Goal: Information Seeking & Learning: Learn about a topic

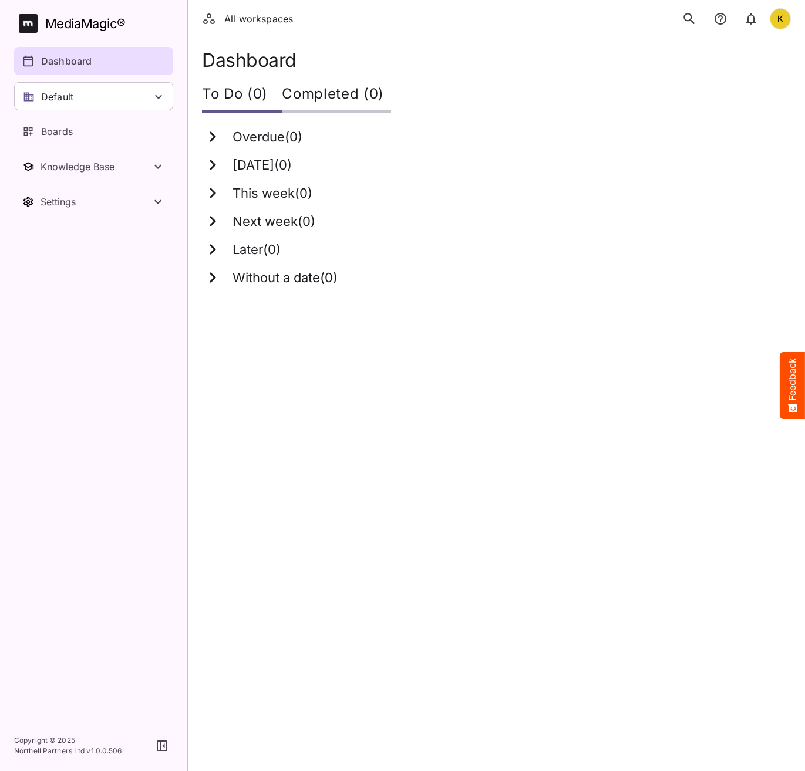
click at [533, 301] on html "All workspaces K MediaMagic ® Dashboard Default BYOD Default DefaultBYOD E2ETes…" at bounding box center [402, 150] width 805 height 301
click at [395, 301] on html "All workspaces K MediaMagic ® Dashboard Default BYOD Default DefaultBYOD E2ETes…" at bounding box center [402, 150] width 805 height 301
click at [252, 301] on html "All workspaces K MediaMagic ® Dashboard Default BYOD Default DefaultBYOD E2ETes…" at bounding box center [402, 150] width 805 height 301
click at [642, 301] on html "All workspaces K MediaMagic ® Dashboard Default BYOD Default DefaultBYOD E2ETes…" at bounding box center [402, 150] width 805 height 301
click at [605, 301] on html "All workspaces K MediaMagic ® Dashboard Default BYOD Default DefaultBYOD E2ETes…" at bounding box center [402, 150] width 805 height 301
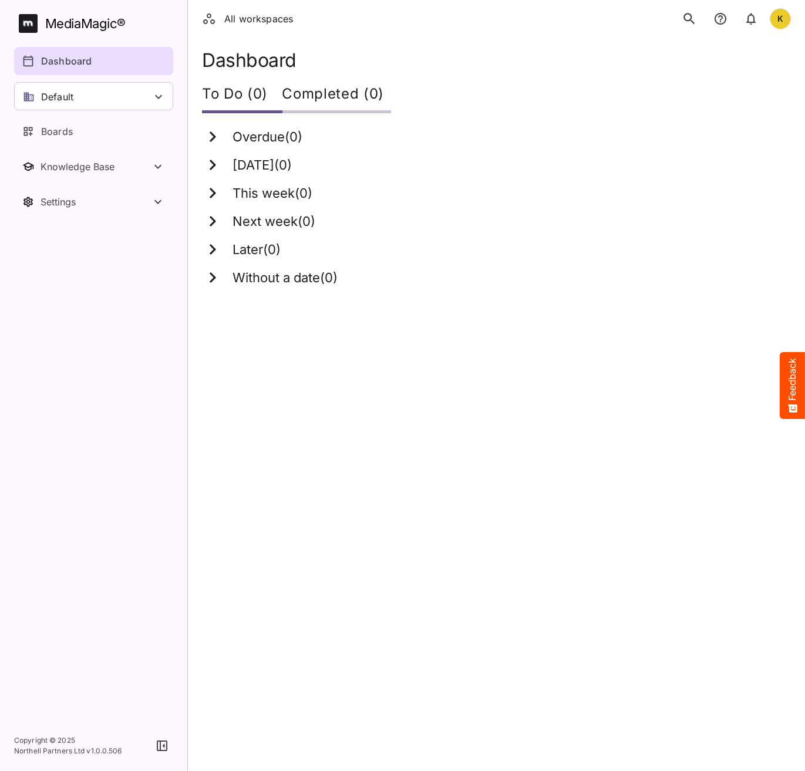
click at [696, 17] on icon "search" at bounding box center [689, 18] width 15 height 15
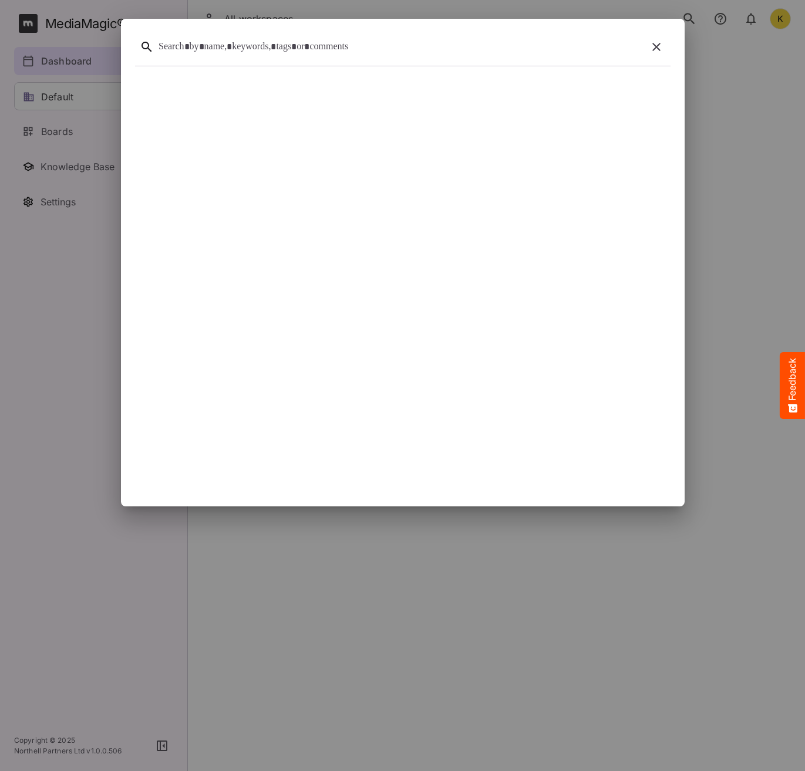
click at [408, 46] on div at bounding box center [401, 47] width 484 height 18
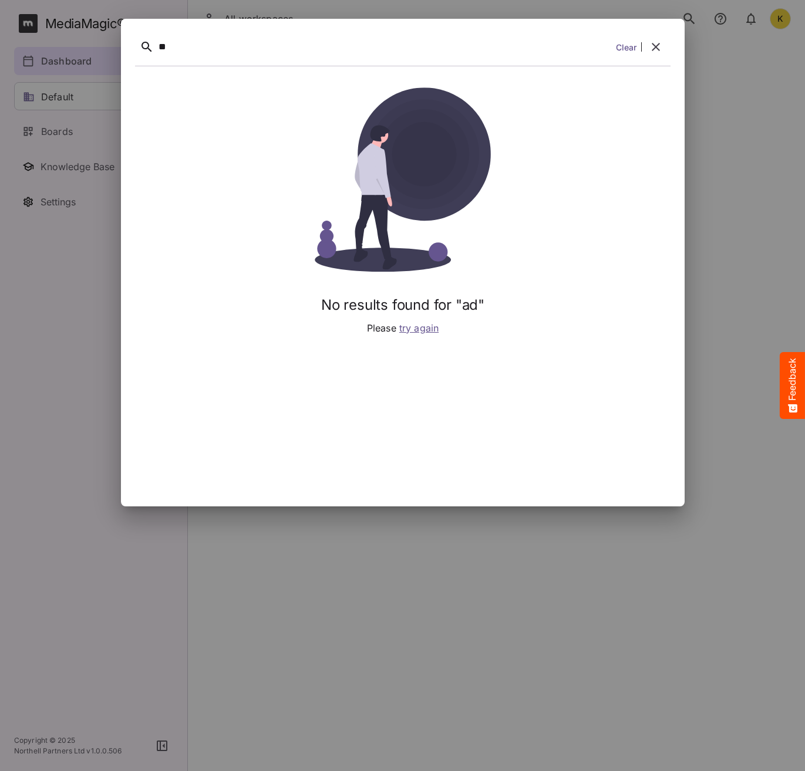
click at [633, 46] on link "Clear" at bounding box center [625, 47] width 21 height 12
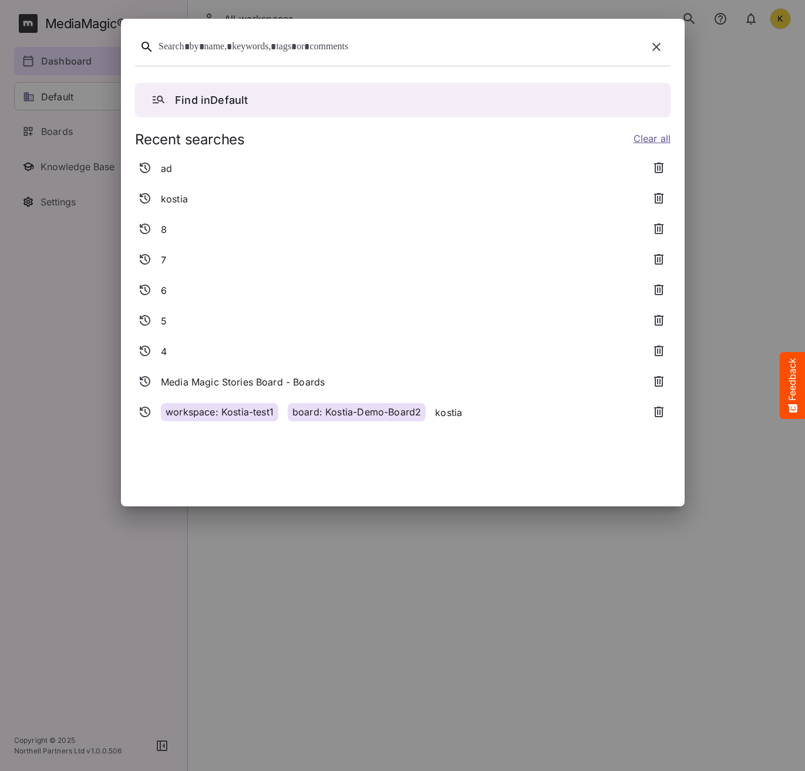
click at [660, 44] on icon "button" at bounding box center [656, 47] width 14 height 14
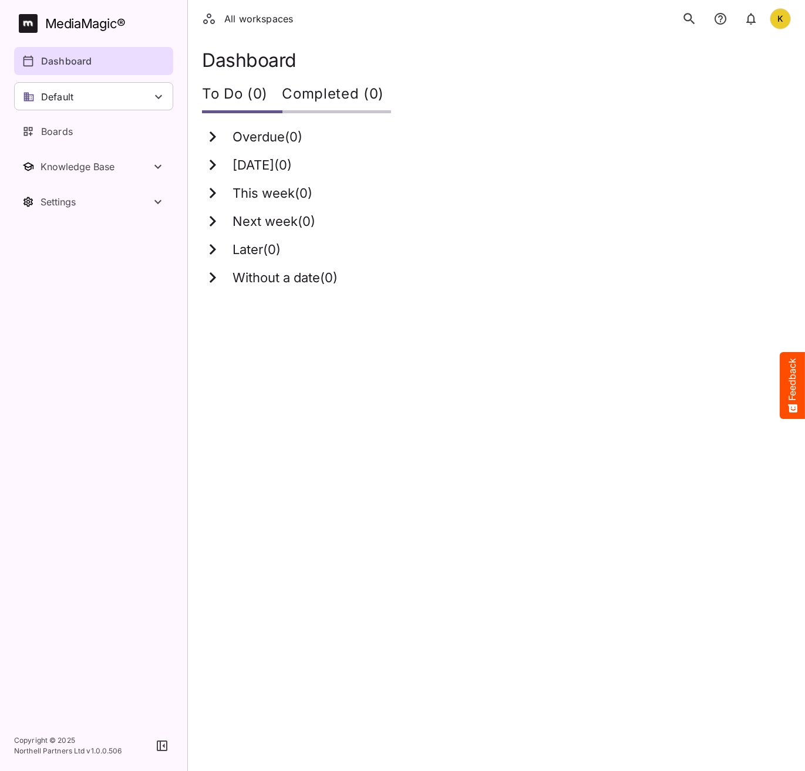
click at [783, 19] on div "K" at bounding box center [780, 18] width 21 height 21
click at [701, 115] on p "Sign out" at bounding box center [722, 114] width 68 height 14
click at [690, 15] on icon "search" at bounding box center [688, 18] width 11 height 11
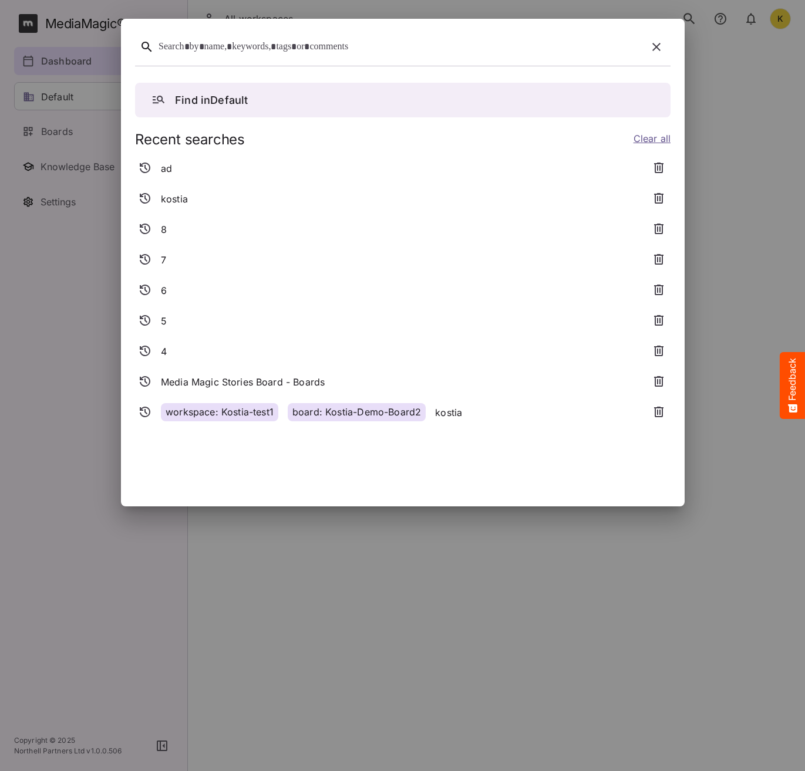
click at [332, 52] on div at bounding box center [401, 47] width 484 height 18
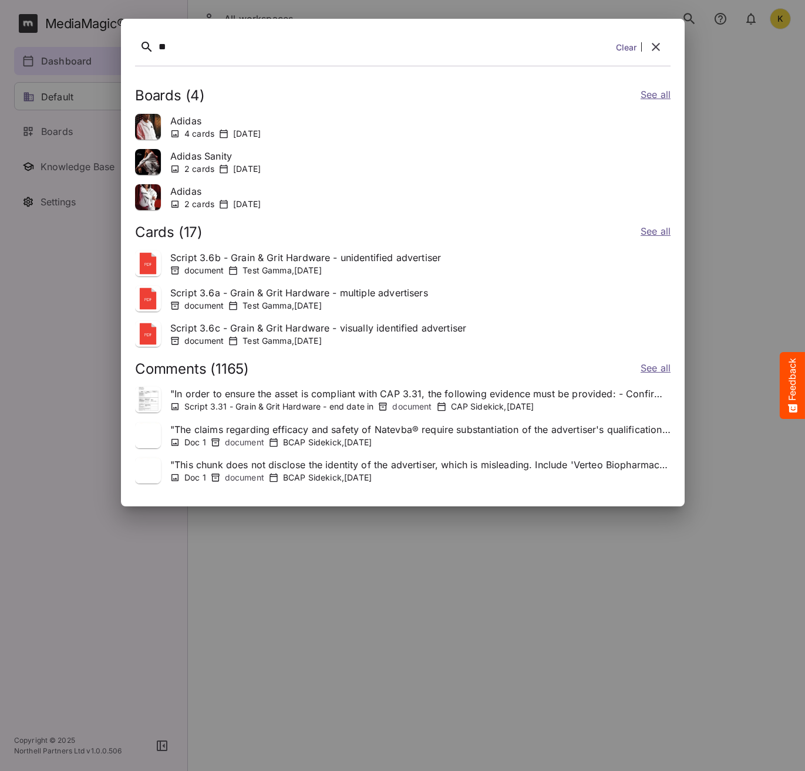
drag, startPoint x: 658, startPoint y: 48, endPoint x: 656, endPoint y: 68, distance: 20.0
click at [658, 48] on icon "button" at bounding box center [656, 47] width 8 height 8
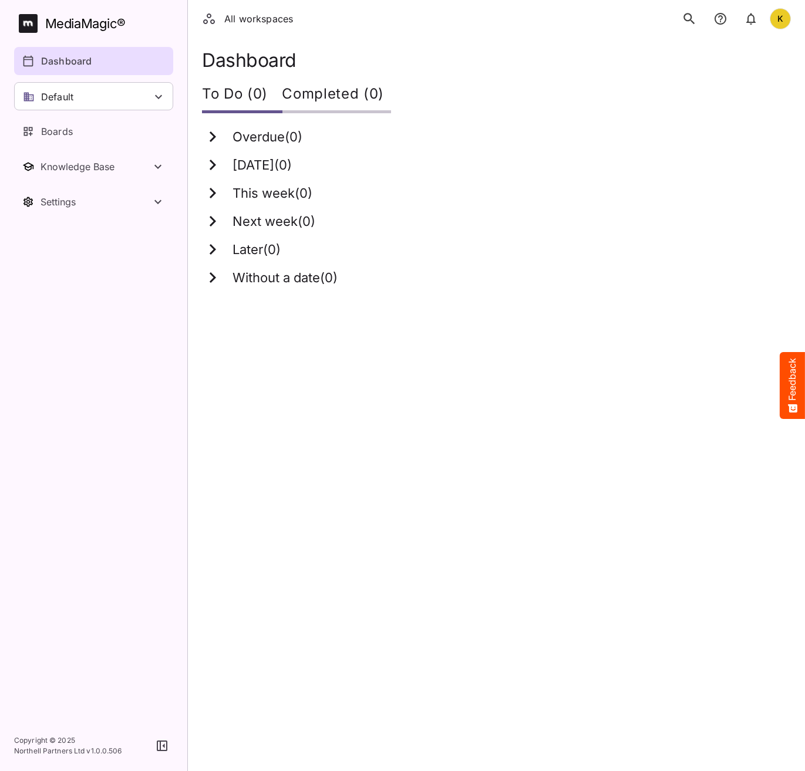
click at [73, 22] on div "MediaMagic ®" at bounding box center [85, 23] width 80 height 19
click at [689, 19] on icon "search" at bounding box center [689, 18] width 15 height 15
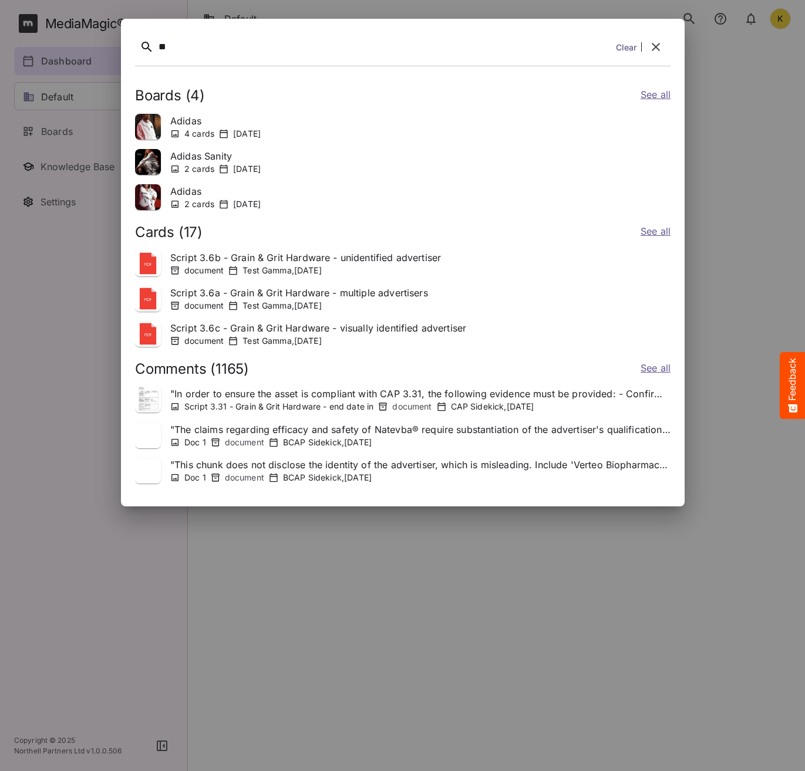
click at [662, 97] on link "See all" at bounding box center [655, 95] width 30 height 17
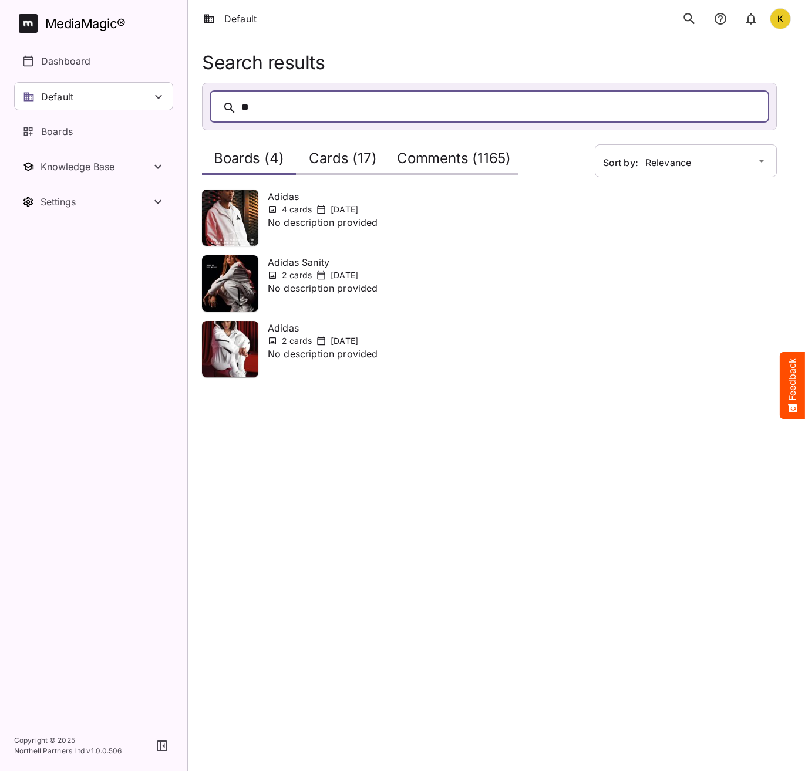
drag, startPoint x: 764, startPoint y: 232, endPoint x: 330, endPoint y: 166, distance: 438.8
click at [330, 166] on h2 "Cards (17)" at bounding box center [343, 161] width 68 height 22
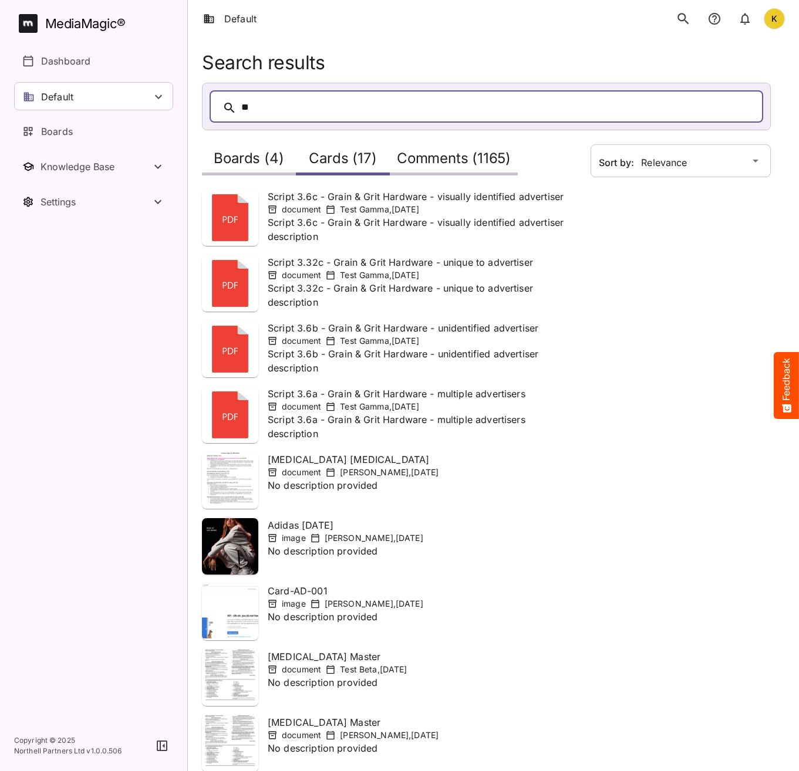
click at [274, 162] on h2 "Boards (4)" at bounding box center [249, 161] width 70 height 22
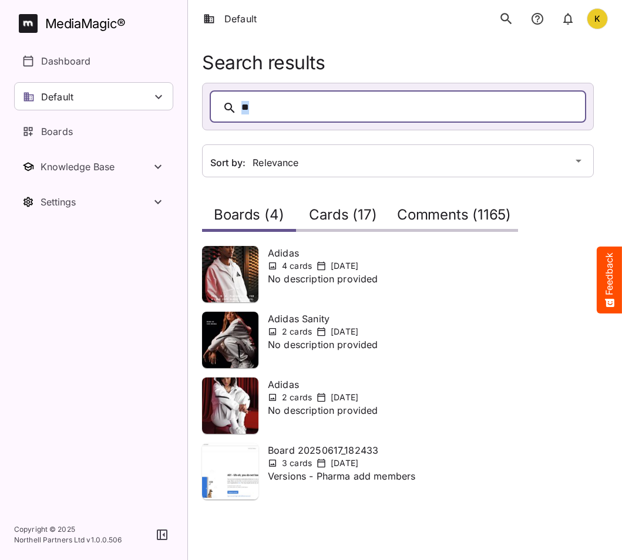
drag, startPoint x: 391, startPoint y: 100, endPoint x: 86, endPoint y: 76, distance: 306.3
click at [98, 80] on div "Default K MediaMagic ® Dashboard Default BYOD Default DefaultBYOD E2ETests E2ET…" at bounding box center [311, 257] width 622 height 514
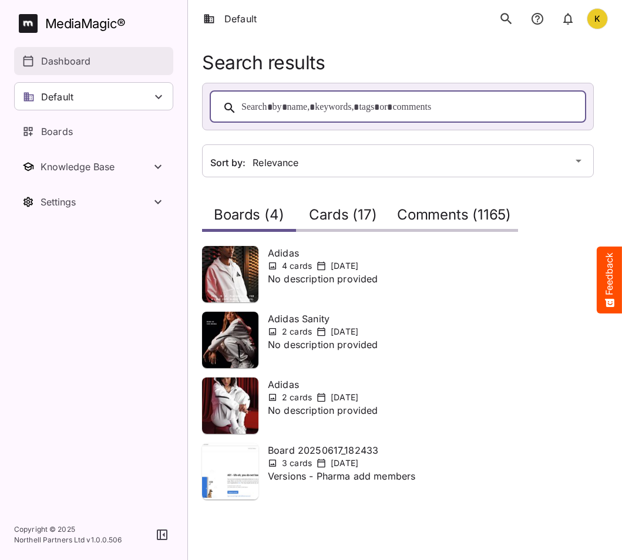
click at [55, 56] on p "Dashboard" at bounding box center [65, 61] width 49 height 14
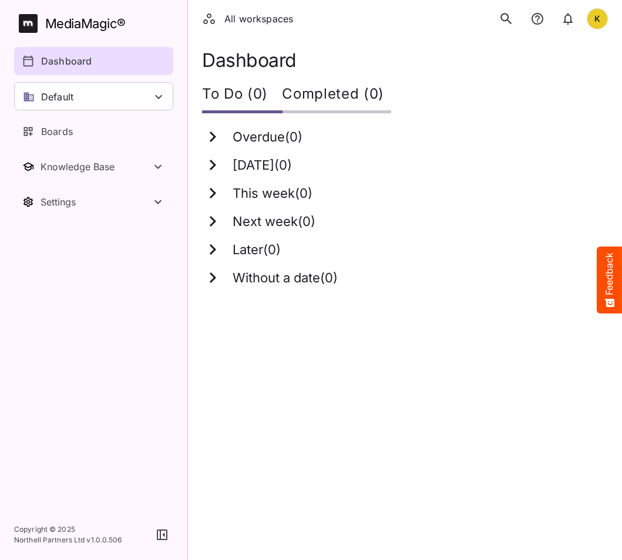
click at [504, 22] on icon "search" at bounding box center [505, 18] width 15 height 15
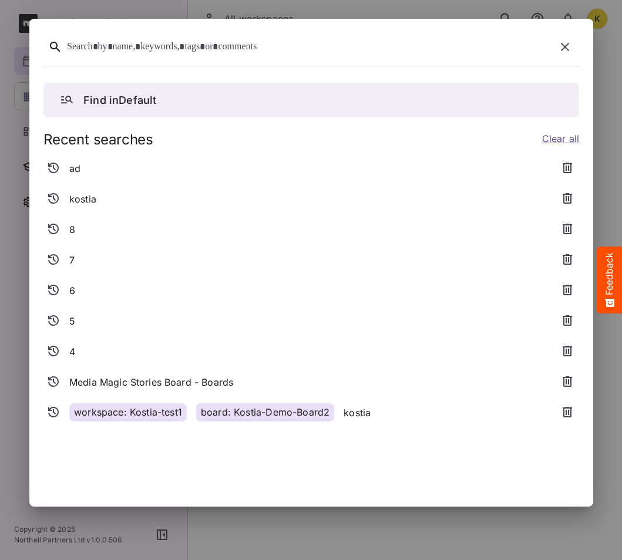
click at [129, 52] on div at bounding box center [309, 47] width 484 height 18
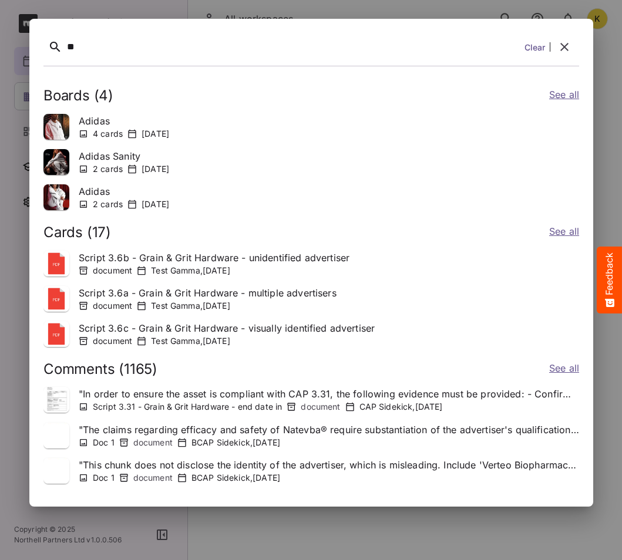
click at [578, 42] on button "button" at bounding box center [564, 47] width 28 height 28
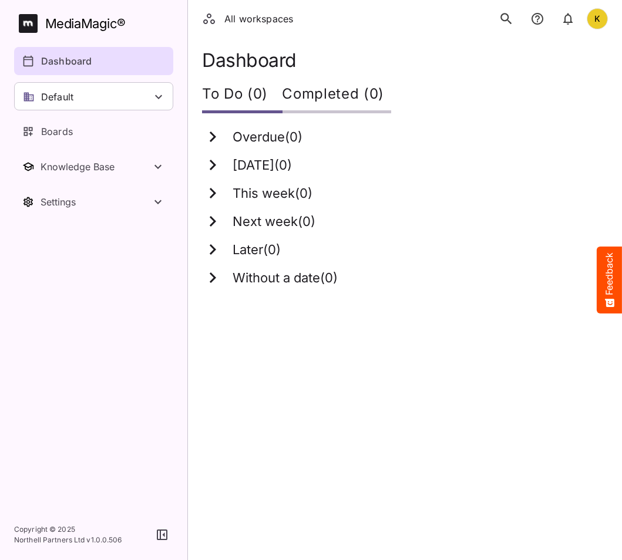
click at [511, 17] on icon "search" at bounding box center [505, 18] width 15 height 15
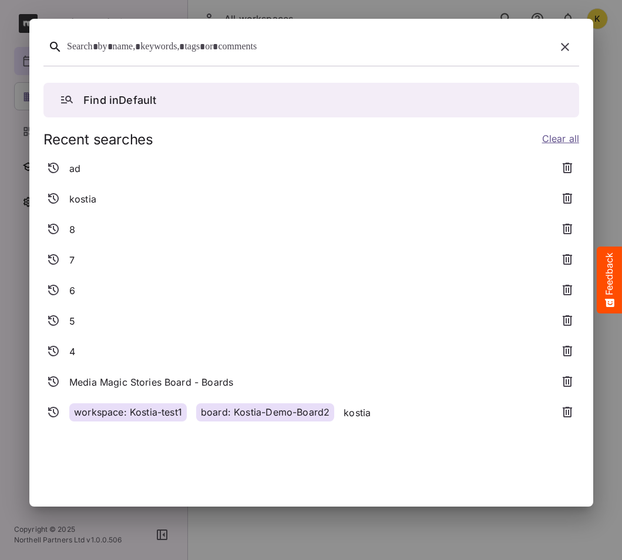
click at [171, 43] on div at bounding box center [309, 47] width 484 height 18
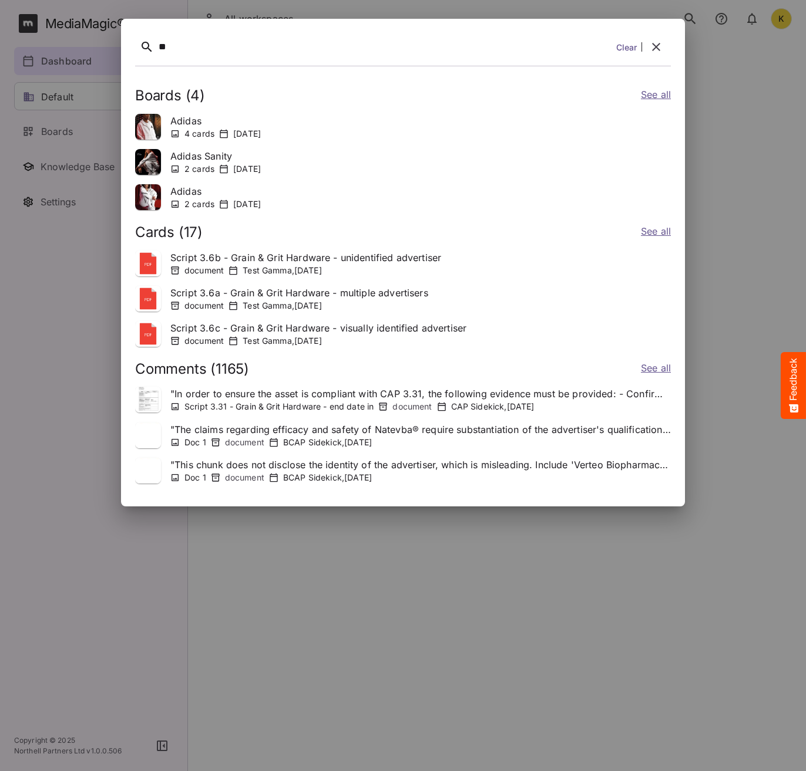
click at [649, 95] on link "See all" at bounding box center [656, 95] width 30 height 17
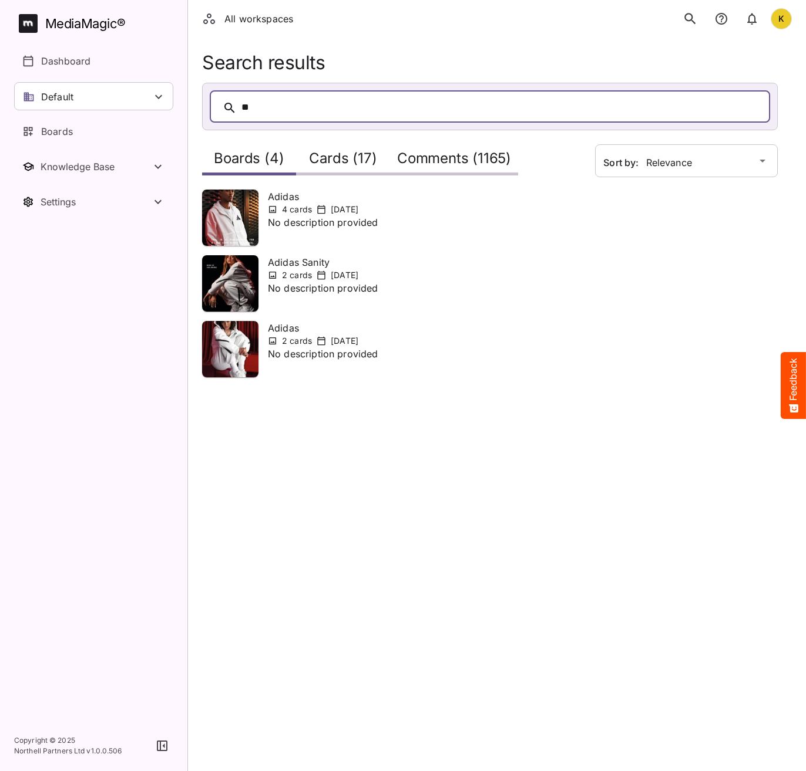
click at [333, 161] on h2 "Cards (17)" at bounding box center [343, 161] width 68 height 22
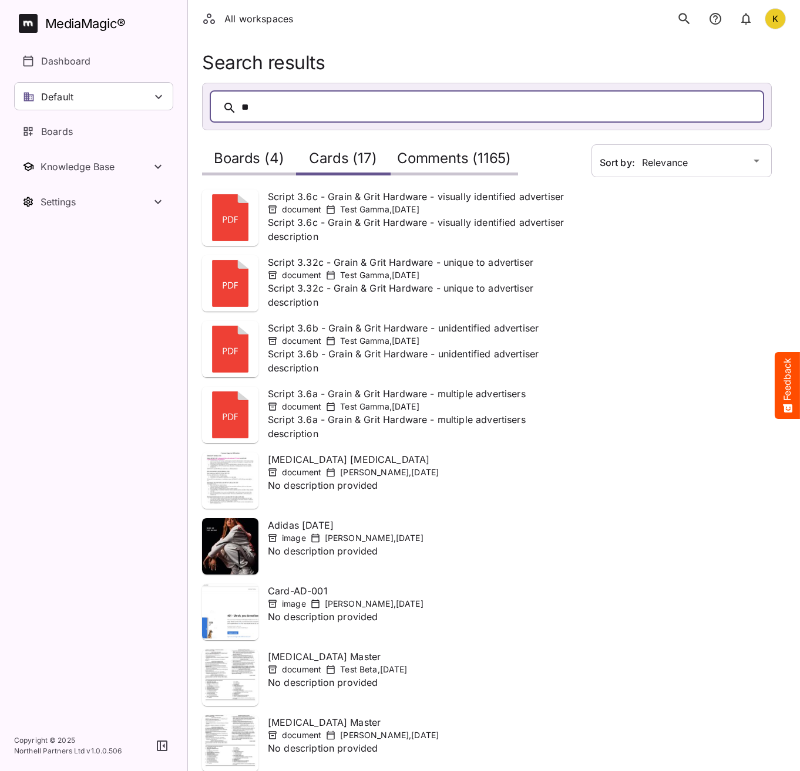
click at [245, 160] on h2 "Boards (4)" at bounding box center [249, 161] width 70 height 22
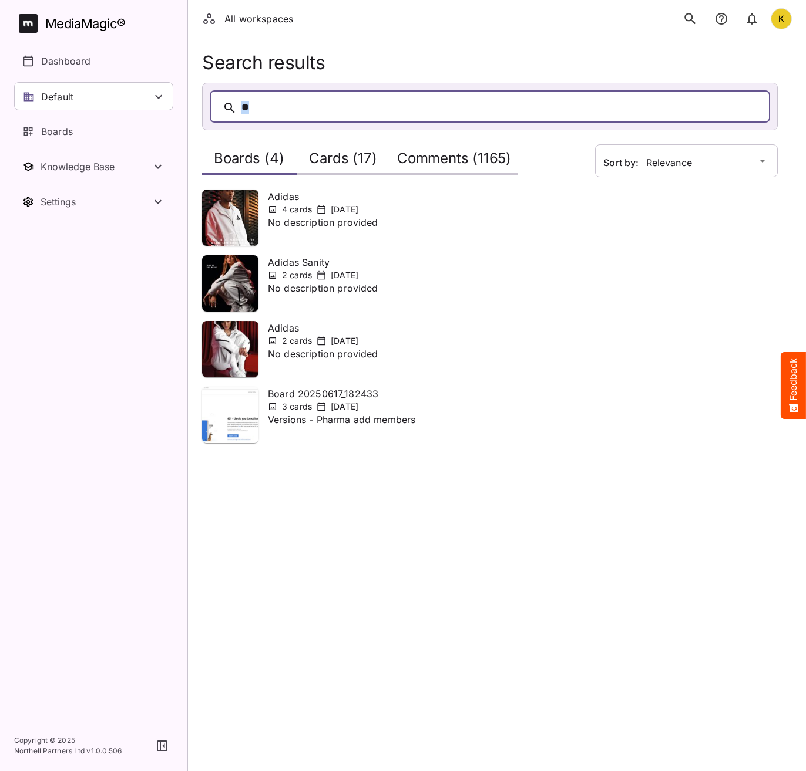
drag, startPoint x: 289, startPoint y: 105, endPoint x: 186, endPoint y: 105, distance: 103.3
click at [190, 105] on div "Search results ** Sort by: Relevance Boards (4) Cards (17) Comments (1165) Adid…" at bounding box center [497, 255] width 618 height 406
click at [68, 54] on link "Dashboard" at bounding box center [93, 61] width 159 height 28
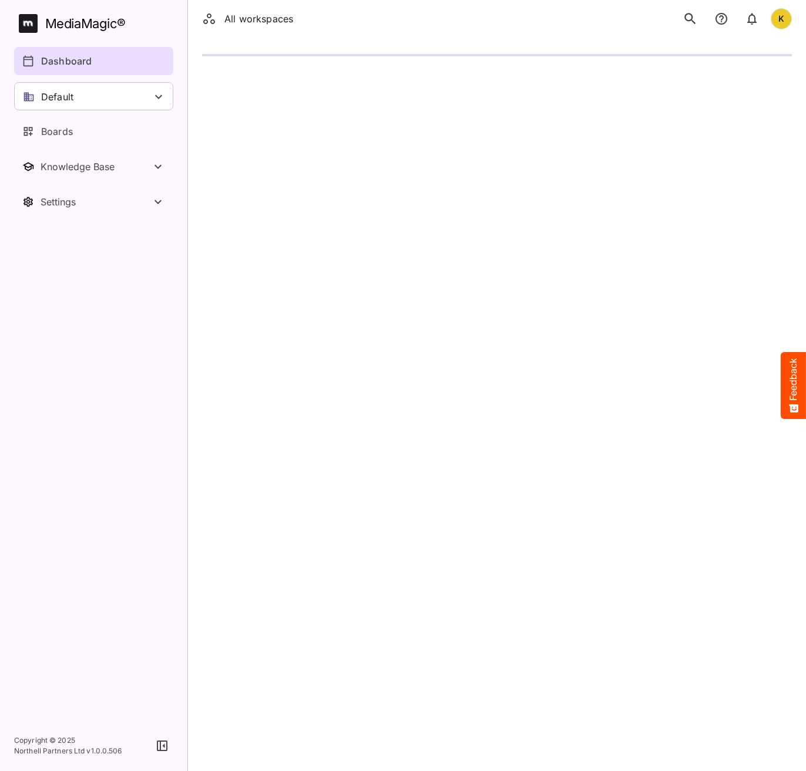
click at [686, 21] on icon "search" at bounding box center [689, 18] width 15 height 15
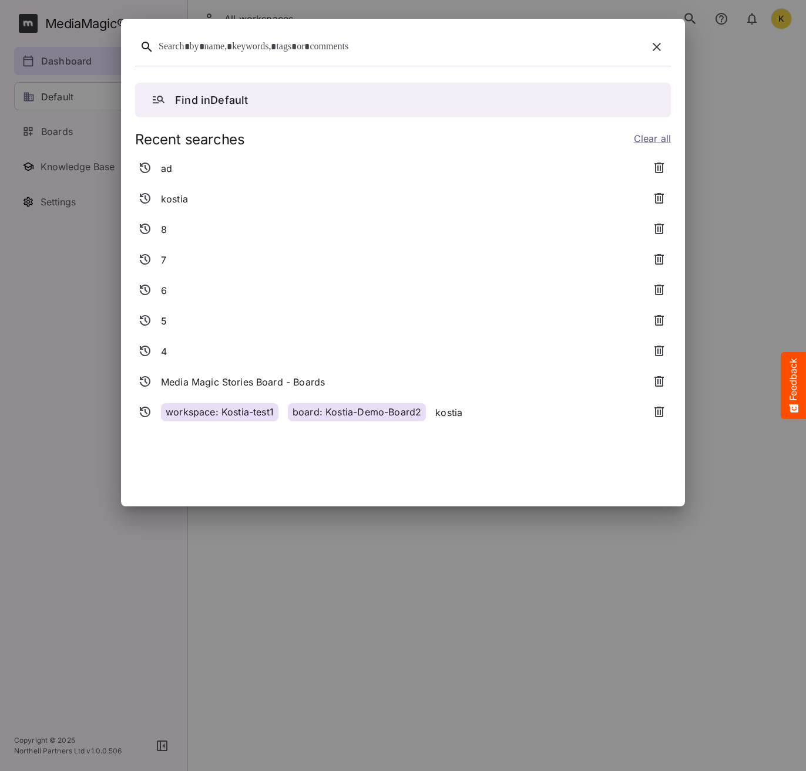
click at [361, 49] on div at bounding box center [401, 47] width 484 height 18
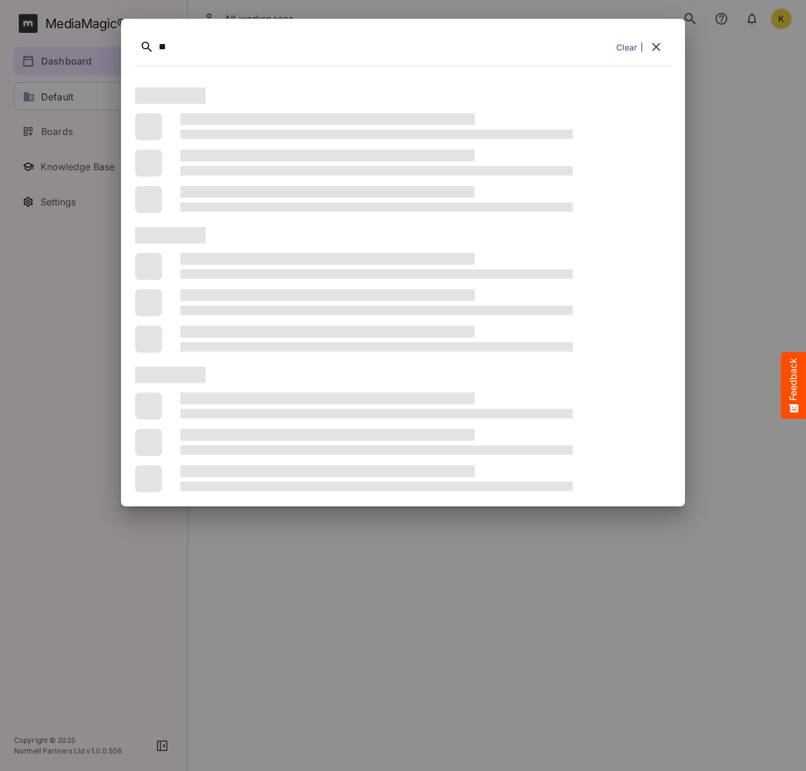
click at [678, 6] on button "search" at bounding box center [690, 18] width 25 height 25
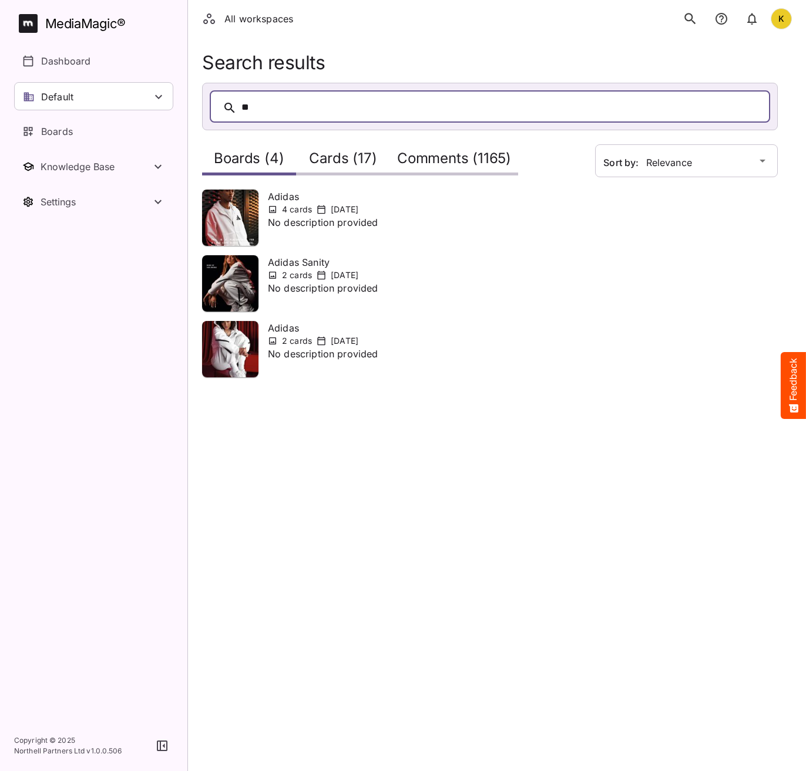
click at [546, 406] on html "All workspaces K MediaMagic ® Dashboard Default BYOD Default DefaultBYOD E2ETes…" at bounding box center [403, 203] width 806 height 406
click at [568, 406] on html "All workspaces K MediaMagic ® Dashboard Default BYOD Default DefaultBYOD E2ETes…" at bounding box center [403, 203] width 806 height 406
click at [483, 163] on h2 "Comments (1165)" at bounding box center [454, 161] width 114 height 22
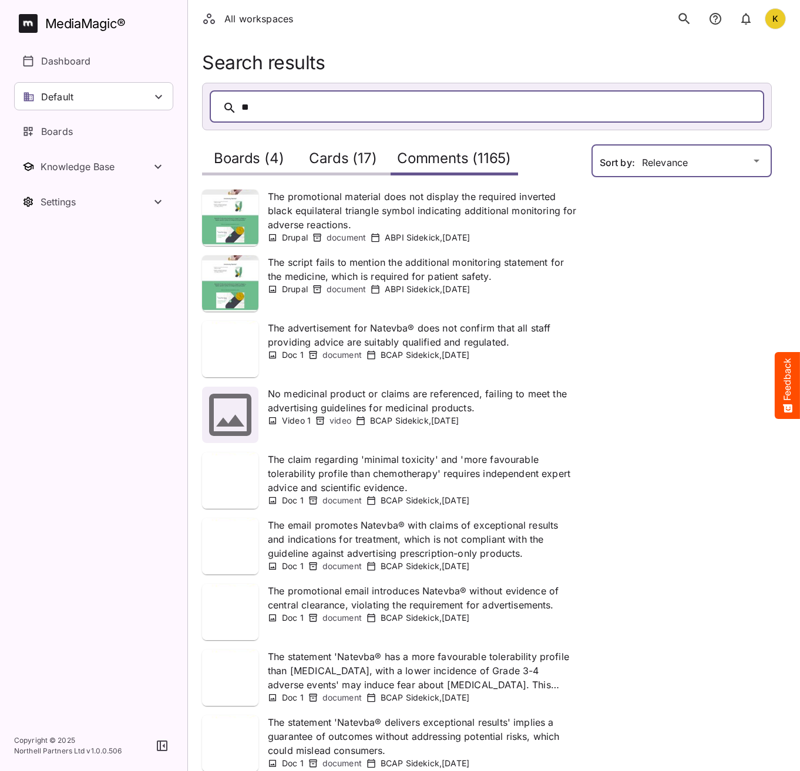
click at [674, 159] on div "All workspaces K MediaMagic ® Dashboard Default BYOD Default DefaultBYOD E2ETes…" at bounding box center [400, 442] width 800 height 885
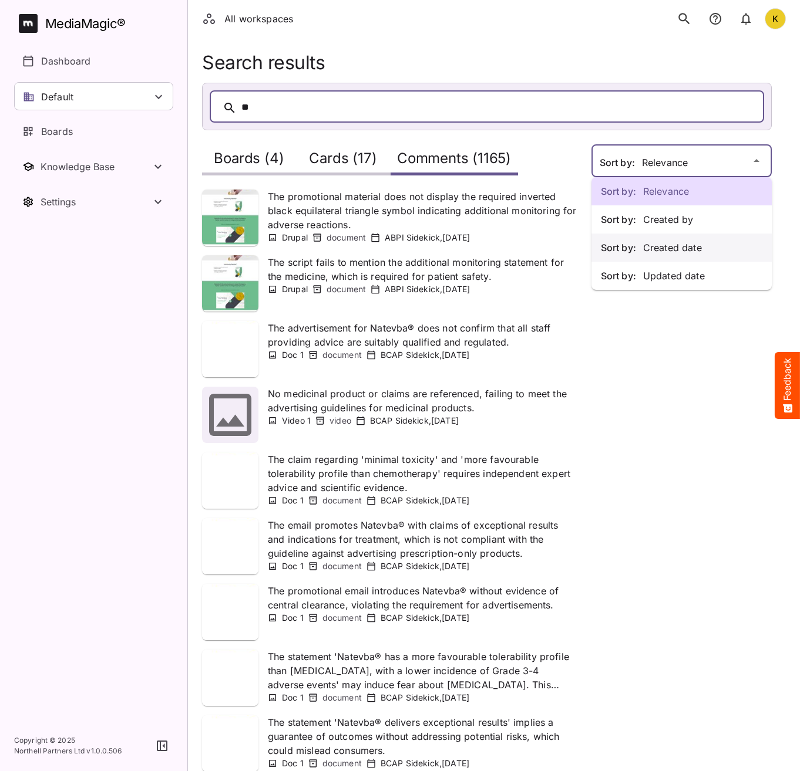
click at [706, 248] on p "Sort by: Created date" at bounding box center [681, 248] width 161 height 14
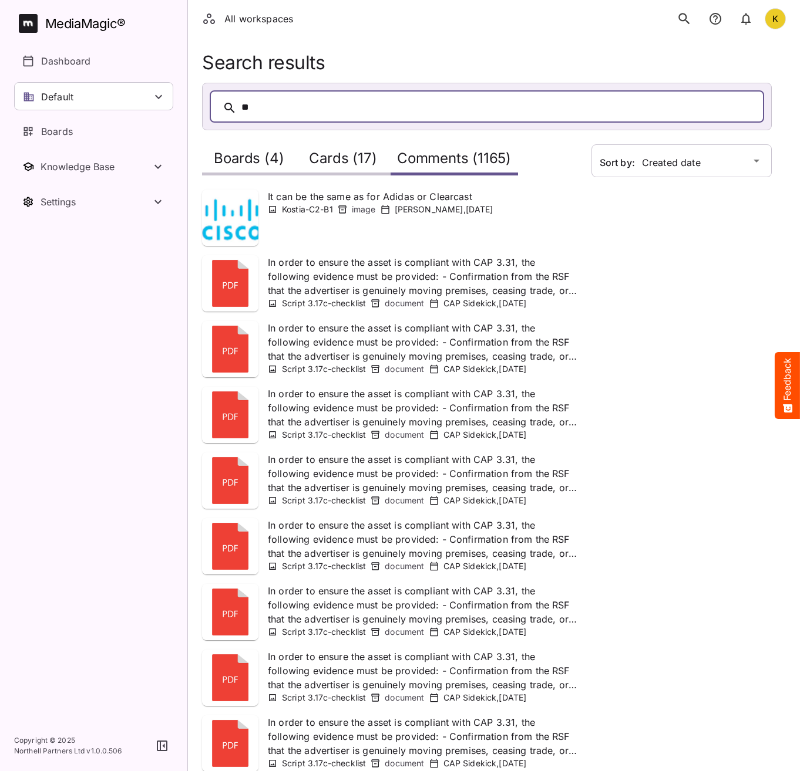
click at [304, 198] on p "It can be the same as for Adidas or Clearcast" at bounding box center [380, 197] width 225 height 14
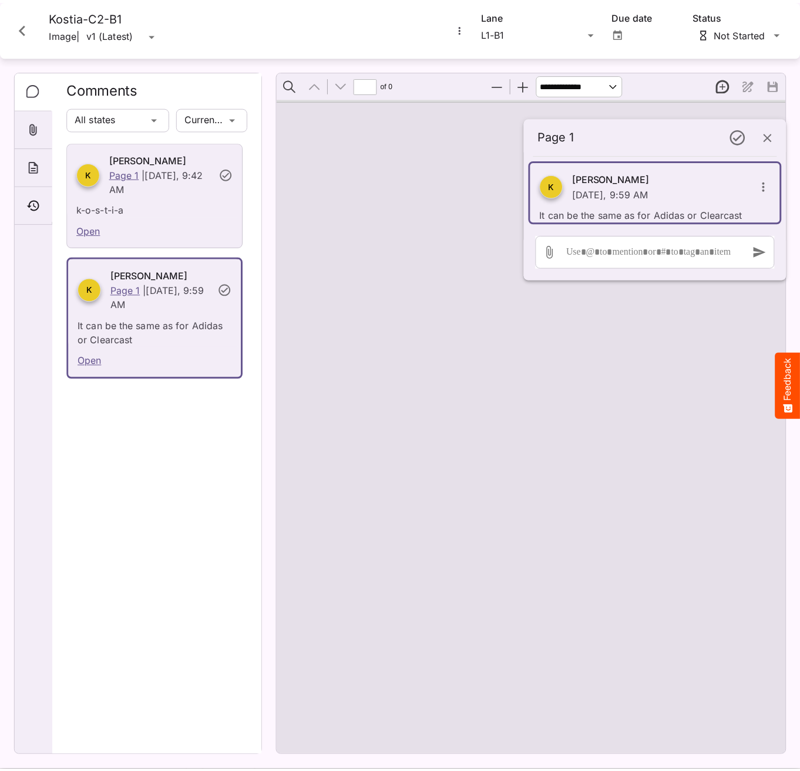
scroll to position [127, 0]
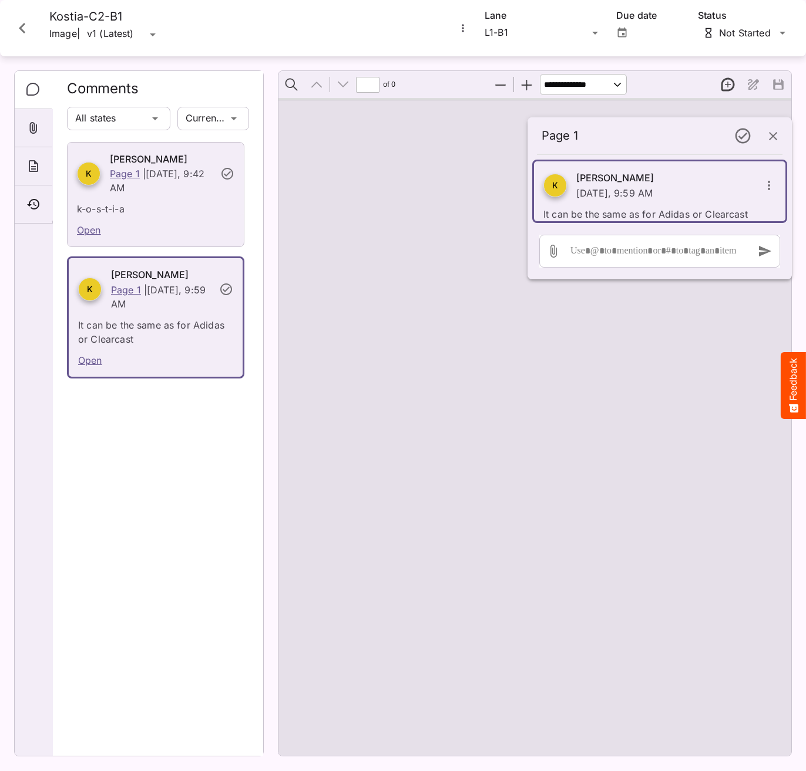
type input "*"
click at [613, 193] on p "Today, 9:59 AM" at bounding box center [614, 193] width 76 height 12
click at [779, 180] on button "button" at bounding box center [768, 185] width 28 height 28
click at [706, 225] on p "Edit comment" at bounding box center [709, 221] width 62 height 14
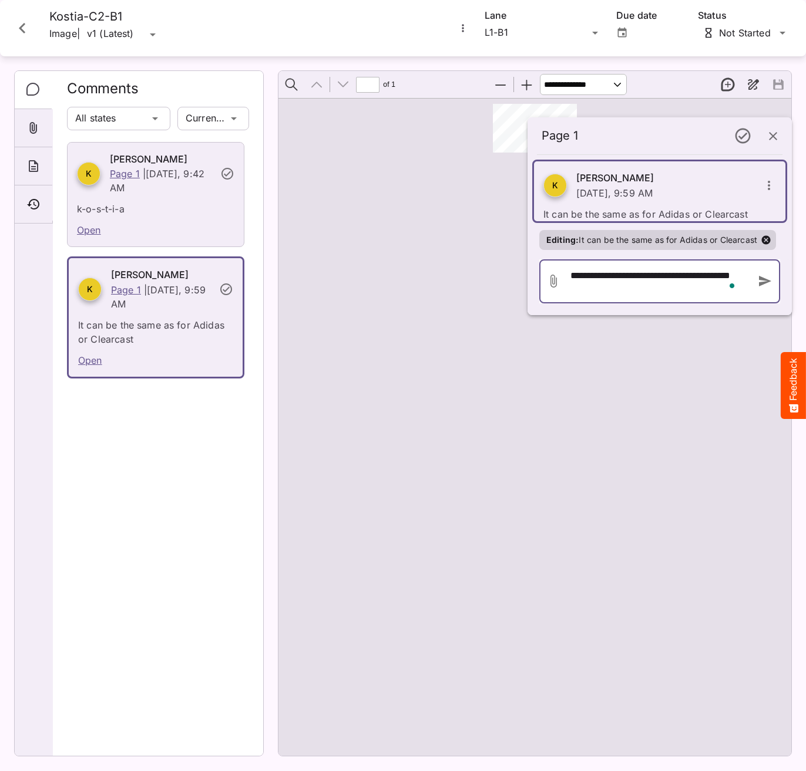
click at [622, 288] on div "**********" at bounding box center [656, 282] width 178 height 44
click at [766, 281] on icon "button" at bounding box center [765, 281] width 12 height 11
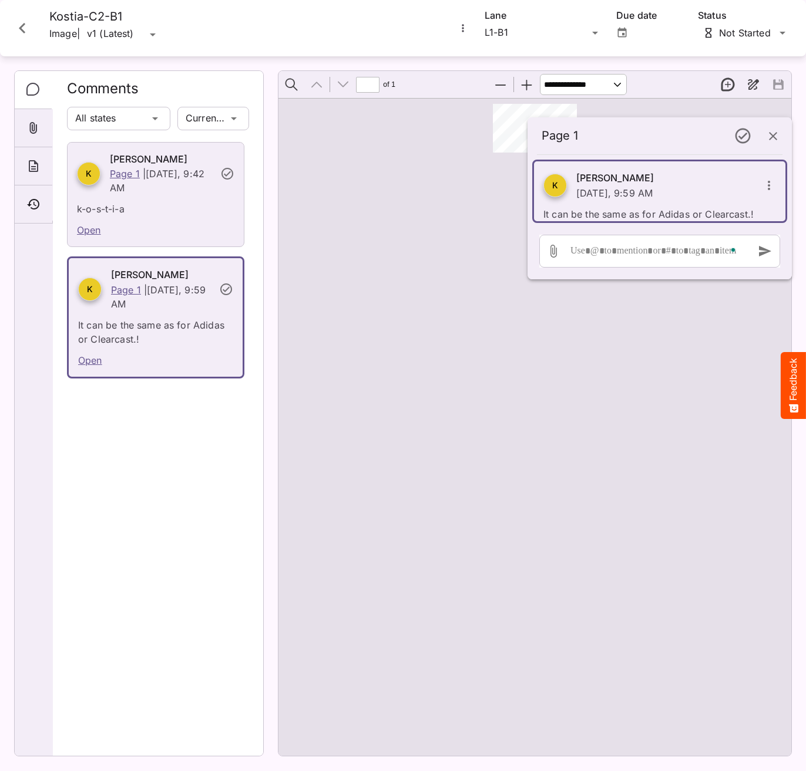
click at [685, 391] on div "K K" at bounding box center [534, 427] width 513 height 658
click at [18, 26] on icon "Close card" at bounding box center [22, 28] width 21 height 21
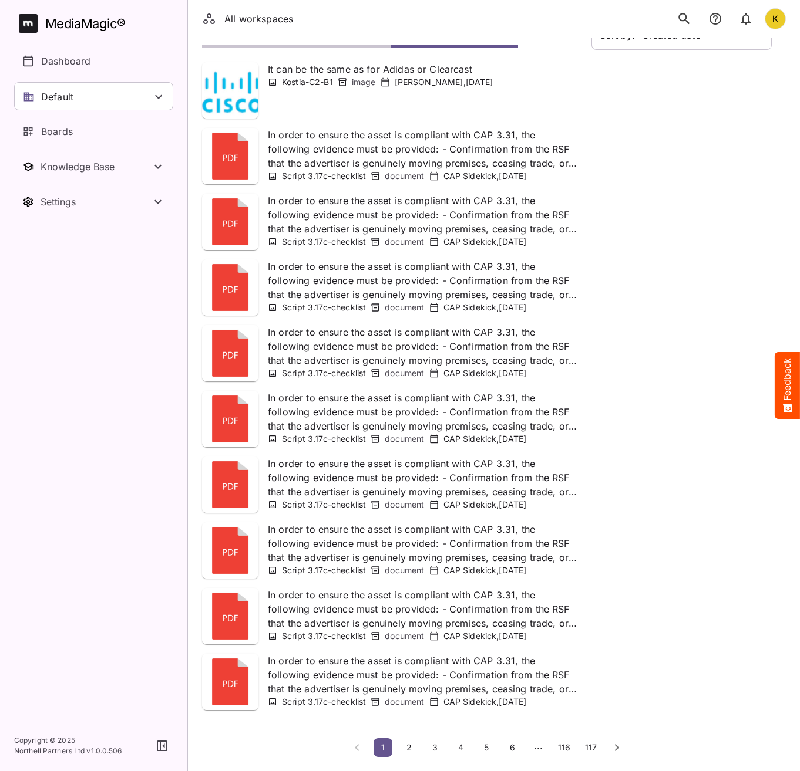
click at [414, 747] on span "2" at bounding box center [409, 748] width 12 height 10
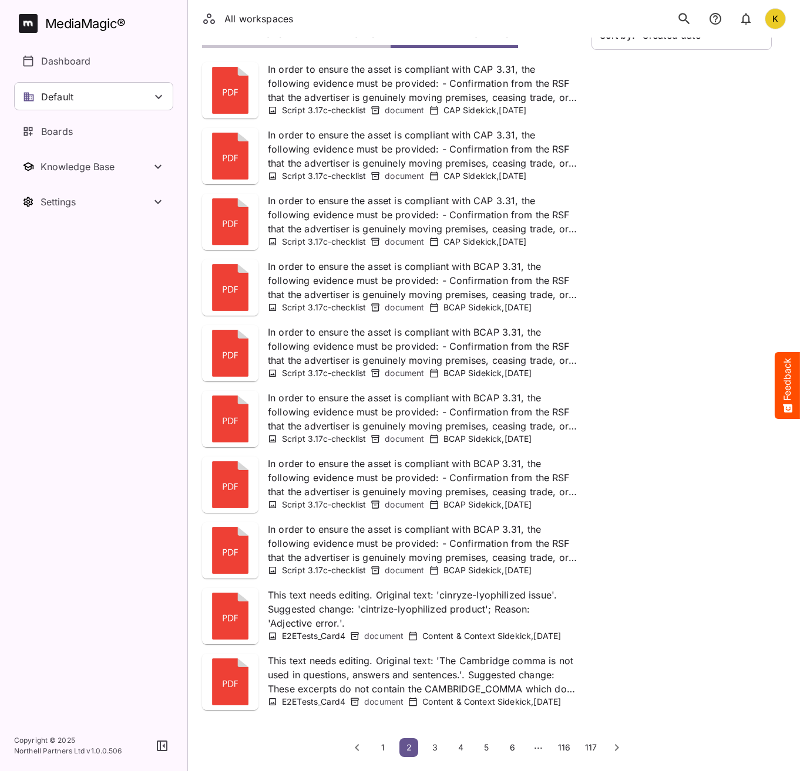
scroll to position [146, 0]
click at [513, 749] on span "6" at bounding box center [512, 748] width 12 height 10
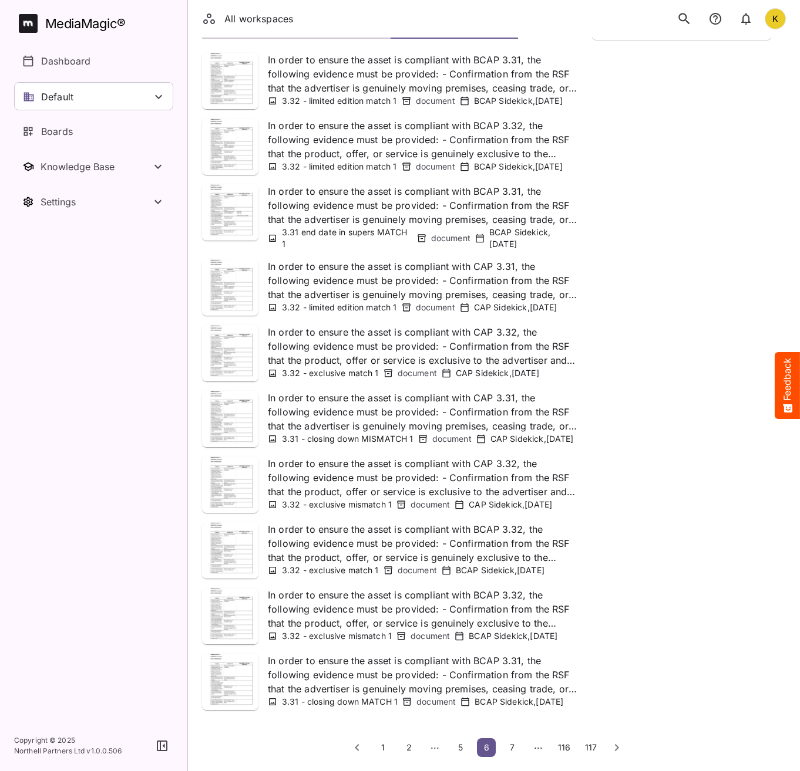
click at [591, 749] on span "117" at bounding box center [591, 748] width 12 height 10
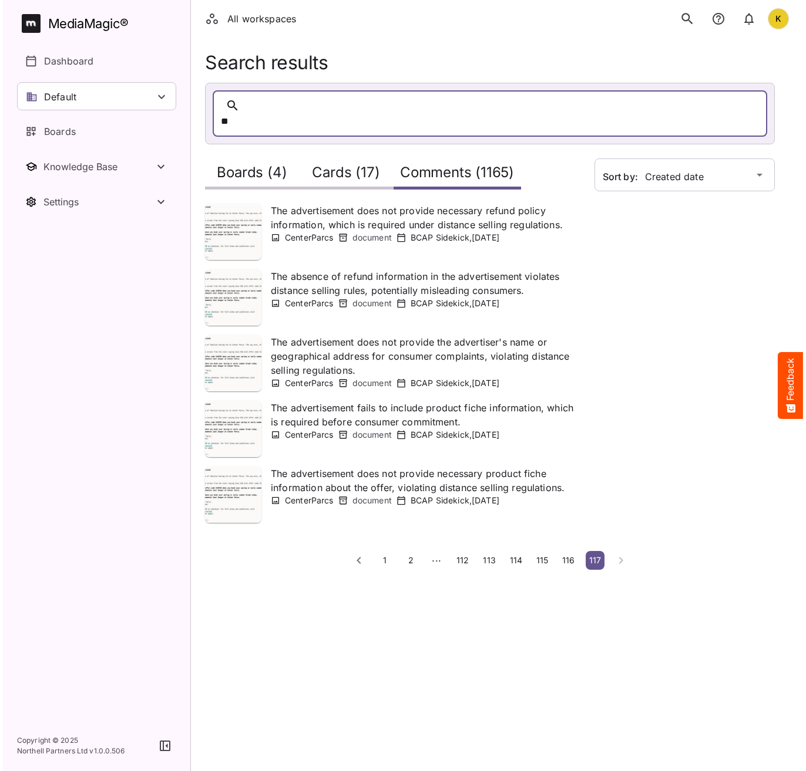
scroll to position [0, 0]
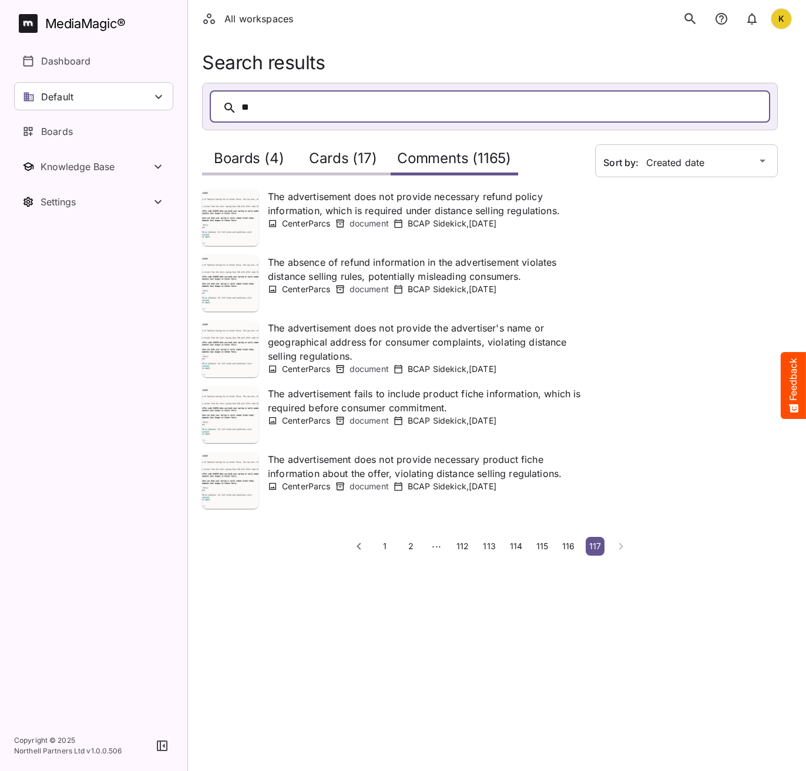
click at [371, 463] on p "The advertisement does not provide necessary product fiche information about th…" at bounding box center [424, 467] width 313 height 28
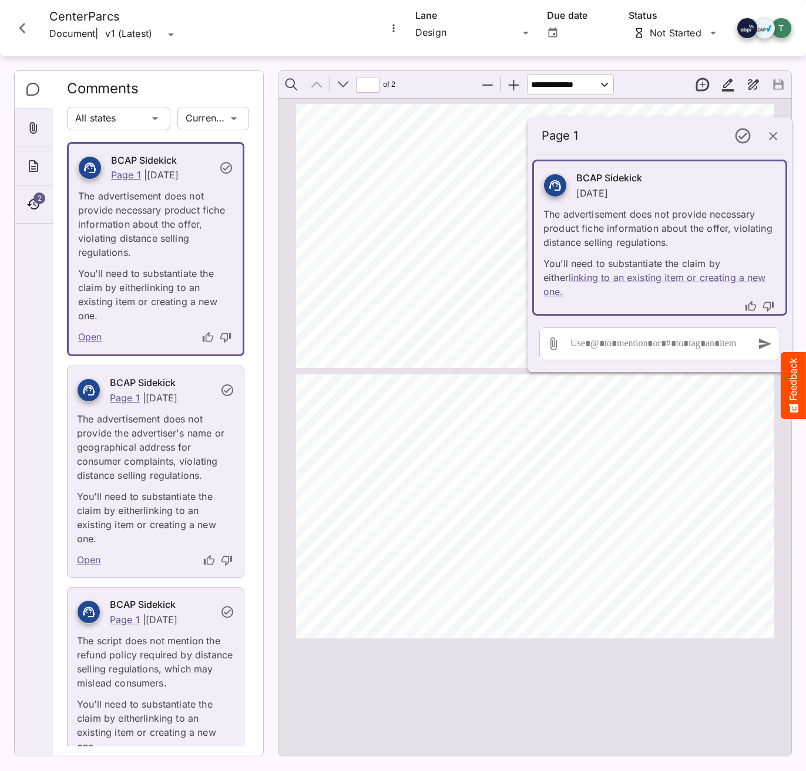
type input "*"
click at [753, 301] on icon "thumb-up" at bounding box center [750, 306] width 11 height 10
drag, startPoint x: 27, startPoint y: 38, endPoint x: 88, endPoint y: 95, distance: 83.9
click at [26, 37] on icon "Close card" at bounding box center [22, 28] width 21 height 21
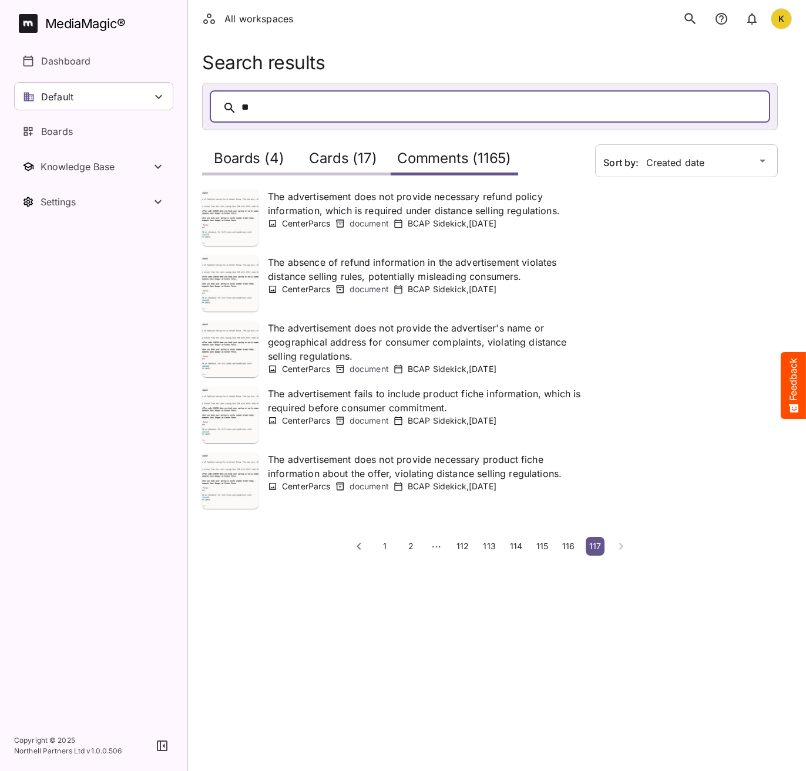
click at [369, 165] on h2 "Cards (17)" at bounding box center [343, 161] width 68 height 22
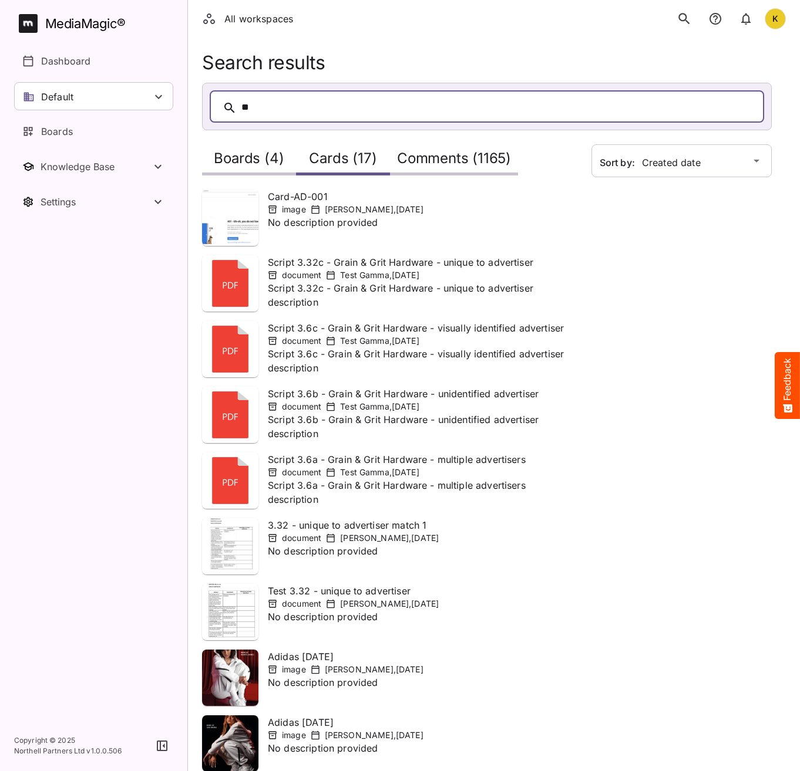
click at [481, 163] on h2 "Comments (1165)" at bounding box center [454, 161] width 114 height 22
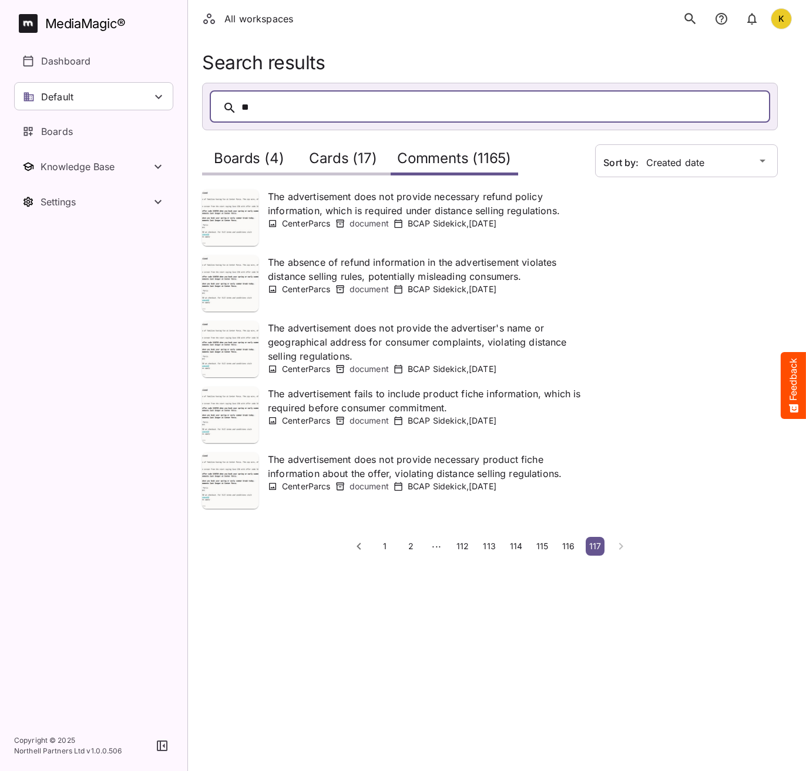
click at [389, 549] on span "1" at bounding box center [385, 546] width 12 height 10
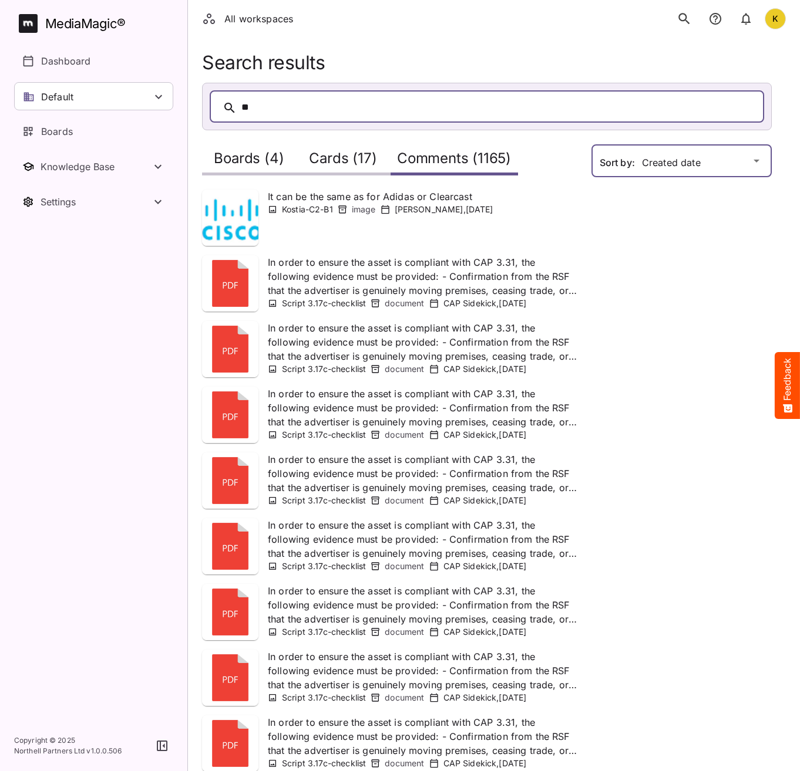
click at [700, 159] on div "All workspaces K MediaMagic ® Dashboard Default BYOD Default DefaultBYOD E2ETes…" at bounding box center [400, 442] width 800 height 885
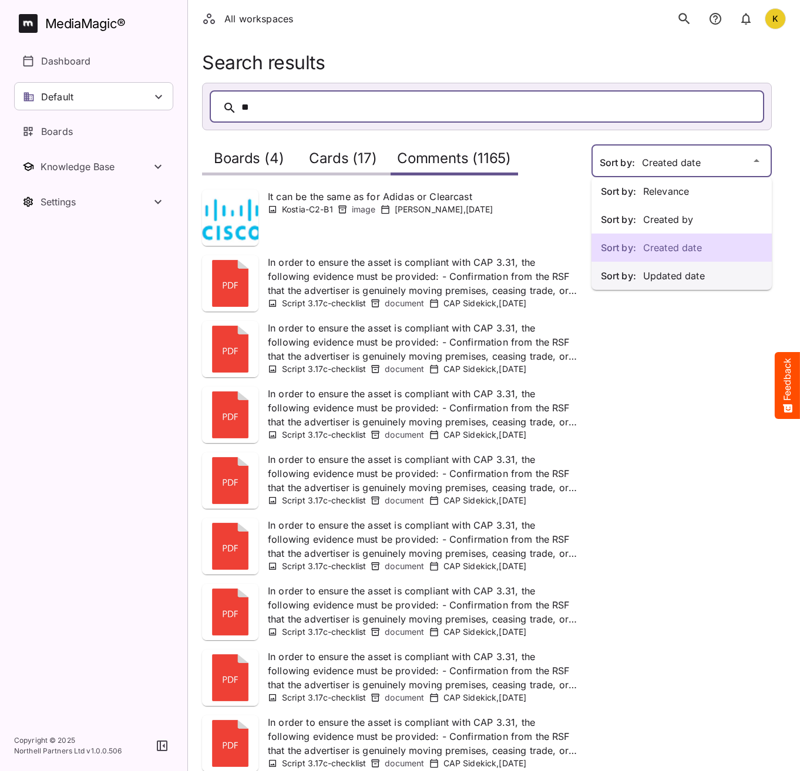
click at [689, 275] on p "Sort by: Updated date" at bounding box center [681, 276] width 161 height 14
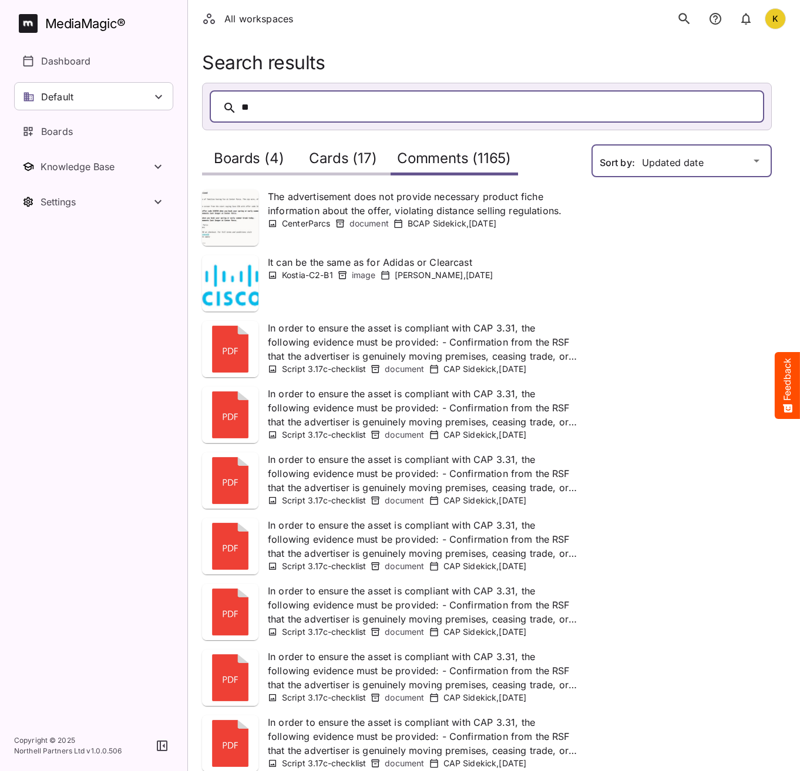
click at [676, 156] on div "All workspaces K MediaMagic ® Dashboard Default BYOD Default DefaultBYOD E2ETes…" at bounding box center [400, 442] width 800 height 885
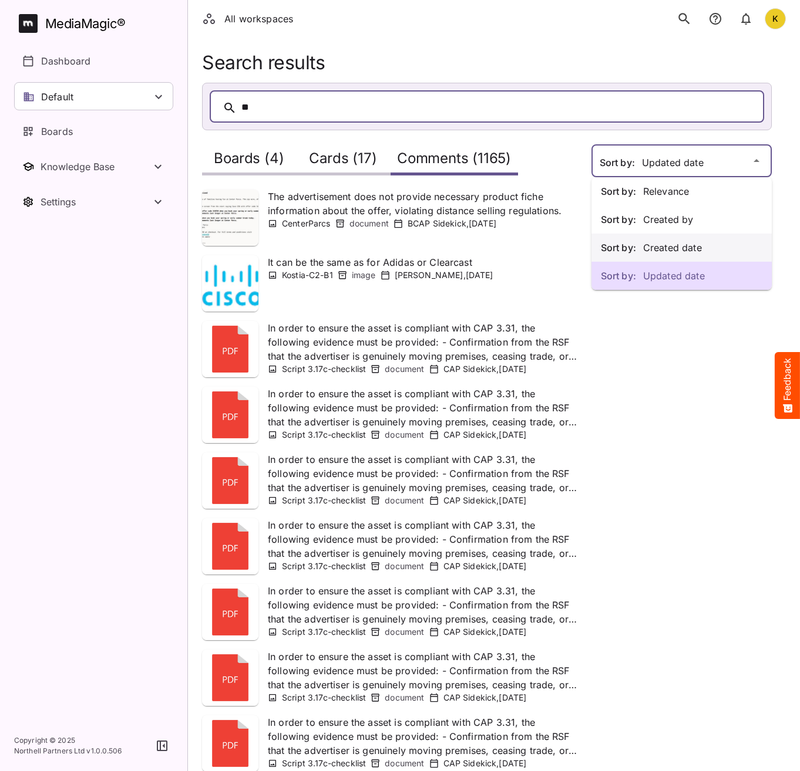
click at [688, 248] on p "Sort by: Created date" at bounding box center [681, 248] width 161 height 14
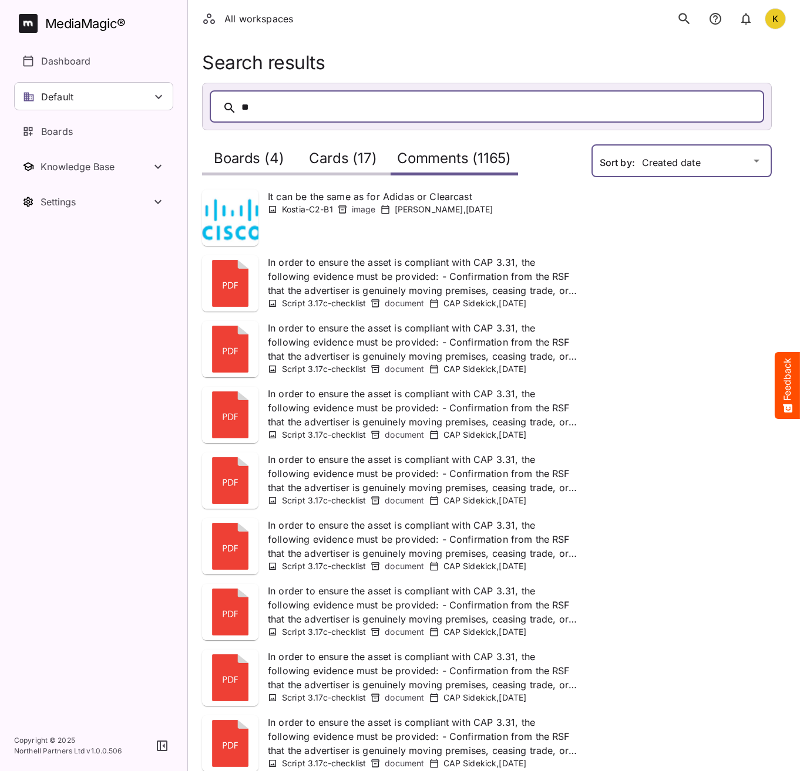
click at [637, 159] on div "All workspaces K MediaMagic ® Dashboard Default BYOD Default DefaultBYOD E2ETes…" at bounding box center [400, 442] width 800 height 885
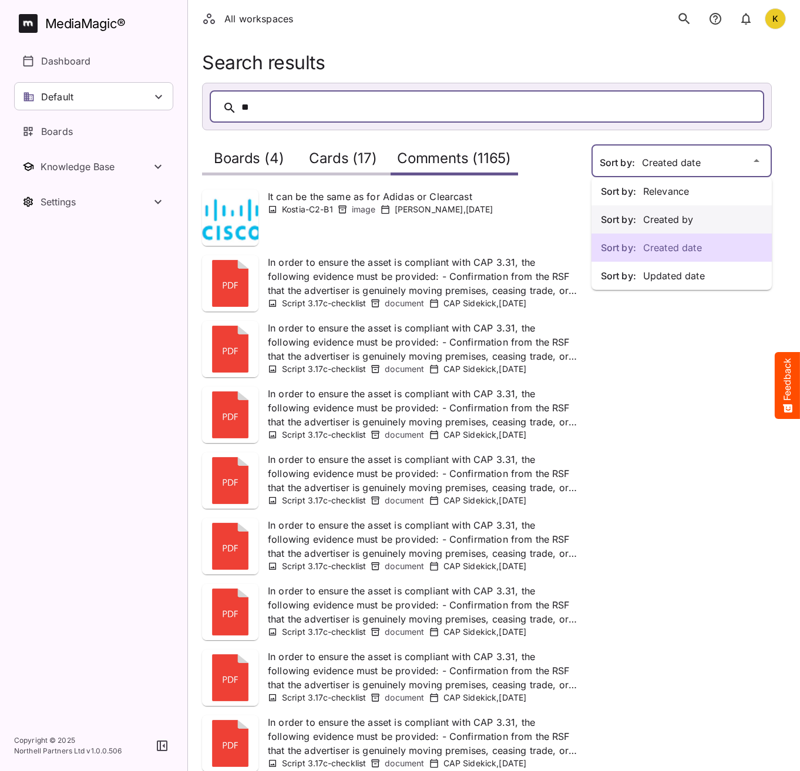
click at [659, 220] on p "Sort by: Created by" at bounding box center [681, 220] width 161 height 14
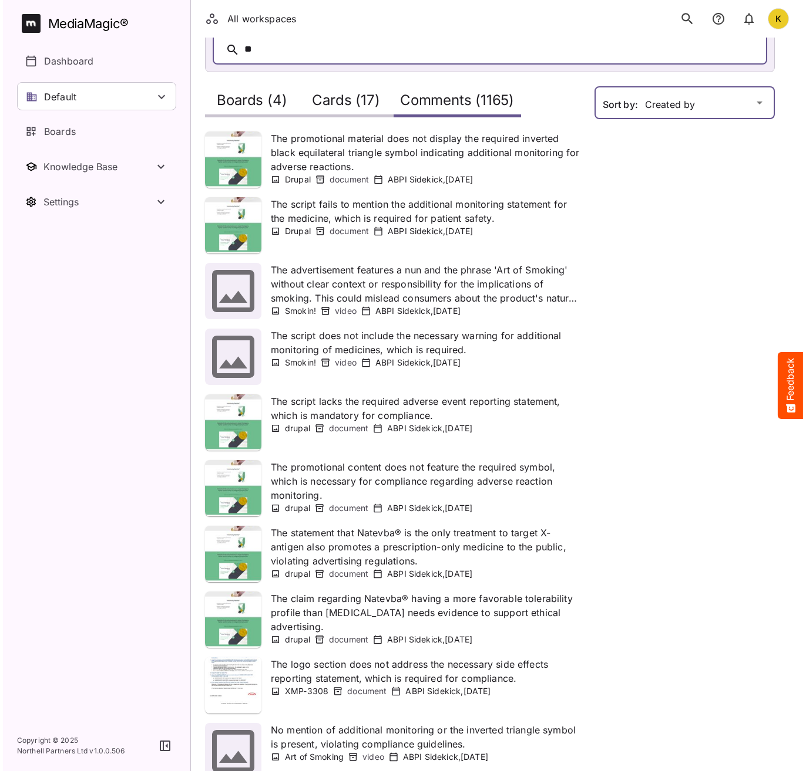
scroll to position [127, 0]
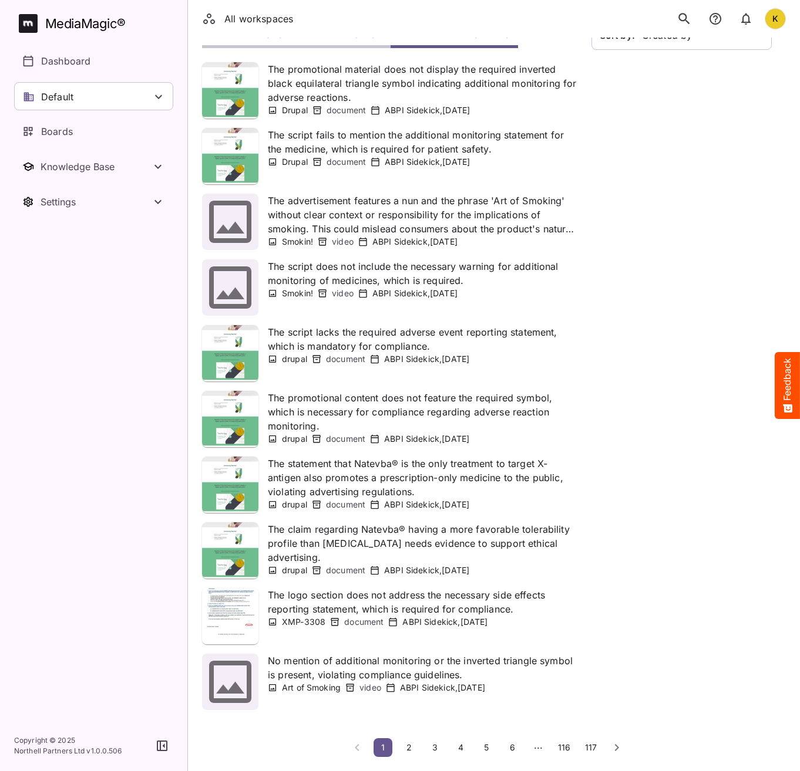
click at [405, 752] on span "2" at bounding box center [409, 748] width 12 height 10
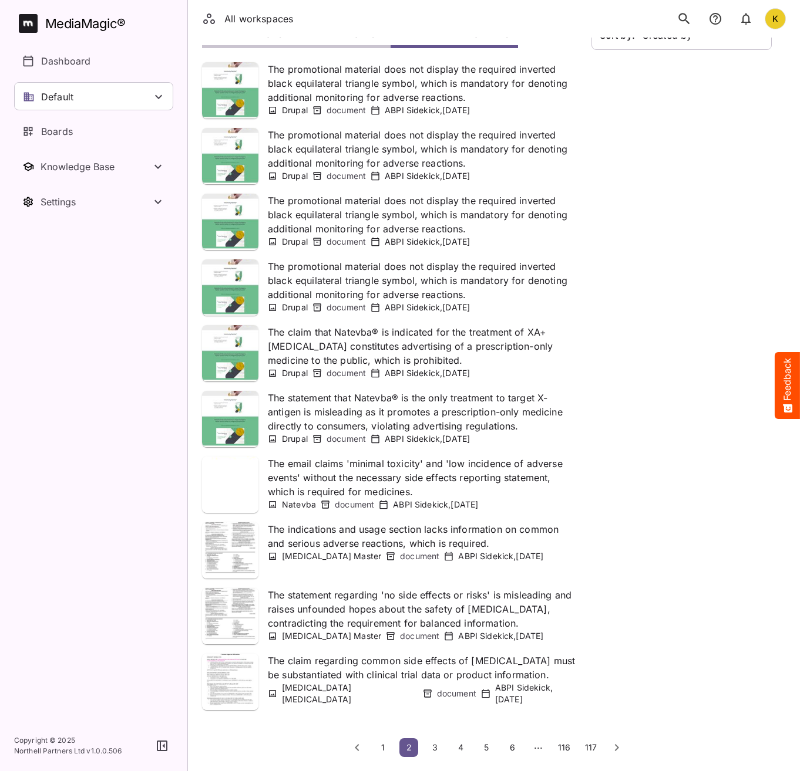
click at [293, 436] on p "Drupal" at bounding box center [295, 439] width 26 height 12
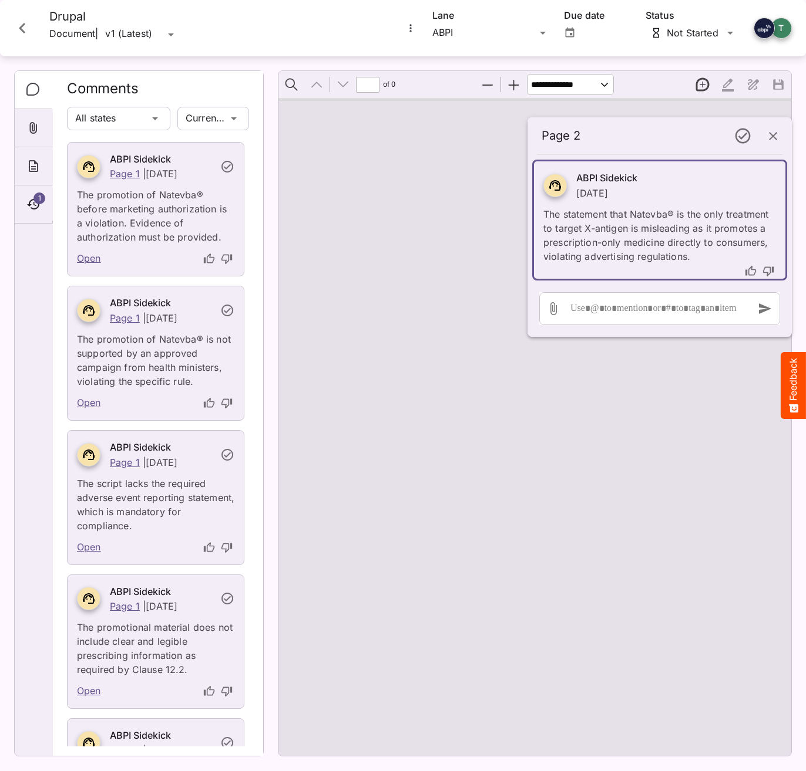
type input "*"
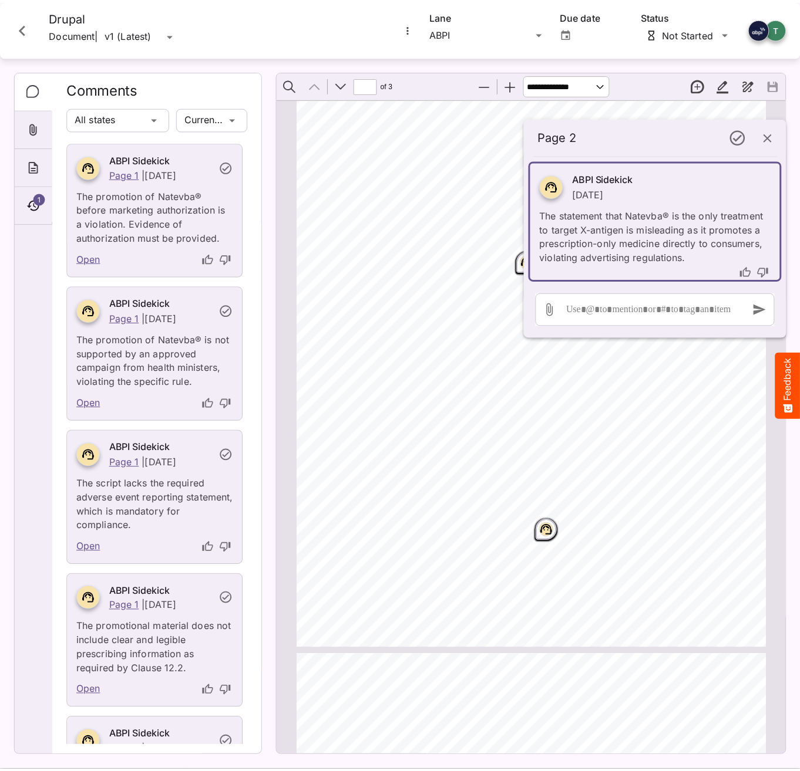
scroll to position [60, 0]
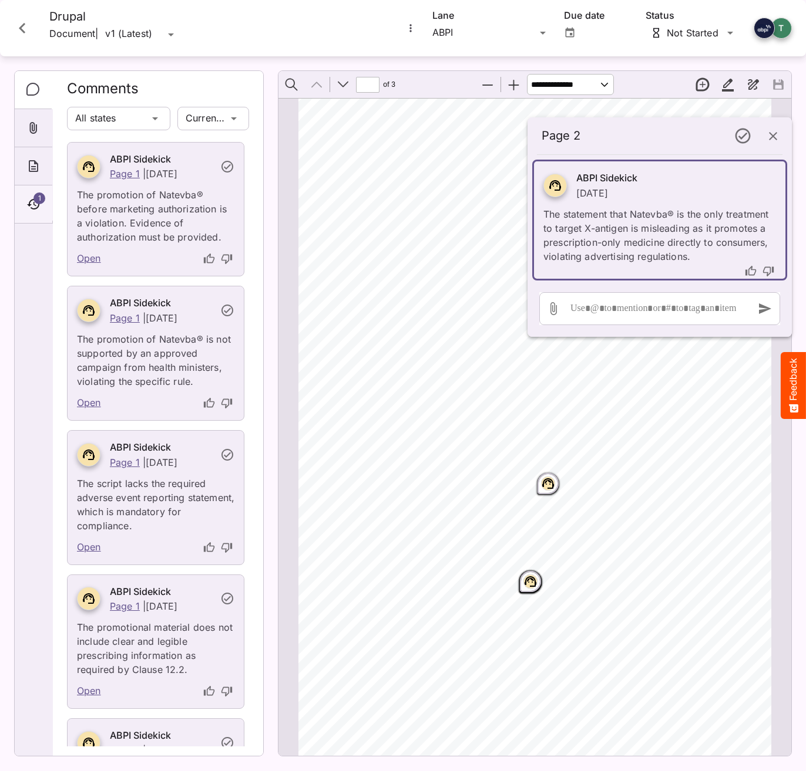
click at [21, 203] on div "1" at bounding box center [34, 205] width 38 height 38
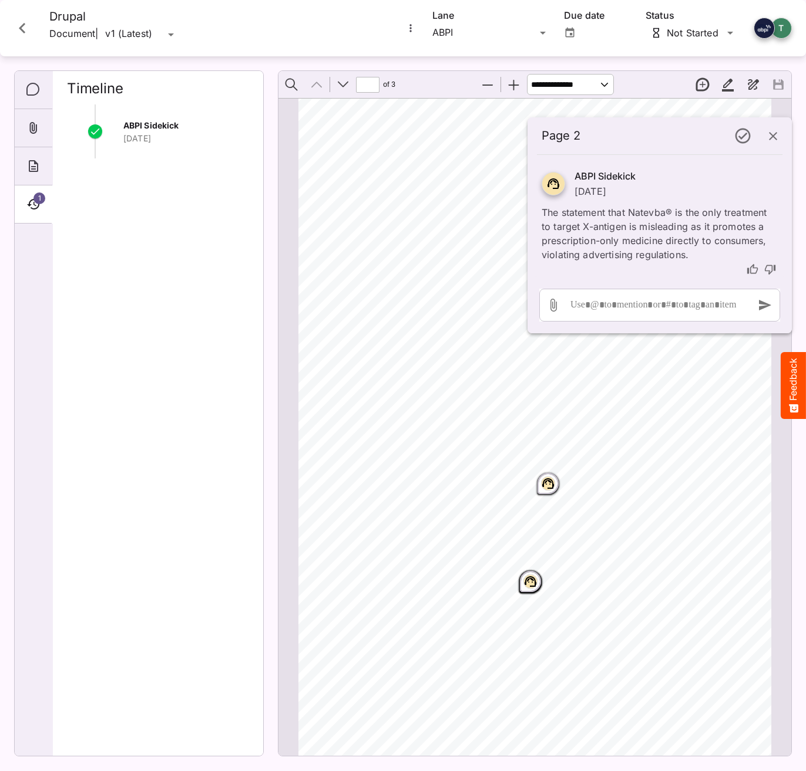
click at [147, 128] on span "ABPI Sidekick" at bounding box center [150, 125] width 55 height 10
click at [24, 32] on icon "Close card" at bounding box center [22, 28] width 6 height 11
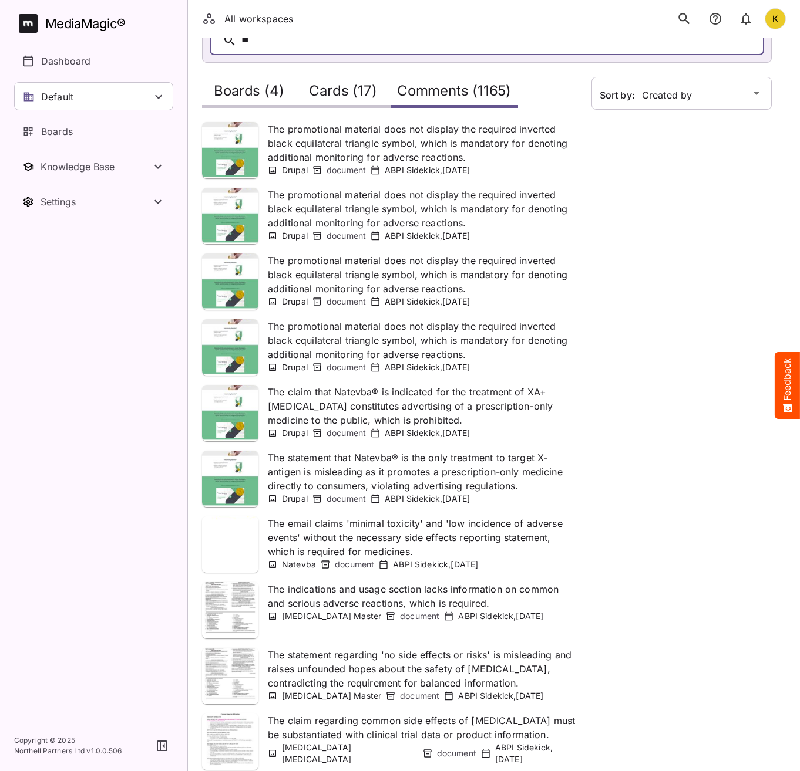
scroll to position [127, 0]
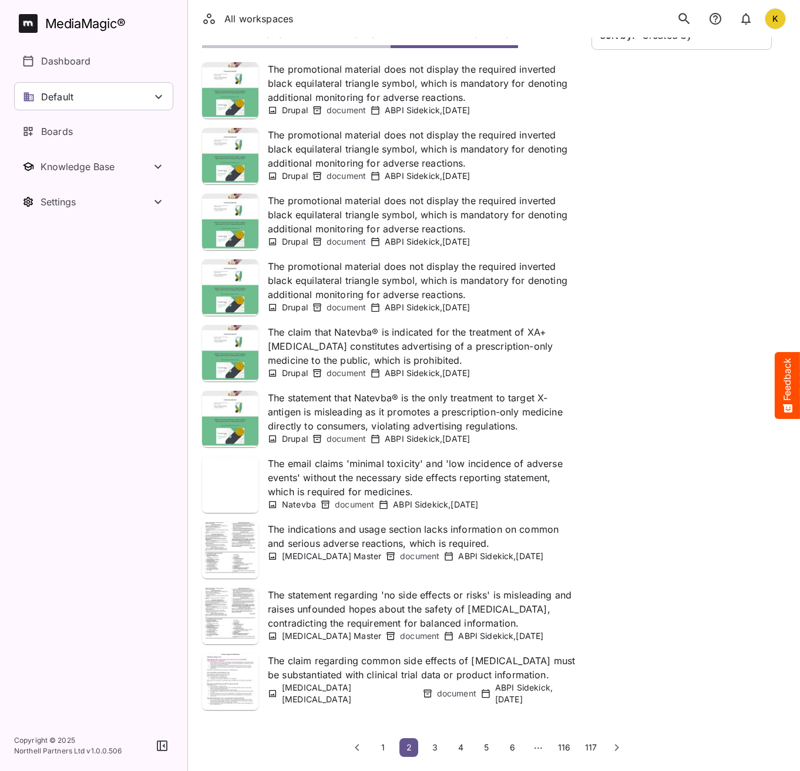
click at [439, 747] on span "3" at bounding box center [435, 748] width 12 height 10
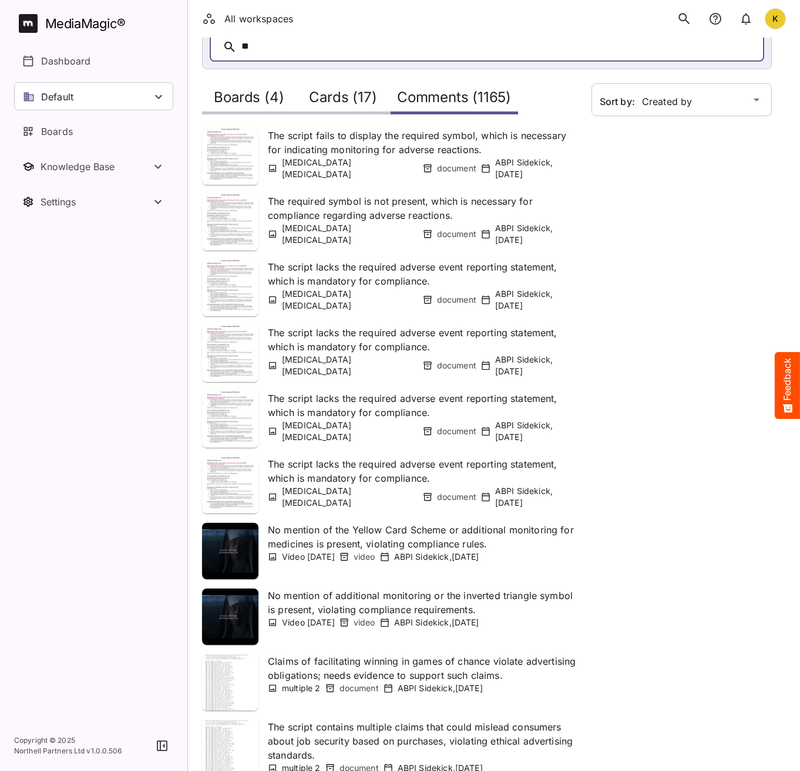
scroll to position [0, 0]
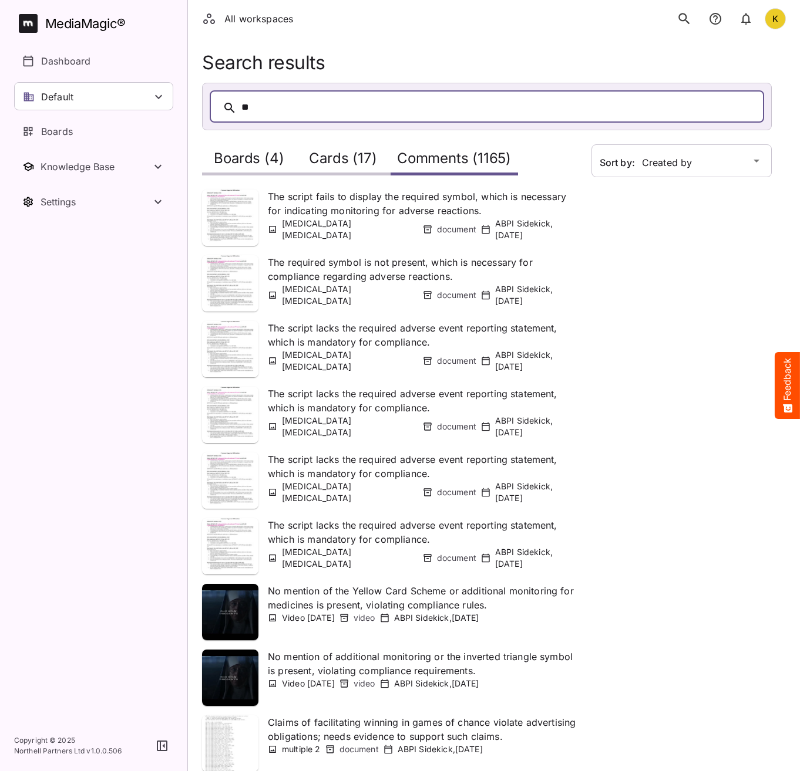
click at [240, 154] on h2 "Boards (4)" at bounding box center [249, 161] width 70 height 22
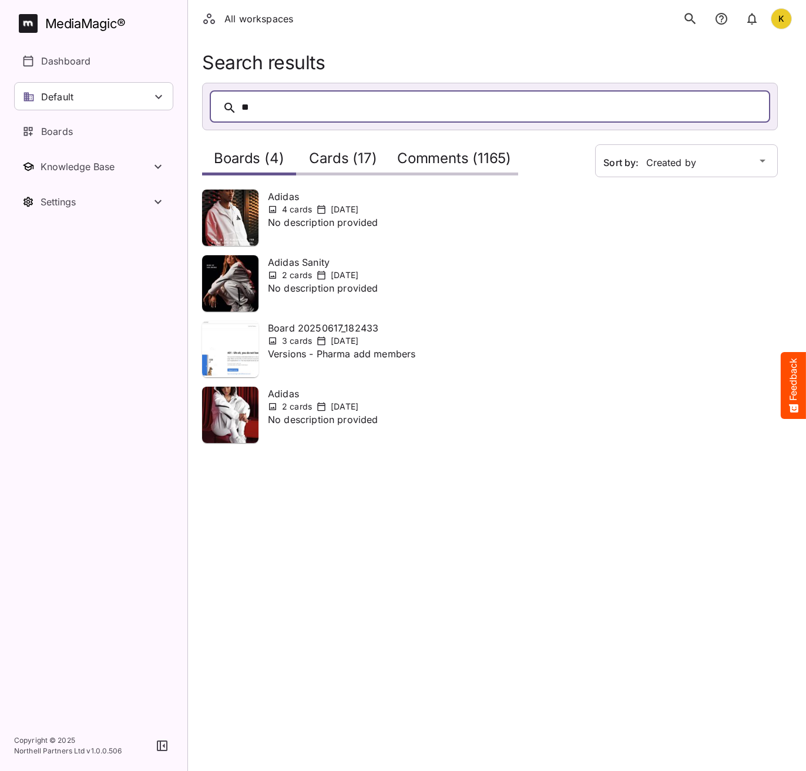
click at [327, 157] on h2 "Cards (17)" at bounding box center [343, 161] width 68 height 22
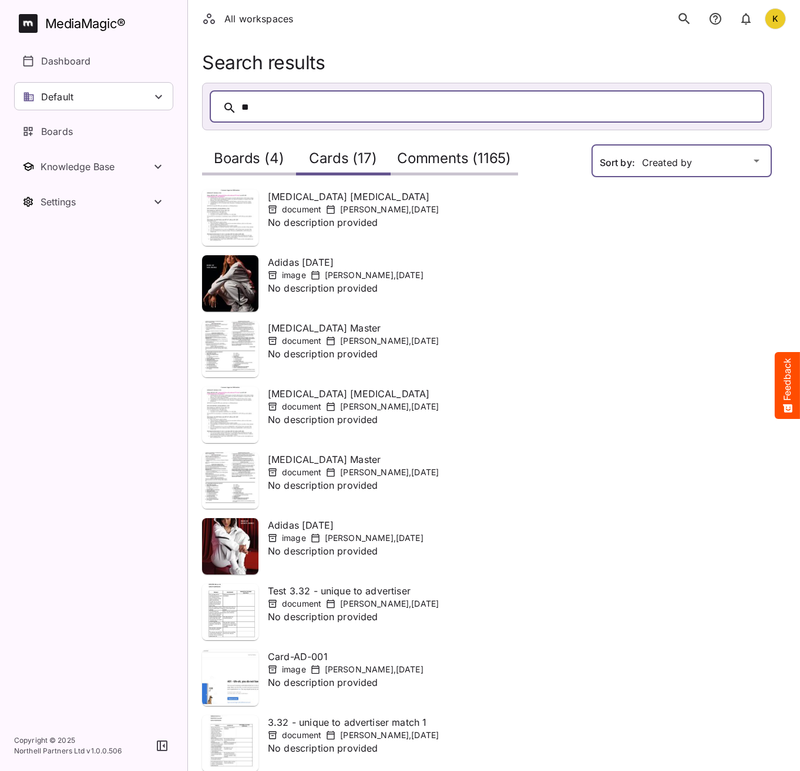
click at [651, 162] on div "All workspaces K MediaMagic ® Dashboard Default BYOD Default DefaultBYOD E2ETes…" at bounding box center [400, 442] width 800 height 885
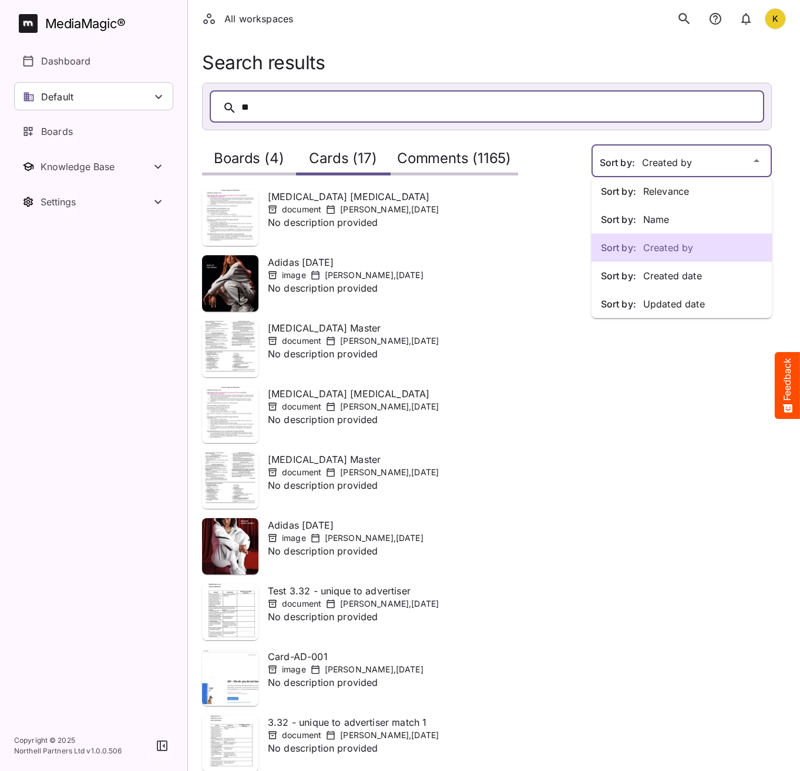
click at [658, 251] on p "Sort by: Created by" at bounding box center [681, 248] width 161 height 14
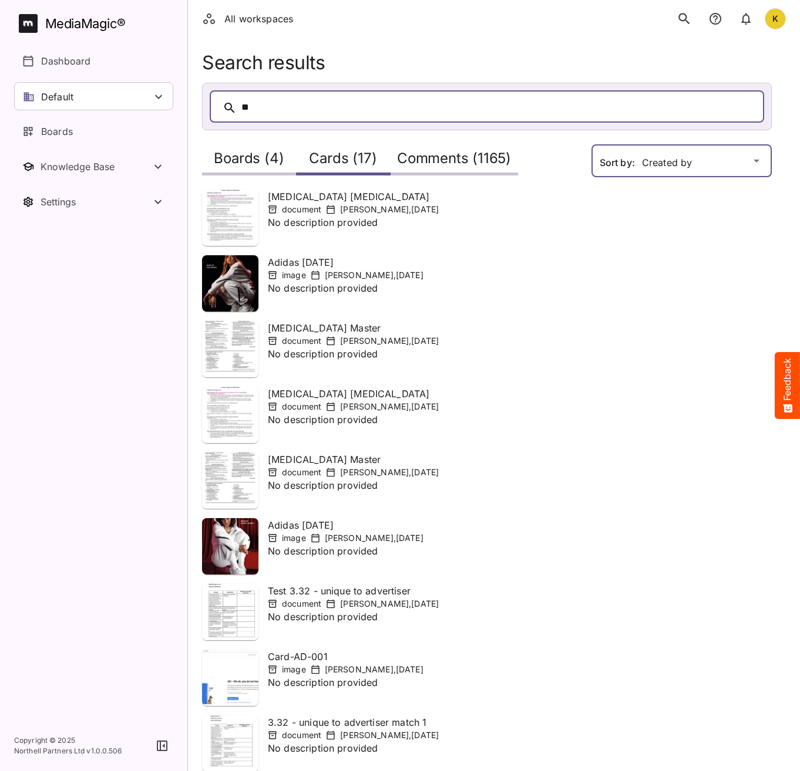
click at [657, 171] on div "All workspaces K MediaMagic ® Dashboard Default BYOD Default DefaultBYOD E2ETes…" at bounding box center [400, 442] width 800 height 885
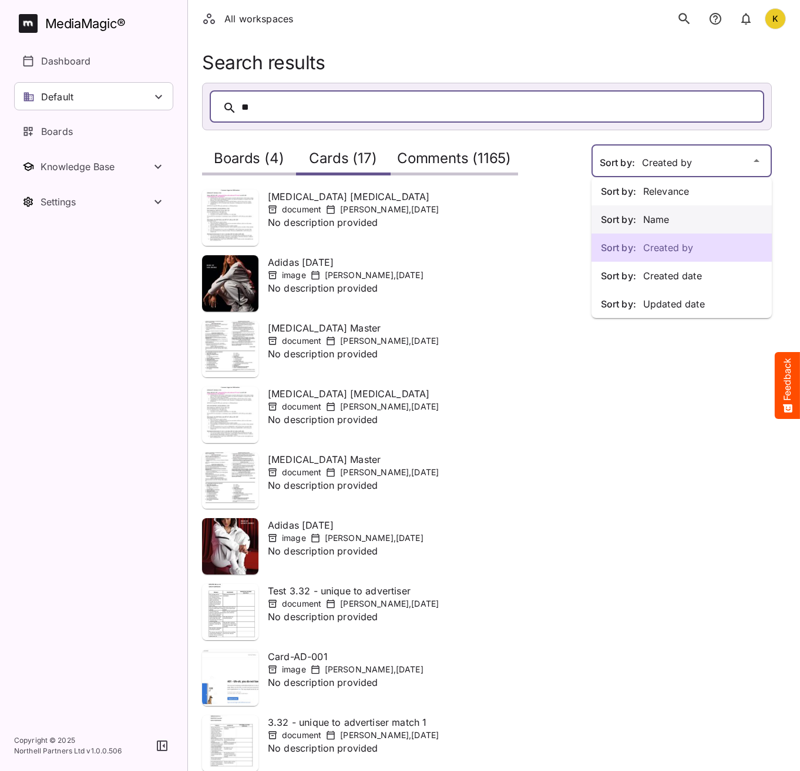
click at [676, 221] on p "Sort by: Name" at bounding box center [681, 220] width 161 height 14
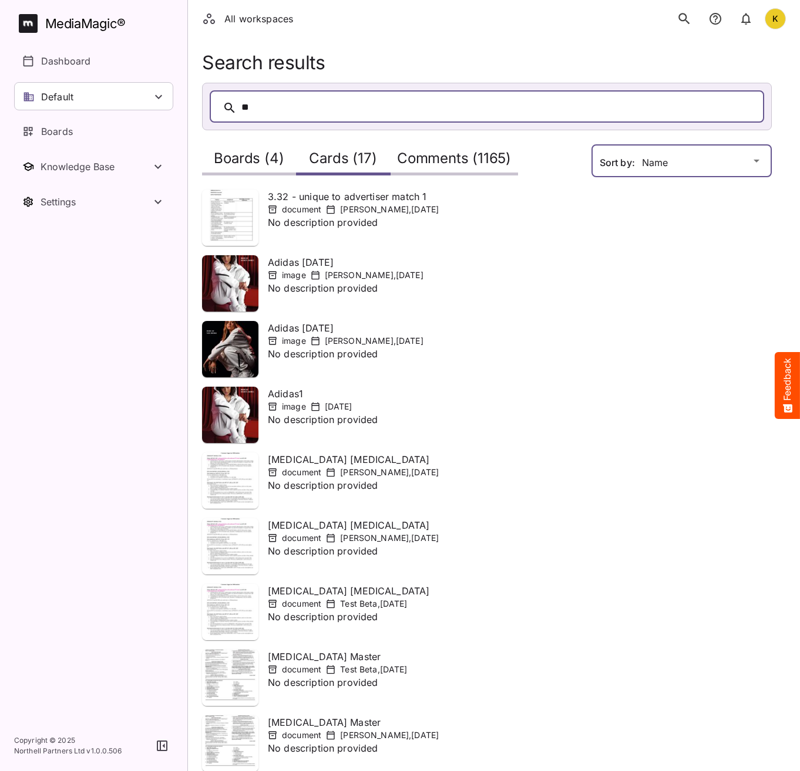
click at [659, 168] on div "All workspaces K MediaMagic ® Dashboard Default BYOD Default DefaultBYOD E2ETes…" at bounding box center [400, 442] width 800 height 885
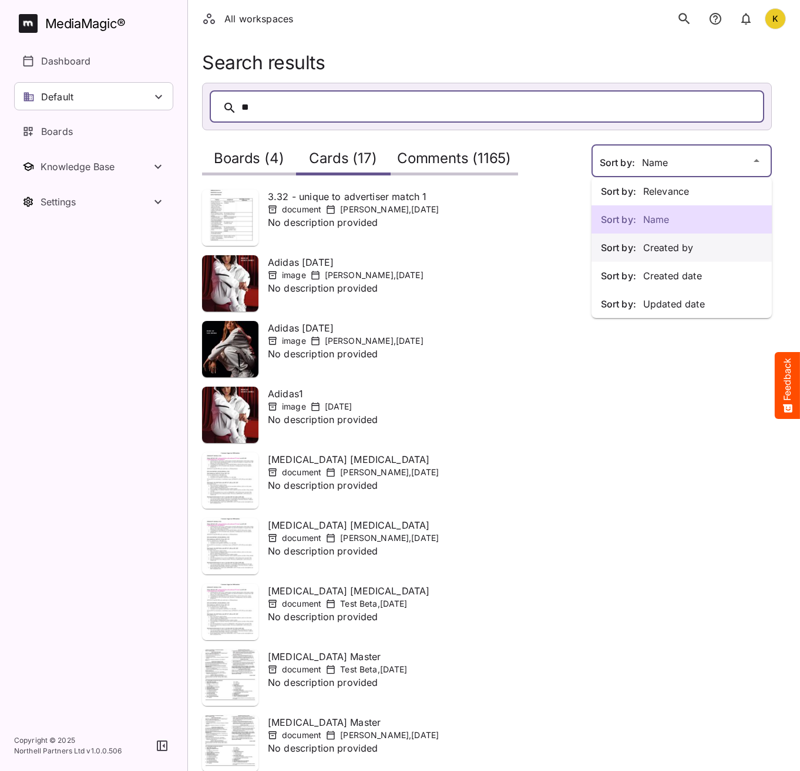
click at [700, 247] on p "Sort by: Created by" at bounding box center [681, 248] width 161 height 14
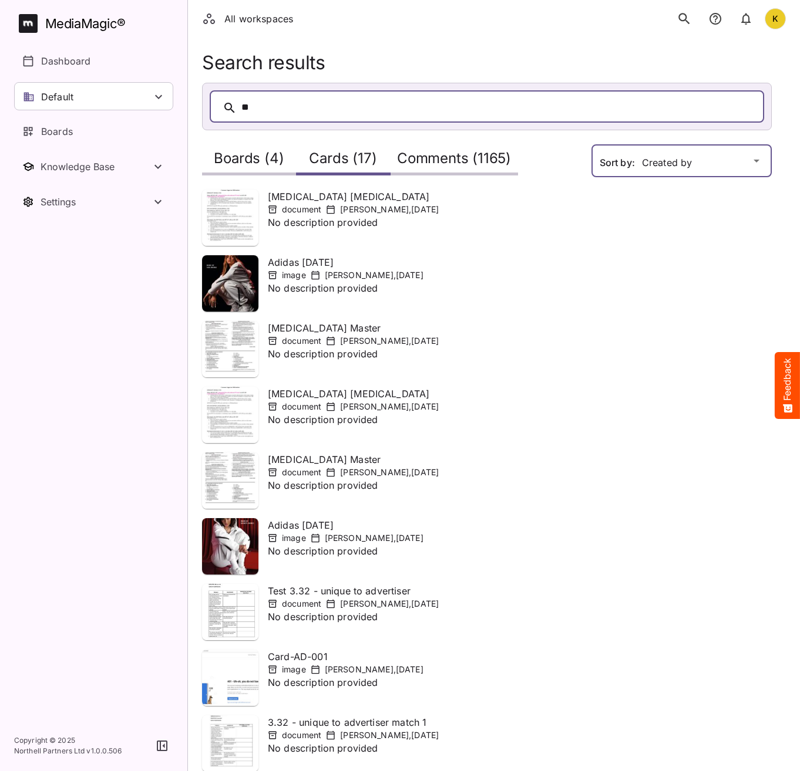
scroll to position [127, 0]
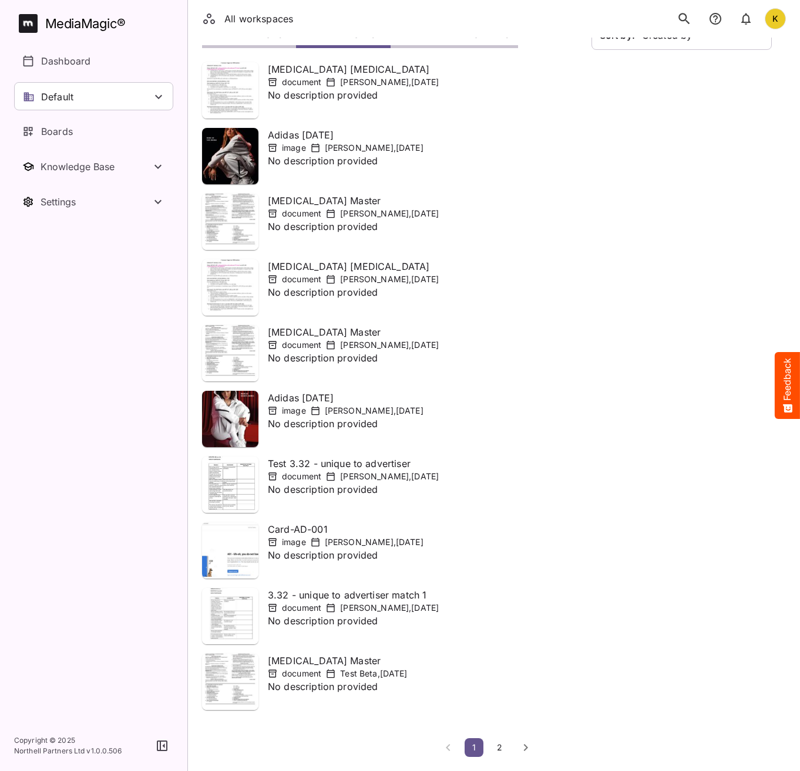
click at [497, 752] on span "2" at bounding box center [500, 748] width 12 height 10
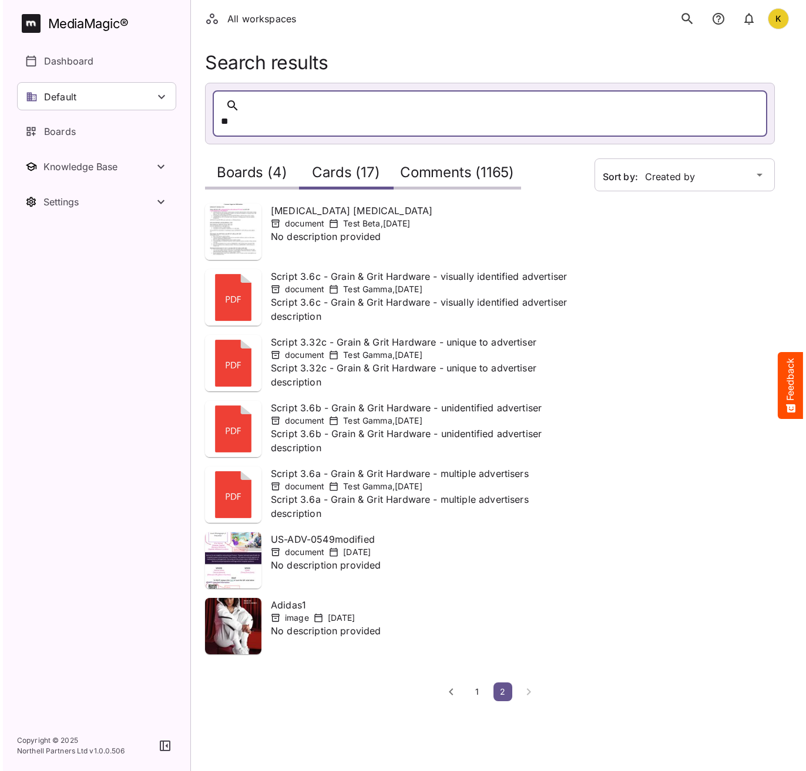
scroll to position [0, 0]
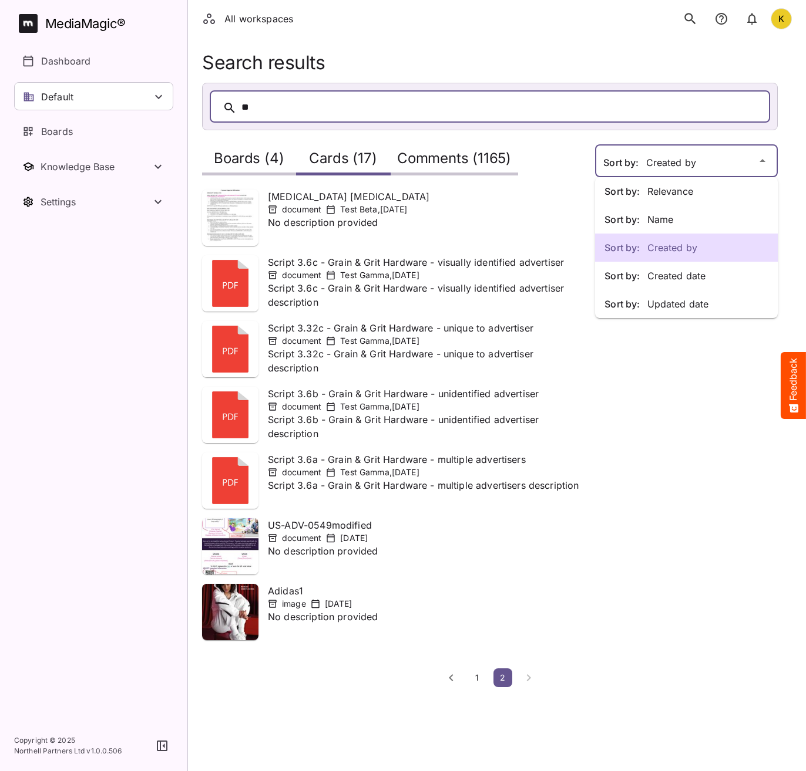
click at [659, 160] on div "Sort by: Relevance Sort by: Name Sort by: Created by Sort by: Created date Sort…" at bounding box center [403, 344] width 806 height 688
click at [670, 223] on p "Sort by: Name" at bounding box center [686, 220] width 164 height 14
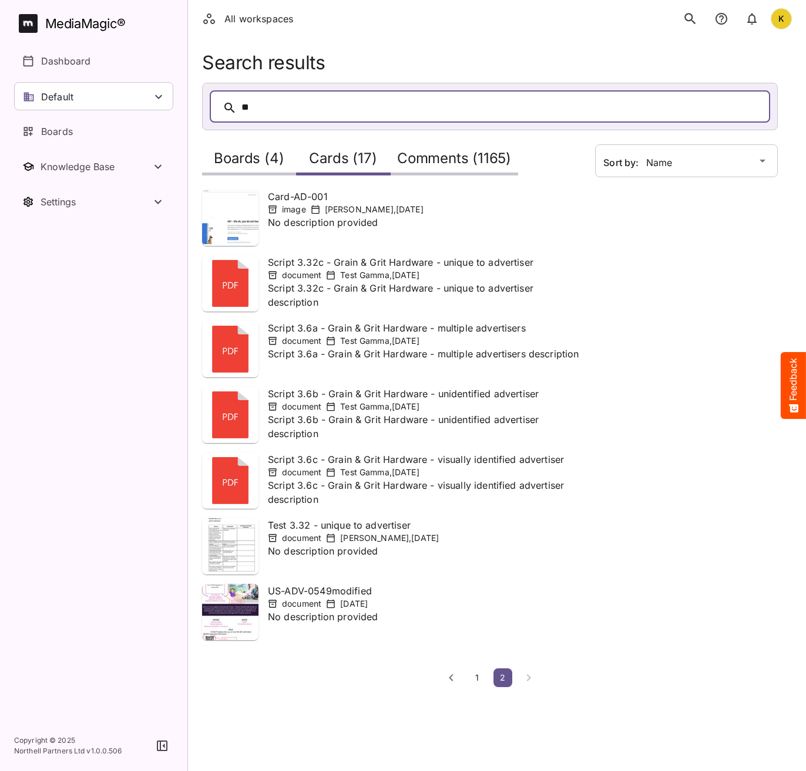
click at [476, 679] on span "1" at bounding box center [477, 678] width 12 height 10
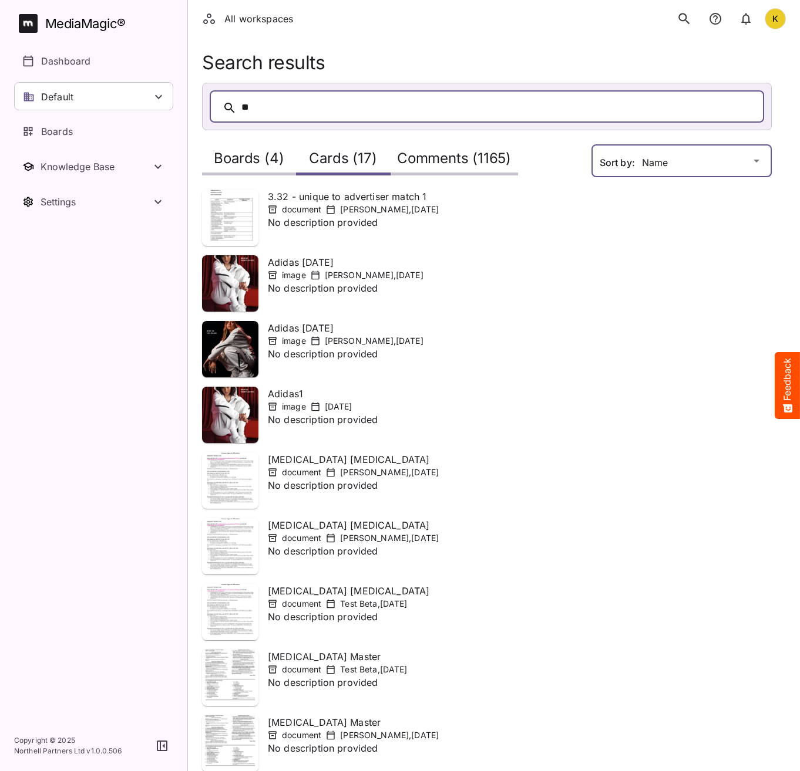
click at [671, 159] on div "All workspaces K MediaMagic ® Dashboard Default BYOD Default DefaultBYOD E2ETes…" at bounding box center [400, 442] width 800 height 885
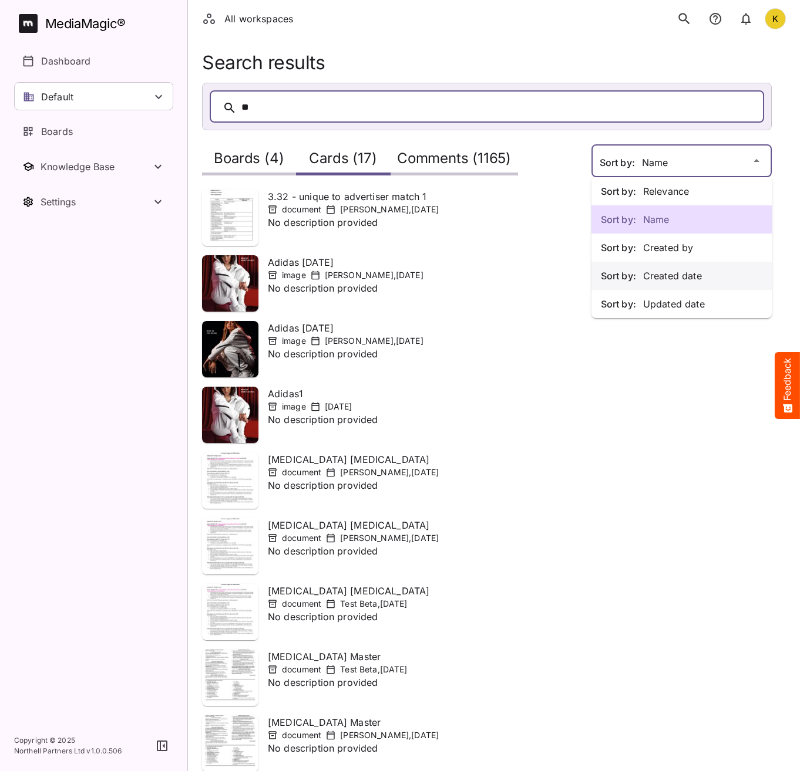
click at [673, 279] on p "Sort by: Created date" at bounding box center [681, 276] width 161 height 14
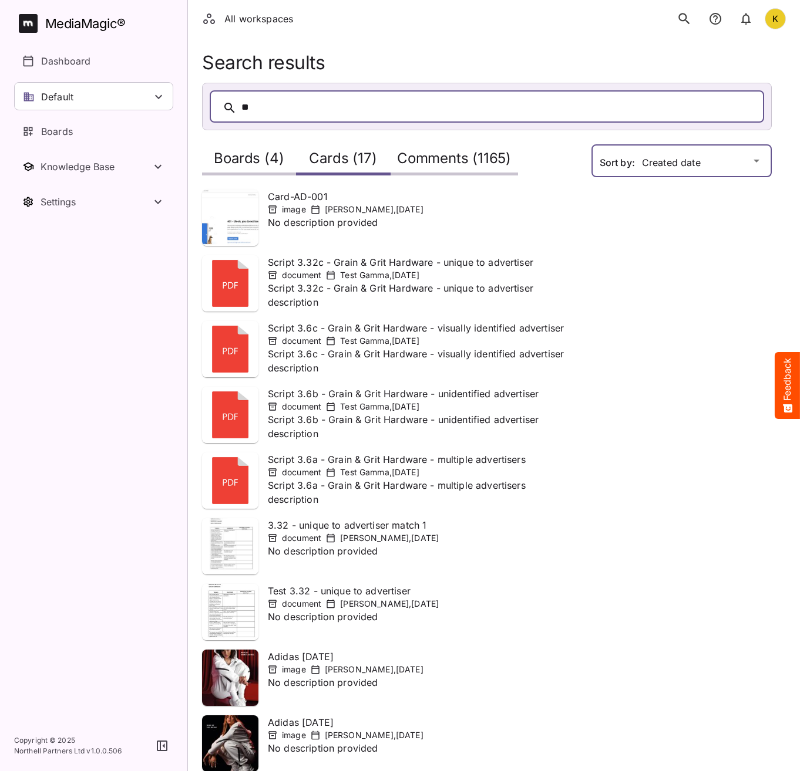
click at [649, 150] on div "All workspaces K MediaMagic ® Dashboard Default BYOD Default DefaultBYOD E2ETes…" at bounding box center [400, 442] width 800 height 885
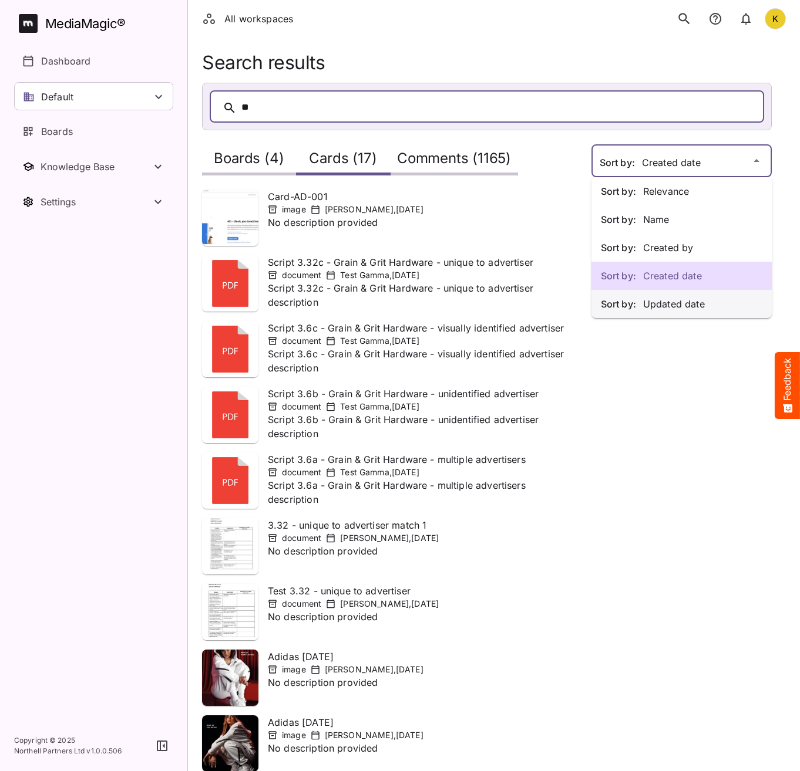
click at [675, 308] on p "Sort by: Updated date" at bounding box center [681, 304] width 161 height 14
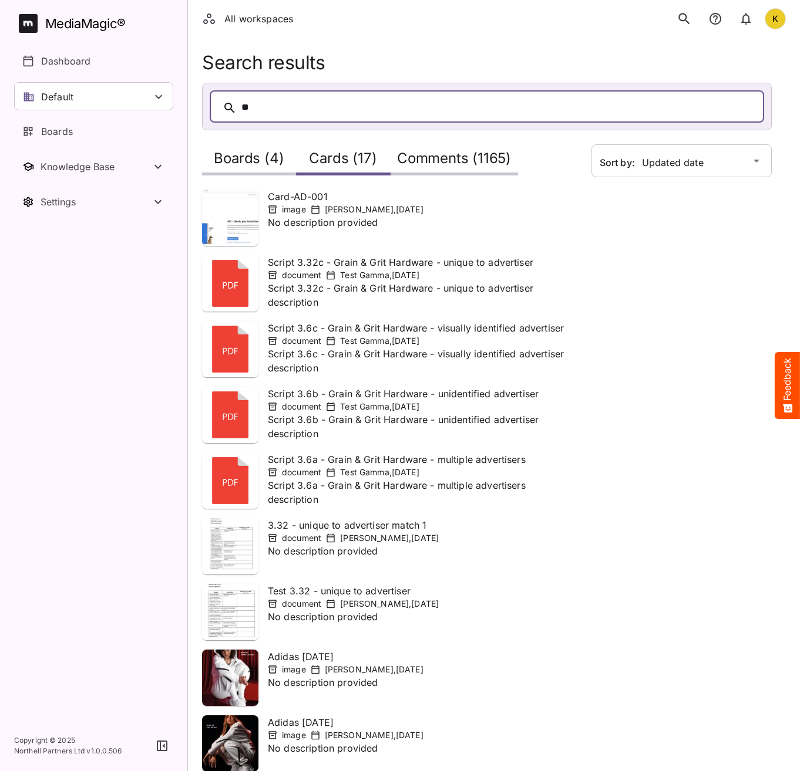
click at [345, 102] on div "**" at bounding box center [498, 108] width 514 height 18
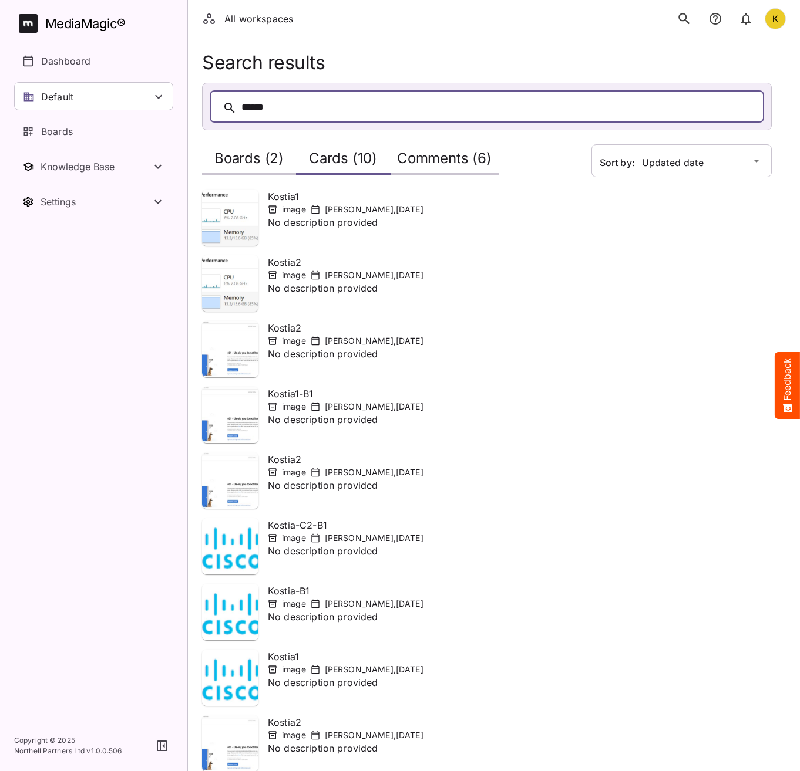
click at [269, 163] on h2 "Boards (2)" at bounding box center [248, 161] width 69 height 22
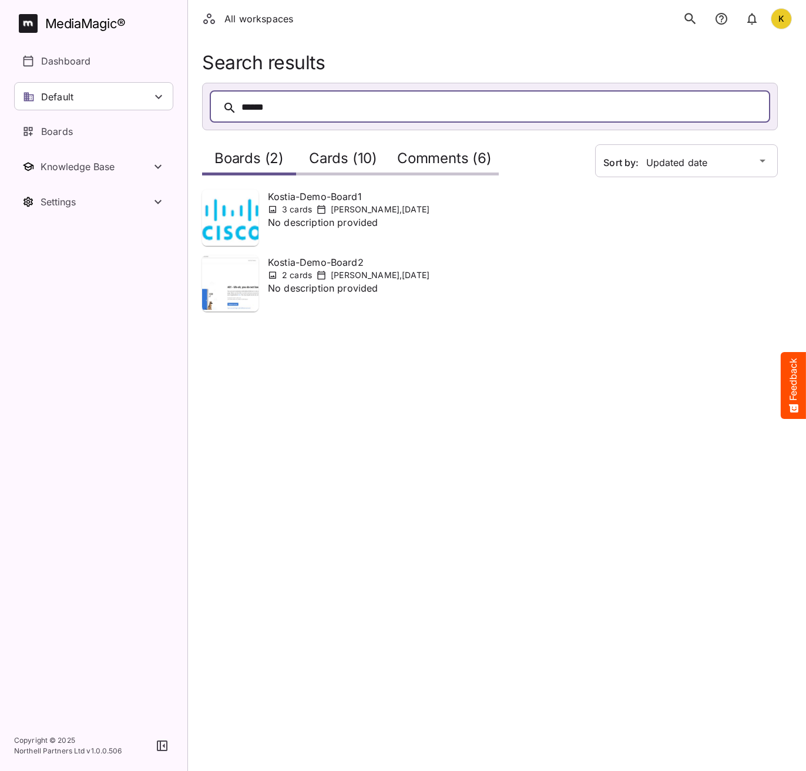
click at [343, 166] on h2 "Cards (10)" at bounding box center [343, 161] width 68 height 22
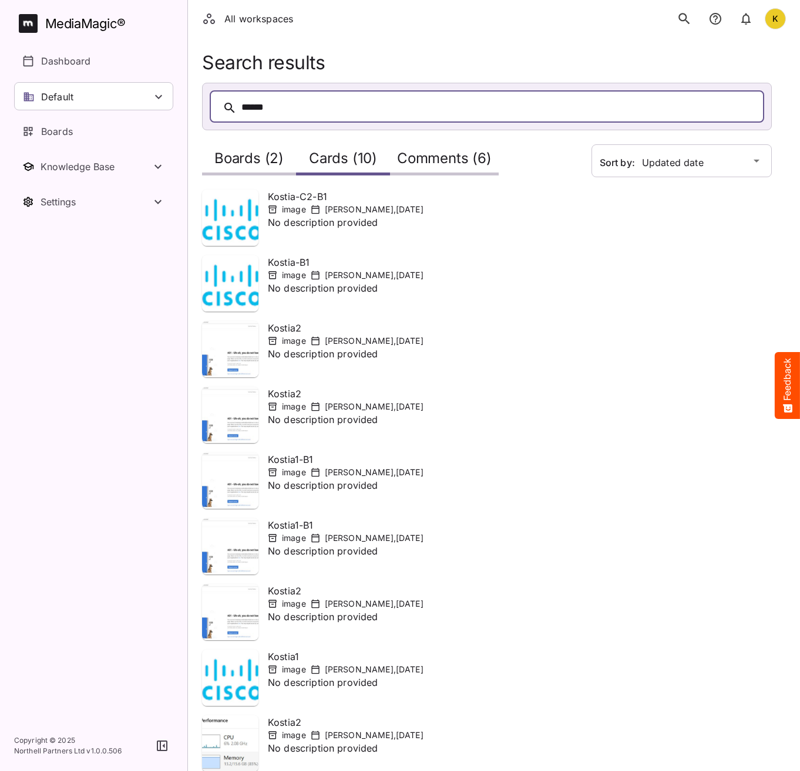
click at [434, 160] on h2 "Comments (6)" at bounding box center [444, 161] width 95 height 22
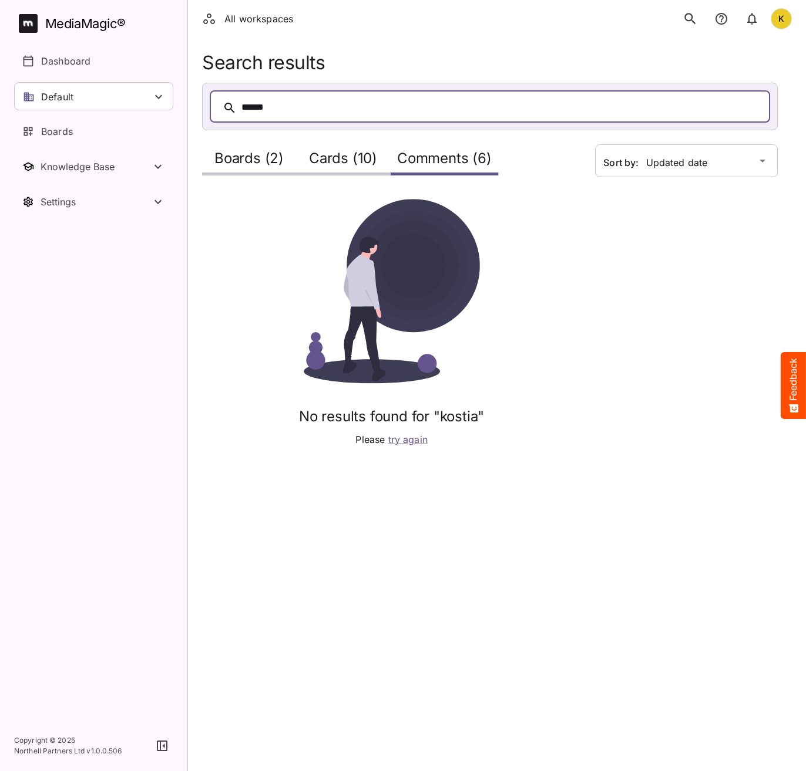
click at [341, 162] on h2 "Cards (10)" at bounding box center [343, 161] width 68 height 22
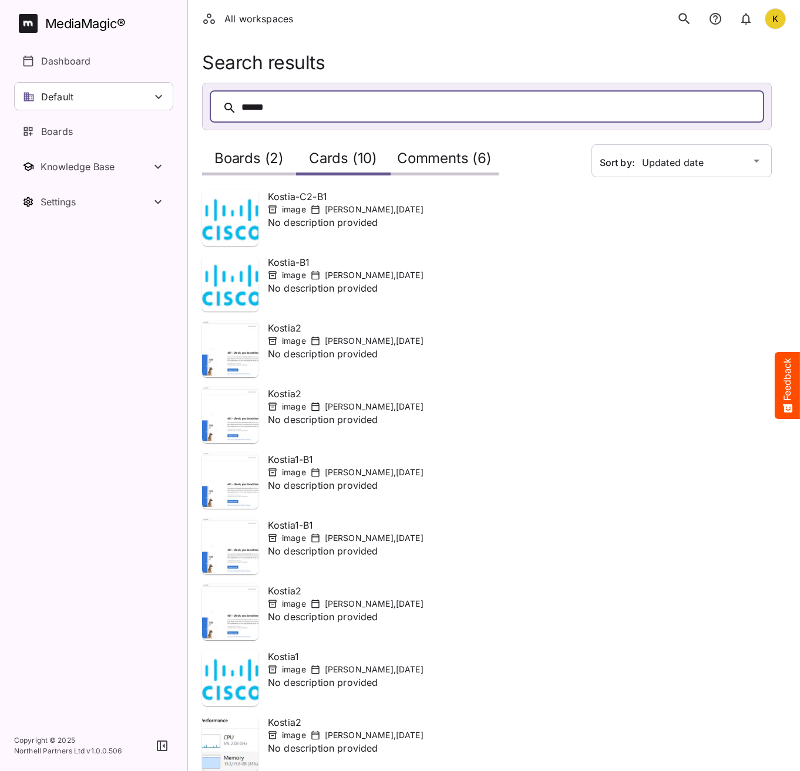
click at [433, 159] on h2 "Comments (6)" at bounding box center [444, 161] width 95 height 22
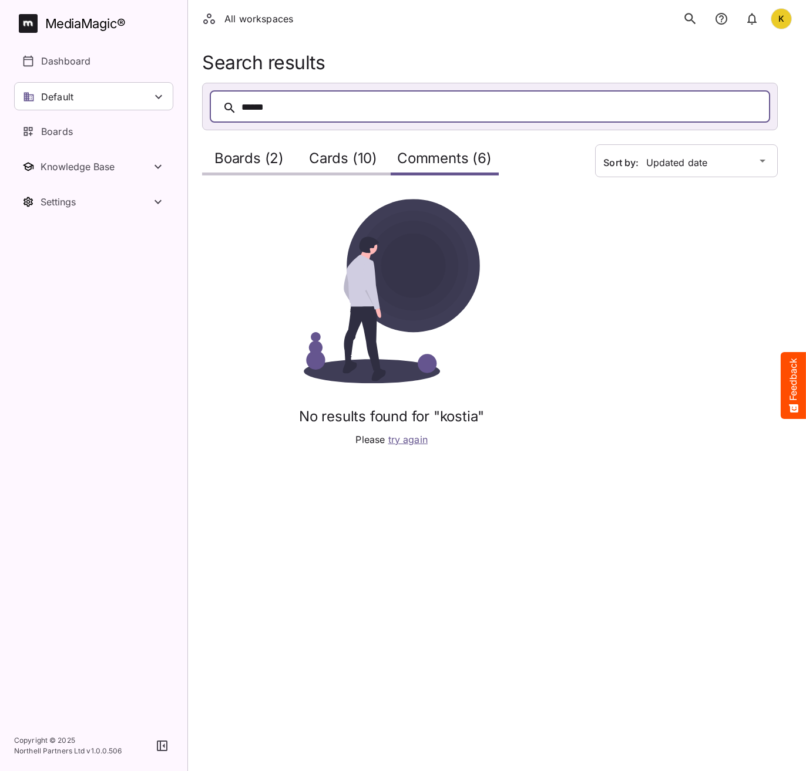
click at [419, 436] on span "try again" at bounding box center [407, 440] width 39 height 12
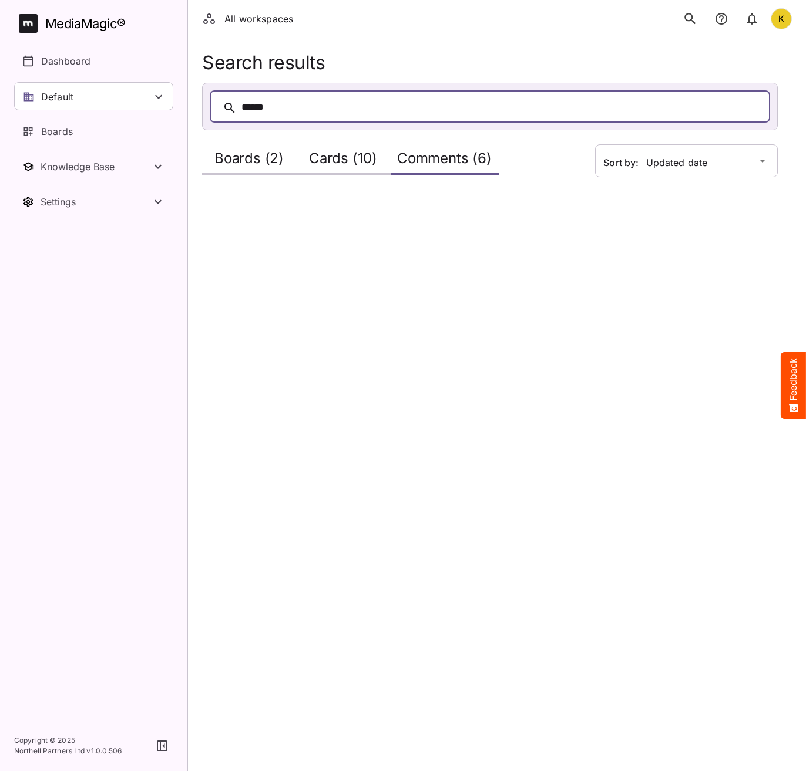
click at [345, 160] on h2 "Cards (10)" at bounding box center [343, 161] width 68 height 22
click at [469, 166] on h2 "Comments (6)" at bounding box center [444, 161] width 95 height 22
click at [302, 174] on div "Cards (0)" at bounding box center [343, 158] width 94 height 33
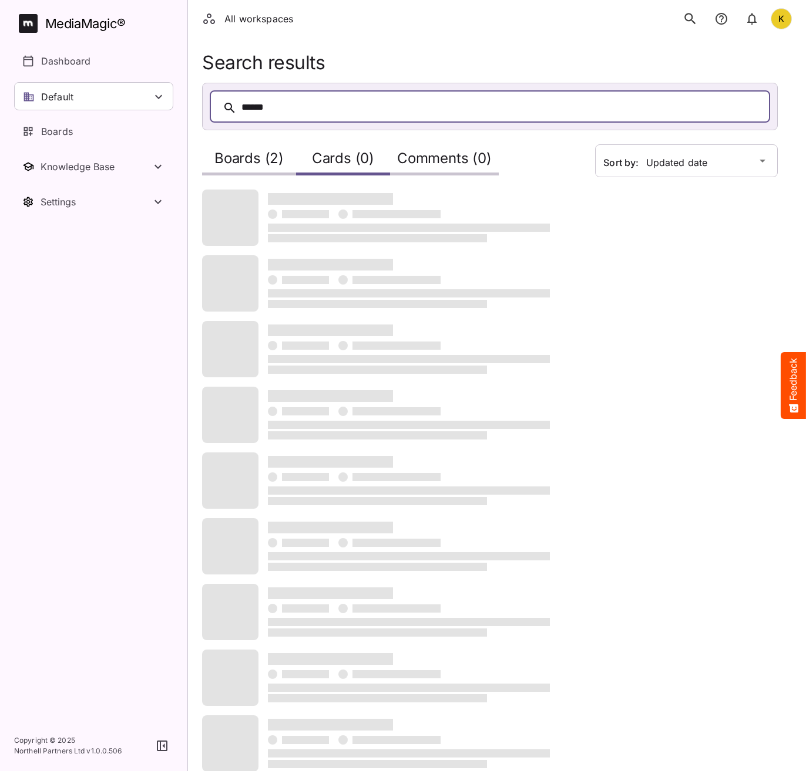
click at [277, 159] on h2 "Boards (2)" at bounding box center [248, 161] width 69 height 22
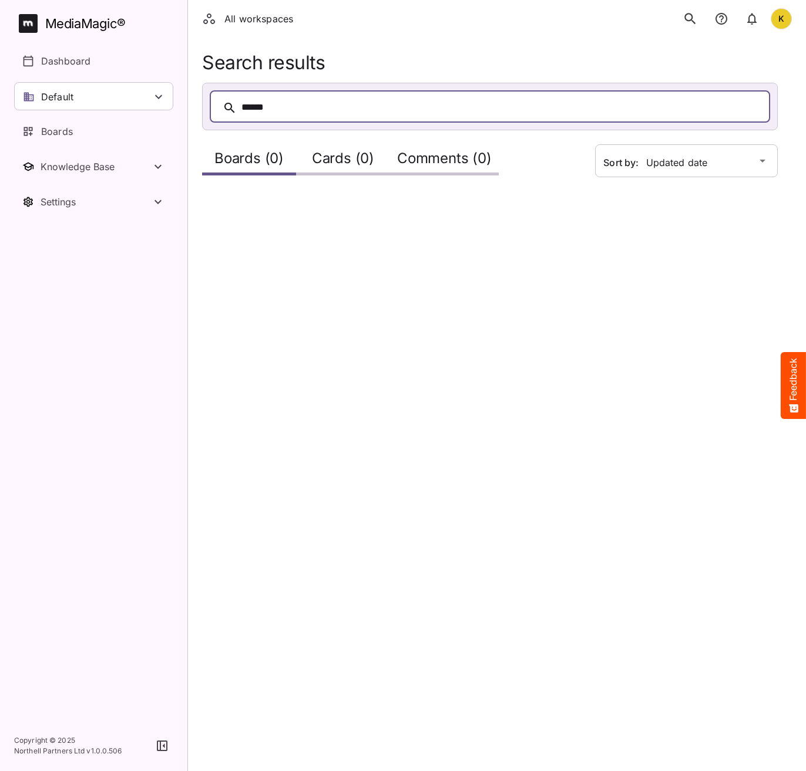
click at [469, 160] on h2 "Comments (0)" at bounding box center [444, 161] width 95 height 22
click at [787, 23] on div "K" at bounding box center [780, 18] width 21 height 21
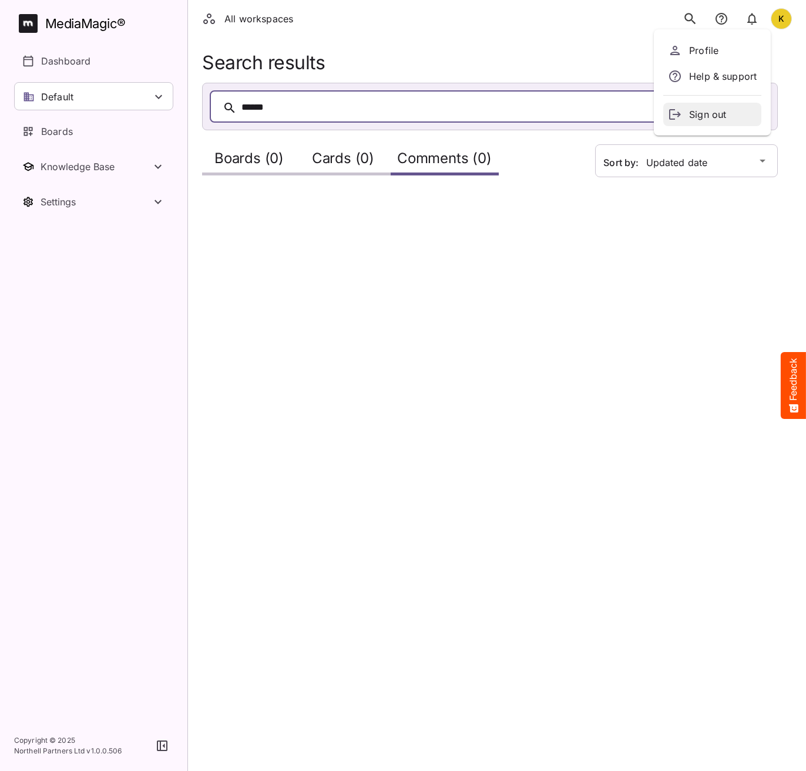
click at [690, 118] on p "Sign out" at bounding box center [723, 114] width 68 height 14
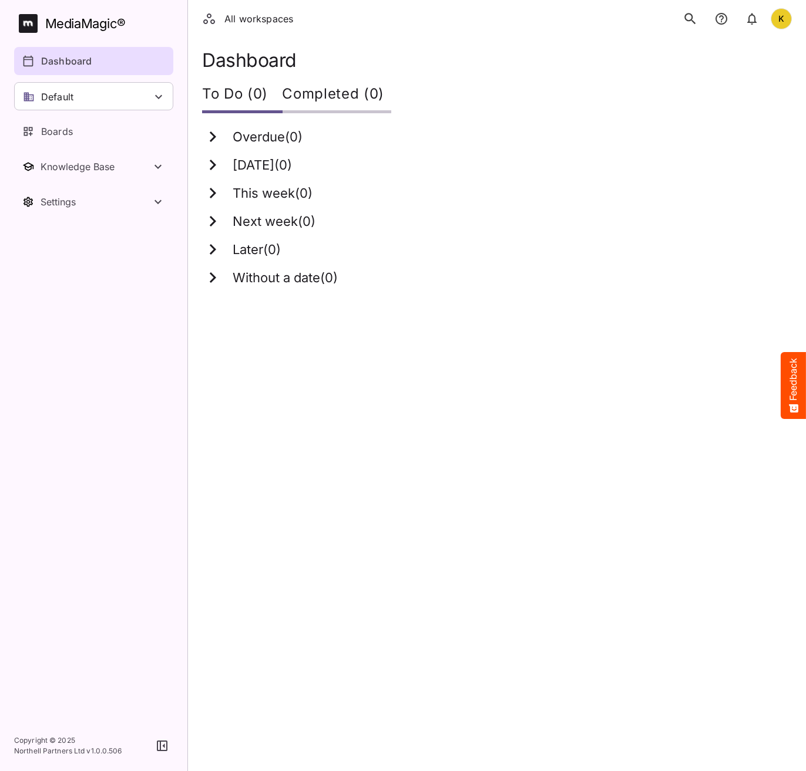
click at [678, 21] on button "search" at bounding box center [690, 18] width 25 height 25
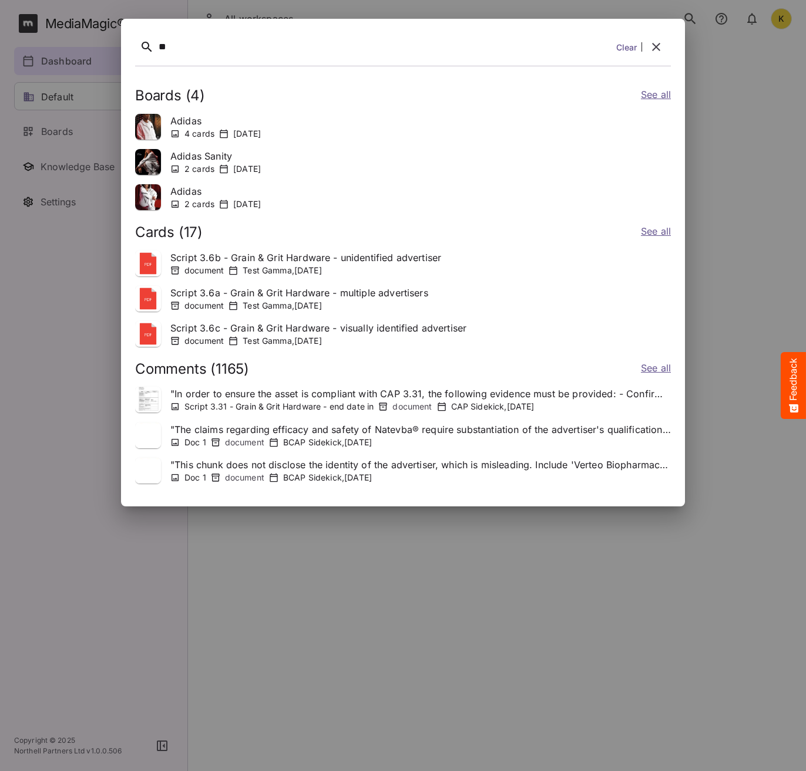
click at [659, 235] on link "See all" at bounding box center [656, 232] width 30 height 17
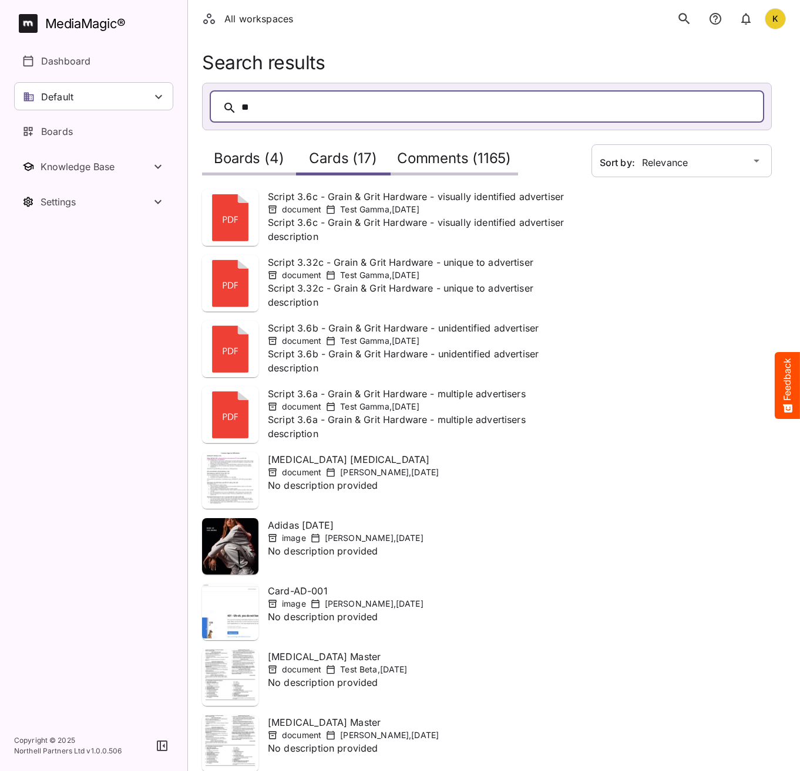
click at [242, 159] on h2 "Boards (4)" at bounding box center [249, 161] width 70 height 22
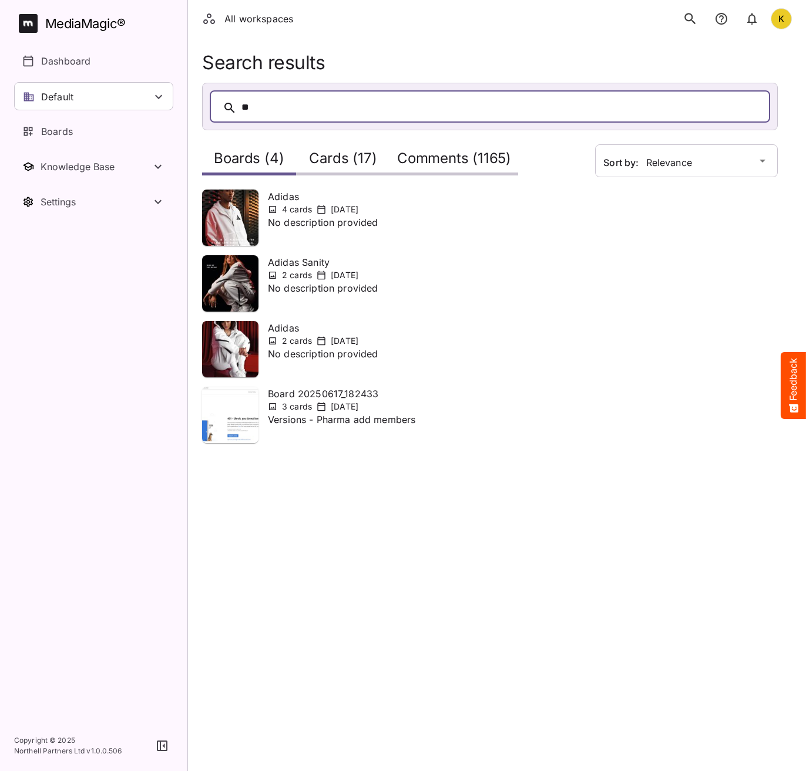
click at [432, 471] on html "All workspaces K MediaMagic ® Dashboard Default BYOD Default DefaultBYOD E2ETes…" at bounding box center [403, 235] width 806 height 471
click at [85, 66] on p "Dashboard" at bounding box center [65, 61] width 49 height 14
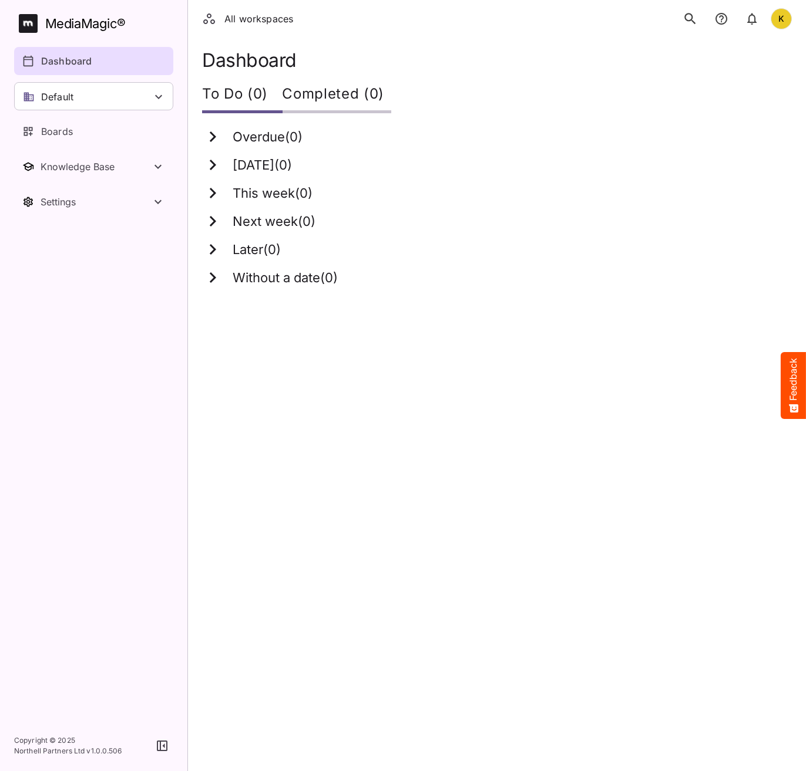
click at [693, 20] on icon "search" at bounding box center [689, 18] width 15 height 15
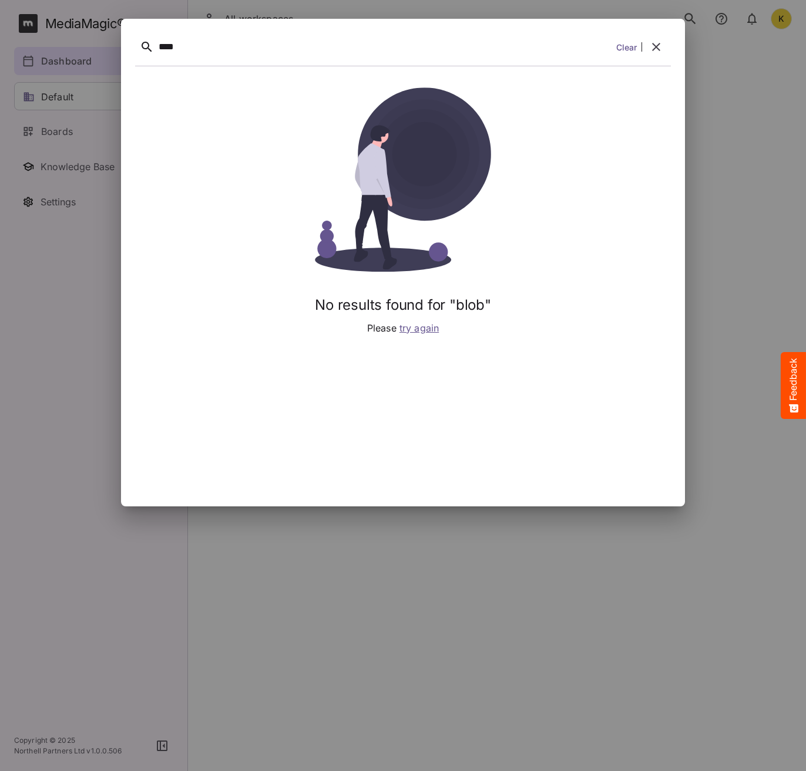
click at [407, 331] on span "try again" at bounding box center [418, 328] width 39 height 12
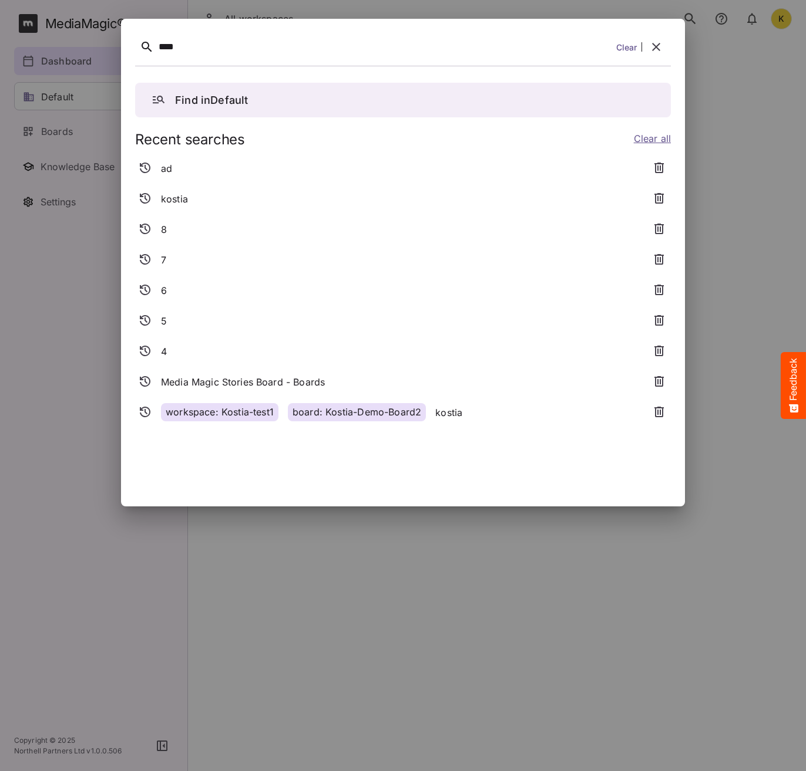
click at [345, 53] on div "****" at bounding box center [385, 47] width 453 height 18
click at [678, 6] on button "search" at bounding box center [690, 18] width 25 height 25
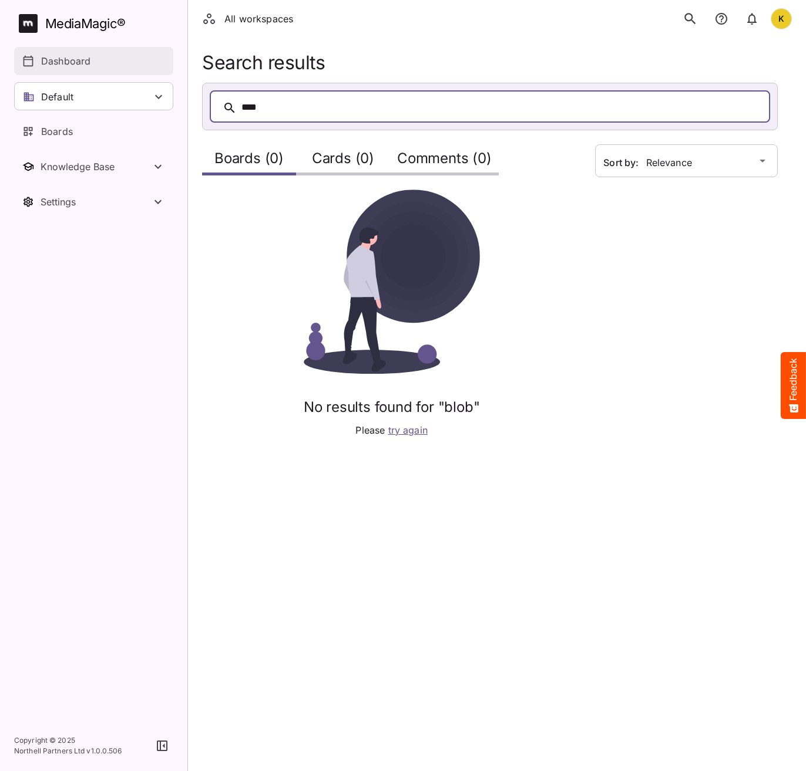
click at [64, 55] on p "Dashboard" at bounding box center [65, 61] width 49 height 14
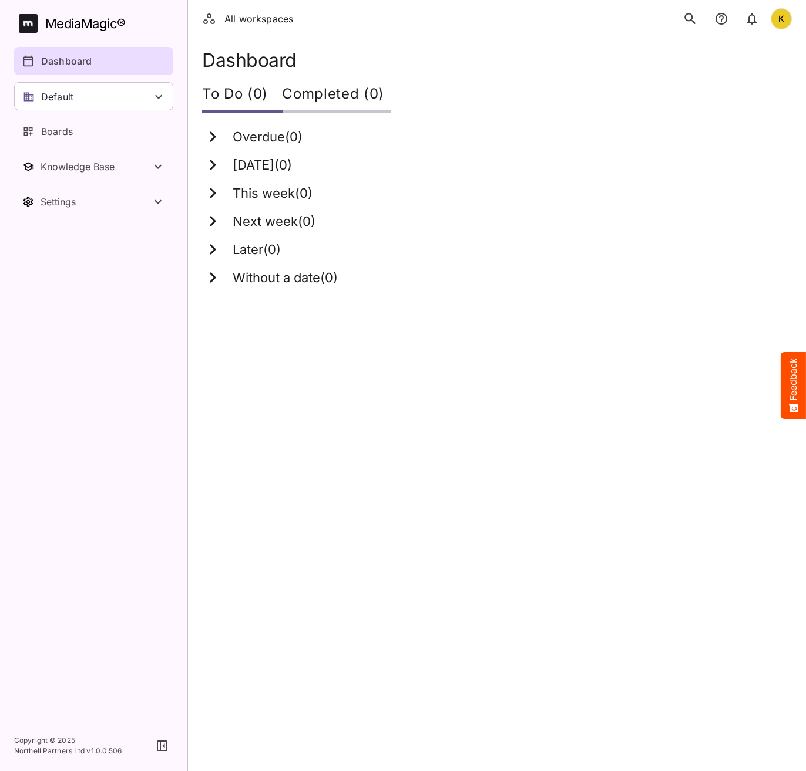
click at [685, 19] on icon "search" at bounding box center [689, 18] width 11 height 11
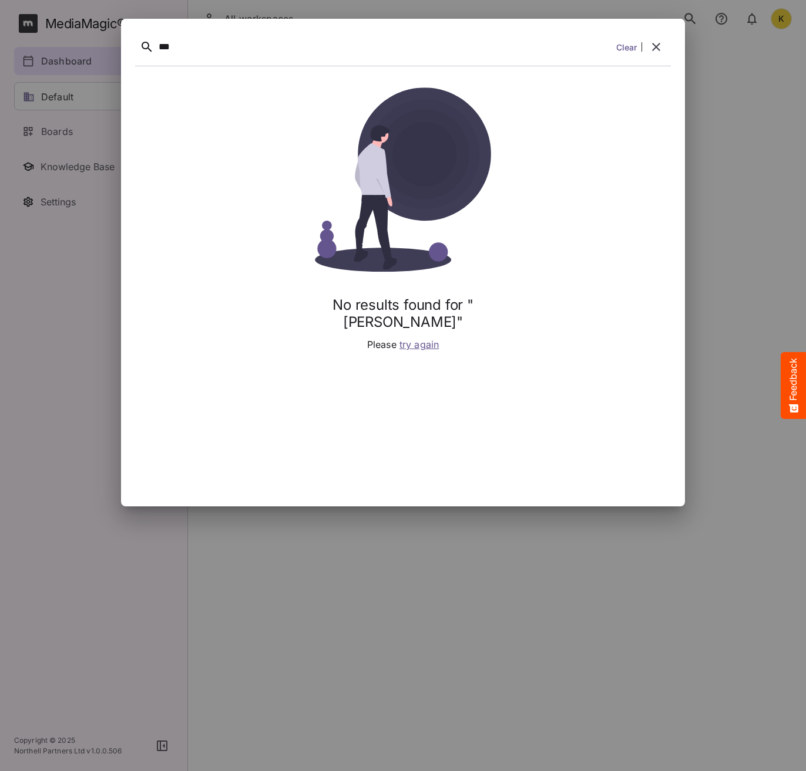
click at [425, 339] on span "try again" at bounding box center [418, 345] width 39 height 12
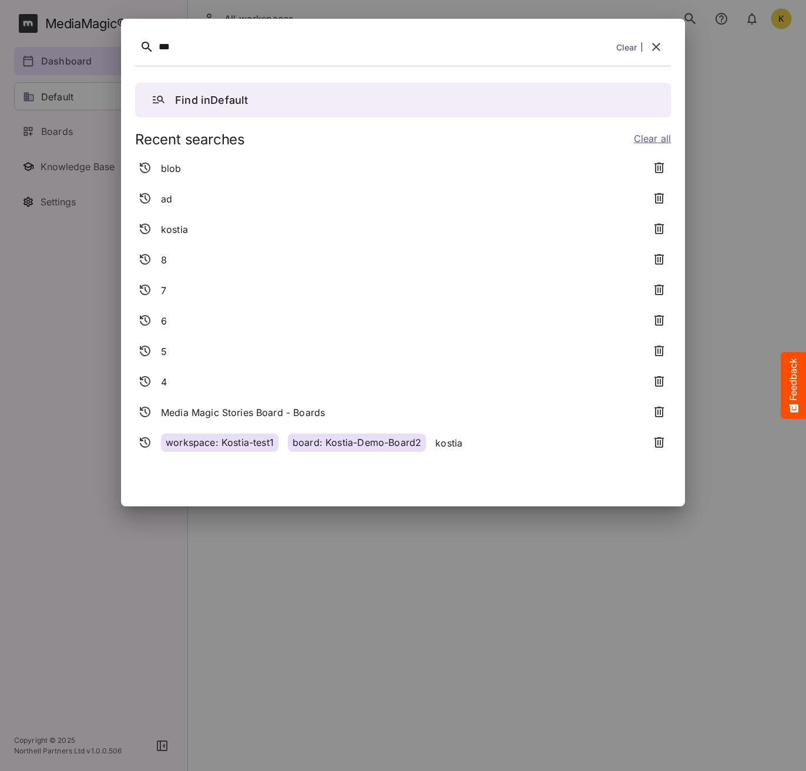
click at [524, 44] on div "***" at bounding box center [385, 47] width 453 height 18
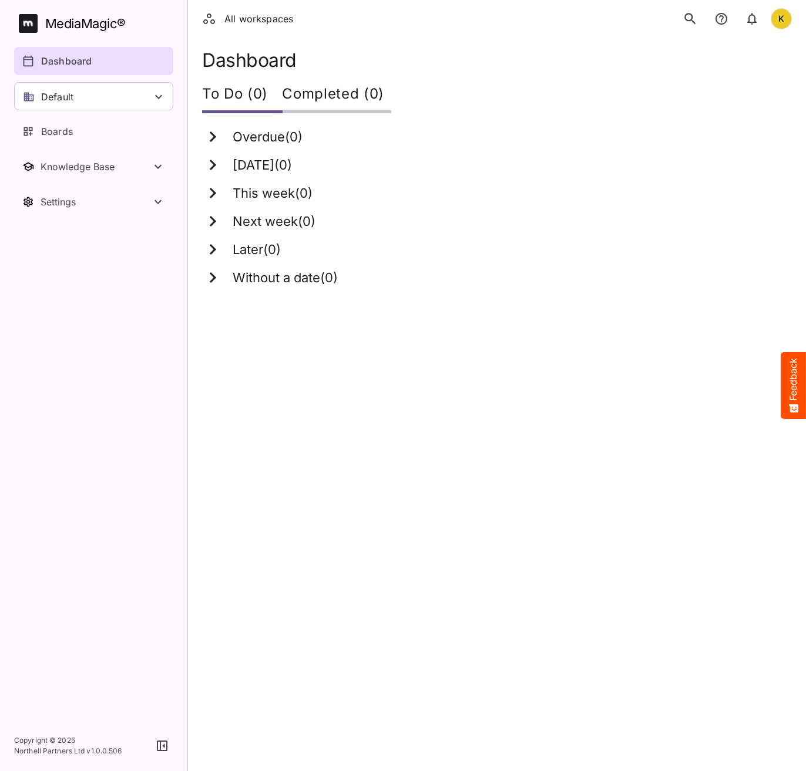
click at [675, 21] on div "All workspaces K" at bounding box center [497, 19] width 618 height 38
click at [687, 22] on icon "search" at bounding box center [689, 18] width 15 height 15
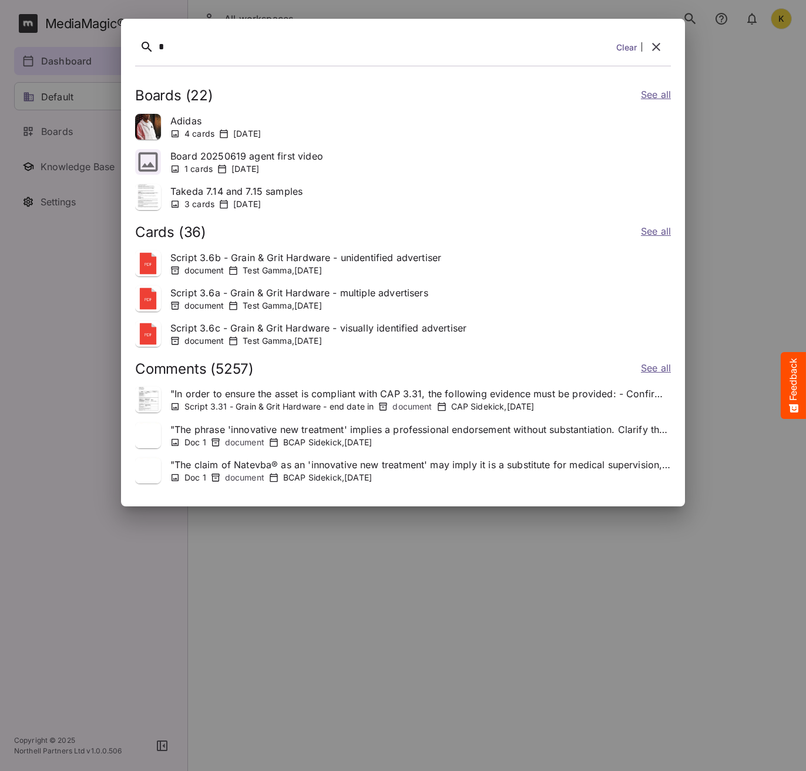
click at [659, 95] on link "See all" at bounding box center [656, 95] width 30 height 17
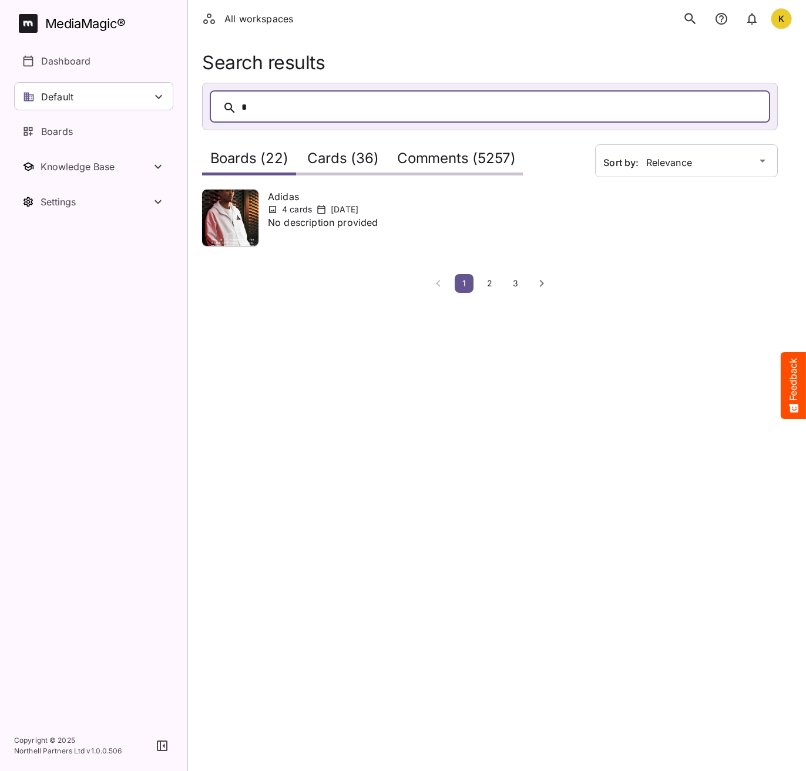
click at [490, 285] on span "2" at bounding box center [490, 283] width 12 height 10
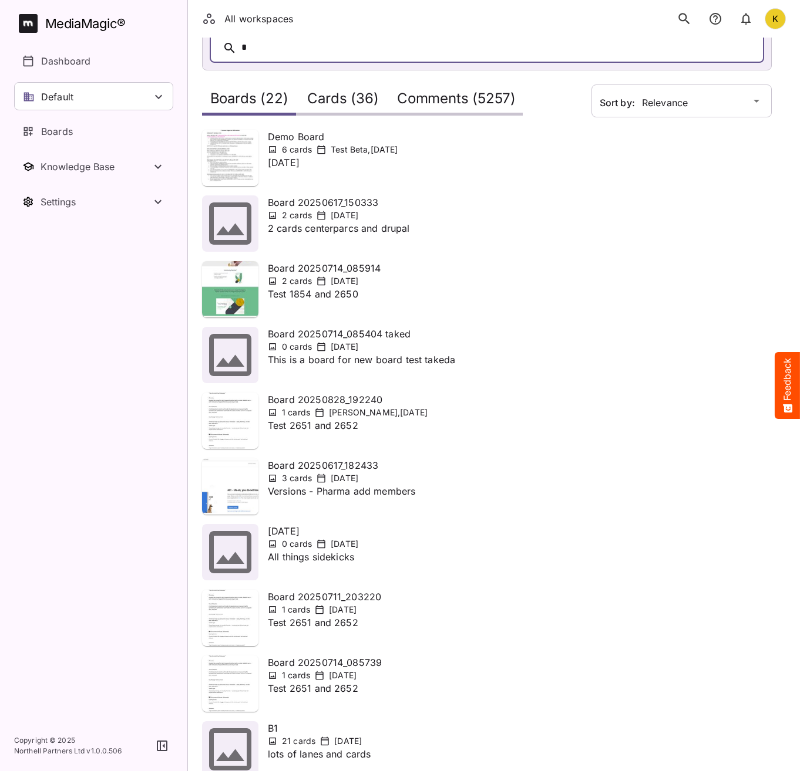
scroll to position [127, 0]
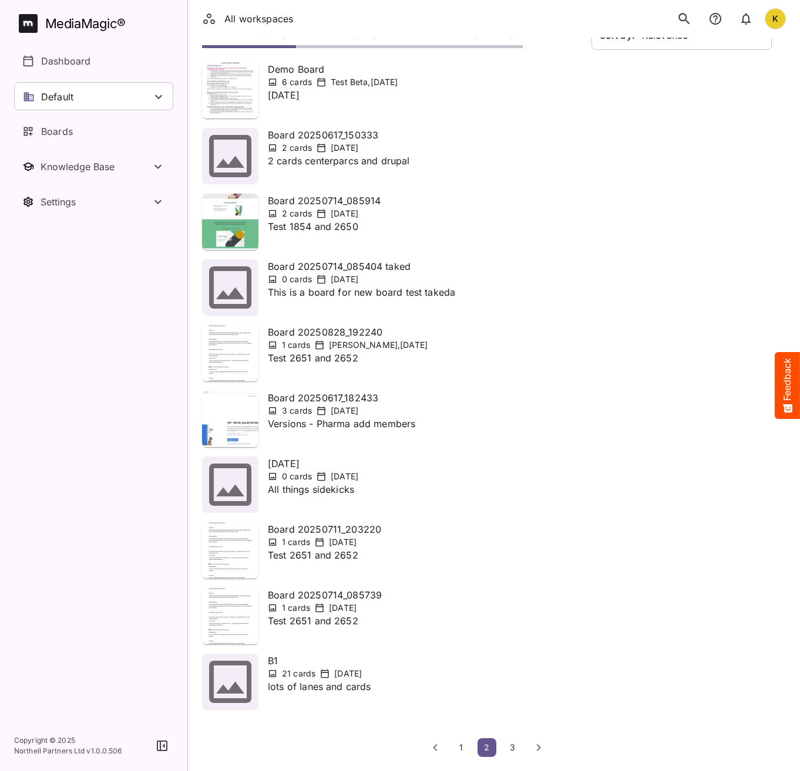
click at [515, 748] on span "3" at bounding box center [513, 748] width 12 height 10
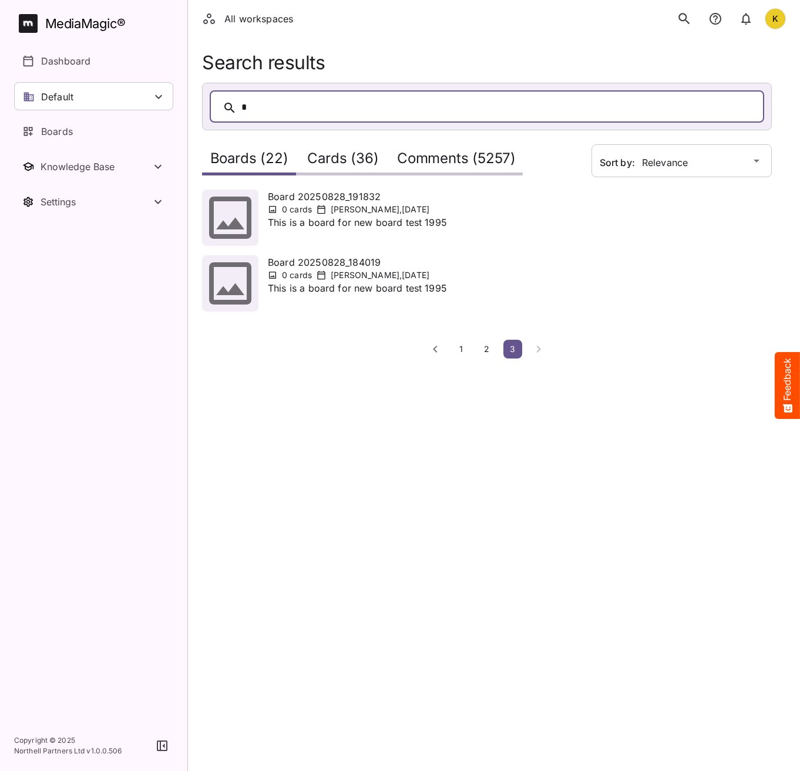
scroll to position [0, 0]
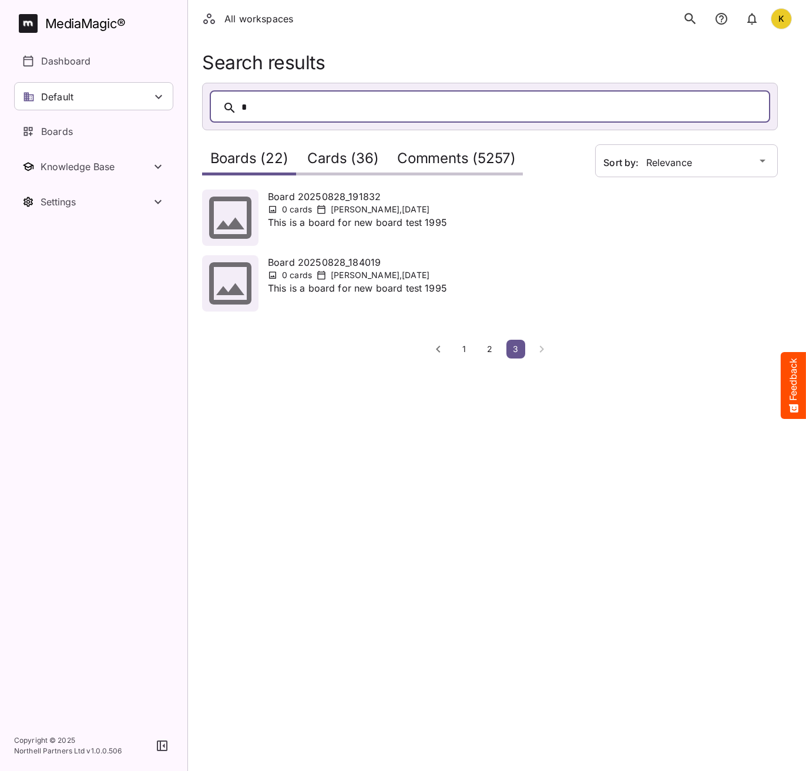
click at [464, 351] on span "1" at bounding box center [464, 349] width 12 height 10
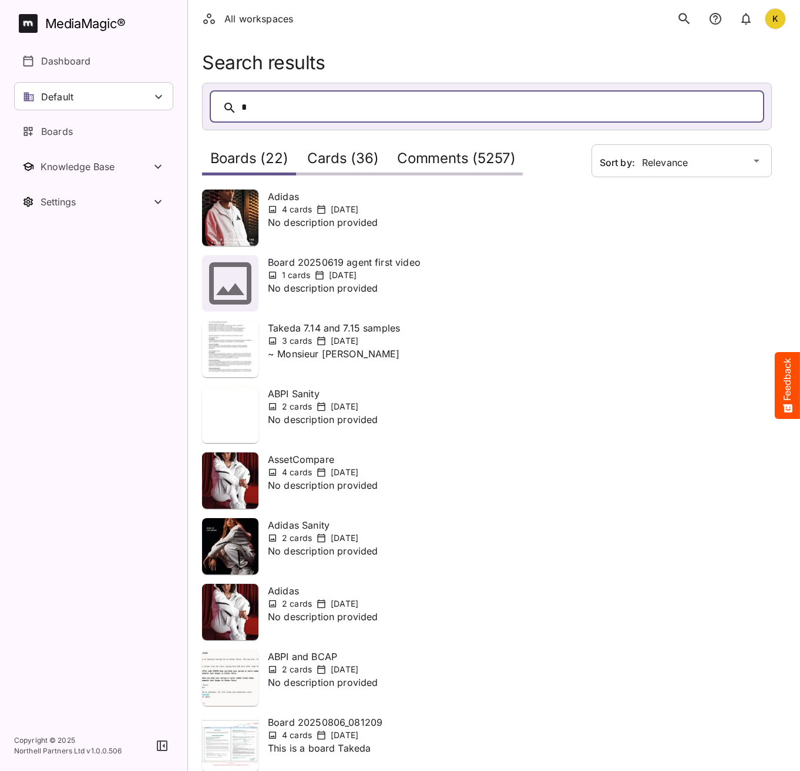
click at [351, 154] on h2 "Cards (36)" at bounding box center [342, 161] width 71 height 22
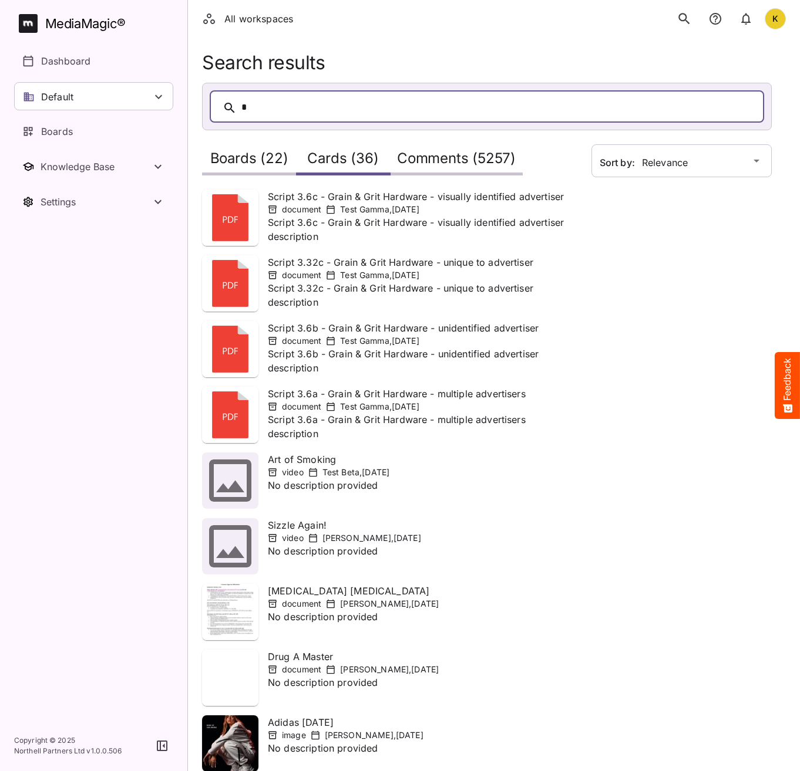
click at [471, 154] on h2 "Comments (5257)" at bounding box center [456, 161] width 119 height 22
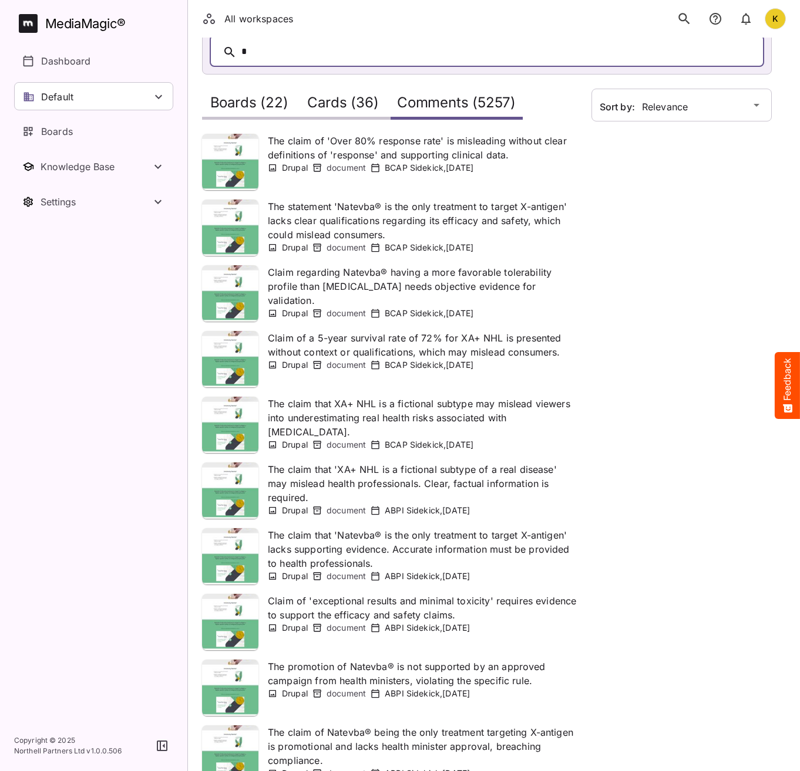
scroll to position [127, 0]
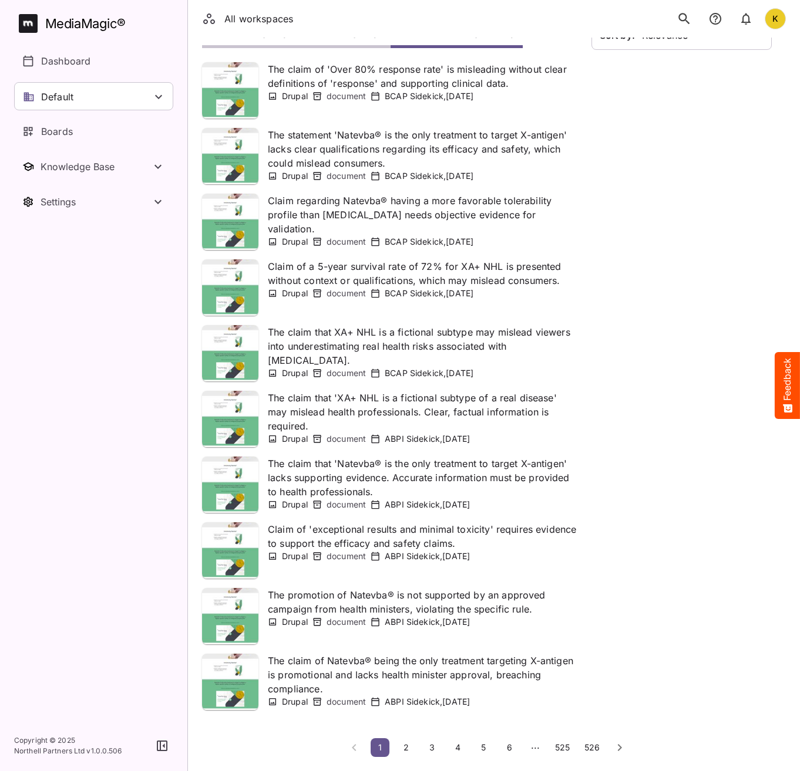
click at [594, 750] on span "526" at bounding box center [591, 748] width 15 height 10
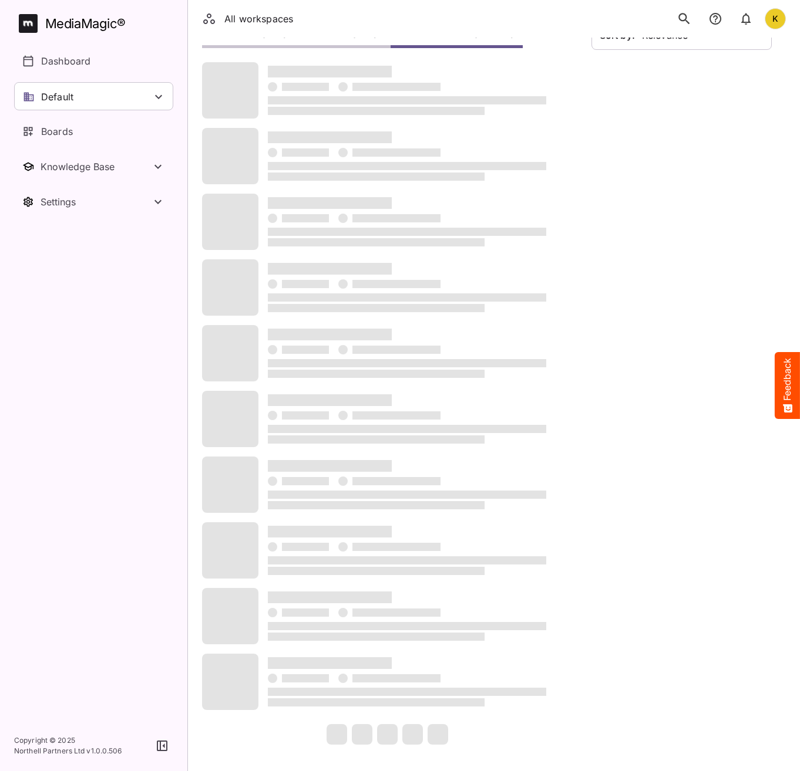
scroll to position [0, 0]
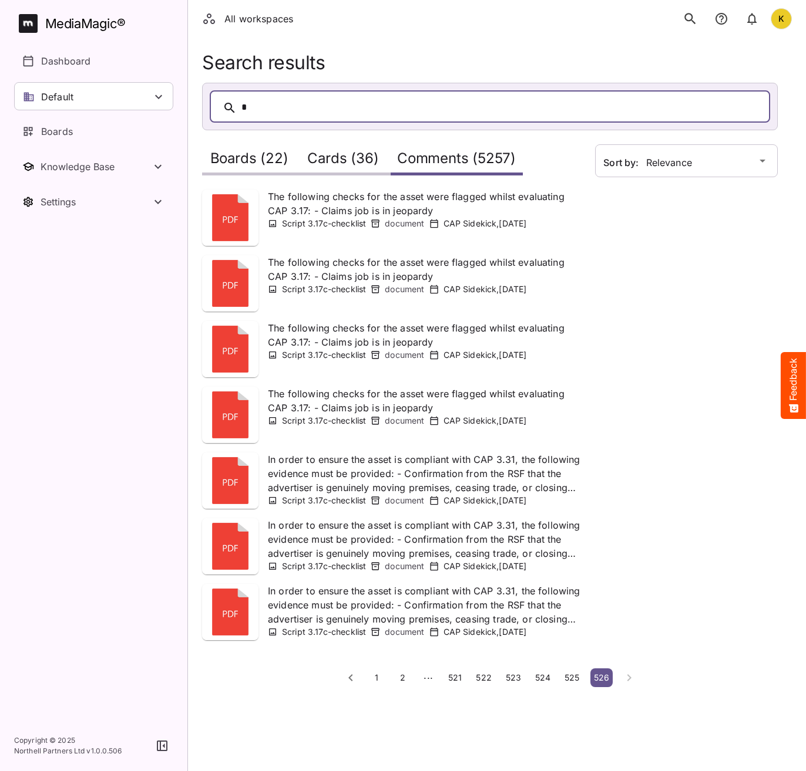
click at [451, 680] on span "521" at bounding box center [455, 678] width 14 height 10
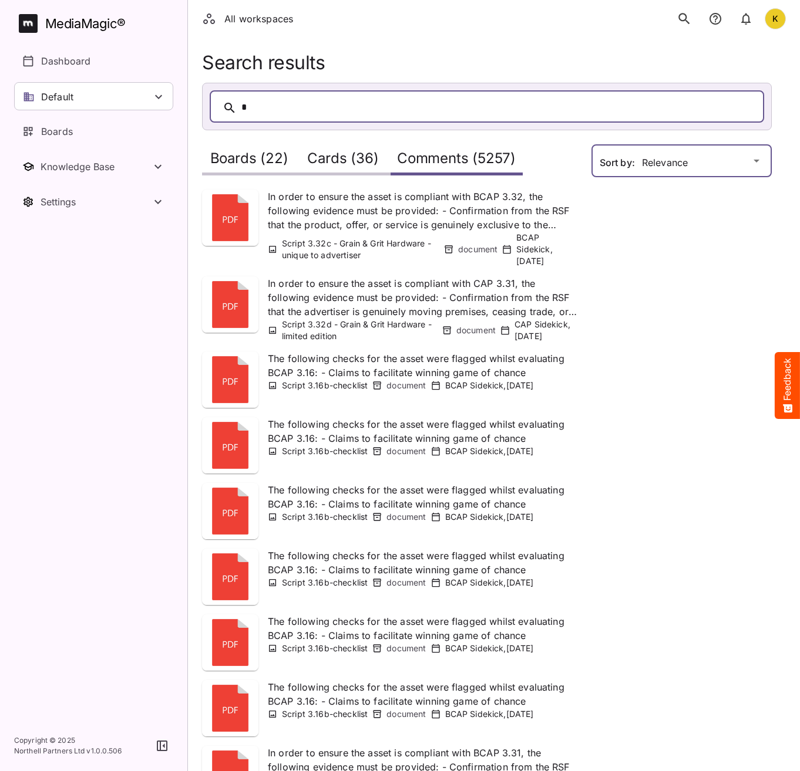
click at [696, 156] on div "All workspaces K MediaMagic ® Dashboard Default BYOD Default DefaultBYOD E2ETes…" at bounding box center [400, 468] width 800 height 936
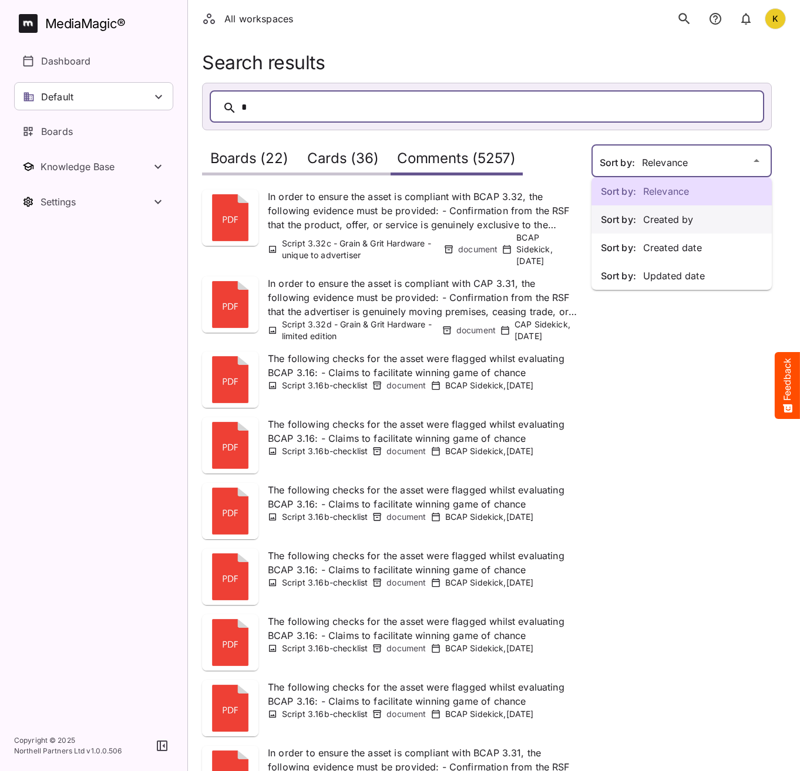
click at [687, 225] on p "Sort by: Created by" at bounding box center [681, 220] width 161 height 14
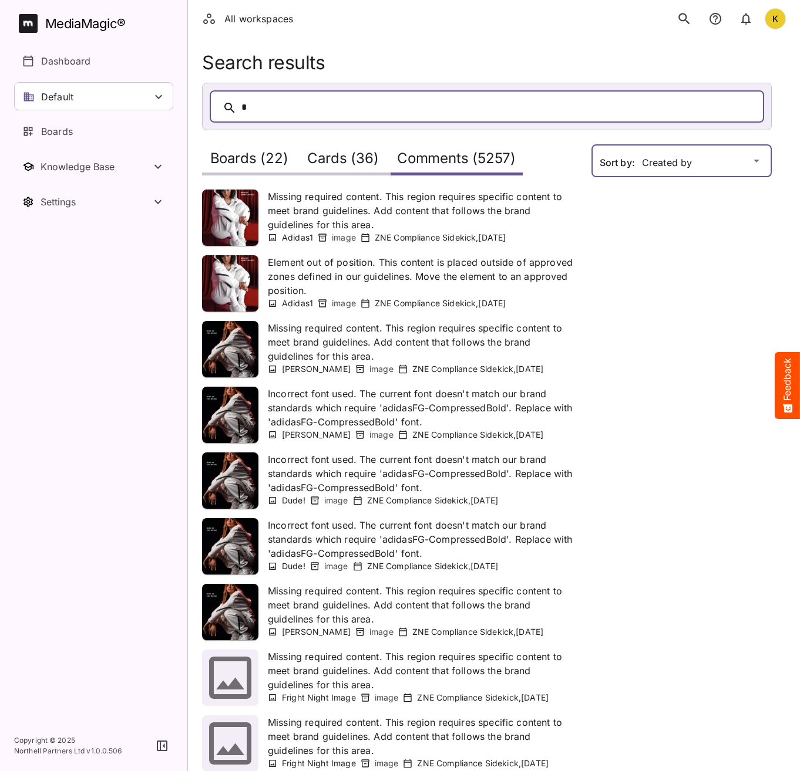
click at [673, 170] on div "All workspaces K MediaMagic ® Dashboard Default BYOD Default DefaultBYOD E2ETes…" at bounding box center [400, 442] width 800 height 885
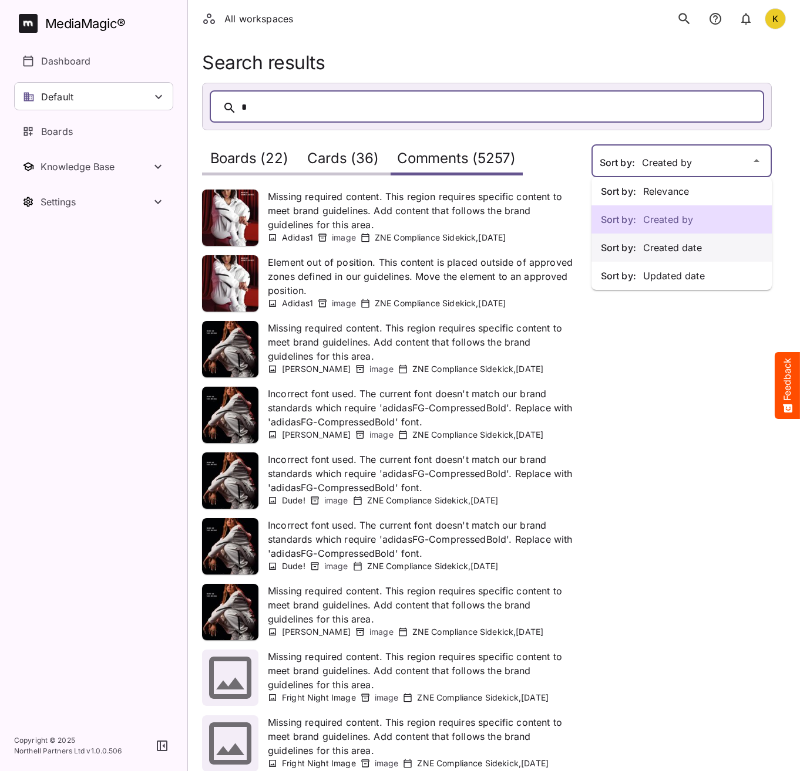
click at [678, 251] on p "Sort by: Created date" at bounding box center [681, 248] width 161 height 14
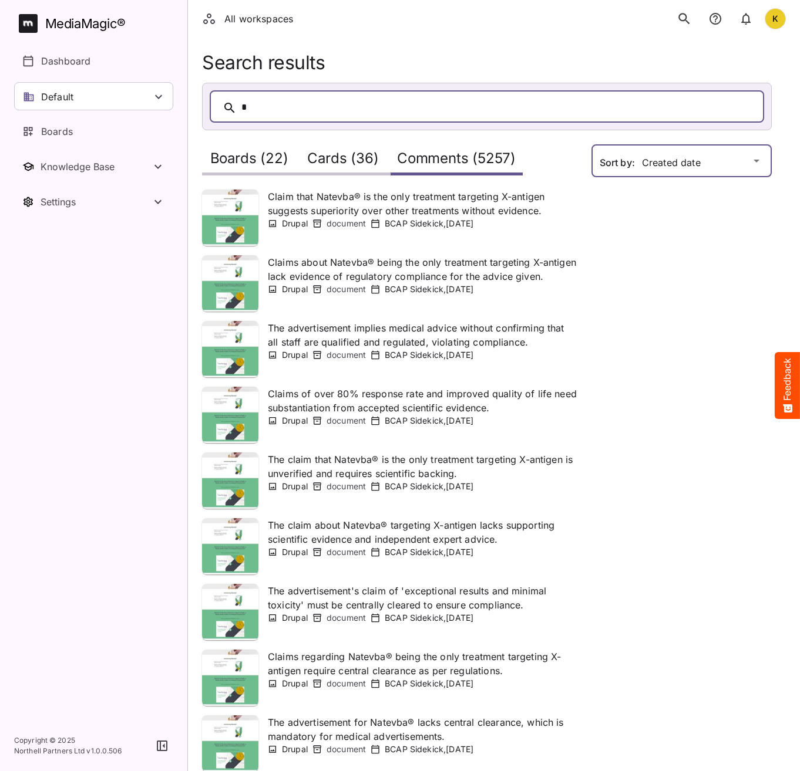
click at [649, 150] on div "All workspaces K MediaMagic ® Dashboard Default BYOD Default DefaultBYOD E2ETes…" at bounding box center [400, 442] width 800 height 885
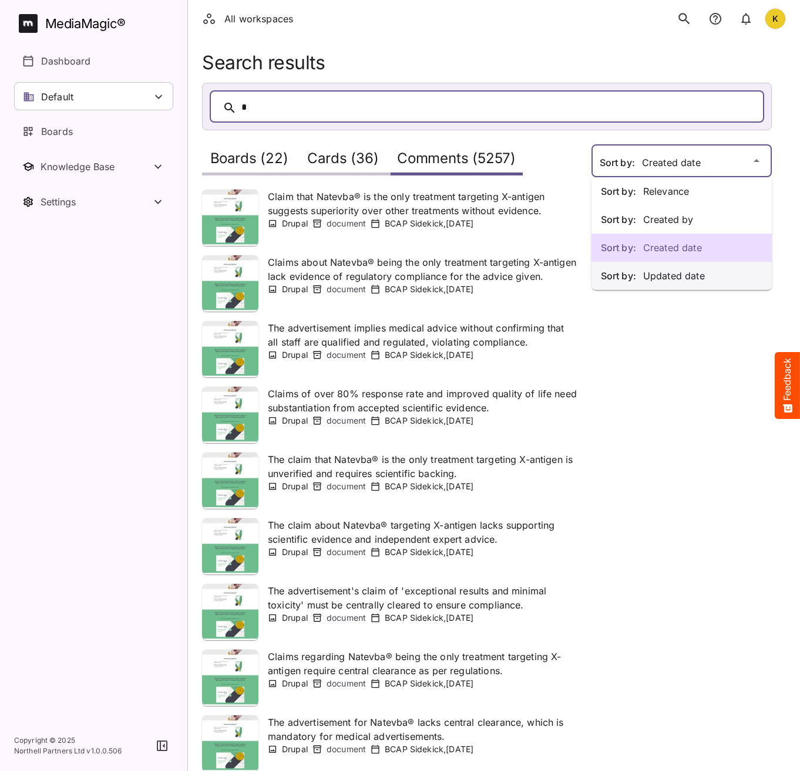
click at [668, 277] on p "Sort by: Updated date" at bounding box center [681, 276] width 161 height 14
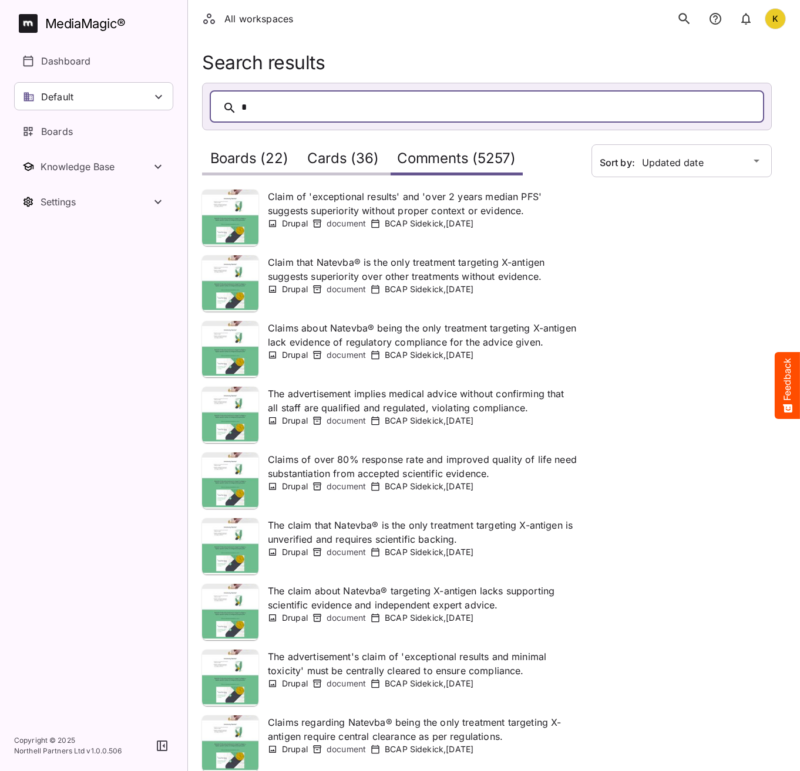
click at [230, 157] on h2 "Boards (22)" at bounding box center [249, 161] width 78 height 22
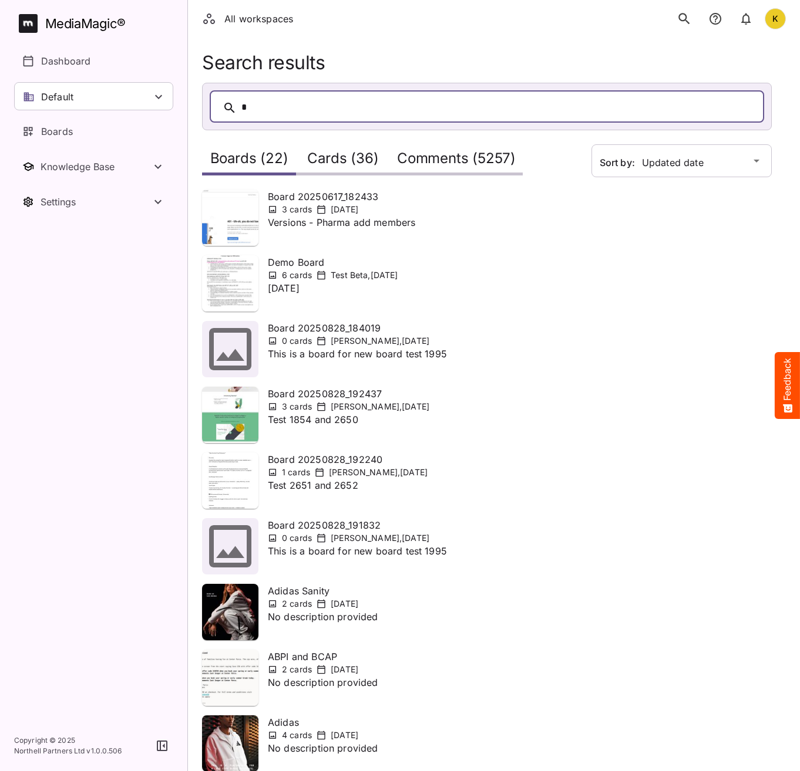
click at [373, 163] on h2 "Cards (36)" at bounding box center [342, 161] width 71 height 22
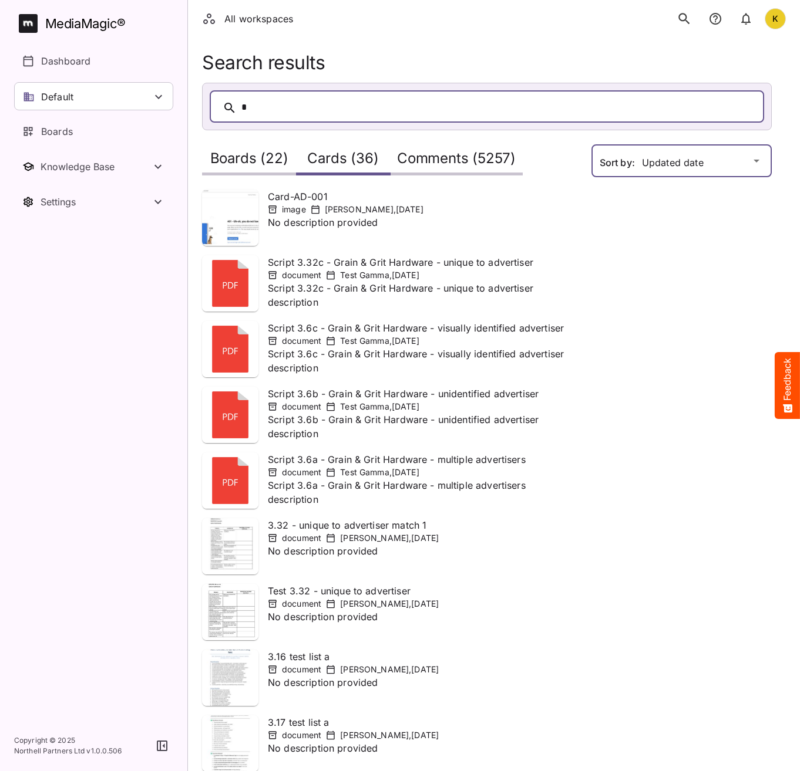
click at [627, 159] on div "All workspaces K MediaMagic ® Dashboard Default BYOD Default DefaultBYOD E2ETes…" at bounding box center [400, 442] width 800 height 885
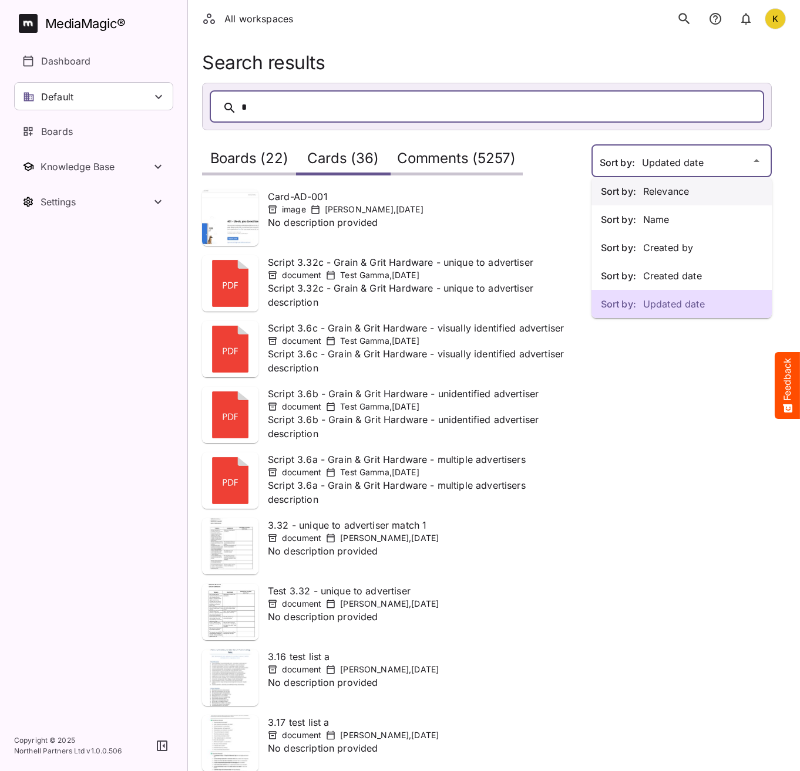
click at [657, 183] on div "Sort by: Relevance" at bounding box center [681, 191] width 180 height 28
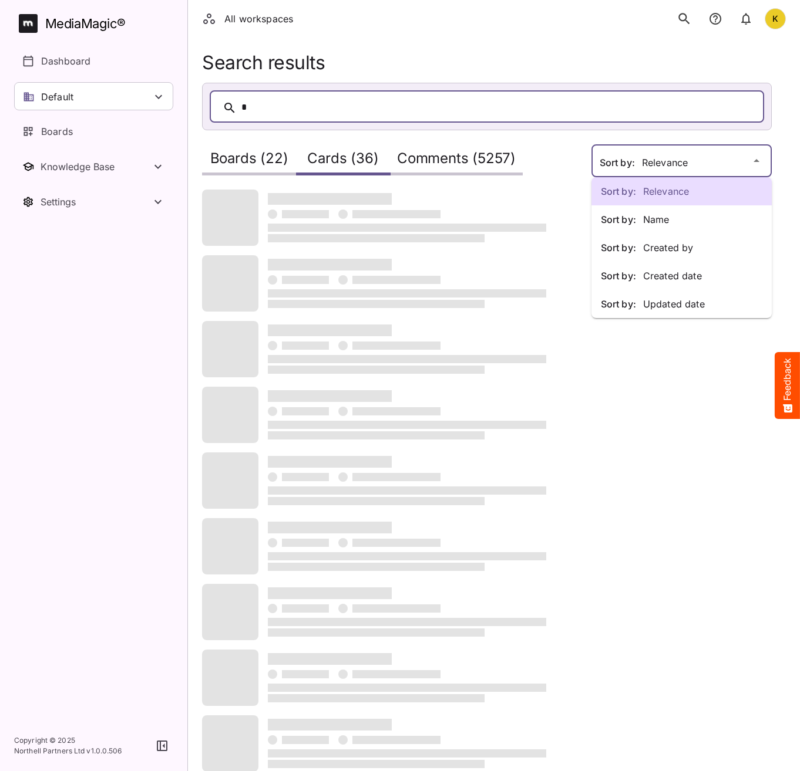
click at [664, 166] on div "Sort by: Relevance Sort by: Name Sort by: Created by Sort by: Created date Sort…" at bounding box center [400, 459] width 800 height 919
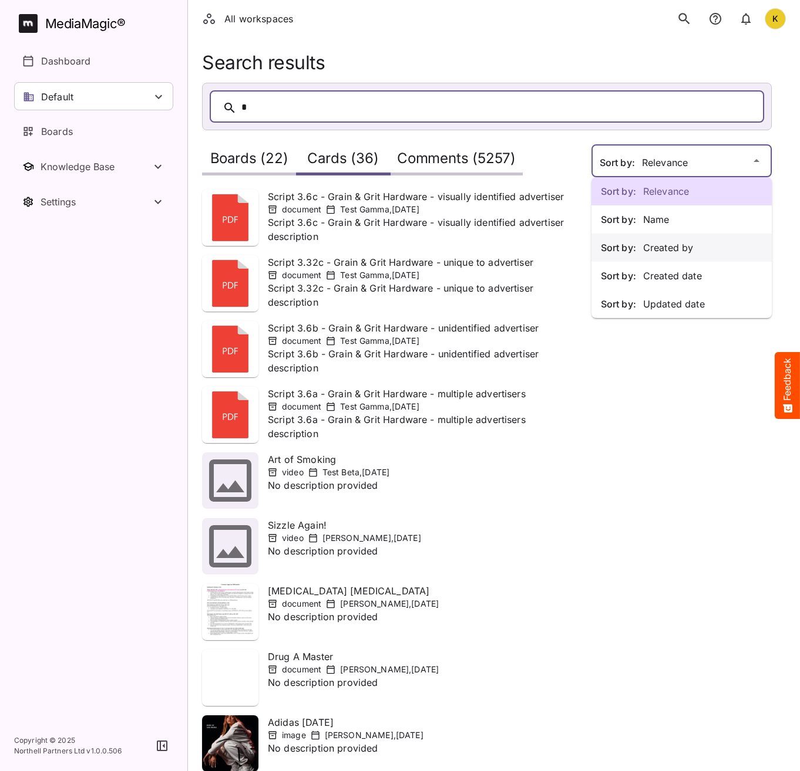
click at [692, 247] on p "Sort by: Created by" at bounding box center [681, 248] width 161 height 14
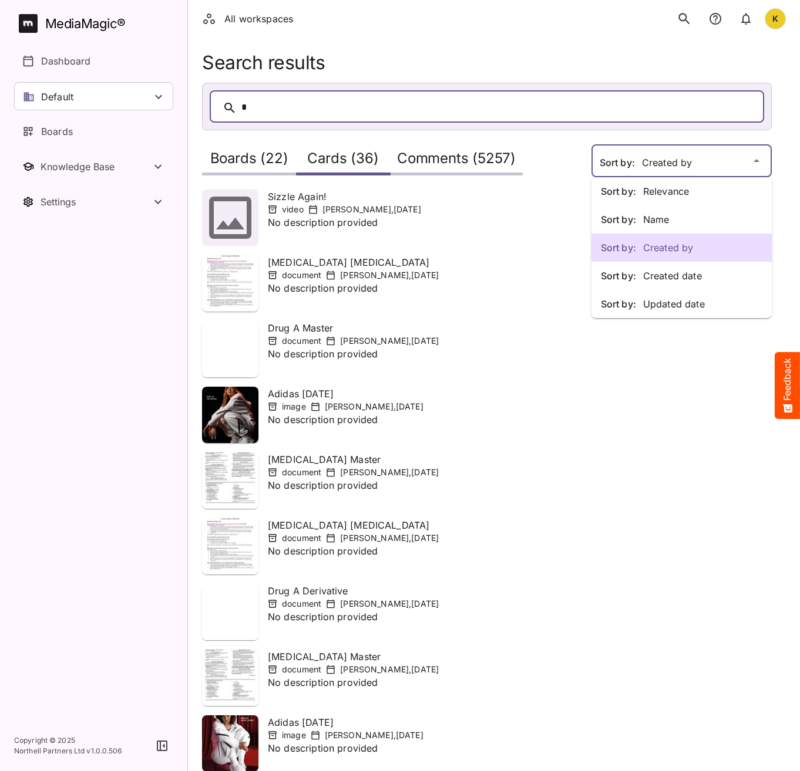
click at [686, 167] on div "Sort by: Relevance Sort by: Name Sort by: Created by Sort by: Created date Sort…" at bounding box center [400, 442] width 800 height 885
drag, startPoint x: 108, startPoint y: 336, endPoint x: 116, endPoint y: 328, distance: 11.6
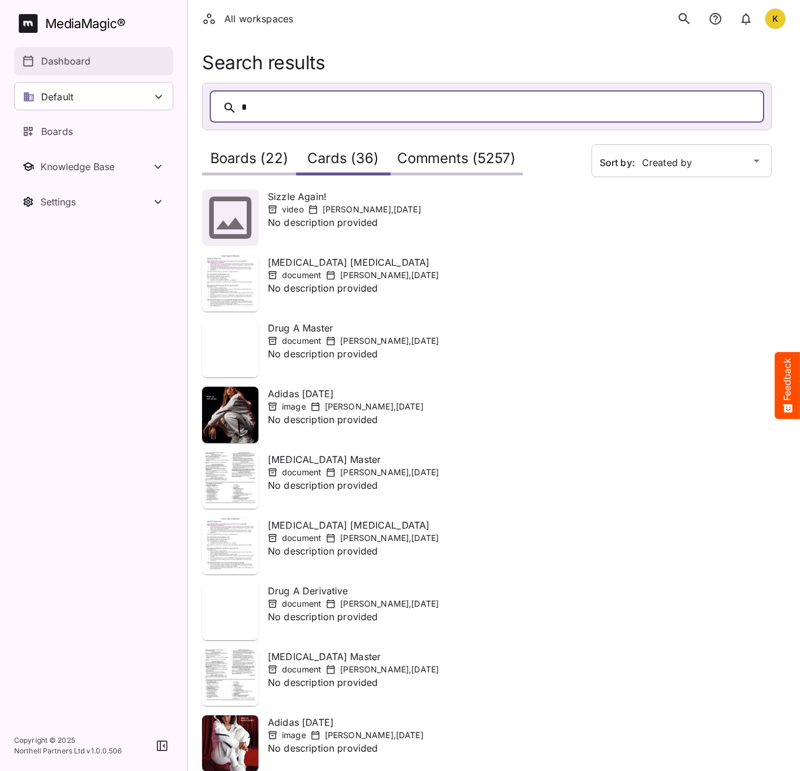
click at [66, 60] on p "Dashboard" at bounding box center [65, 61] width 49 height 14
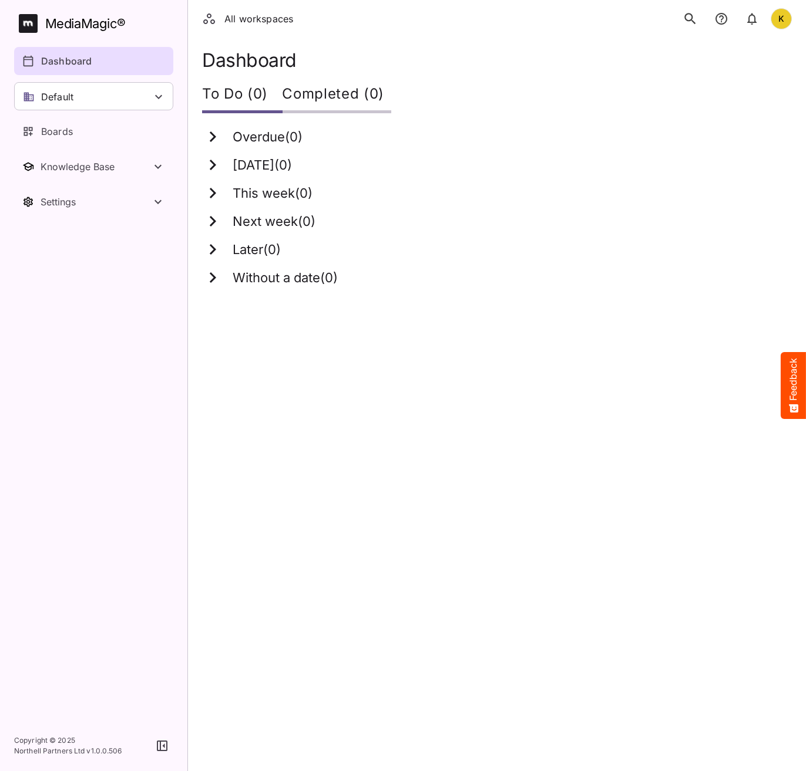
click at [689, 19] on icon "search" at bounding box center [689, 18] width 15 height 15
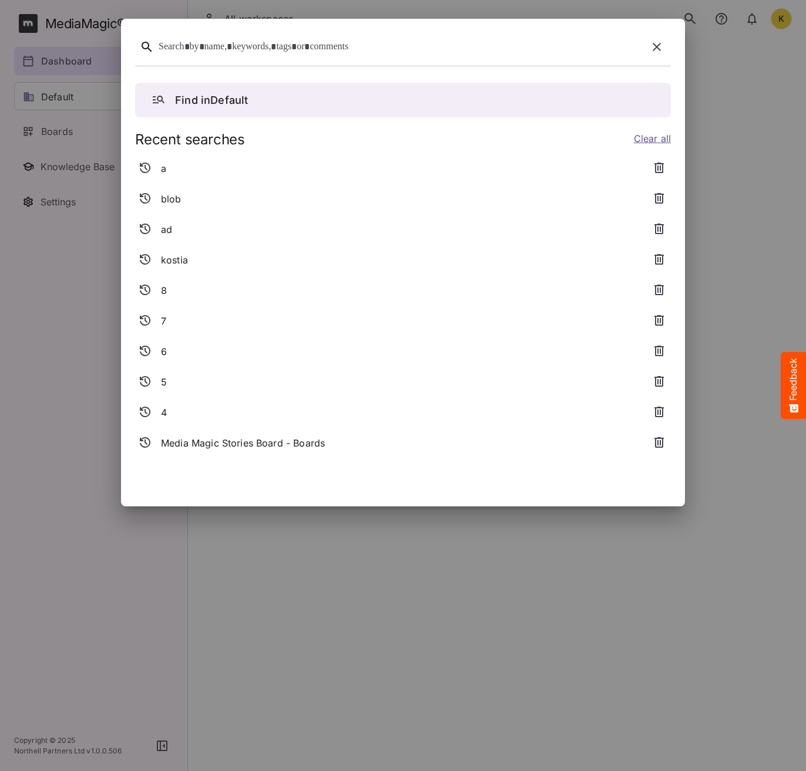
click at [379, 52] on div at bounding box center [401, 47] width 484 height 18
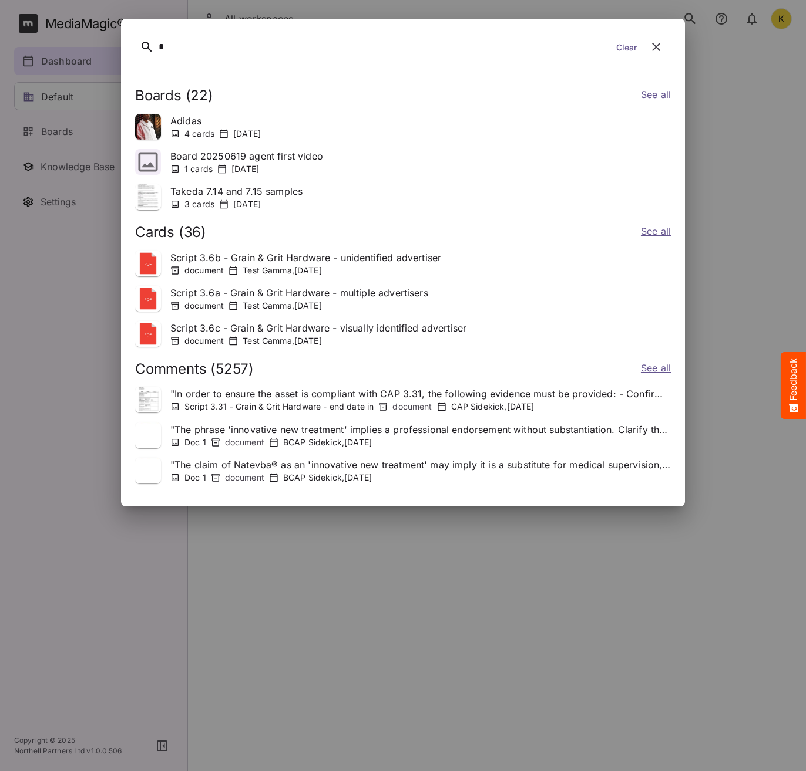
click at [648, 366] on link "See all" at bounding box center [656, 369] width 30 height 17
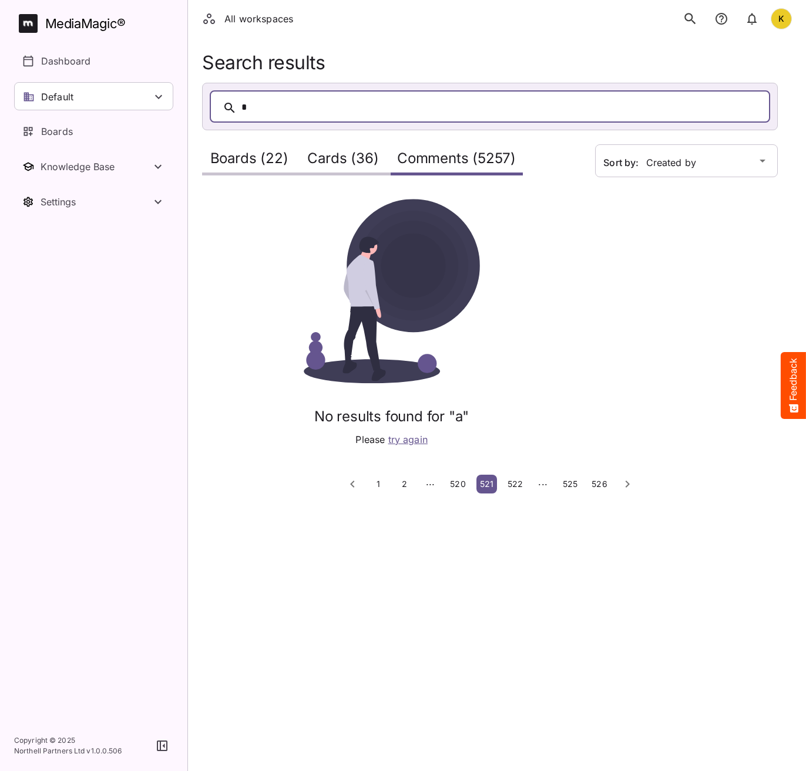
click at [341, 150] on h2 "Cards (36)" at bounding box center [342, 161] width 71 height 22
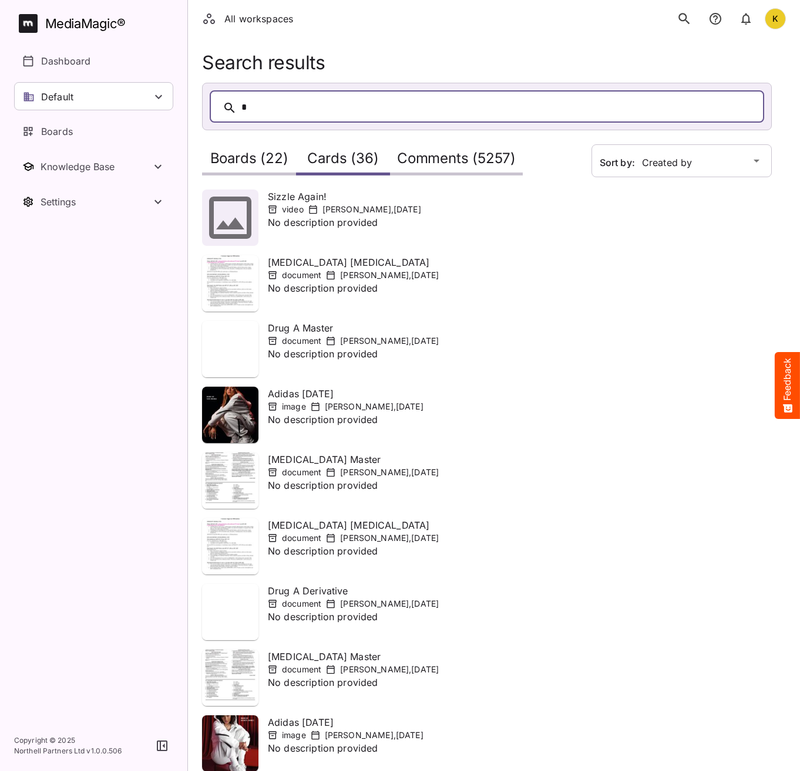
click at [259, 157] on h2 "Boards (22)" at bounding box center [249, 161] width 78 height 22
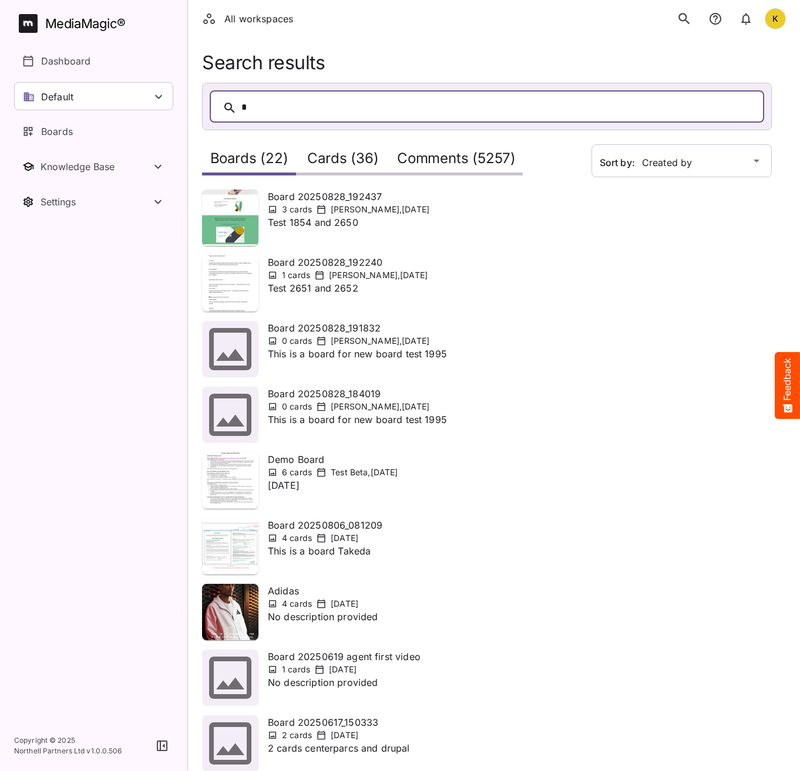
click at [475, 175] on div "Comments (5257)" at bounding box center [456, 158] width 133 height 33
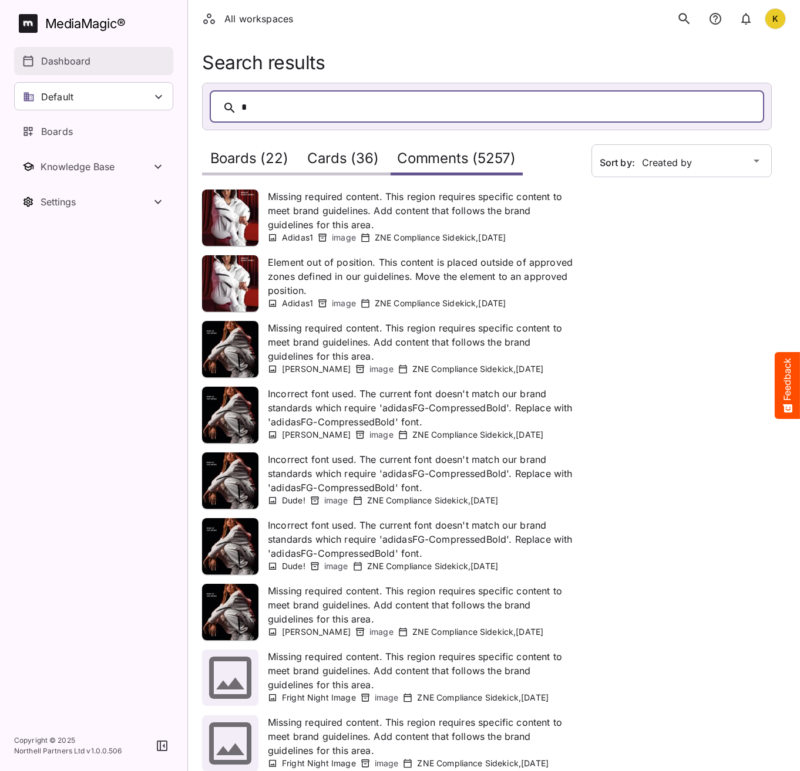
click at [49, 62] on p "Dashboard" at bounding box center [65, 61] width 49 height 14
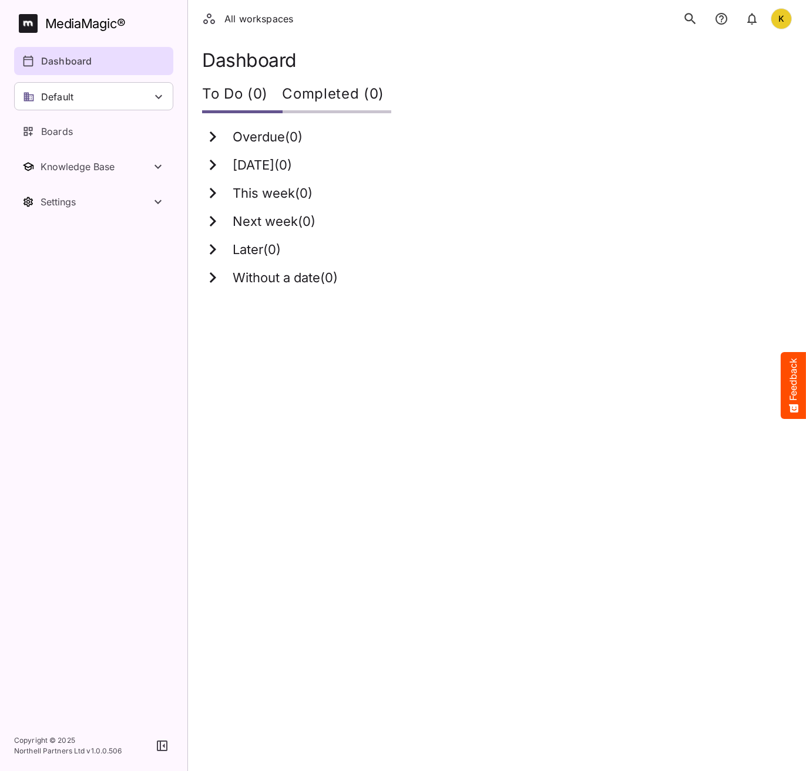
click at [692, 11] on button "search" at bounding box center [690, 18] width 25 height 25
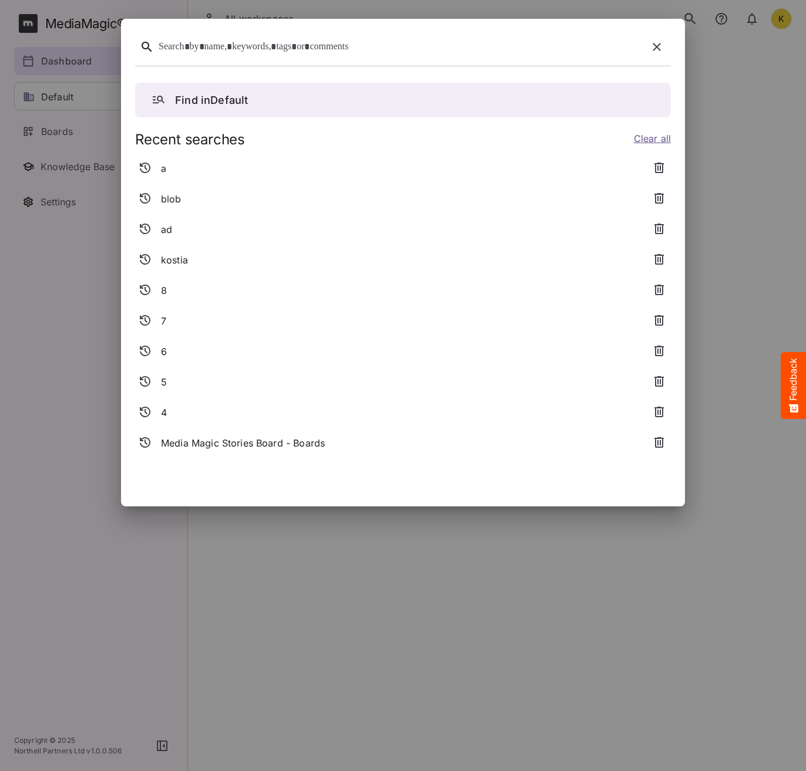
click at [391, 49] on div at bounding box center [401, 47] width 484 height 18
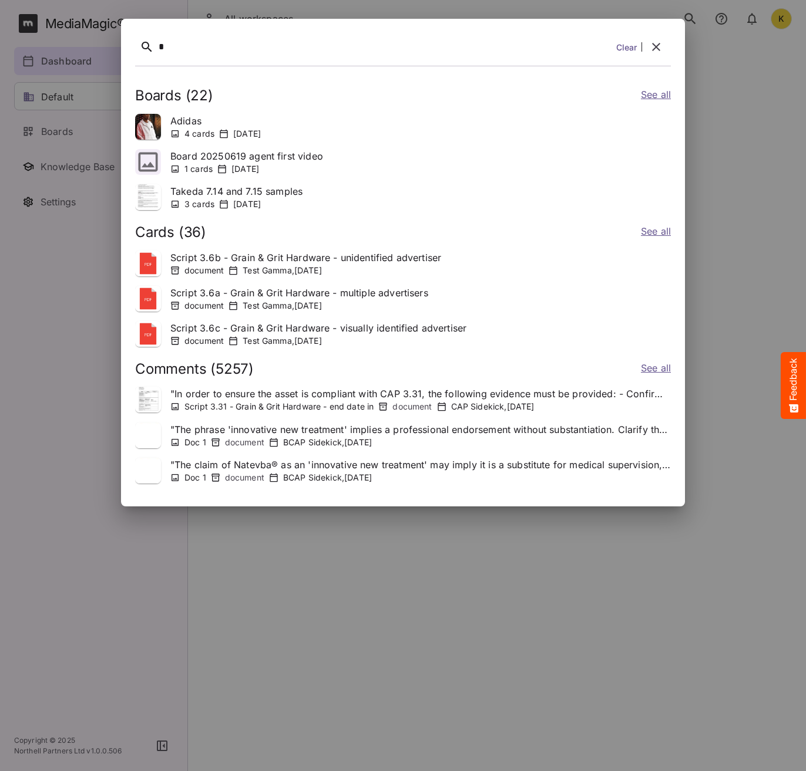
click at [658, 367] on link "See all" at bounding box center [656, 369] width 30 height 17
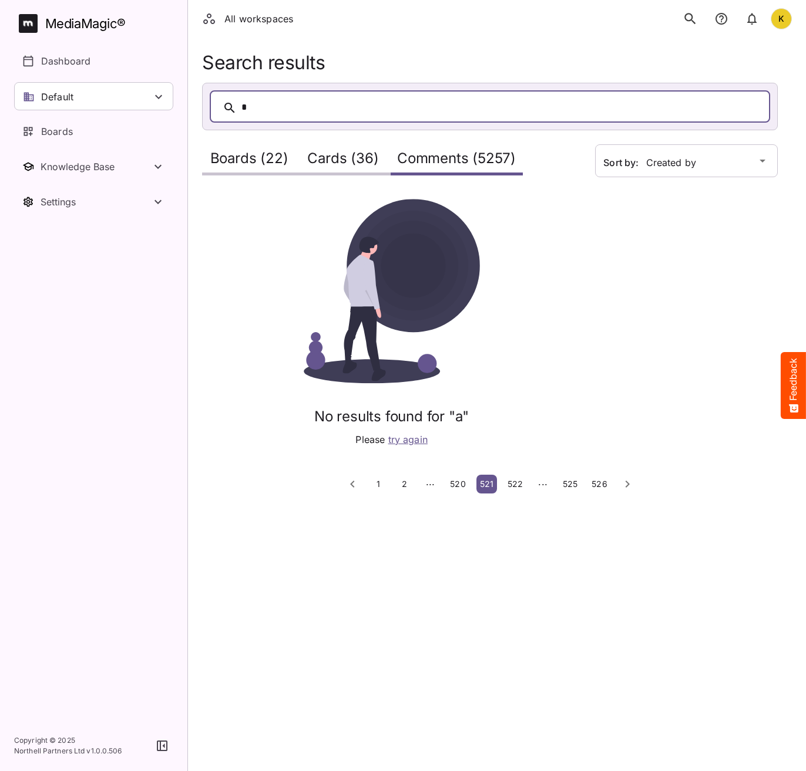
click at [458, 484] on span "520" at bounding box center [457, 484] width 15 height 10
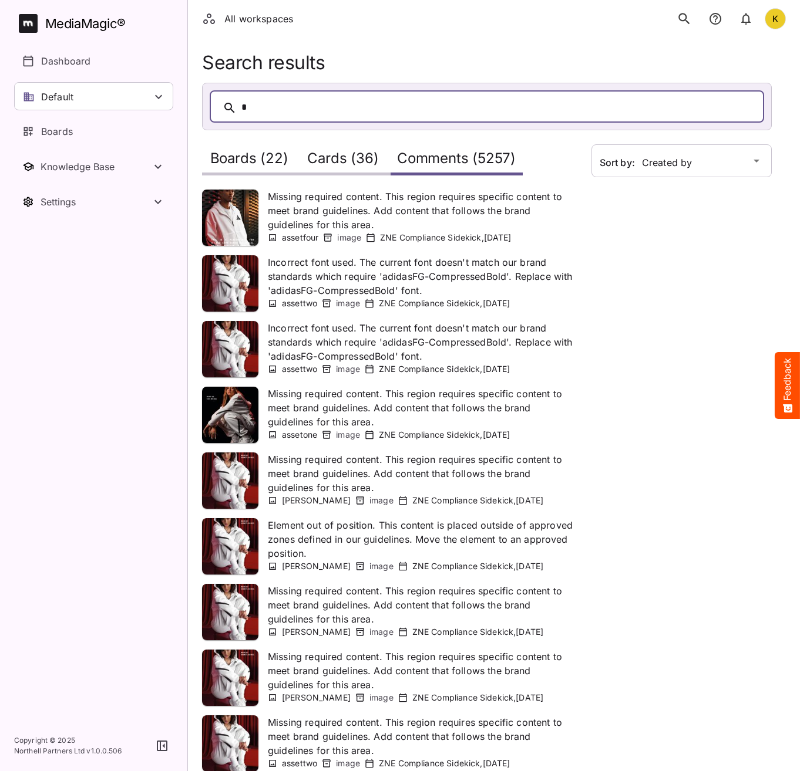
scroll to position [127, 0]
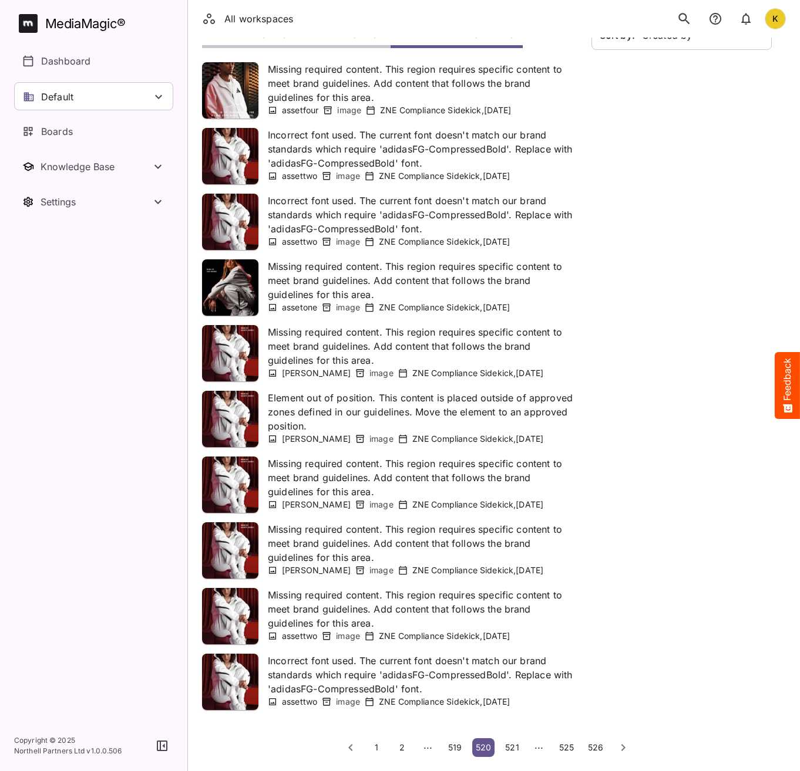
click at [373, 750] on span "1" at bounding box center [376, 748] width 12 height 10
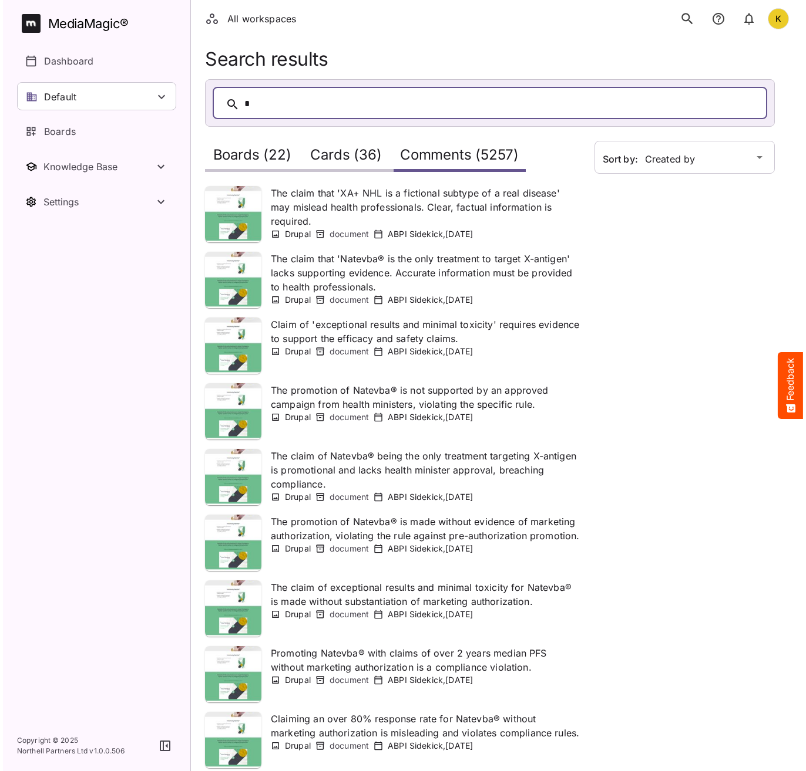
scroll to position [0, 0]
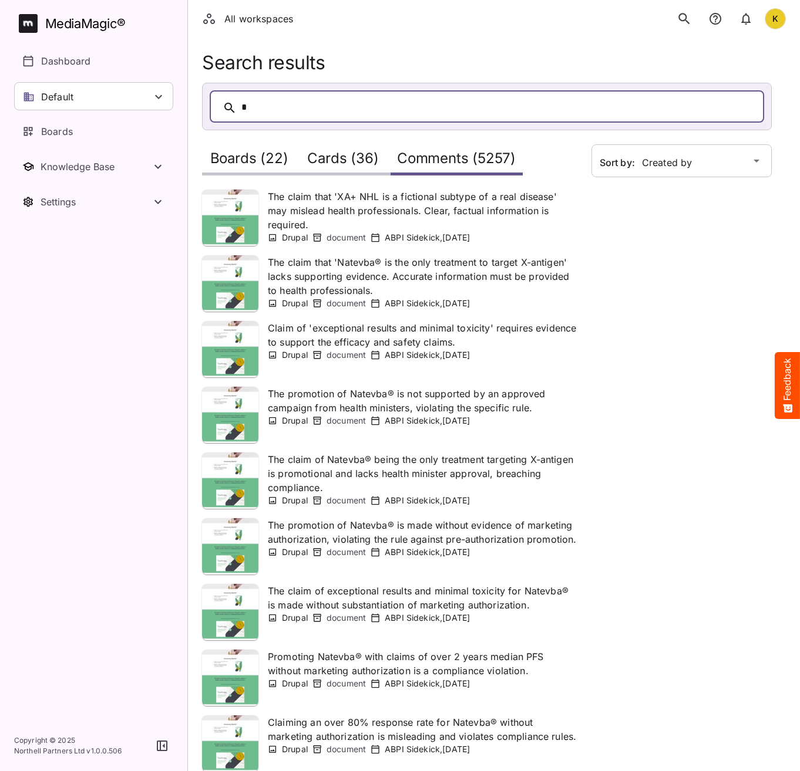
click at [680, 19] on icon "search" at bounding box center [683, 18] width 11 height 11
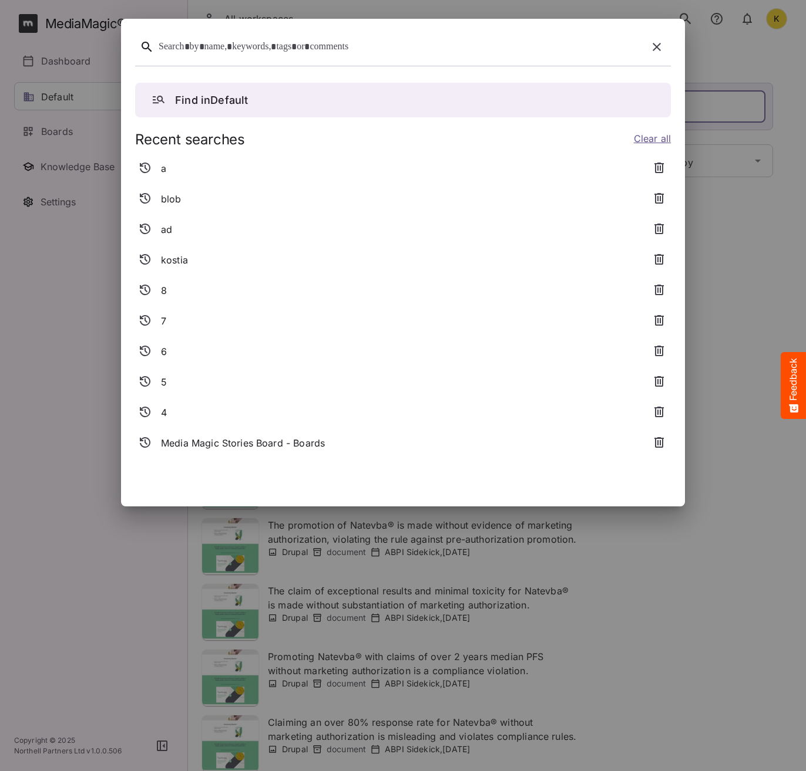
click at [394, 50] on div at bounding box center [401, 47] width 484 height 18
click at [173, 172] on div "a" at bounding box center [388, 168] width 507 height 21
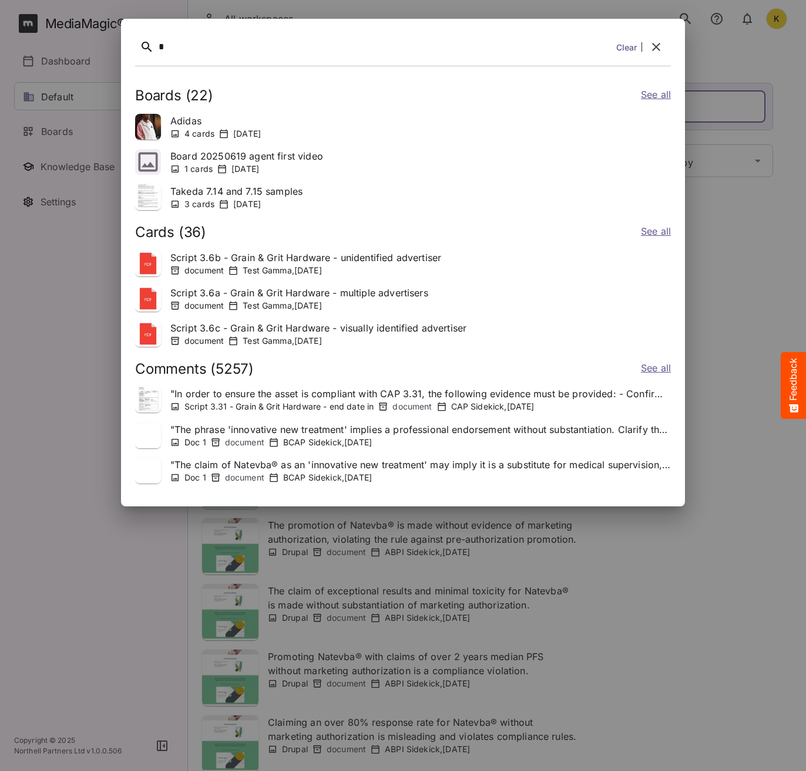
click at [631, 48] on link "Clear" at bounding box center [626, 47] width 21 height 12
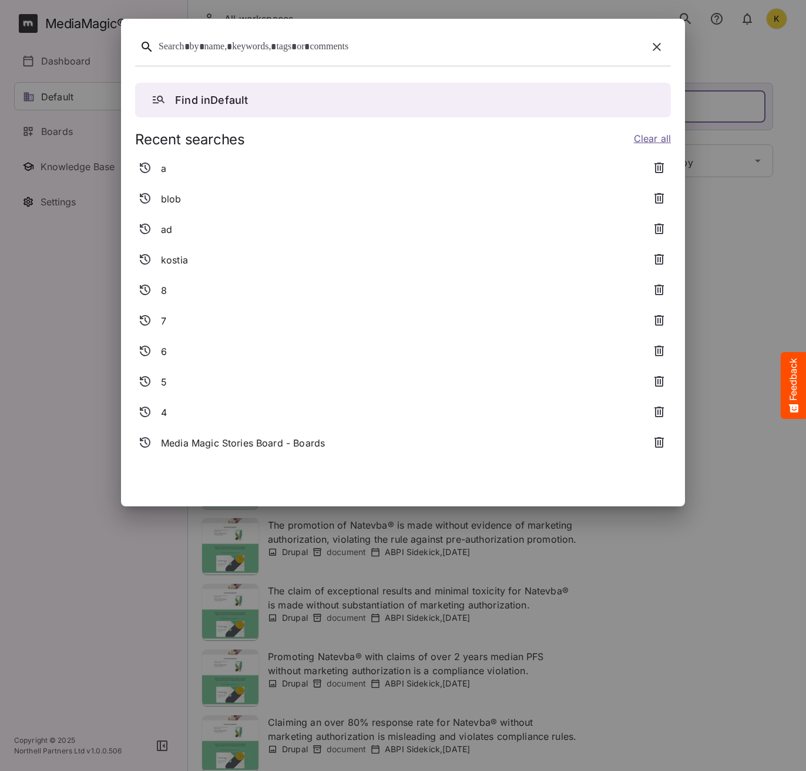
click at [160, 148] on div "Recent searches Clear all a blob ad kostia 8 7 6 5 4 Media Magic Stories Board …" at bounding box center [402, 293] width 535 height 322
click at [163, 169] on p "a" at bounding box center [163, 168] width 5 height 14
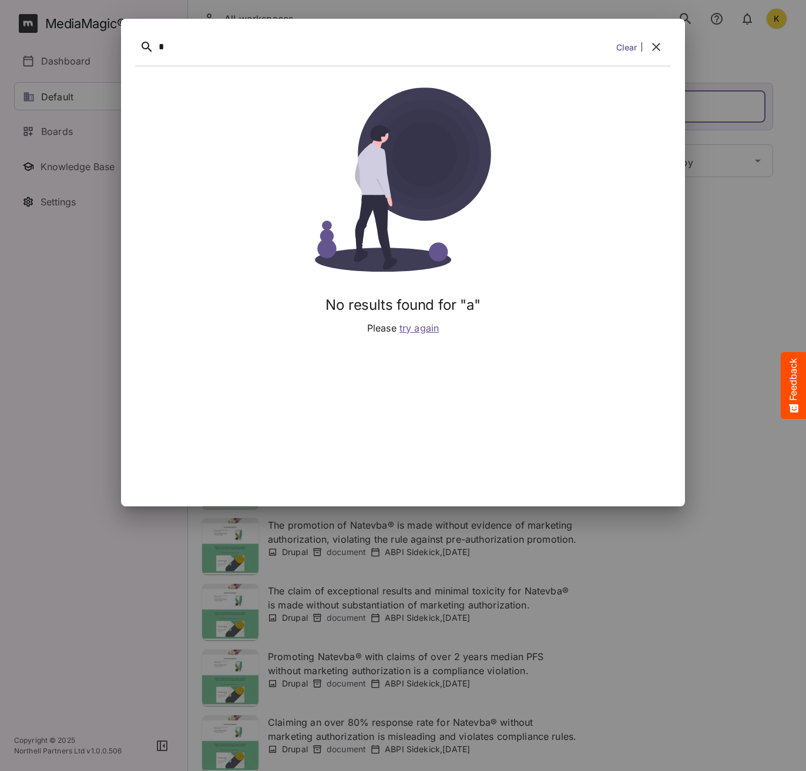
click at [429, 331] on span "try again" at bounding box center [418, 328] width 39 height 12
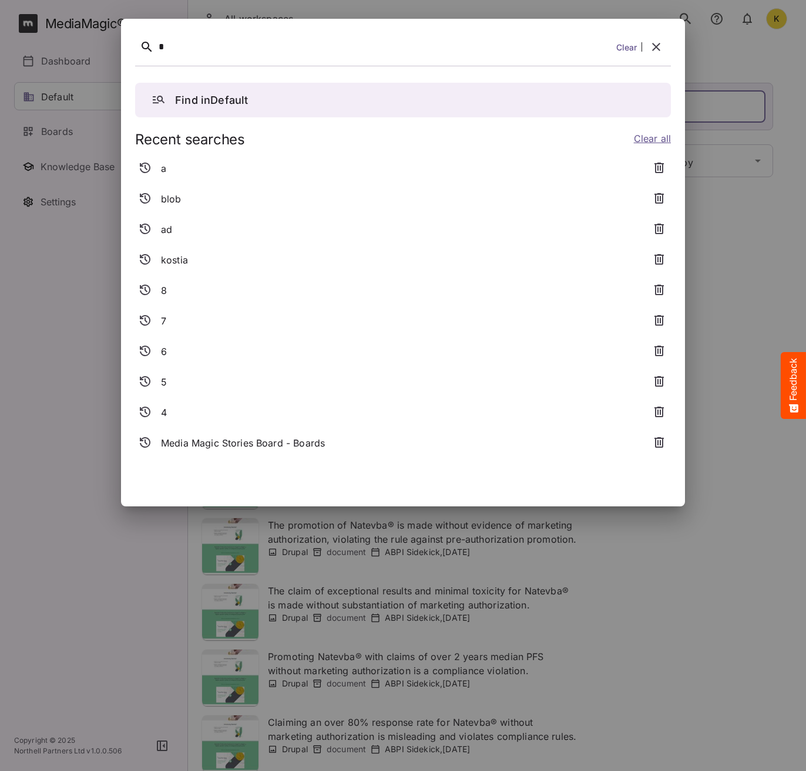
click at [220, 167] on div "a" at bounding box center [388, 168] width 507 height 21
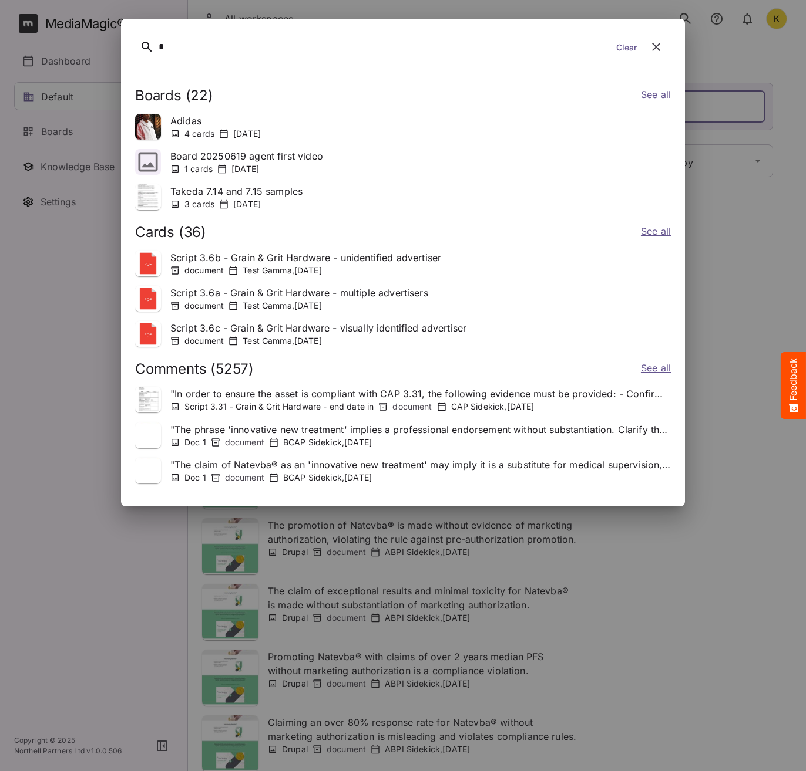
click at [652, 95] on link "See all" at bounding box center [656, 95] width 30 height 17
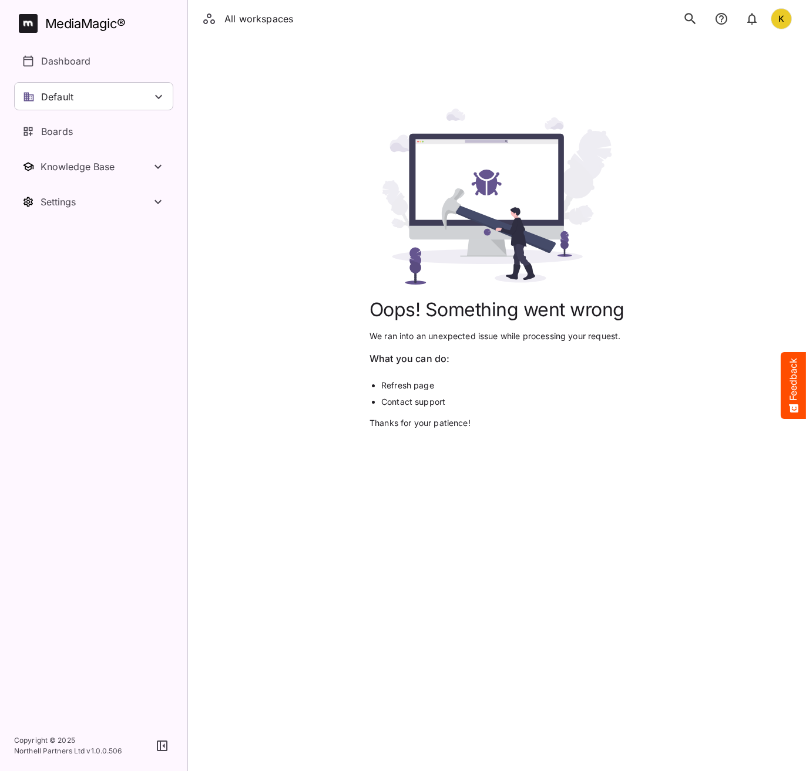
click at [434, 377] on p "Refresh page Contact support" at bounding box center [496, 391] width 255 height 33
click at [416, 124] on img at bounding box center [496, 197] width 255 height 176
click at [300, 36] on div "All workspaces K" at bounding box center [497, 19] width 618 height 38
click at [554, 491] on div "Oops! Something went wrong We ran into an unexpected issue while processing you…" at bounding box center [496, 269] width 255 height 463
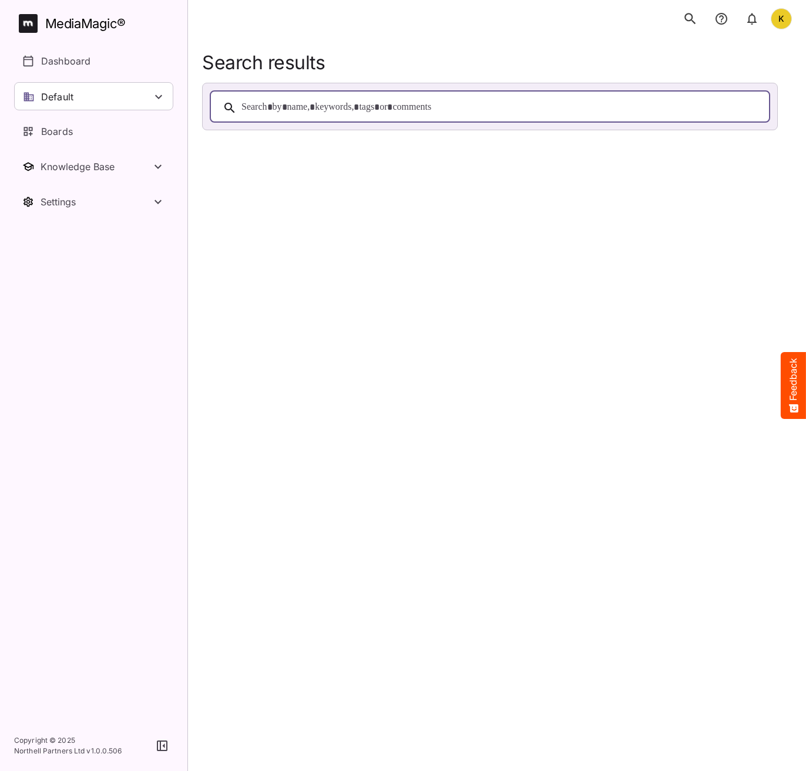
click at [557, 144] on html "K MediaMagic ® Dashboard Default BYOD Default DefaultBYOD E2ETests E2ETestsCI E…" at bounding box center [403, 72] width 806 height 144
click at [572, 144] on html "K MediaMagic ® Dashboard Default BYOD Default DefaultBYOD E2ETests E2ETestsCI E…" at bounding box center [403, 72] width 806 height 144
click at [433, 144] on html "K MediaMagic ® Dashboard Default BYOD Default DefaultBYOD E2ETests E2ETestsCI E…" at bounding box center [403, 72] width 806 height 144
click at [58, 67] on p "Dashboard" at bounding box center [65, 61] width 49 height 14
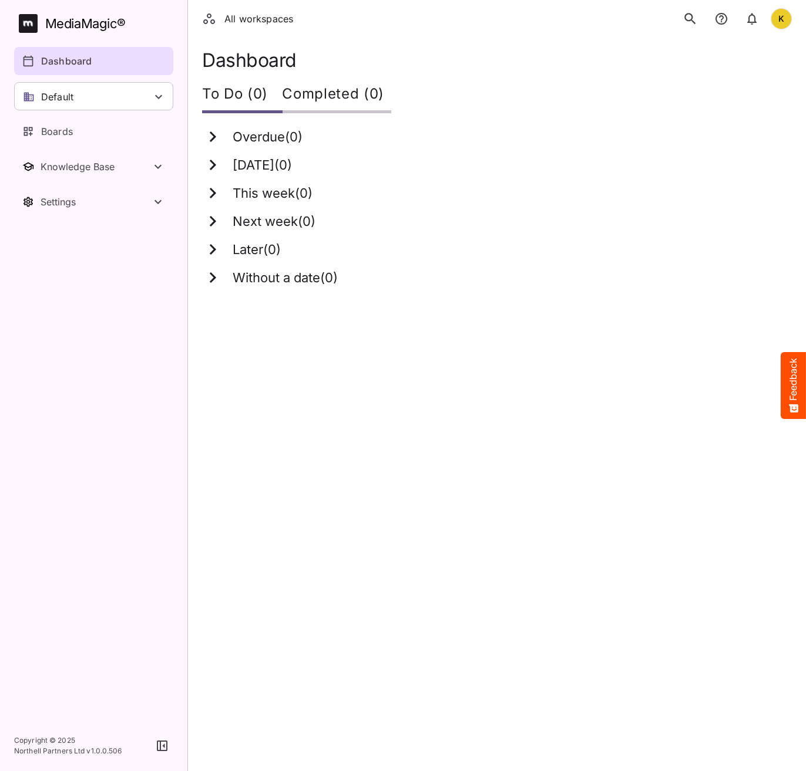
click at [687, 18] on icon "search" at bounding box center [689, 18] width 15 height 15
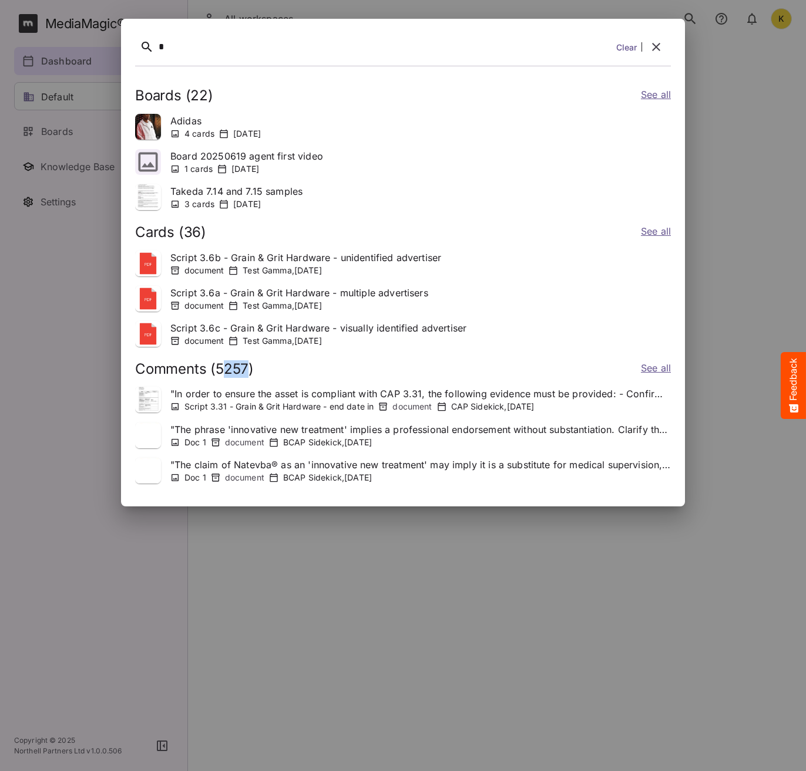
drag, startPoint x: 220, startPoint y: 366, endPoint x: 245, endPoint y: 366, distance: 25.8
click at [245, 366] on h2 "Comments ( 5257 )" at bounding box center [194, 369] width 119 height 17
click at [655, 368] on link "See all" at bounding box center [656, 369] width 30 height 17
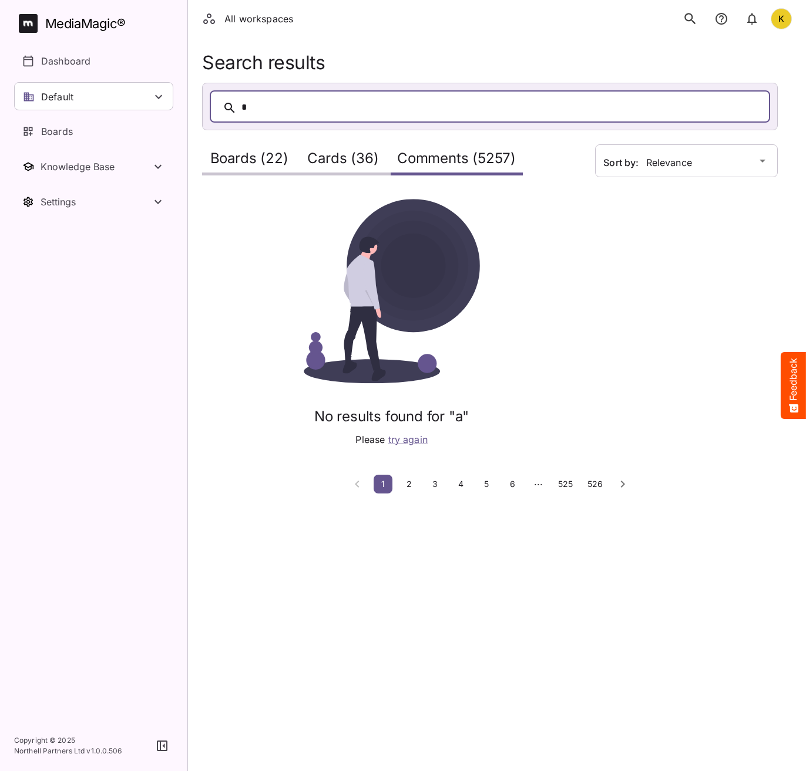
click at [404, 487] on span "2" at bounding box center [409, 484] width 12 height 10
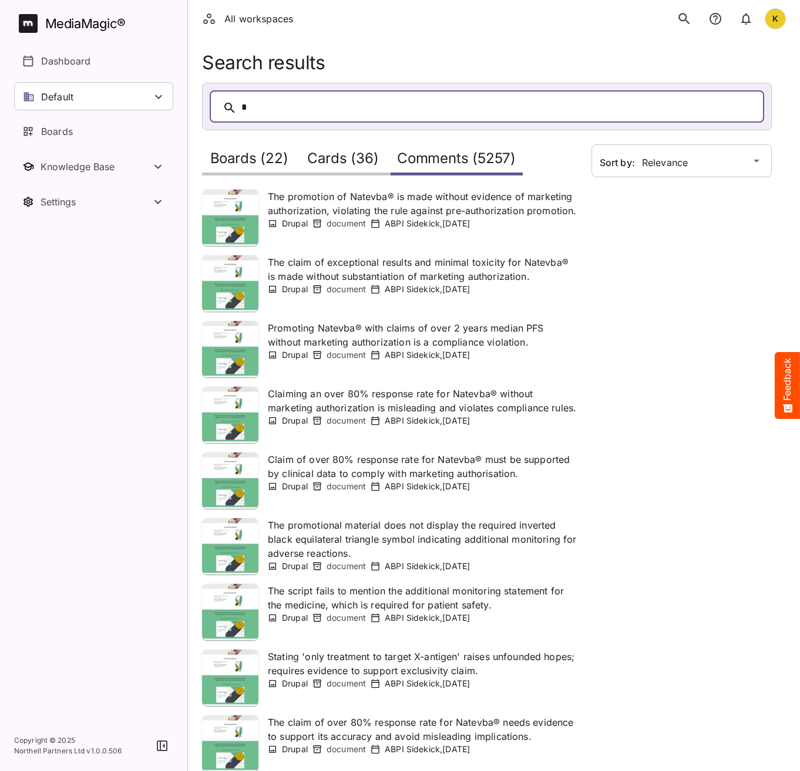
scroll to position [127, 0]
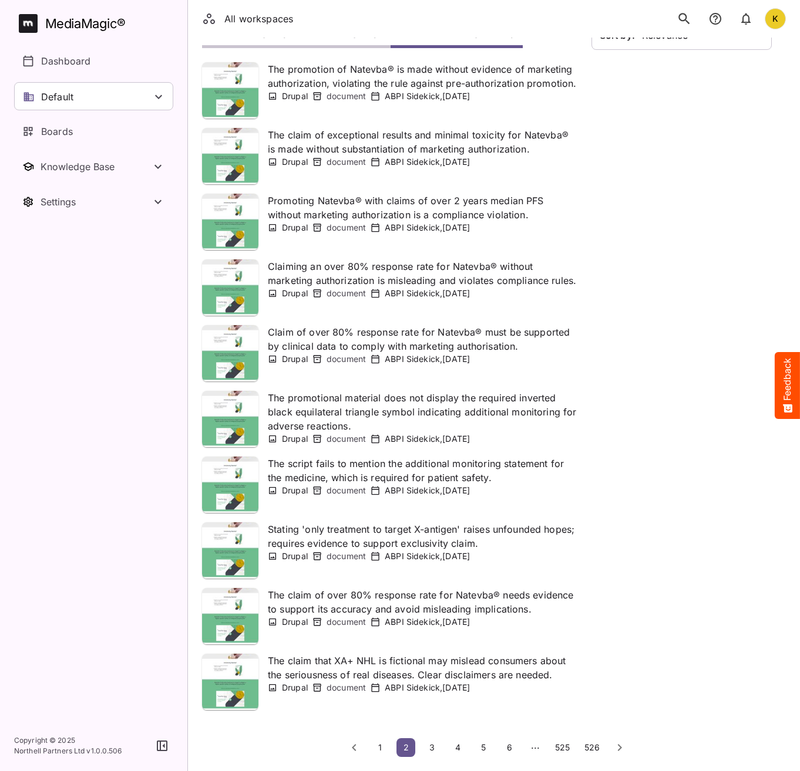
click at [383, 747] on span "1" at bounding box center [380, 748] width 12 height 10
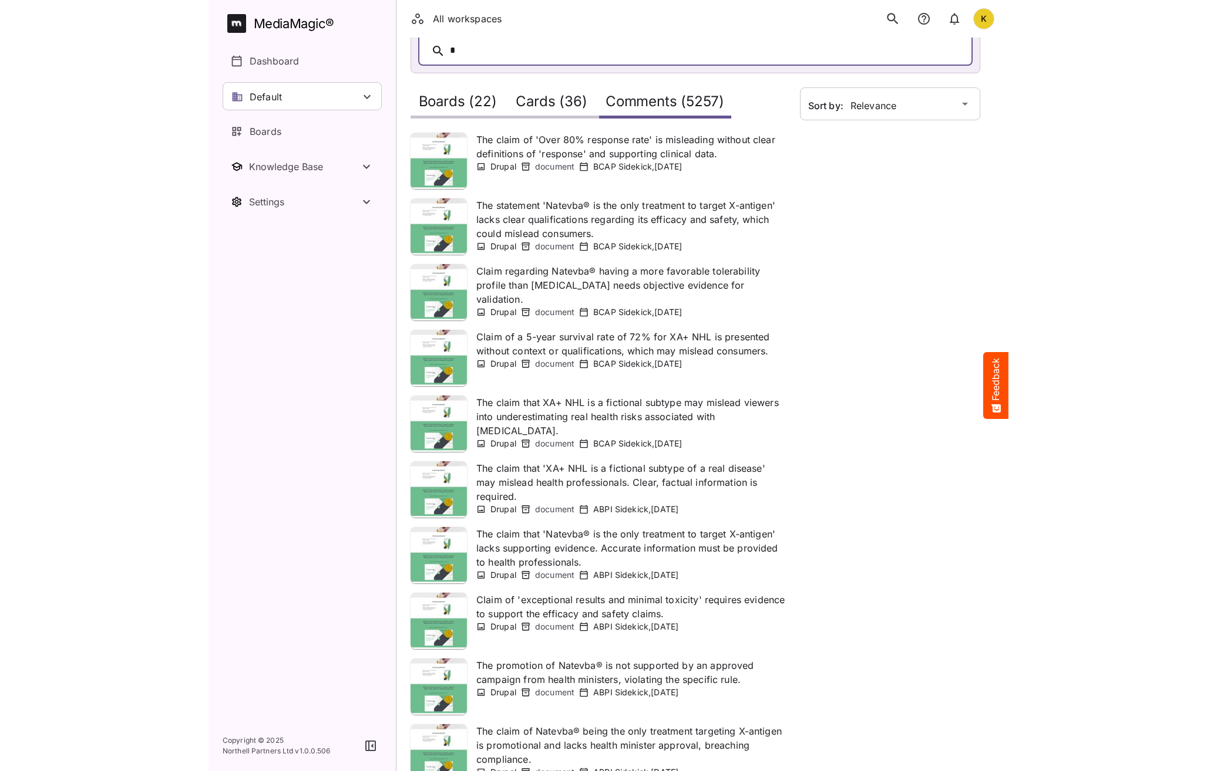
scroll to position [0, 0]
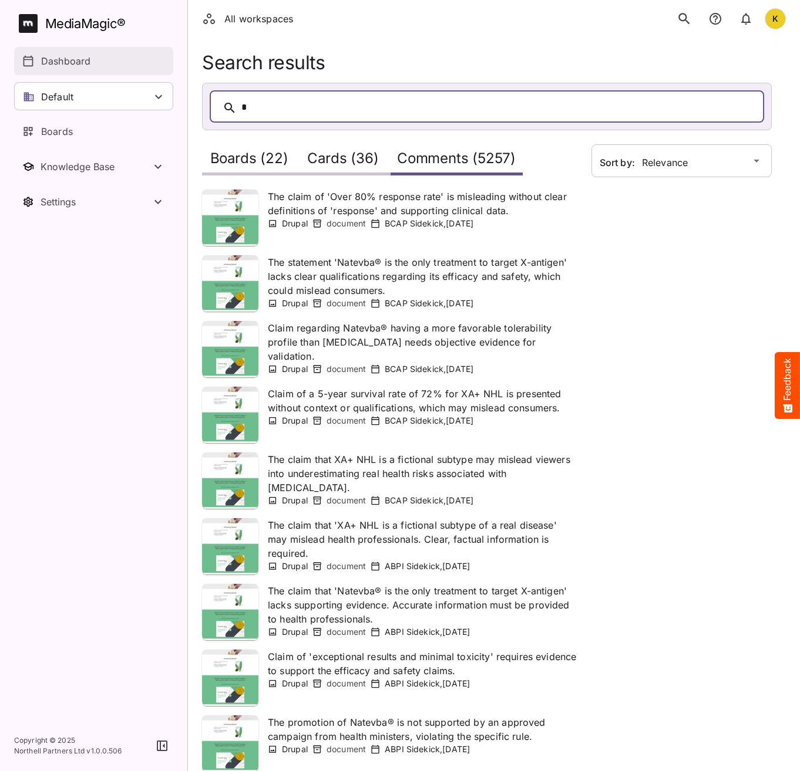
click at [93, 50] on link "Dashboard" at bounding box center [93, 61] width 159 height 28
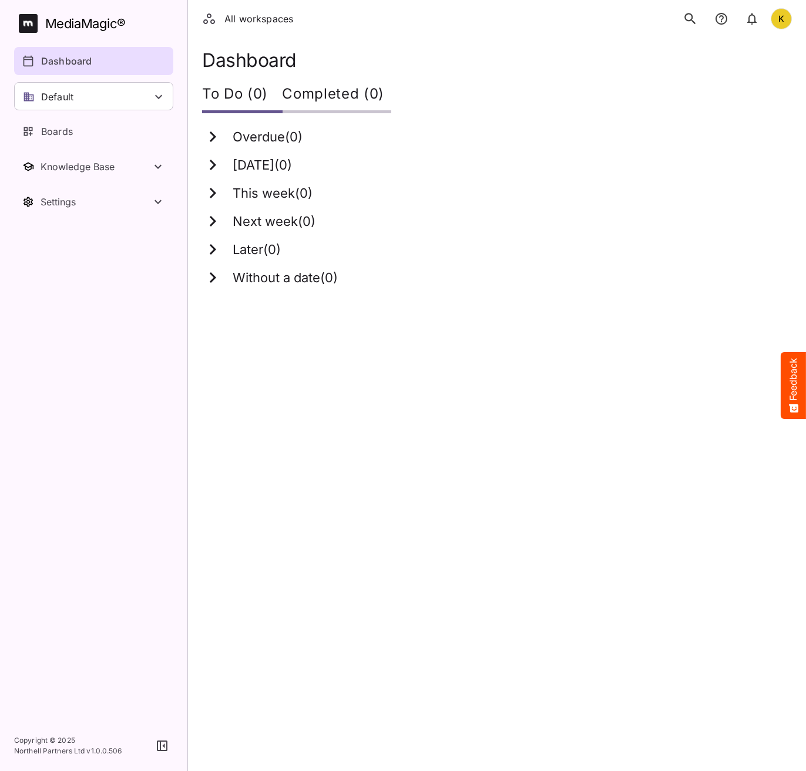
click at [696, 20] on icon "search" at bounding box center [689, 18] width 15 height 15
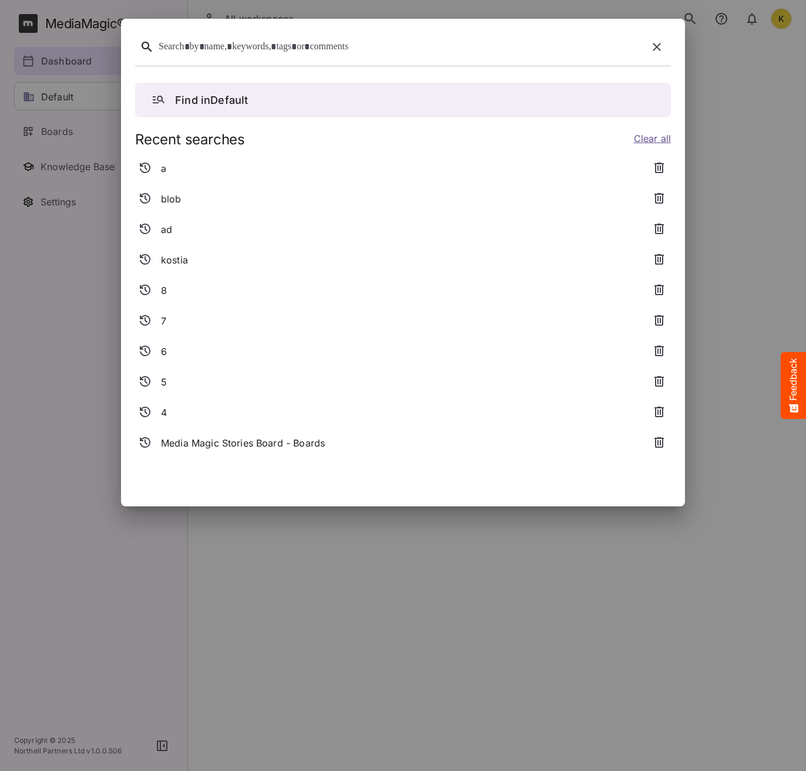
click at [177, 173] on div "a" at bounding box center [388, 168] width 507 height 21
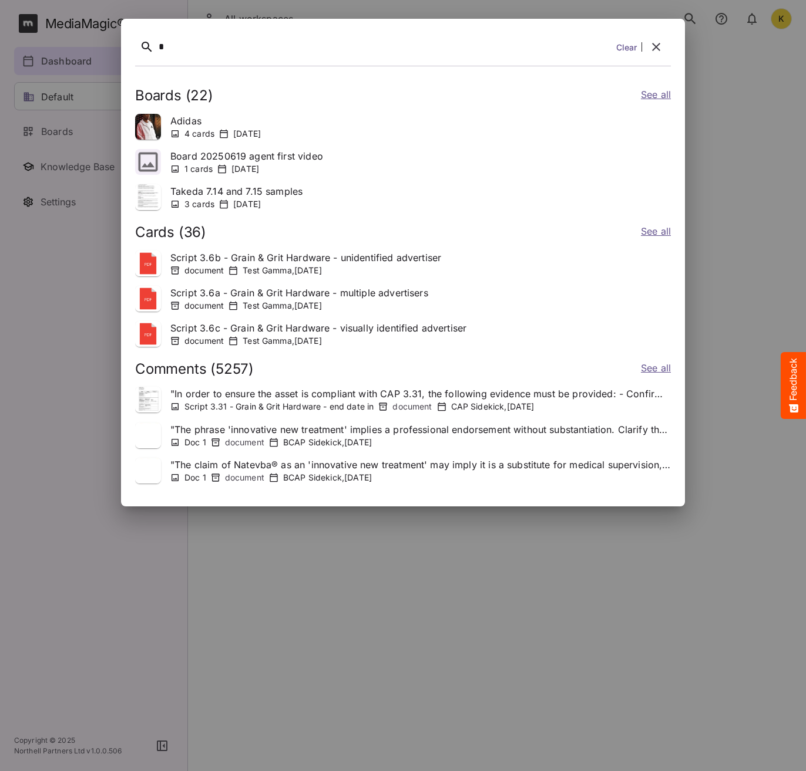
click at [655, 367] on link "See all" at bounding box center [656, 369] width 30 height 17
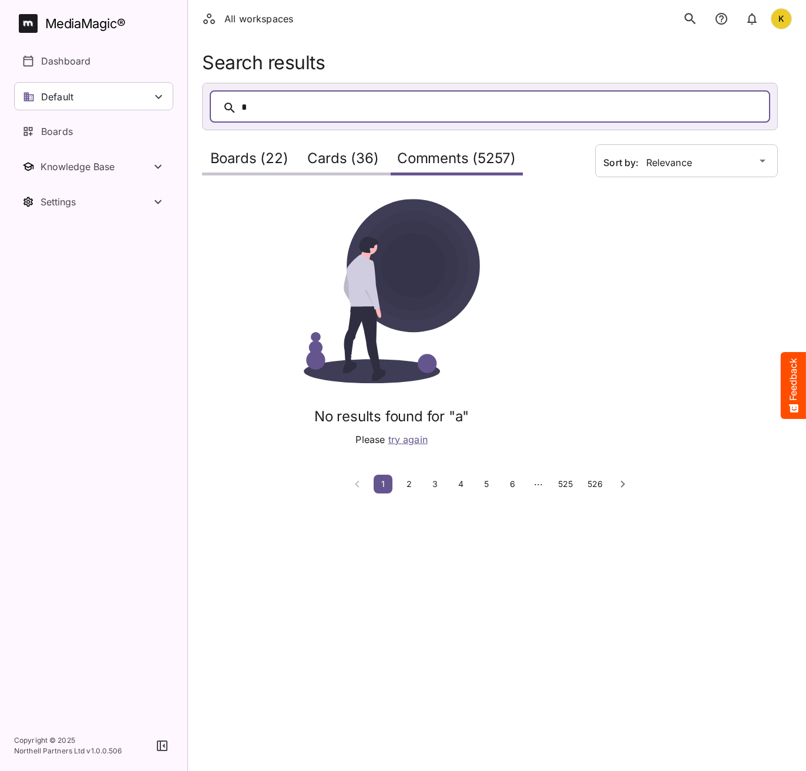
click at [560, 508] on html "All workspaces K MediaMagic ® Dashboard Default BYOD Default DefaultBYOD E2ETes…" at bounding box center [403, 254] width 806 height 508
click at [49, 64] on p "Dashboard" at bounding box center [65, 61] width 49 height 14
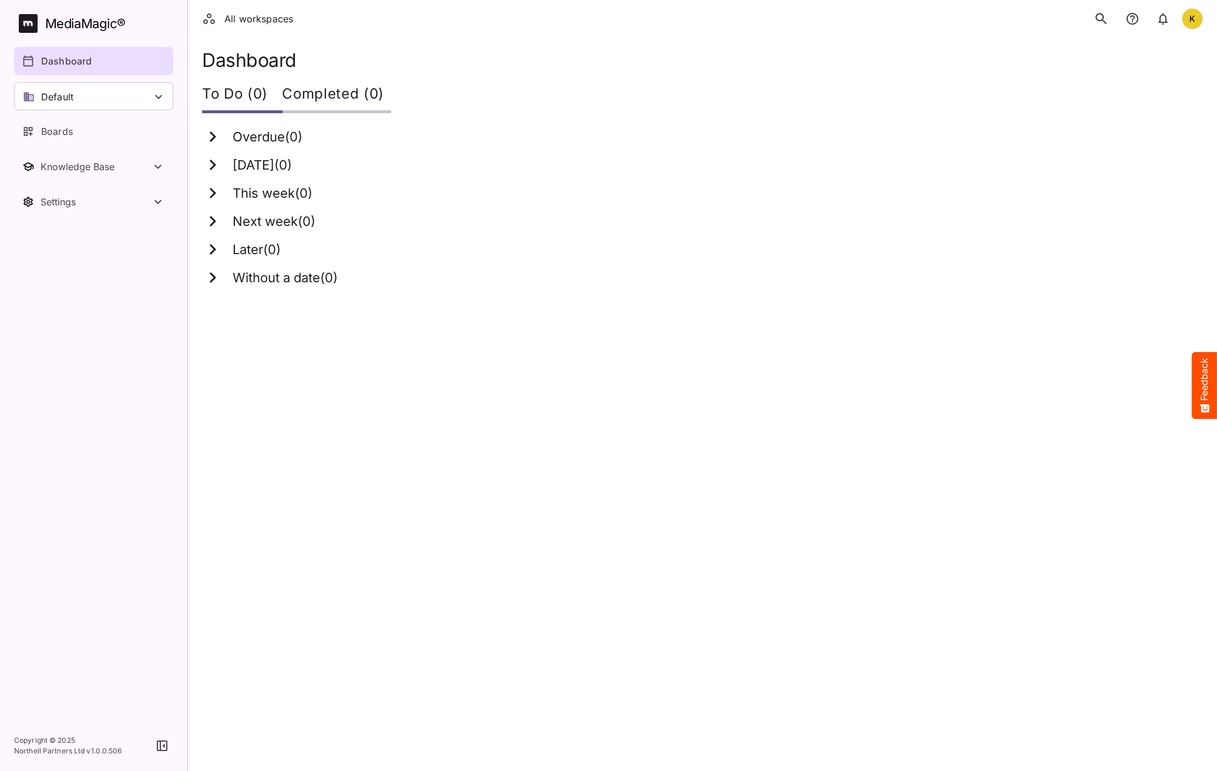
click at [795, 253] on div "Later ( 0 )" at bounding box center [695, 249] width 986 height 21
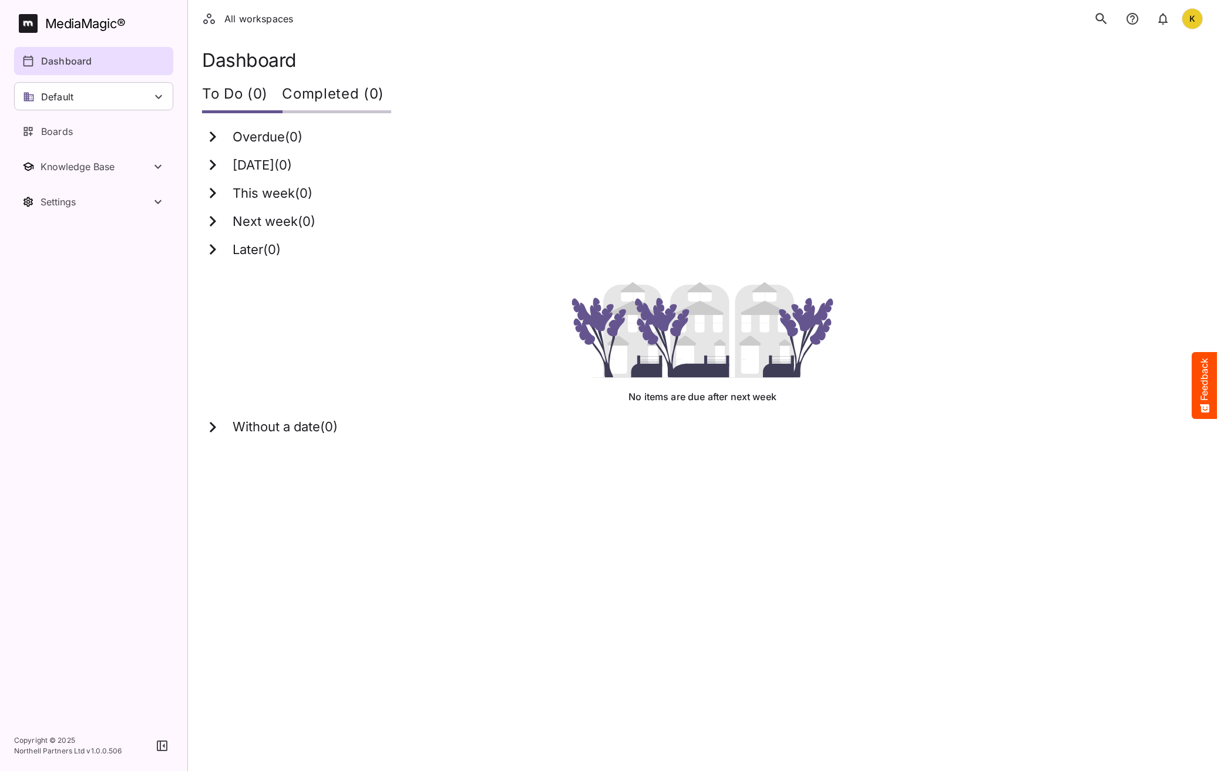
click at [720, 208] on div "Next week ( 0 )" at bounding box center [702, 221] width 1000 height 28
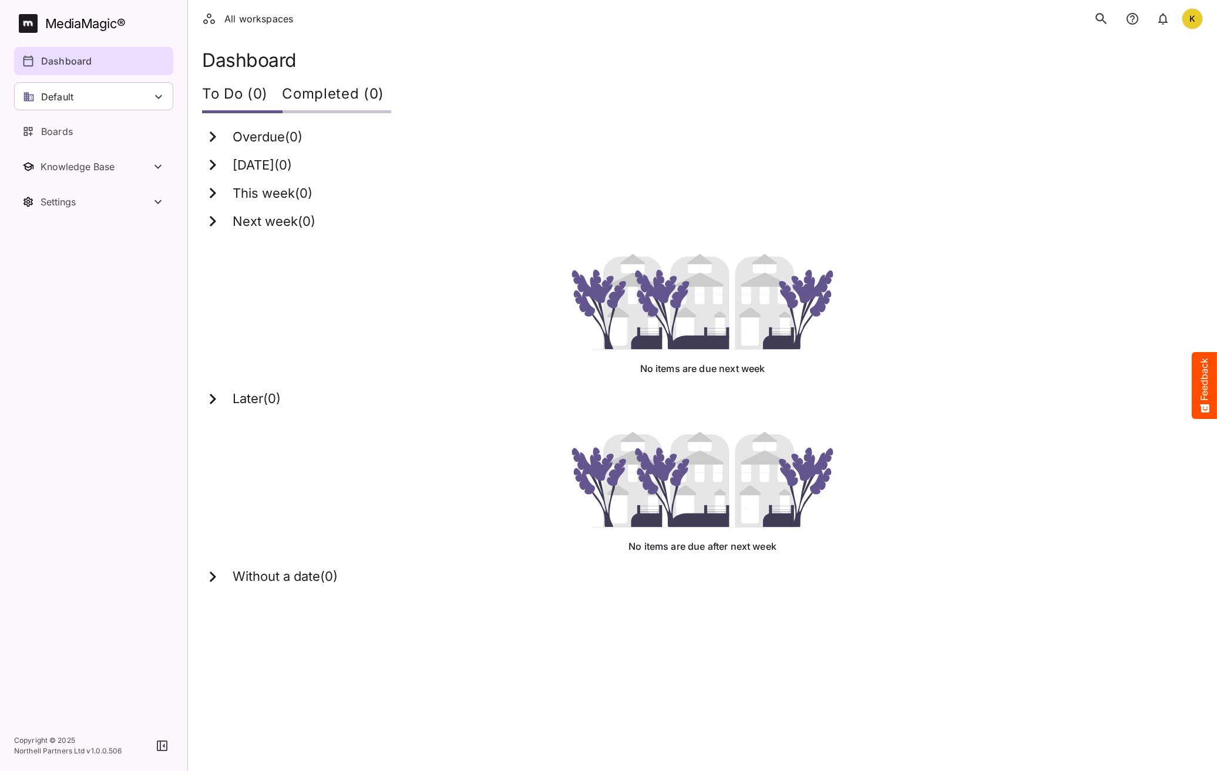
click at [700, 201] on div "This week ( 0 )" at bounding box center [695, 193] width 986 height 21
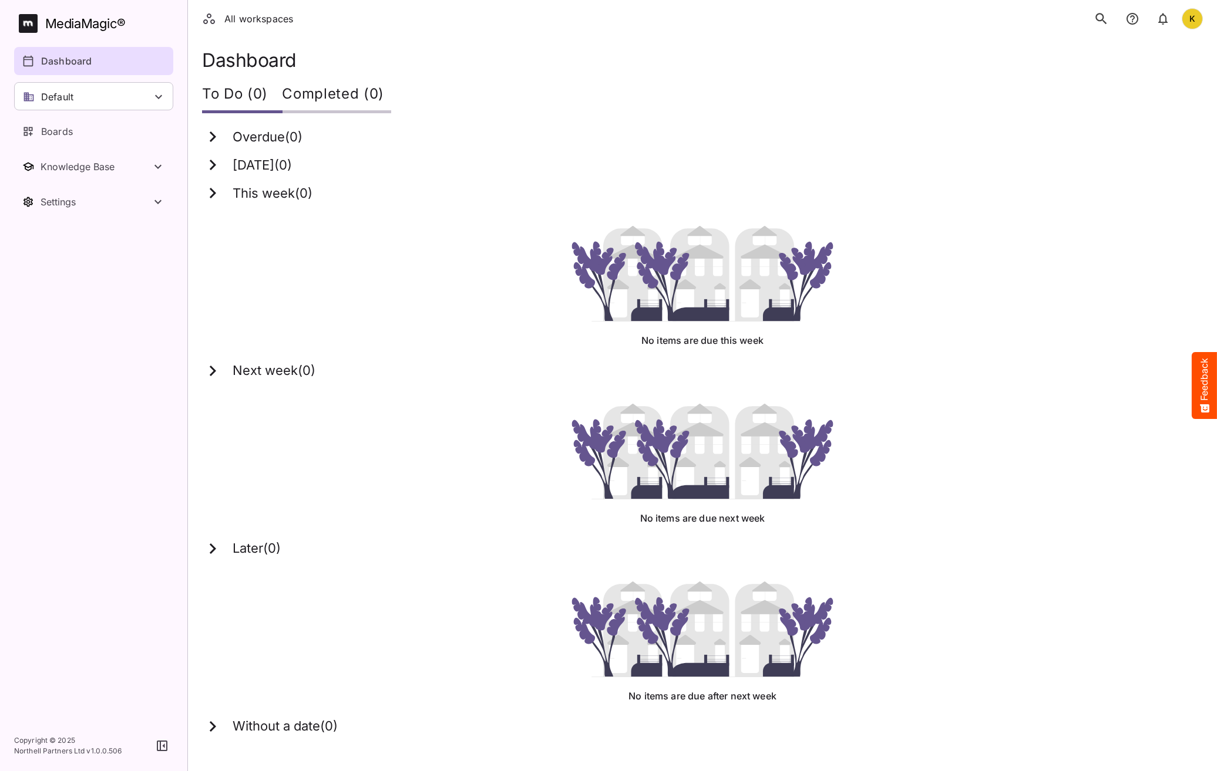
drag, startPoint x: 1086, startPoint y: 210, endPoint x: 1041, endPoint y: 186, distance: 51.2
click at [805, 186] on div "This week ( 0 )" at bounding box center [695, 193] width 986 height 21
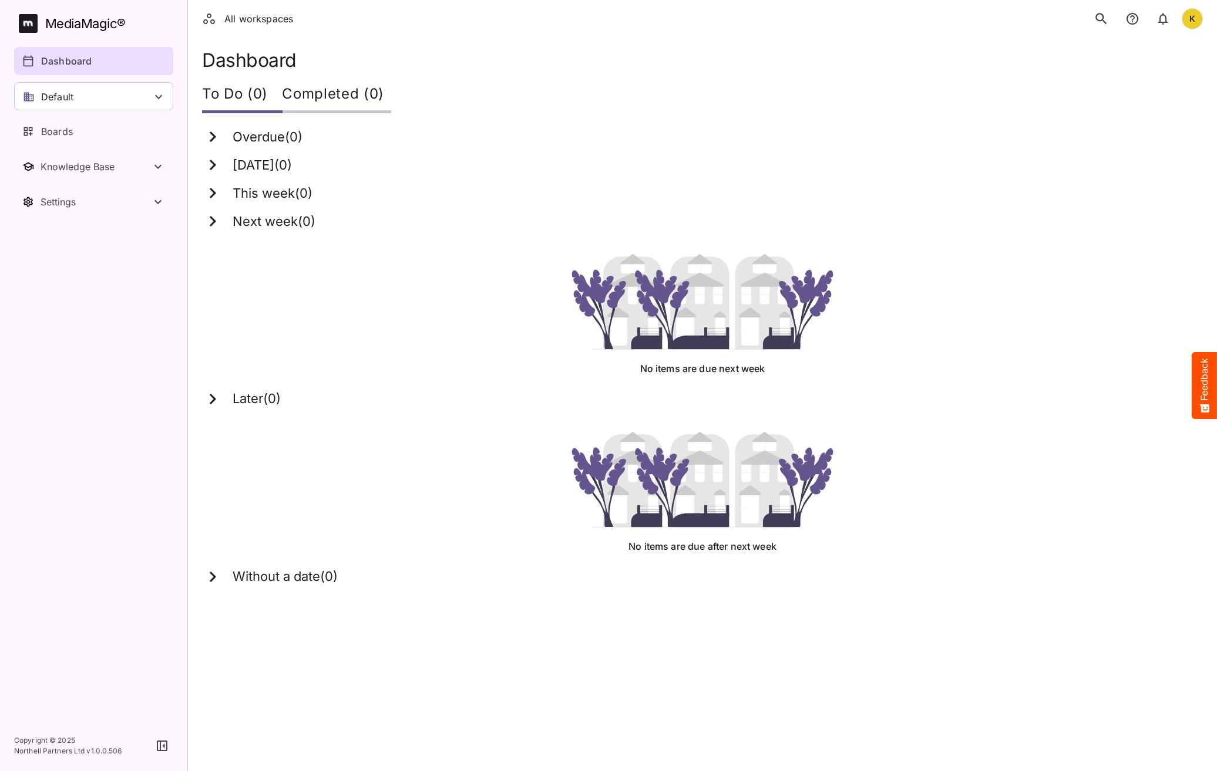
click at [628, 601] on html "All workspaces K MediaMagic ® Dashboard Default BYOD Default DefaultBYOD E2ETes…" at bounding box center [608, 300] width 1217 height 601
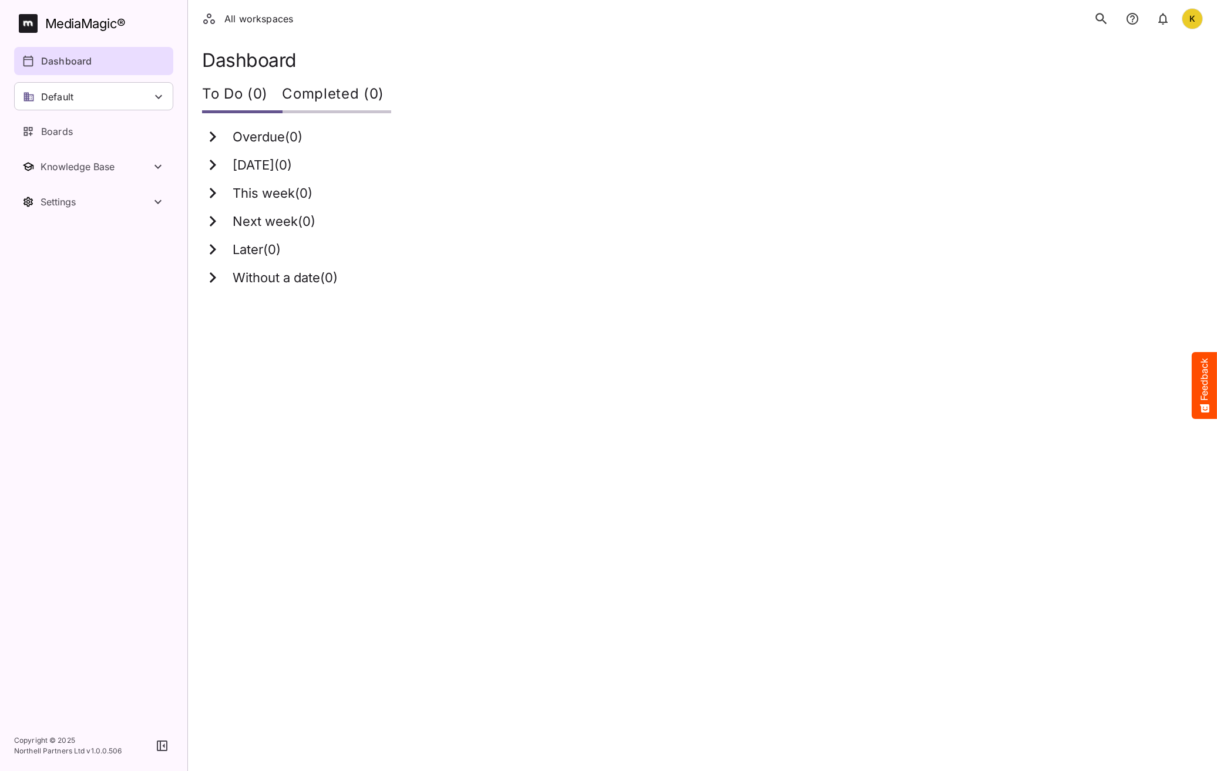
click at [1100, 5] on div "All workspaces K" at bounding box center [702, 19] width 1029 height 38
click at [1100, 11] on button "search" at bounding box center [1101, 18] width 25 height 25
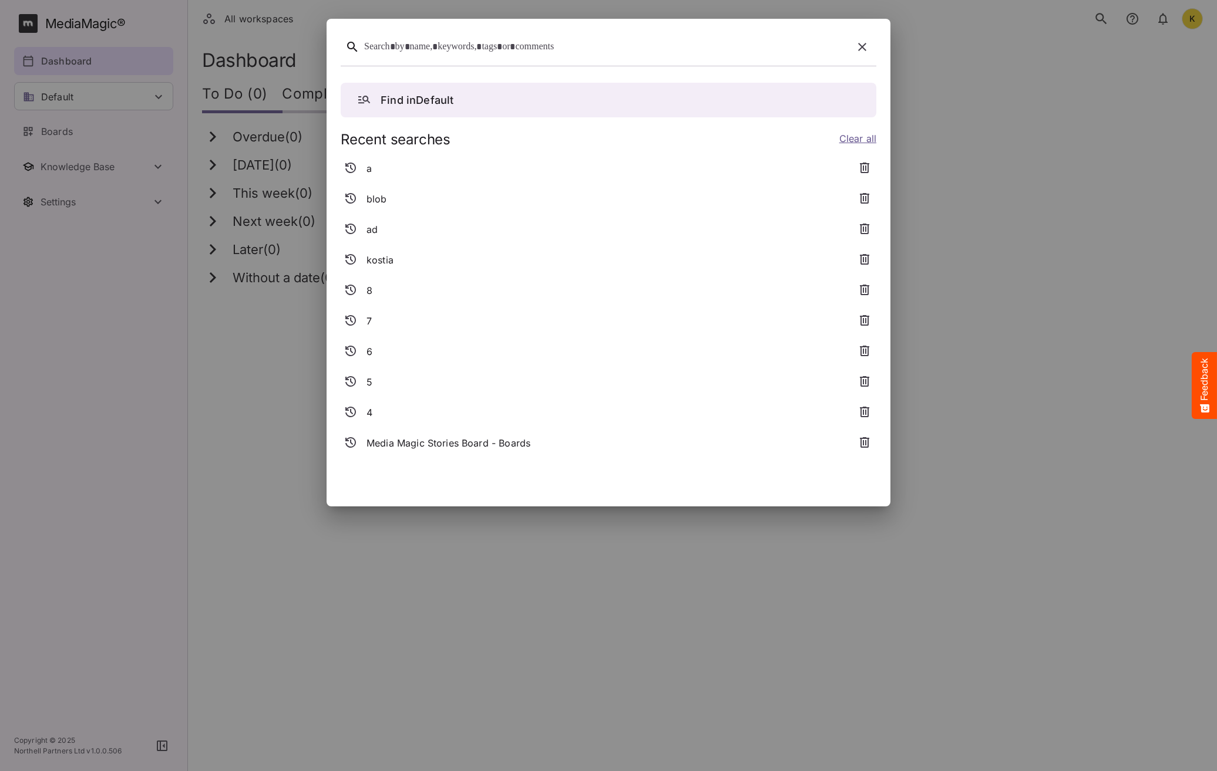
click at [391, 169] on div "a" at bounding box center [594, 168] width 507 height 21
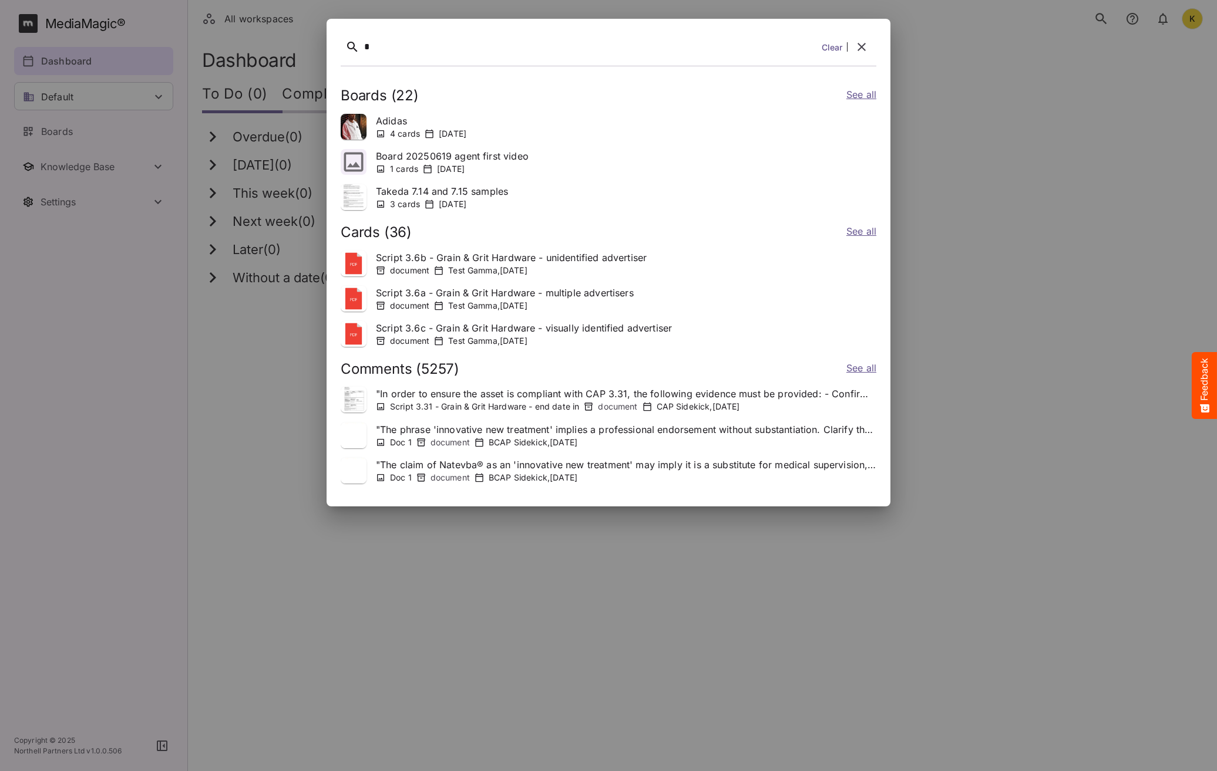
click at [859, 40] on icon "button" at bounding box center [861, 47] width 14 height 14
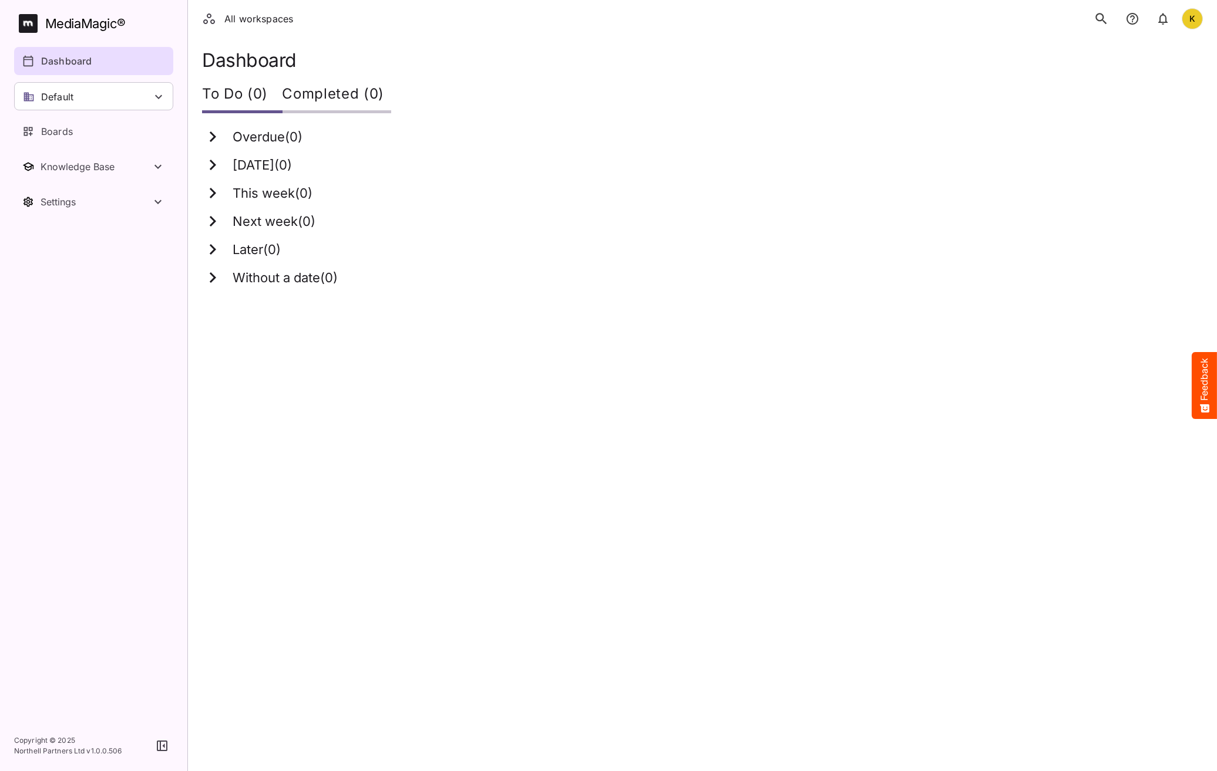
click at [813, 223] on div "Next week ( 0 )" at bounding box center [695, 221] width 986 height 21
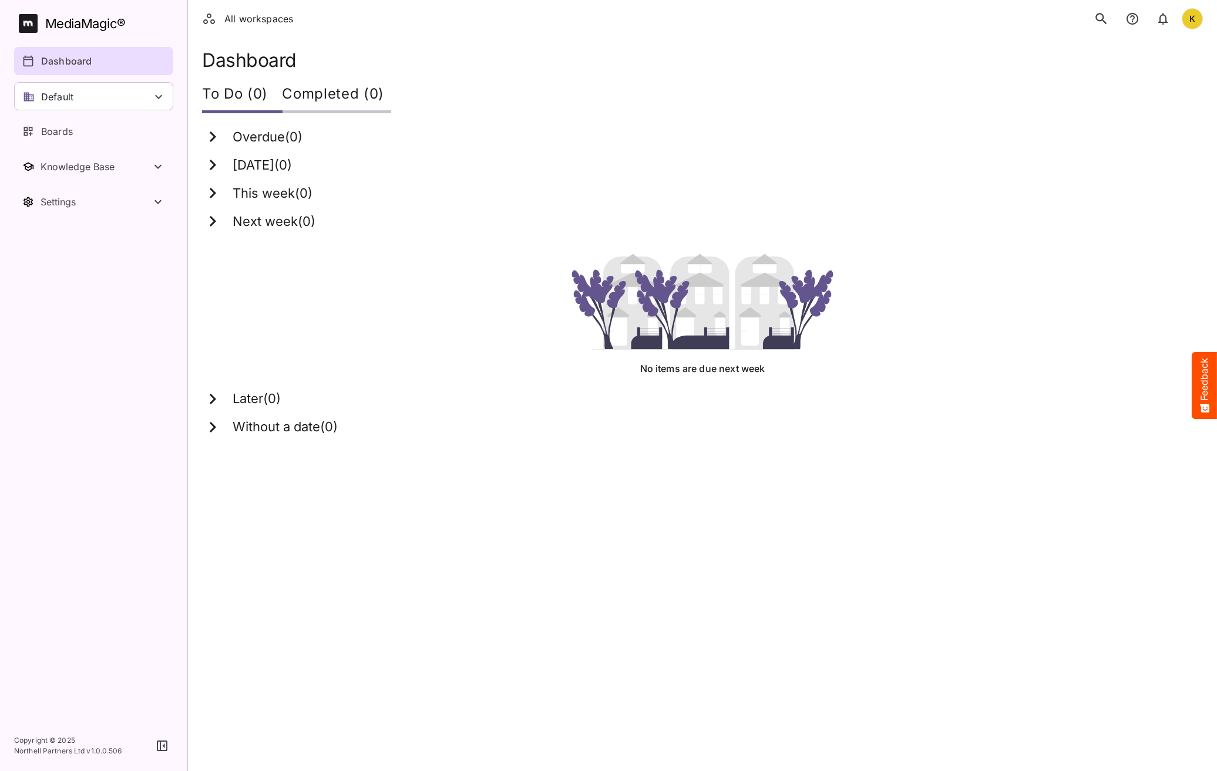
click at [1099, 25] on icon "search" at bounding box center [1100, 18] width 15 height 15
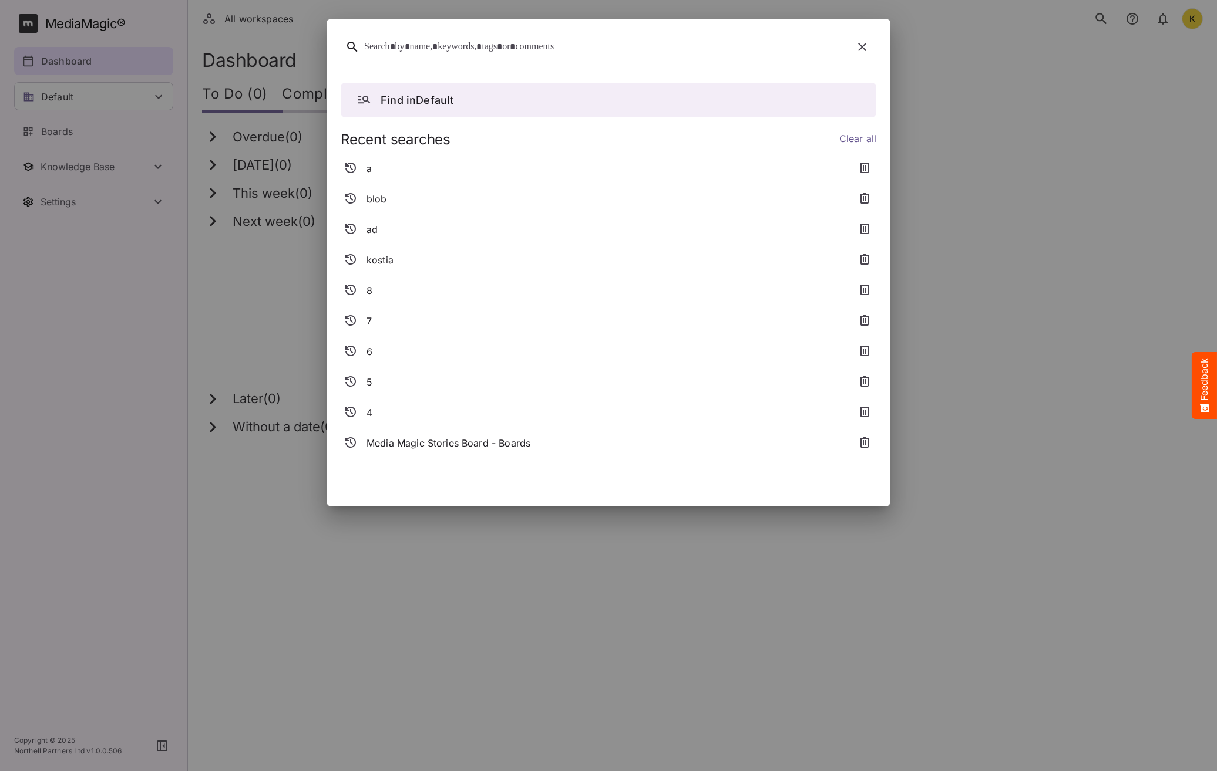
click at [376, 170] on div "a" at bounding box center [594, 168] width 507 height 21
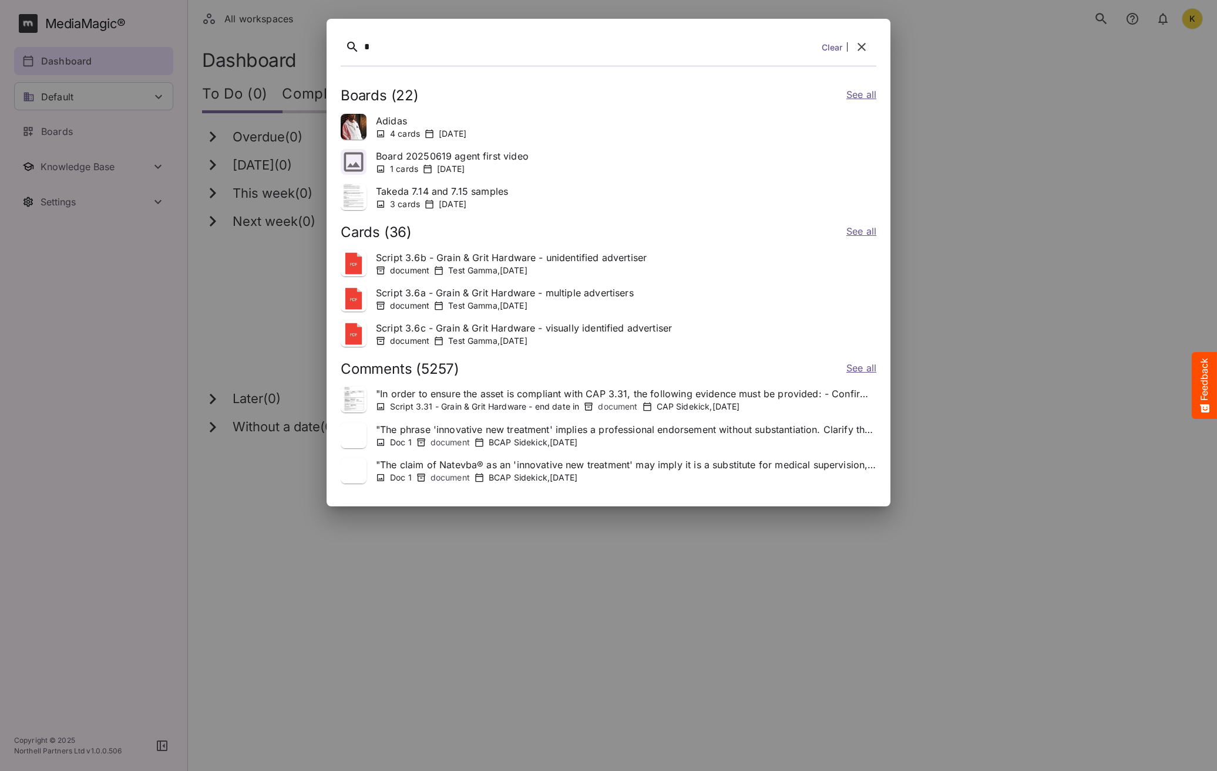
click at [865, 95] on link "See all" at bounding box center [861, 95] width 30 height 17
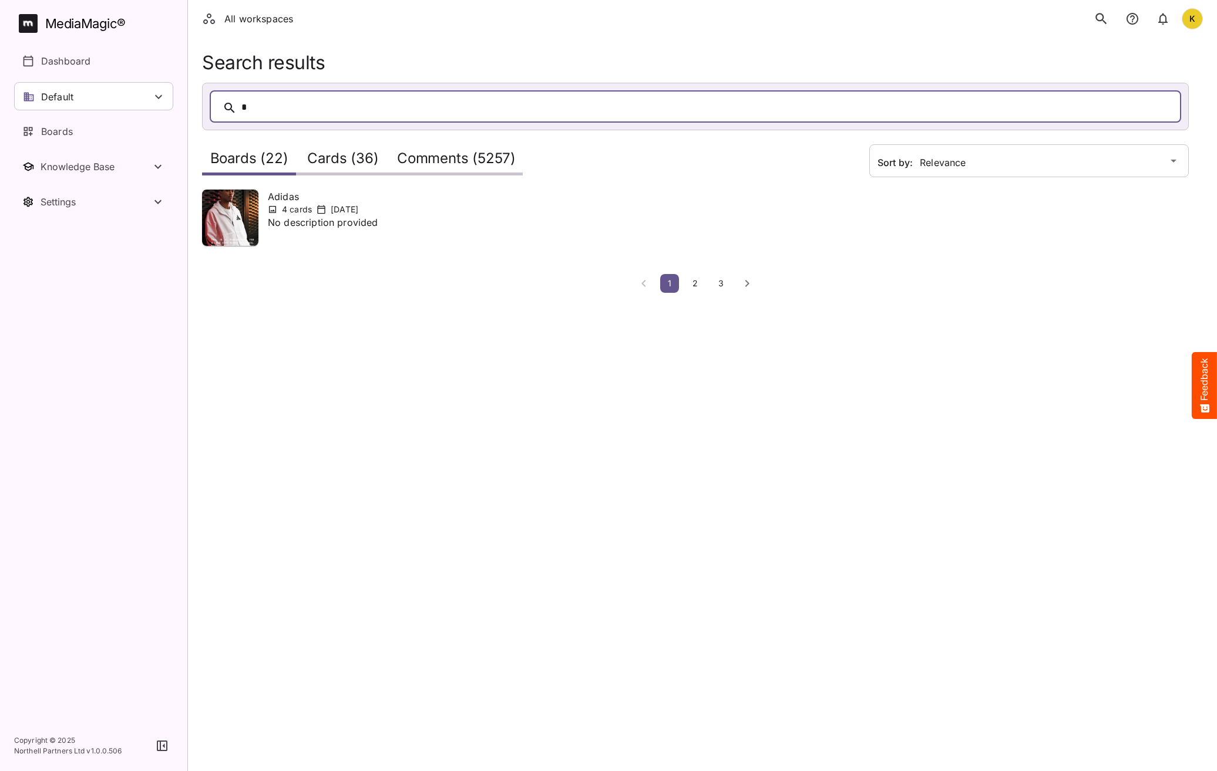
click at [469, 157] on h2 "Comments (5257)" at bounding box center [456, 161] width 119 height 22
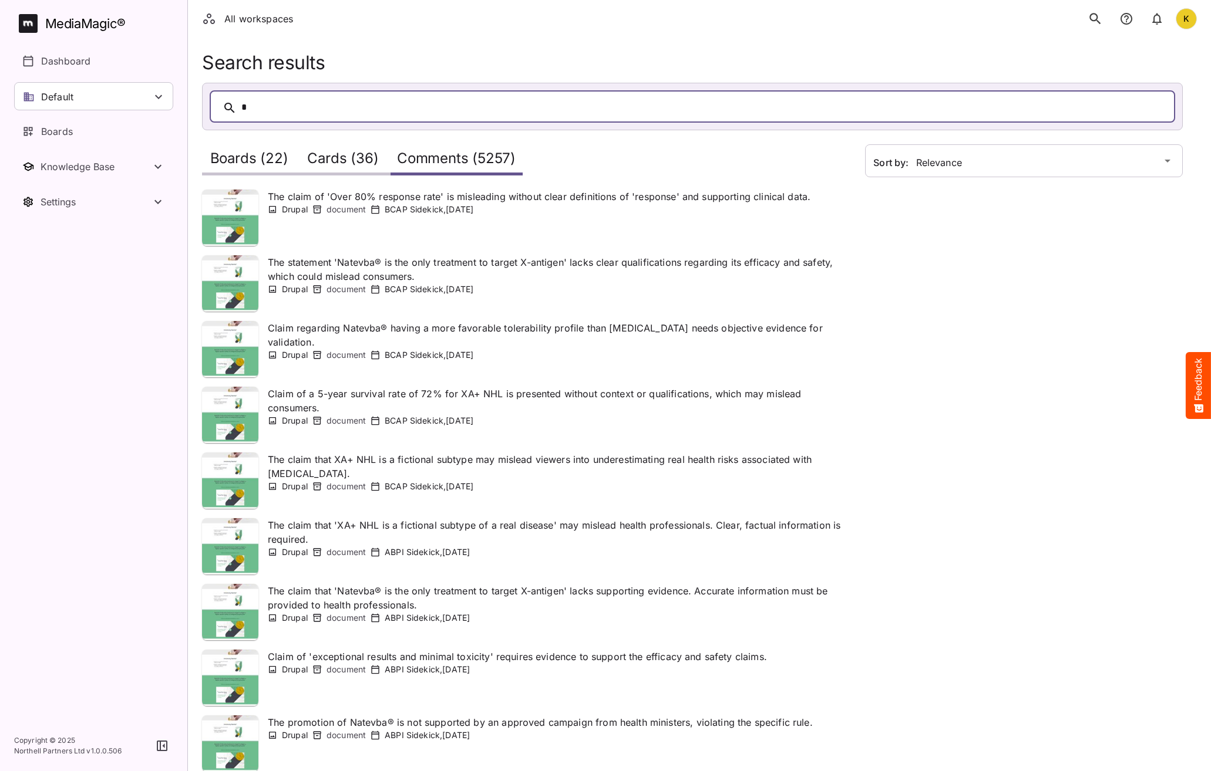
click at [357, 166] on h2 "Cards (36)" at bounding box center [342, 161] width 71 height 22
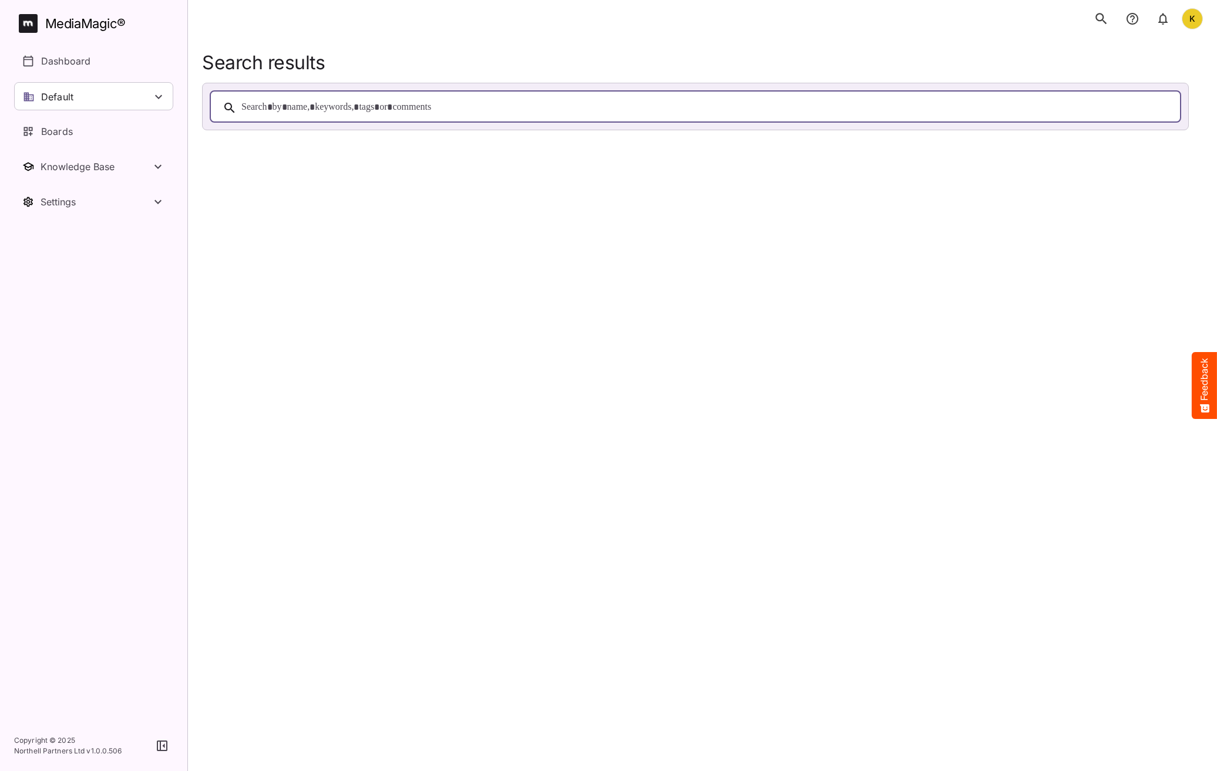
click at [275, 102] on div at bounding box center [706, 108] width 931 height 18
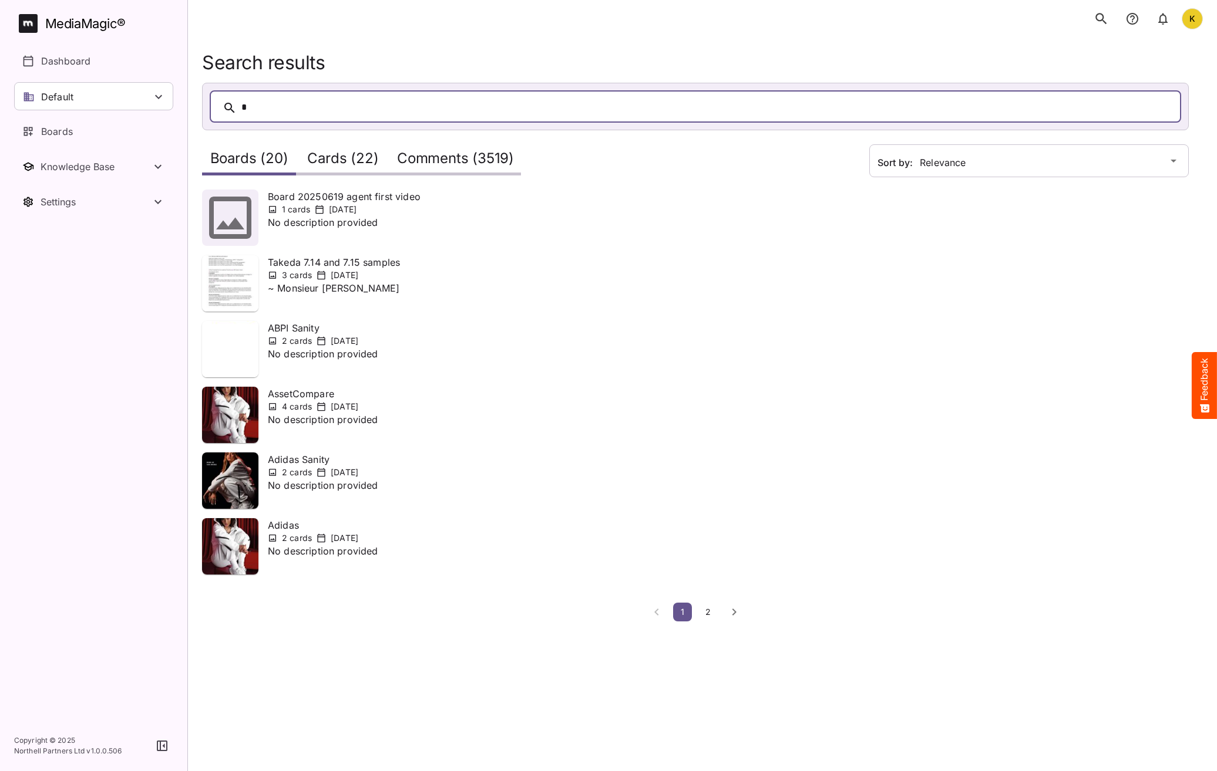
click at [578, 109] on div "*" at bounding box center [706, 108] width 931 height 18
click at [528, 207] on div "Board 20250619 agent first video 1 cards 19th Jun 2025 No description provided" at bounding box center [528, 218] width 653 height 56
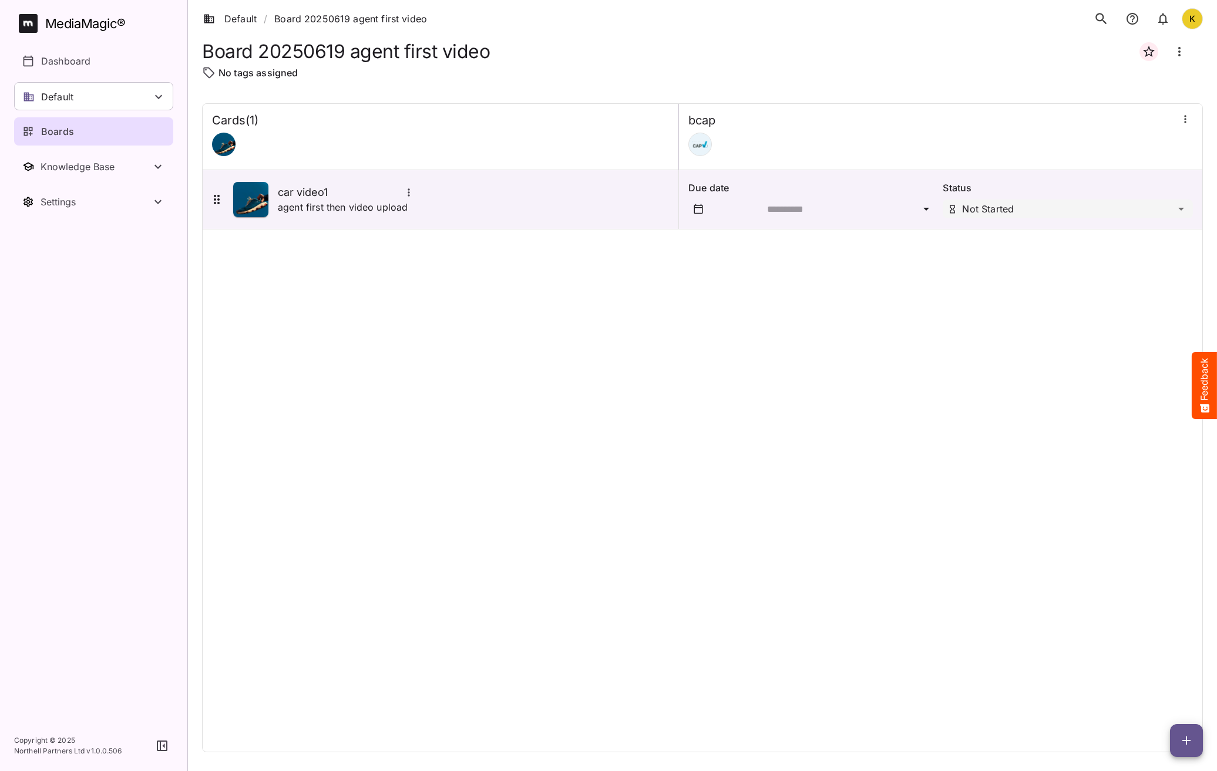
click at [1095, 16] on icon "search" at bounding box center [1100, 18] width 15 height 15
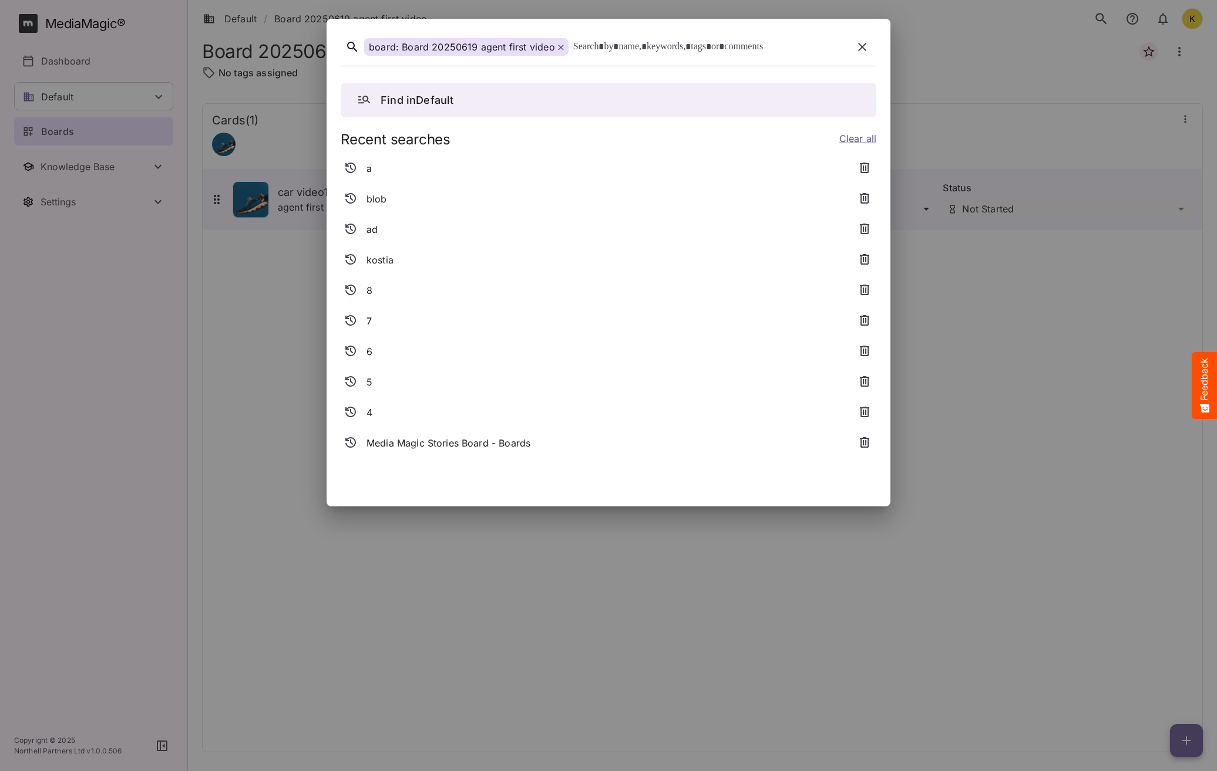
click at [558, 47] on icon at bounding box center [561, 48] width 6 height 6
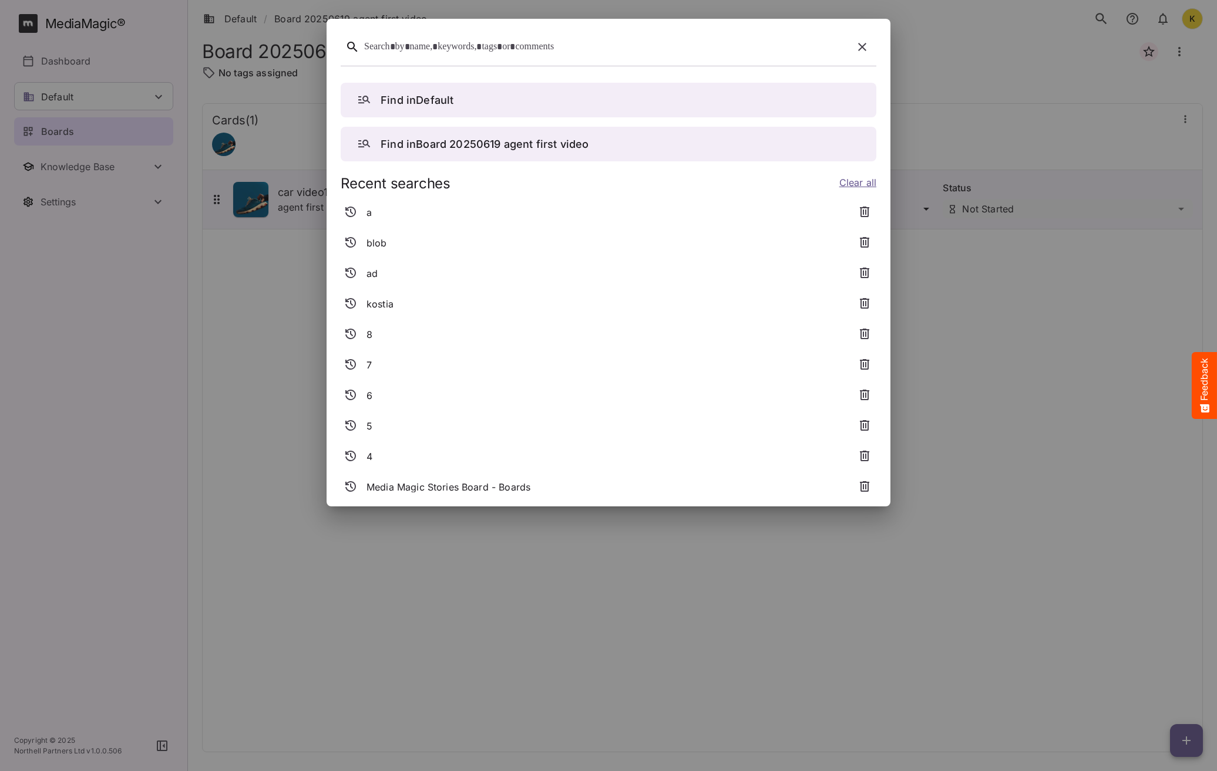
click at [565, 48] on div at bounding box center [606, 47] width 484 height 18
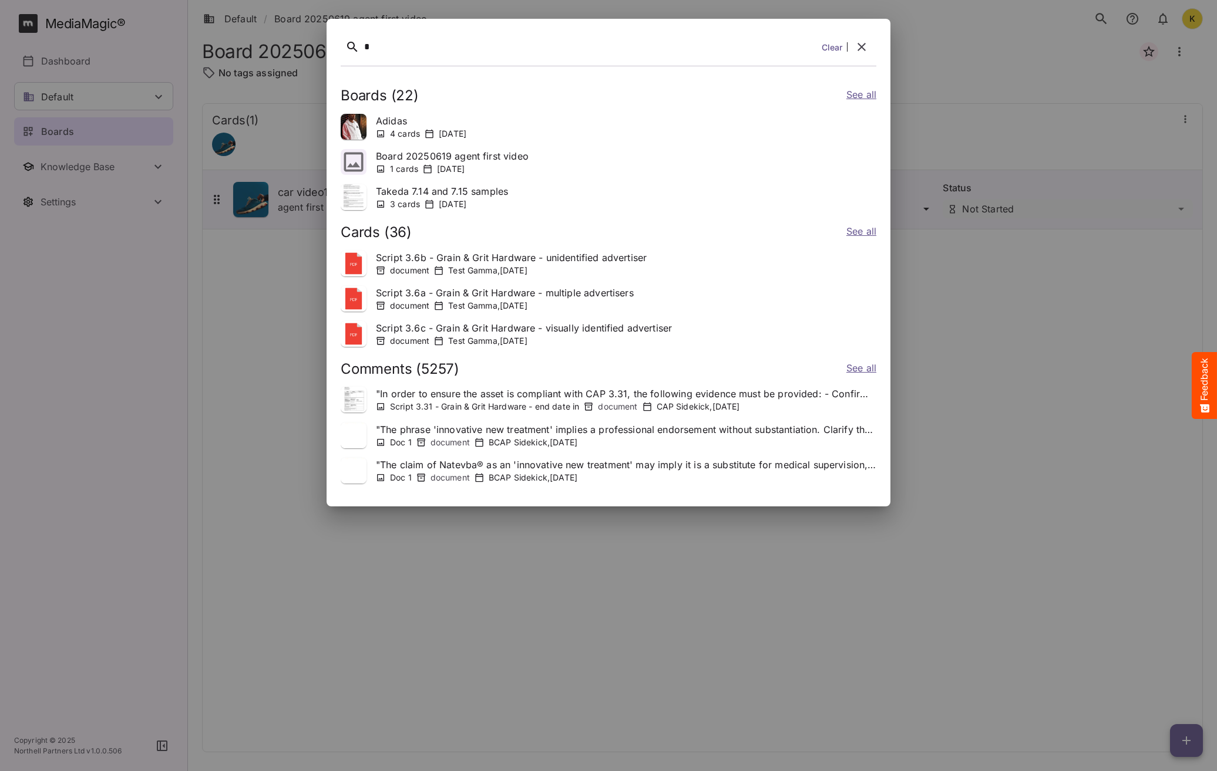
click at [864, 47] on icon "button" at bounding box center [861, 47] width 14 height 14
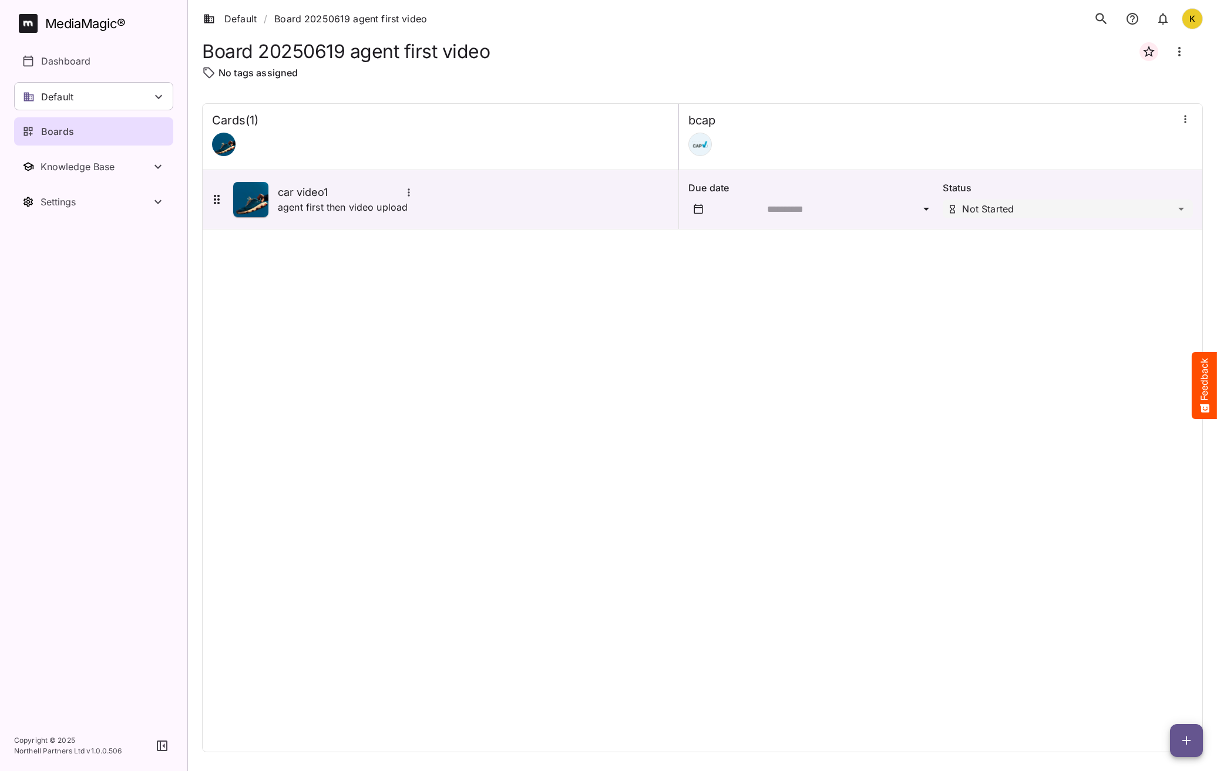
click at [422, 465] on div "Cards ( 1 ) bcap car video1 agent first then video upload Due date Status Not S…" at bounding box center [702, 427] width 1000 height 649
click at [80, 62] on p "Dashboard" at bounding box center [65, 61] width 49 height 14
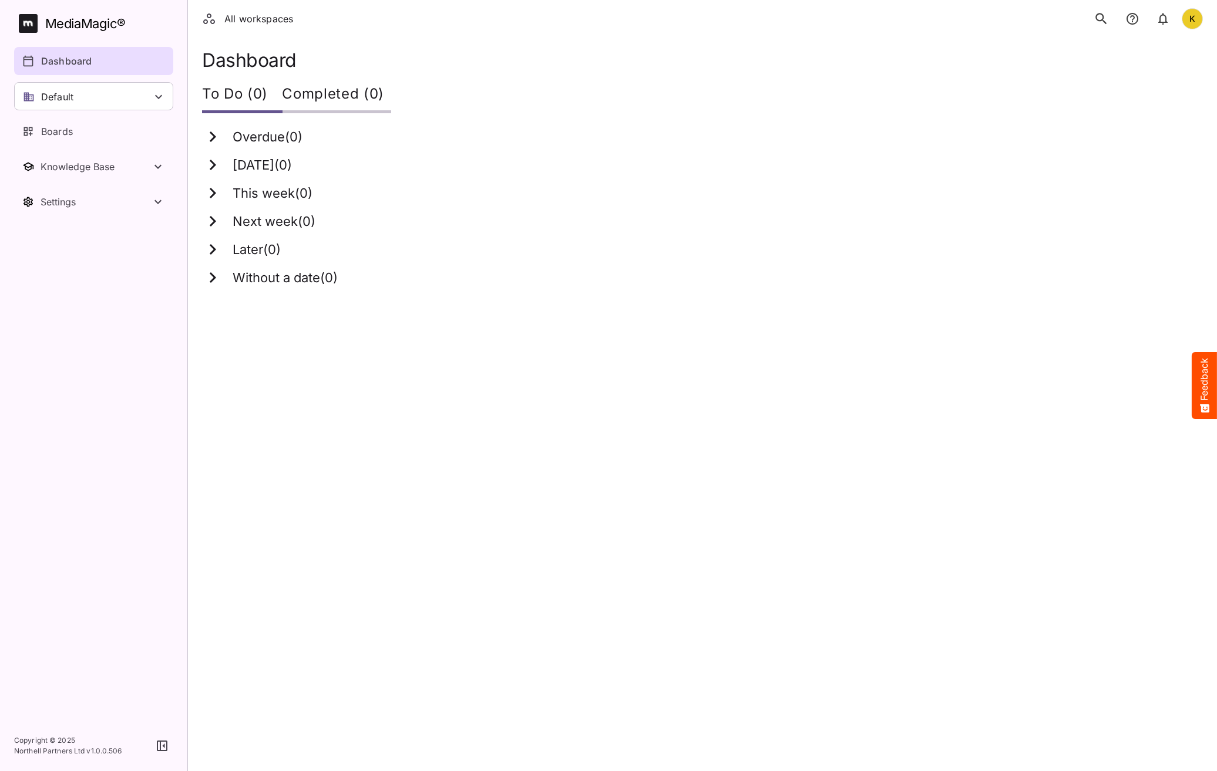
click at [1103, 22] on icon "search" at bounding box center [1100, 18] width 15 height 15
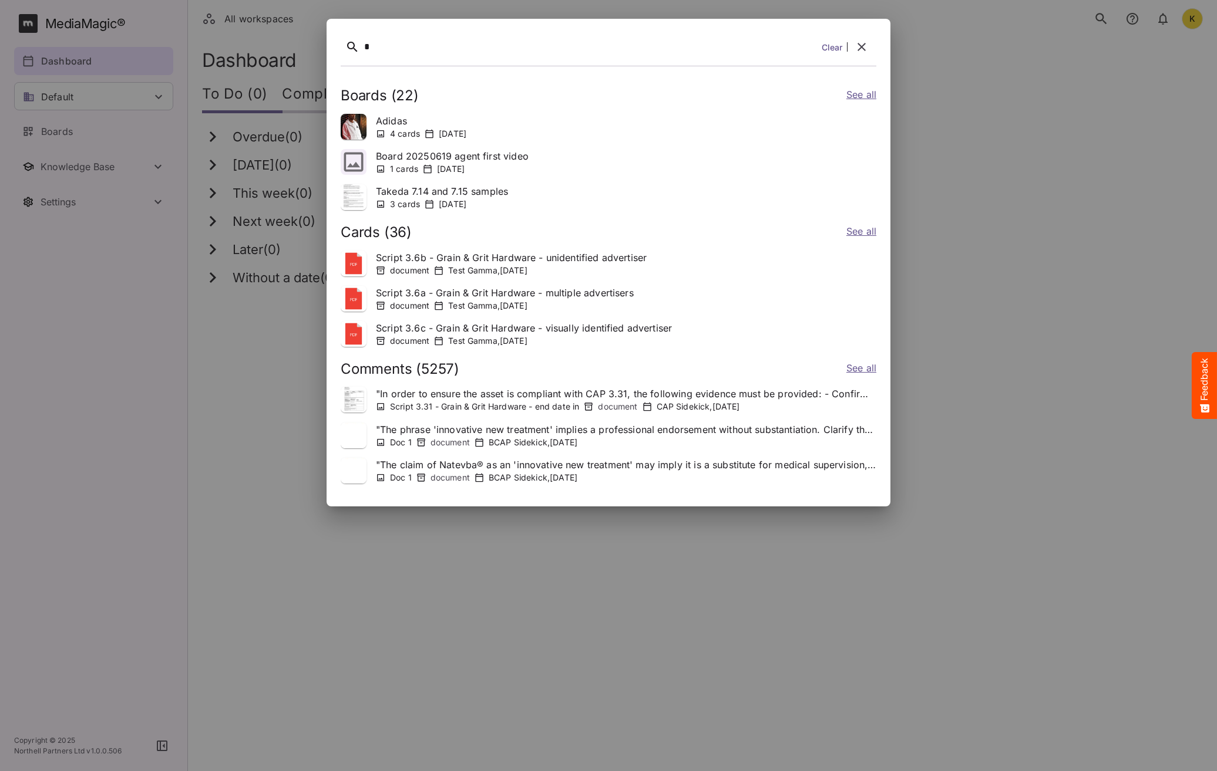
click at [825, 49] on link "Clear" at bounding box center [831, 47] width 21 height 12
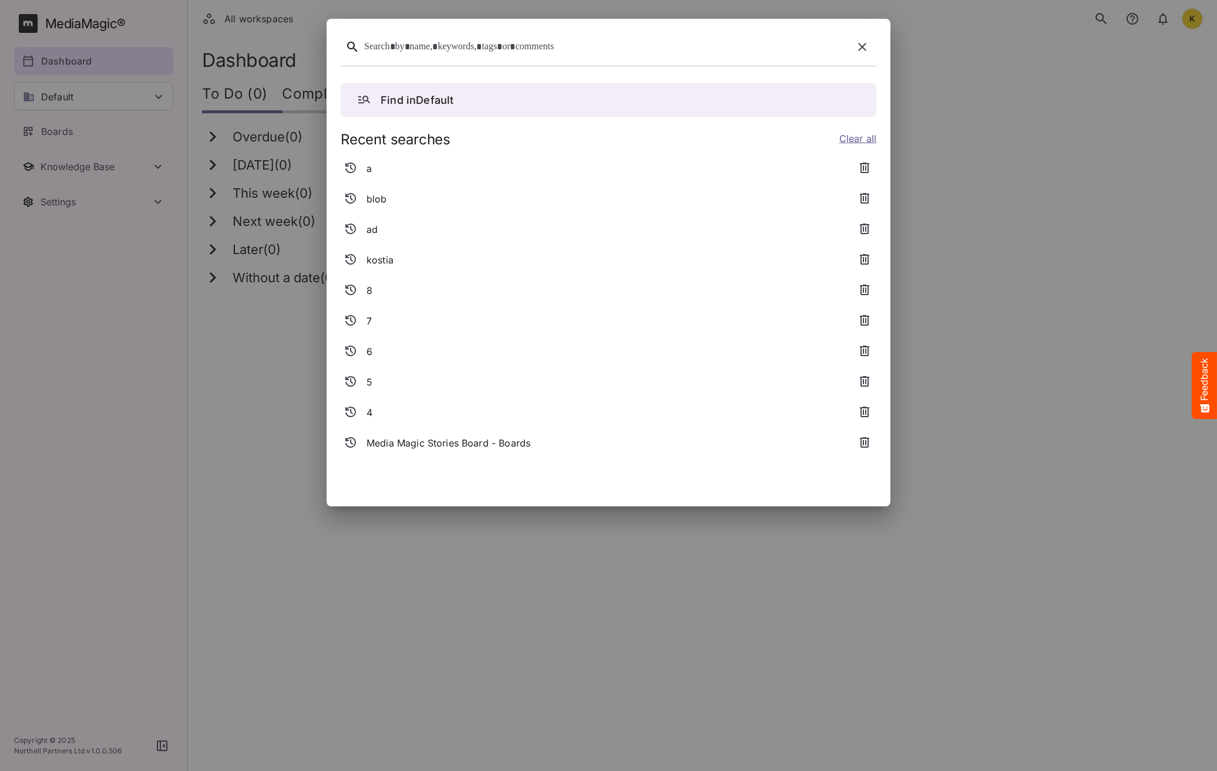
click at [547, 49] on div at bounding box center [606, 47] width 484 height 18
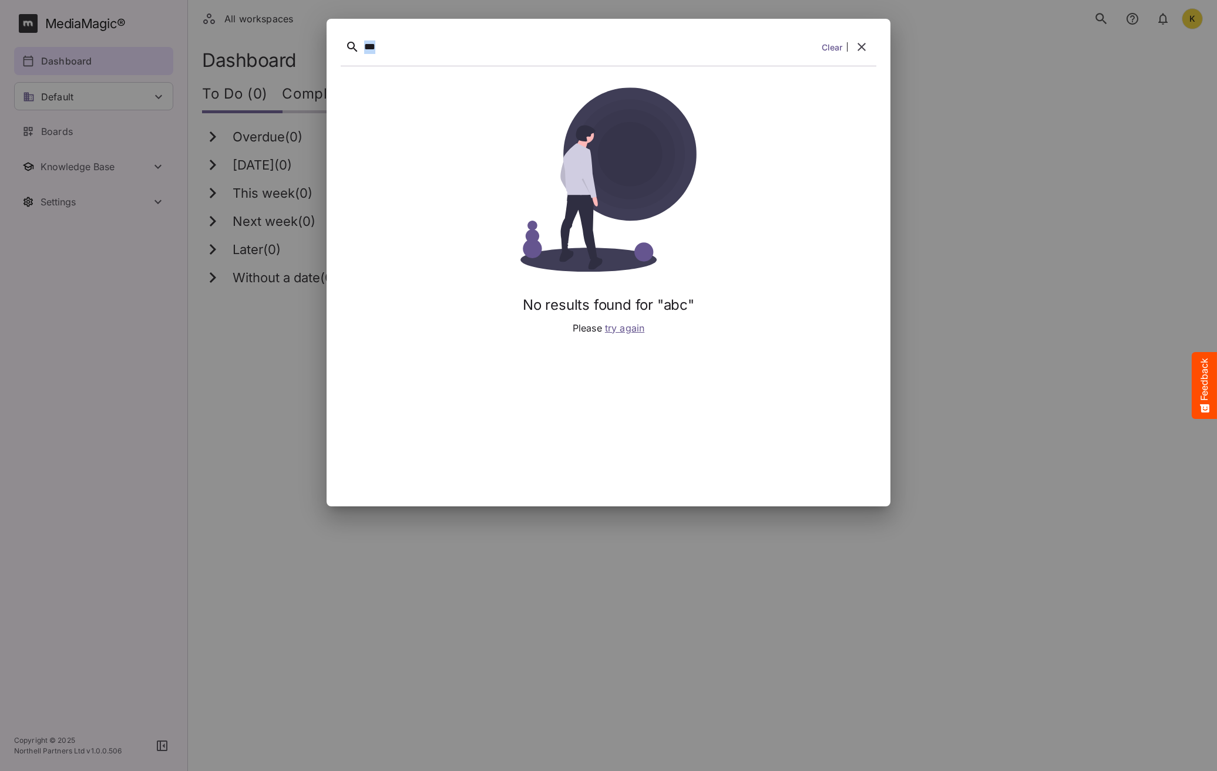
drag, startPoint x: 412, startPoint y: 50, endPoint x: 340, endPoint y: 43, distance: 72.0
click at [342, 45] on div "*** Clear" at bounding box center [608, 49] width 535 height 33
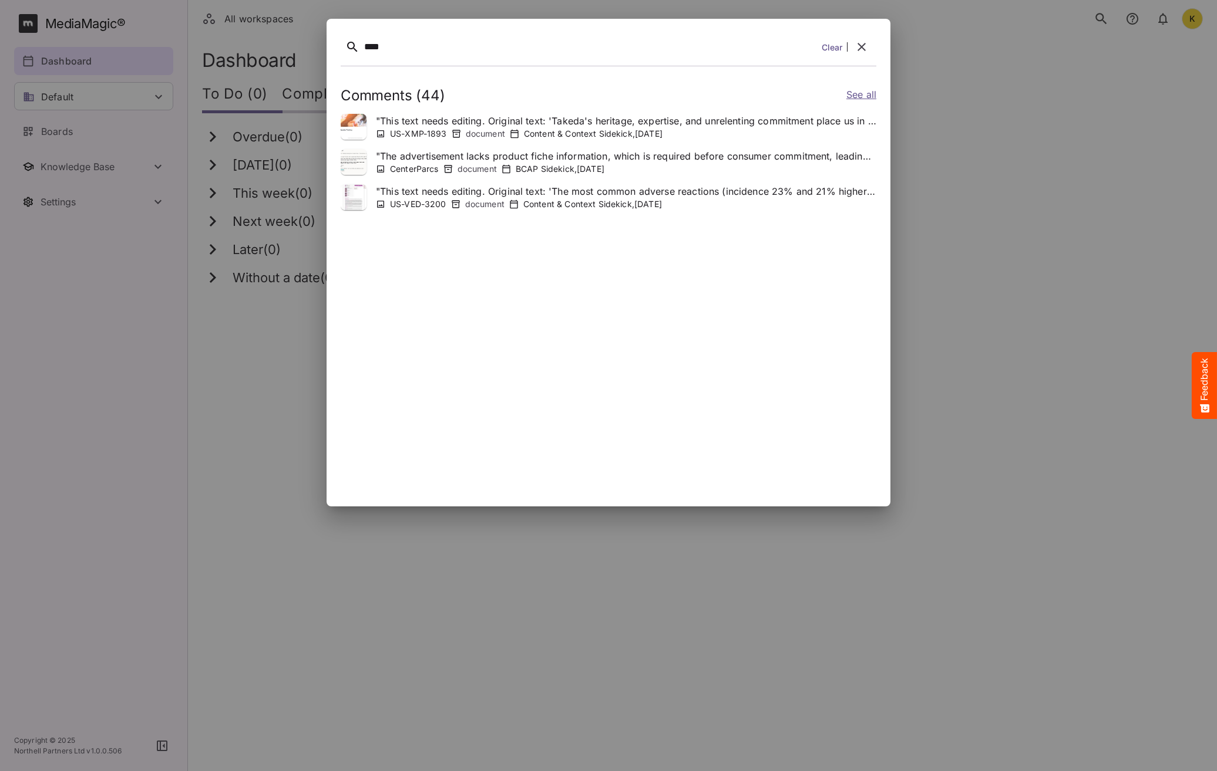
click at [859, 46] on icon "button" at bounding box center [861, 47] width 14 height 14
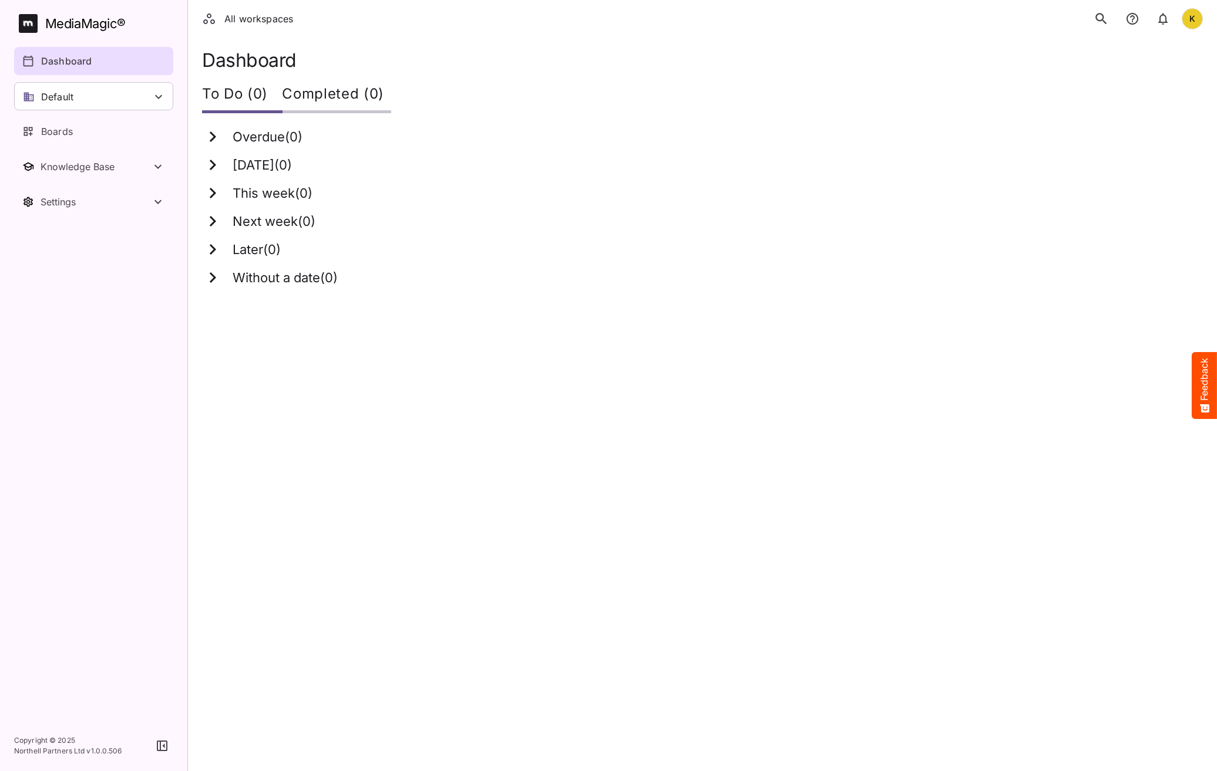
click at [1100, 16] on icon "search" at bounding box center [1100, 18] width 15 height 15
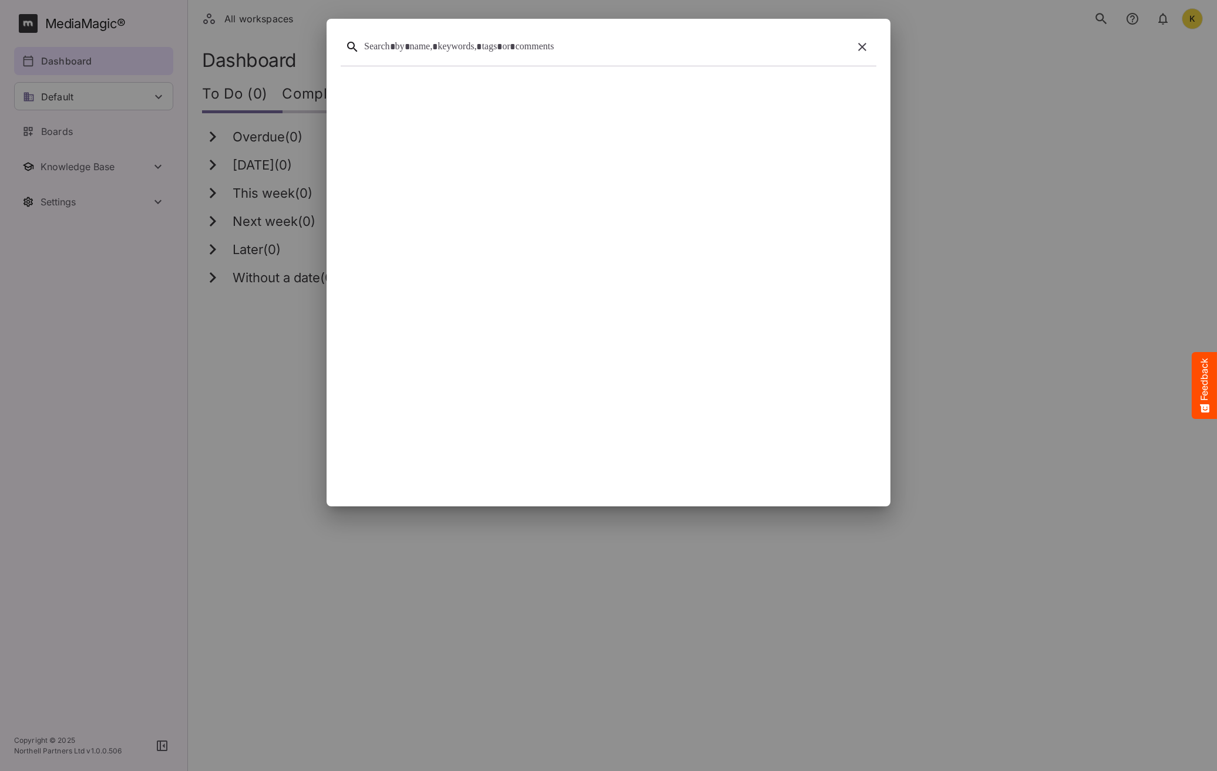
click at [670, 52] on div at bounding box center [606, 47] width 484 height 18
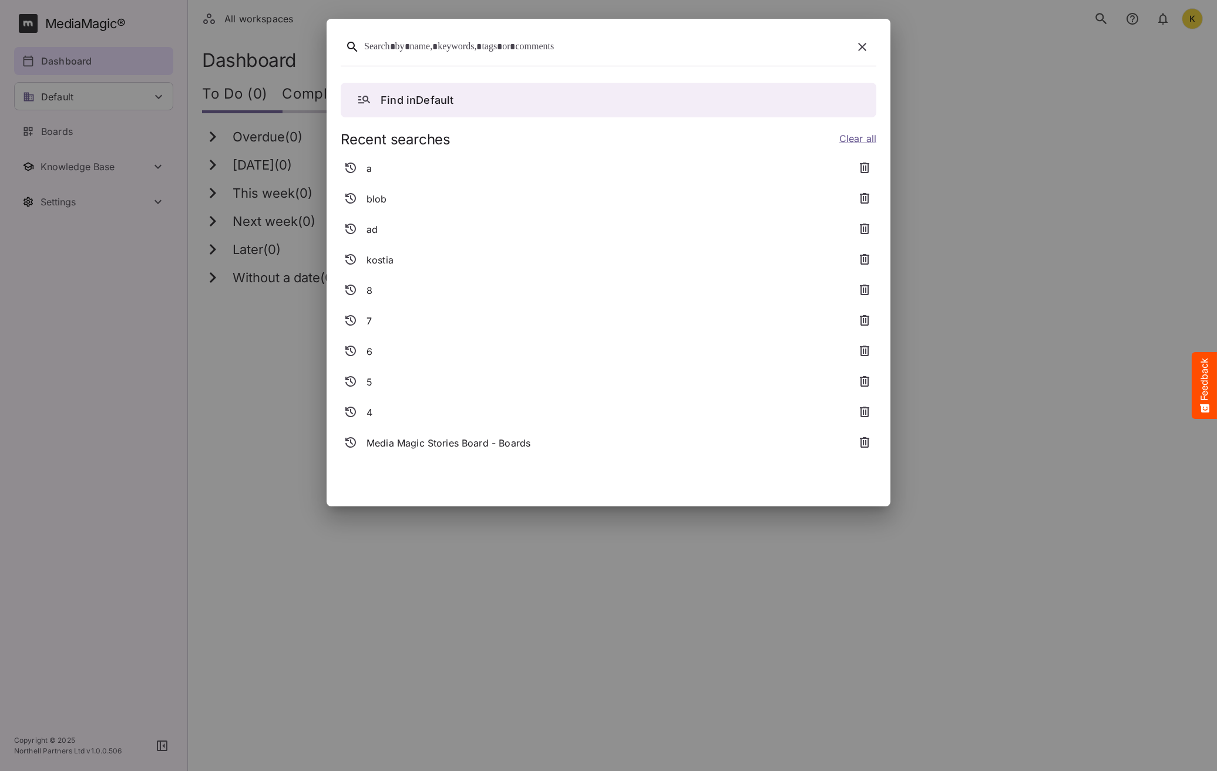
click at [381, 167] on div "a" at bounding box center [594, 168] width 507 height 21
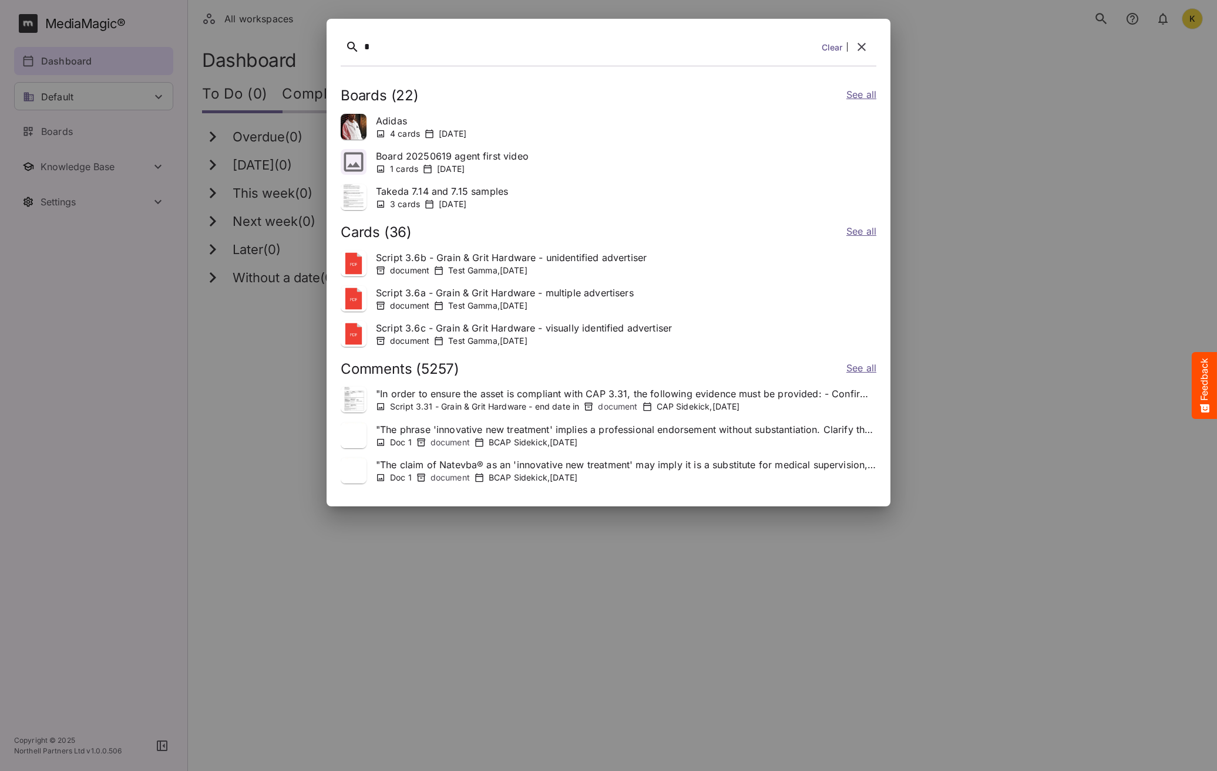
drag, startPoint x: 424, startPoint y: 56, endPoint x: 343, endPoint y: 48, distance: 80.8
click at [352, 50] on div "* Clear" at bounding box center [608, 49] width 535 height 33
click at [447, 58] on div "* Clear" at bounding box center [608, 49] width 535 height 33
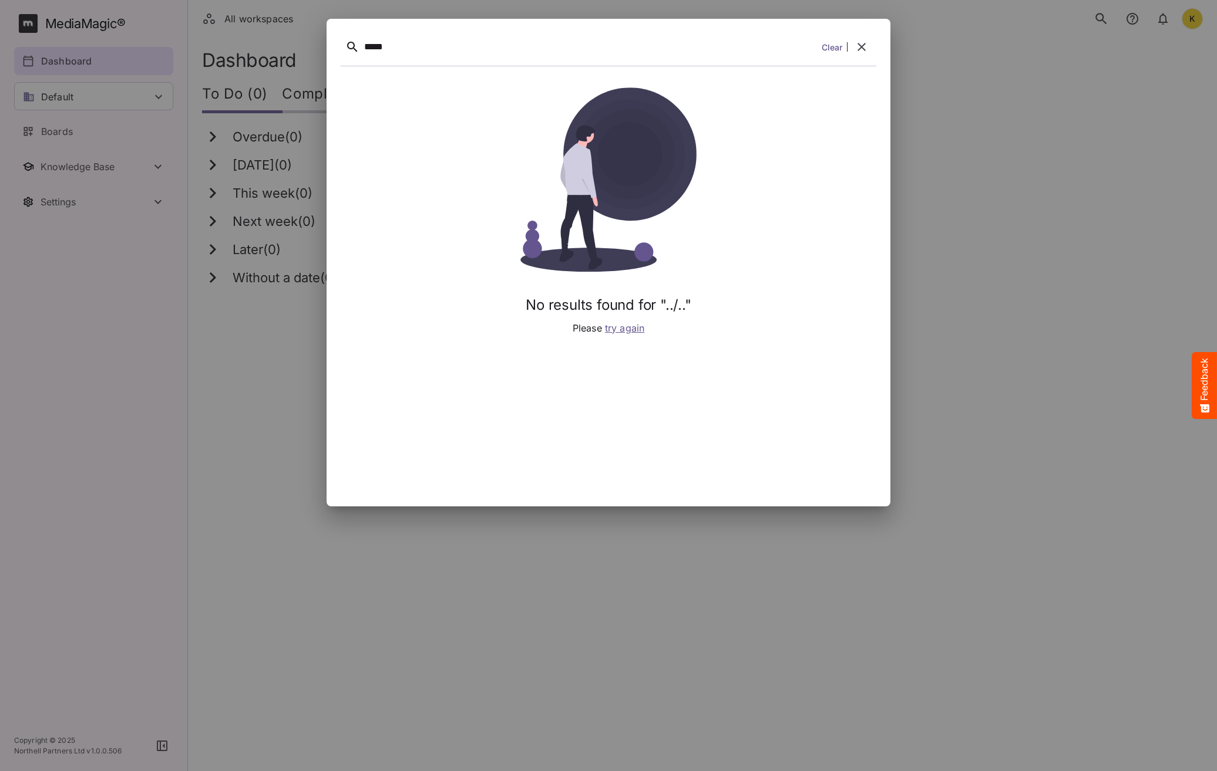
click at [649, 328] on div "No results found for "../.." Please try again" at bounding box center [608, 211] width 535 height 248
click at [626, 331] on span "try again" at bounding box center [624, 328] width 39 height 12
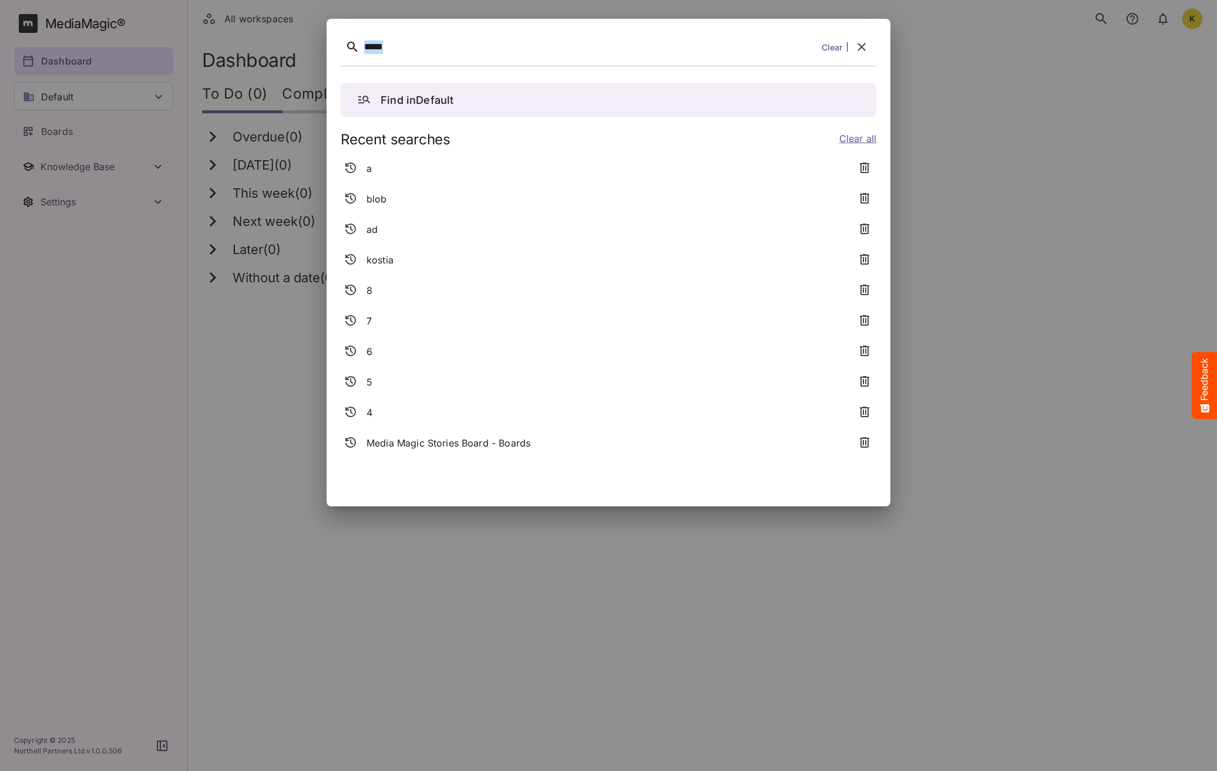
drag, startPoint x: 407, startPoint y: 50, endPoint x: 316, endPoint y: 44, distance: 91.8
click at [327, 44] on div "***** Clear Find in Default Recent searches Clear all a blob ad kostia 8 7 6 5 4" at bounding box center [608, 262] width 564 height 478
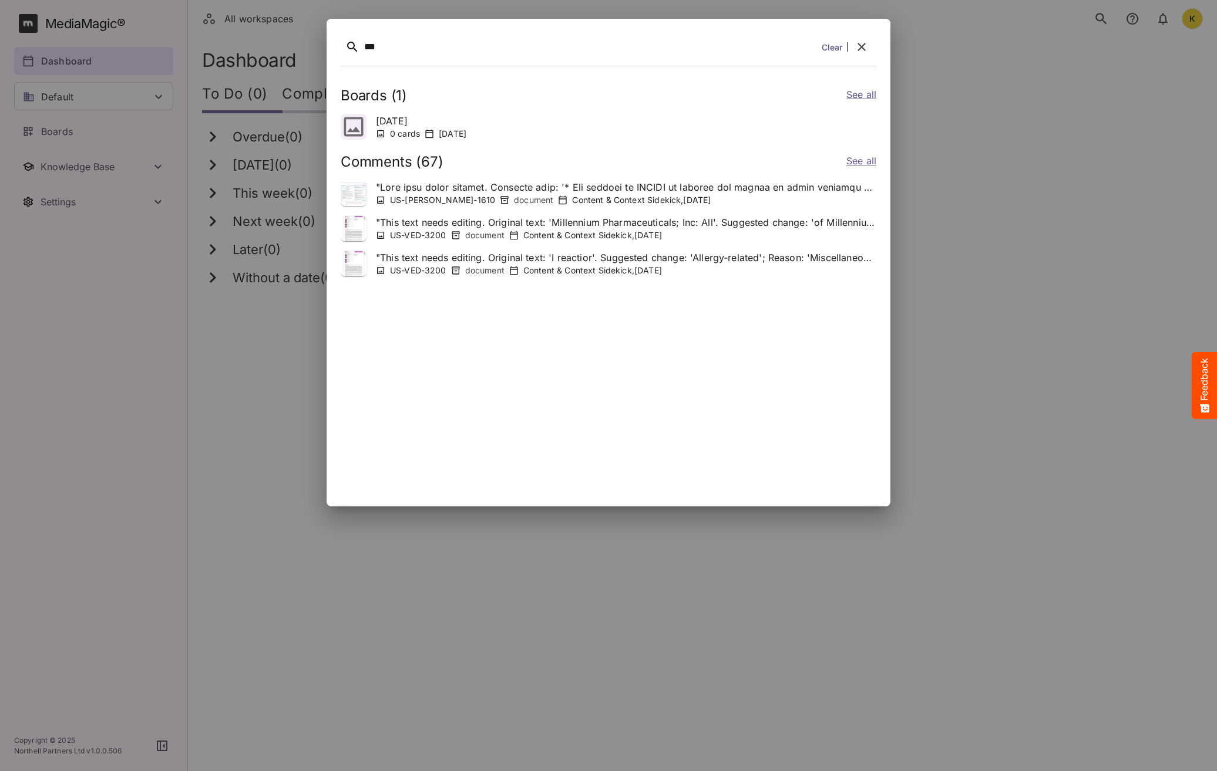
click at [505, 256] on p "" This text needs editing. Original text: 'I reactior'. Suggested change: 'Alle…" at bounding box center [626, 258] width 500 height 14
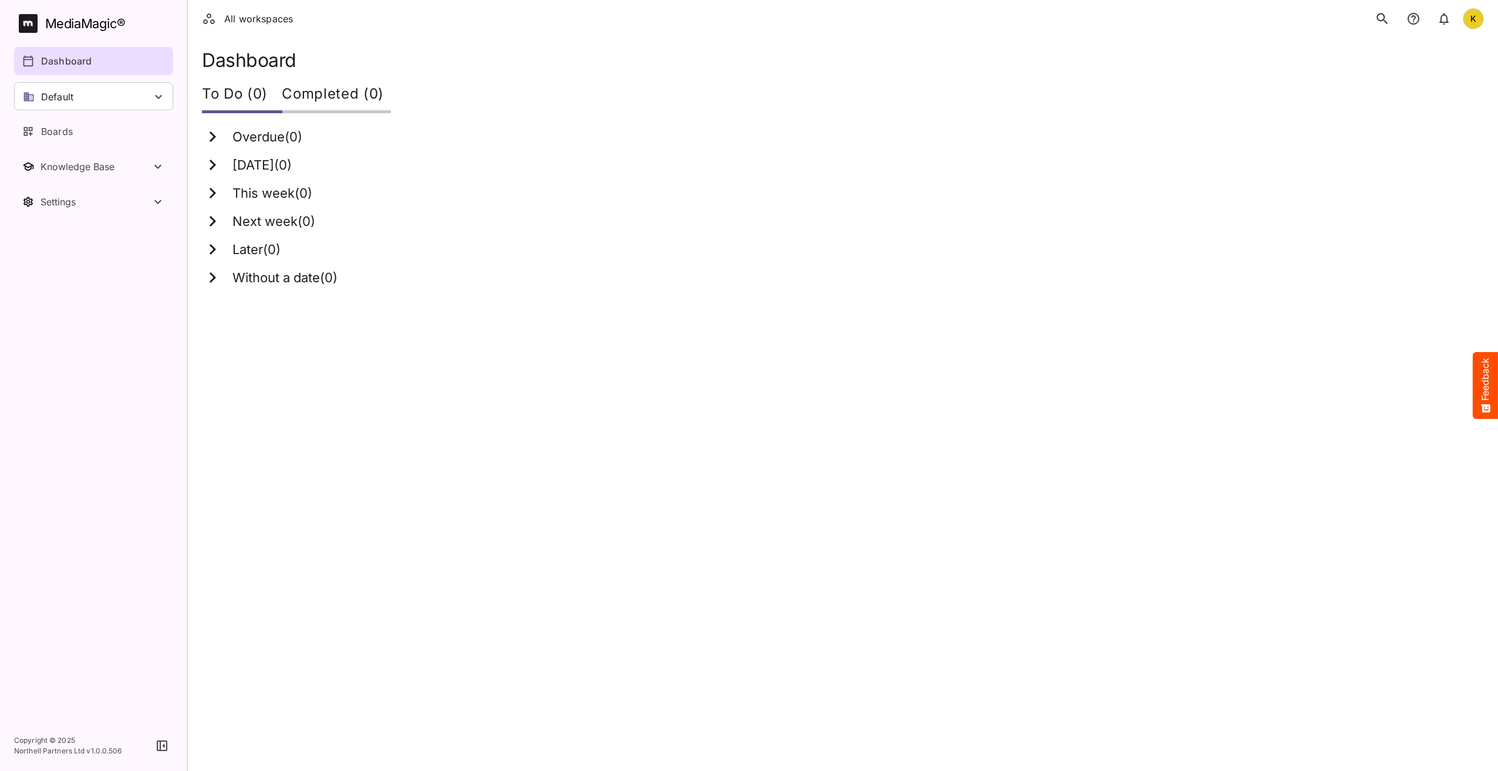
click at [503, 301] on html "All workspaces K MediaMagic ® Dashboard Default BYOD Default DefaultBYOD E2ETes…" at bounding box center [749, 150] width 1498 height 301
click at [1382, 14] on icon "search" at bounding box center [1382, 18] width 11 height 11
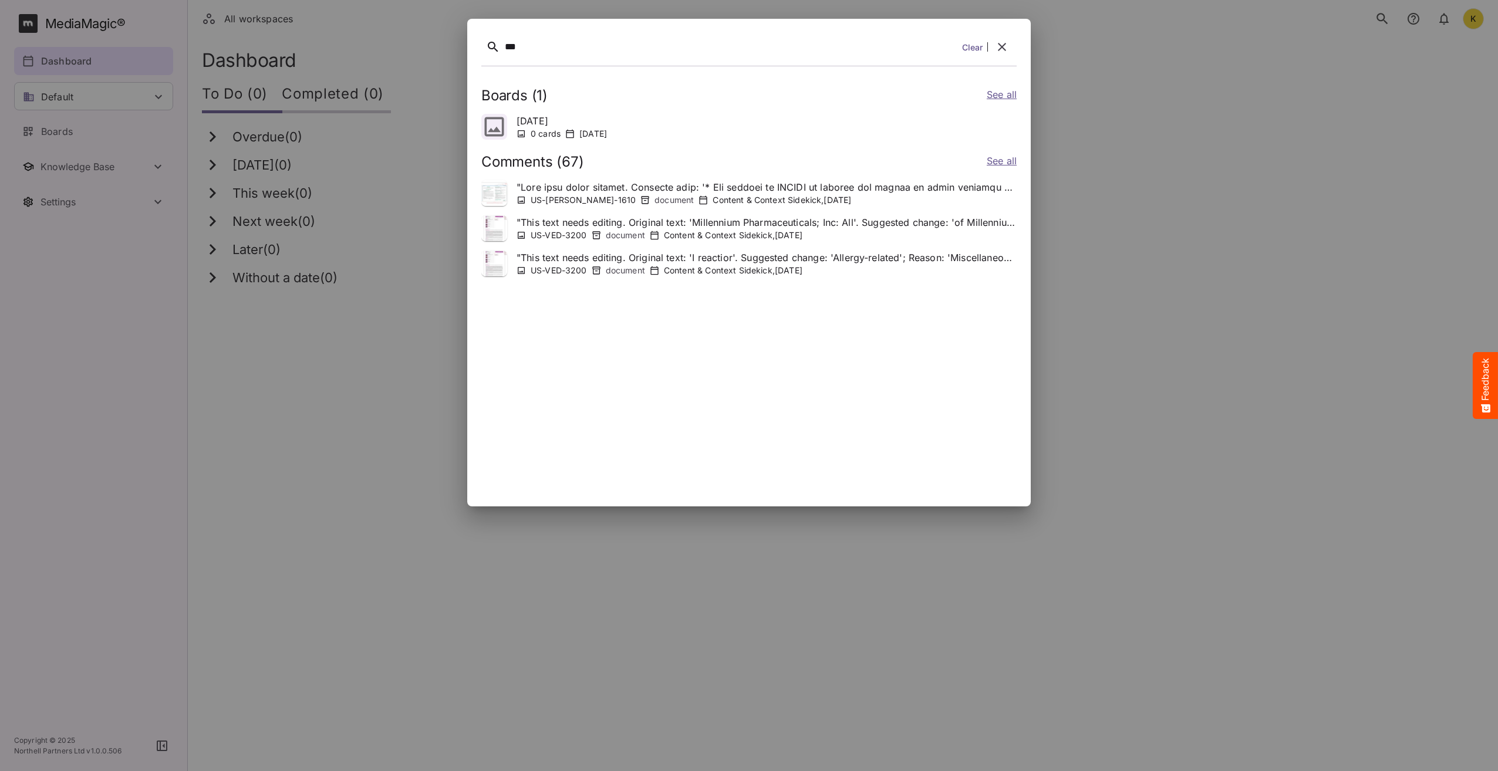
click at [515, 133] on div "[DATE] 0 cards [DATE]" at bounding box center [748, 127] width 535 height 26
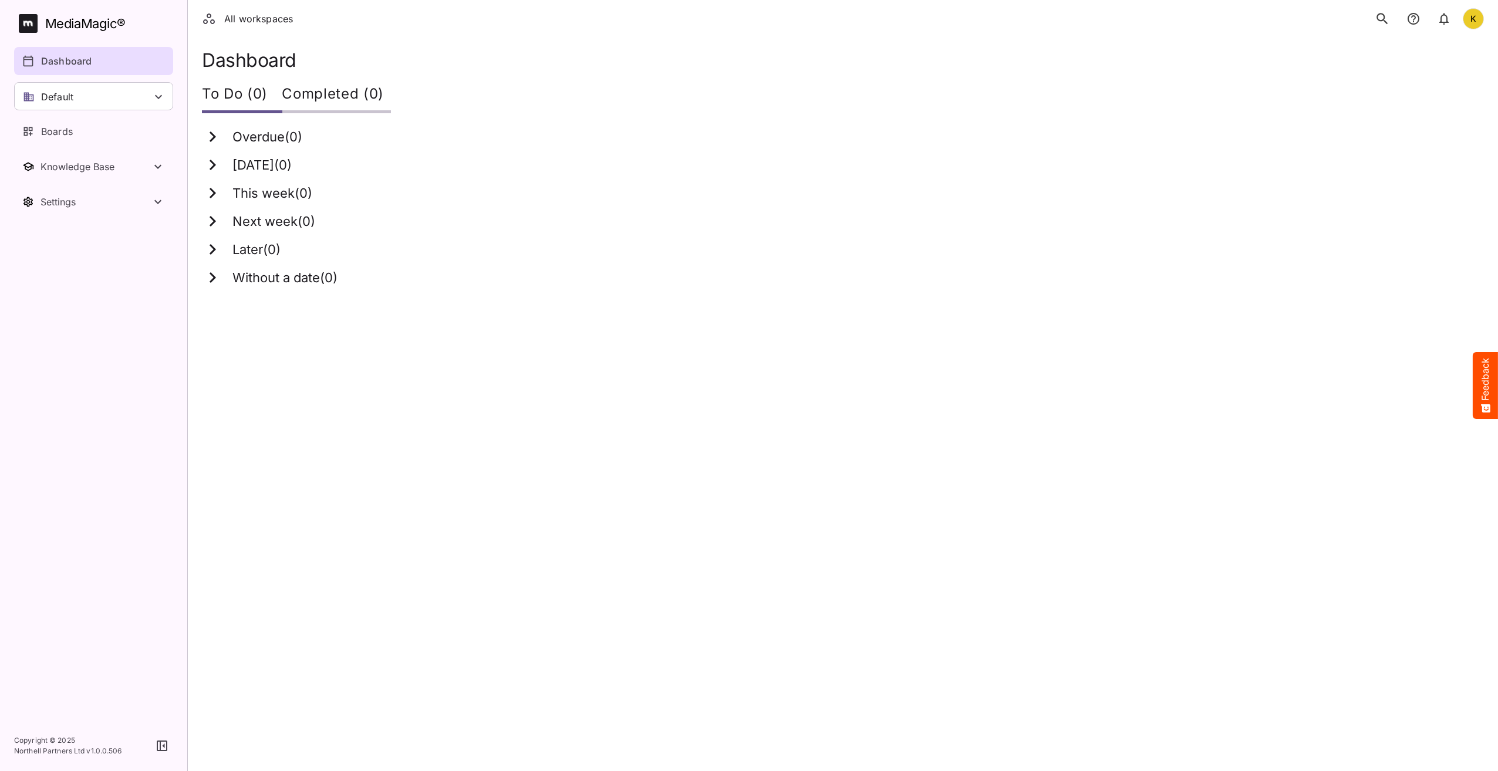
click at [1376, 21] on icon "search" at bounding box center [1382, 18] width 15 height 15
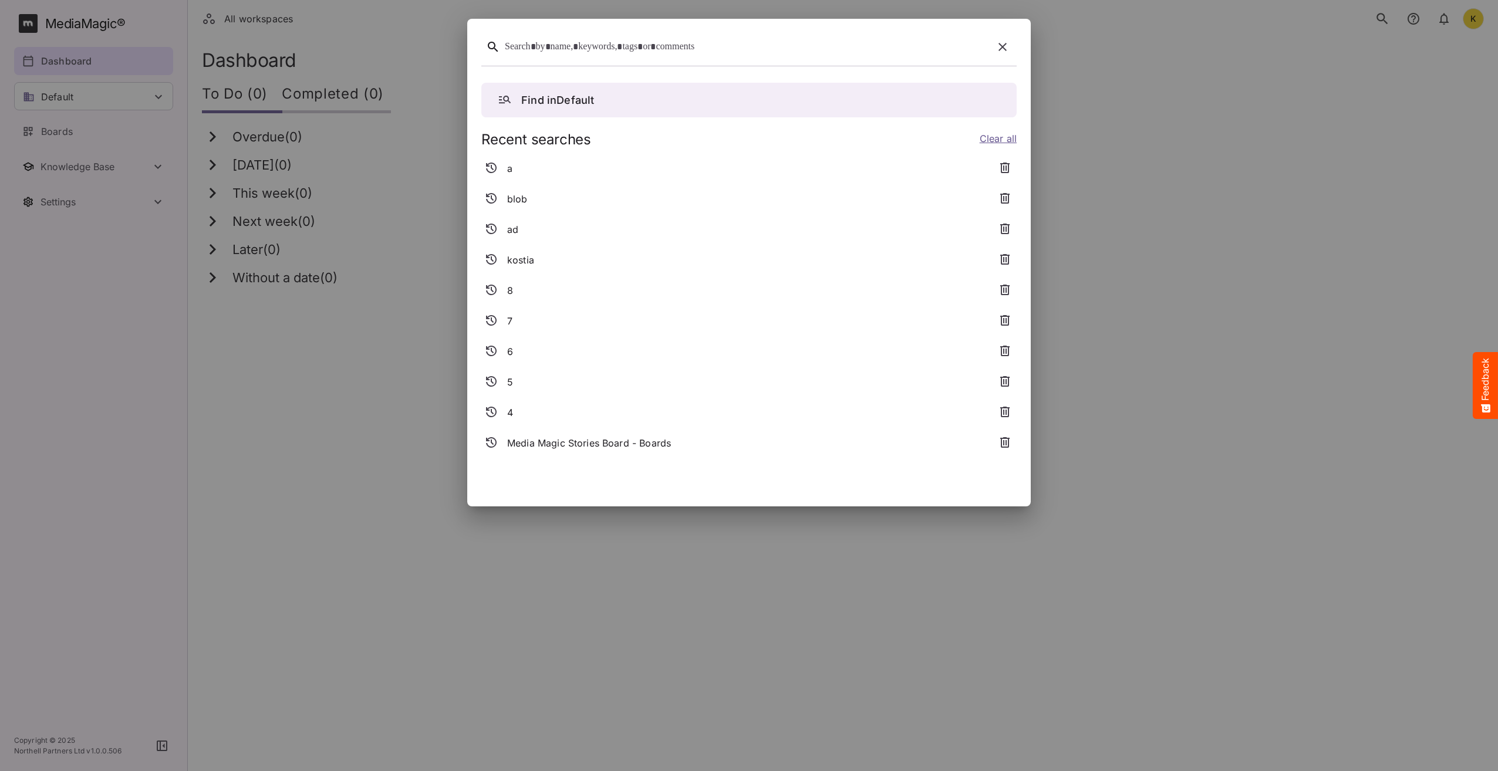
click at [553, 44] on div at bounding box center [747, 47] width 484 height 18
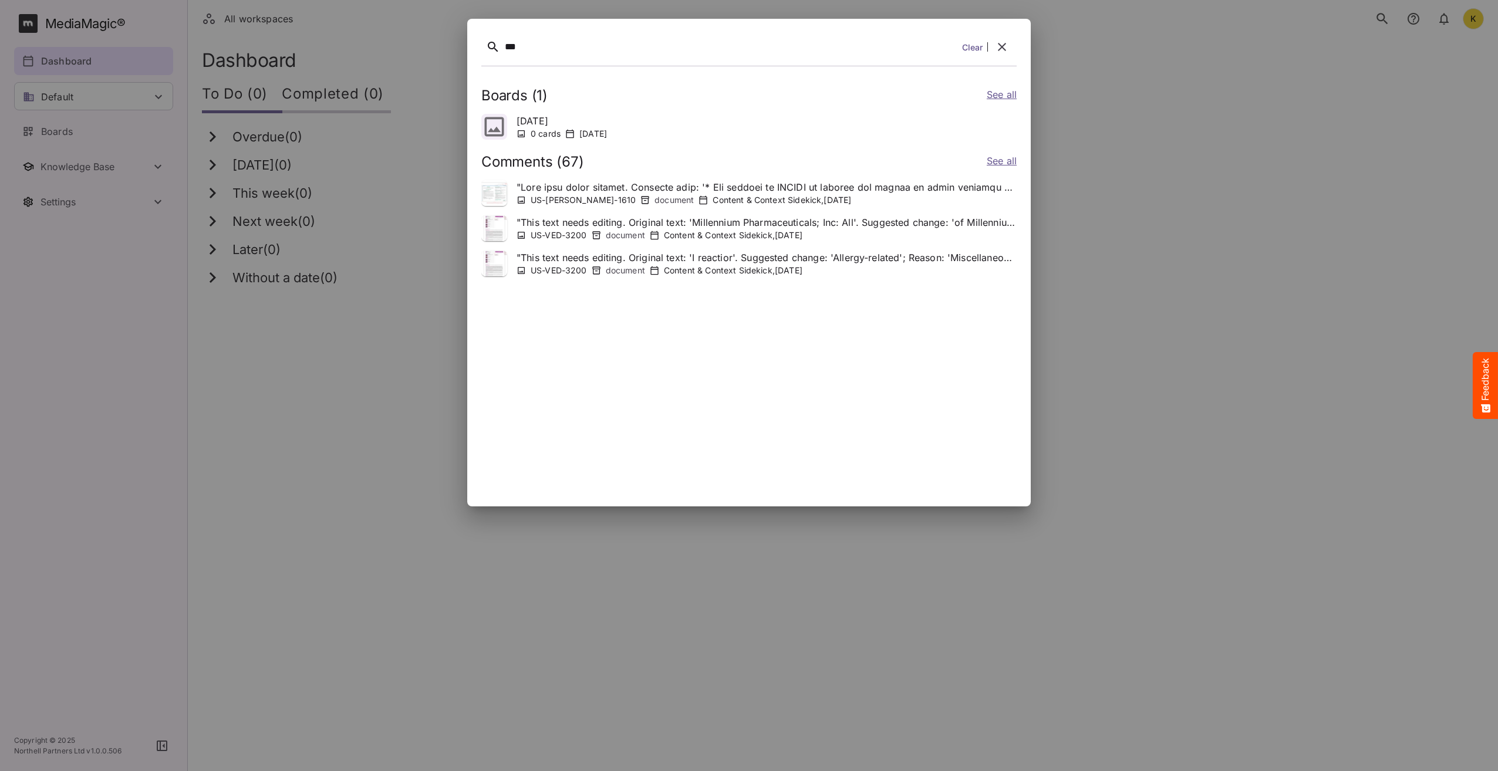
click at [993, 159] on link "See all" at bounding box center [1002, 162] width 30 height 17
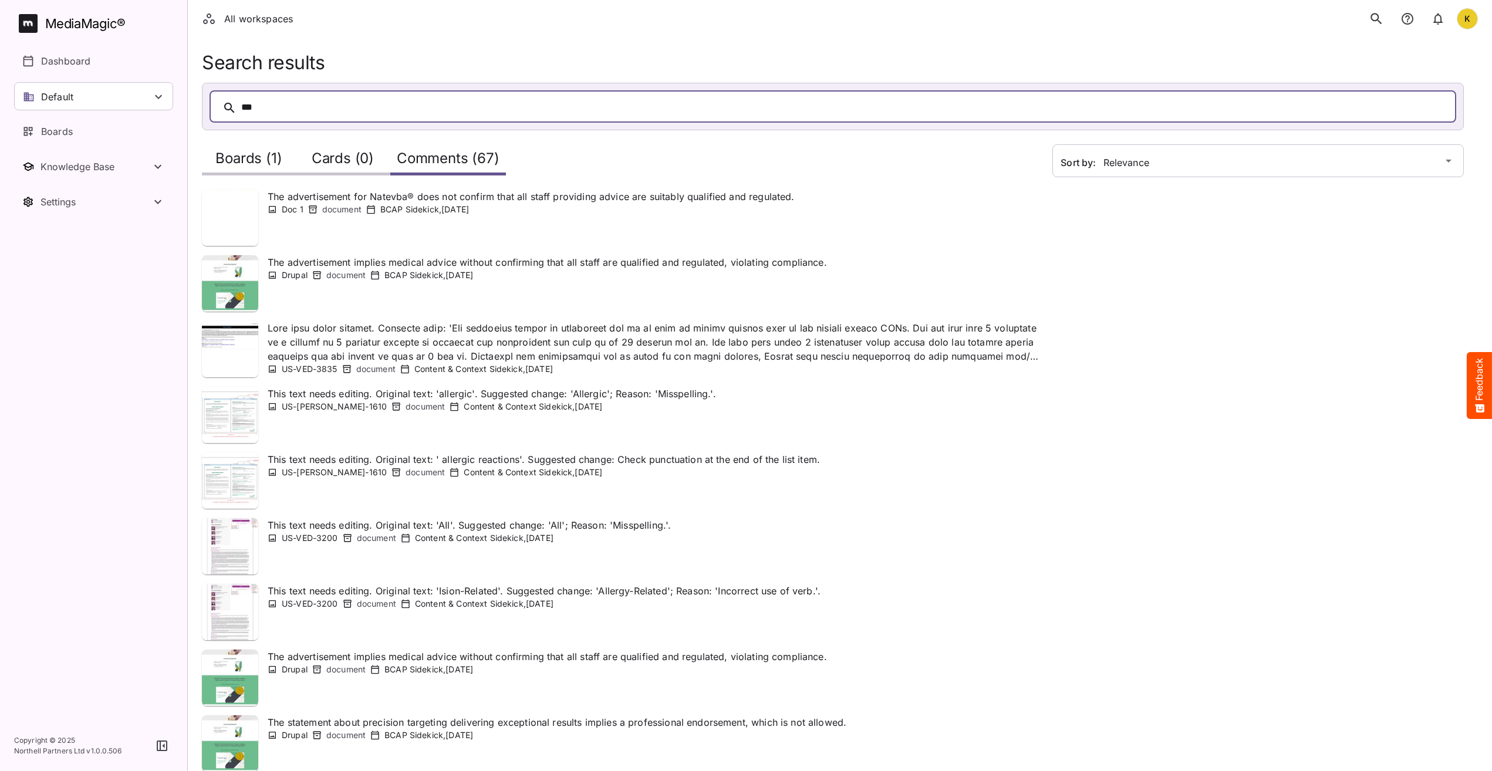
click at [737, 205] on div "Doc 1 document BCAP Sidekick , [DATE]" at bounding box center [531, 210] width 527 height 12
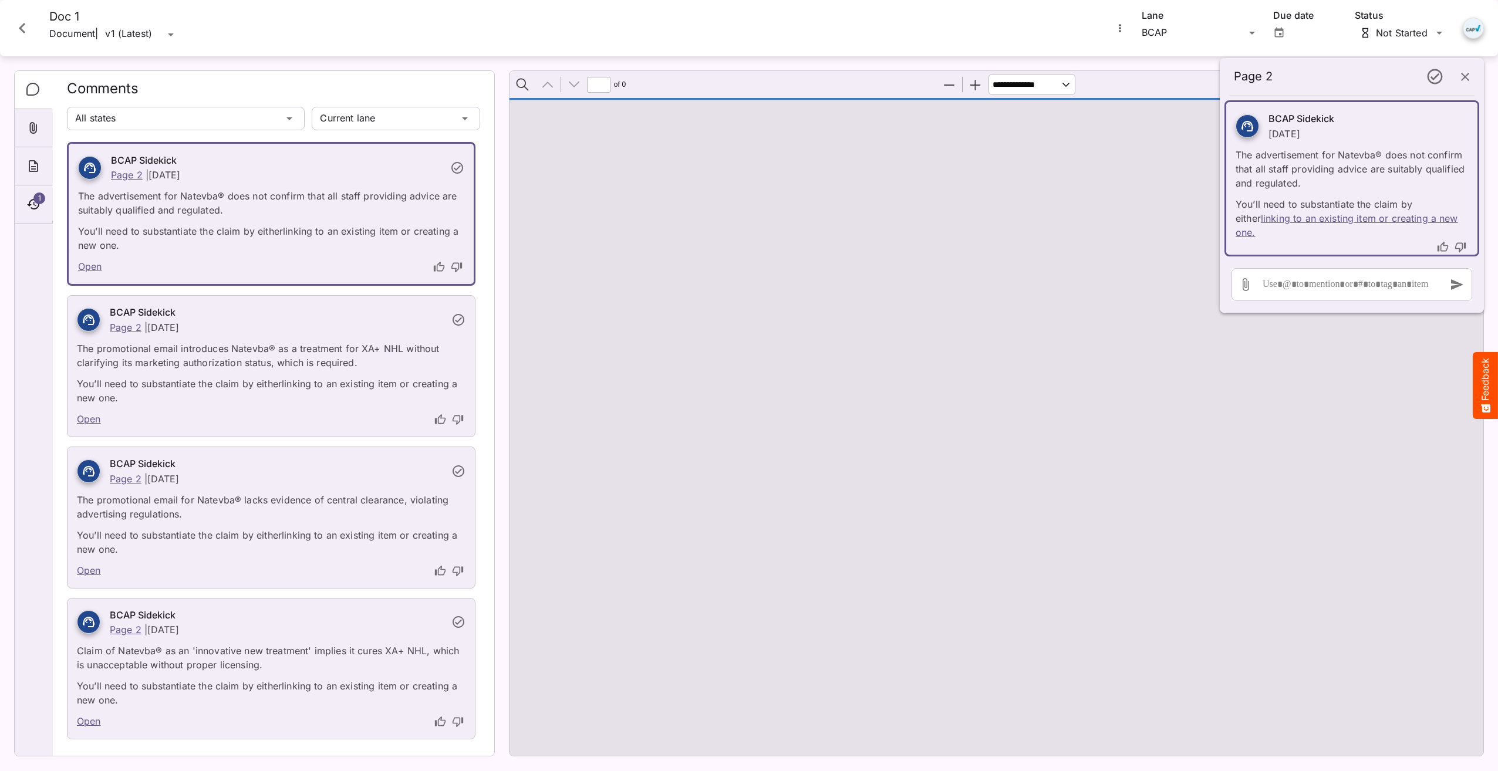
type input "*"
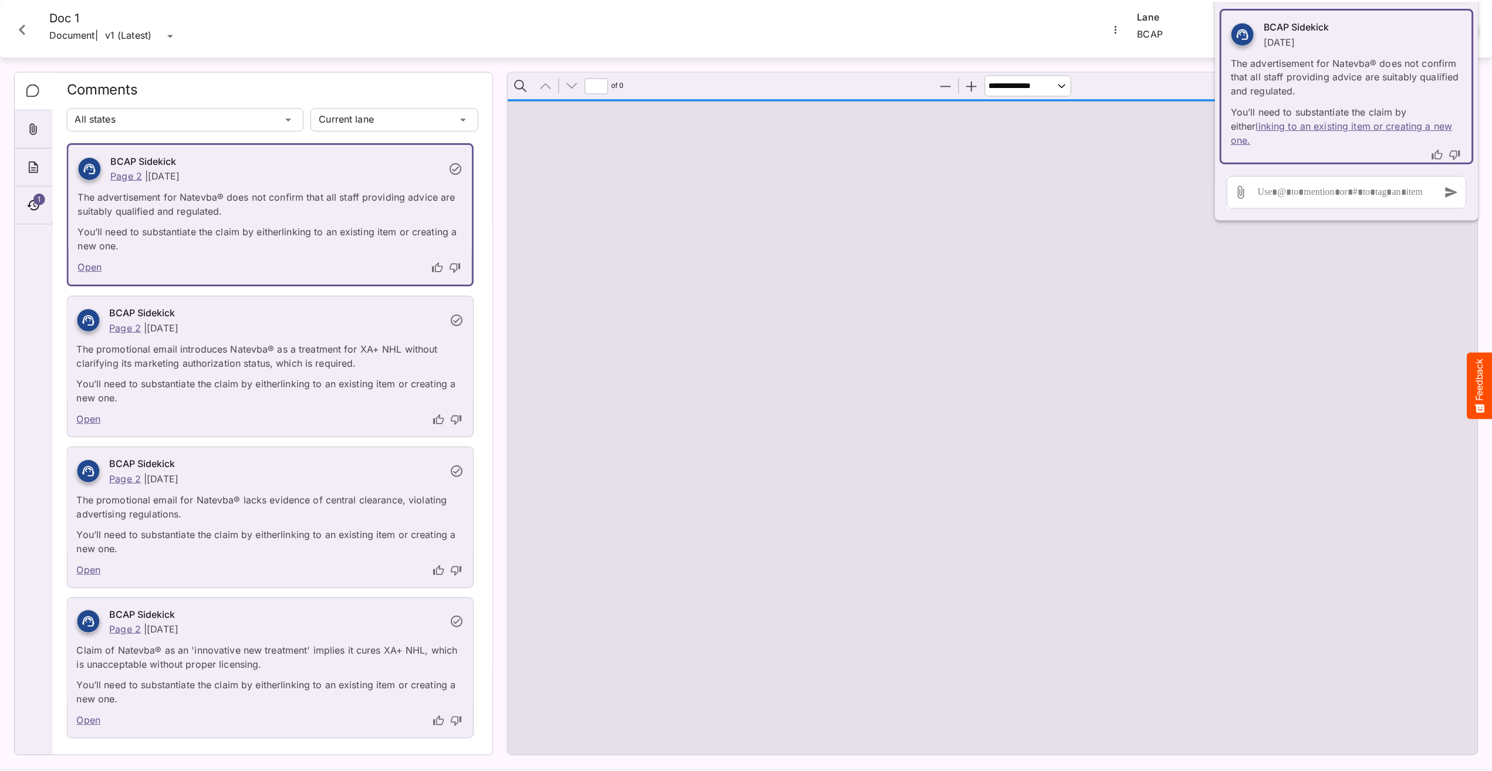
scroll to position [160, 0]
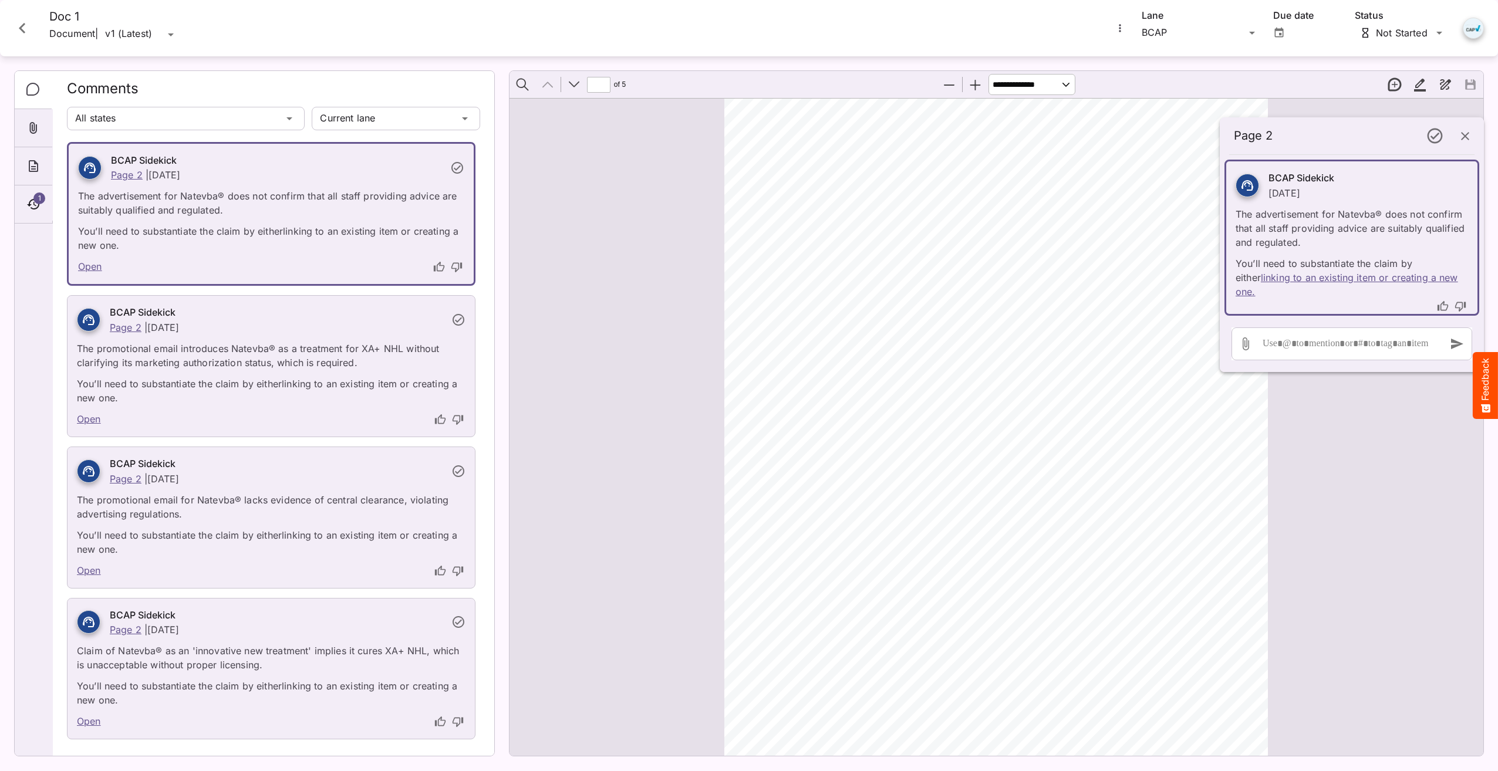
click at [22, 31] on icon "Close card" at bounding box center [22, 28] width 6 height 11
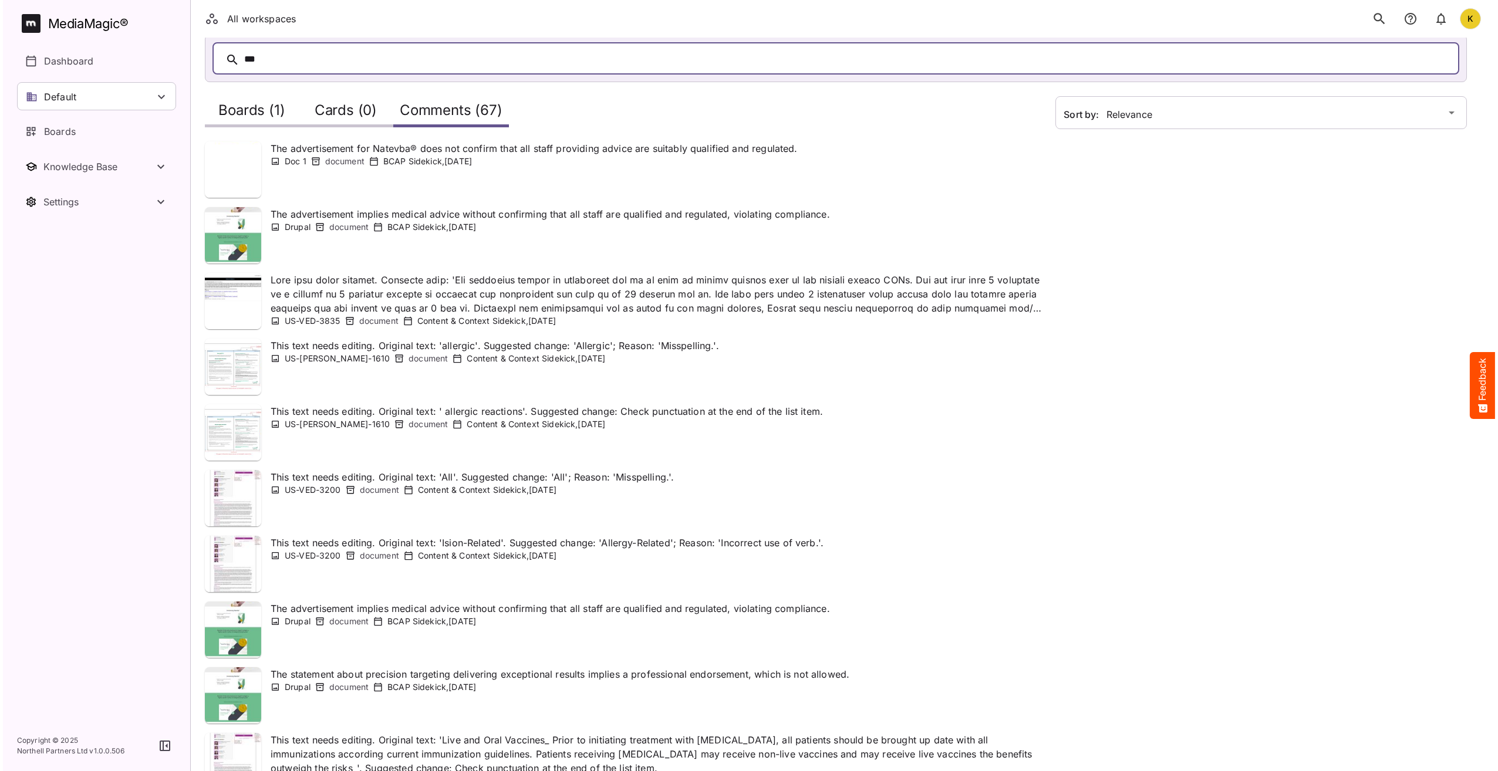
scroll to position [0, 0]
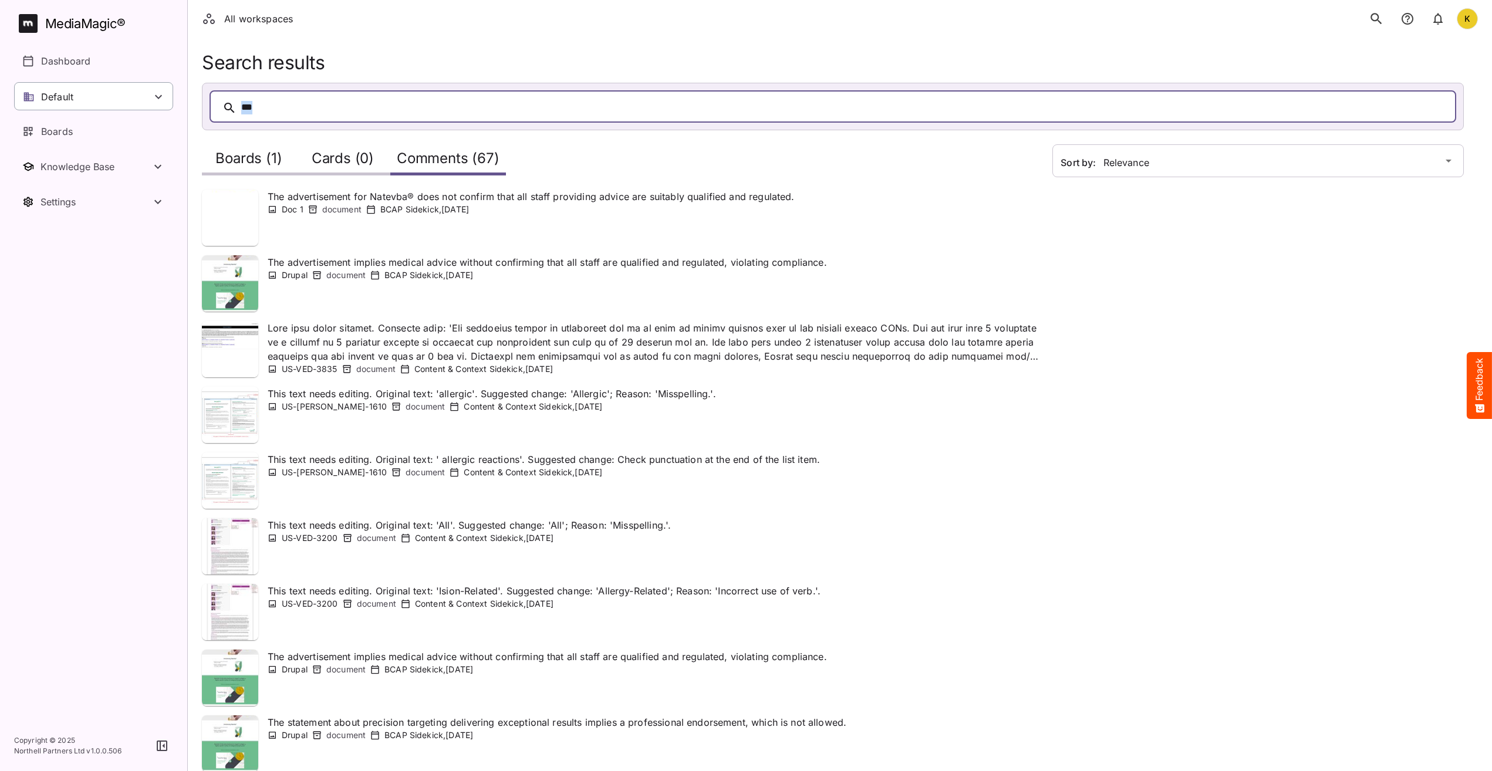
drag, startPoint x: 263, startPoint y: 99, endPoint x: 141, endPoint y: 108, distance: 122.5
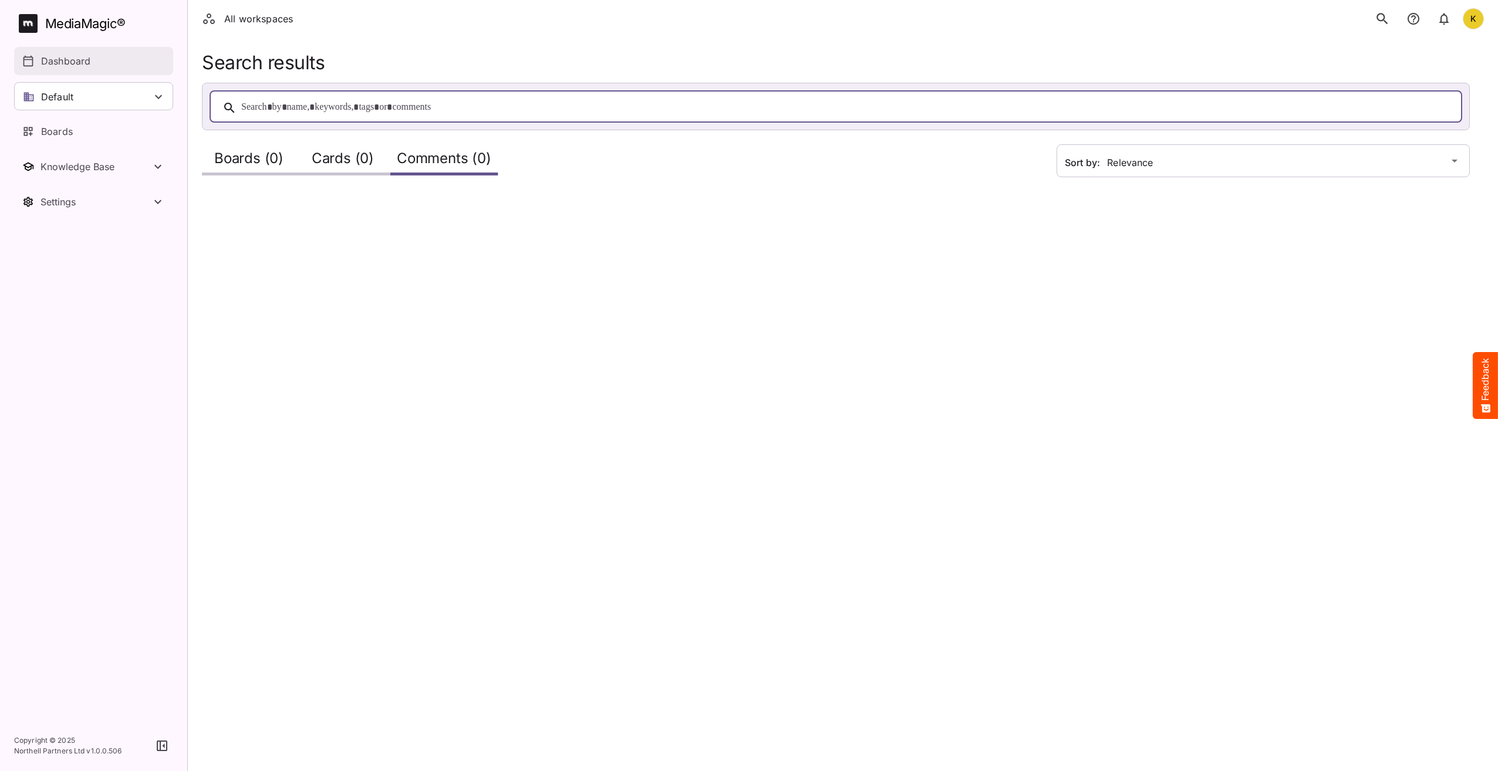
click at [69, 51] on link "Dashboard" at bounding box center [93, 61] width 159 height 28
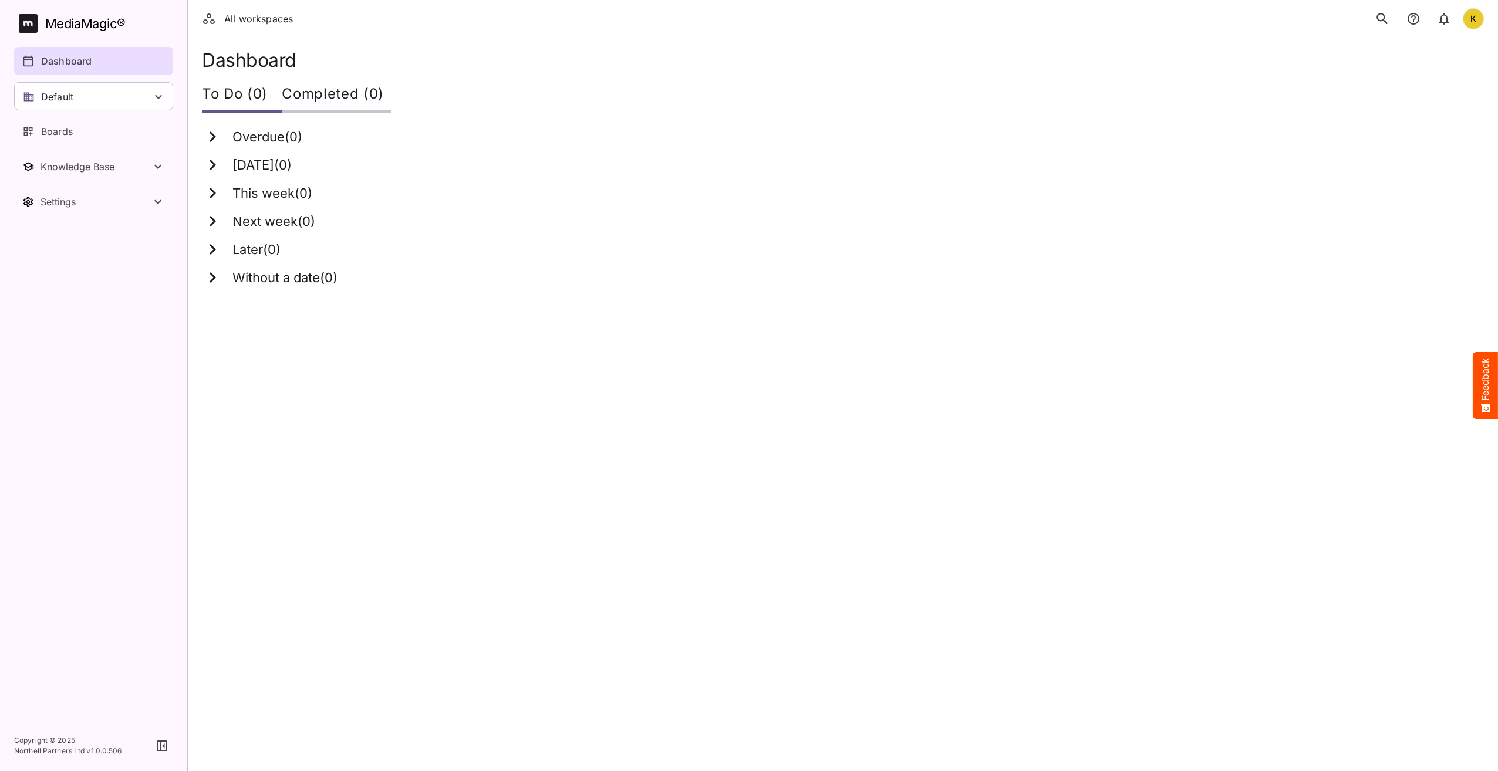
click at [1379, 15] on icon "search" at bounding box center [1382, 18] width 11 height 11
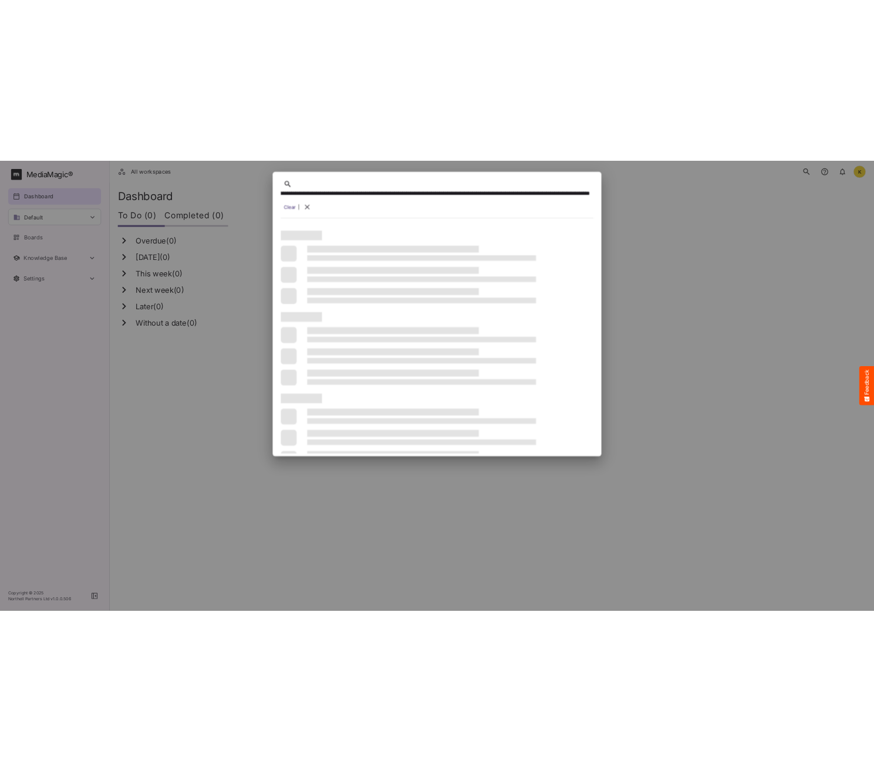
scroll to position [0, 1410]
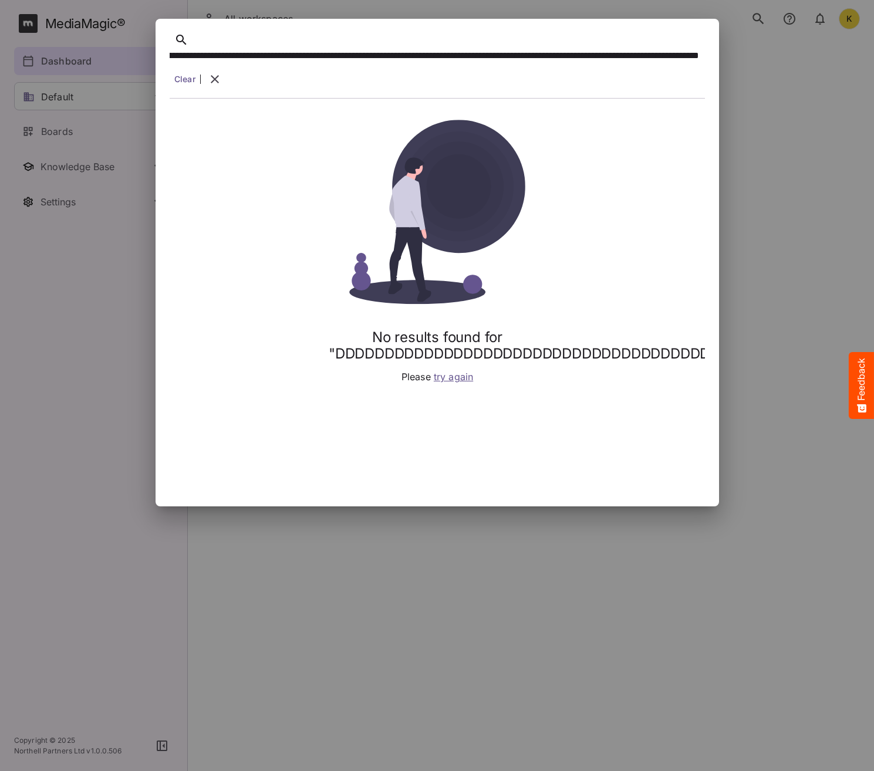
click at [551, 58] on div "**********" at bounding box center [435, 56] width 530 height 18
click at [186, 79] on link "Clear" at bounding box center [184, 79] width 21 height 12
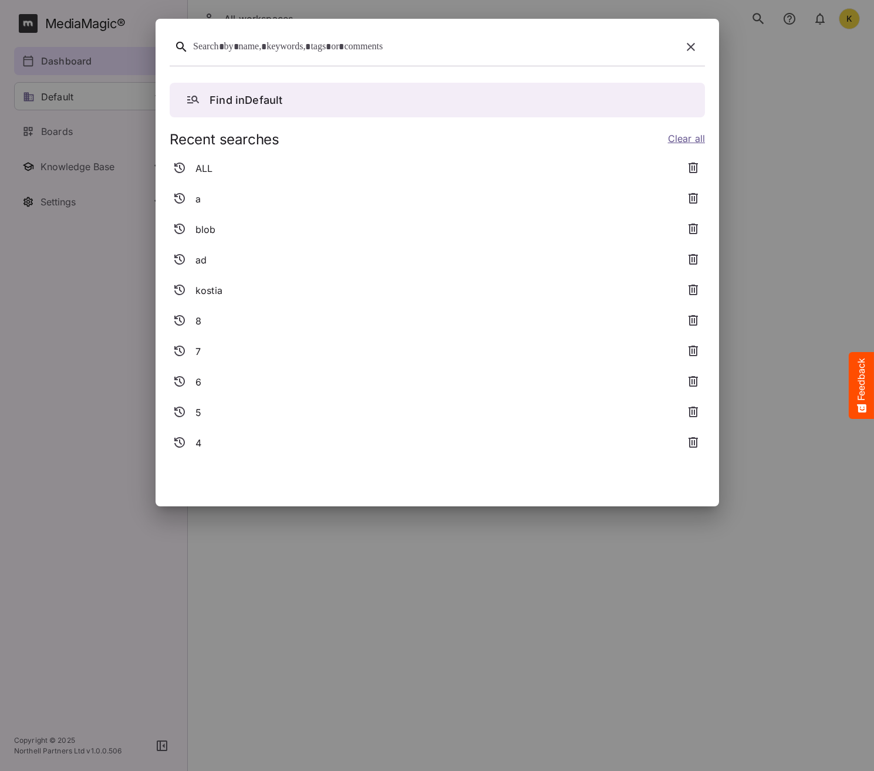
scroll to position [0, 0]
click at [354, 50] on div at bounding box center [435, 47] width 484 height 18
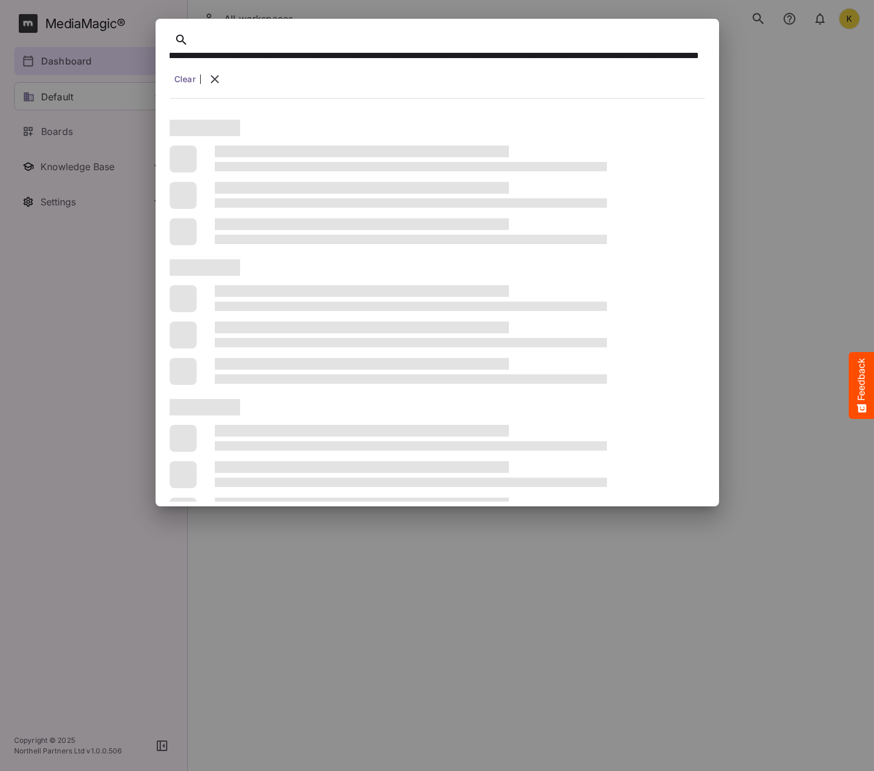
scroll to position [0, 5270]
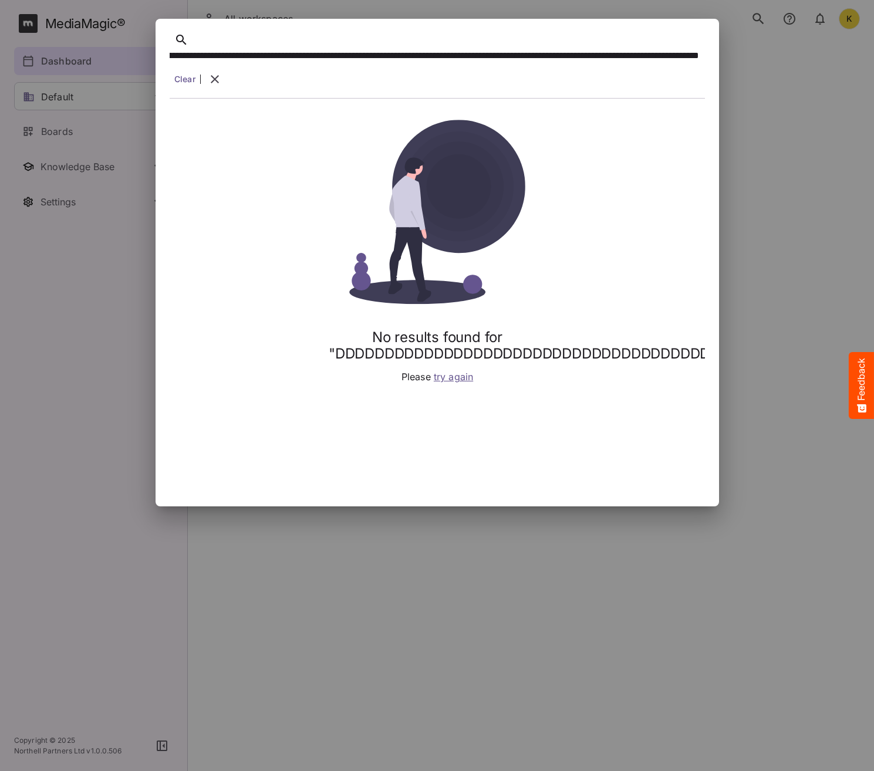
click at [404, 61] on div "**********" at bounding box center [435, 56] width 530 height 18
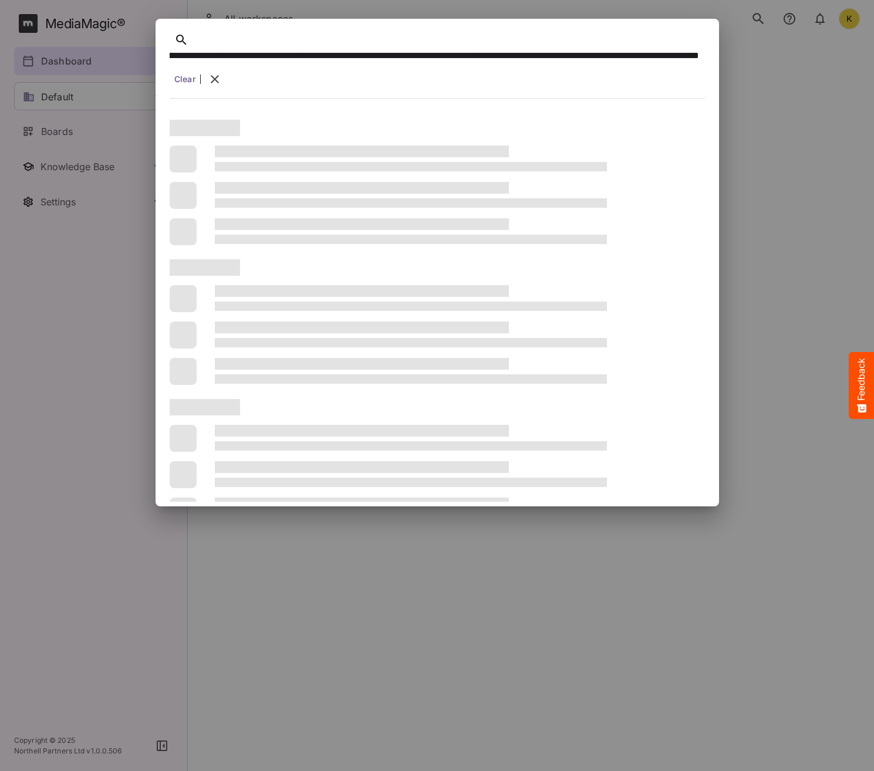
scroll to position [0, 4844]
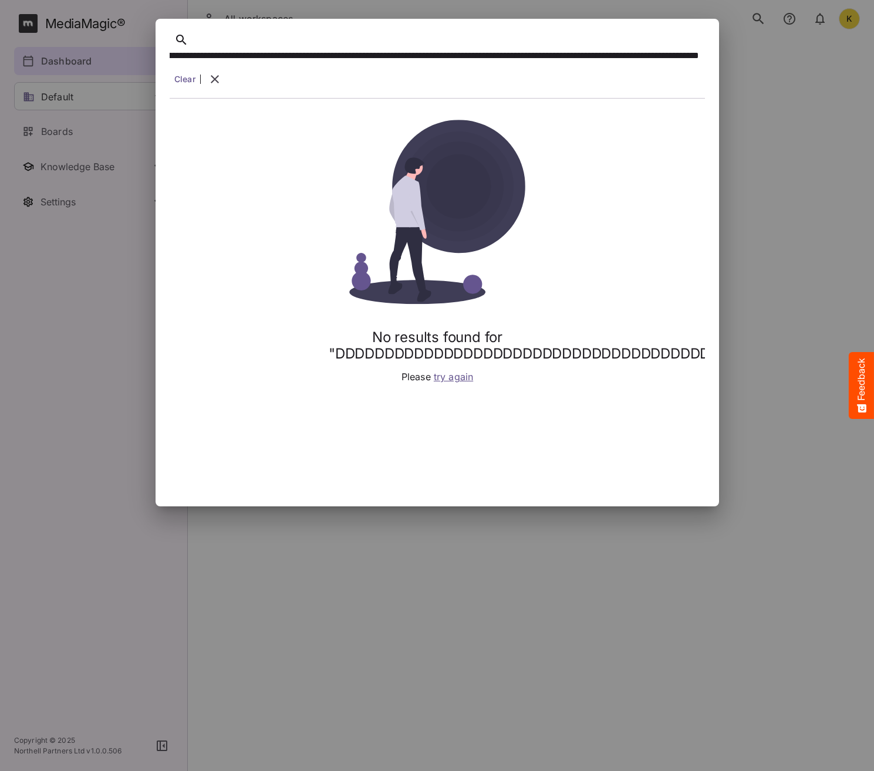
click at [586, 66] on div "**********" at bounding box center [437, 65] width 535 height 65
click at [183, 82] on link "Clear" at bounding box center [184, 79] width 21 height 12
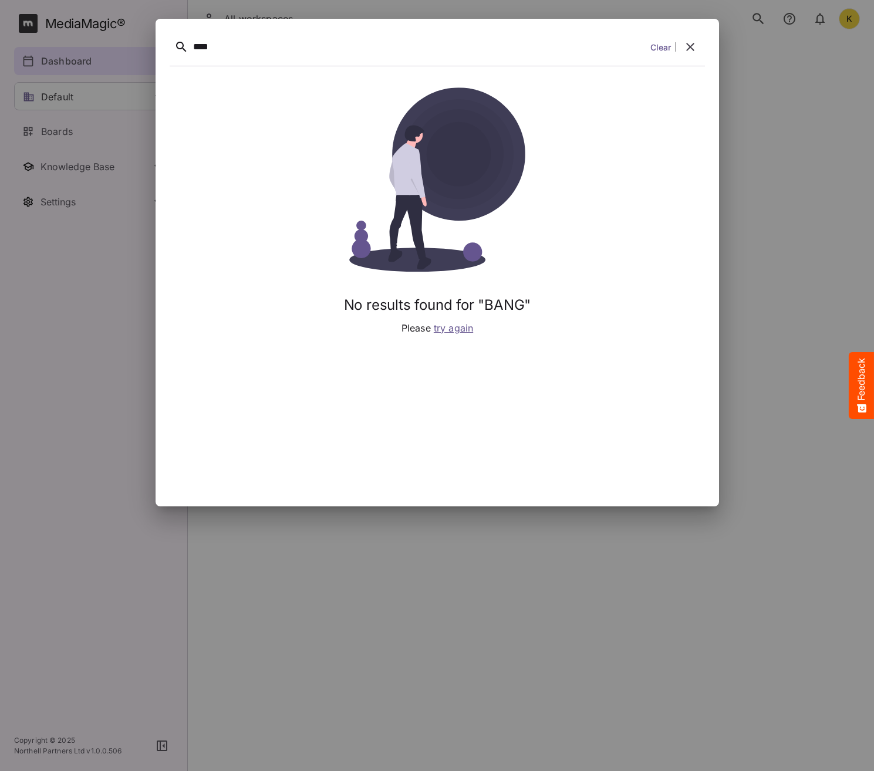
click at [651, 52] on link "Clear" at bounding box center [660, 47] width 21 height 12
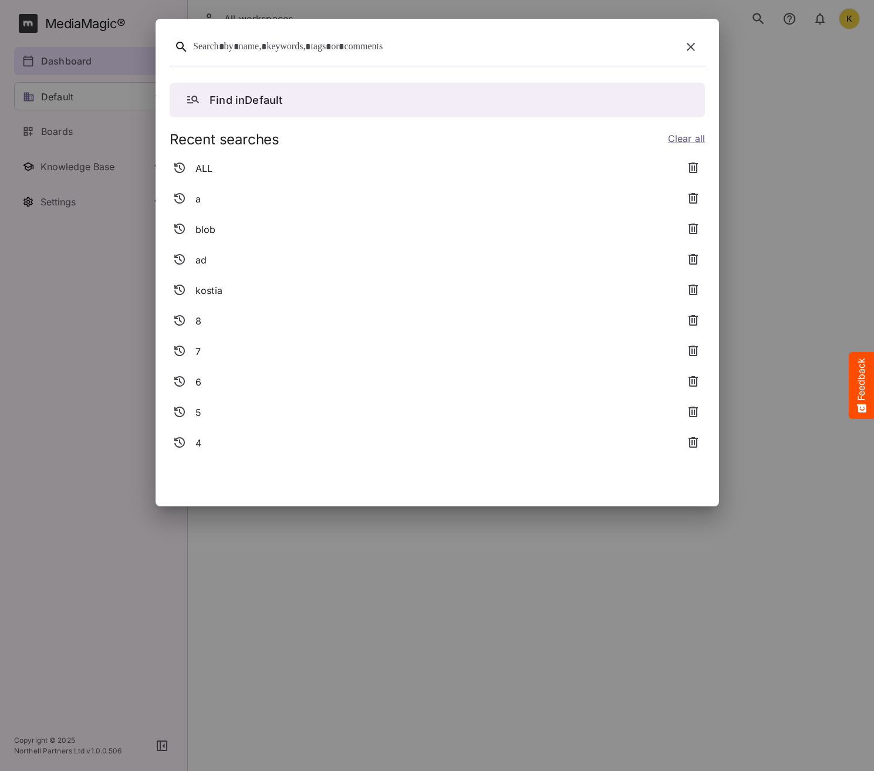
click at [693, 166] on icon "button" at bounding box center [695, 169] width 12 height 12
click at [691, 170] on icon "button" at bounding box center [695, 169] width 12 height 12
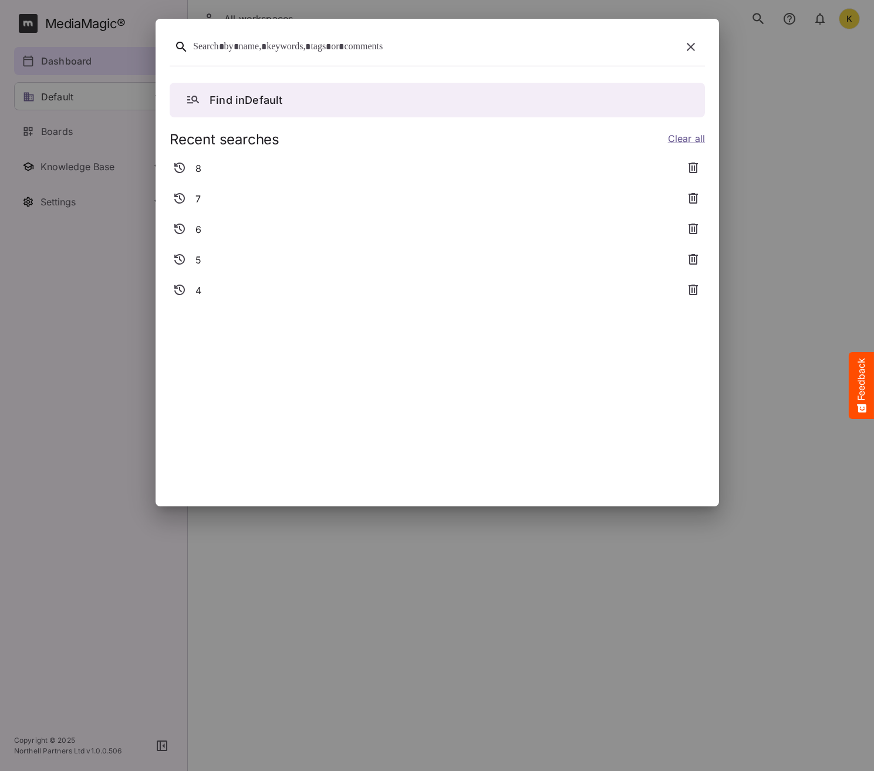
click at [691, 170] on icon "button" at bounding box center [695, 169] width 12 height 12
click at [691, 171] on icon "button" at bounding box center [695, 169] width 12 height 12
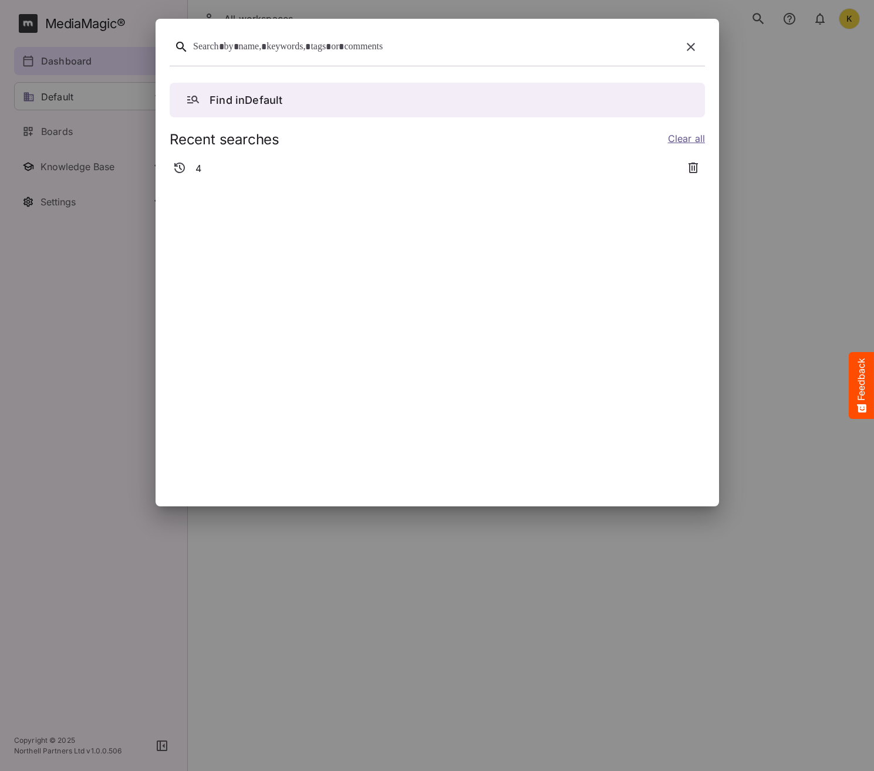
click at [691, 171] on div "Find in Default Recent searches Clear all 4" at bounding box center [437, 282] width 535 height 419
click at [426, 110] on button "Find in Default" at bounding box center [437, 100] width 535 height 35
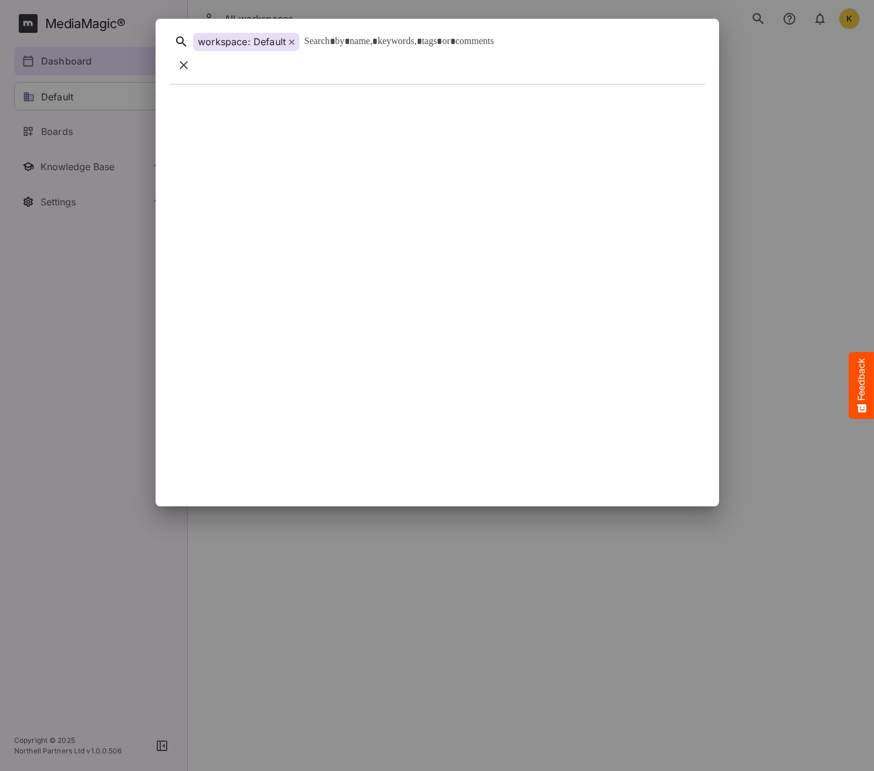
click at [291, 45] on icon at bounding box center [292, 42] width 6 height 6
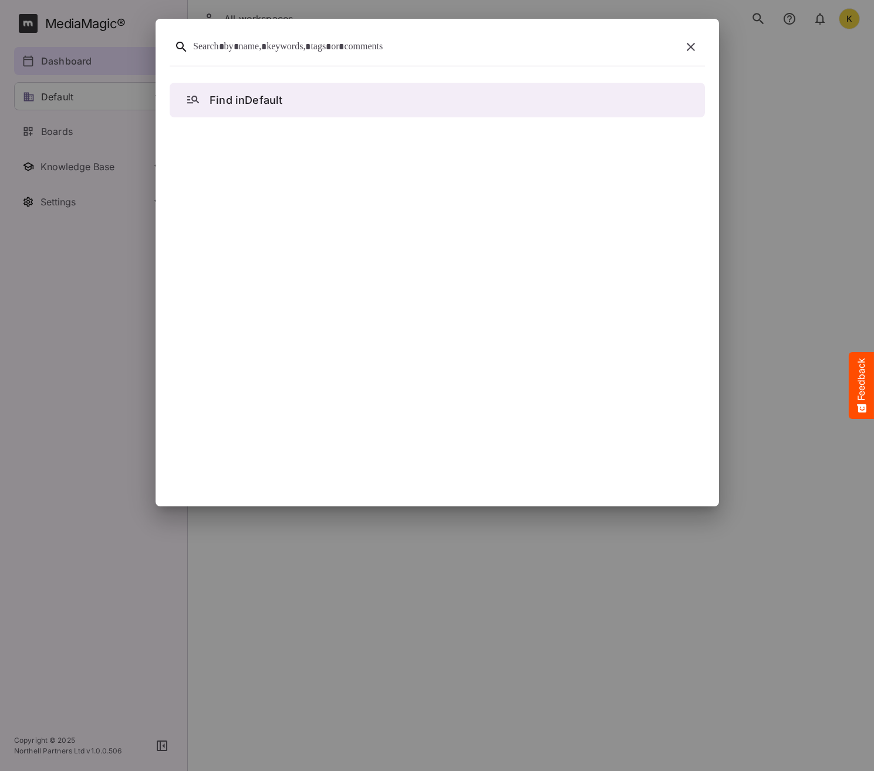
click at [262, 49] on div at bounding box center [435, 47] width 484 height 18
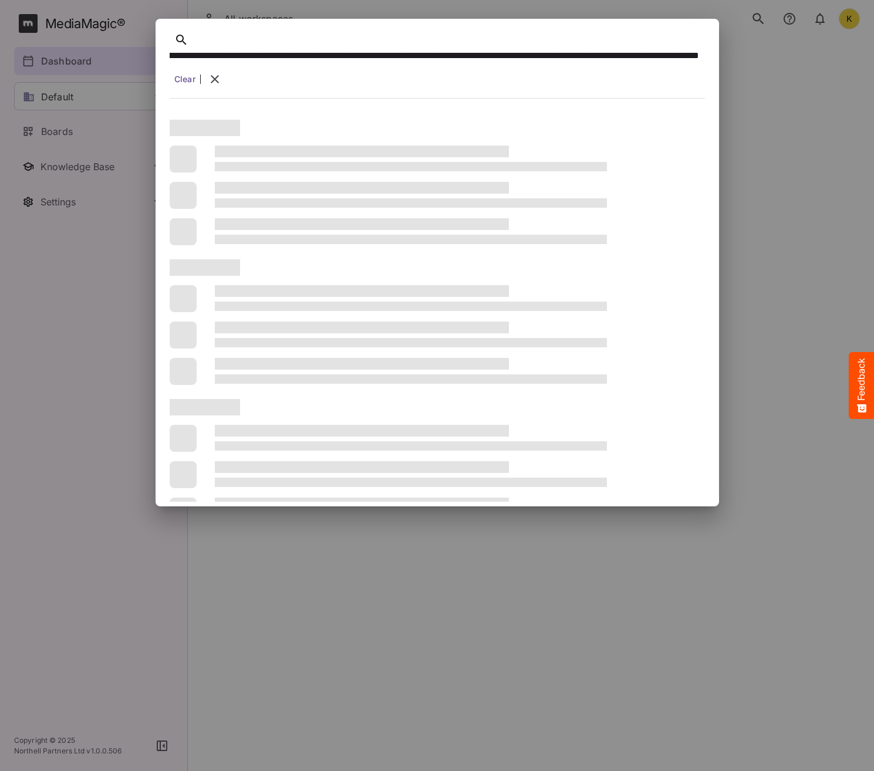
scroll to position [0, 998]
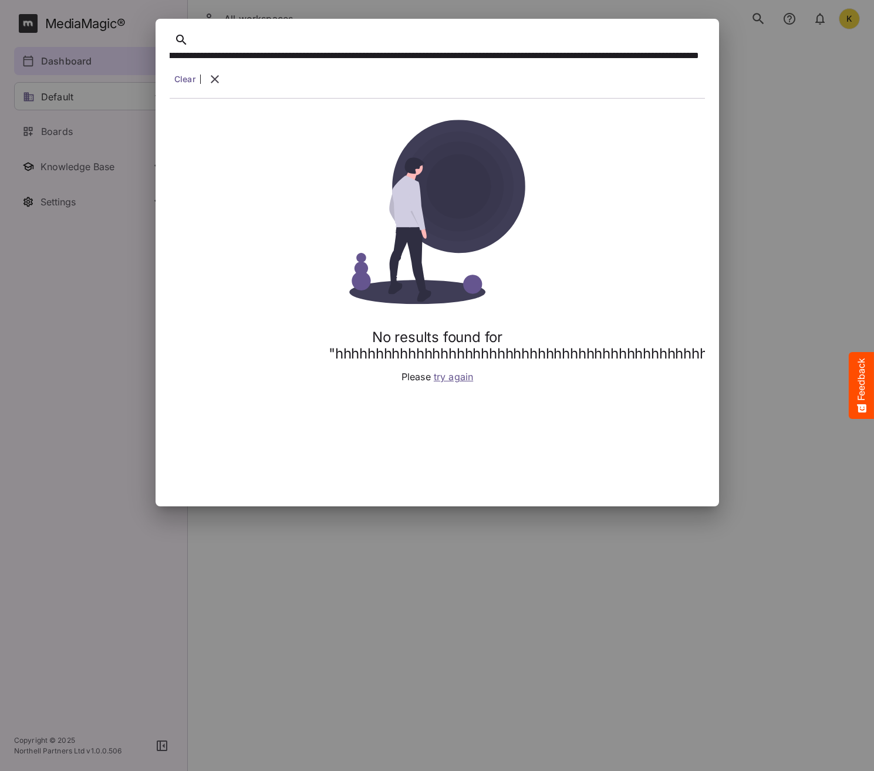
click at [262, 49] on div "**********" at bounding box center [435, 56] width 530 height 18
click at [182, 79] on link "Clear" at bounding box center [184, 79] width 21 height 12
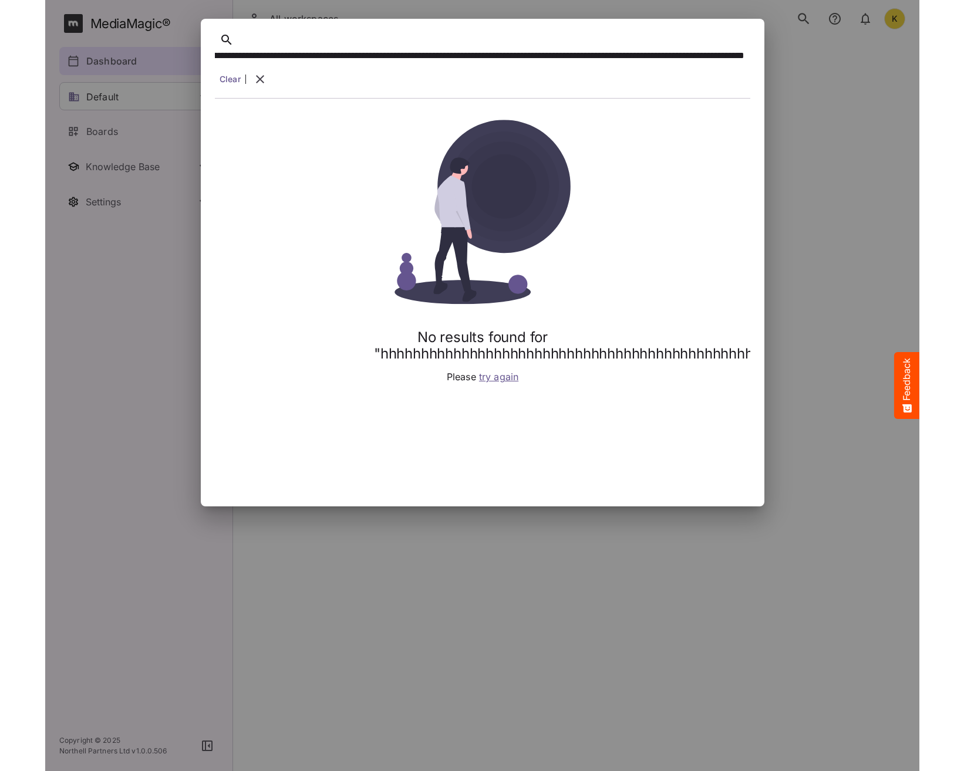
scroll to position [0, 0]
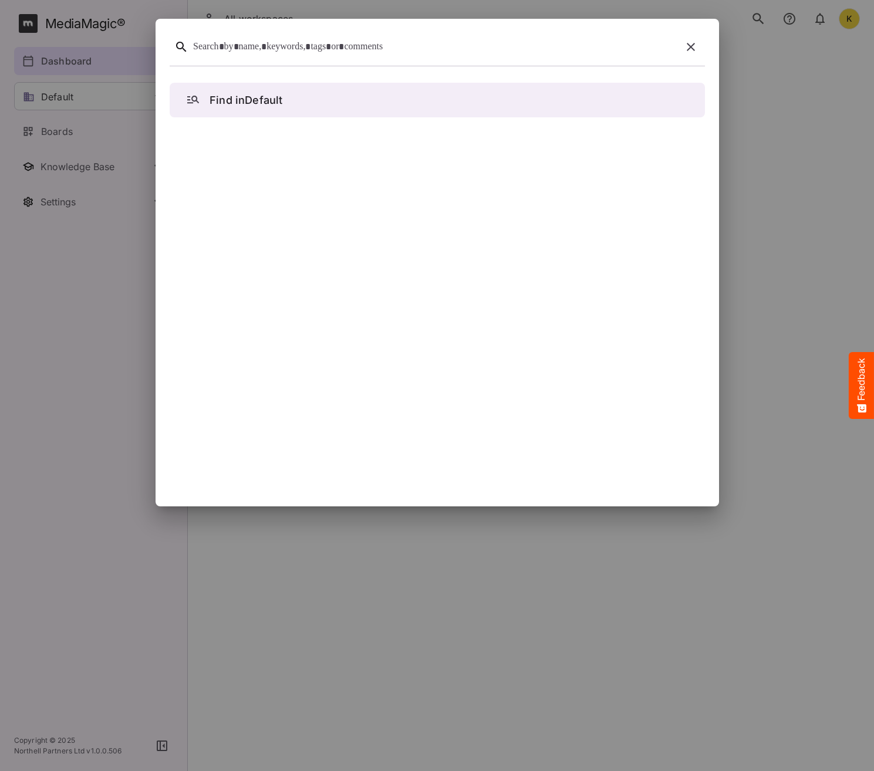
click at [691, 51] on icon "button" at bounding box center [691, 47] width 14 height 14
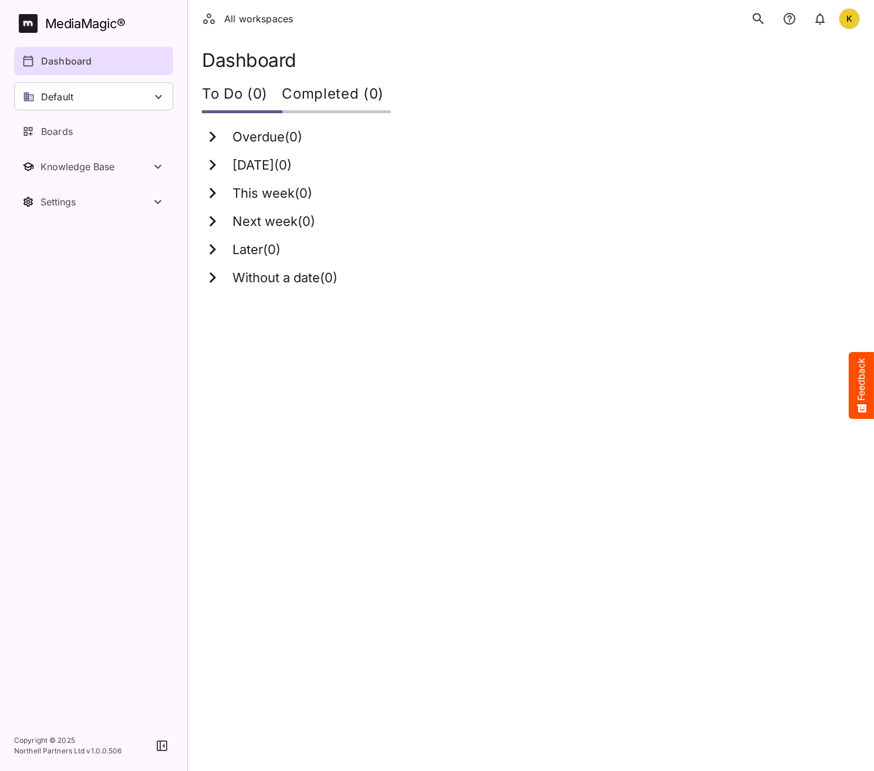
click at [766, 21] on icon "search" at bounding box center [758, 18] width 15 height 15
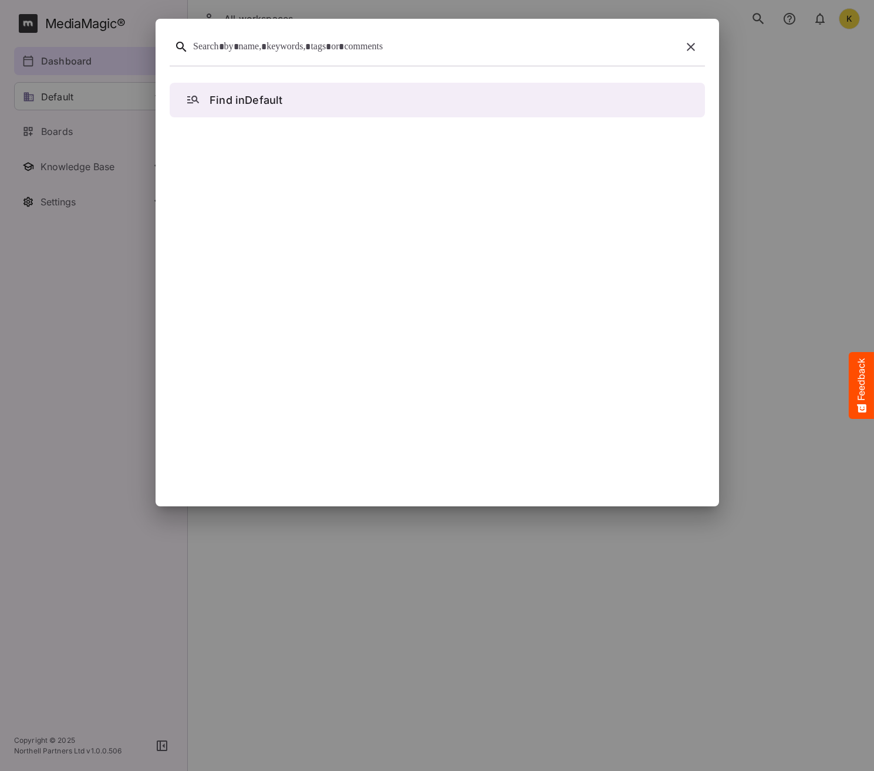
click at [383, 52] on div at bounding box center [435, 47] width 484 height 18
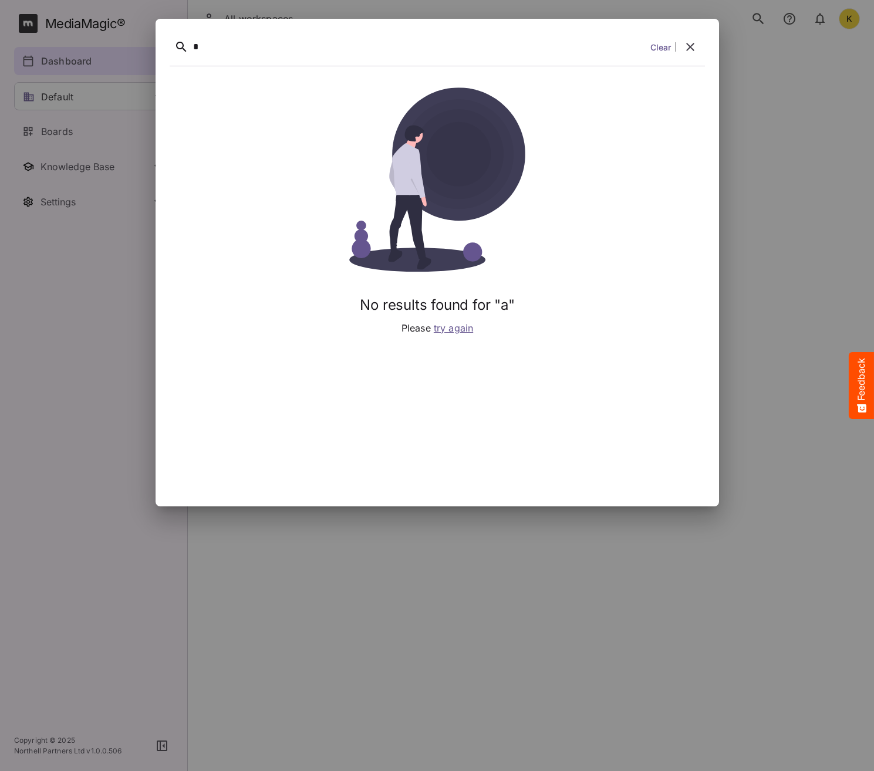
click at [662, 48] on link "Clear" at bounding box center [660, 47] width 21 height 12
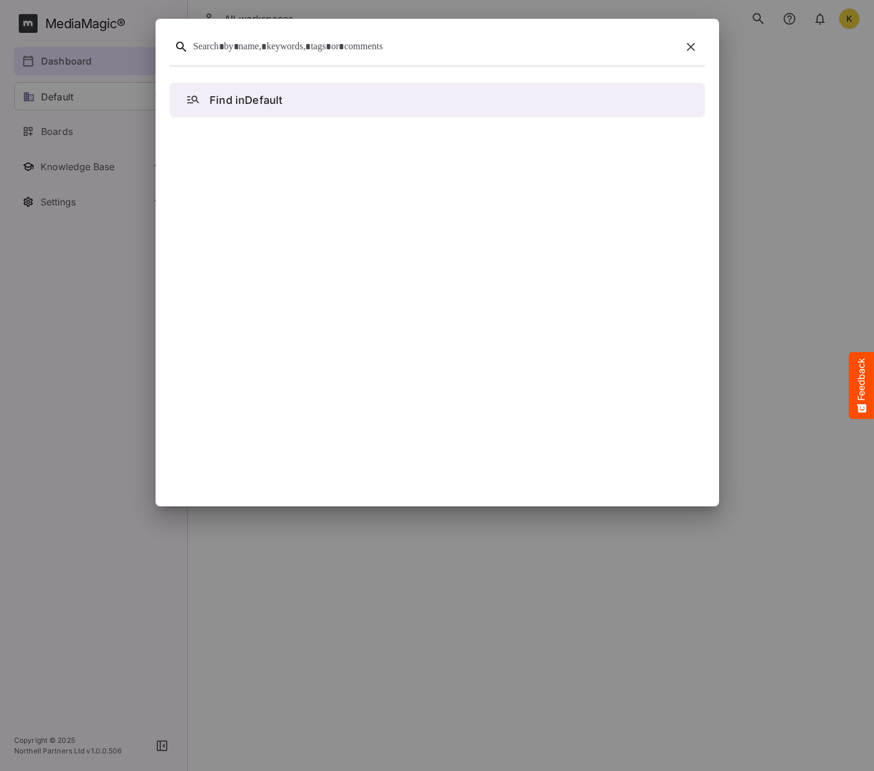
click at [514, 97] on div "Find in Default" at bounding box center [437, 100] width 503 height 16
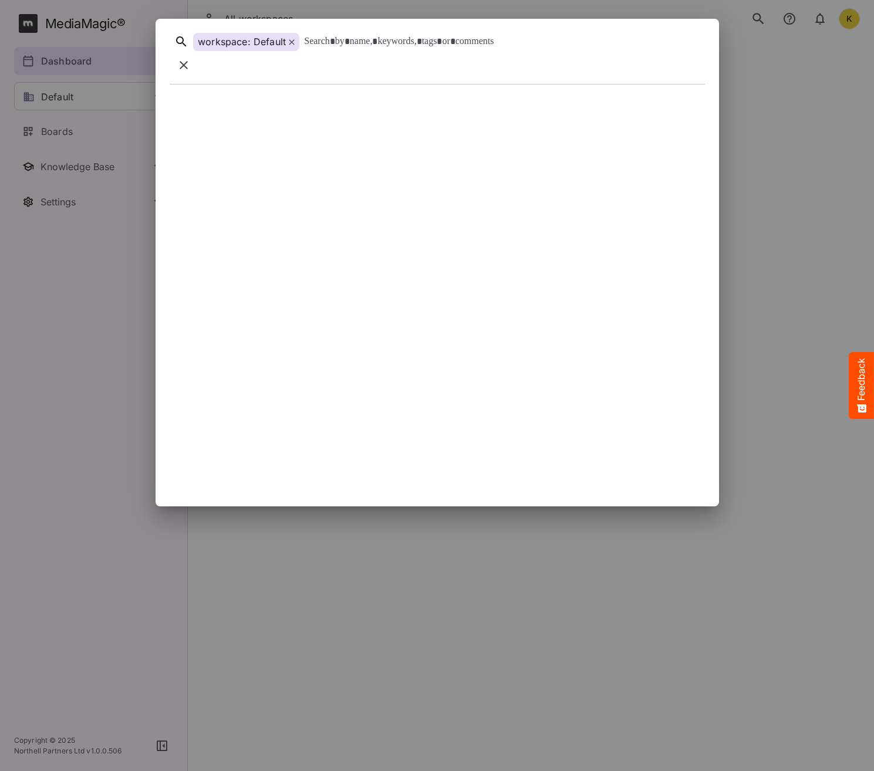
click at [291, 45] on icon at bounding box center [291, 41] width 5 height 5
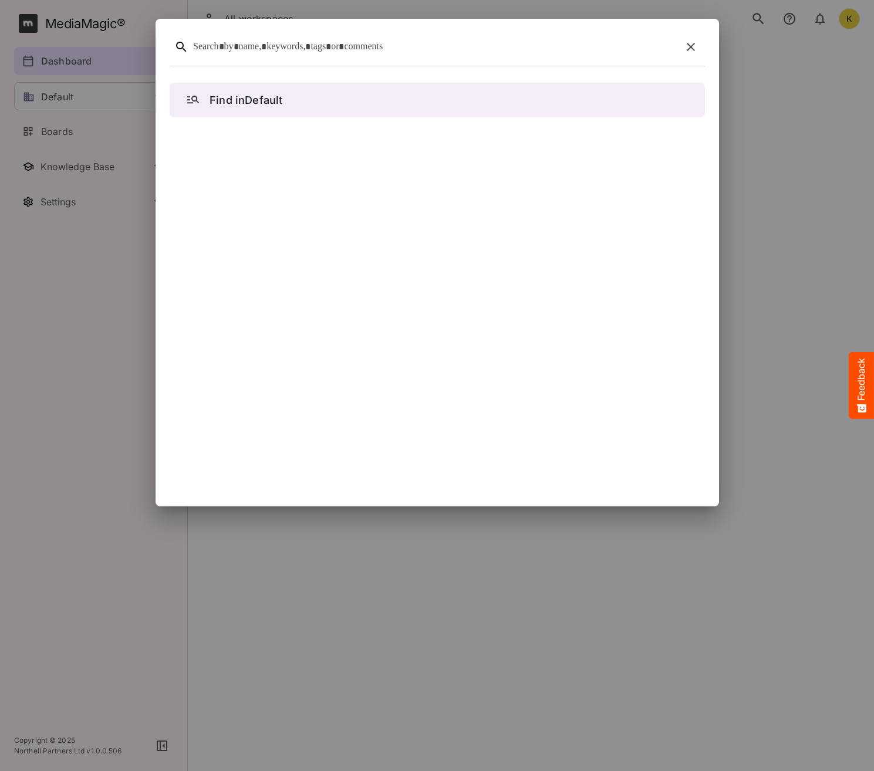
click at [349, 53] on div at bounding box center [435, 47] width 484 height 18
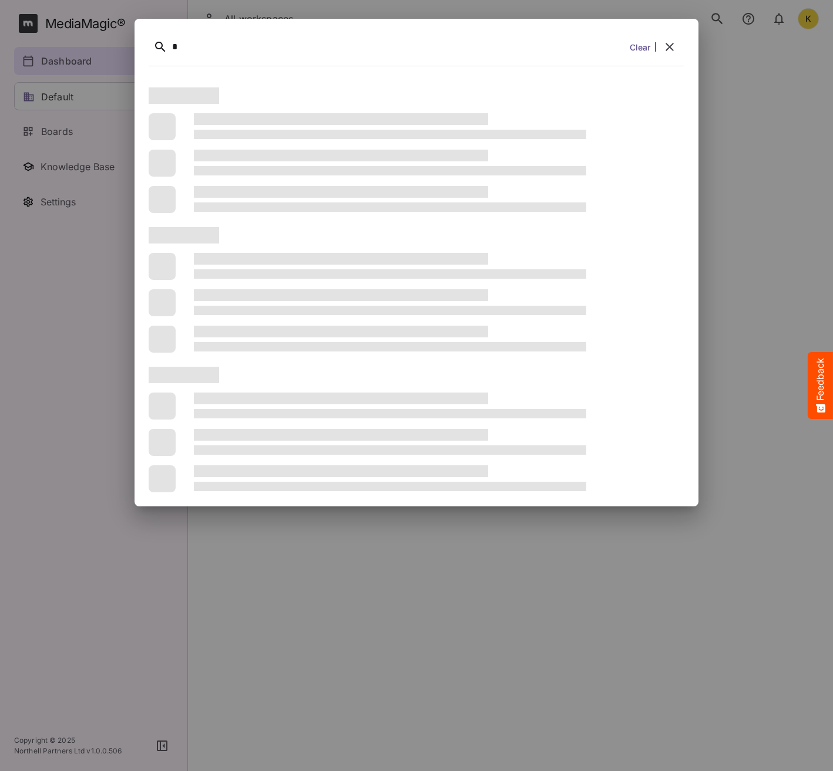
click at [467, 210] on span at bounding box center [390, 207] width 392 height 9
click at [190, 48] on div "*" at bounding box center [398, 47] width 453 height 18
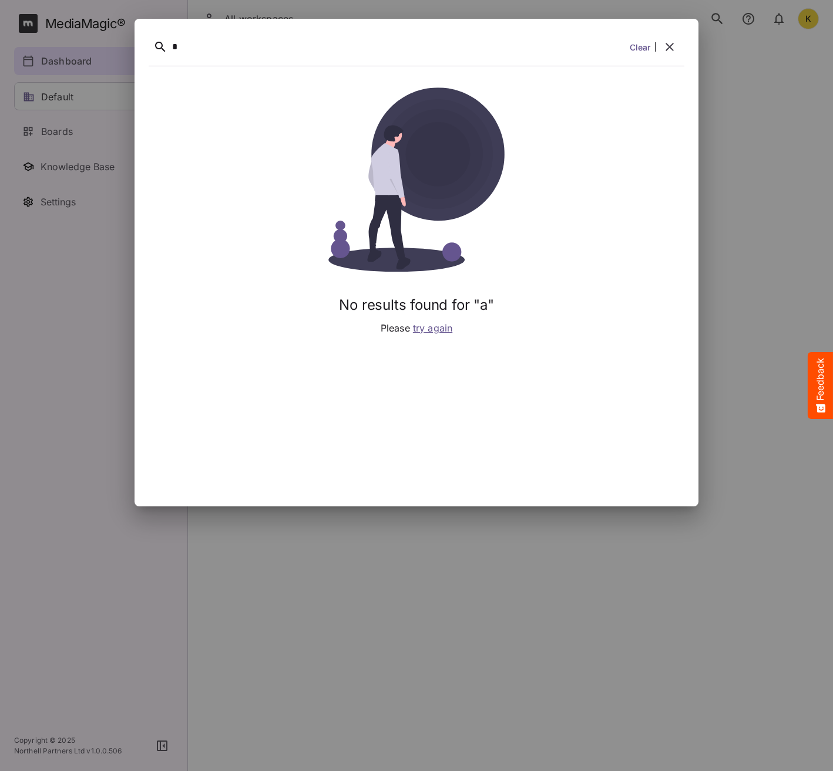
click at [229, 52] on div "*" at bounding box center [398, 47] width 453 height 18
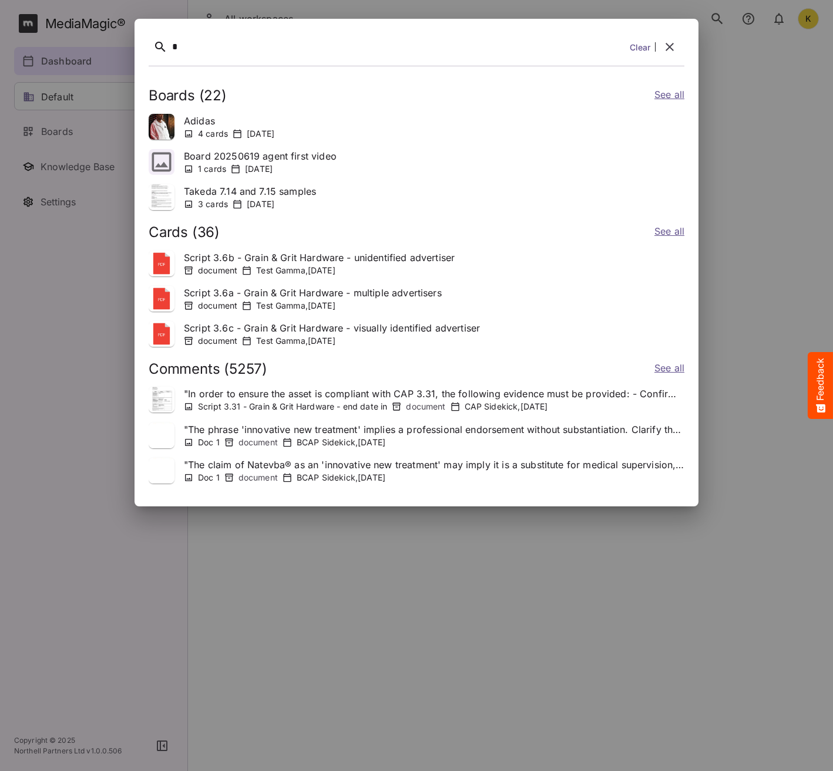
click at [668, 49] on icon "button" at bounding box center [669, 47] width 8 height 8
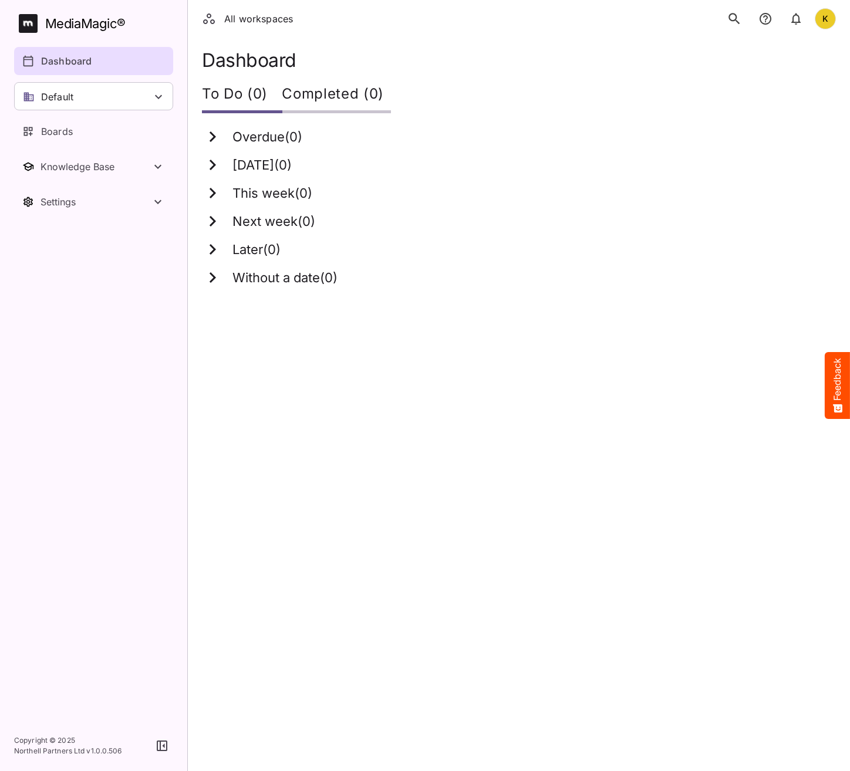
click at [730, 23] on icon "search" at bounding box center [734, 18] width 15 height 15
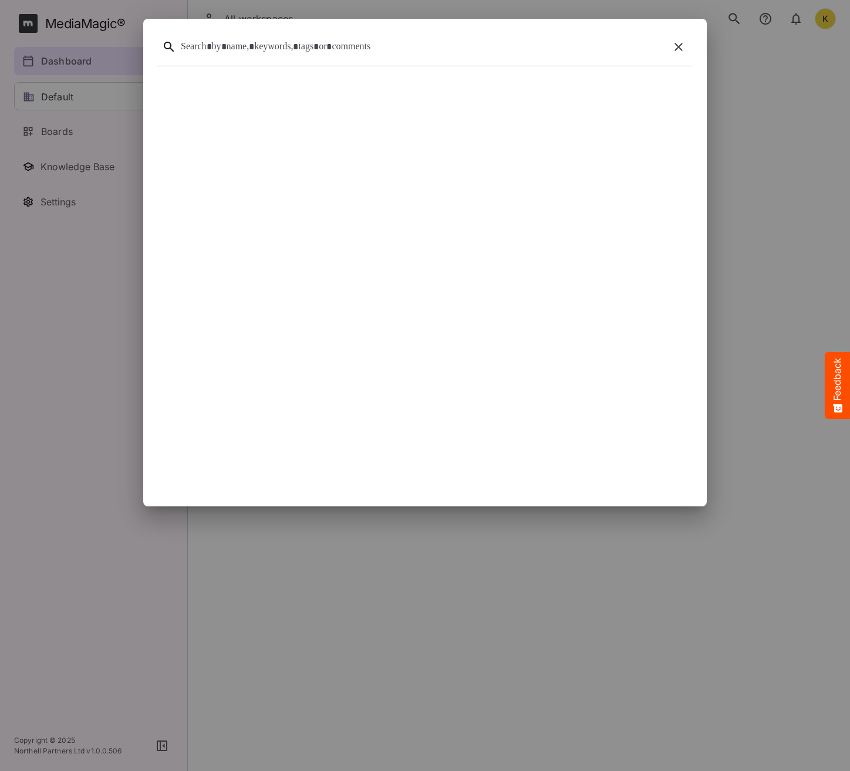
click at [330, 58] on div at bounding box center [424, 49] width 535 height 33
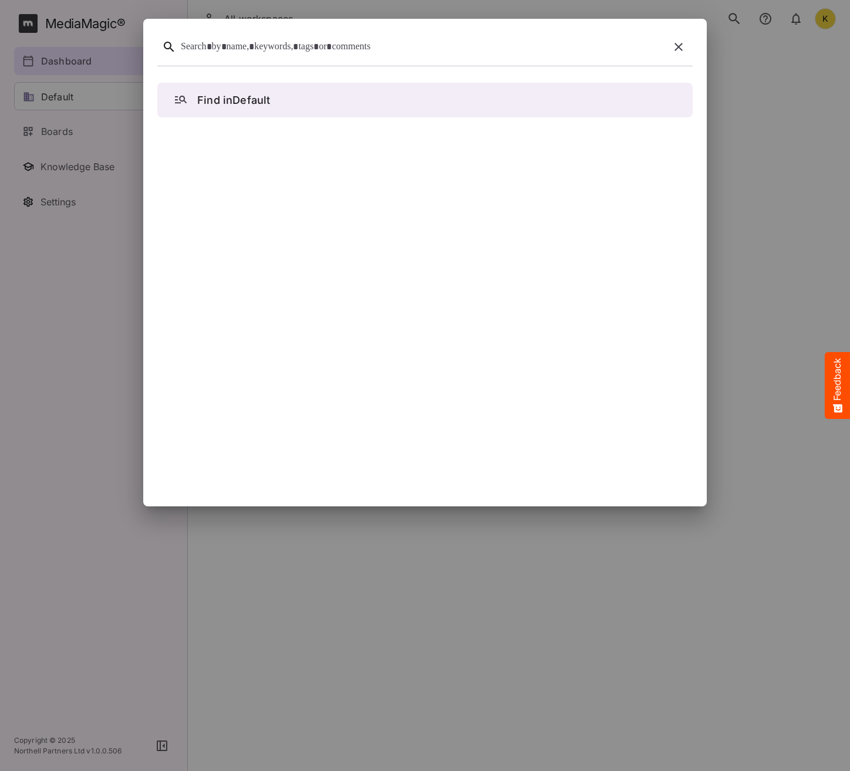
click at [299, 45] on div at bounding box center [423, 47] width 484 height 18
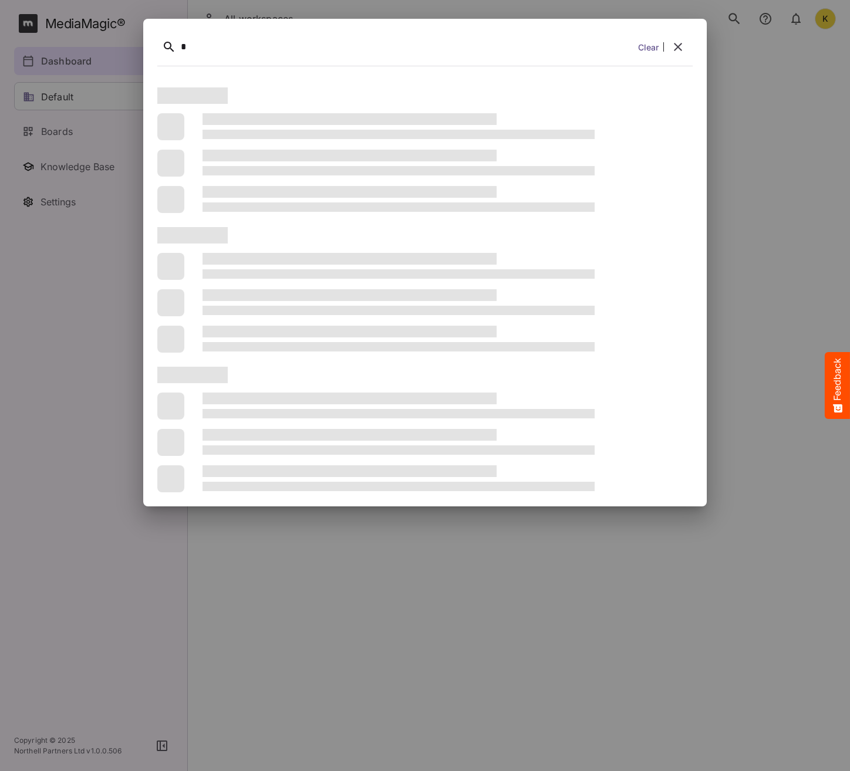
click at [183, 48] on div "*" at bounding box center [407, 47] width 453 height 18
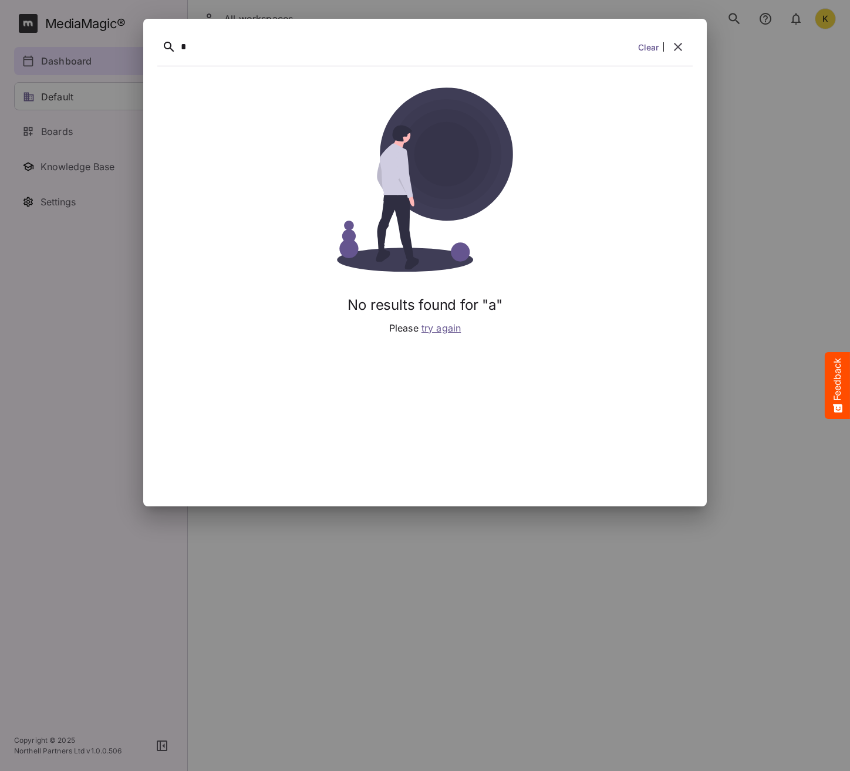
click at [481, 49] on div "*" at bounding box center [407, 47] width 453 height 18
click at [644, 48] on link "Clear" at bounding box center [648, 47] width 21 height 12
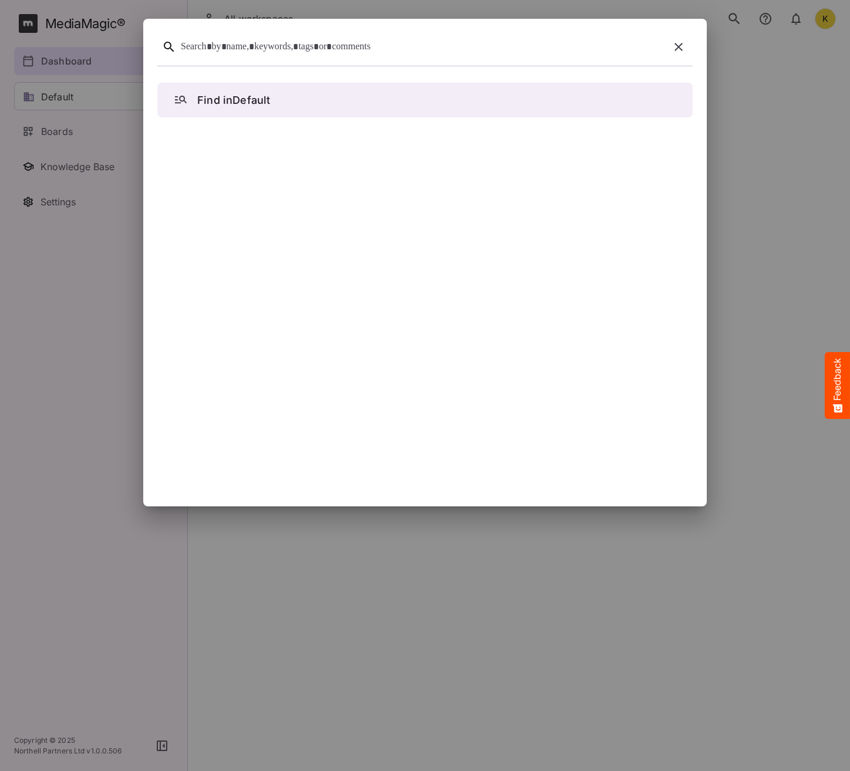
drag, startPoint x: 683, startPoint y: 44, endPoint x: 608, endPoint y: 150, distance: 129.8
click at [683, 45] on icon "button" at bounding box center [679, 47] width 14 height 14
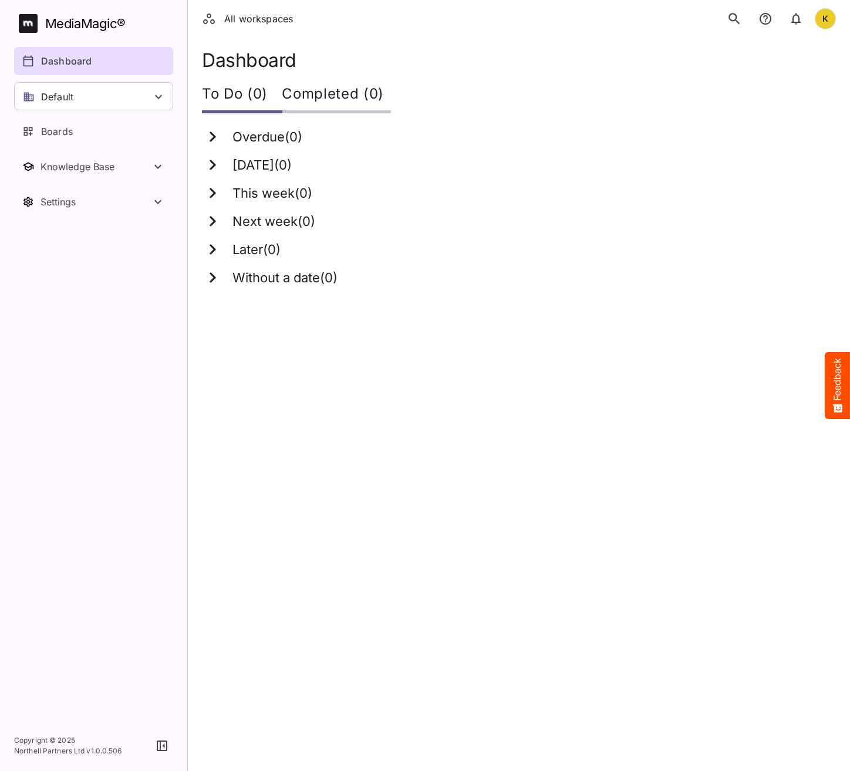
click at [572, 301] on html "All workspaces K MediaMagic ® Dashboard Default BYOD Default DefaultBYOD E2ETes…" at bounding box center [425, 150] width 850 height 301
click at [825, 19] on div "K" at bounding box center [825, 18] width 21 height 21
click at [737, 114] on p "Sign out" at bounding box center [767, 114] width 68 height 14
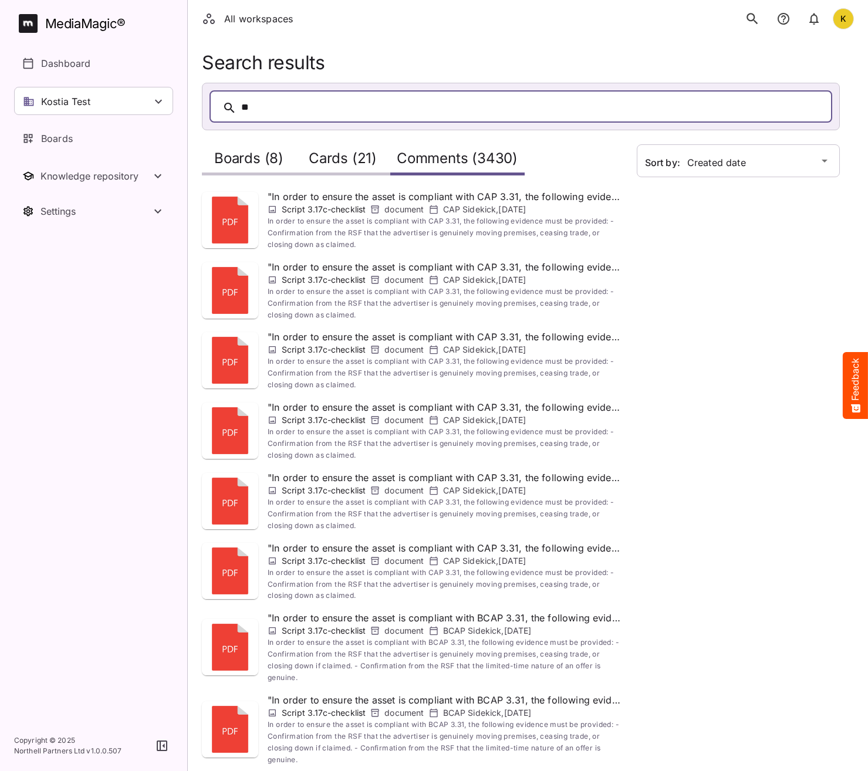
scroll to position [205, 0]
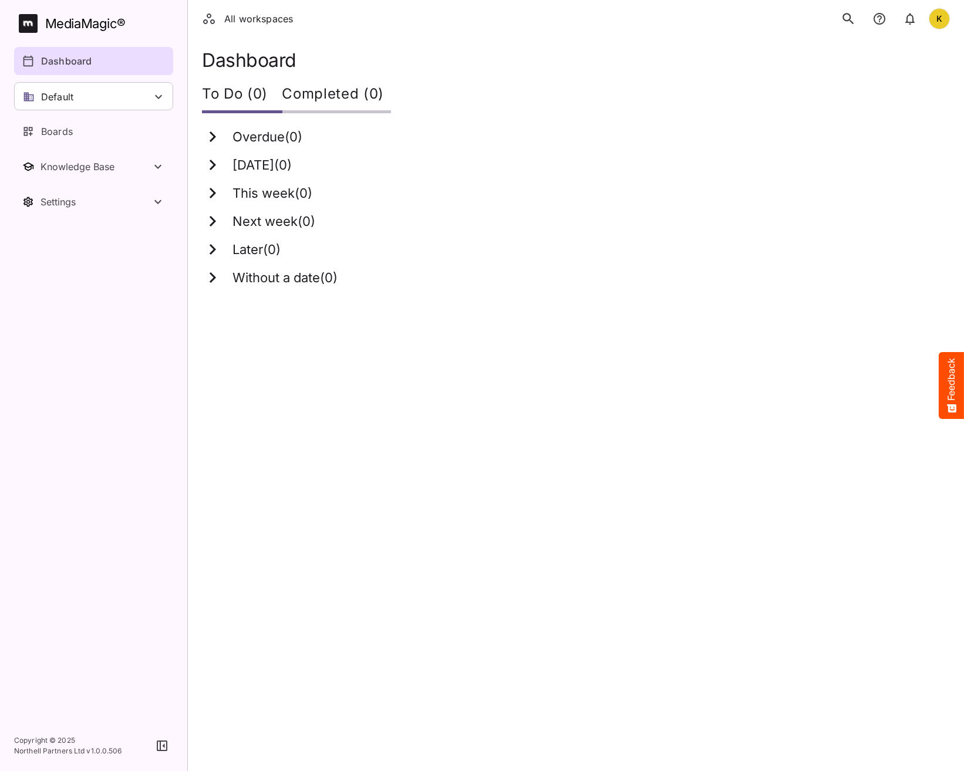
click at [857, 17] on button "search" at bounding box center [848, 18] width 25 height 25
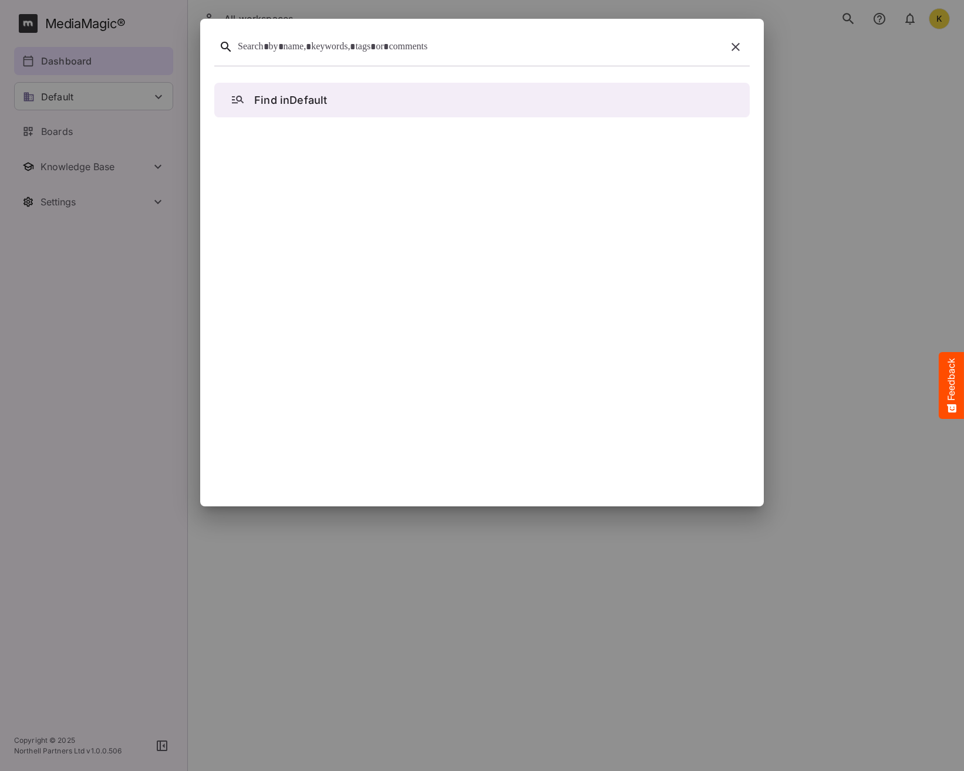
click at [468, 50] on div at bounding box center [480, 47] width 484 height 18
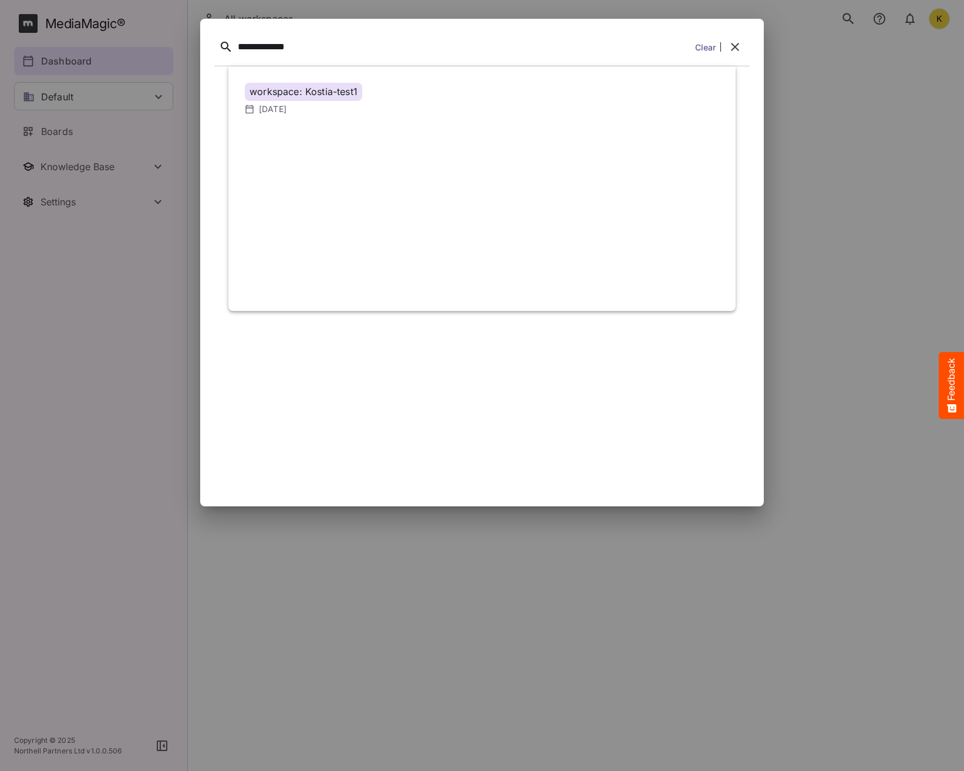
click at [271, 47] on div "**********" at bounding box center [464, 47] width 453 height 18
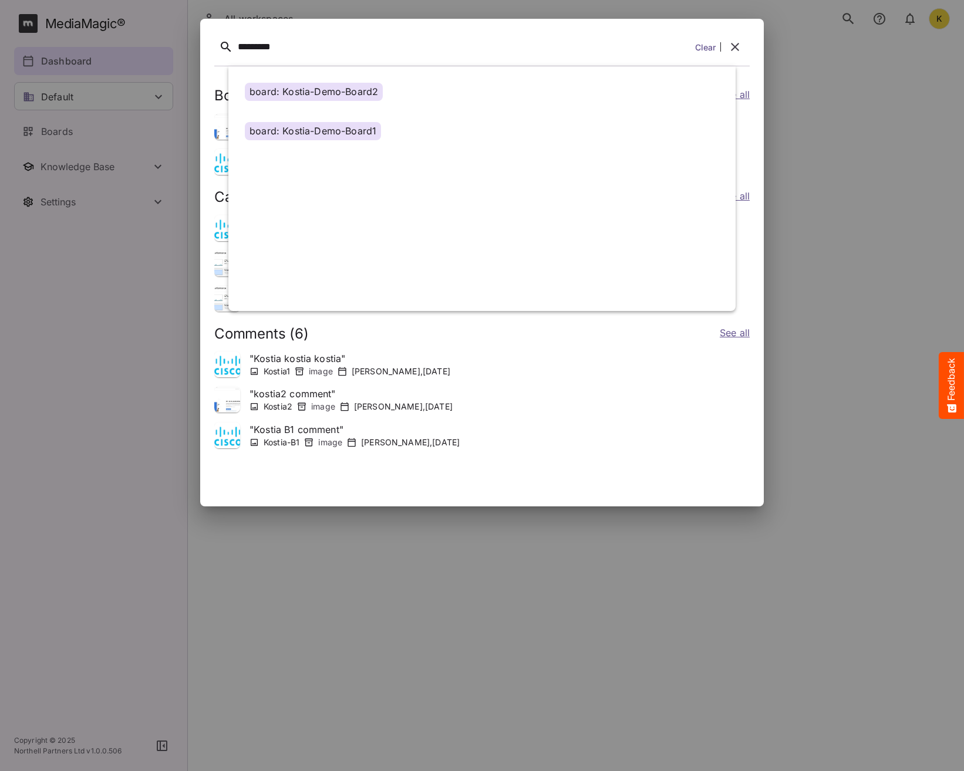
click at [353, 46] on div "*********" at bounding box center [464, 47] width 453 height 18
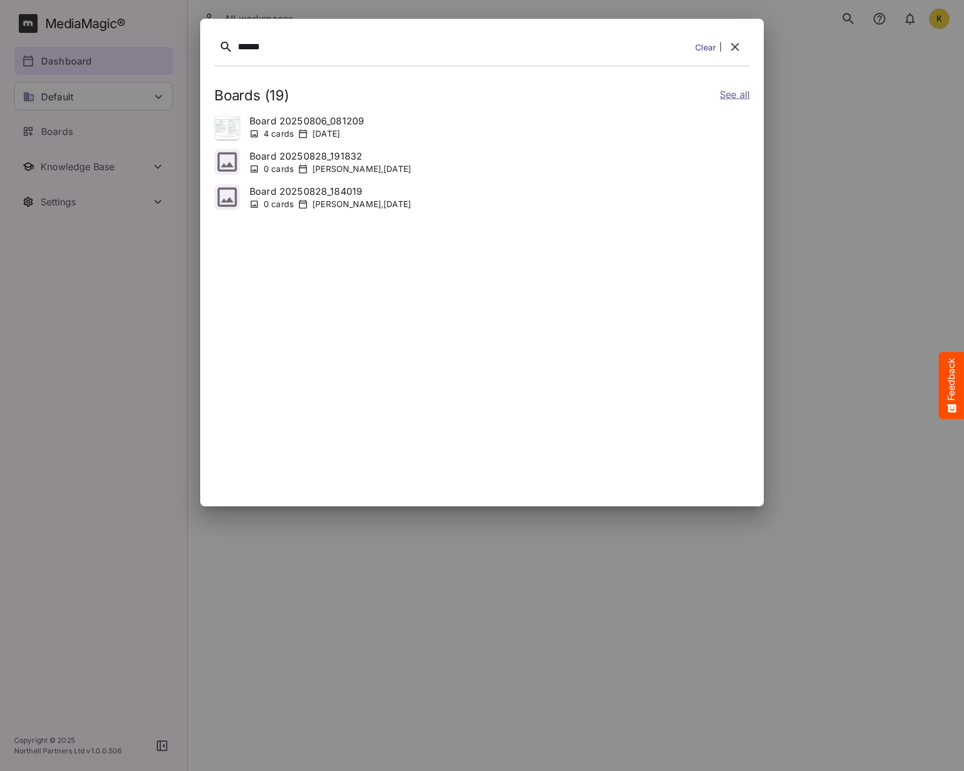
click at [737, 49] on icon "button" at bounding box center [735, 47] width 8 height 8
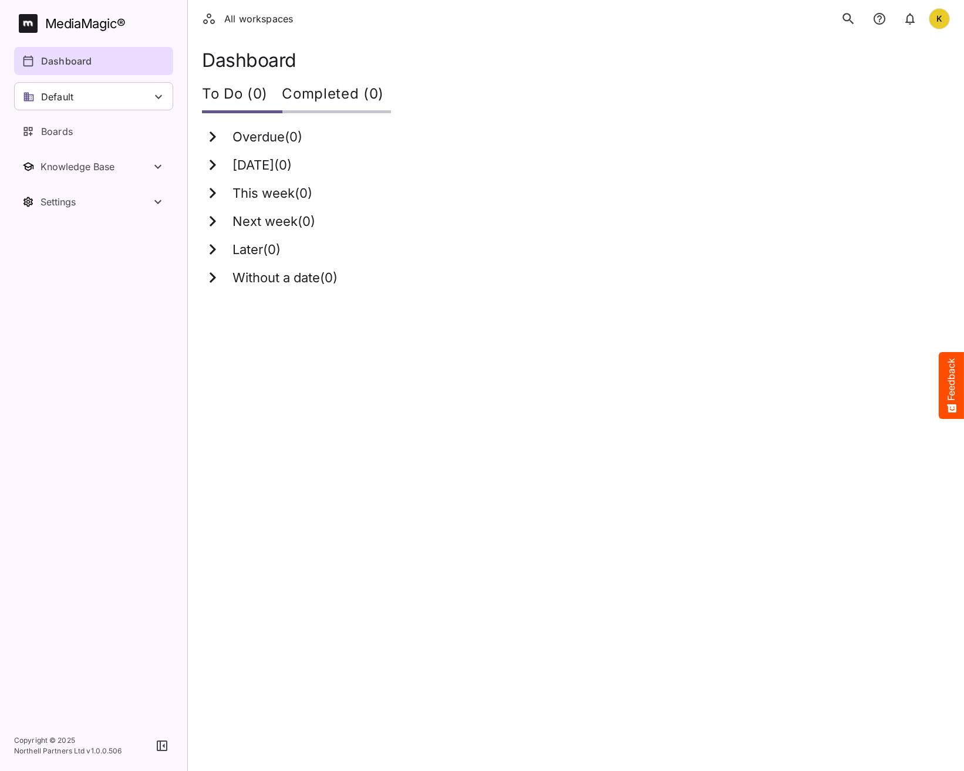
click at [848, 22] on icon "search" at bounding box center [848, 18] width 15 height 15
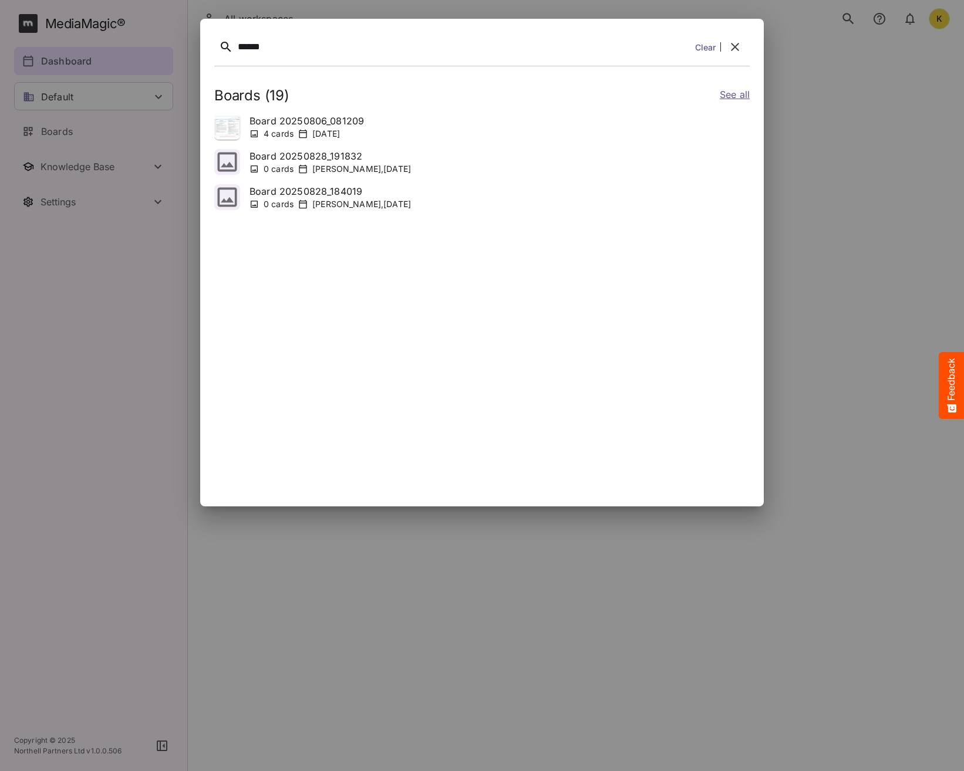
click at [705, 46] on link "Clear" at bounding box center [705, 47] width 21 height 12
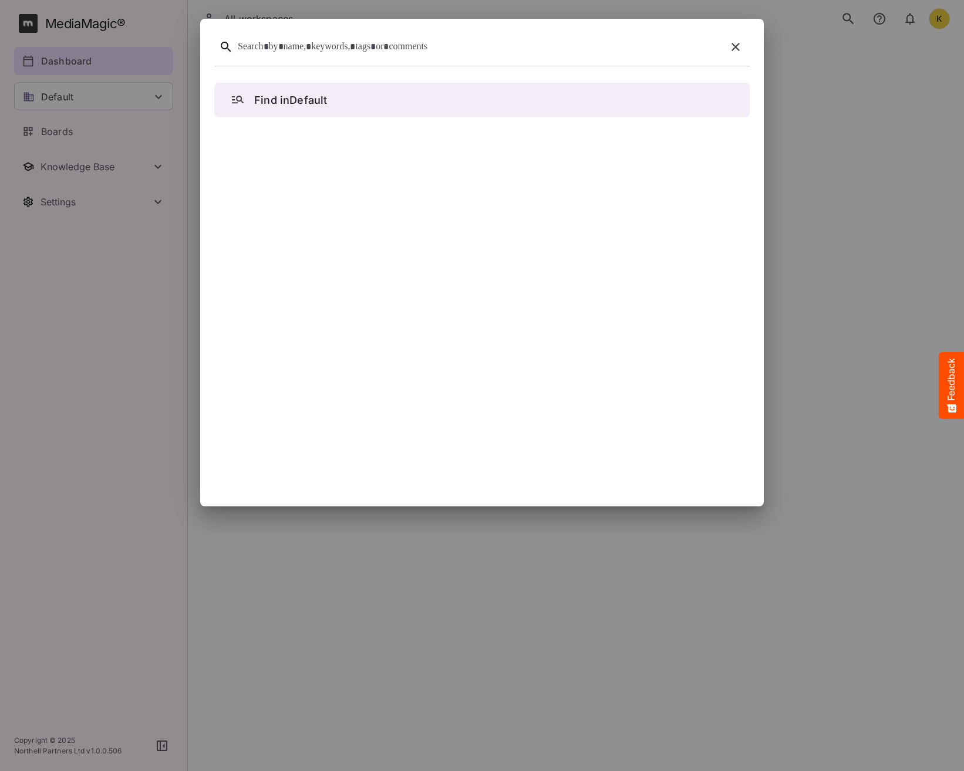
click at [731, 52] on icon "button" at bounding box center [736, 47] width 14 height 14
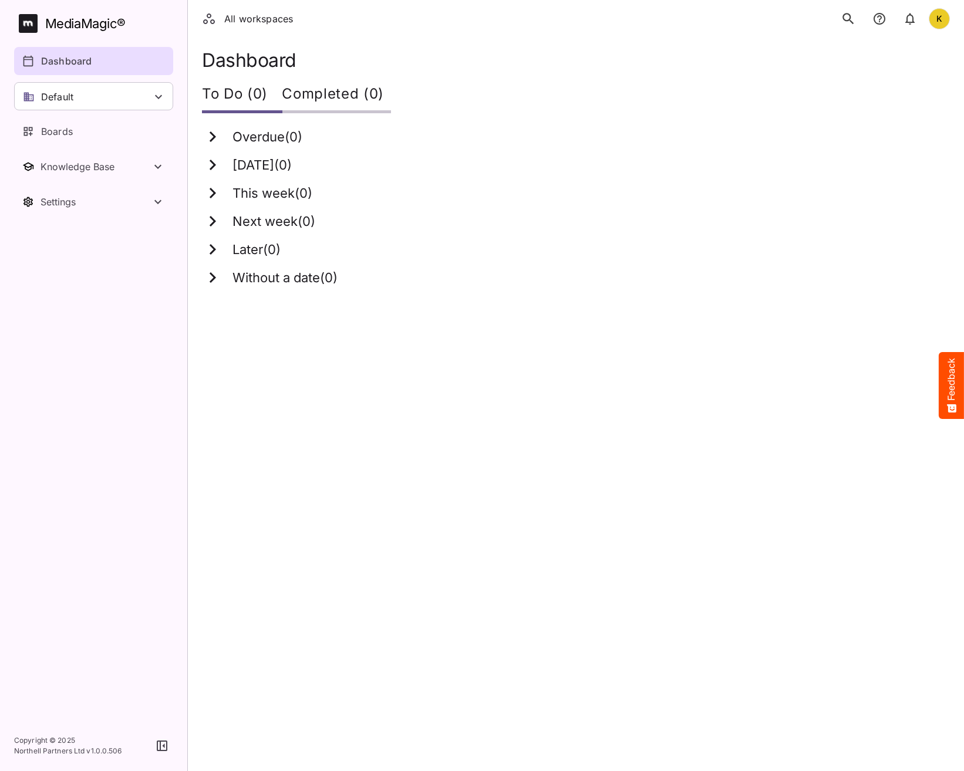
click at [846, 19] on icon "search" at bounding box center [848, 18] width 15 height 15
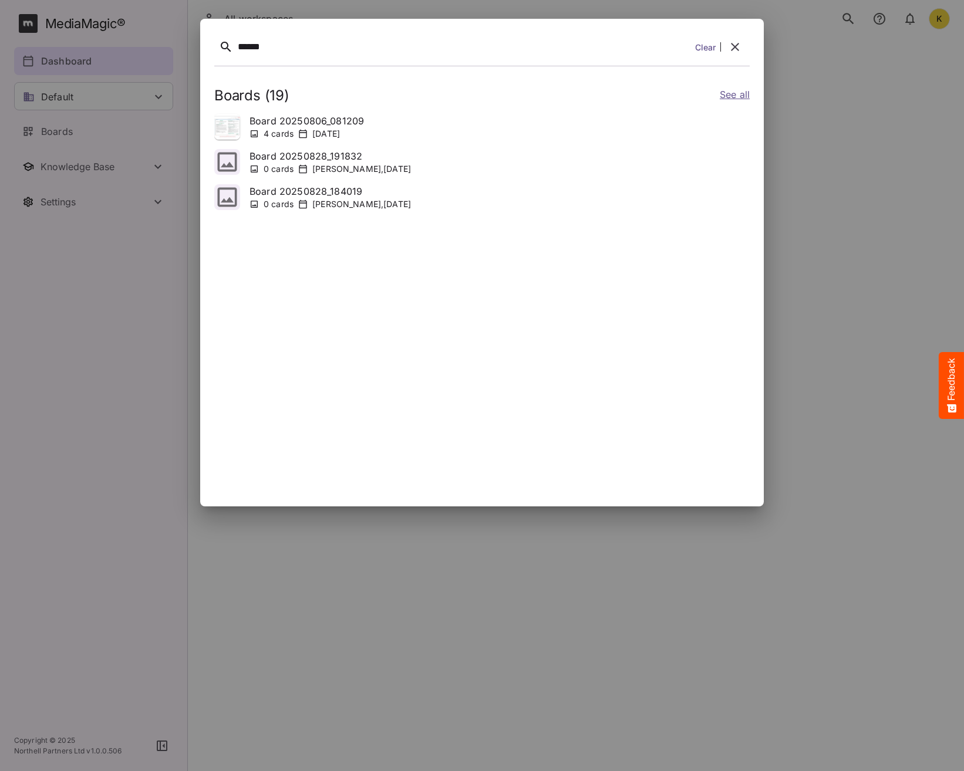
click at [314, 52] on div "******" at bounding box center [464, 47] width 453 height 18
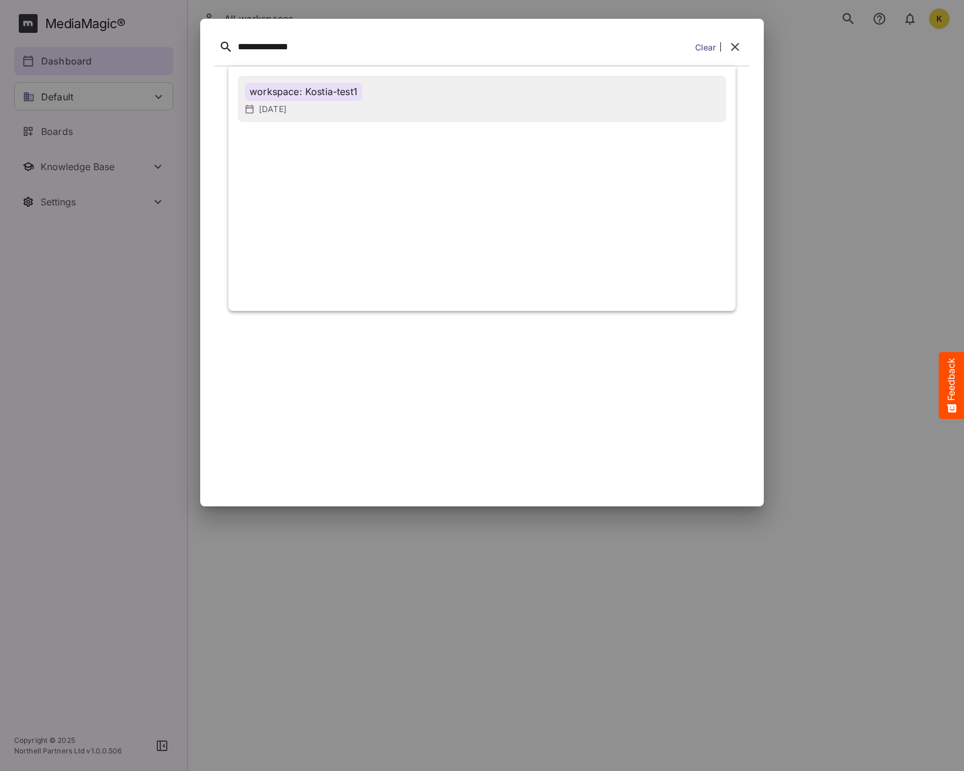
click at [278, 117] on div "workspace: Kostia-test1 [DATE]" at bounding box center [482, 99] width 488 height 46
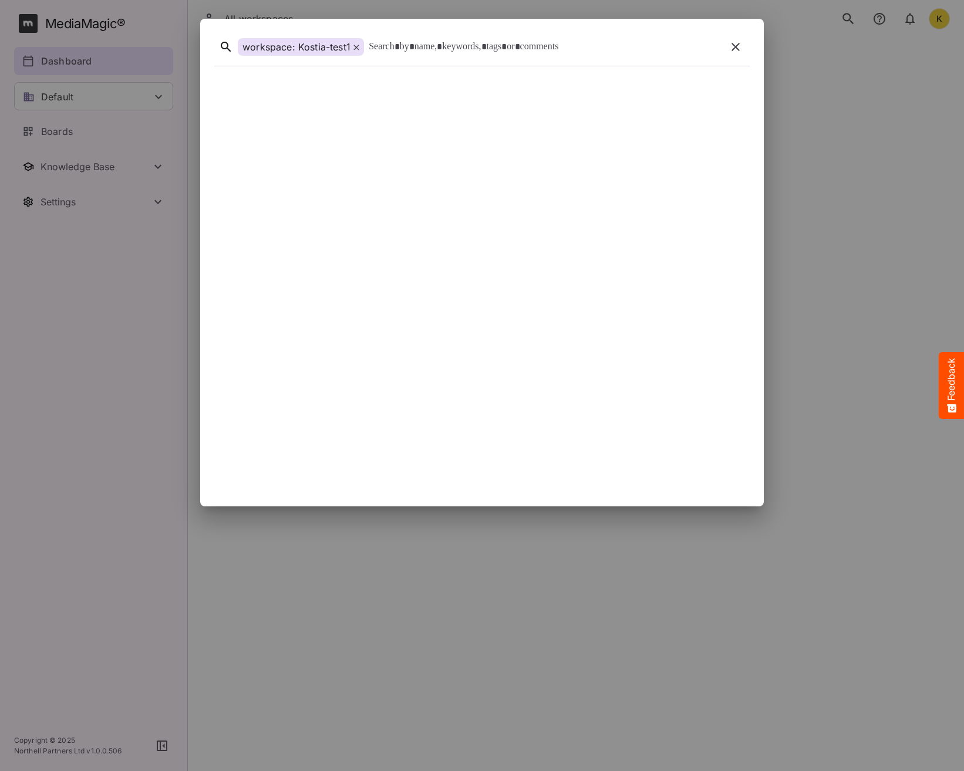
click at [412, 50] on div at bounding box center [545, 47] width 353 height 18
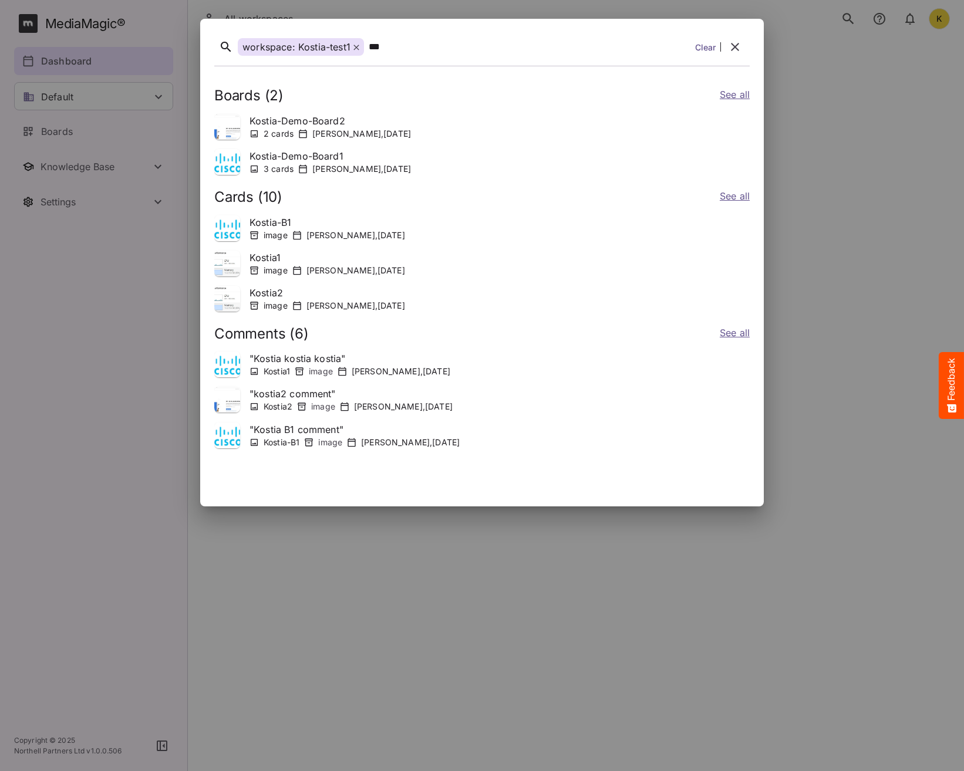
click at [357, 48] on icon at bounding box center [355, 47] width 5 height 5
click at [386, 56] on div "*** Clear" at bounding box center [481, 49] width 535 height 33
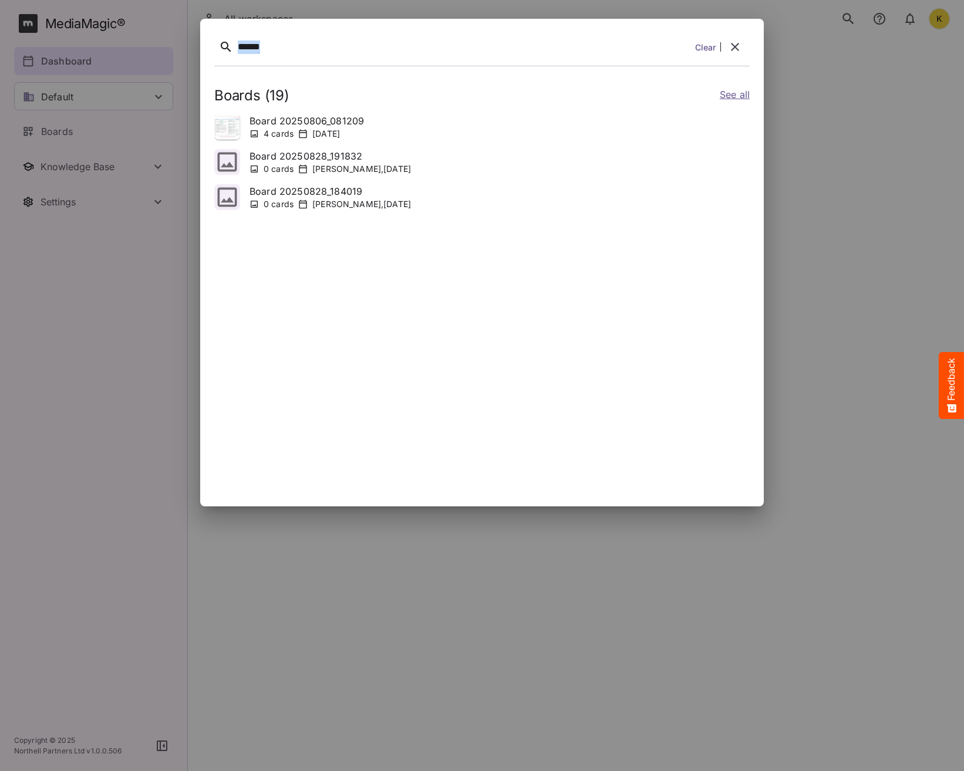
drag, startPoint x: 160, startPoint y: 46, endPoint x: 133, endPoint y: 40, distance: 28.3
click at [134, 41] on div "****** Clear Boards ( 19 ) See all Board 20250806_081209 4 cards [DATE] Board 2…" at bounding box center [482, 385] width 964 height 771
click at [298, 50] on div "******" at bounding box center [464, 47] width 453 height 18
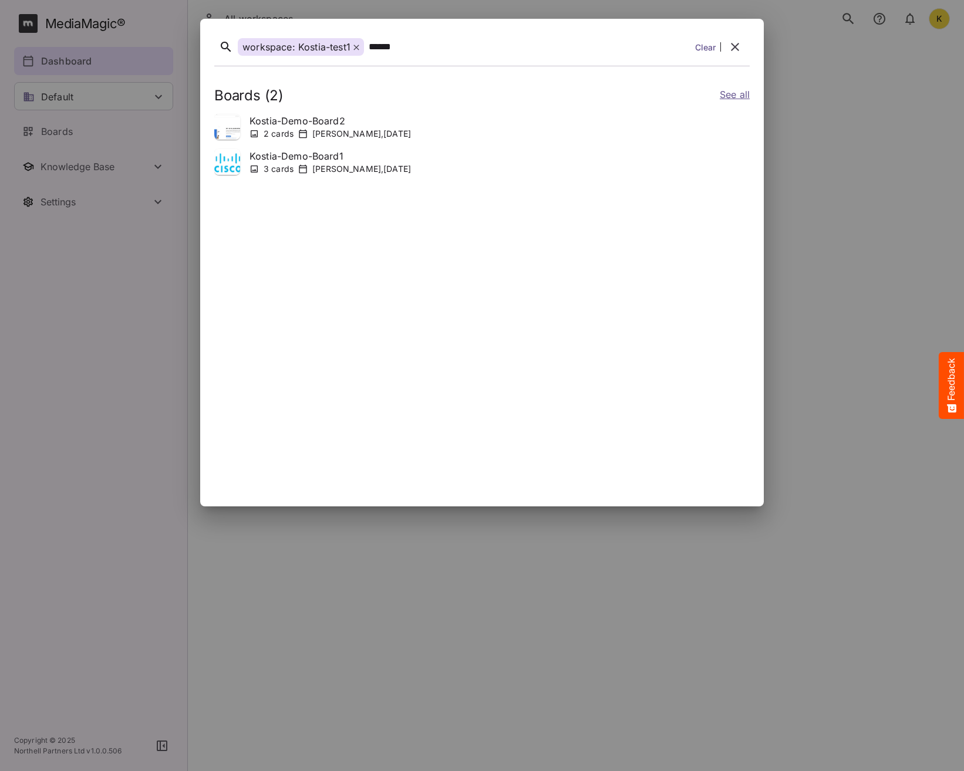
click at [423, 49] on div "******" at bounding box center [530, 47] width 322 height 18
drag, startPoint x: 412, startPoint y: 52, endPoint x: -2, endPoint y: 24, distance: 415.4
click at [0, 24] on html "workspace: Kostia-test1 ****** Clear Boards ( 2 ) See all Kostia-Demo-Board2 2 …" at bounding box center [482, 150] width 964 height 301
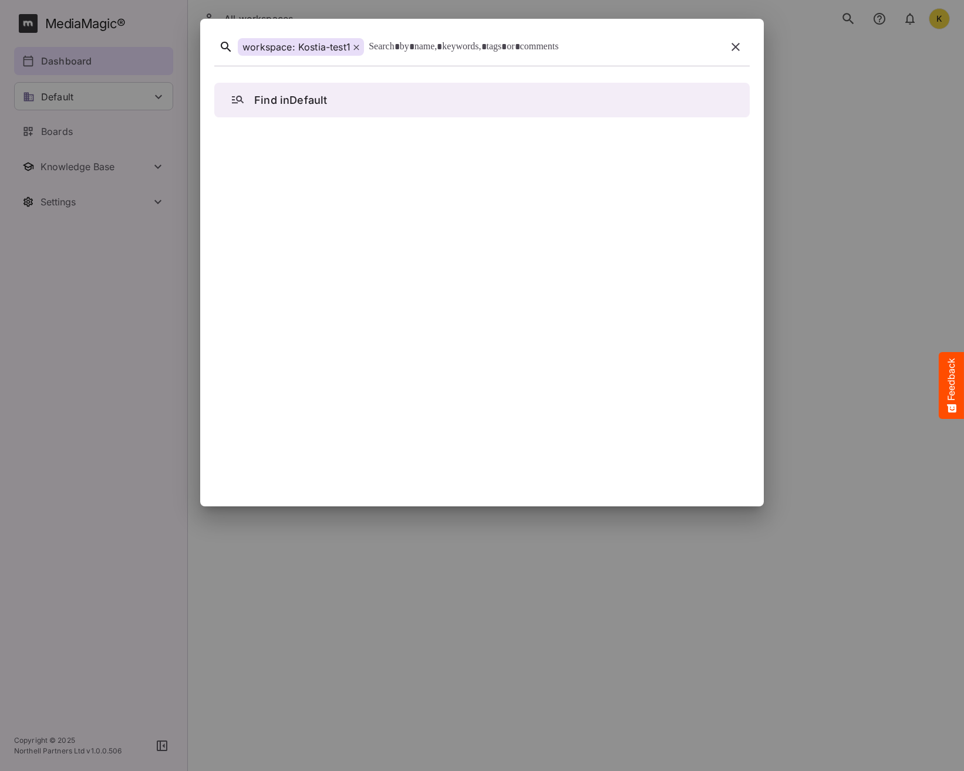
click at [359, 48] on icon at bounding box center [356, 48] width 6 height 6
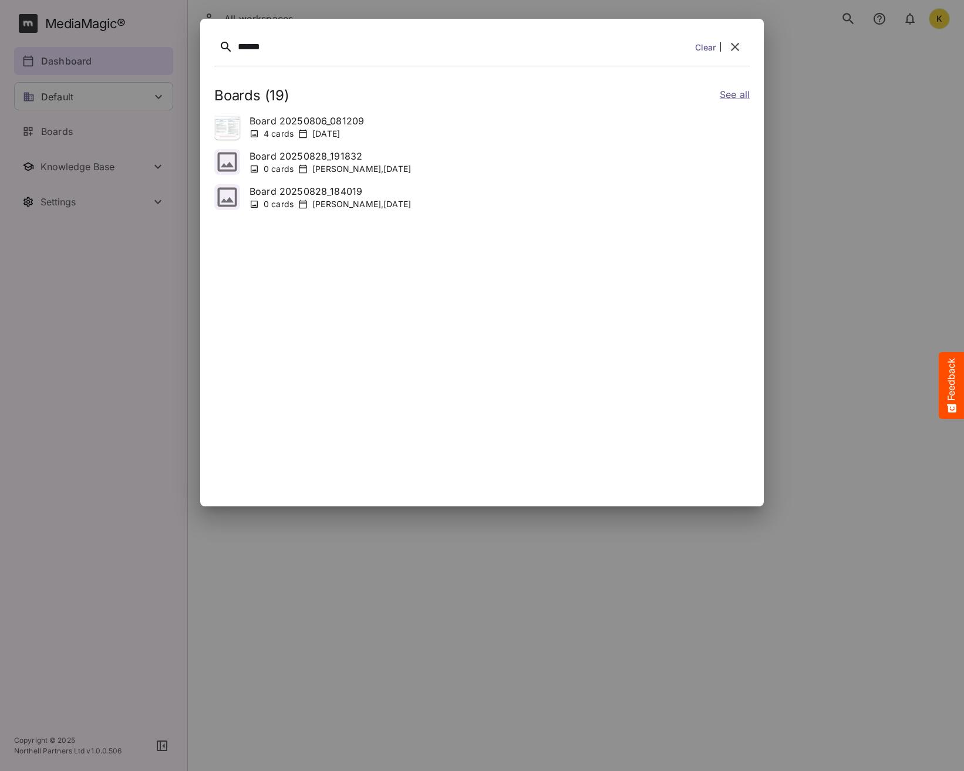
click at [732, 99] on link "See all" at bounding box center [735, 95] width 30 height 17
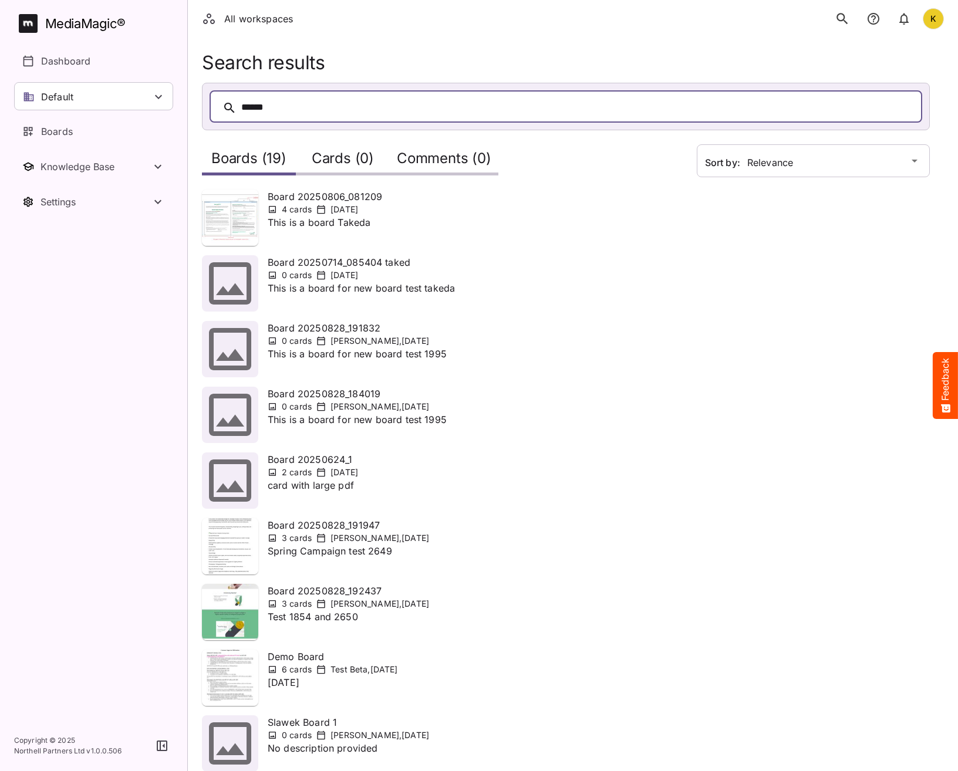
click at [279, 110] on div "******" at bounding box center [577, 108] width 673 height 18
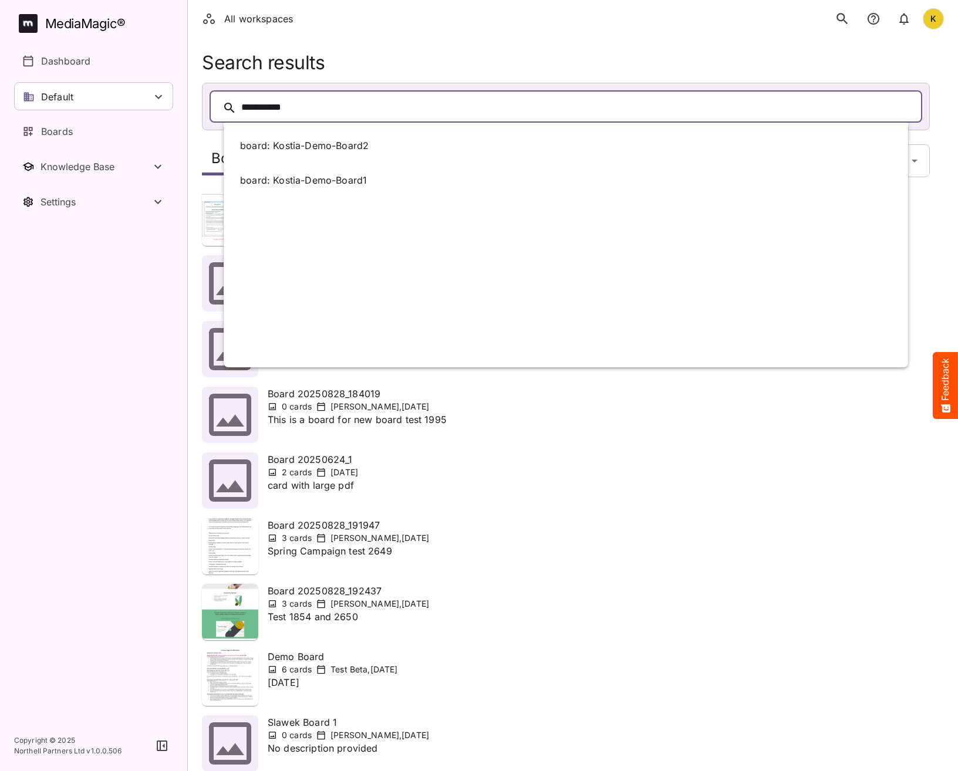
click at [319, 105] on div "**********" at bounding box center [577, 108] width 673 height 18
drag, startPoint x: 265, startPoint y: 108, endPoint x: 133, endPoint y: 83, distance: 135.1
click at [147, 90] on div "All workspaces K MediaMagic ® Dashboard Default BYOD Default DefaultBYOD E2ETes…" at bounding box center [479, 738] width 958 height 1477
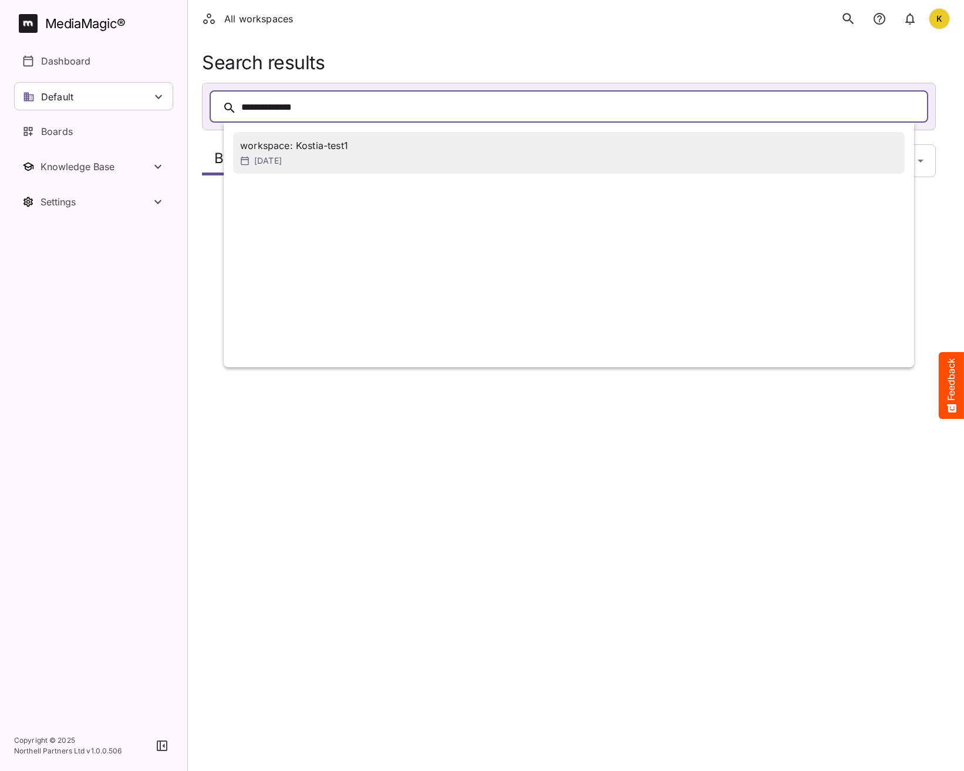
click at [261, 149] on div "workspace: Kostia-test1" at bounding box center [294, 146] width 108 height 14
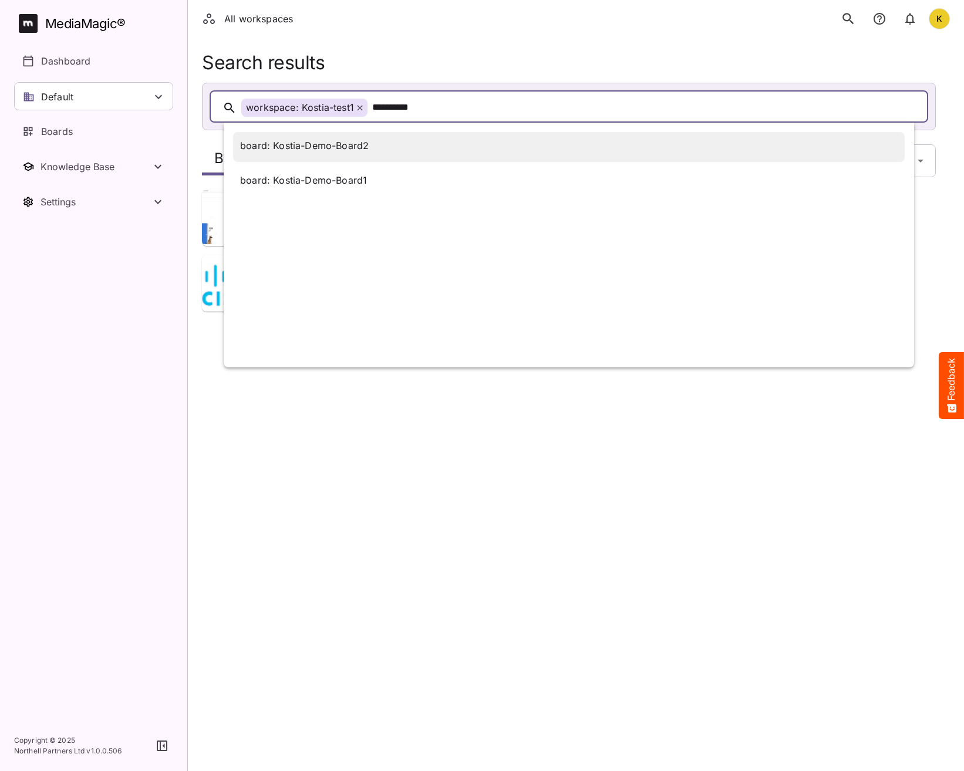
click at [355, 150] on div "board: Kostia-Demo-Board2" at bounding box center [304, 146] width 129 height 14
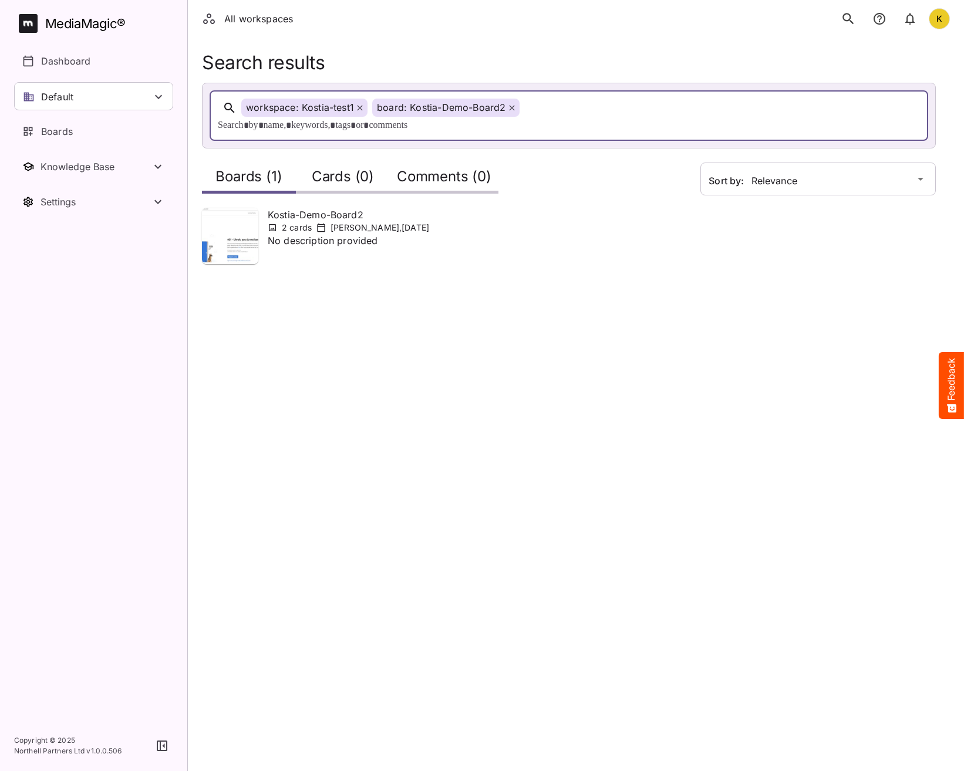
click at [510, 107] on icon at bounding box center [511, 108] width 5 height 5
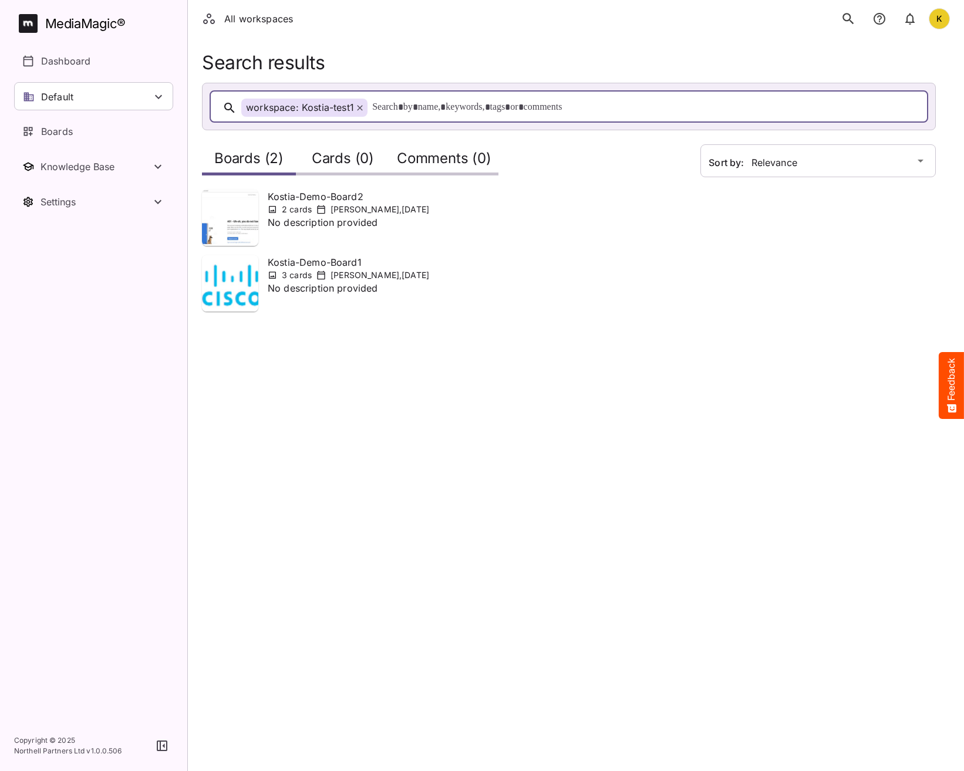
click at [358, 106] on icon at bounding box center [359, 108] width 5 height 5
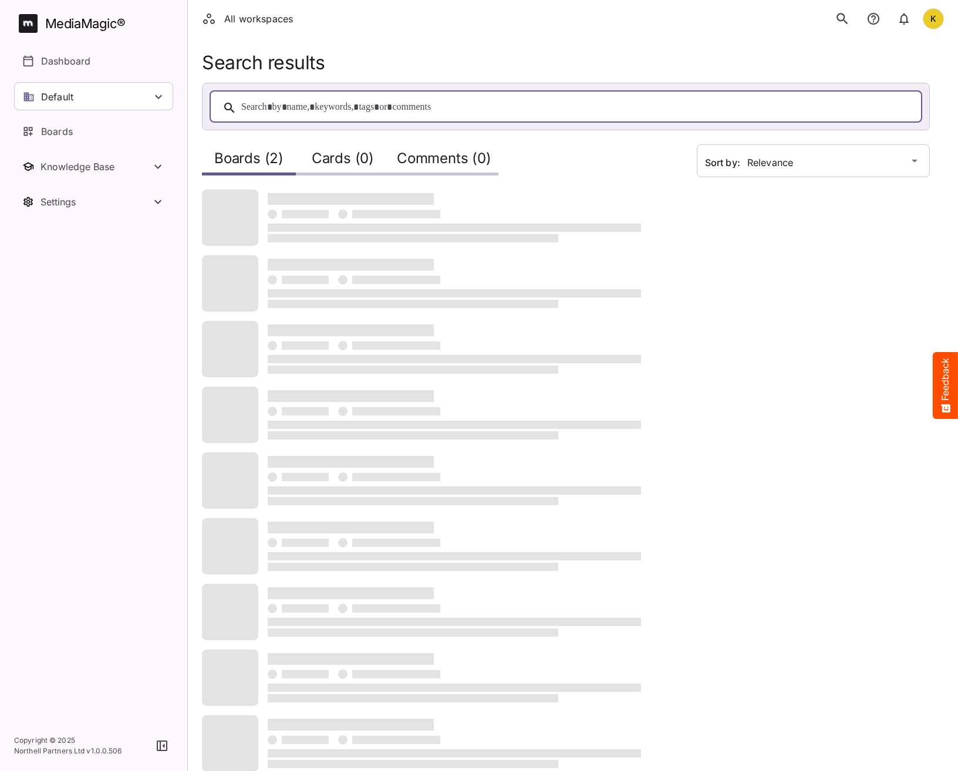
click at [361, 110] on div at bounding box center [577, 108] width 673 height 18
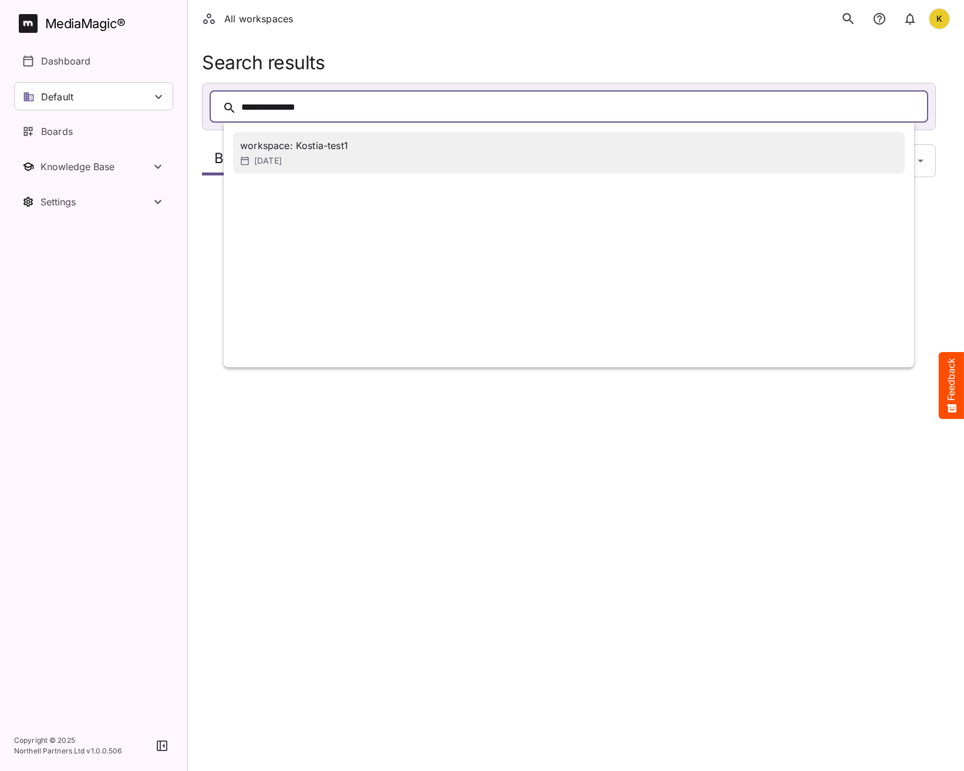
click at [282, 158] on p "10th Oct 2025" at bounding box center [268, 161] width 28 height 12
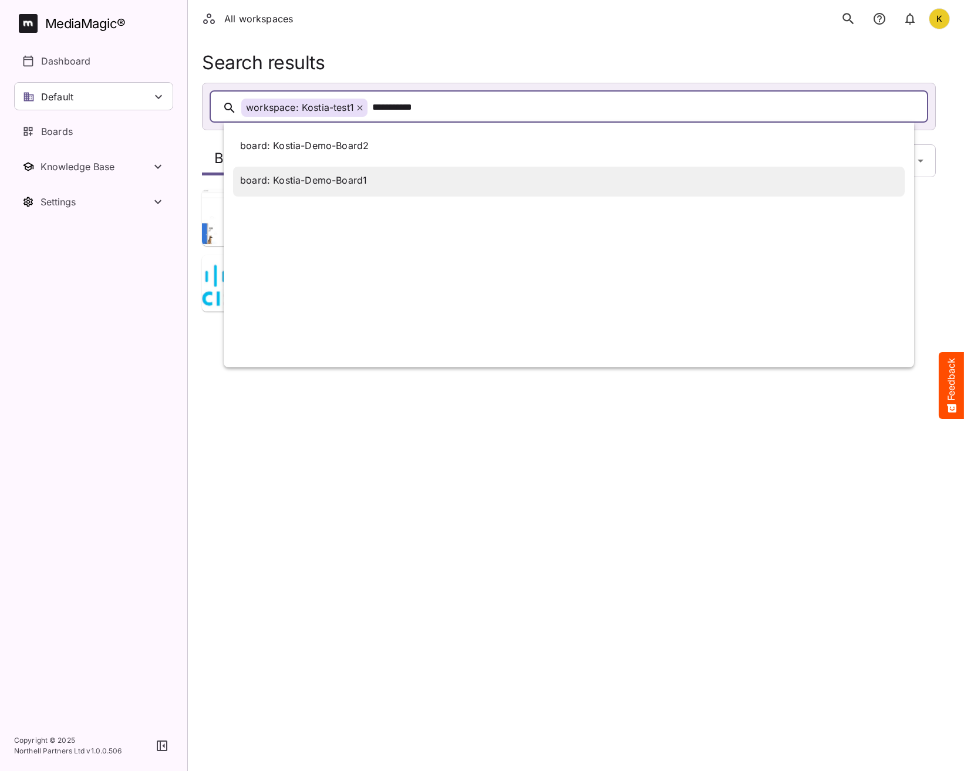
click at [365, 176] on div "board: Kostia-Demo-Board1" at bounding box center [303, 181] width 127 height 14
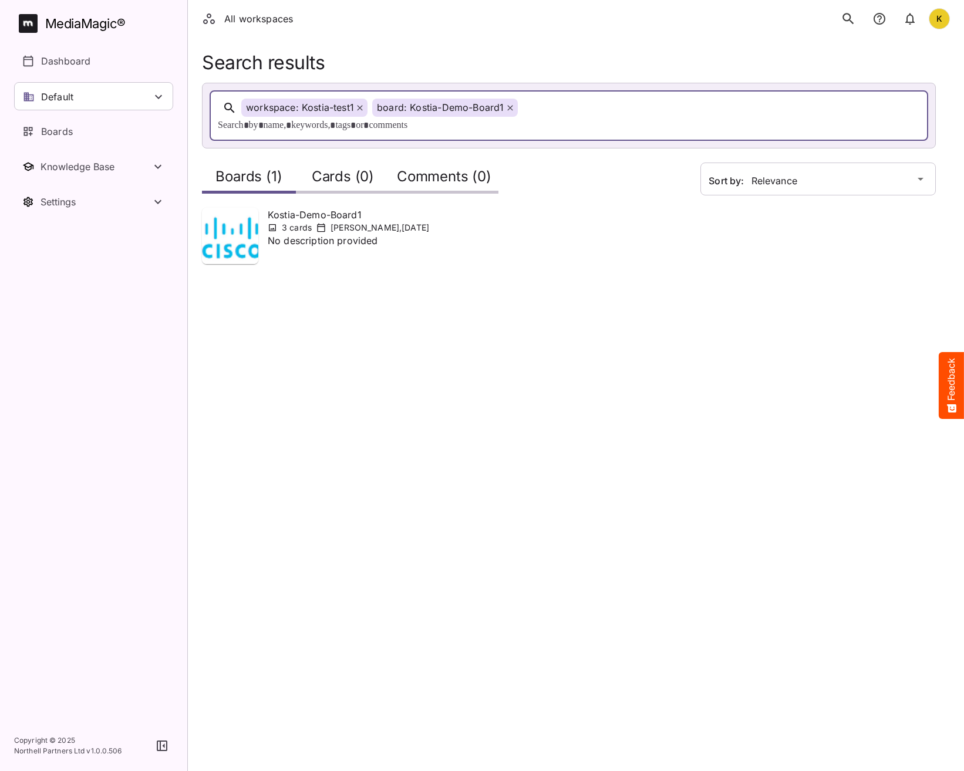
click at [332, 169] on h2 "Cards (0)" at bounding box center [343, 180] width 62 height 22
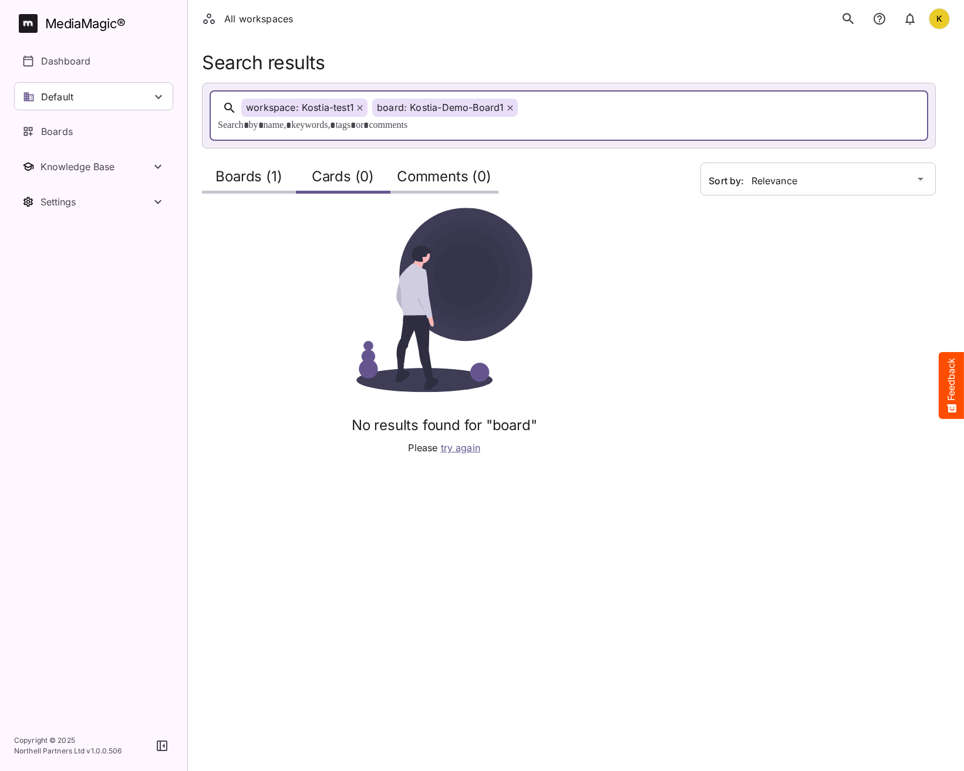
click at [454, 169] on h2 "Comments (0)" at bounding box center [444, 180] width 95 height 22
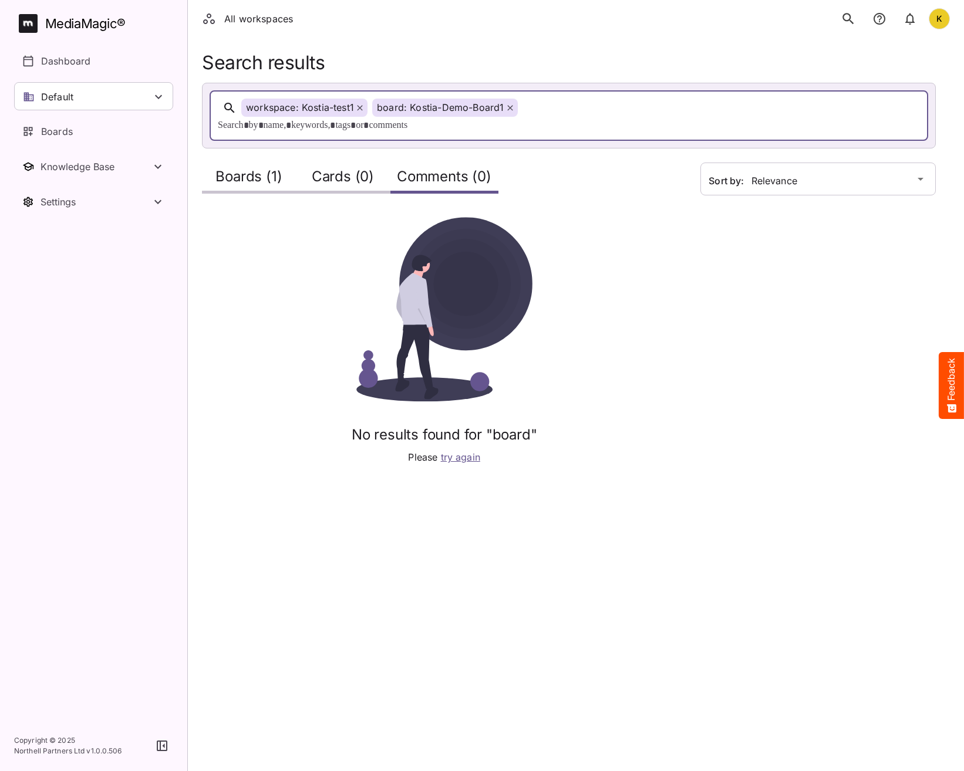
click at [264, 169] on h2 "Boards (1)" at bounding box center [248, 180] width 66 height 22
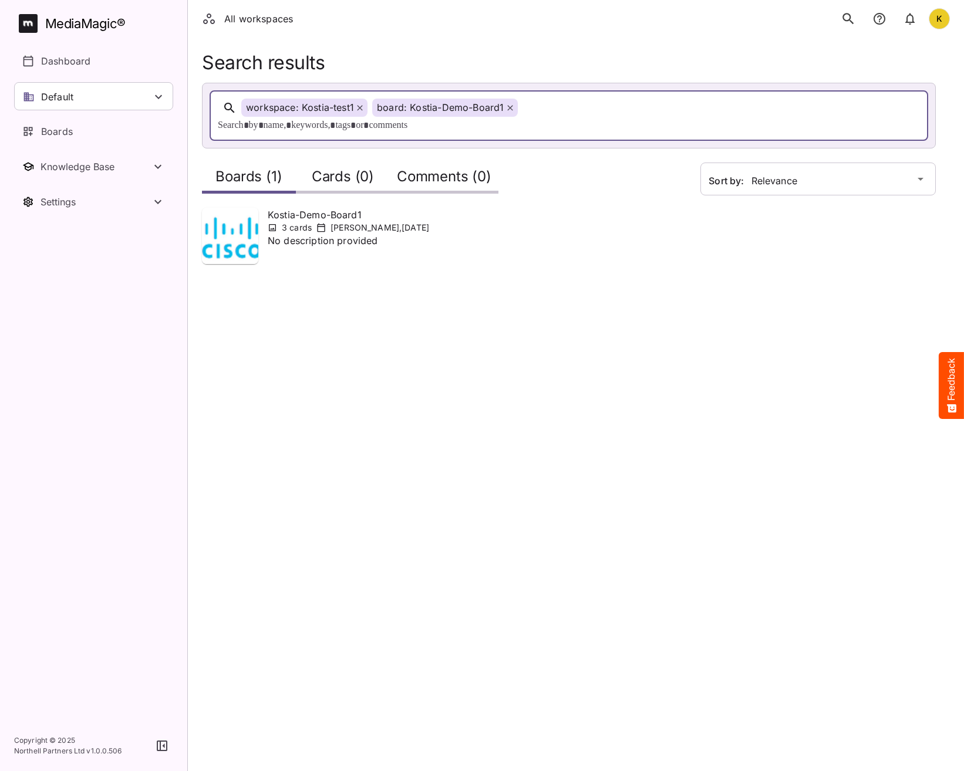
click at [511, 110] on icon at bounding box center [509, 108] width 5 height 5
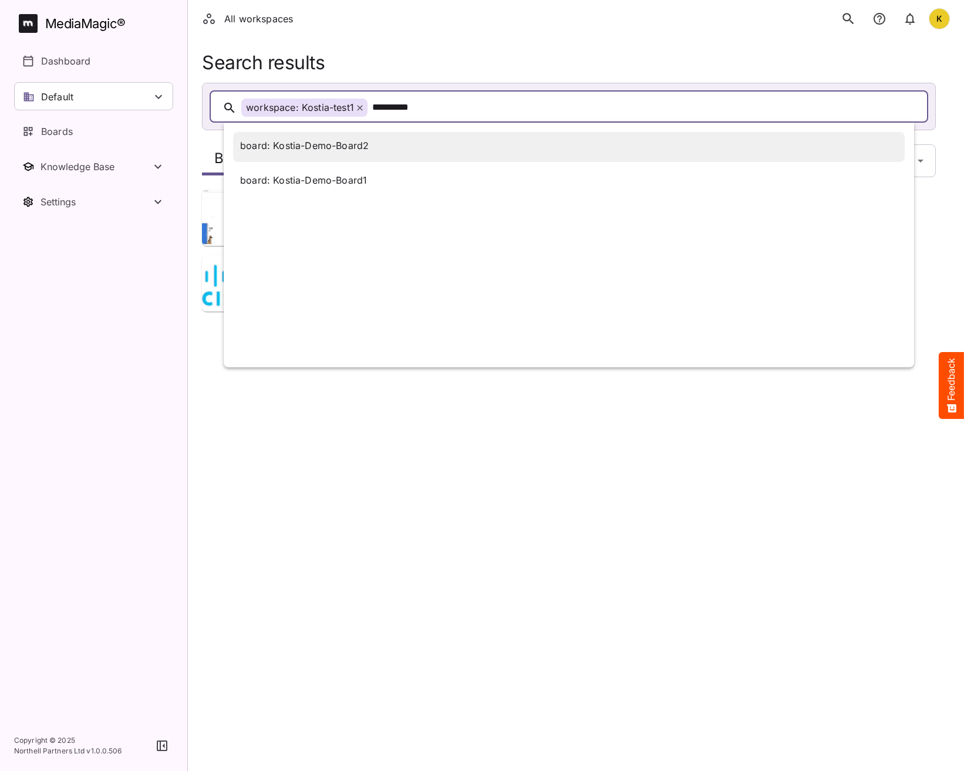
click at [326, 148] on div "board: Kostia-Demo-Board2" at bounding box center [304, 146] width 129 height 14
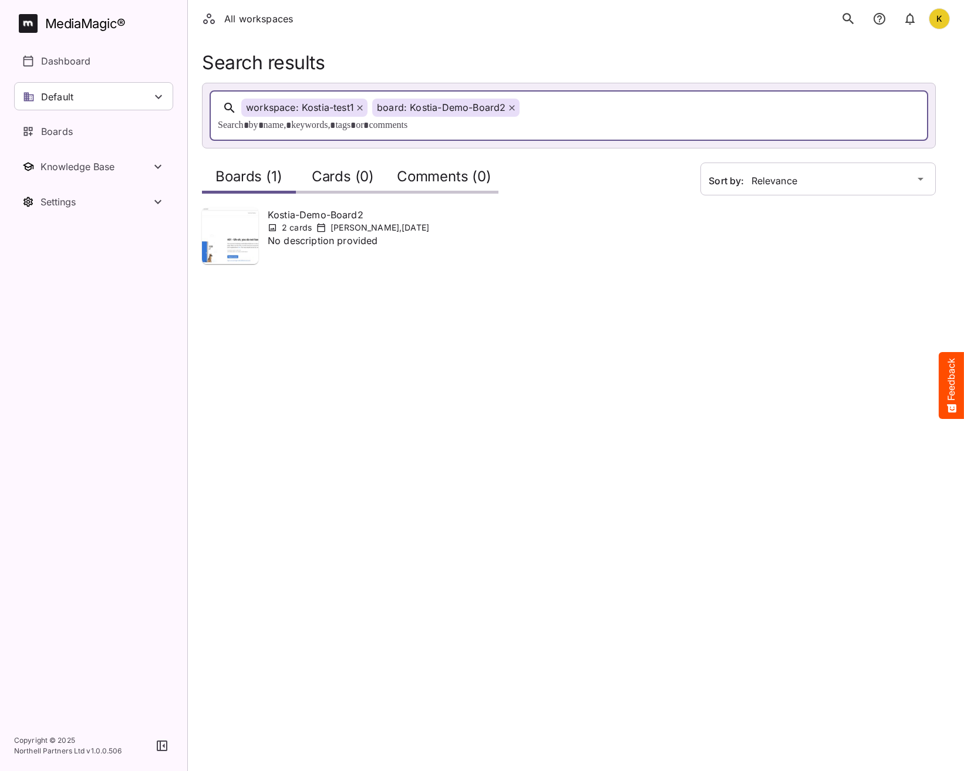
click at [351, 169] on h2 "Cards (0)" at bounding box center [343, 180] width 62 height 22
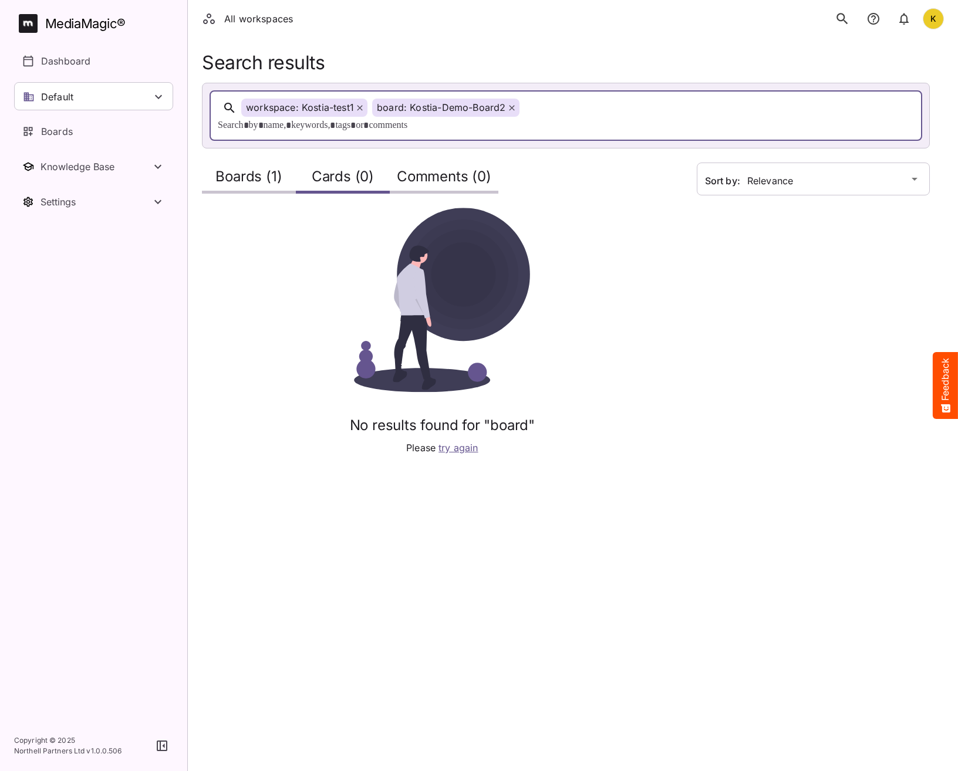
click at [261, 169] on h2 "Boards (1)" at bounding box center [248, 180] width 66 height 22
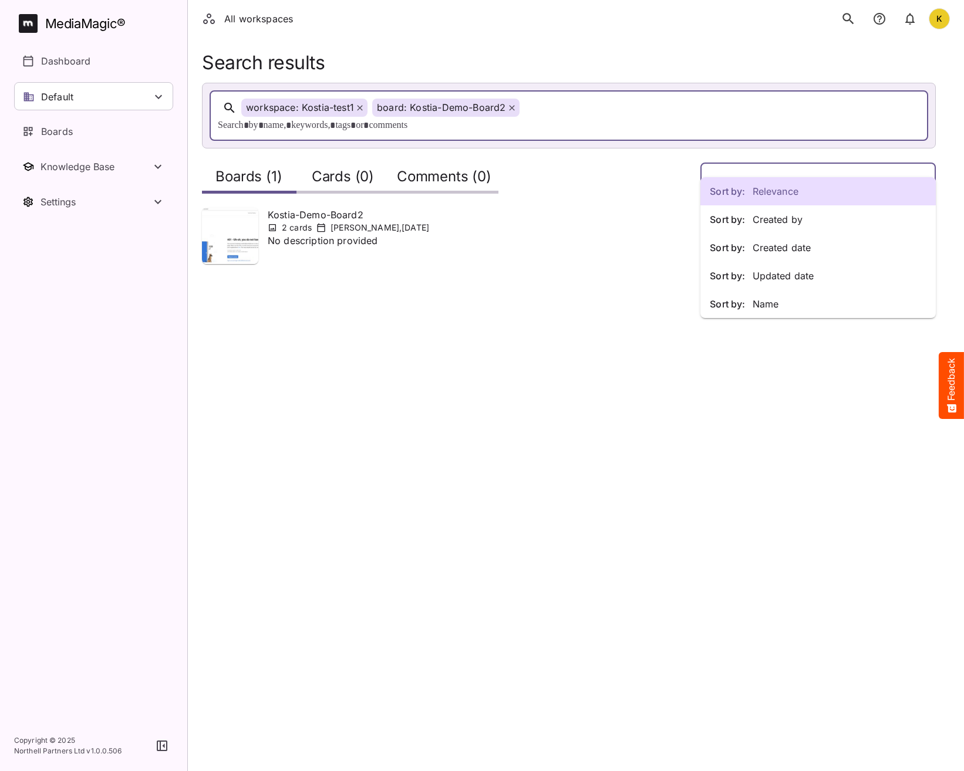
click at [740, 168] on div "Sort by: Relevance Sort by: Created by Sort by: Created date Sort by: Updated d…" at bounding box center [482, 139] width 964 height 278
click at [770, 277] on p "Sort by: Updated date" at bounding box center [818, 276] width 217 height 14
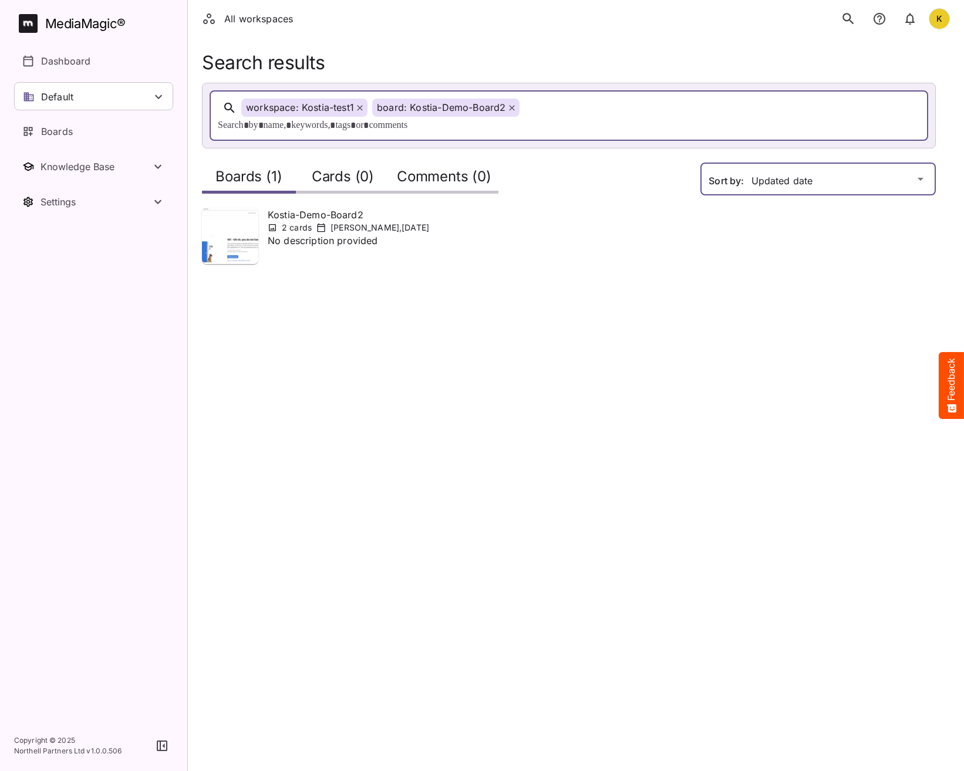
click at [751, 157] on div "All workspaces K MediaMagic ® Dashboard Default BYOD Default DefaultBYOD E2ETes…" at bounding box center [482, 139] width 964 height 278
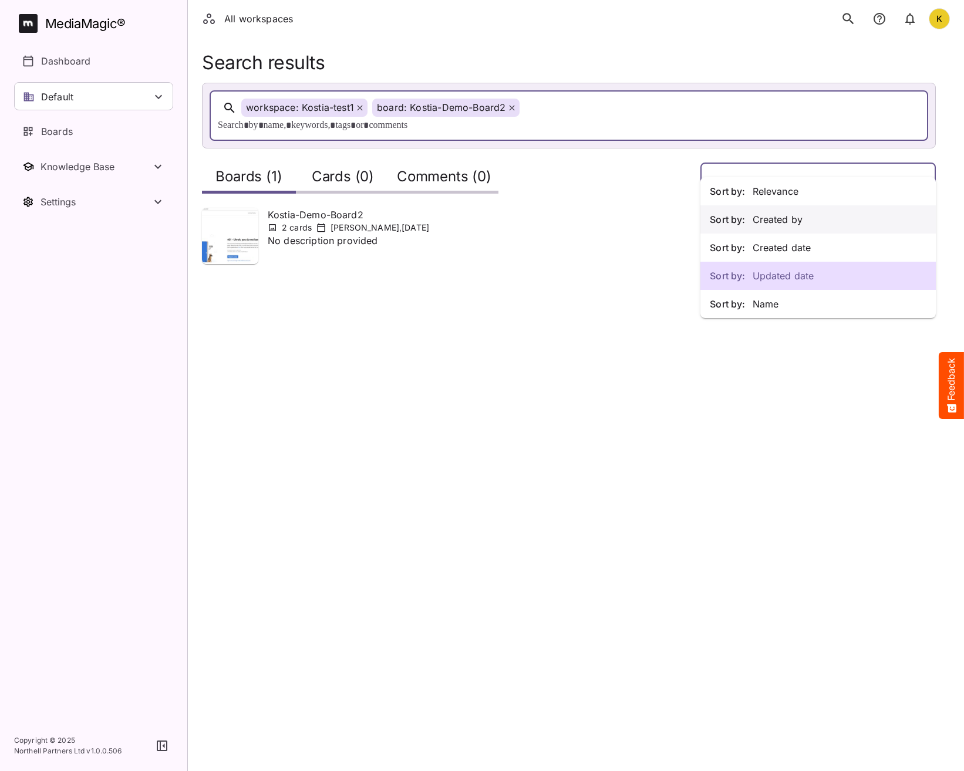
click at [767, 227] on div "Sort by: Created by" at bounding box center [817, 219] width 235 height 28
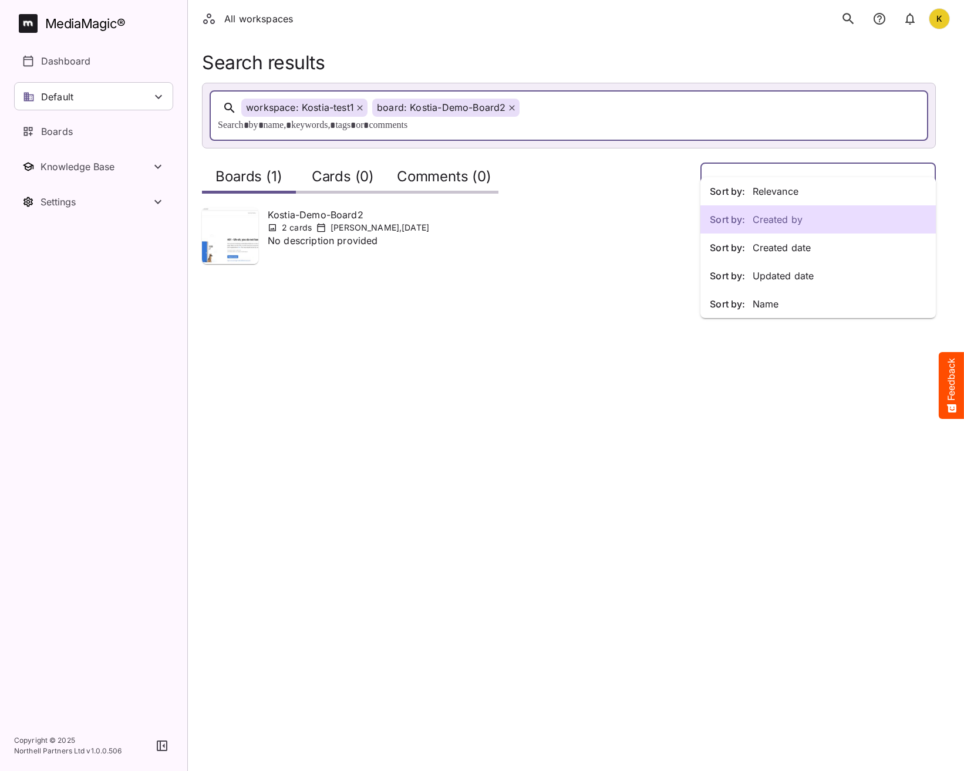
click at [780, 156] on div "Sort by: Relevance Sort by: Created by Sort by: Created date Sort by: Updated d…" at bounding box center [482, 139] width 964 height 278
click at [773, 198] on p "Sort by: Relevance" at bounding box center [818, 191] width 217 height 14
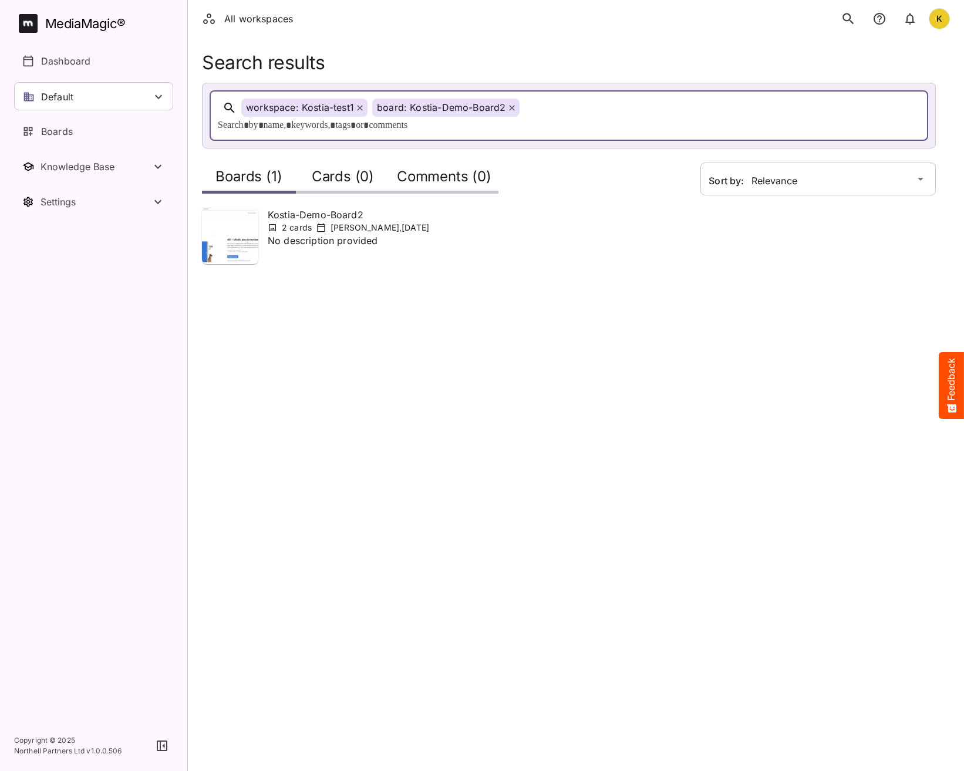
click at [515, 110] on div "board: Kostia-Demo-Board2" at bounding box center [445, 108] width 147 height 18
click at [513, 109] on icon at bounding box center [512, 108] width 6 height 6
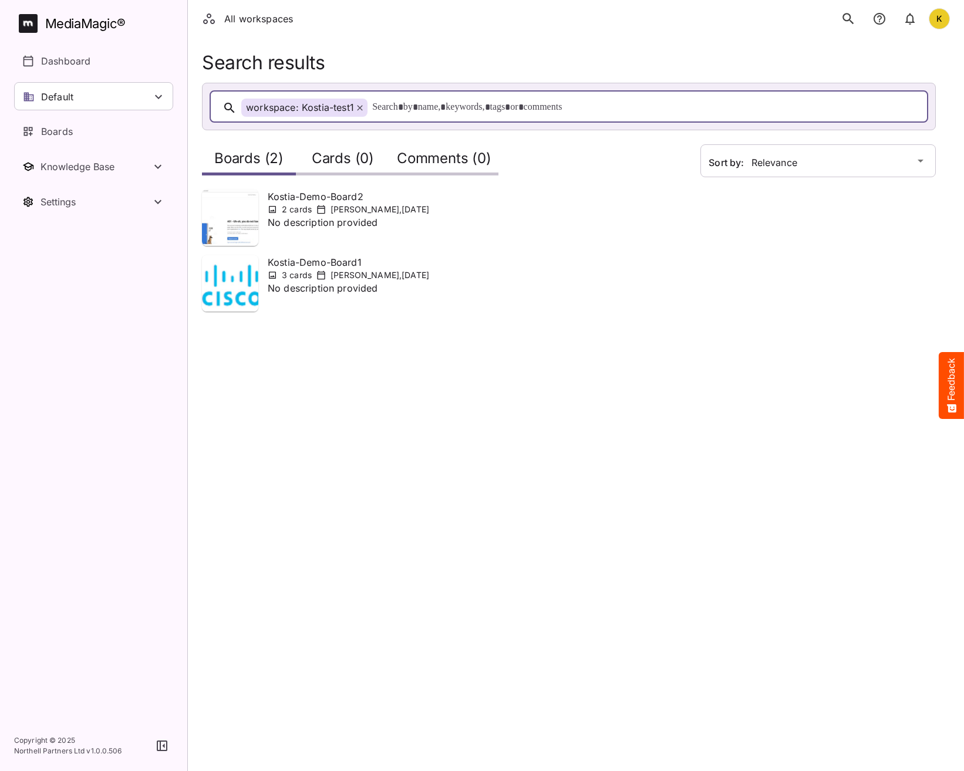
click at [362, 106] on icon at bounding box center [359, 108] width 5 height 5
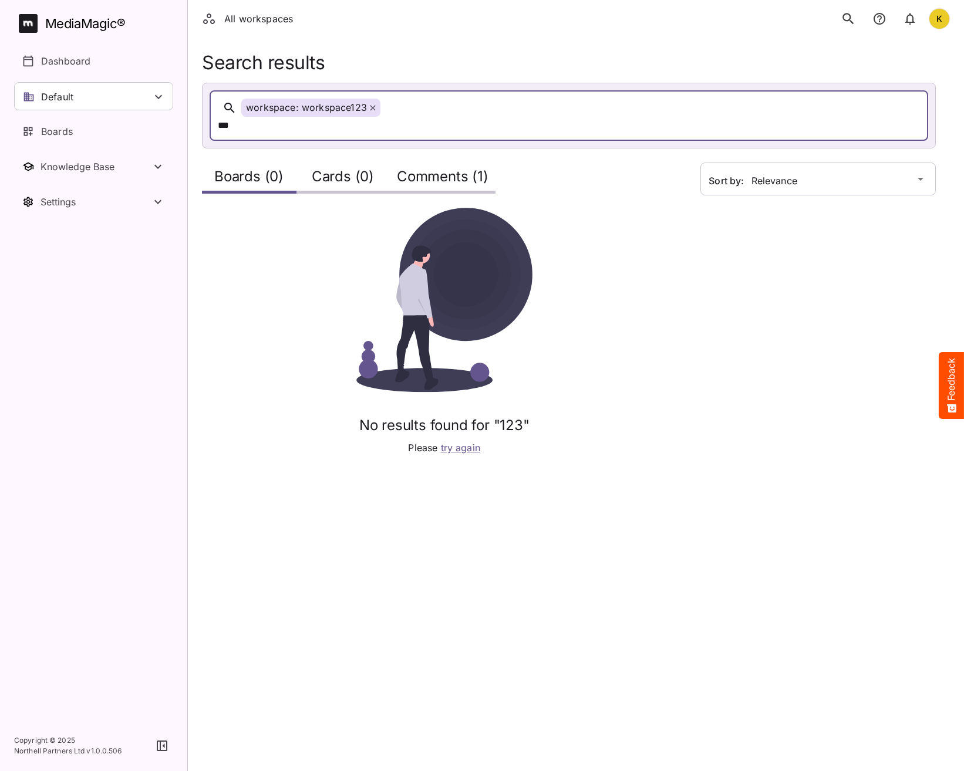
click at [429, 169] on h2 "Comments (1)" at bounding box center [443, 180] width 92 height 22
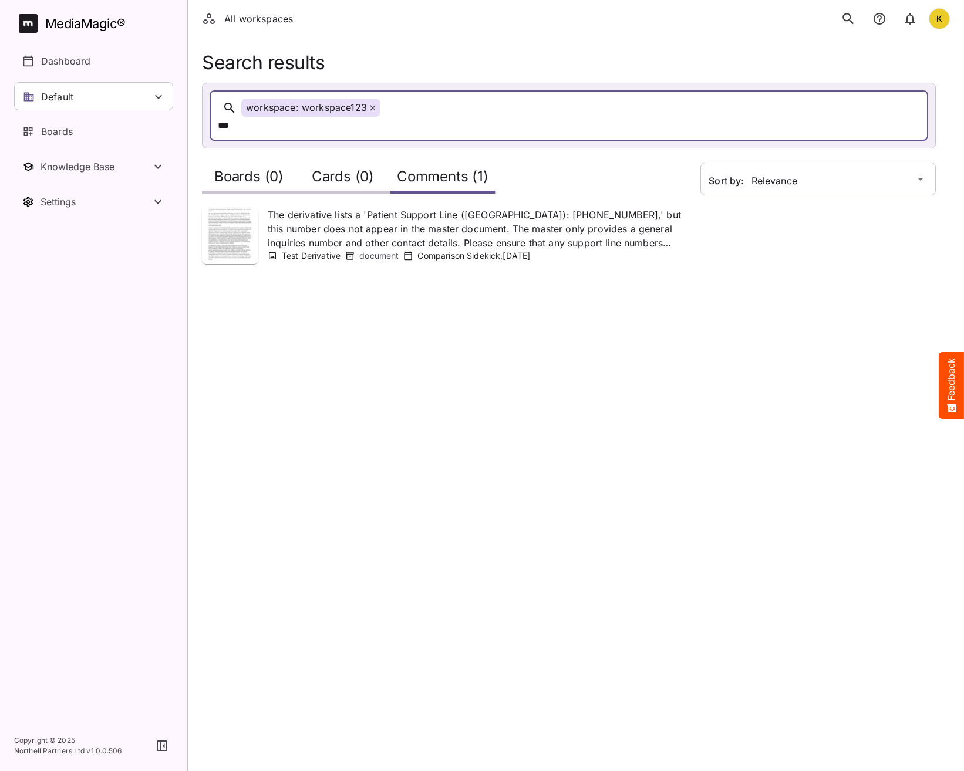
click at [410, 292] on html "All workspaces K MediaMagic ® Dashboard Default BYOD Default DefaultBYOD E2ETes…" at bounding box center [482, 146] width 964 height 292
click at [370, 105] on icon at bounding box center [373, 108] width 6 height 6
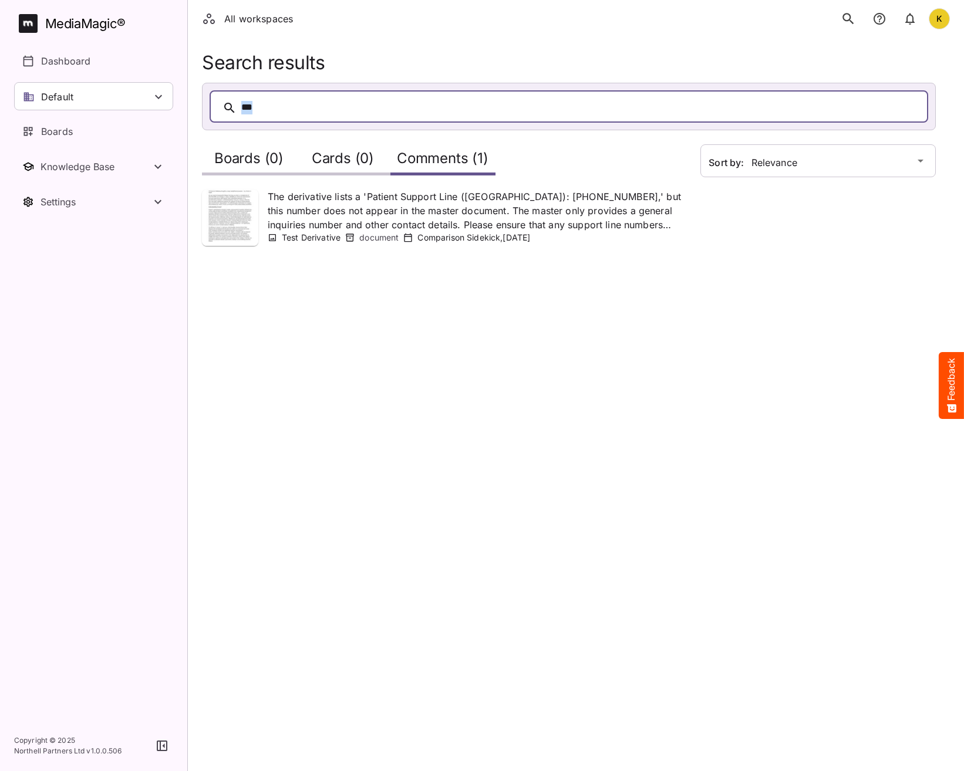
drag, startPoint x: 262, startPoint y: 108, endPoint x: 183, endPoint y: 103, distance: 78.8
click at [183, 105] on div "All workspaces K MediaMagic ® Dashboard Default BYOD Default DefaultBYOD E2ETes…" at bounding box center [482, 130] width 964 height 260
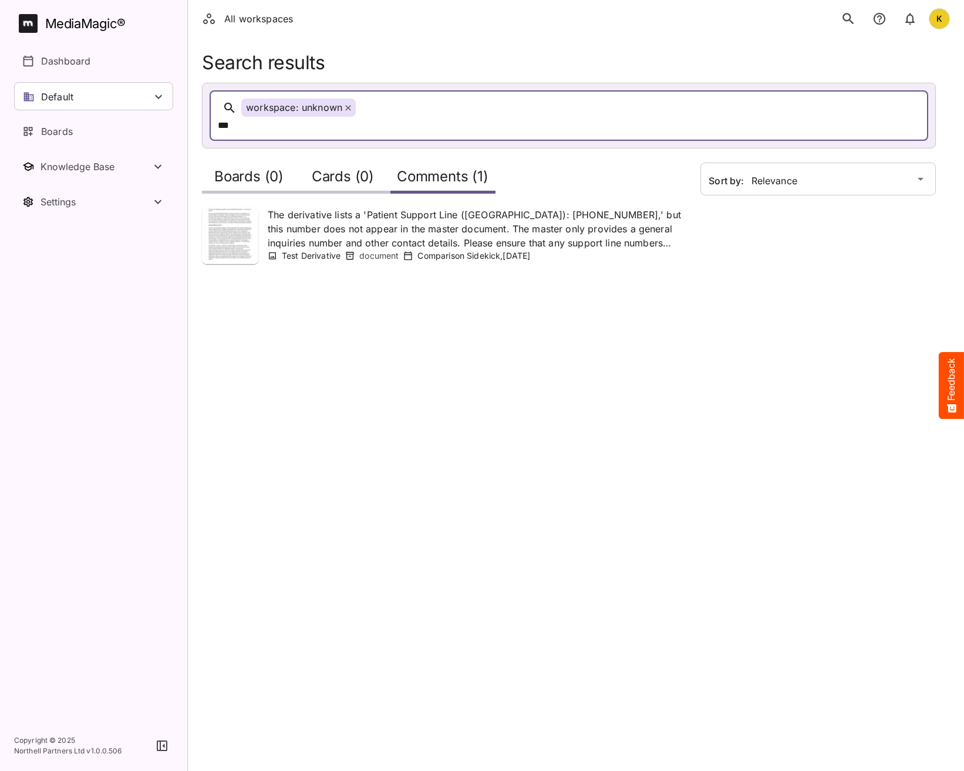
click at [346, 106] on icon at bounding box center [348, 108] width 6 height 6
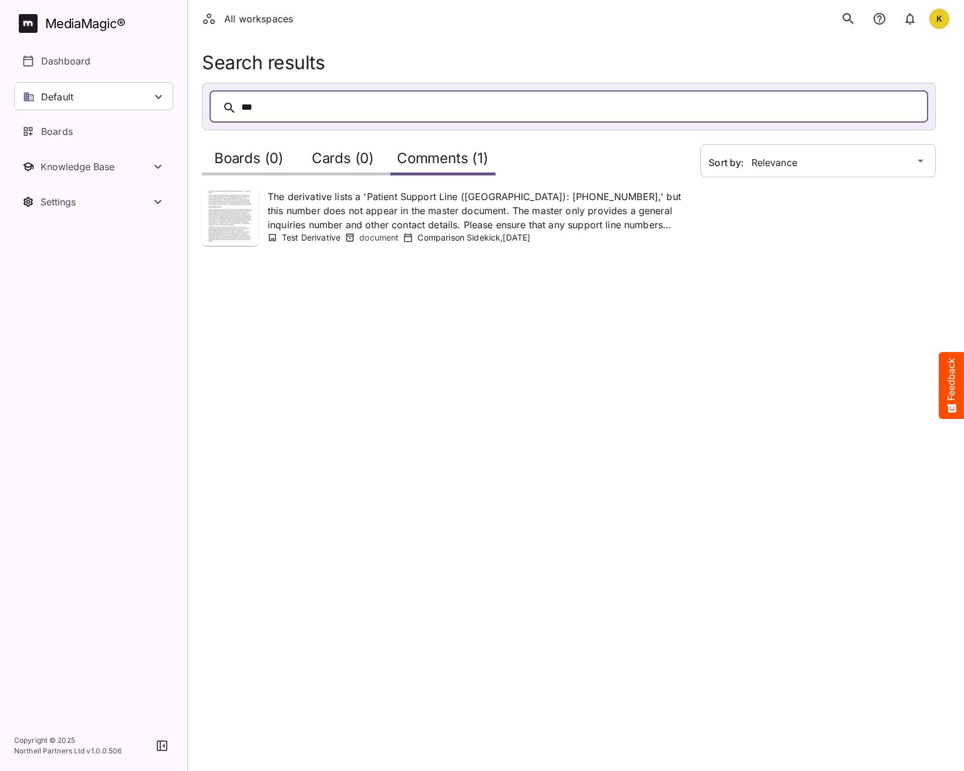
click at [293, 112] on div "***" at bounding box center [580, 108] width 679 height 18
drag, startPoint x: 272, startPoint y: 110, endPoint x: 61, endPoint y: 92, distance: 211.6
click at [46, 95] on div "All workspaces K MediaMagic ® Dashboard Default BYOD Default DefaultBYOD E2ETes…" at bounding box center [482, 130] width 964 height 260
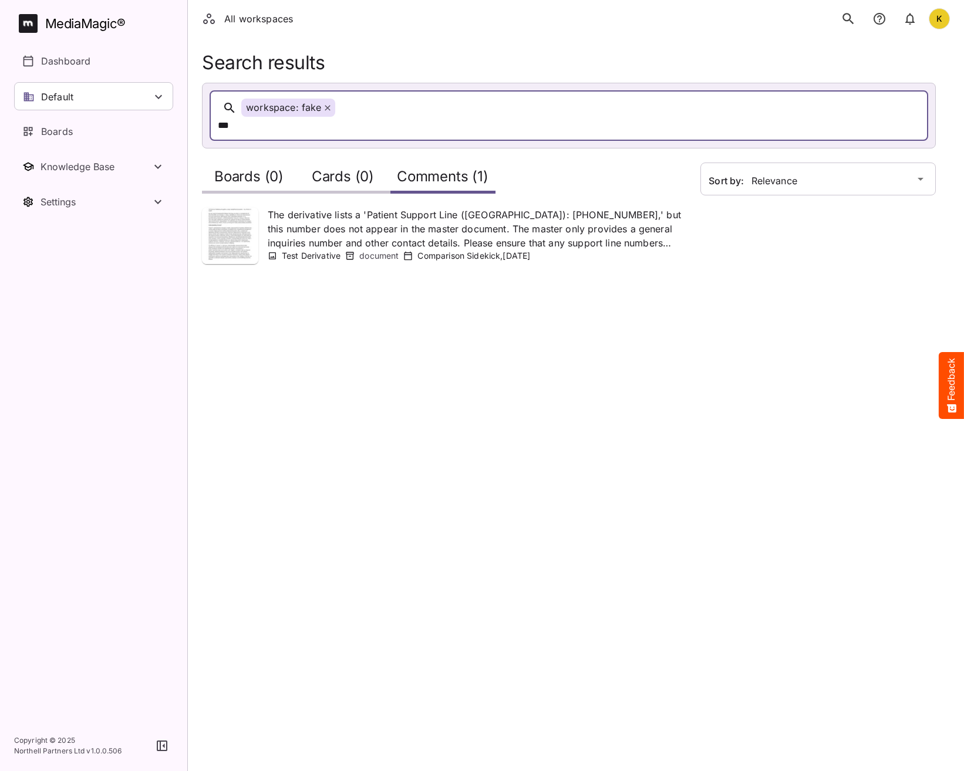
click at [348, 117] on div "***" at bounding box center [508, 126] width 581 height 18
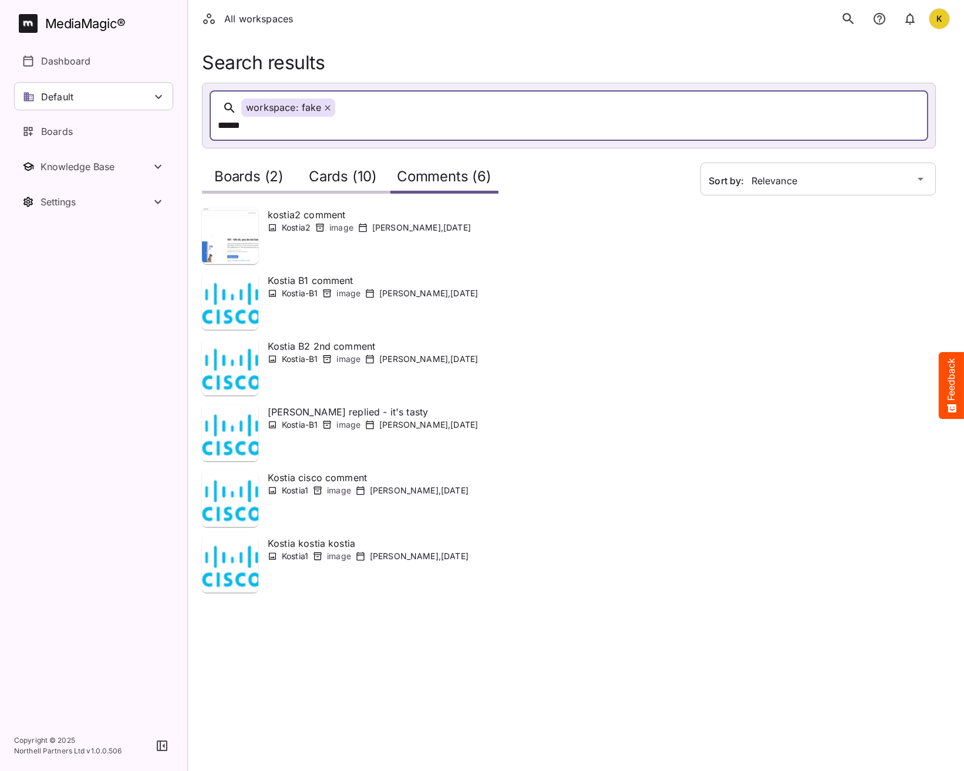
click at [241, 169] on h2 "Boards (2)" at bounding box center [248, 180] width 69 height 22
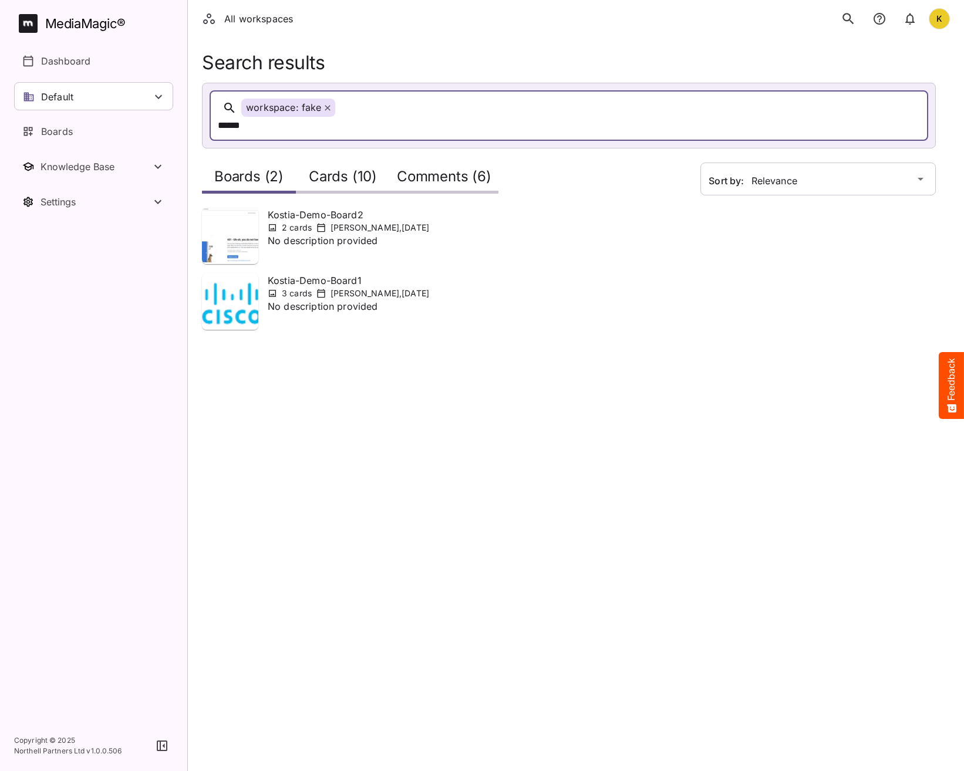
click at [325, 105] on span at bounding box center [328, 108] width 6 height 12
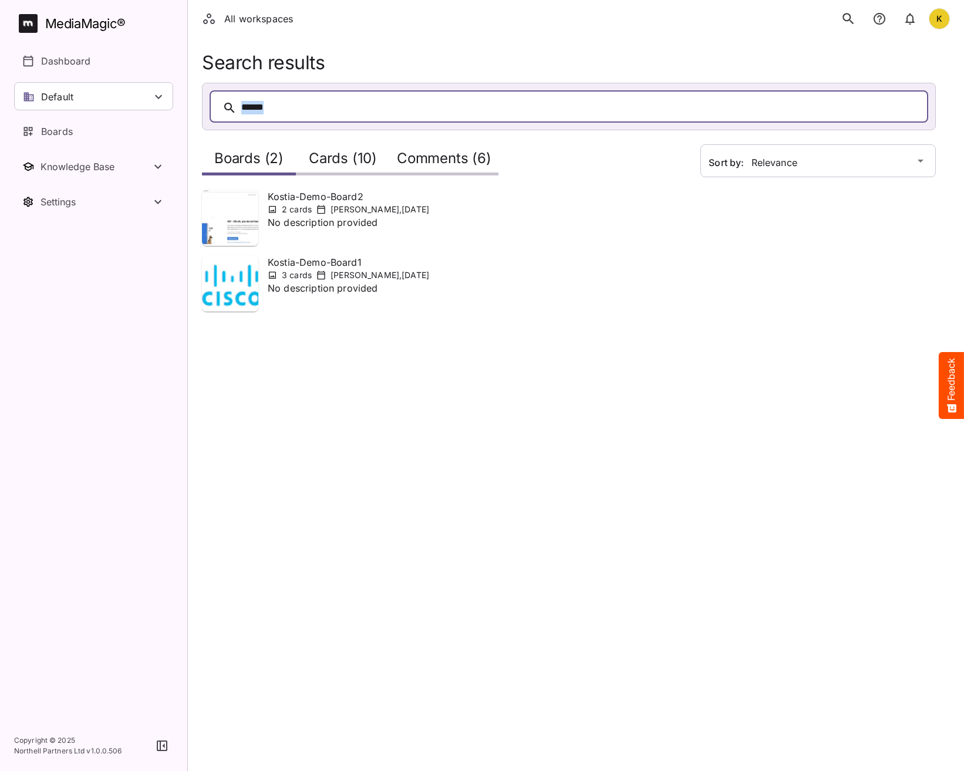
drag, startPoint x: 230, startPoint y: 92, endPoint x: 151, endPoint y: 82, distance: 78.8
click at [168, 89] on div "All workspaces K MediaMagic ® Dashboard Default BYOD Default DefaultBYOD E2ETes…" at bounding box center [482, 163] width 964 height 326
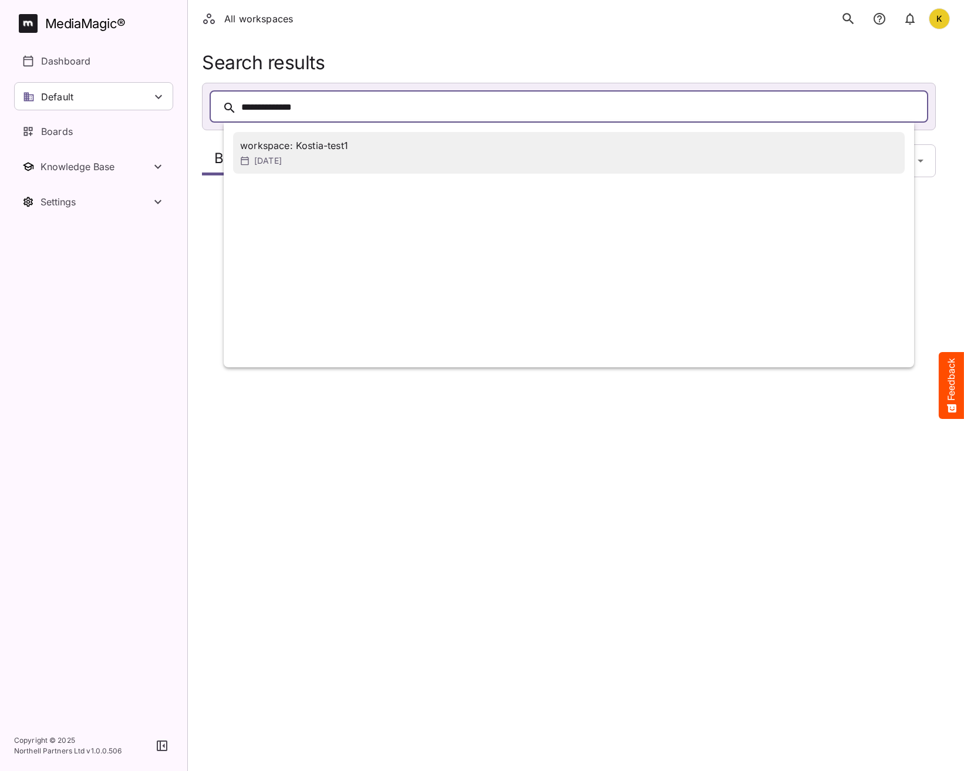
click at [280, 142] on div "workspace: Kostia-test1" at bounding box center [294, 146] width 108 height 14
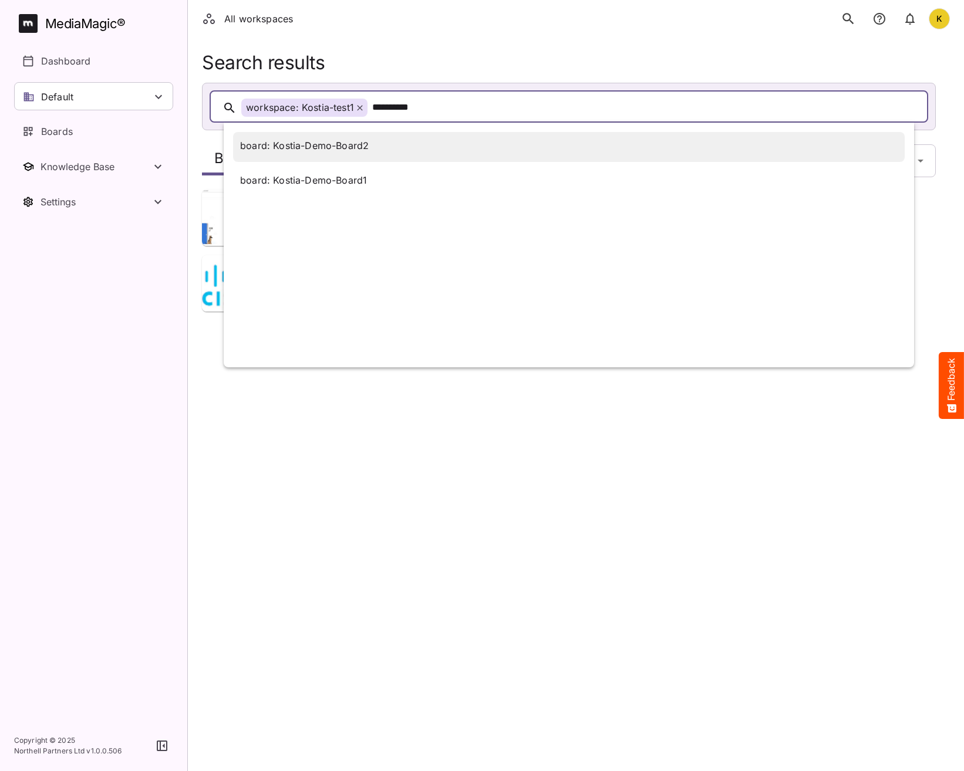
click at [329, 149] on div "board: Kostia-Demo-Board2" at bounding box center [304, 146] width 129 height 14
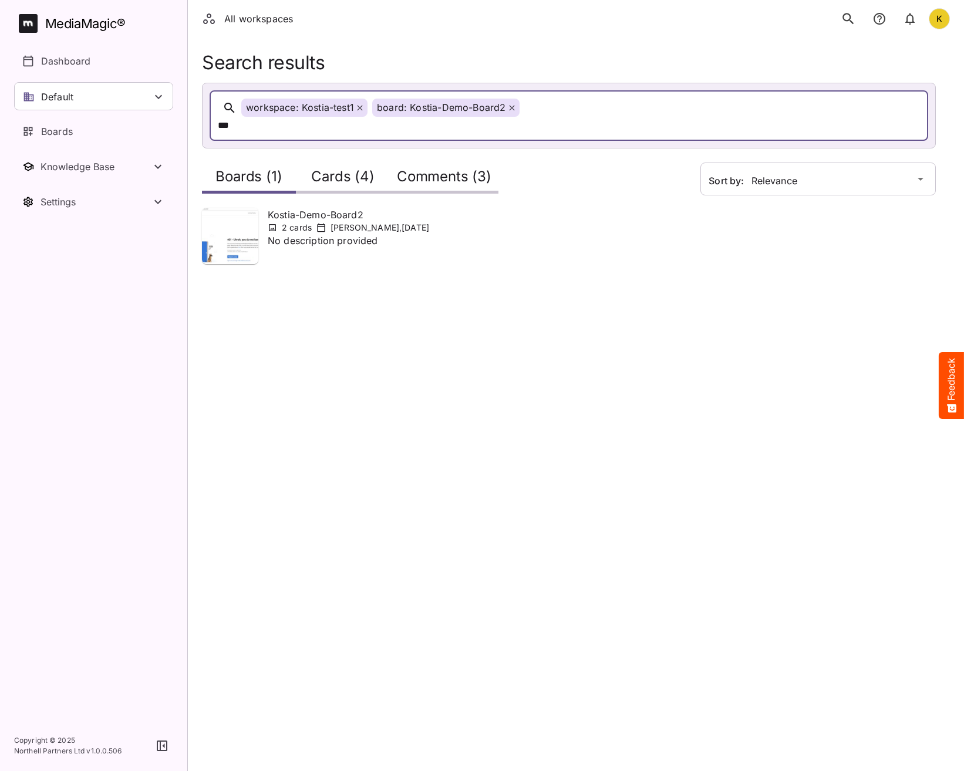
click at [350, 169] on h2 "Cards (4)" at bounding box center [342, 180] width 63 height 22
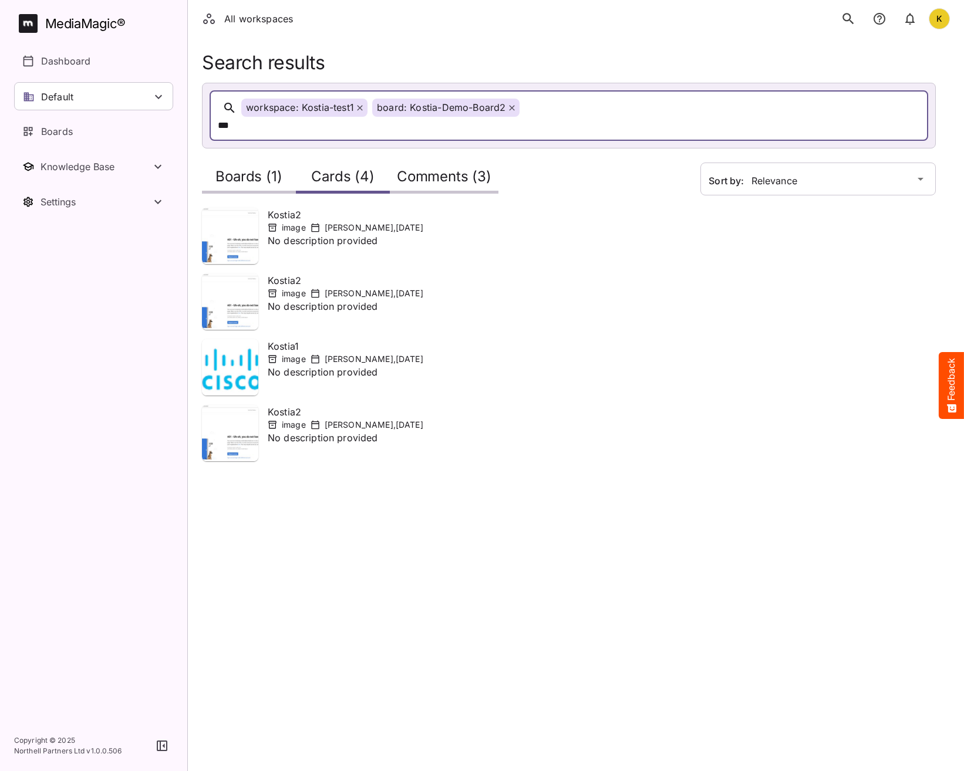
click at [419, 169] on h2 "Comments (3)" at bounding box center [444, 180] width 95 height 22
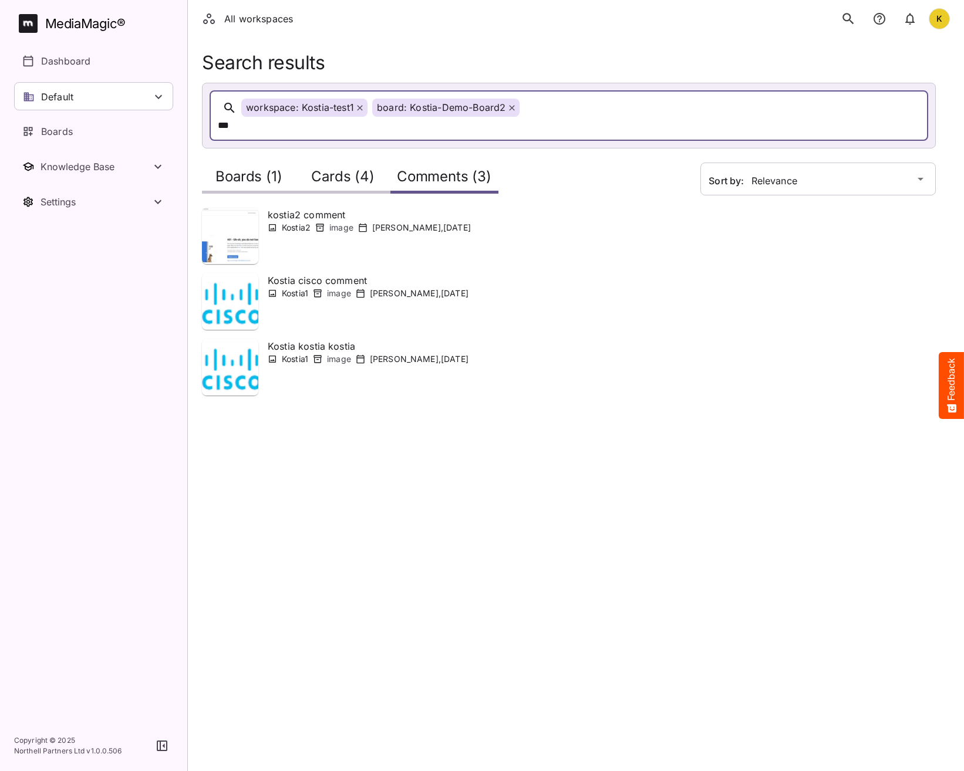
click at [247, 169] on h2 "Boards (1)" at bounding box center [248, 180] width 66 height 22
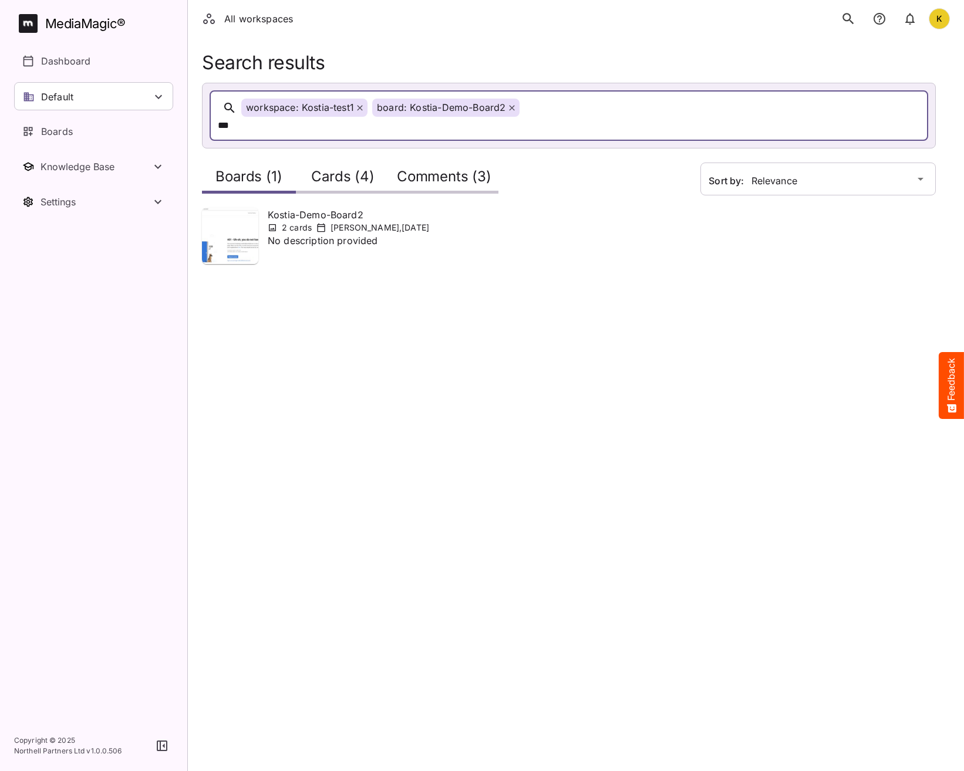
click at [343, 169] on h2 "Cards (4)" at bounding box center [342, 180] width 63 height 22
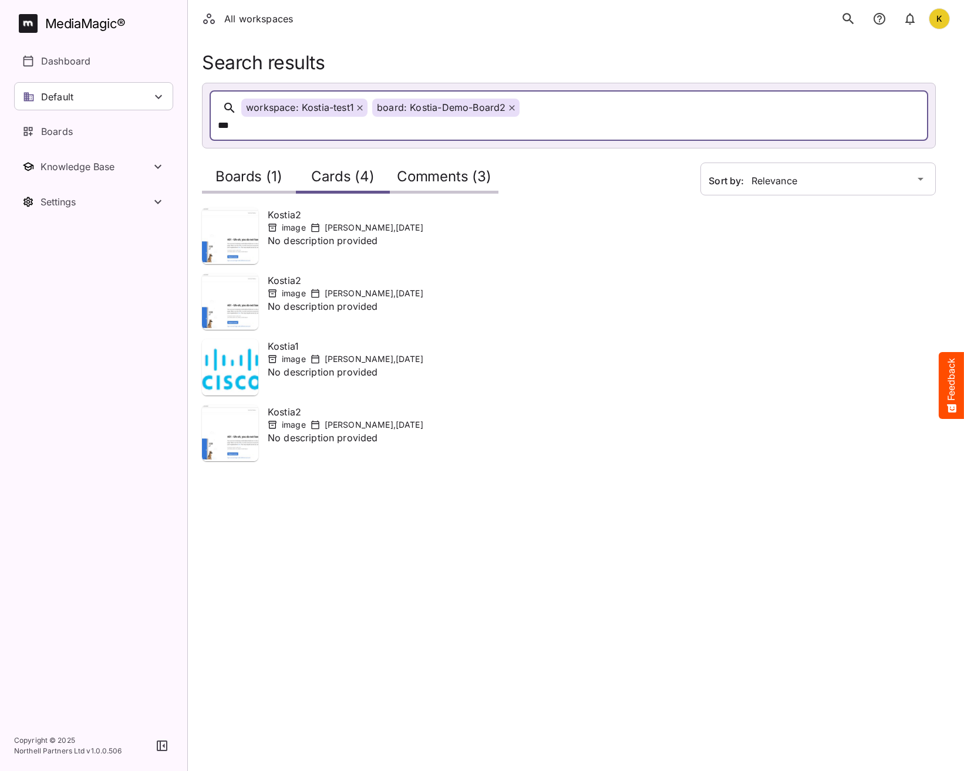
click at [432, 169] on h2 "Comments (3)" at bounding box center [444, 180] width 95 height 22
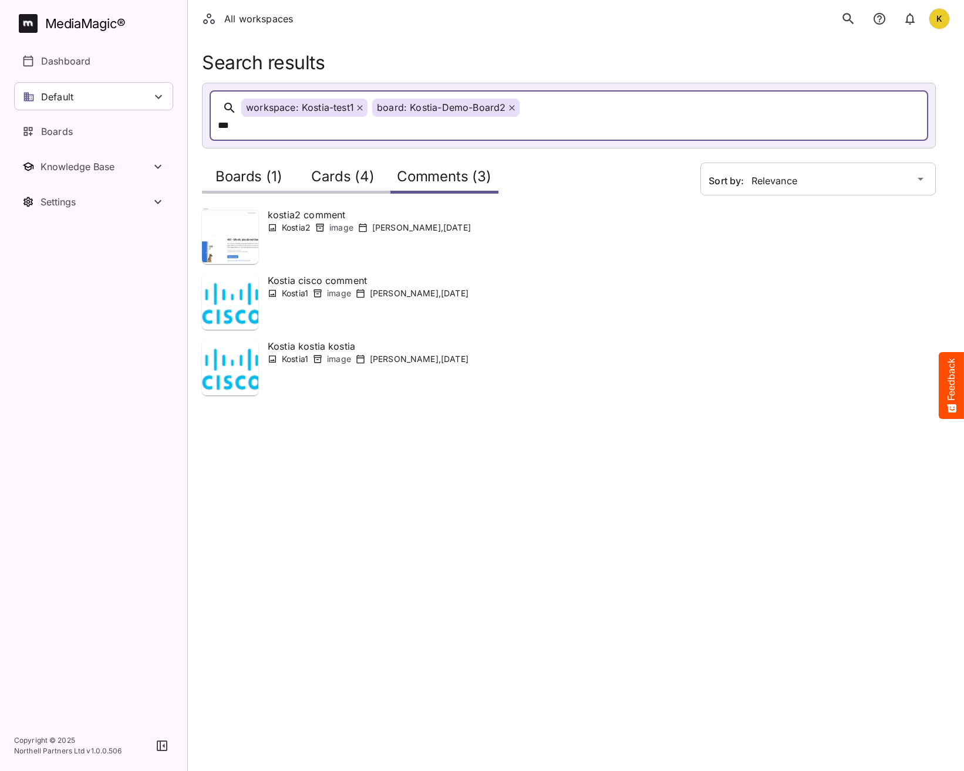
click at [558, 117] on div "***" at bounding box center [416, 126] width 397 height 18
click at [281, 169] on h2 "Boards (1)" at bounding box center [248, 180] width 66 height 22
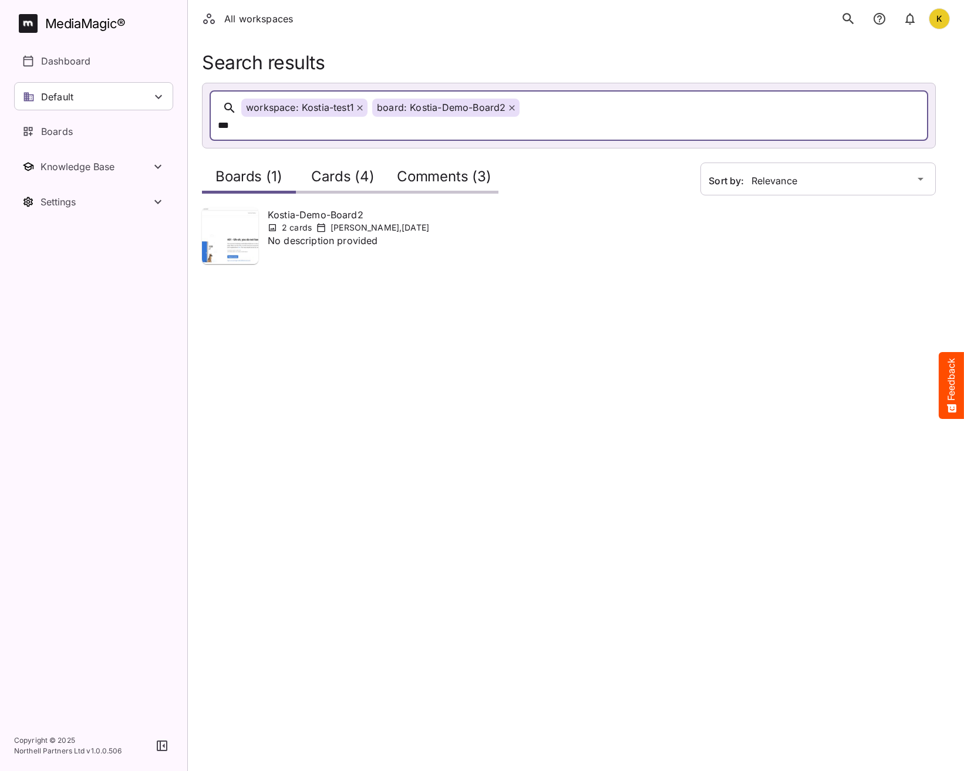
click at [340, 169] on h2 "Cards (4)" at bounding box center [342, 180] width 63 height 22
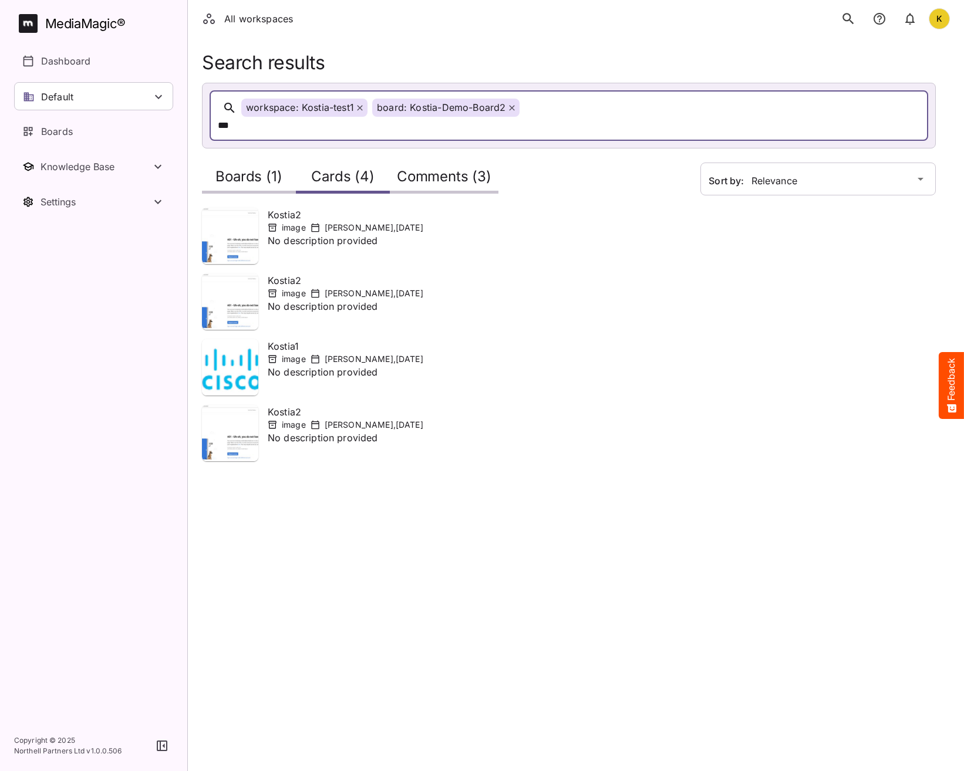
click at [306, 419] on div "image Kostiantyn Medvid , 10th Oct 2025" at bounding box center [346, 425] width 156 height 12
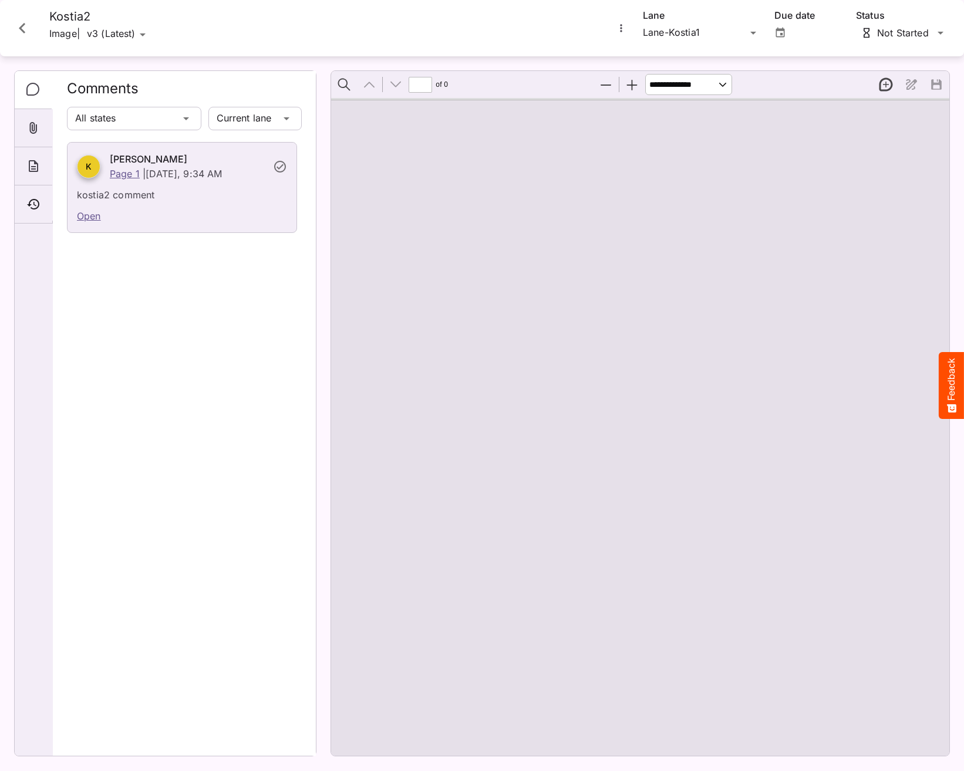
type input "*"
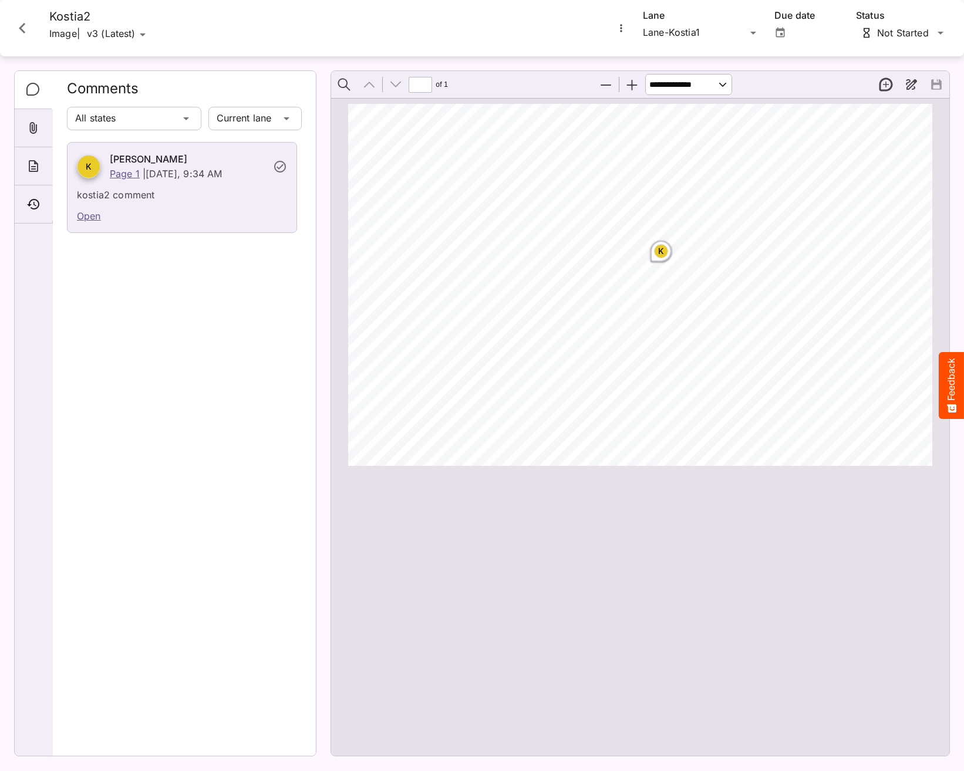
click at [28, 28] on icon "Close card" at bounding box center [22, 28] width 21 height 21
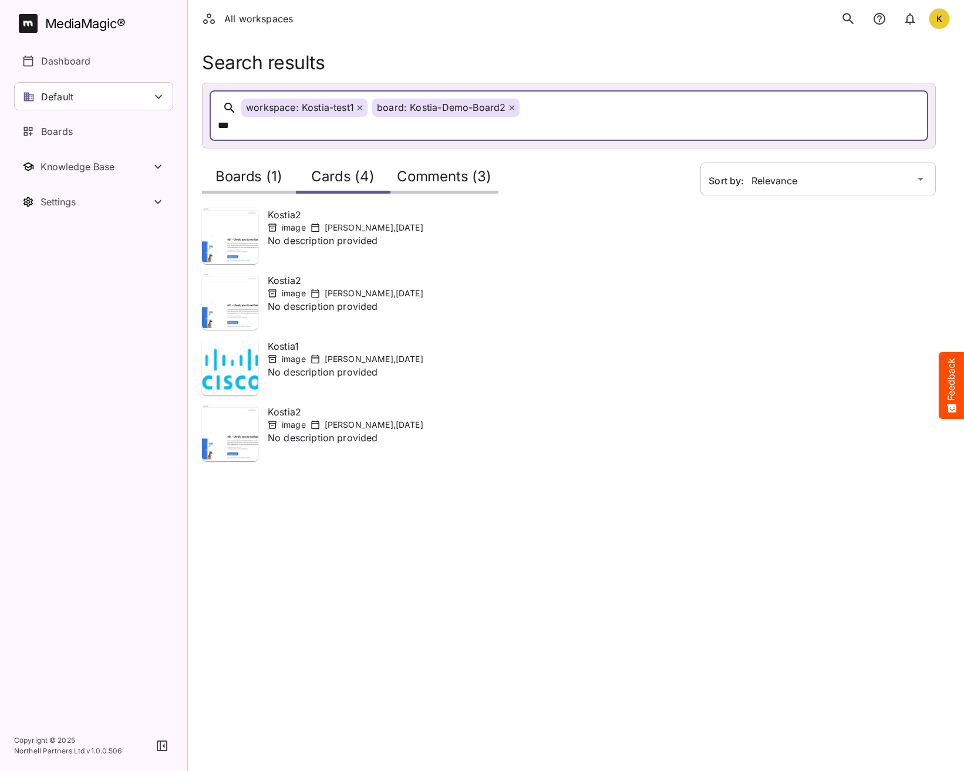
click at [315, 223] on icon at bounding box center [315, 227] width 9 height 9
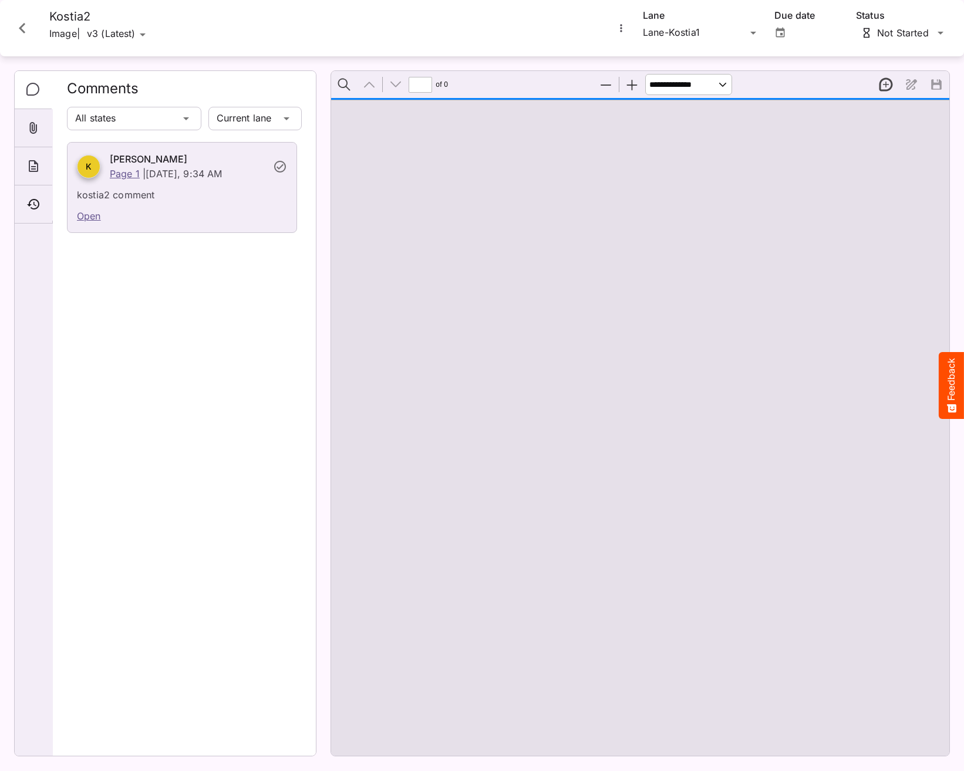
type input "*"
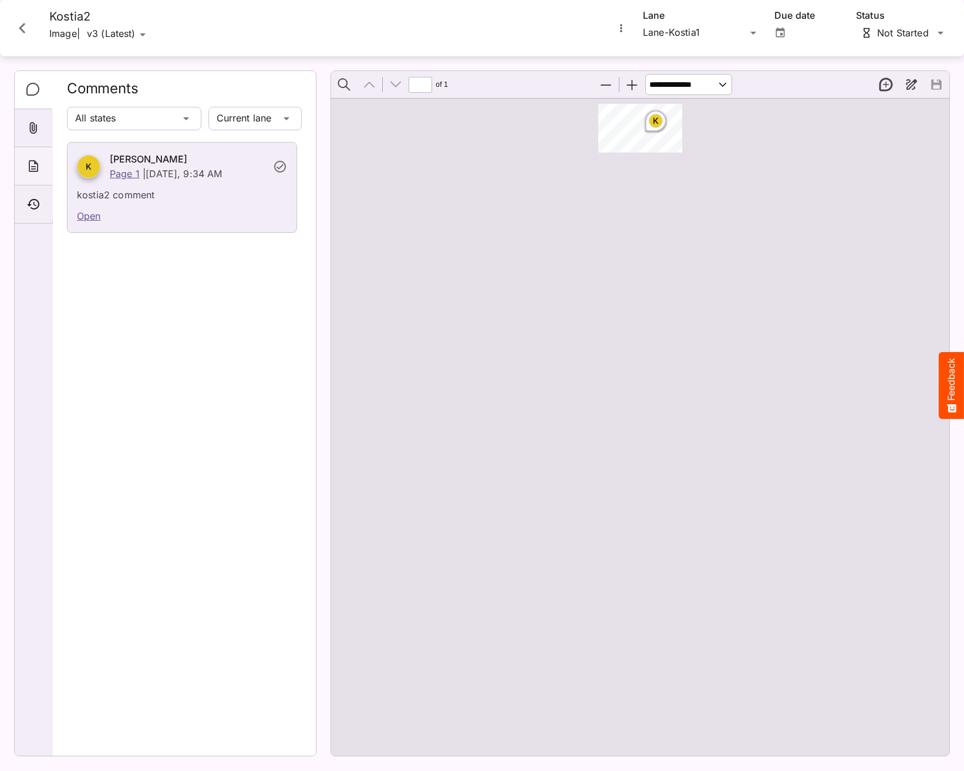
click at [50, 183] on div "About" at bounding box center [34, 166] width 38 height 38
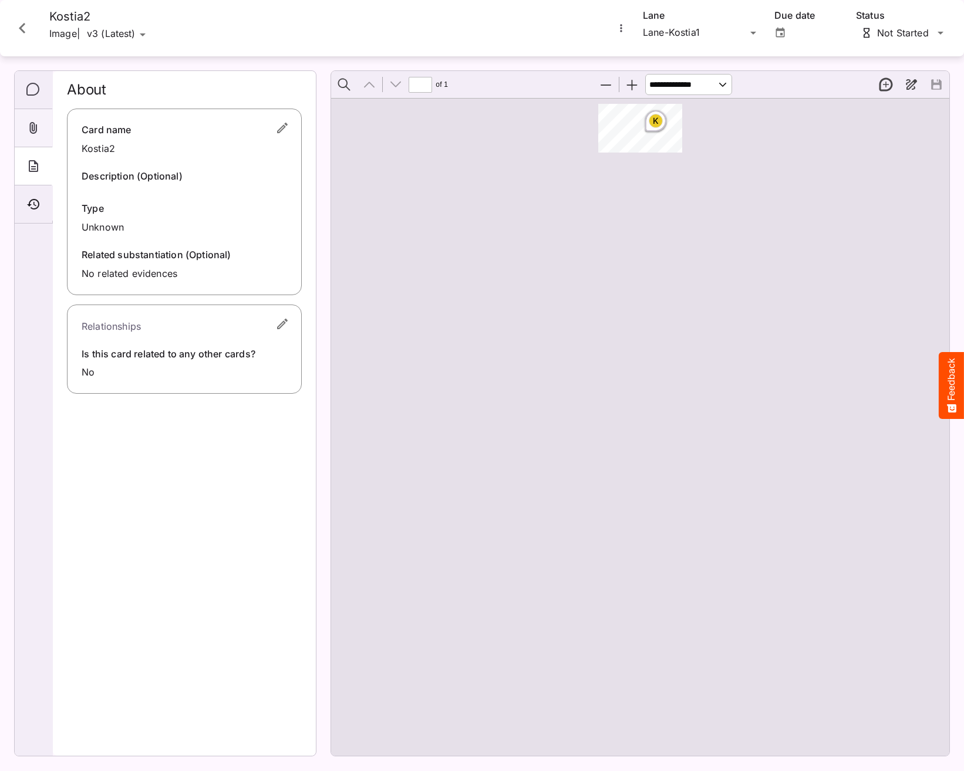
click at [38, 124] on icon "Attachments" at bounding box center [33, 128] width 14 height 14
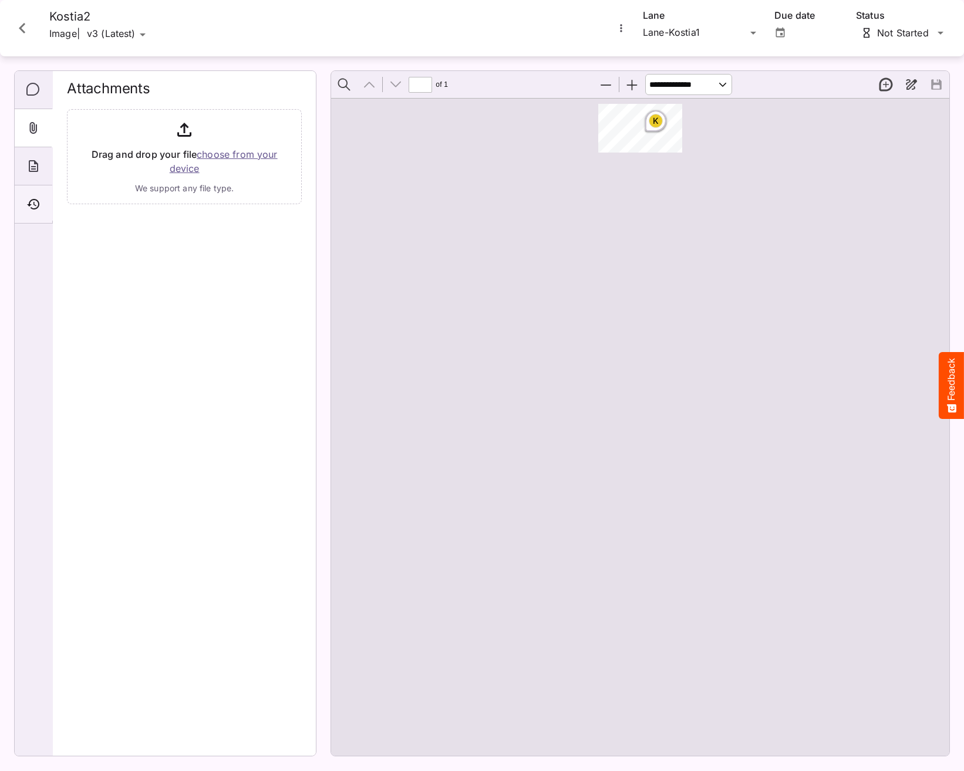
click at [37, 199] on icon "Timeline" at bounding box center [33, 204] width 14 height 14
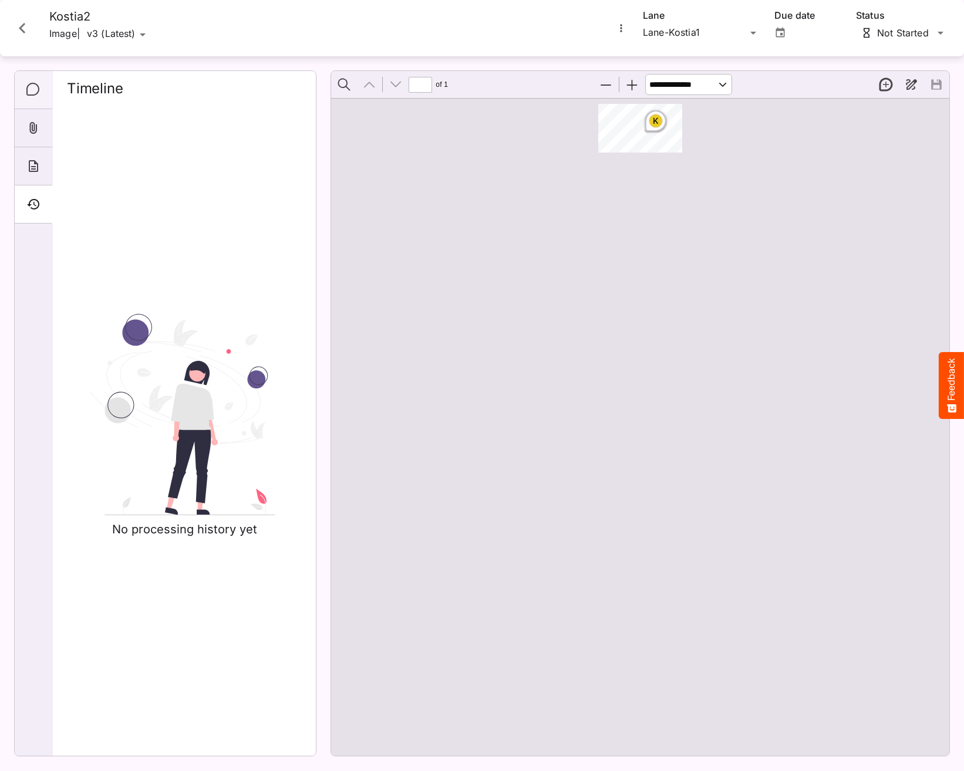
click at [41, 86] on div "Comments" at bounding box center [34, 90] width 38 height 38
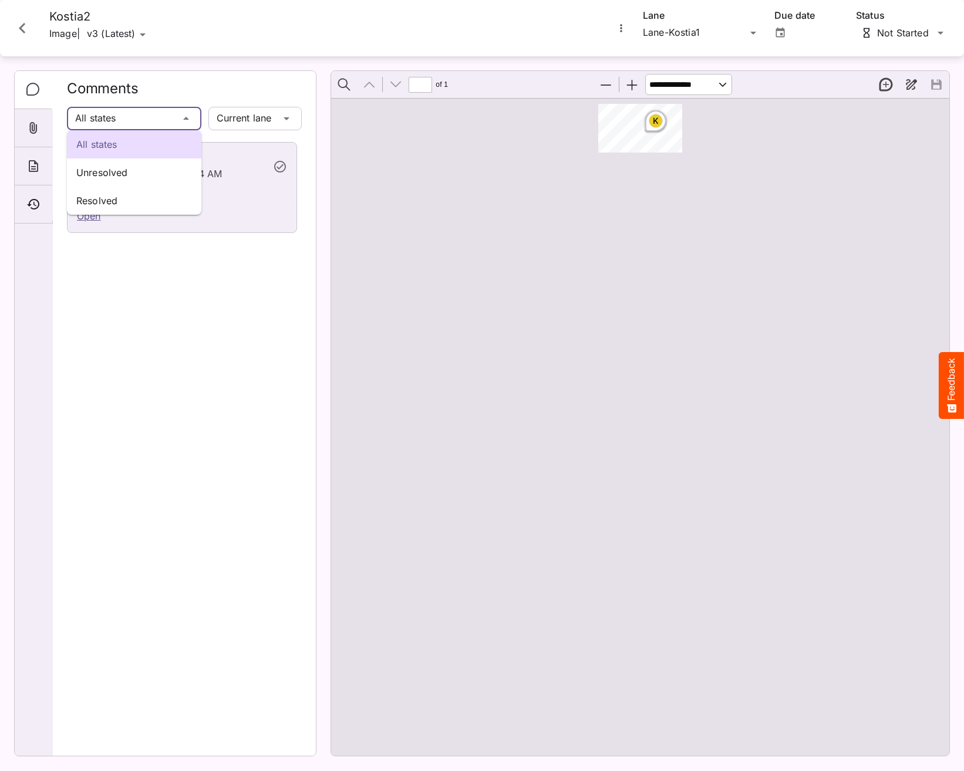
click at [147, 119] on div "All states Unresolved Resolved All workspaces K MediaMagic ® Dashboard Default …" at bounding box center [482, 238] width 964 height 476
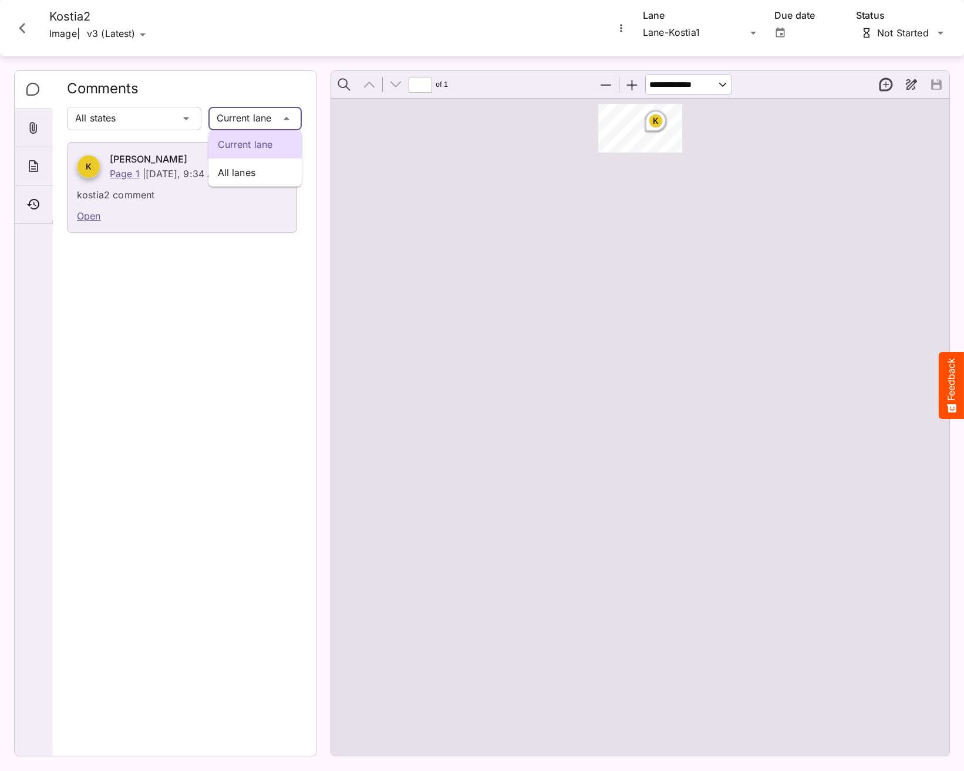
click at [266, 118] on div "Current lane All lanes All workspaces K MediaMagic ® Dashboard Default BYOD Def…" at bounding box center [482, 238] width 964 height 476
click at [246, 182] on div "All lanes" at bounding box center [255, 173] width 94 height 28
click at [779, 33] on icon "Open" at bounding box center [780, 33] width 12 height 12
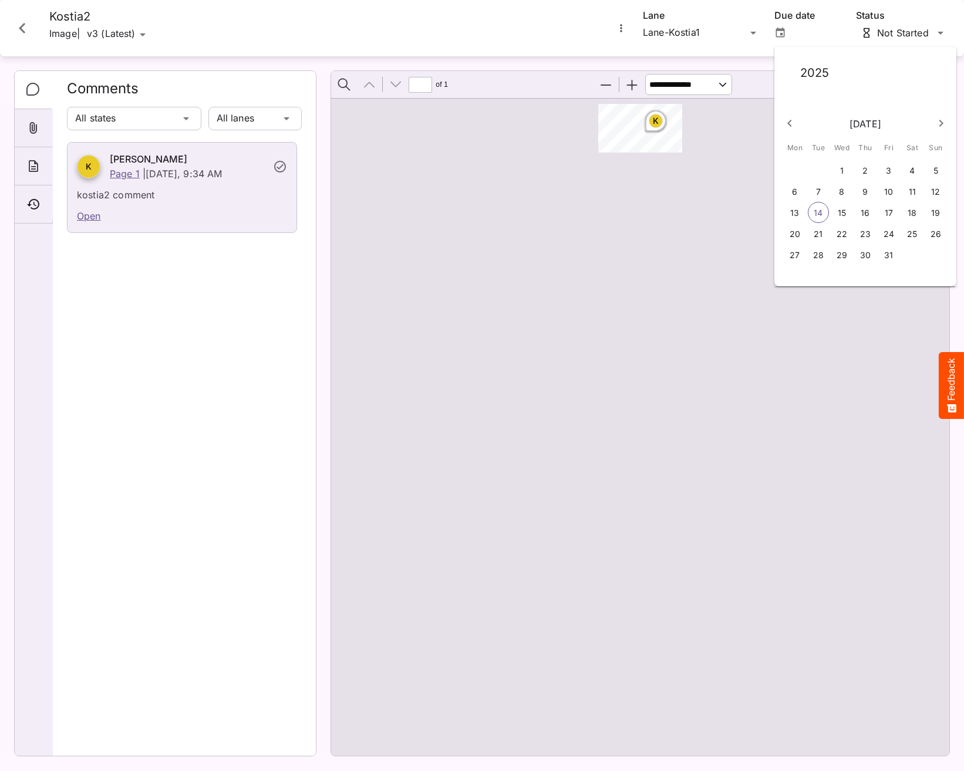
click at [746, 31] on div at bounding box center [482, 385] width 964 height 771
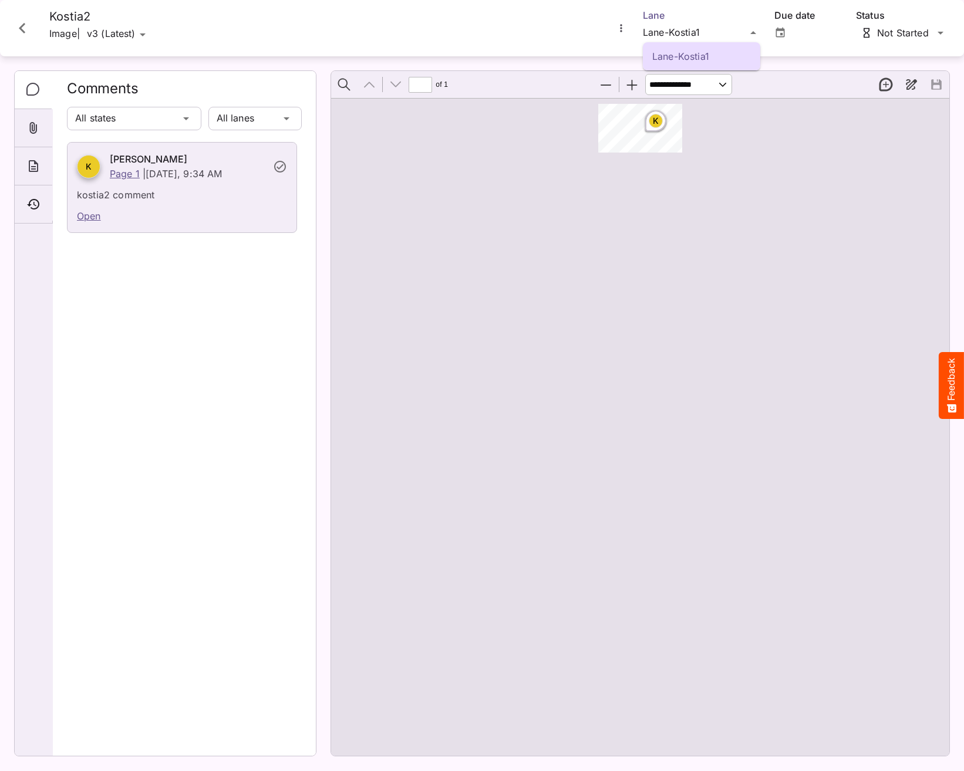
click at [744, 31] on div "Lane-Kostia1 All workspaces K MediaMagic ® Dashboard Default BYOD Default Defau…" at bounding box center [482, 238] width 964 height 476
click at [25, 28] on icon "Close card" at bounding box center [22, 28] width 21 height 21
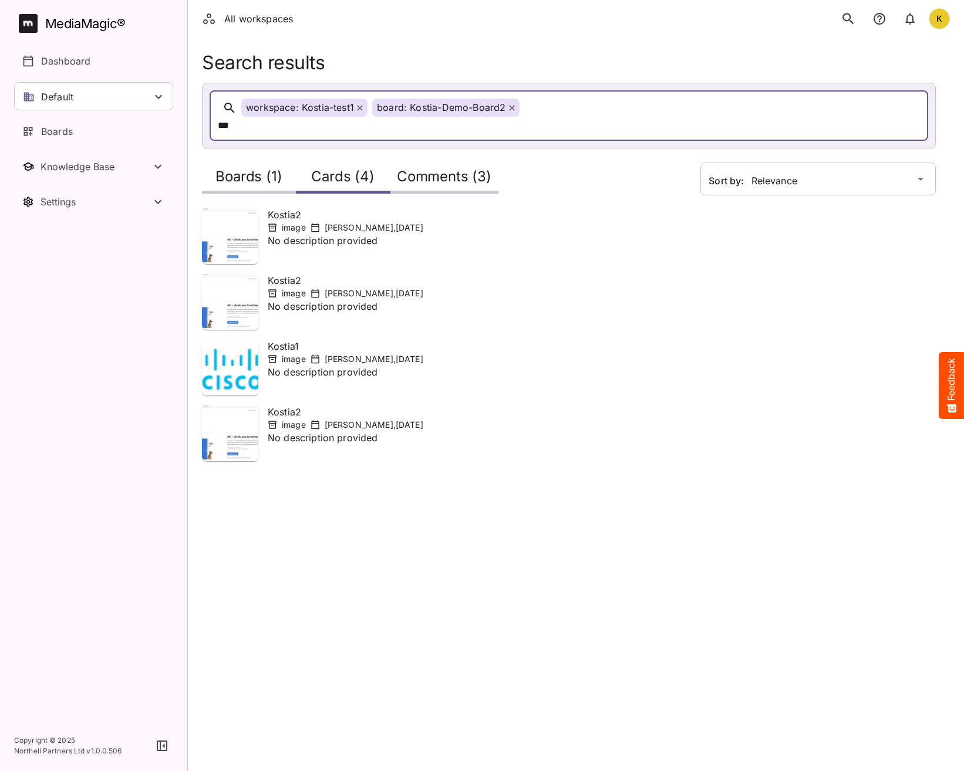
click at [449, 169] on h2 "Comments (3)" at bounding box center [444, 180] width 95 height 22
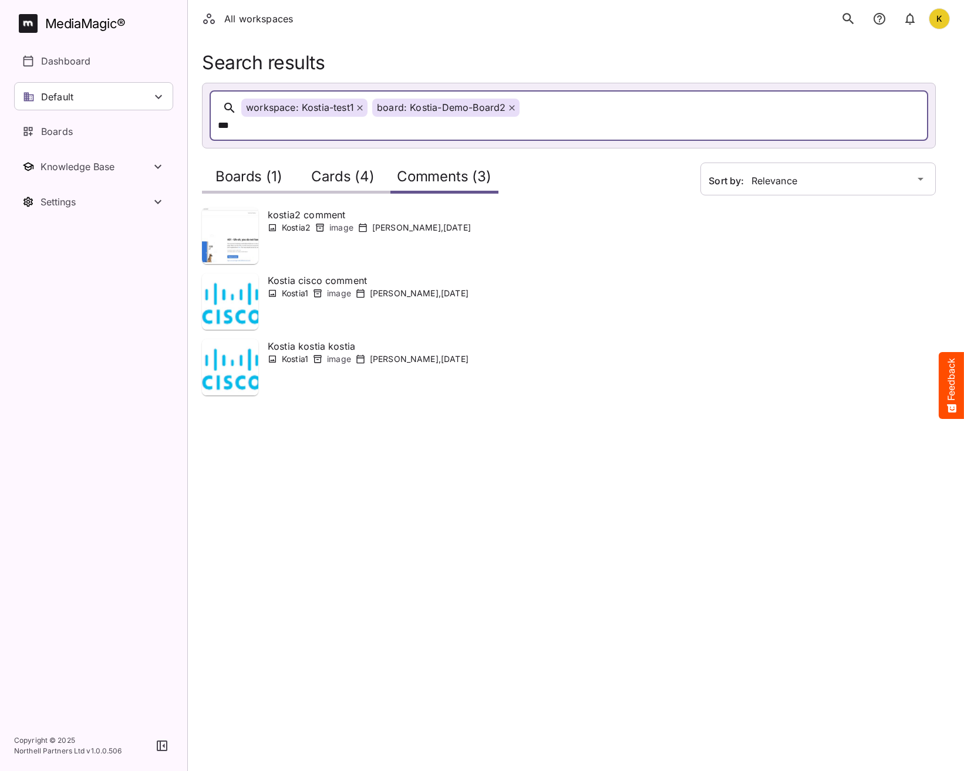
click at [343, 169] on h2 "Cards (4)" at bounding box center [342, 180] width 63 height 22
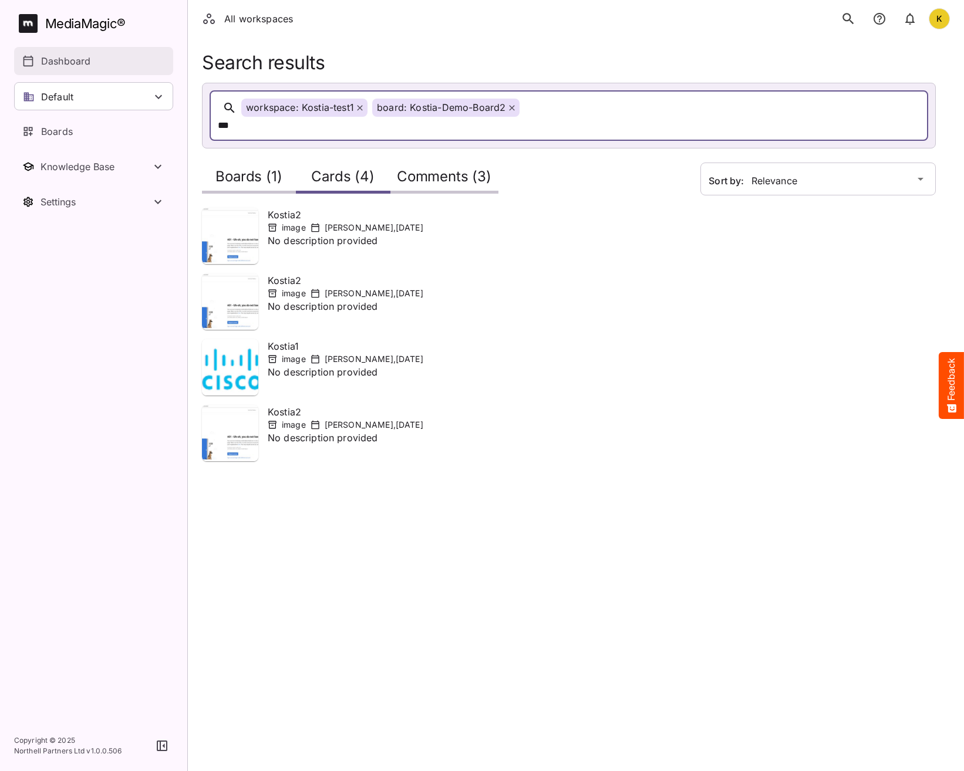
click at [83, 68] on p "Dashboard" at bounding box center [65, 61] width 49 height 14
click at [302, 222] on p "image" at bounding box center [294, 228] width 24 height 12
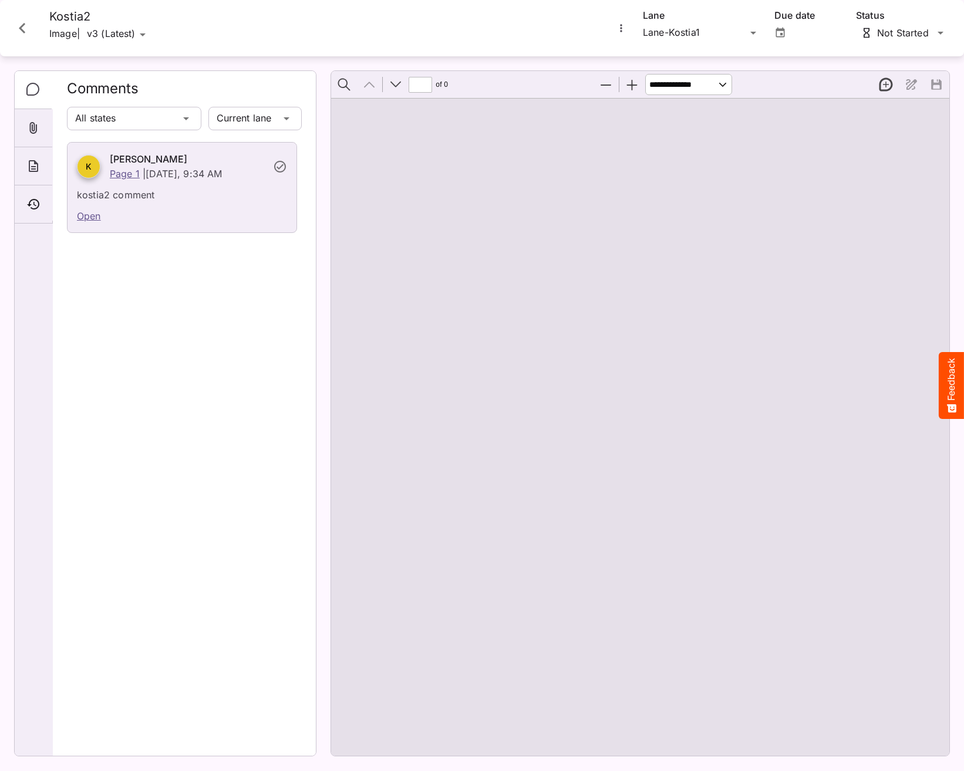
type input "*"
click at [18, 27] on icon "Close card" at bounding box center [22, 28] width 21 height 21
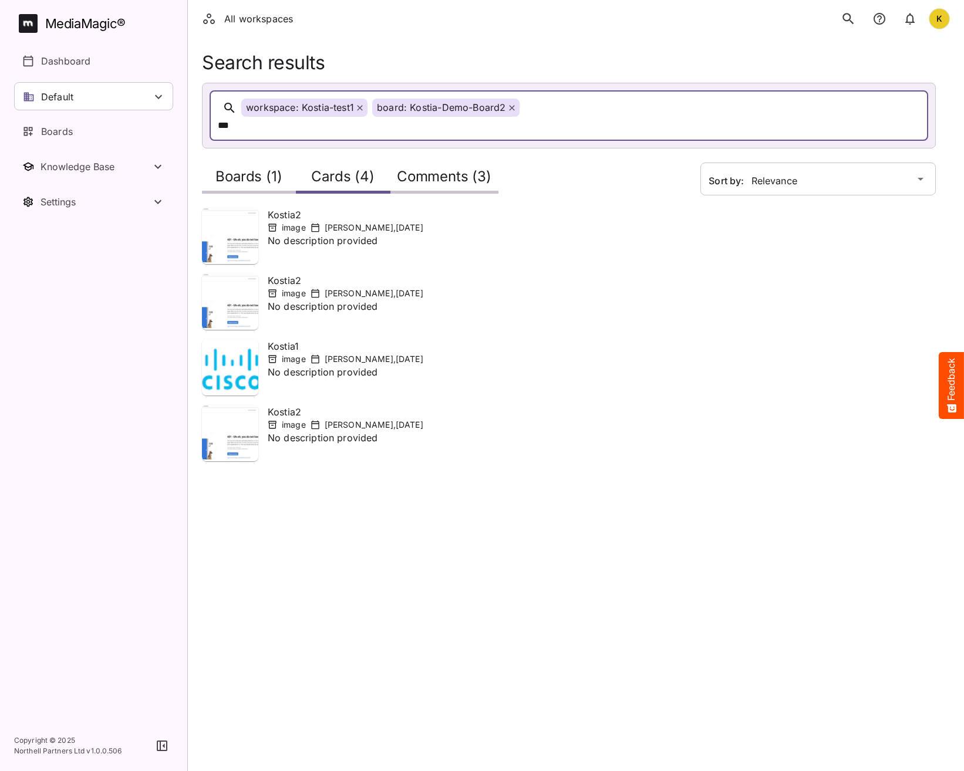
click at [308, 288] on div "image Kostiantyn Medvid , 12th Oct 2025" at bounding box center [346, 294] width 156 height 12
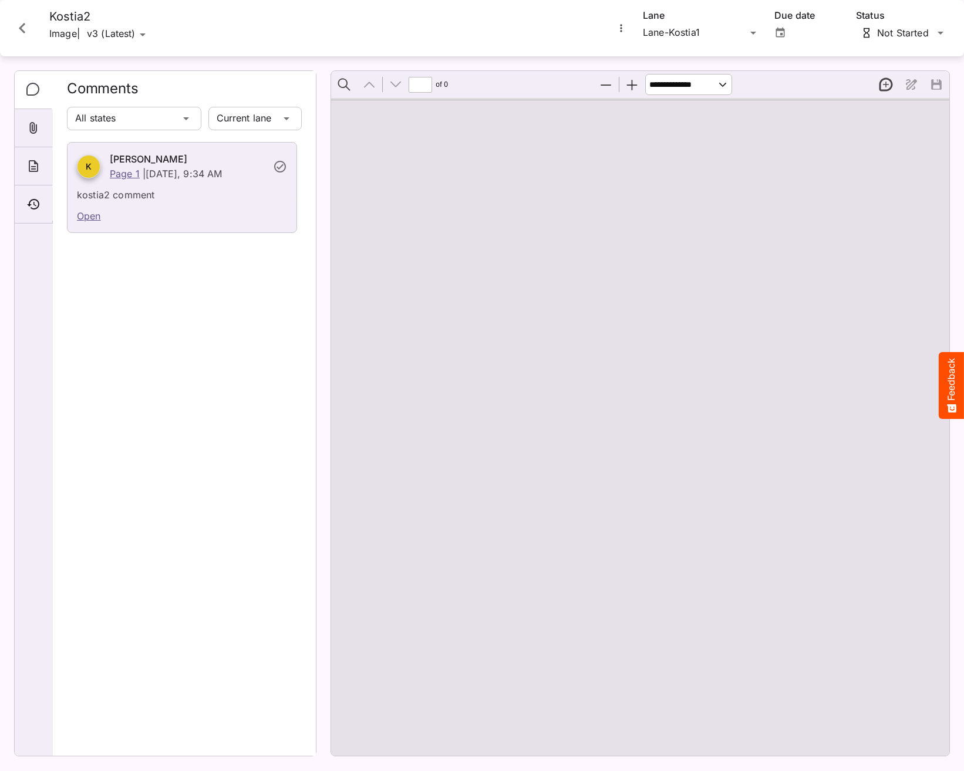
type input "*"
click at [28, 30] on icon "Close card" at bounding box center [22, 28] width 21 height 21
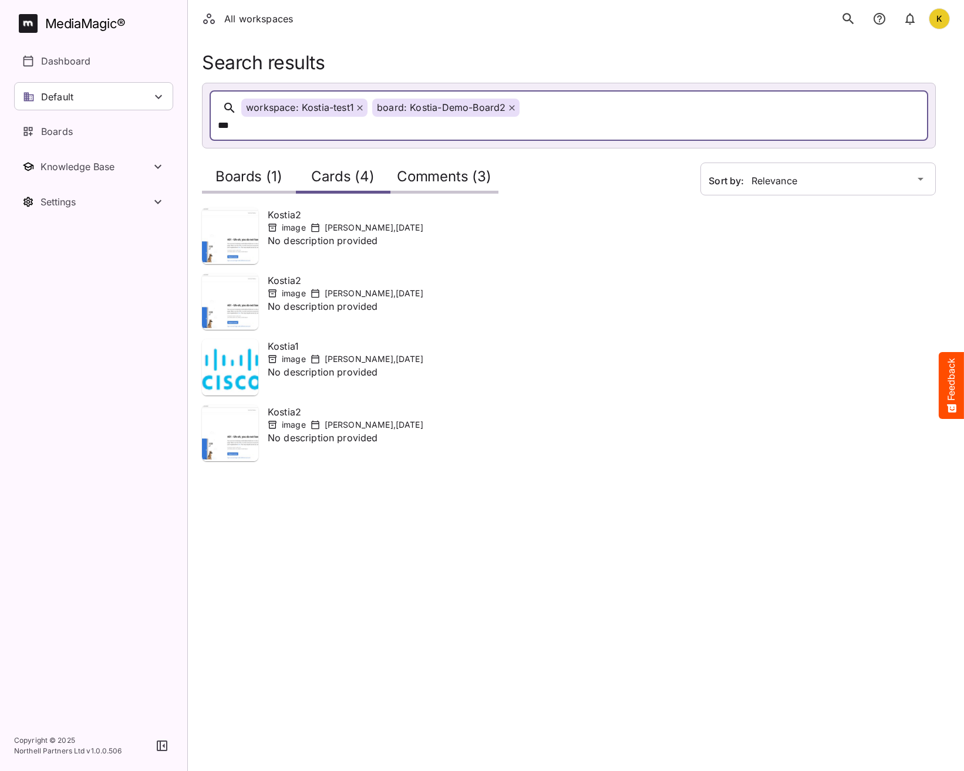
click at [312, 234] on p "No description provided" at bounding box center [346, 248] width 156 height 28
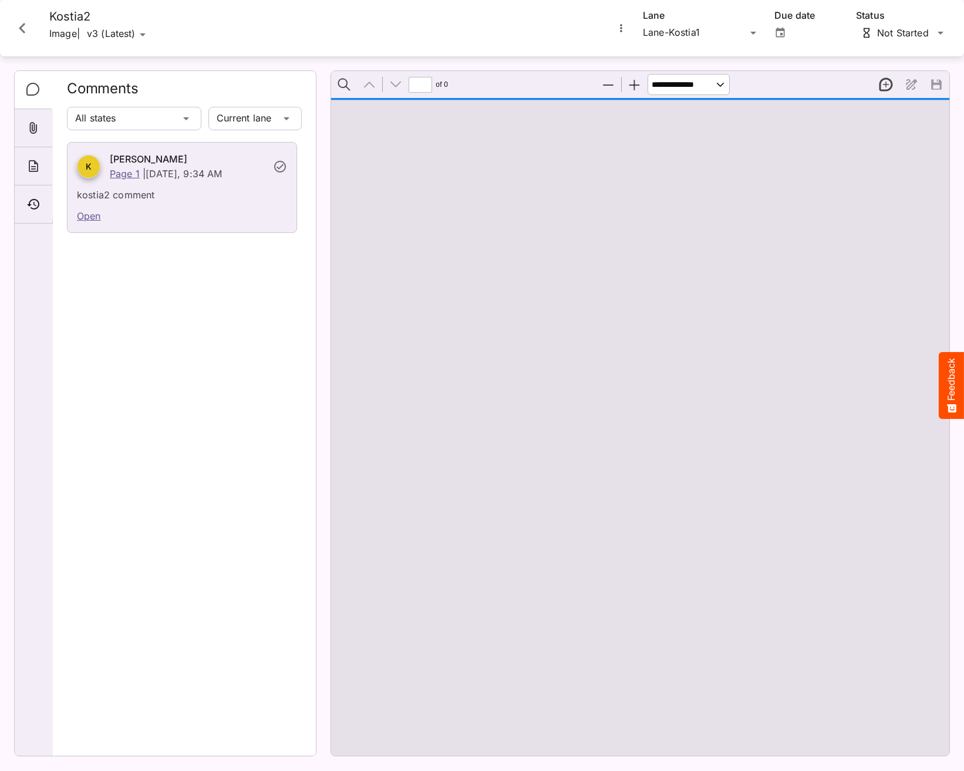
type input "*"
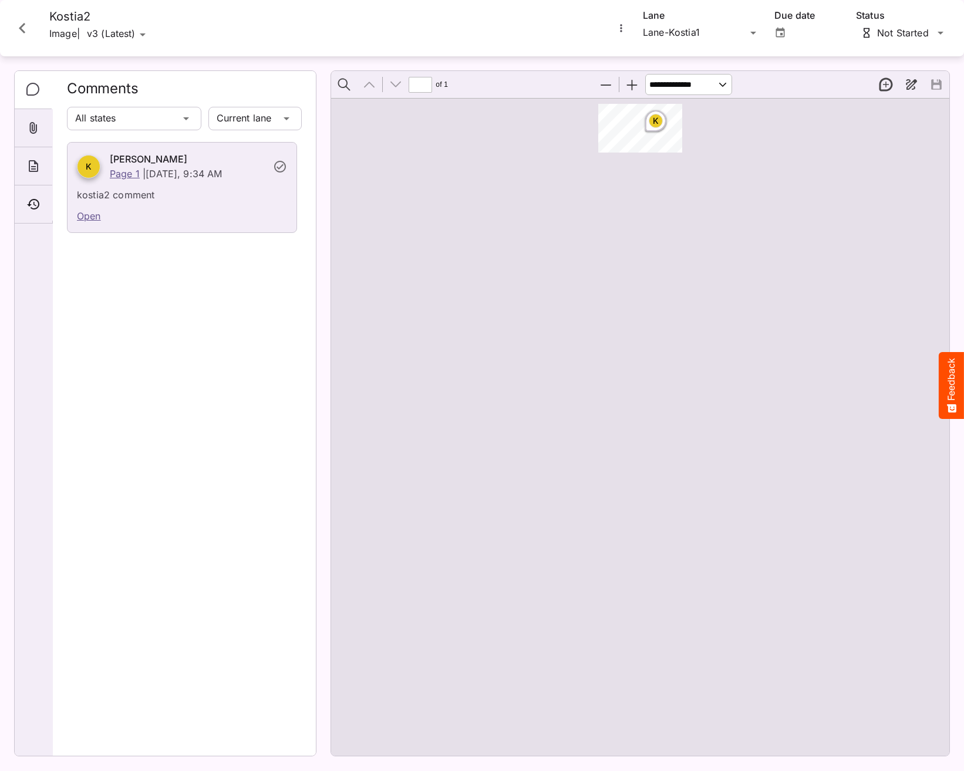
click at [24, 32] on icon "Close card" at bounding box center [22, 28] width 6 height 11
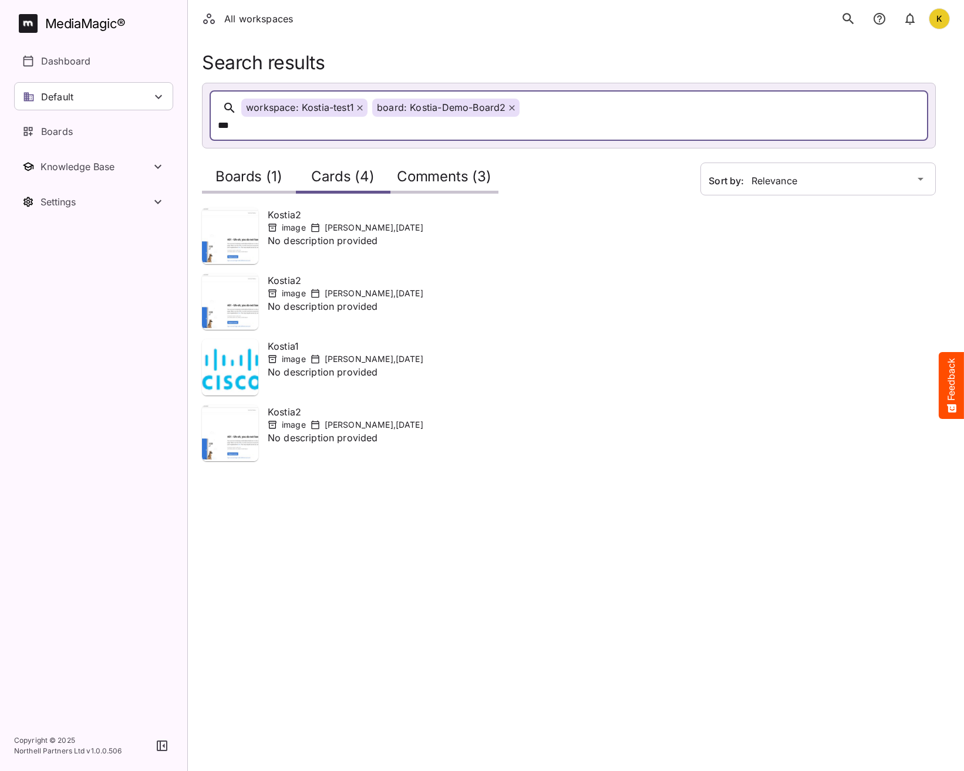
click at [446, 169] on h2 "Comments (3)" at bounding box center [444, 180] width 95 height 22
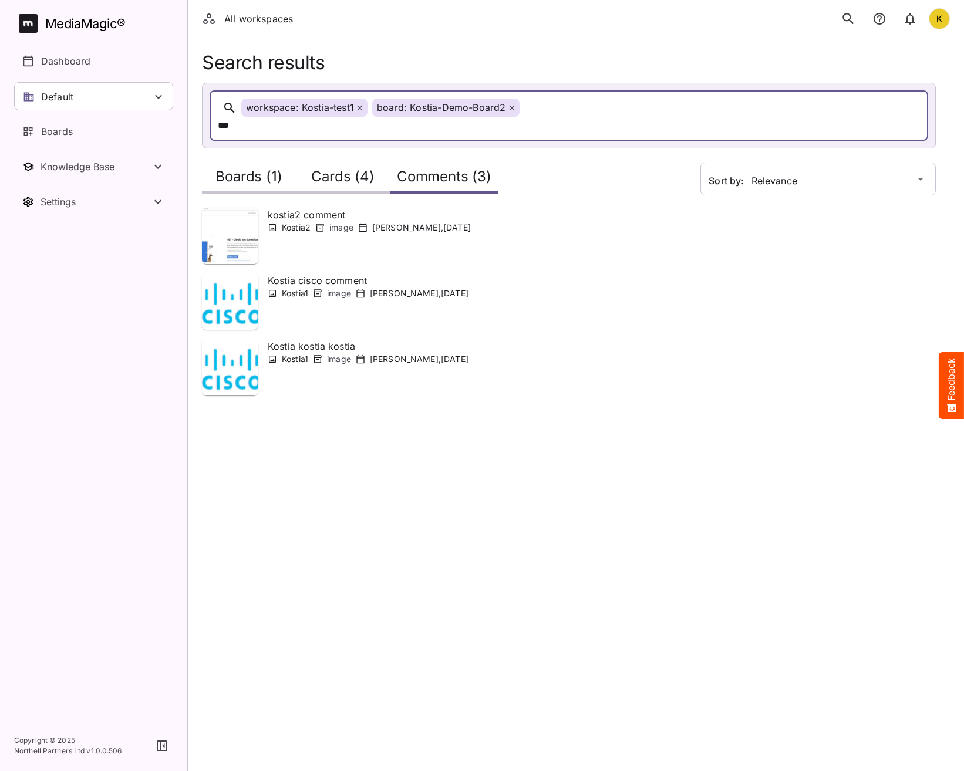
click at [353, 169] on h2 "Cards (4)" at bounding box center [342, 180] width 63 height 22
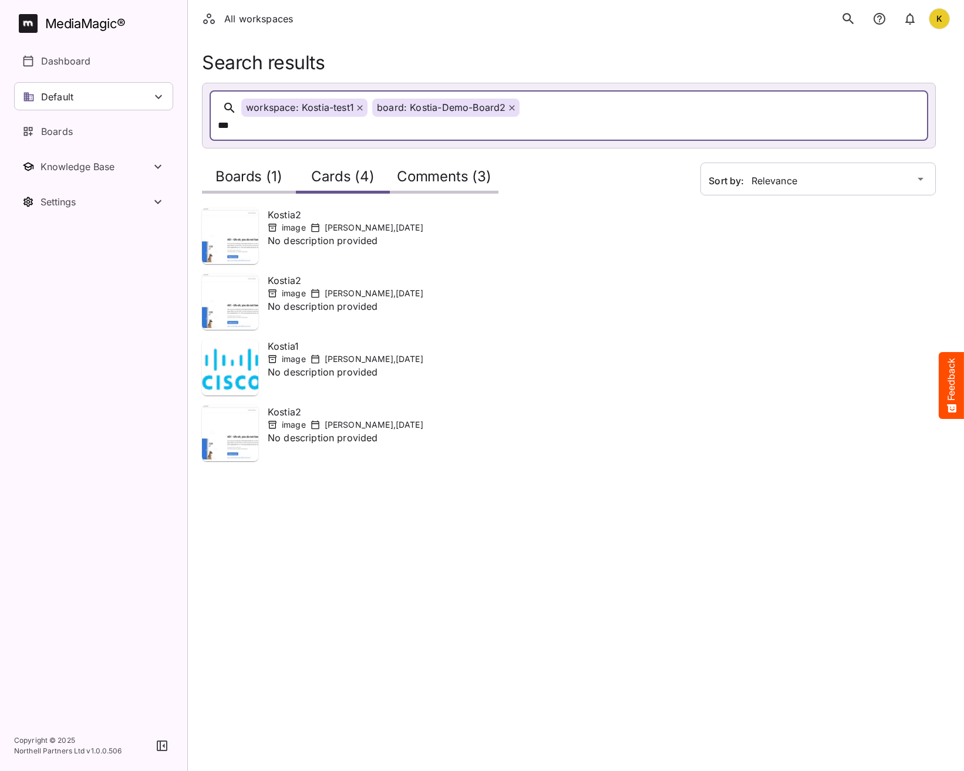
click at [316, 431] on p "No description provided" at bounding box center [346, 445] width 156 height 28
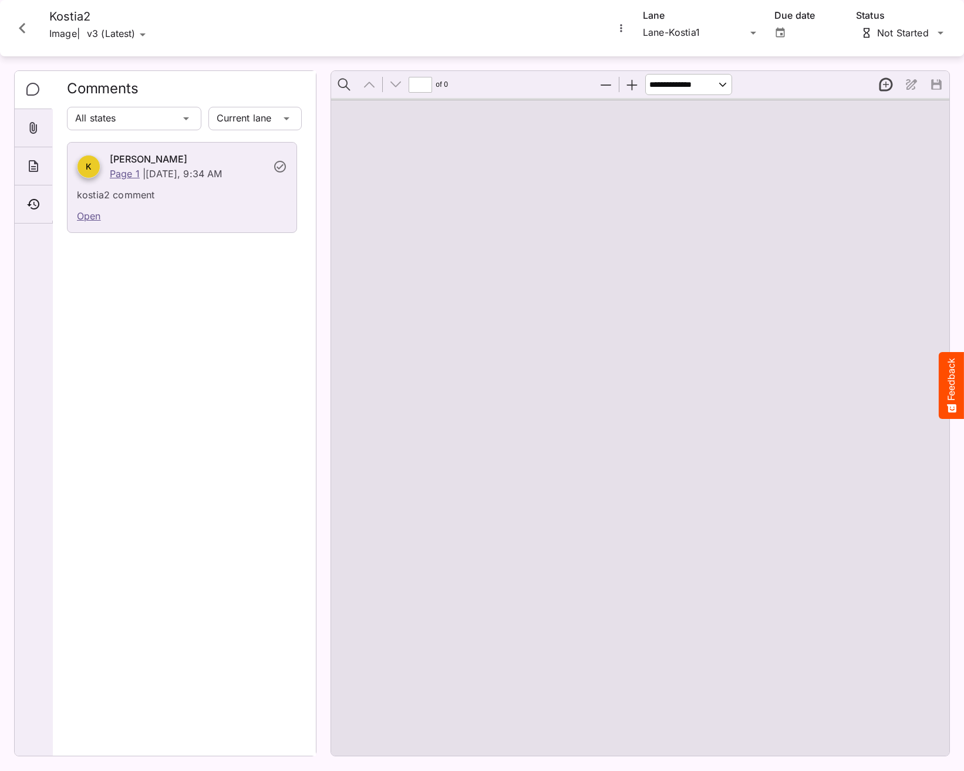
type input "*"
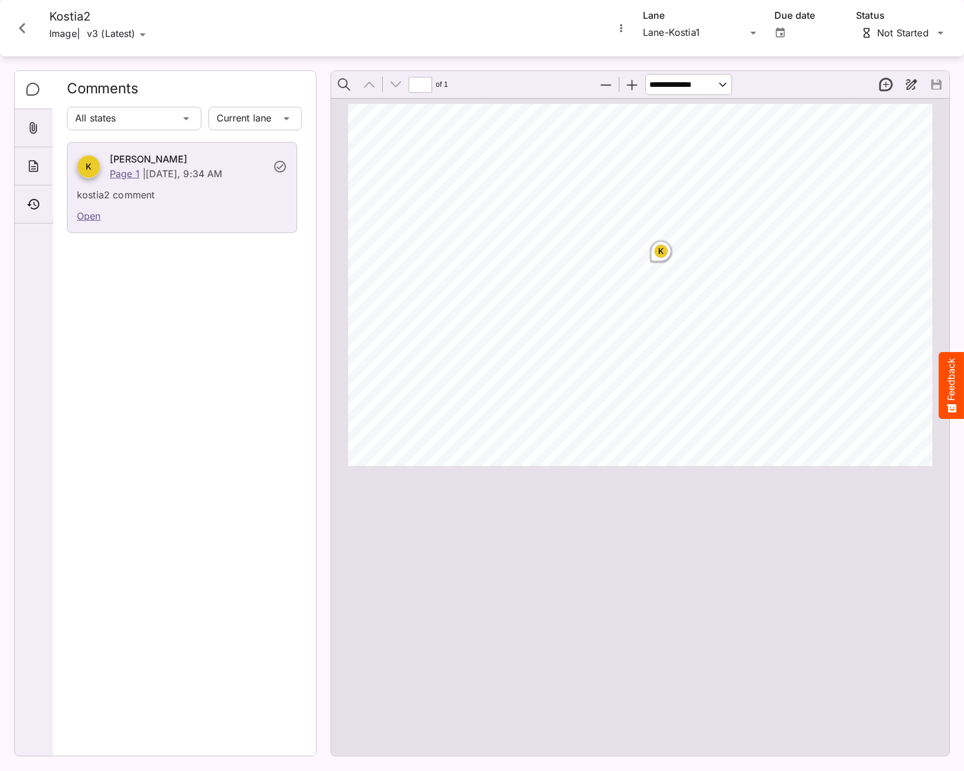
click at [657, 252] on div "K" at bounding box center [661, 251] width 14 height 14
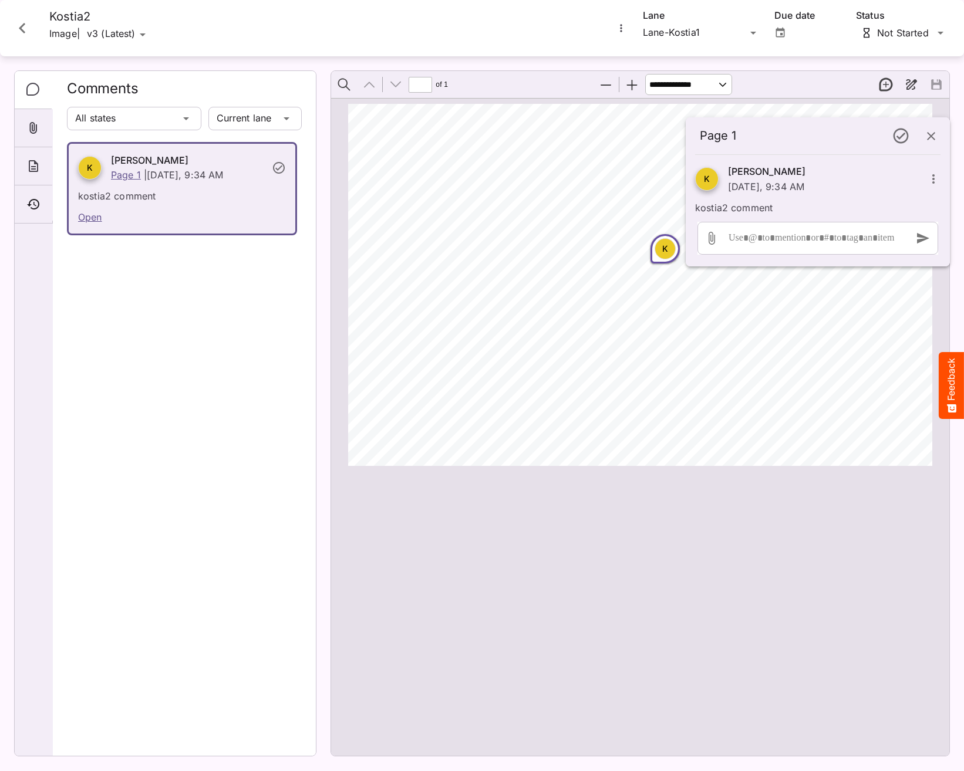
click at [273, 346] on div "K Kostiantyn Medvid Page 1 | Today, 9:34 AM kostia2 comment Open" at bounding box center [184, 444] width 235 height 605
click at [25, 21] on icon "Close card" at bounding box center [22, 28] width 21 height 21
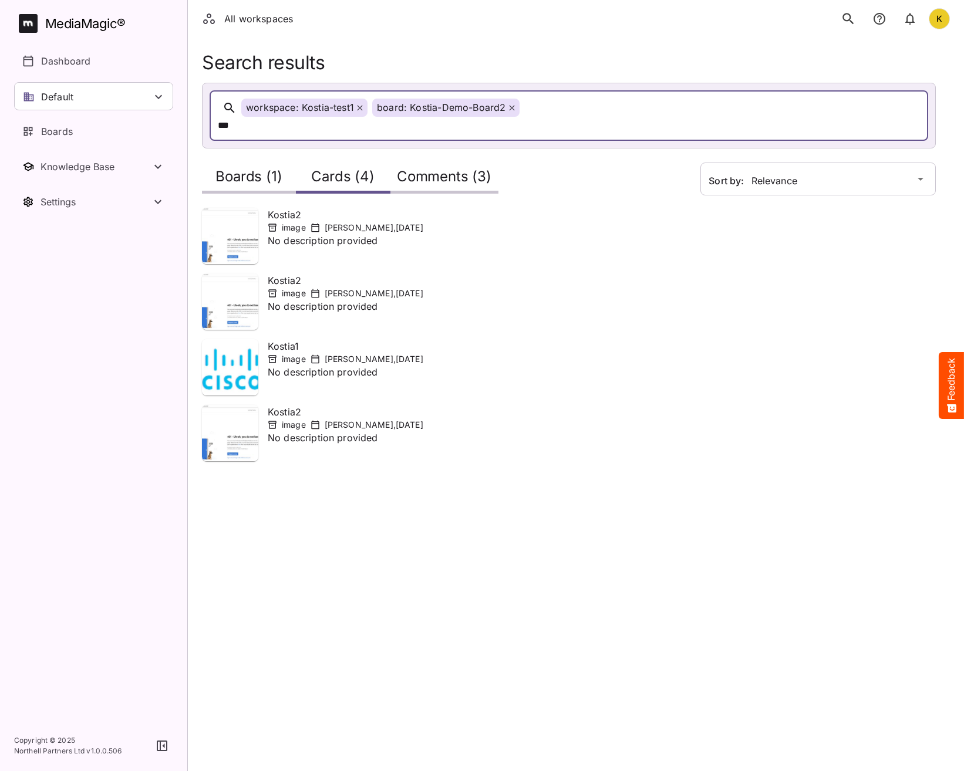
click at [308, 222] on div "image Kostiantyn Medvid , 12th Oct 2025" at bounding box center [346, 228] width 156 height 12
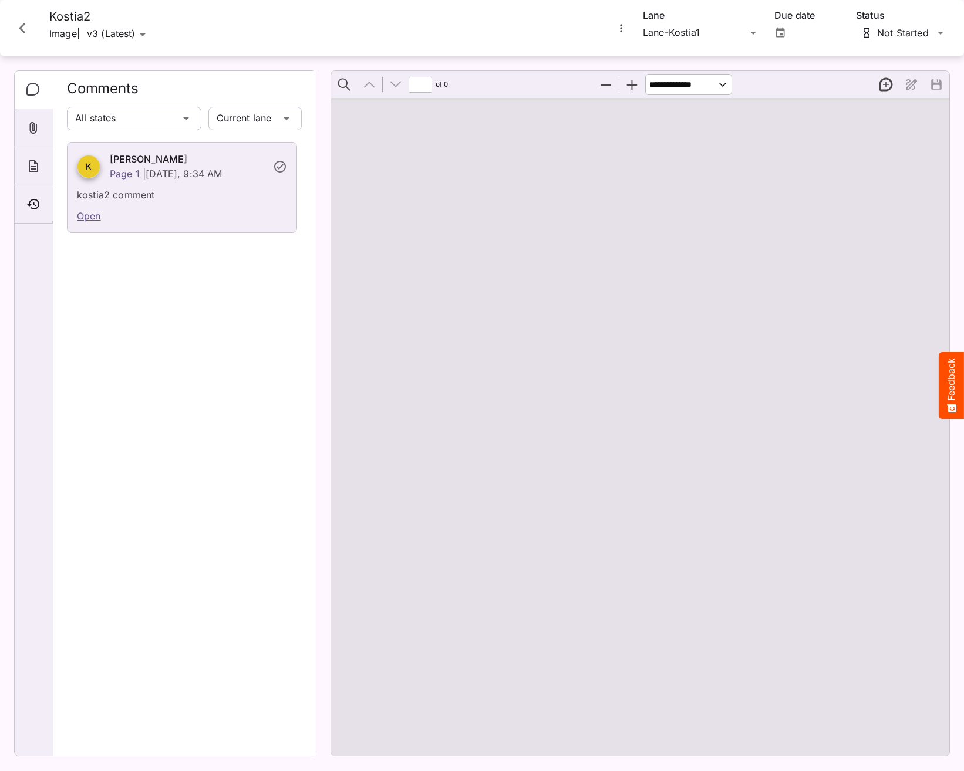
type input "*"
click at [31, 26] on icon "Close card" at bounding box center [22, 28] width 21 height 21
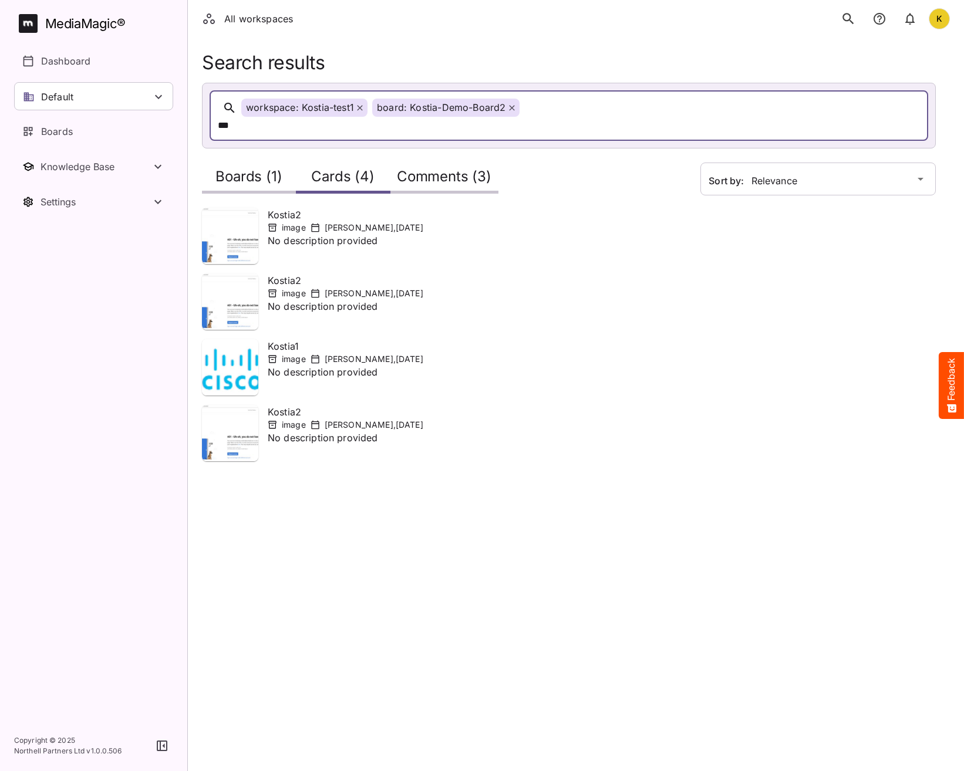
click at [330, 288] on p "Kostiantyn Medvid , 12th Oct 2025" at bounding box center [374, 294] width 99 height 12
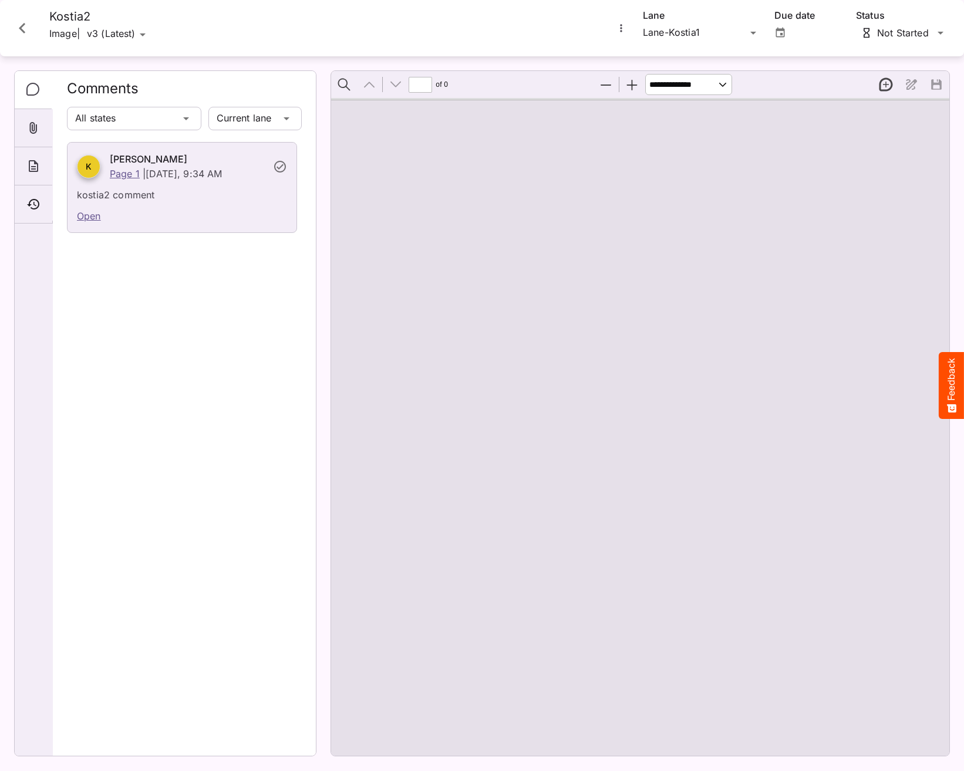
type input "*"
click at [20, 33] on icon "Close card" at bounding box center [22, 28] width 21 height 21
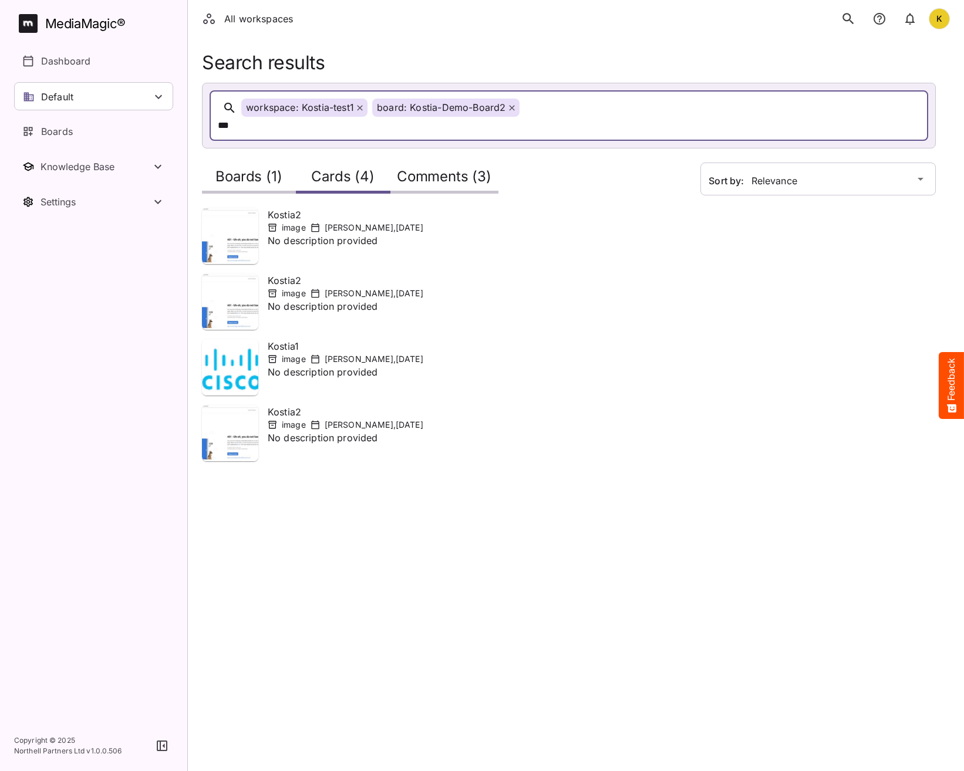
click at [509, 109] on icon at bounding box center [511, 108] width 5 height 5
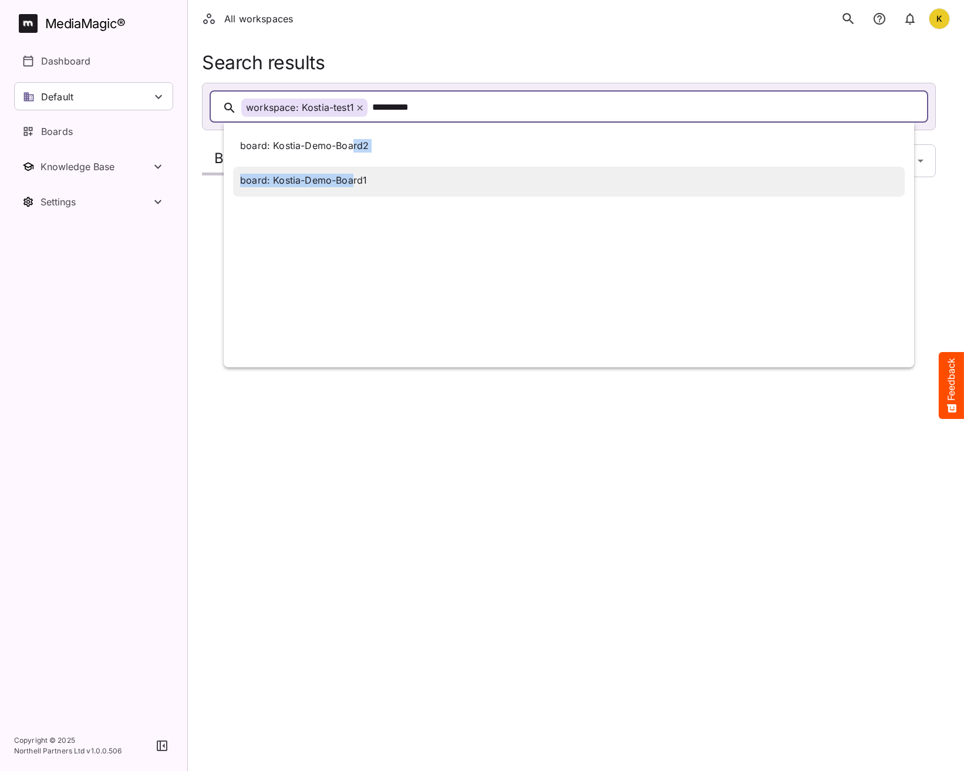
drag, startPoint x: 353, startPoint y: 143, endPoint x: 354, endPoint y: 174, distance: 31.1
click at [354, 174] on div "board: Kostia-Demo-Board2 board: Kostia-Demo-Board1" at bounding box center [569, 245] width 690 height 245
click at [354, 180] on div "board: Kostia-Demo-Board1" at bounding box center [303, 181] width 127 height 14
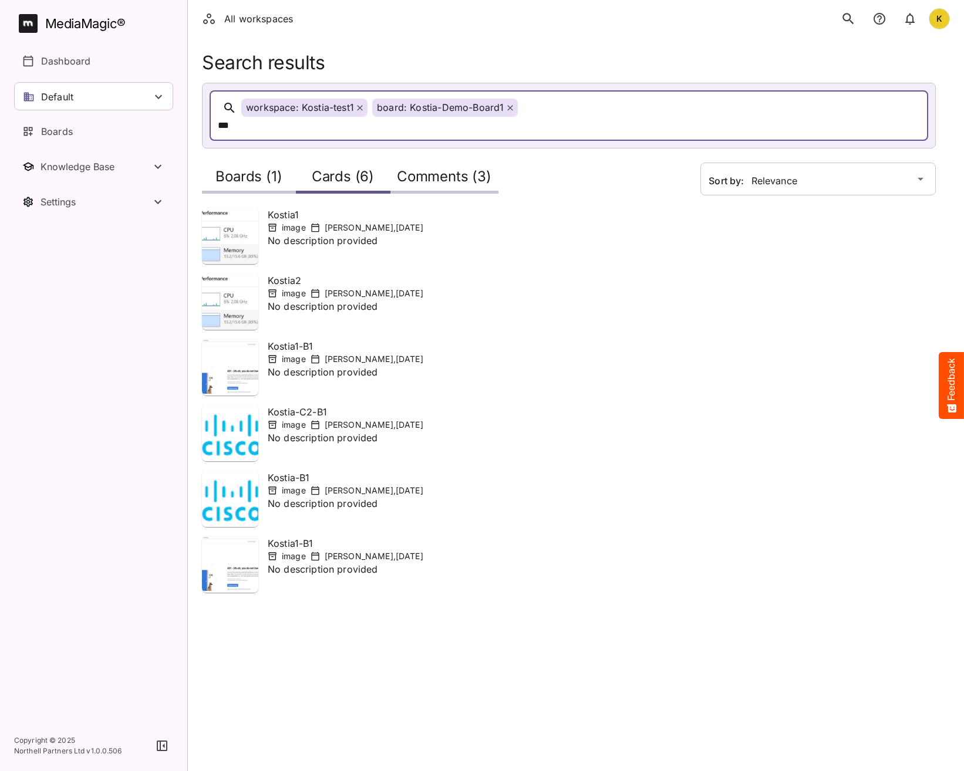
click at [315, 234] on p "No description provided" at bounding box center [346, 248] width 156 height 28
click at [319, 274] on p "Kostia2" at bounding box center [346, 281] width 156 height 14
click at [416, 169] on h2 "Comments (3)" at bounding box center [444, 180] width 95 height 22
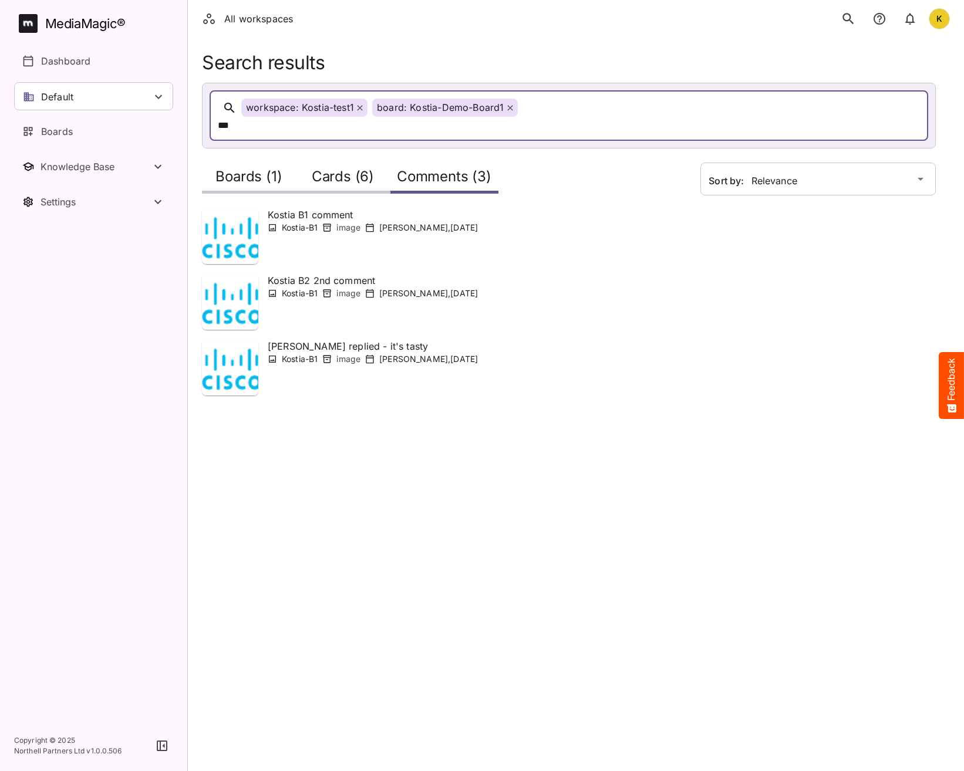
click at [356, 169] on h2 "Cards (6)" at bounding box center [343, 180] width 62 height 22
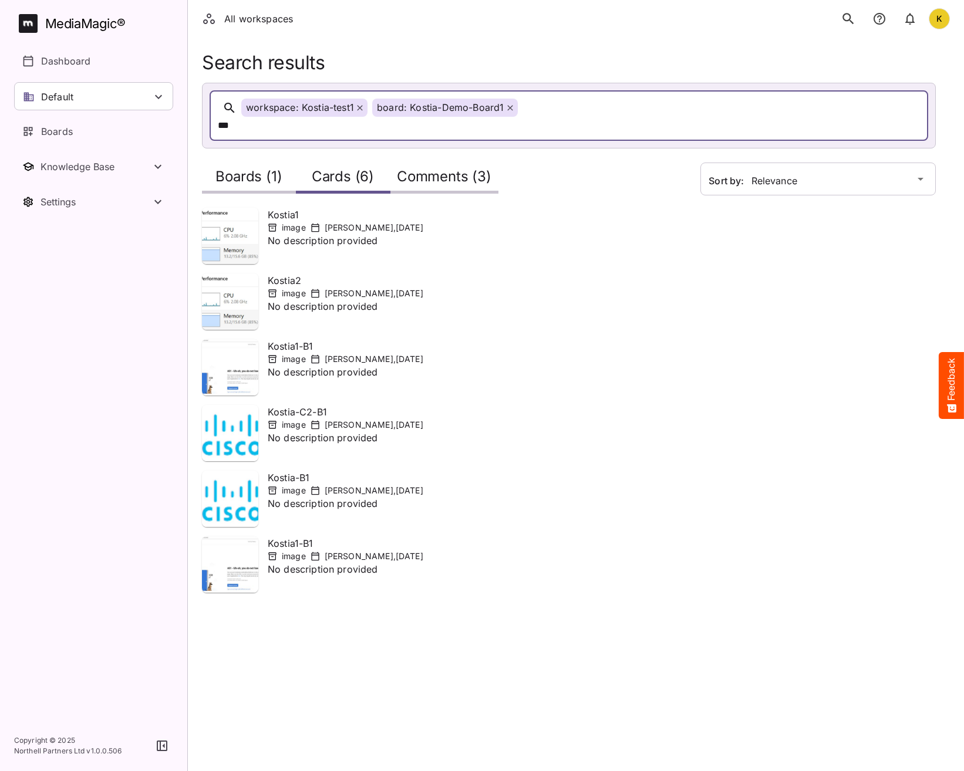
click at [299, 365] on p "No description provided" at bounding box center [346, 379] width 156 height 28
click at [318, 355] on icon at bounding box center [315, 359] width 8 height 9
click at [319, 552] on icon at bounding box center [315, 556] width 8 height 9
click at [323, 485] on div "image Kostiantyn Medvid , 13th Oct 2025" at bounding box center [346, 491] width 156 height 12
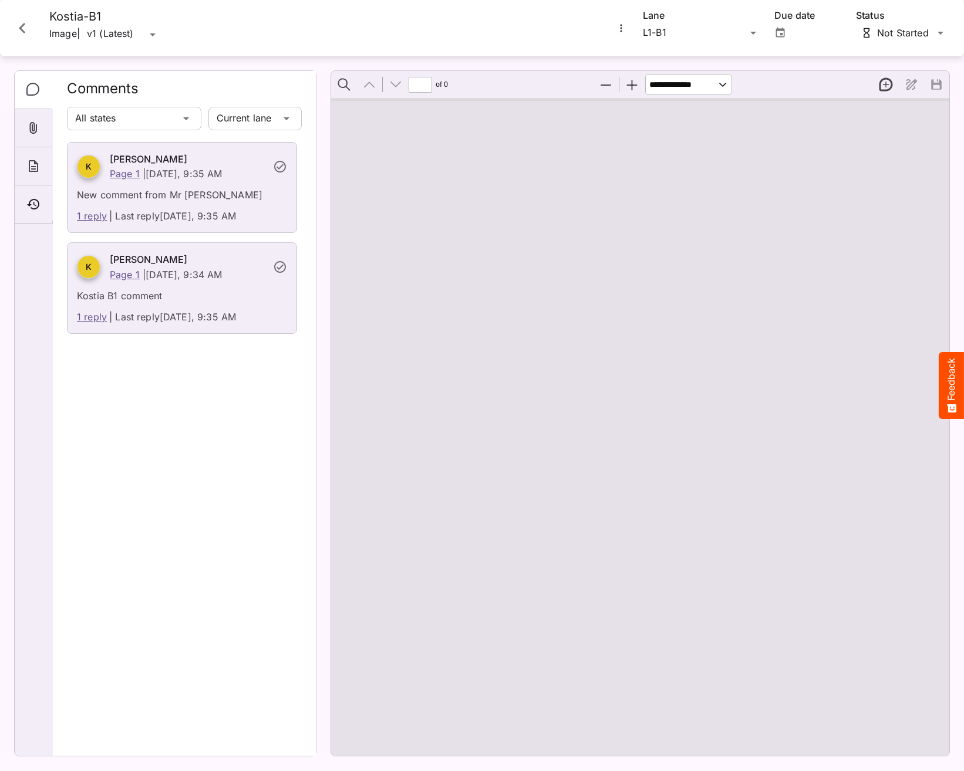
type input "*"
click at [28, 29] on icon "Close card" at bounding box center [22, 28] width 21 height 21
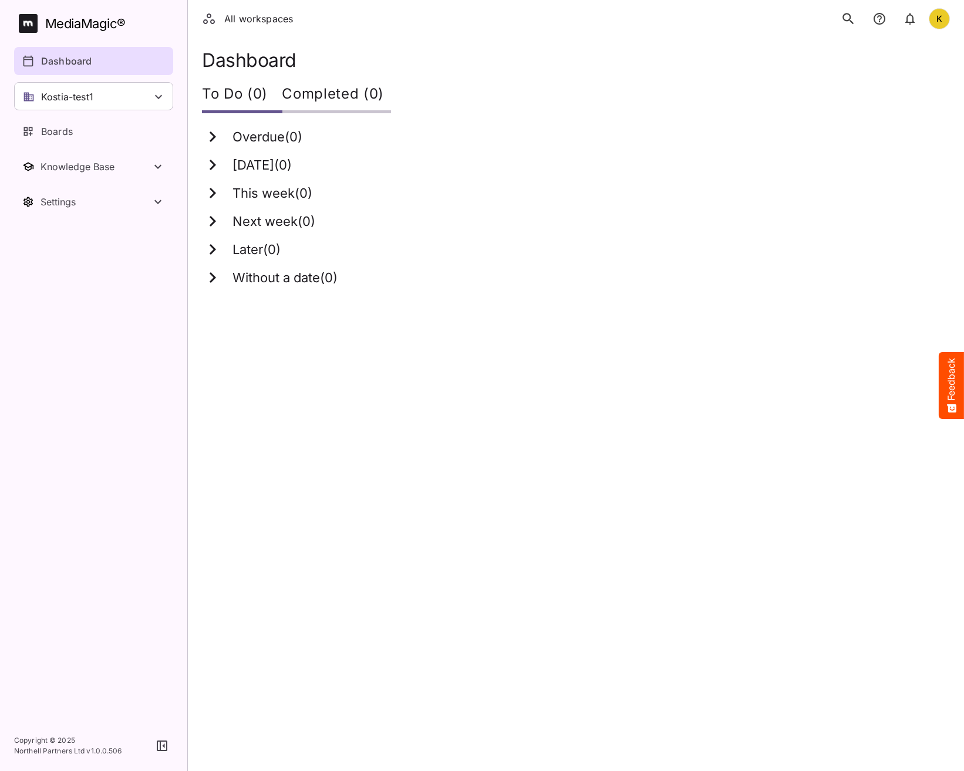
click at [847, 21] on icon "search" at bounding box center [848, 18] width 11 height 11
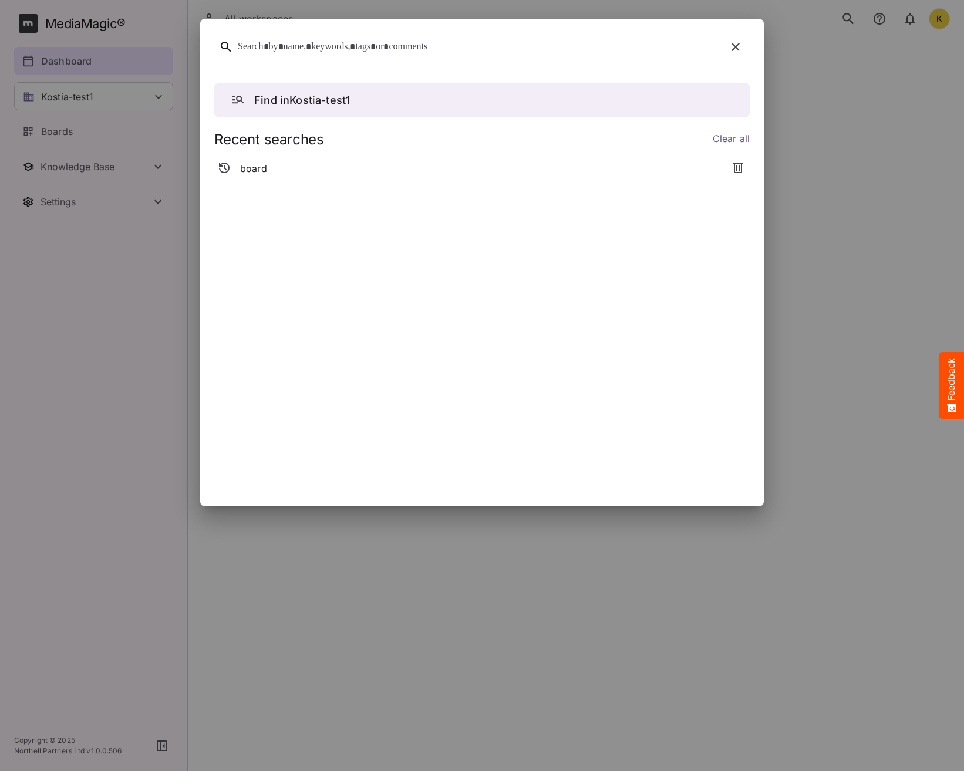
click at [323, 49] on div at bounding box center [480, 47] width 484 height 18
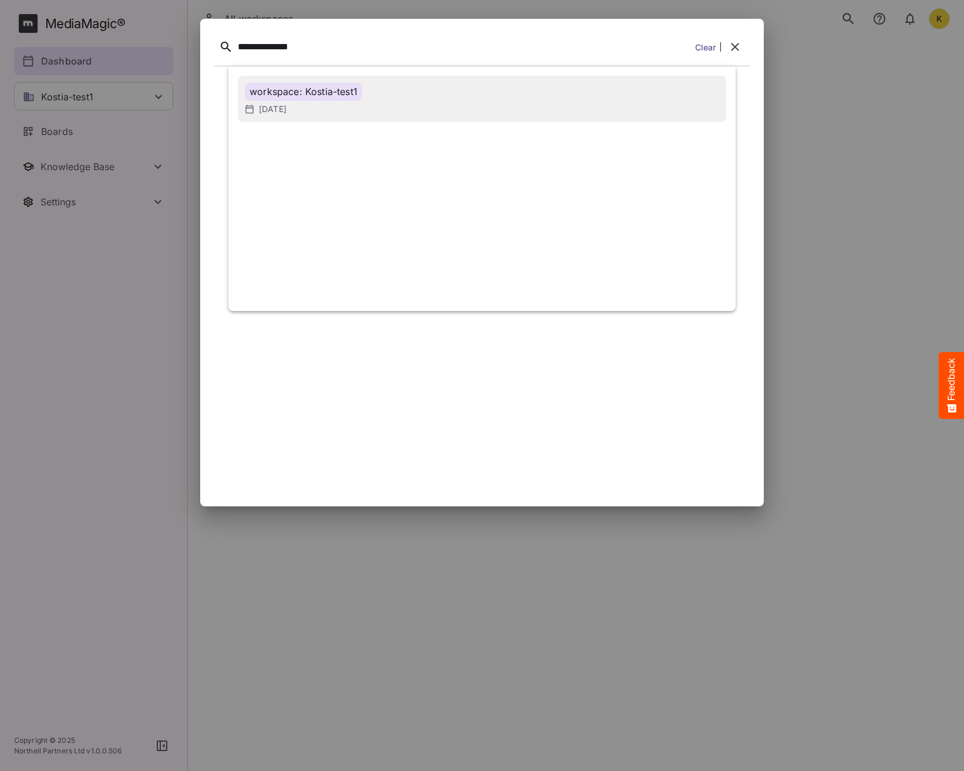
click at [324, 102] on div "workspace: Kostia-test1 10th Oct 2025" at bounding box center [482, 99] width 474 height 32
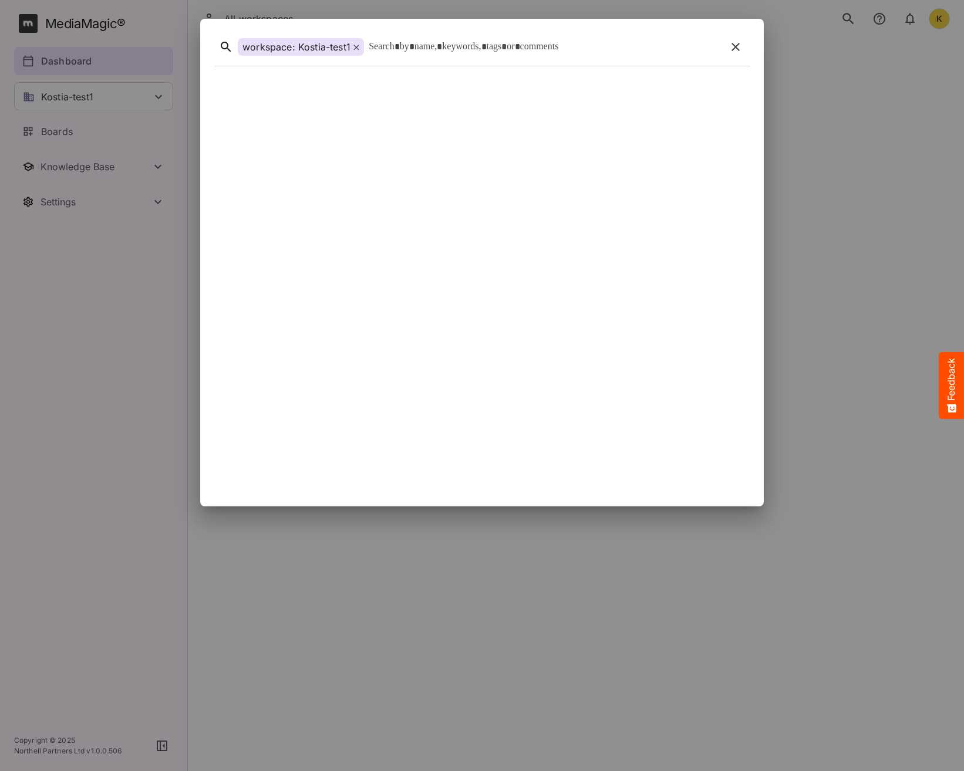
click at [415, 49] on div at bounding box center [545, 47] width 353 height 18
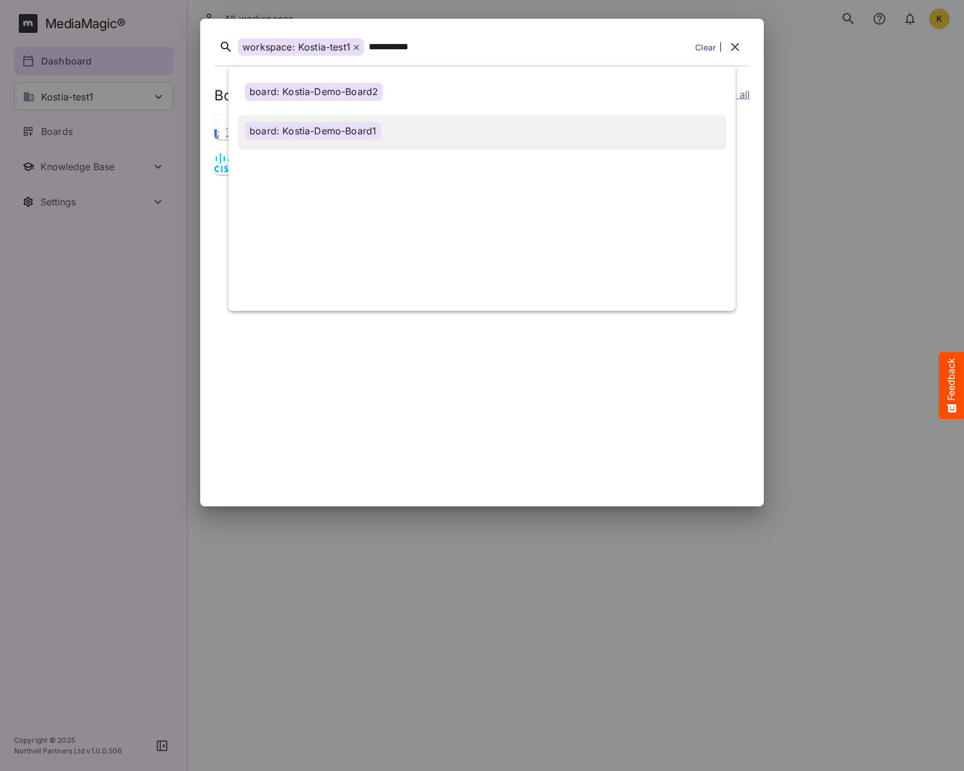
click at [374, 123] on div "board: Kostia-Demo-Board1" at bounding box center [313, 131] width 136 height 18
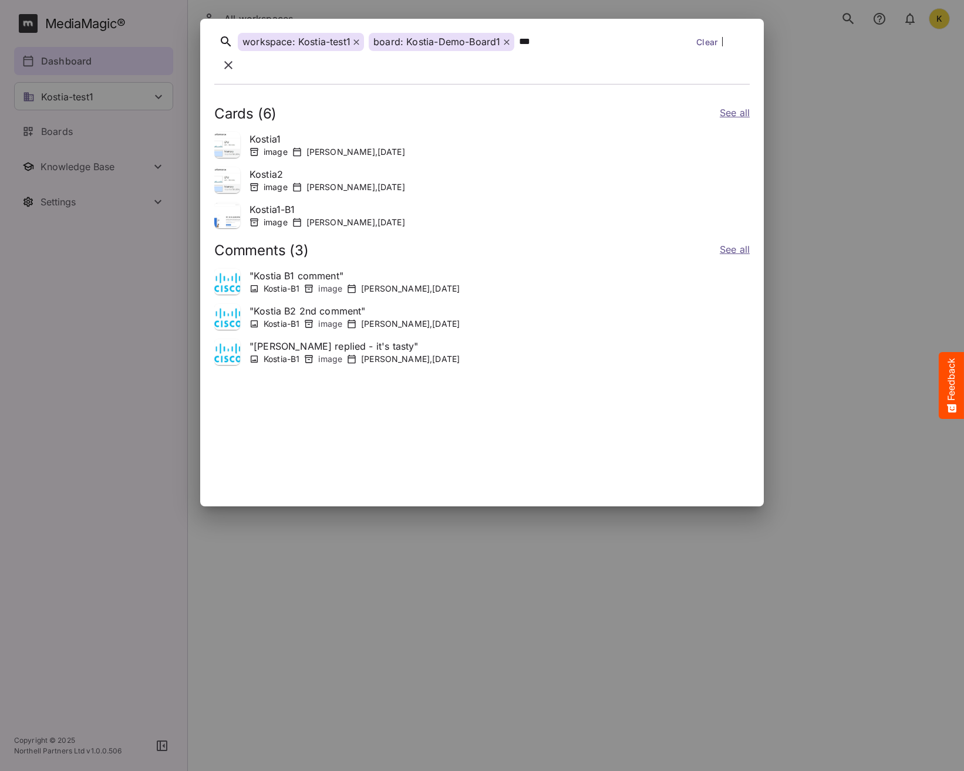
click at [507, 45] on icon at bounding box center [507, 42] width 6 height 6
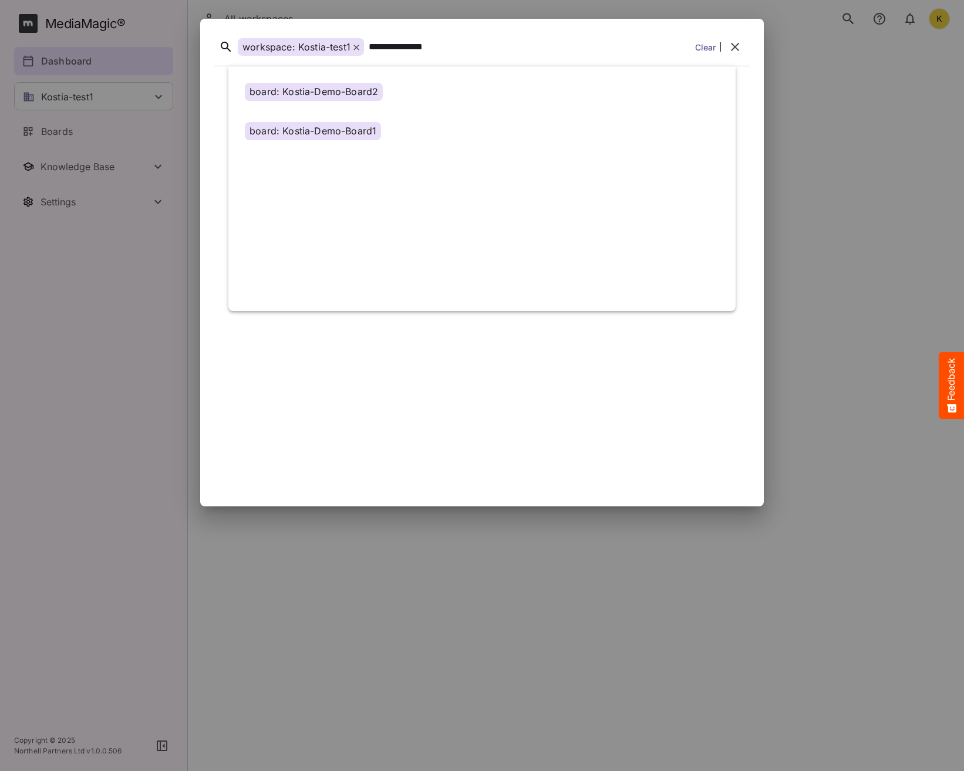
click at [356, 89] on div "board: Kostia-Demo-Board2" at bounding box center [314, 92] width 138 height 18
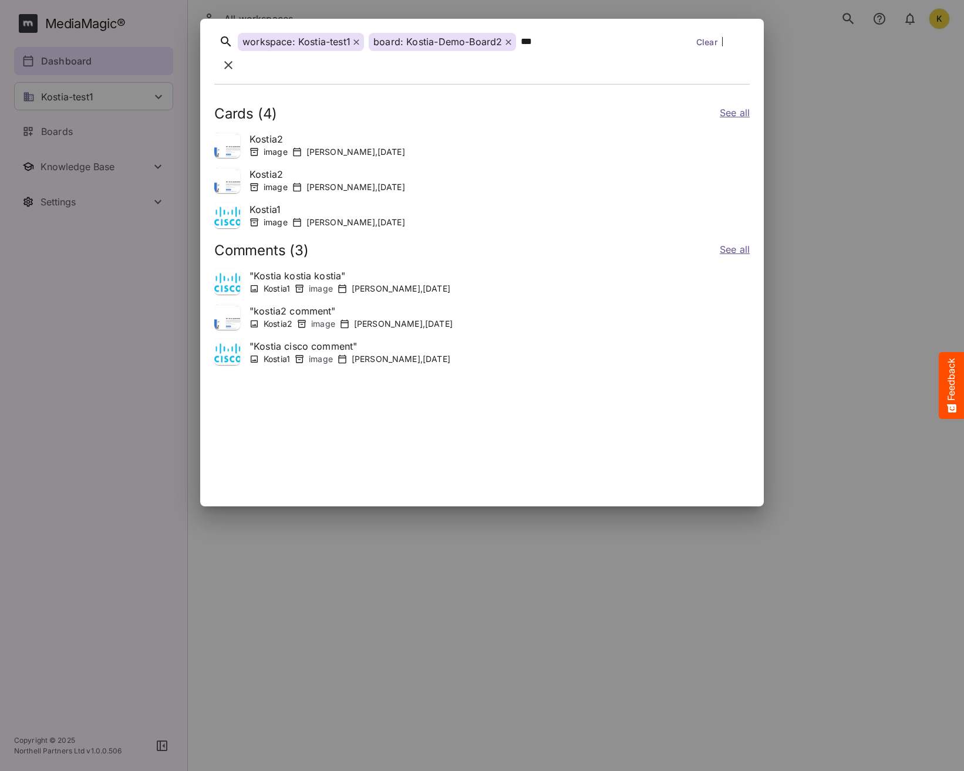
click at [355, 45] on icon at bounding box center [356, 42] width 6 height 6
click at [379, 45] on icon at bounding box center [377, 42] width 6 height 6
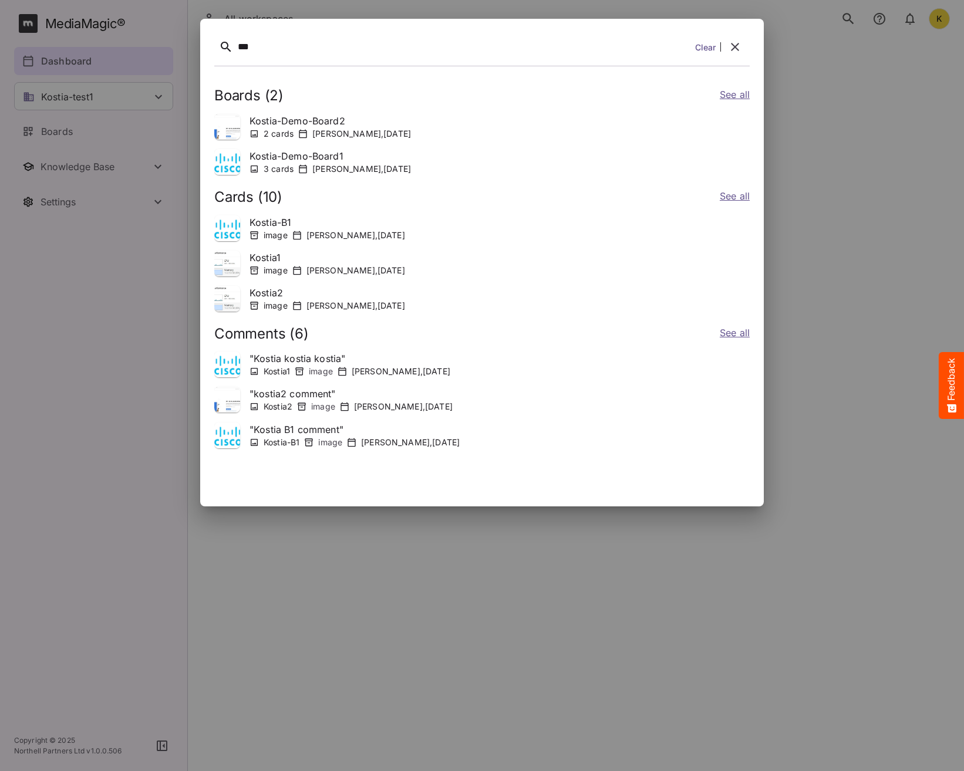
click at [696, 50] on link "Clear" at bounding box center [705, 47] width 21 height 12
drag, startPoint x: 294, startPoint y: 47, endPoint x: 147, endPoint y: 31, distance: 147.7
click at [147, 31] on div "** Clear Boards ( 2 ) See all Kostia-Demo-Board2 2 cards Kostiantyn Medvid , 10…" at bounding box center [482, 385] width 964 height 771
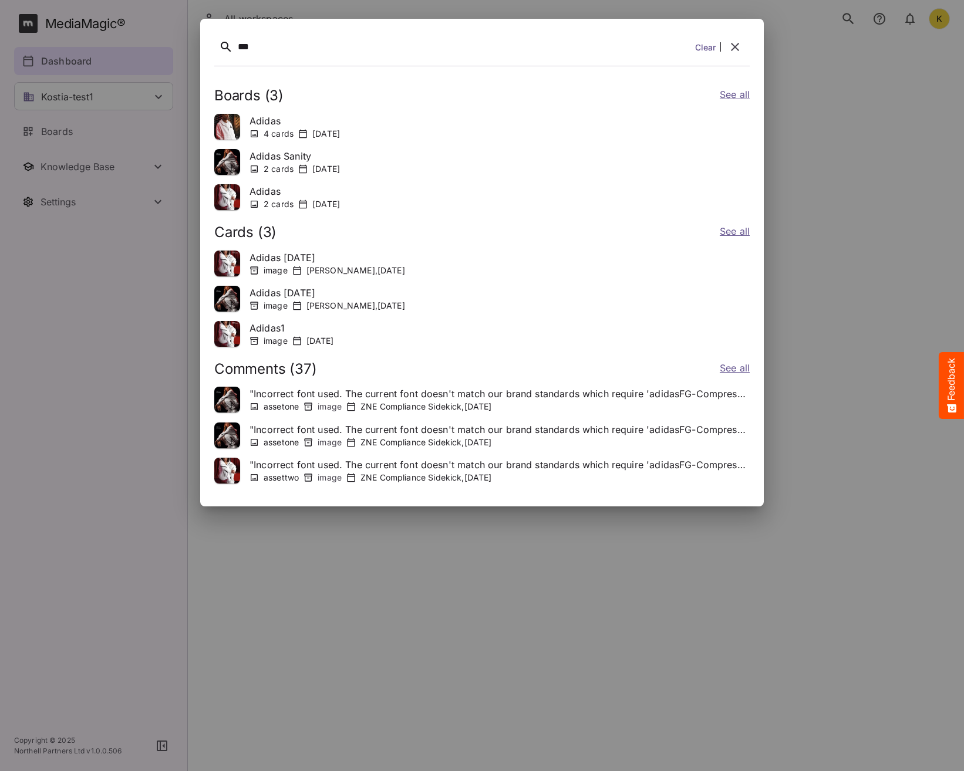
click at [730, 366] on link "See all" at bounding box center [735, 369] width 30 height 17
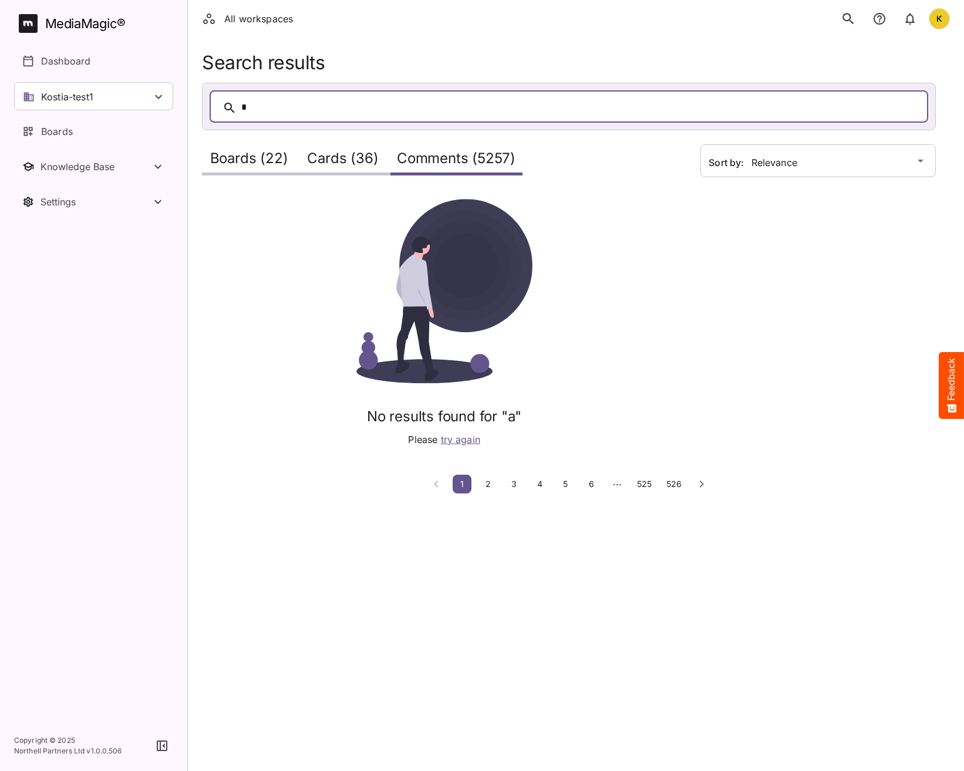
click at [302, 107] on div "*" at bounding box center [580, 108] width 679 height 18
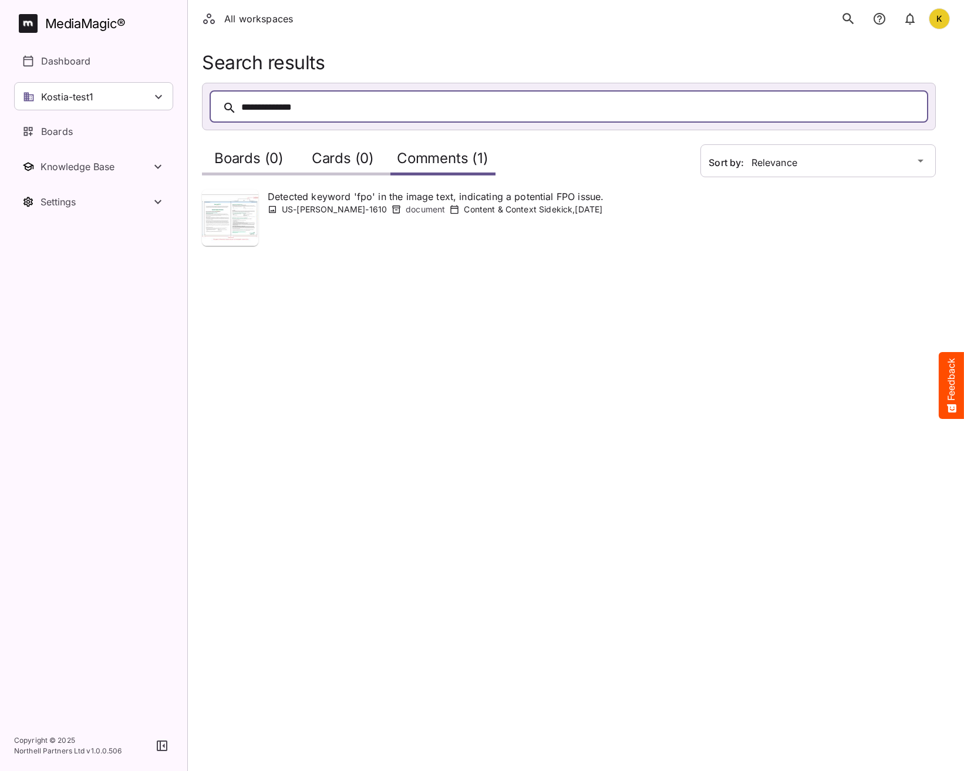
click at [464, 213] on p "Content & Context Sidekick , 7th Aug 2025" at bounding box center [533, 210] width 139 height 12
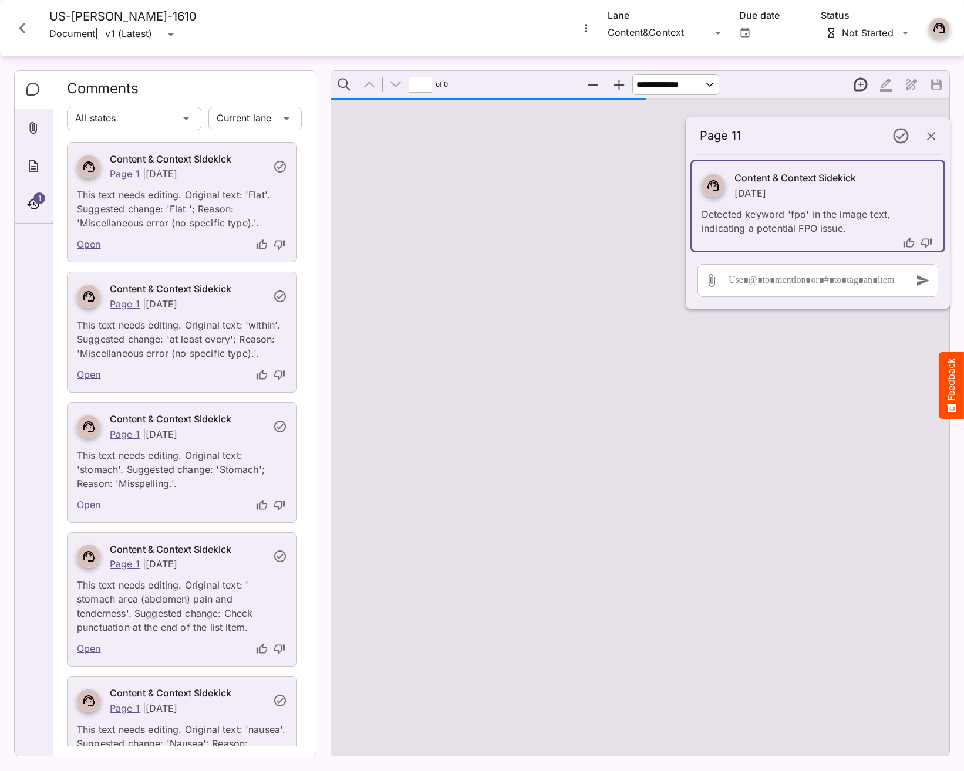
type input "*"
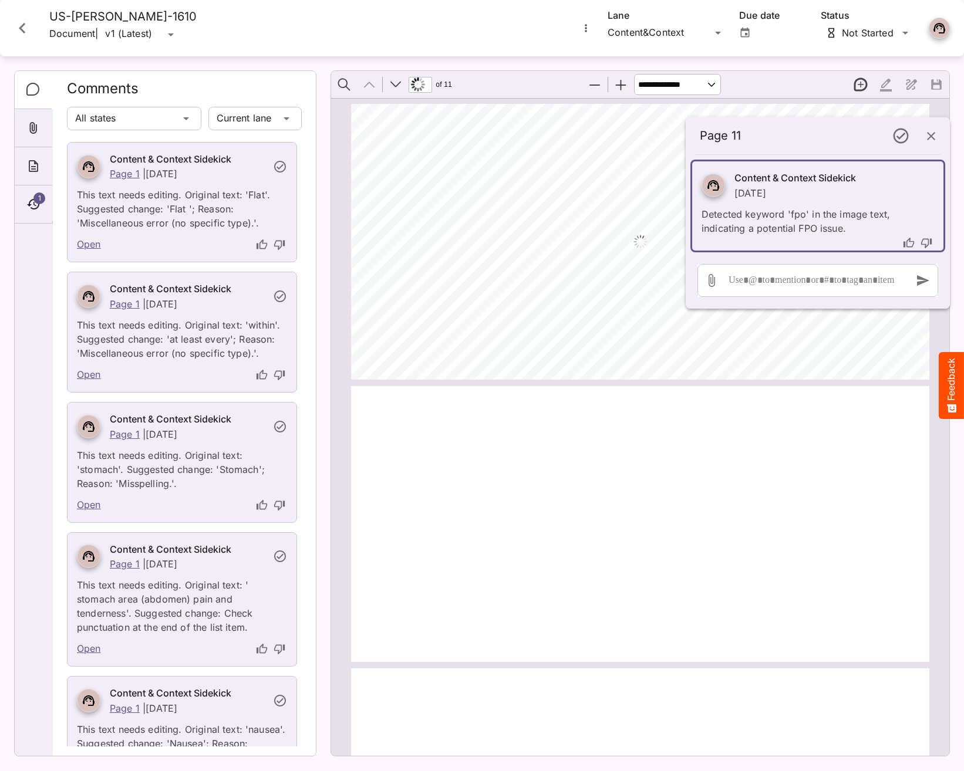
scroll to position [6, 0]
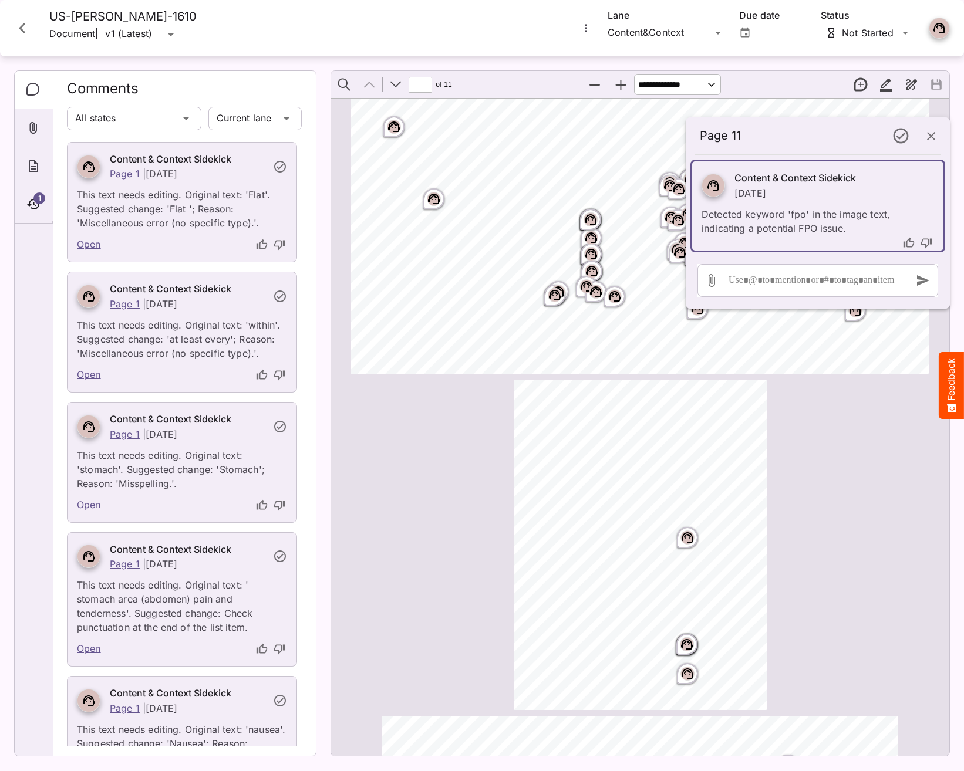
click at [26, 27] on icon "Close card" at bounding box center [22, 28] width 21 height 21
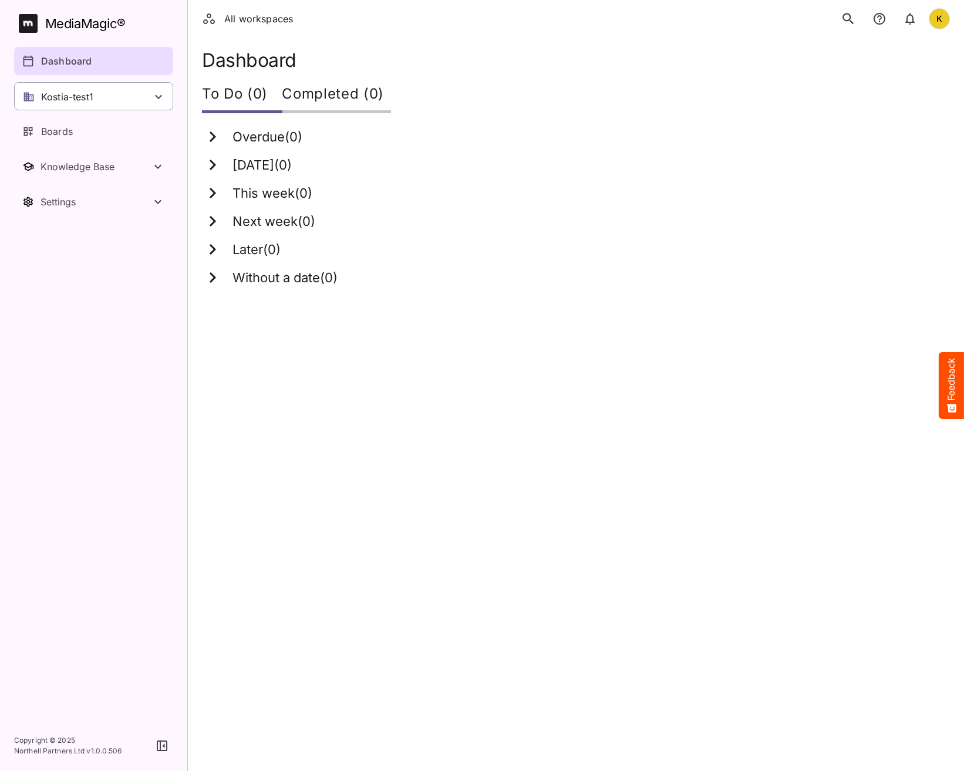
click at [62, 98] on p "Kostia-test1" at bounding box center [67, 97] width 52 height 14
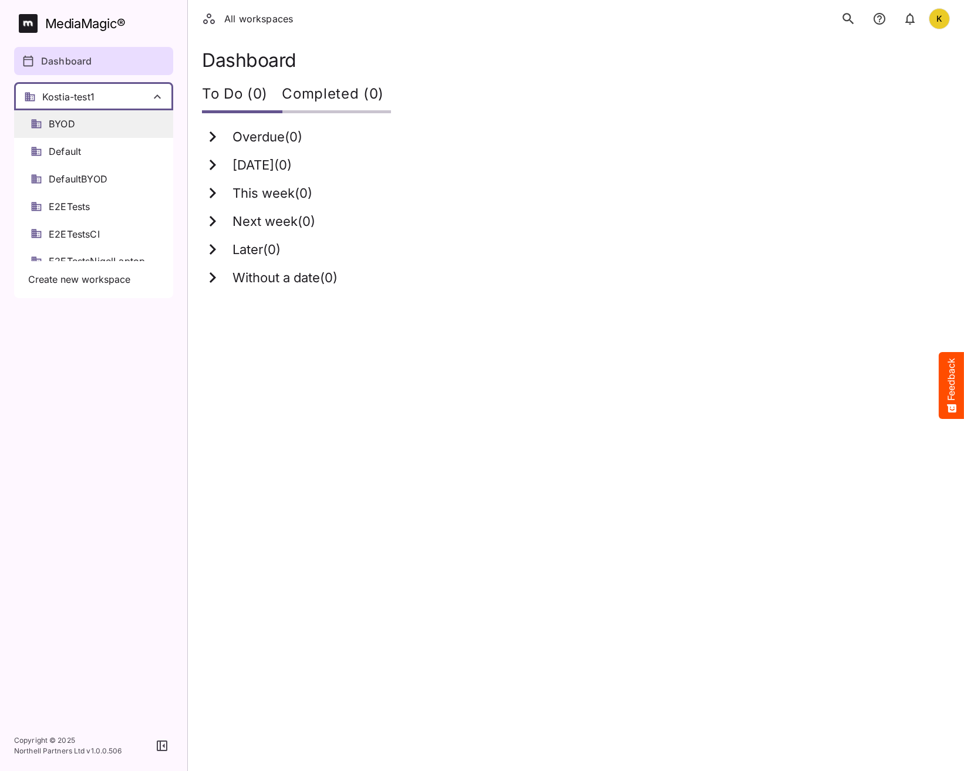
click at [75, 127] on span "BYOD" at bounding box center [62, 124] width 26 height 14
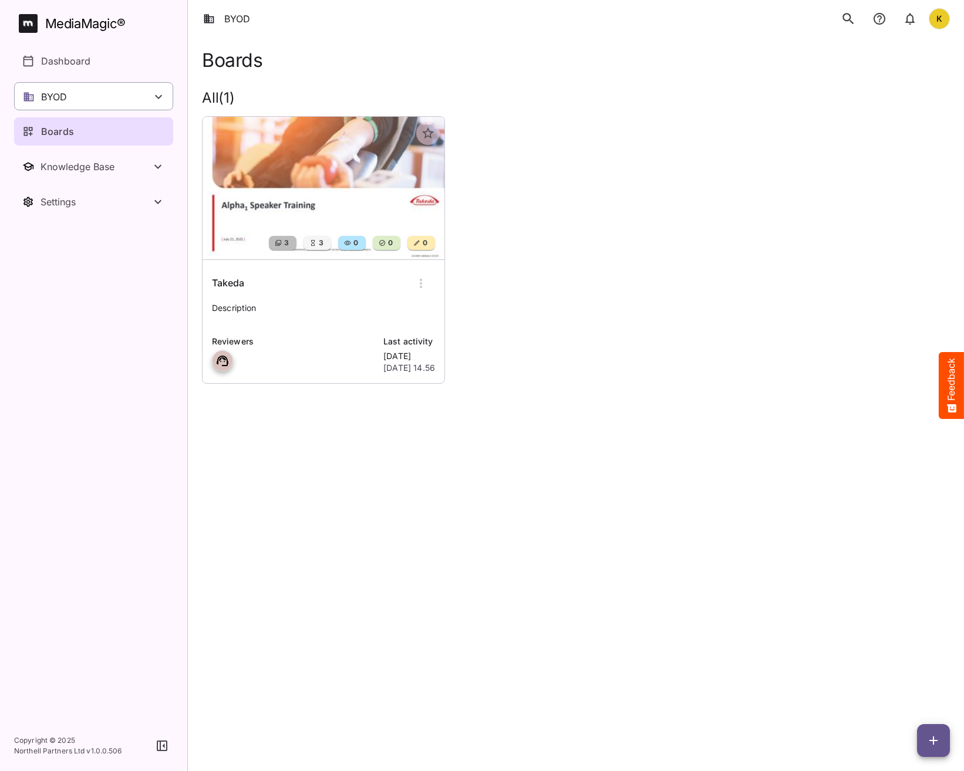
click at [126, 97] on div "BYOD" at bounding box center [93, 96] width 159 height 28
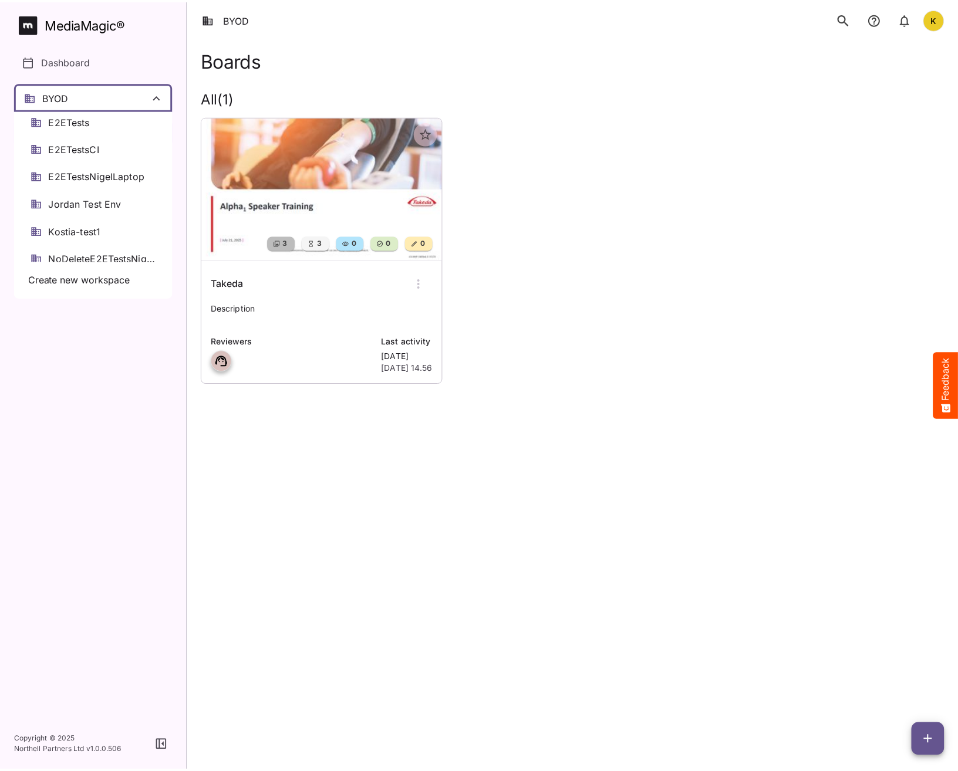
scroll to position [176, 0]
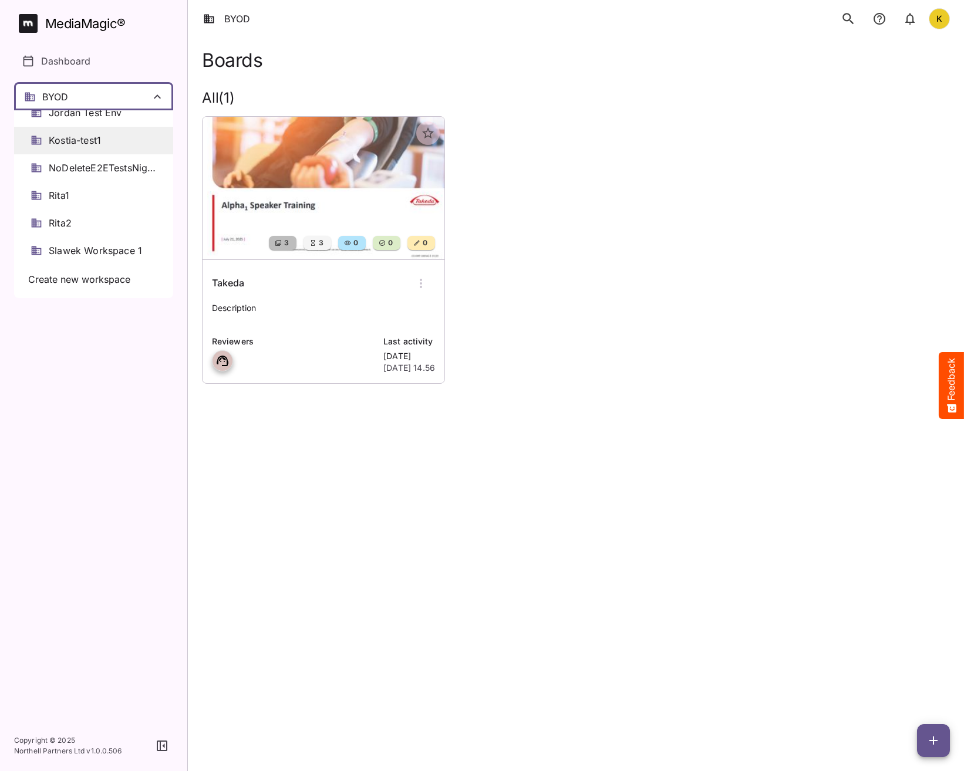
click at [85, 136] on span "Kostia-test1" at bounding box center [75, 141] width 52 height 14
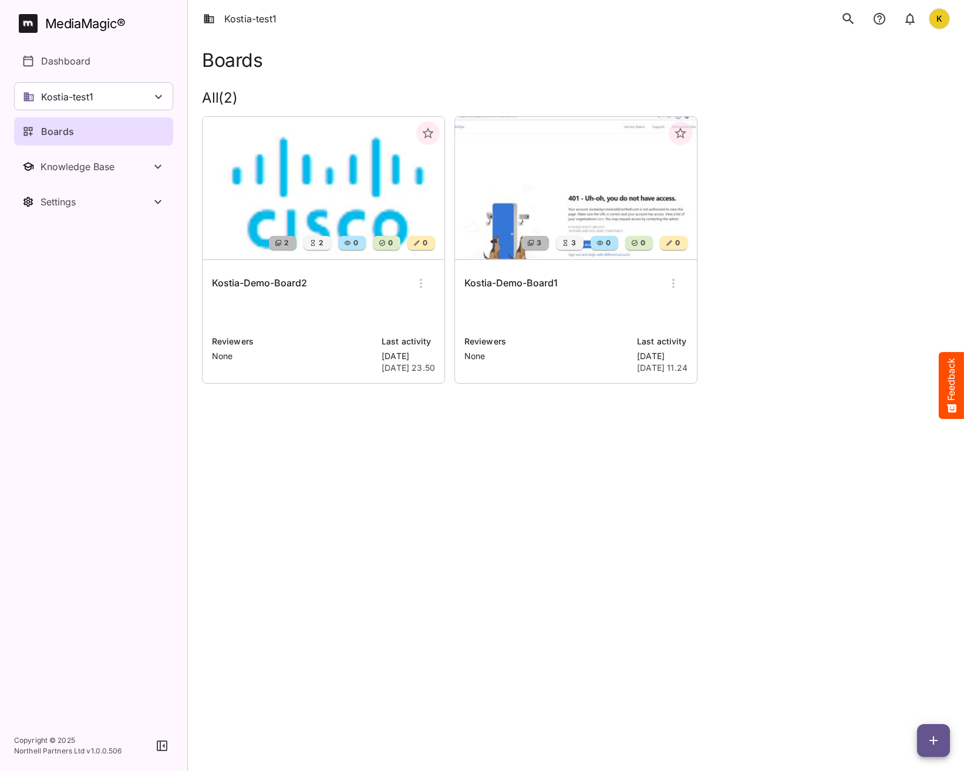
click at [849, 19] on icon "search" at bounding box center [848, 18] width 15 height 15
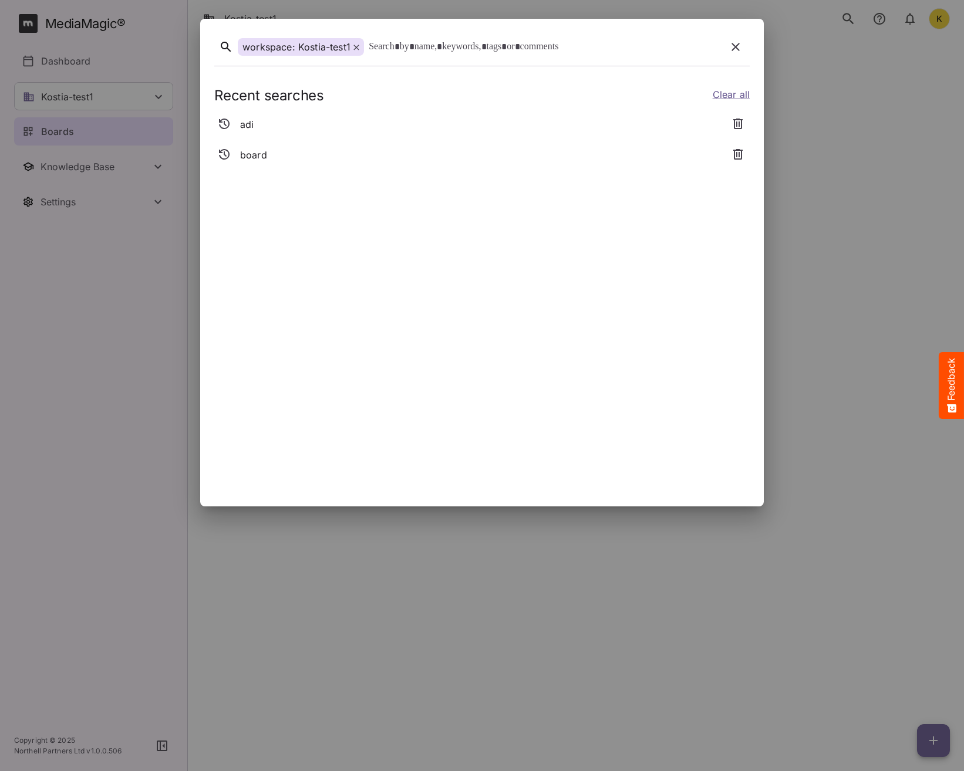
click at [734, 46] on icon "button" at bounding box center [736, 47] width 8 height 8
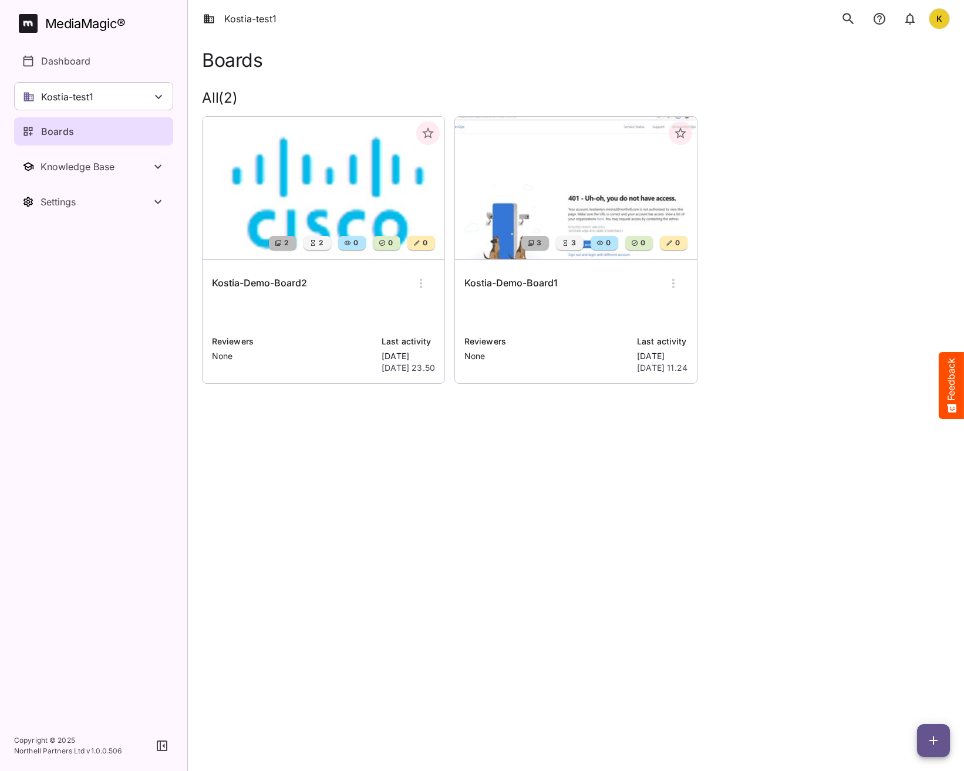
click at [321, 171] on img at bounding box center [324, 188] width 242 height 143
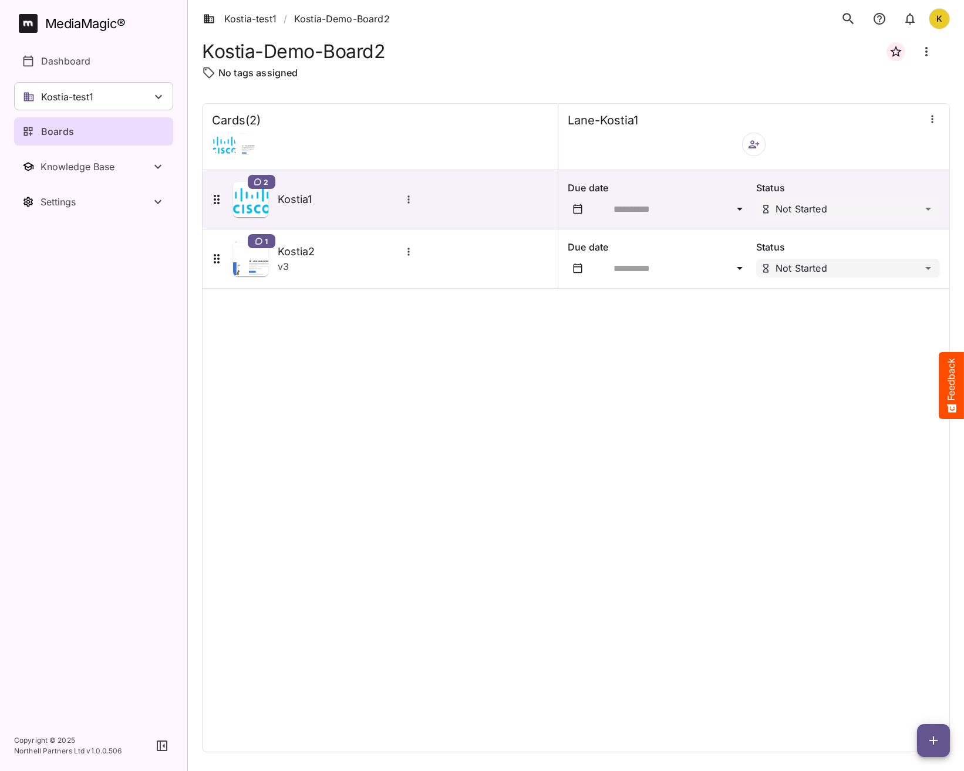
click at [850, 17] on icon "search" at bounding box center [848, 18] width 15 height 15
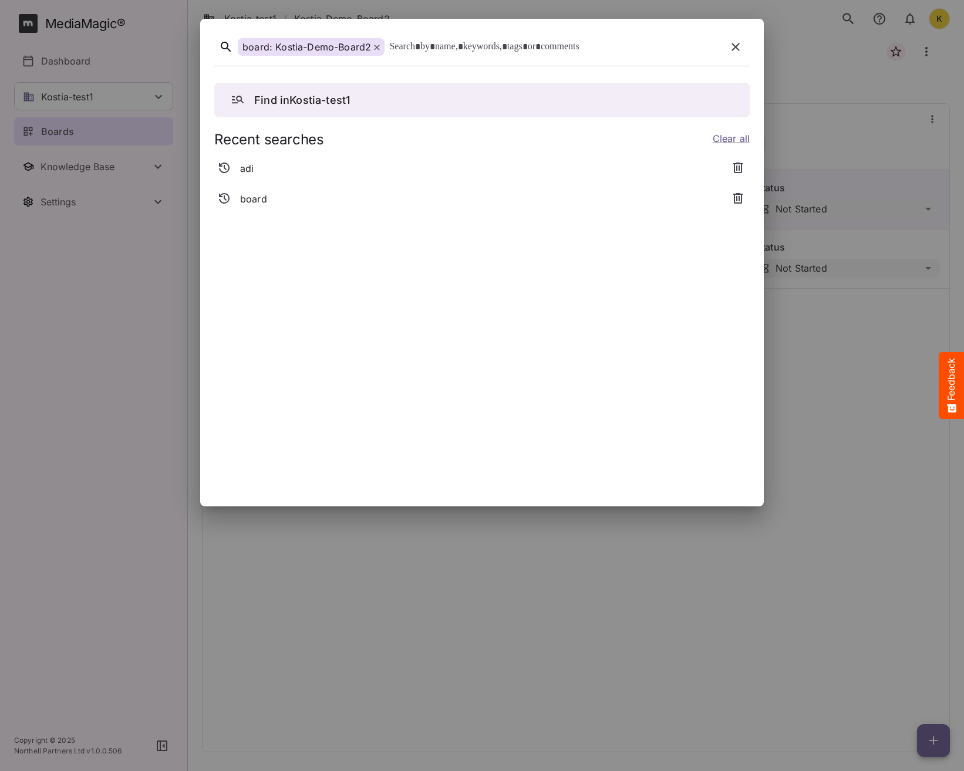
click at [733, 50] on icon "button" at bounding box center [736, 47] width 8 height 8
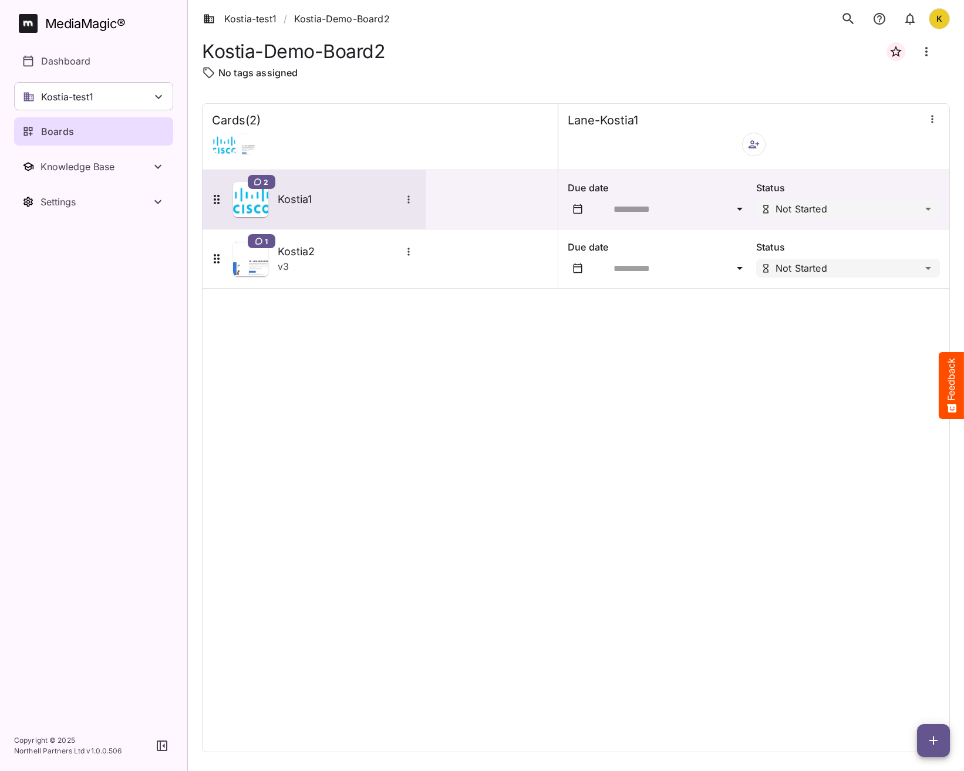
click at [325, 200] on h5 "Kostia1" at bounding box center [339, 200] width 123 height 14
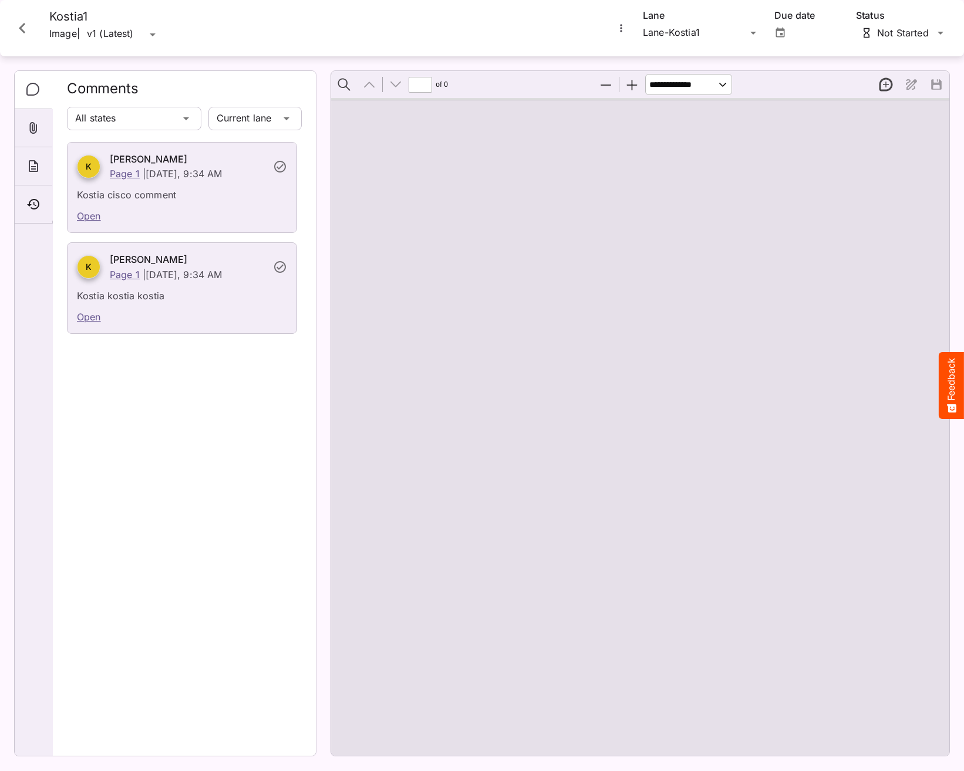
type input "*"
click at [16, 32] on icon "Close card" at bounding box center [22, 28] width 21 height 21
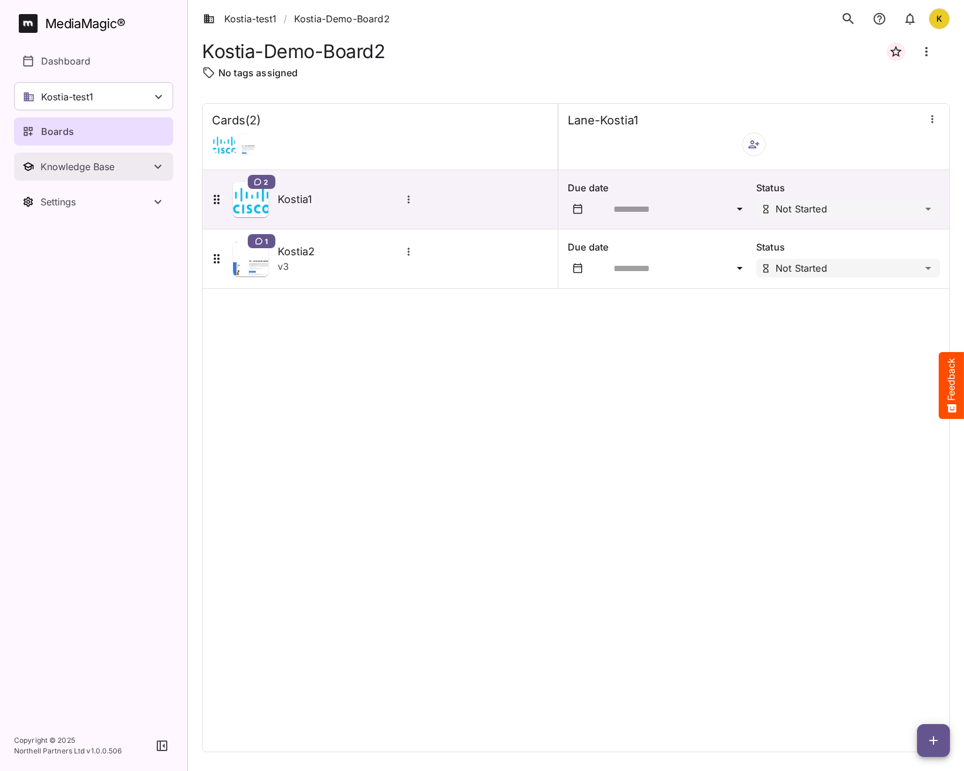
click at [70, 172] on div "Knowledge Base" at bounding box center [96, 167] width 110 height 12
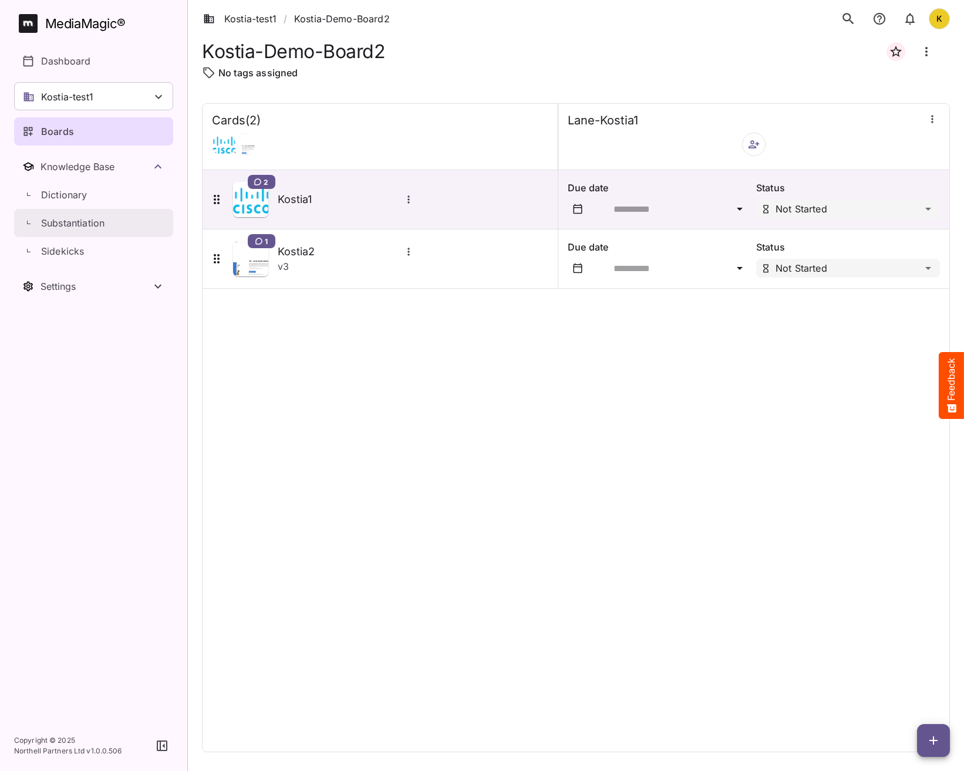
click at [73, 235] on link "Substantiation" at bounding box center [93, 223] width 159 height 28
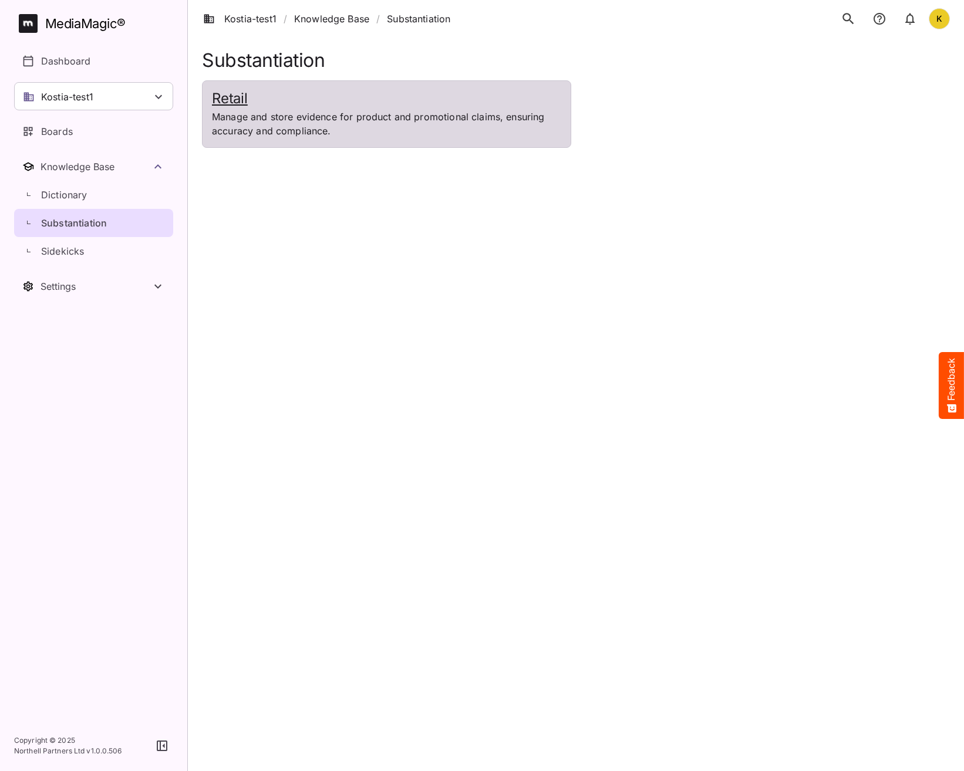
click at [454, 116] on p "Manage and store evidence for product and promotional claims, ensuring accuracy…" at bounding box center [386, 124] width 349 height 28
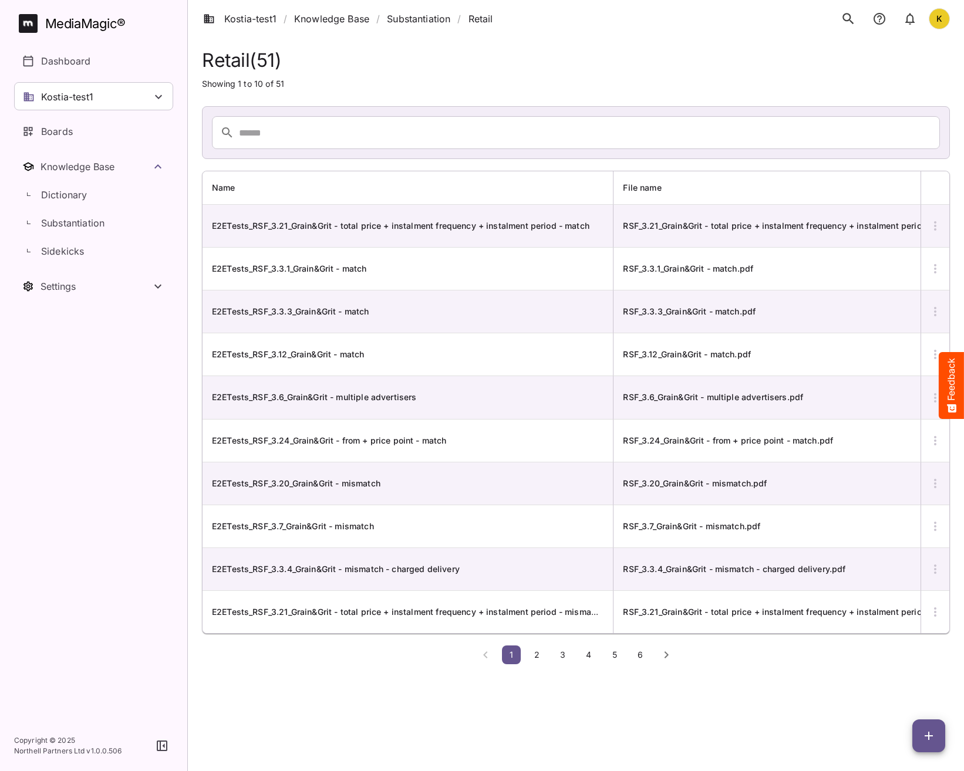
click at [848, 20] on icon "search" at bounding box center [848, 18] width 11 height 11
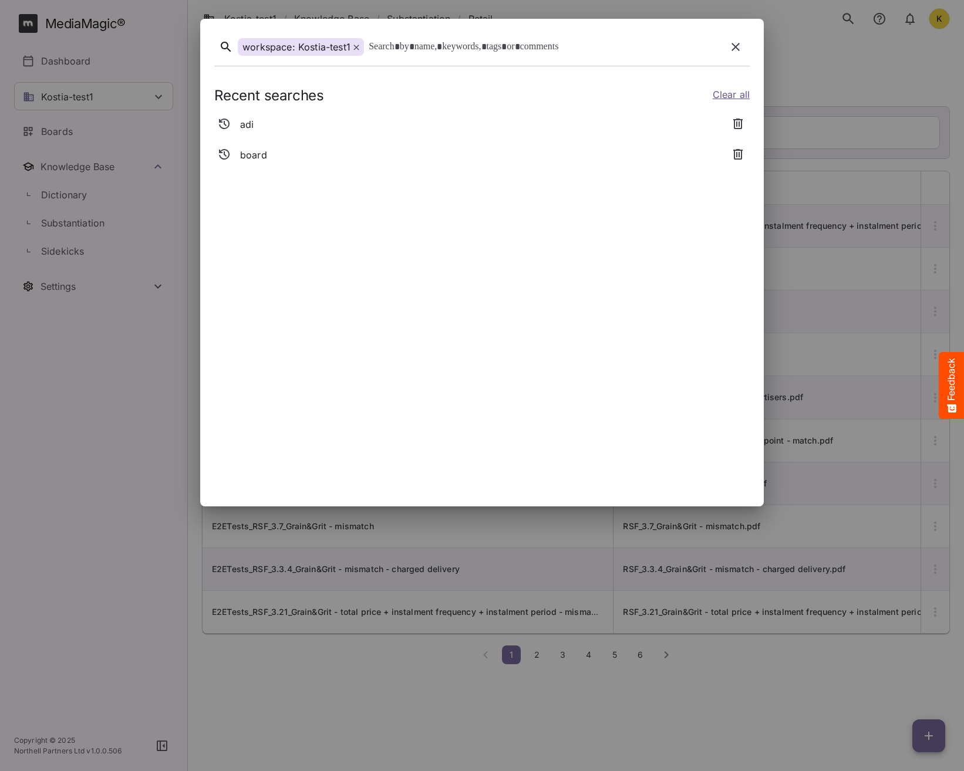
click at [355, 46] on icon at bounding box center [355, 47] width 5 height 5
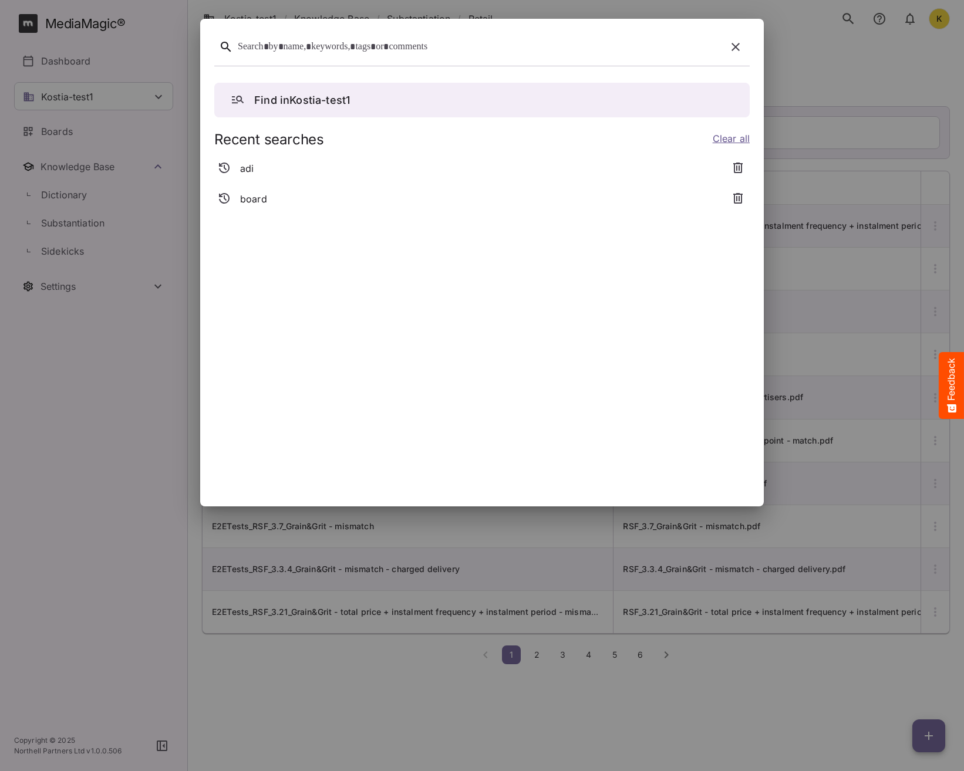
click at [737, 49] on icon "button" at bounding box center [736, 47] width 8 height 8
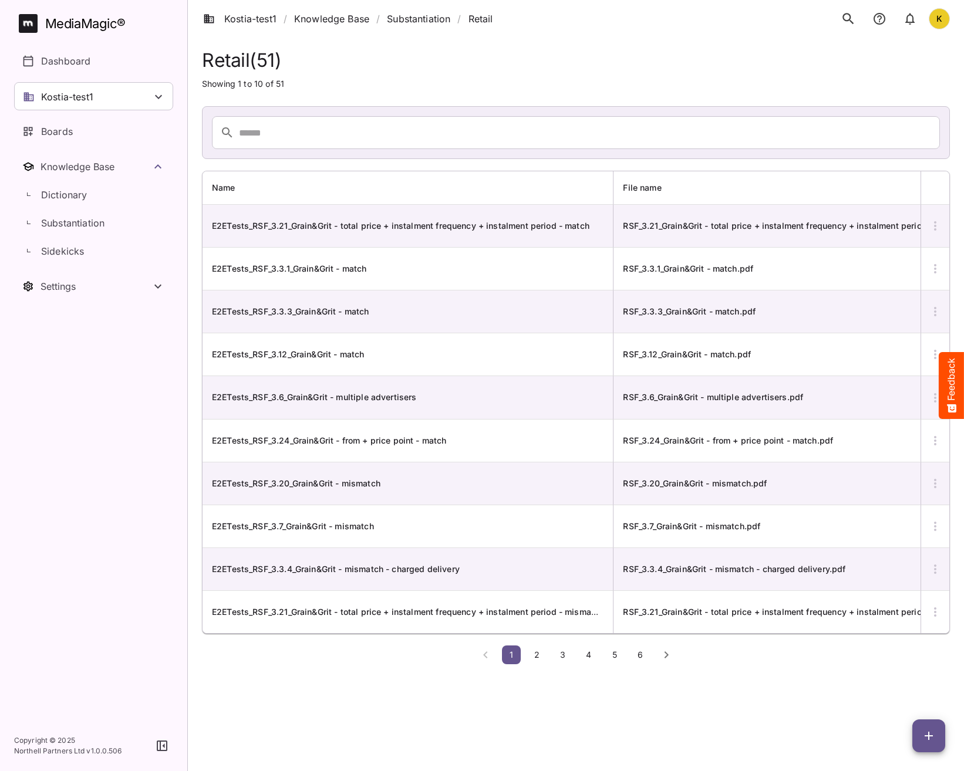
click at [845, 19] on icon "search" at bounding box center [848, 18] width 15 height 15
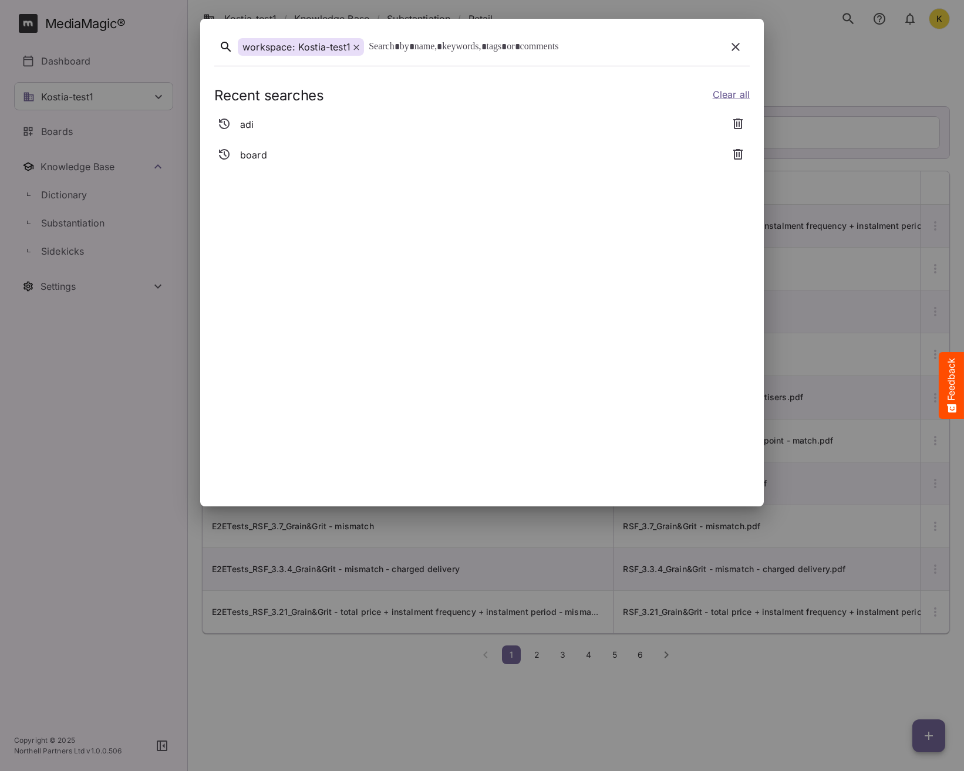
click at [734, 47] on icon "button" at bounding box center [736, 47] width 14 height 14
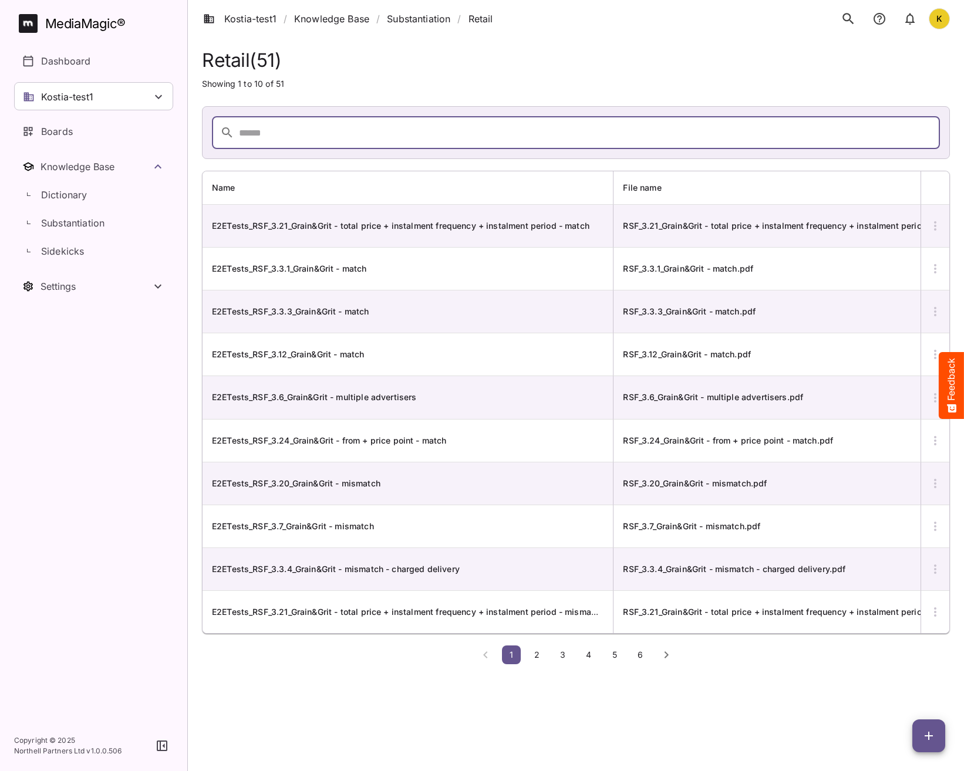
click at [312, 136] on input "text" at bounding box center [589, 132] width 701 height 33
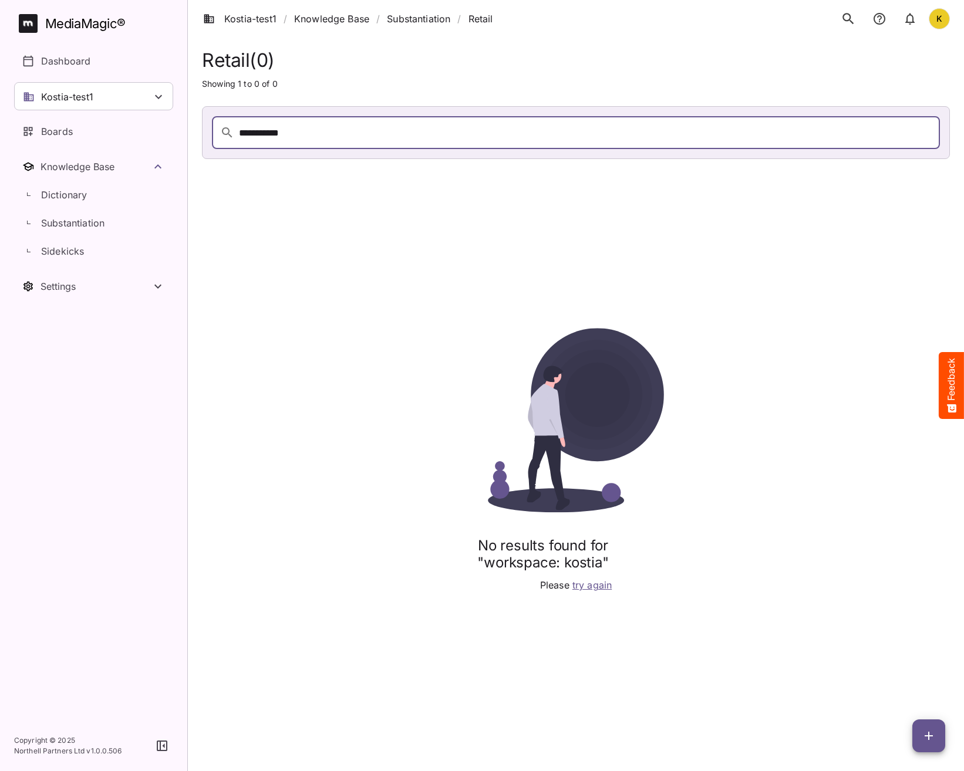
type input "*********"
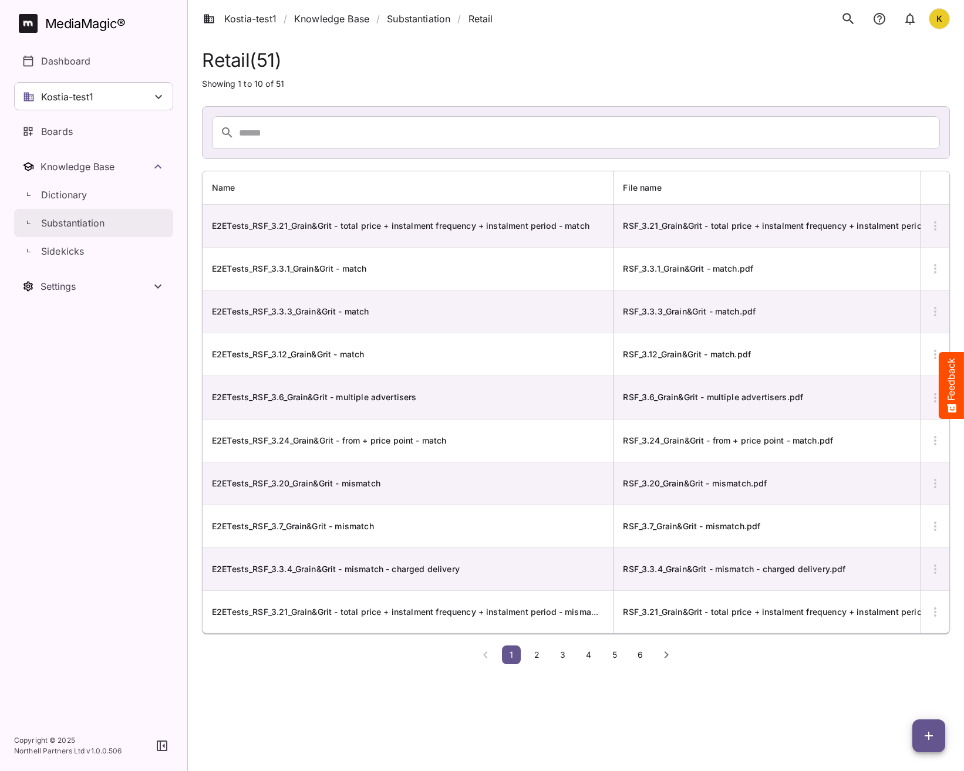
click at [70, 220] on p "Substantiation" at bounding box center [72, 223] width 63 height 14
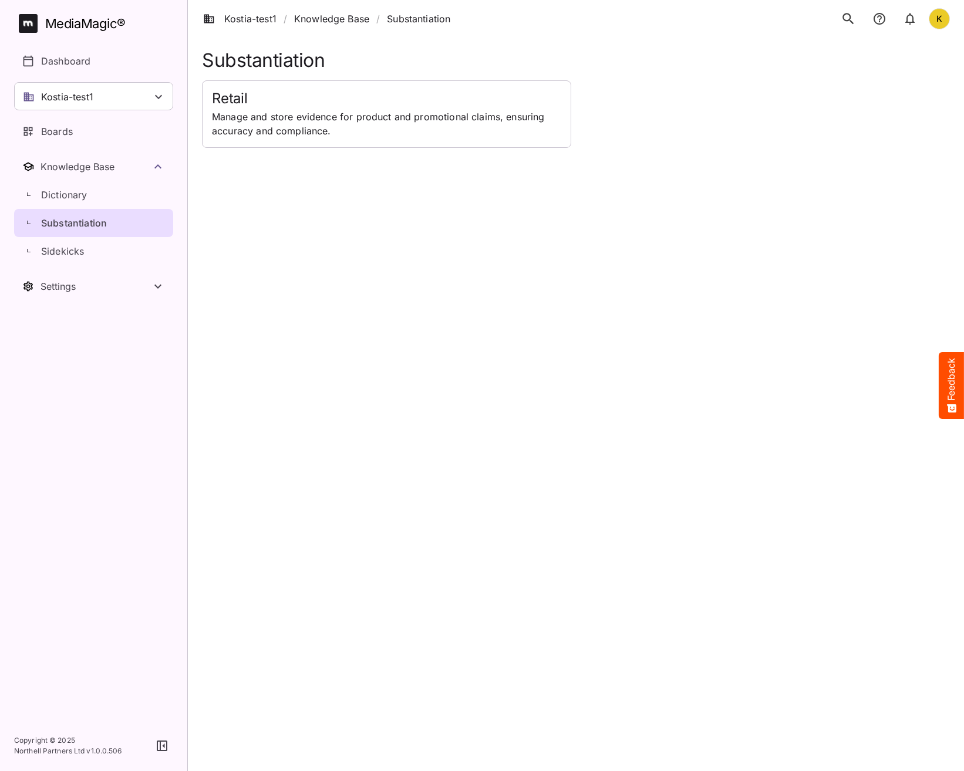
click at [858, 8] on div "K" at bounding box center [893, 18] width 114 height 25
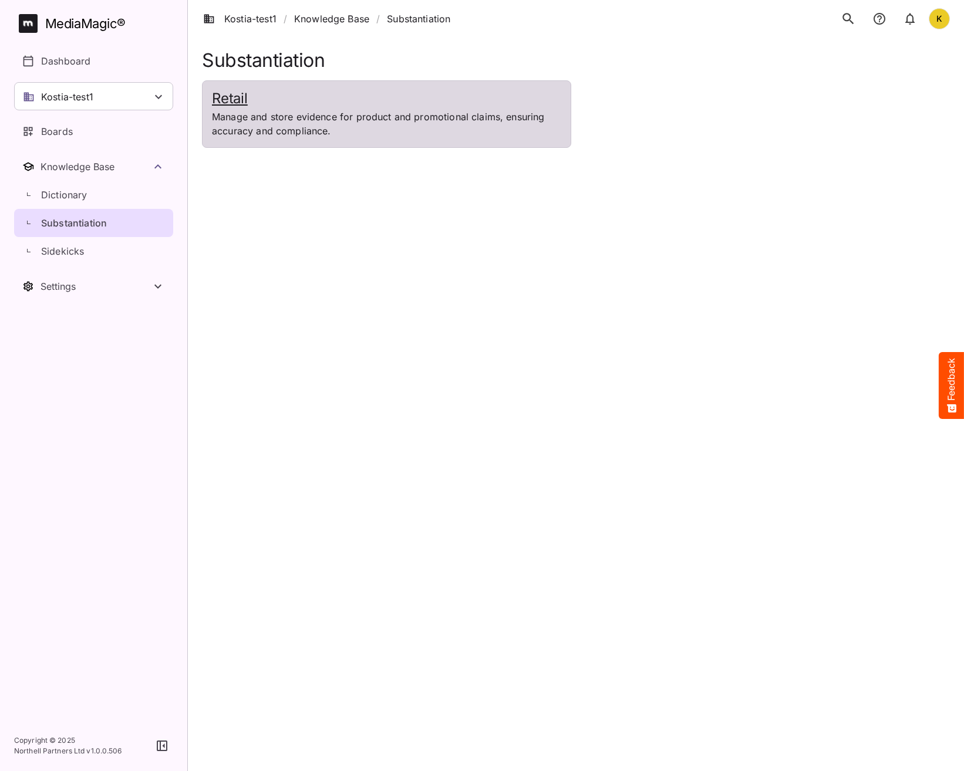
click at [548, 82] on div "Retail Manage and store evidence for product and promotional claims, ensuring a…" at bounding box center [387, 114] width 368 height 66
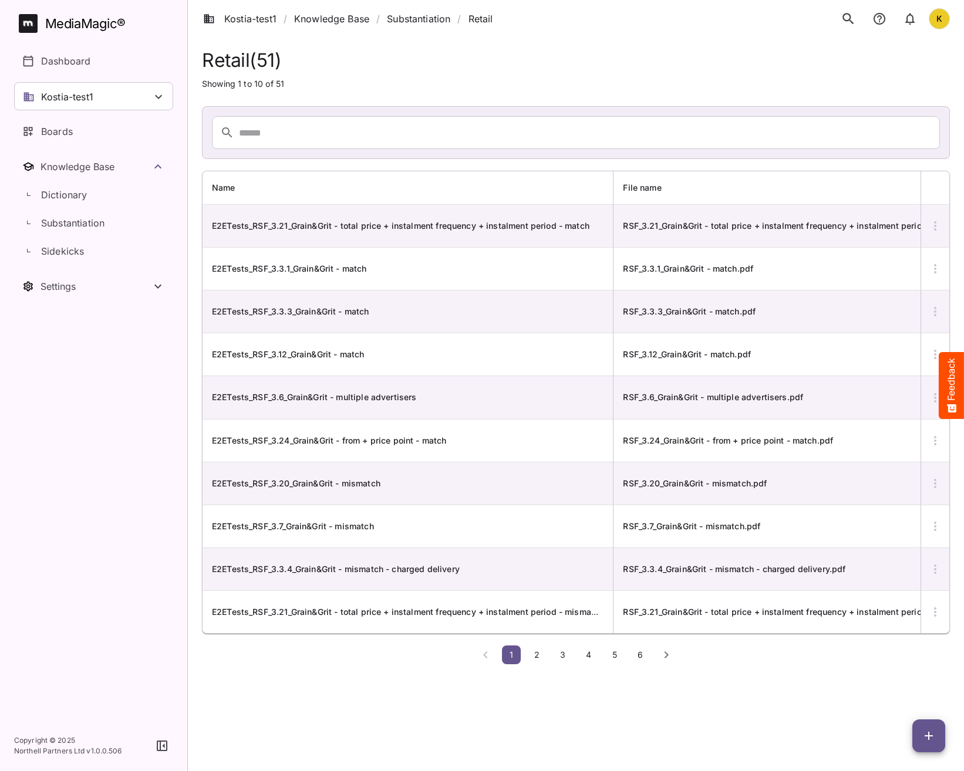
click at [843, 18] on icon "search" at bounding box center [848, 18] width 11 height 11
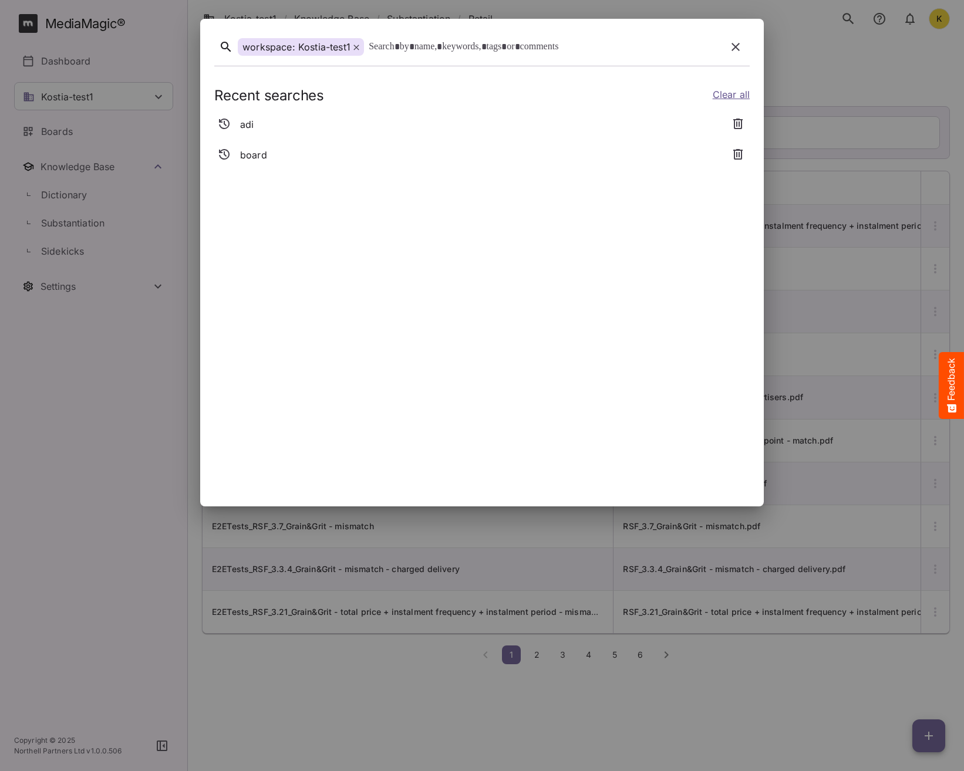
click at [730, 46] on icon "button" at bounding box center [736, 47] width 14 height 14
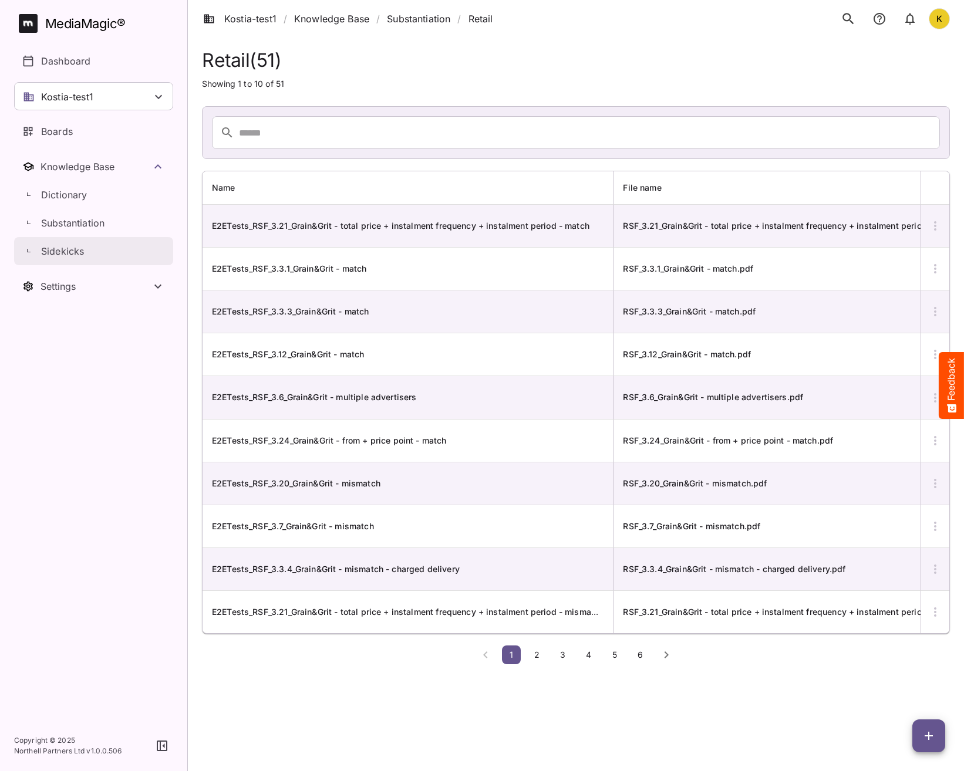
click at [55, 250] on p "Sidekicks" at bounding box center [62, 251] width 43 height 14
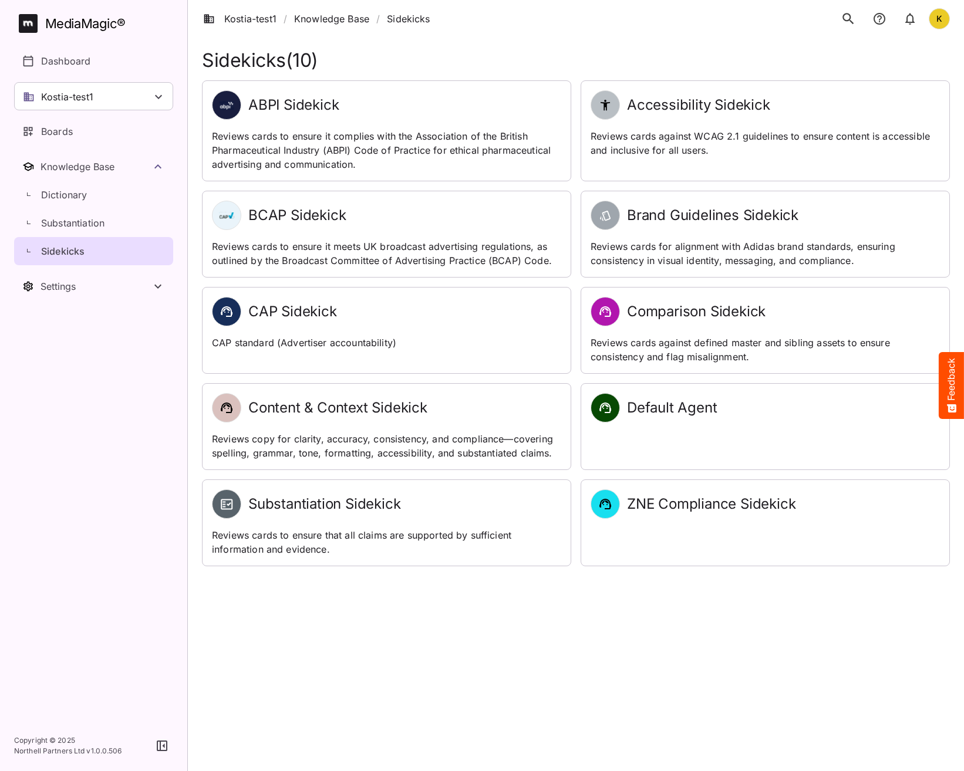
click at [843, 9] on button "search" at bounding box center [848, 18] width 25 height 25
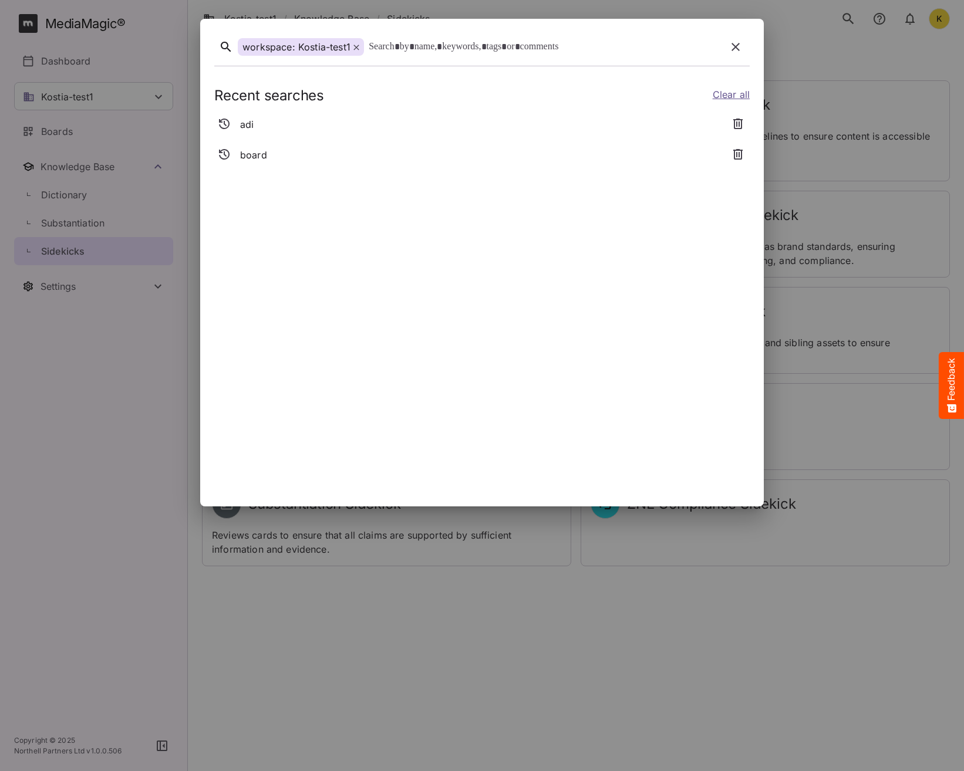
click at [262, 127] on div "adi" at bounding box center [467, 124] width 507 height 21
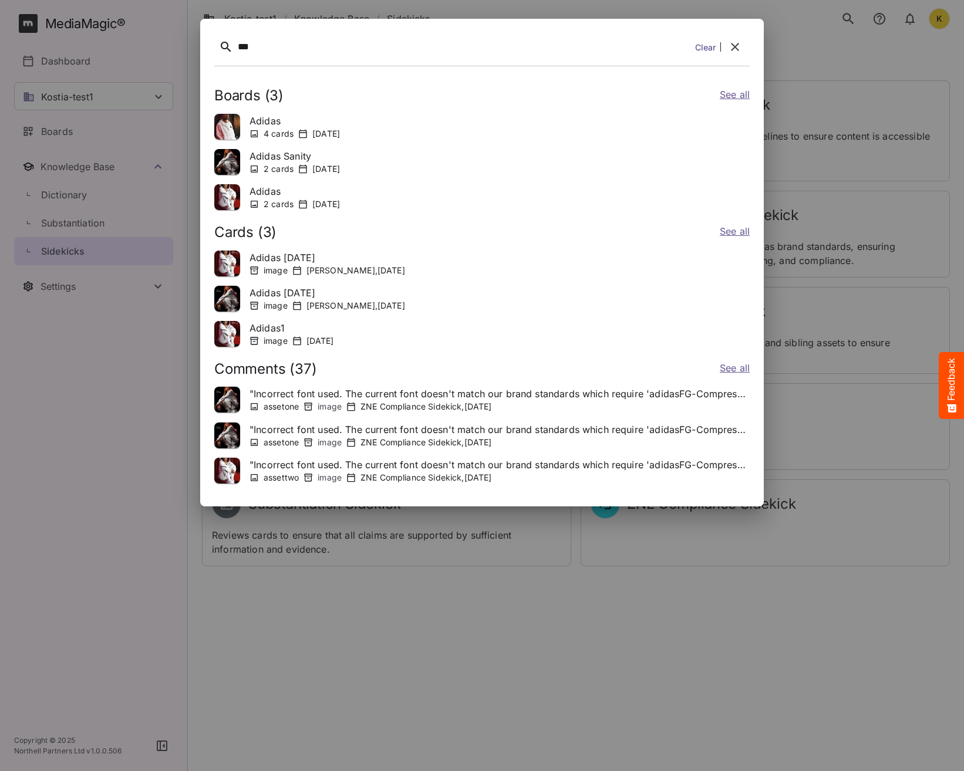
click at [700, 45] on link "Clear" at bounding box center [705, 47] width 21 height 12
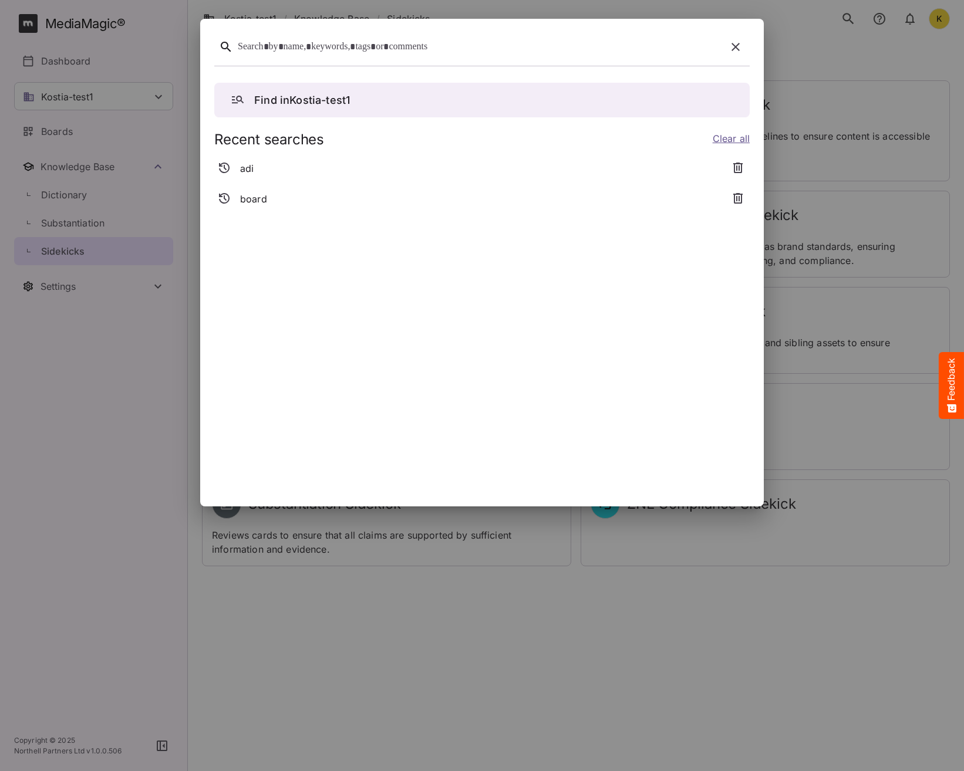
click at [739, 48] on icon "button" at bounding box center [736, 47] width 14 height 14
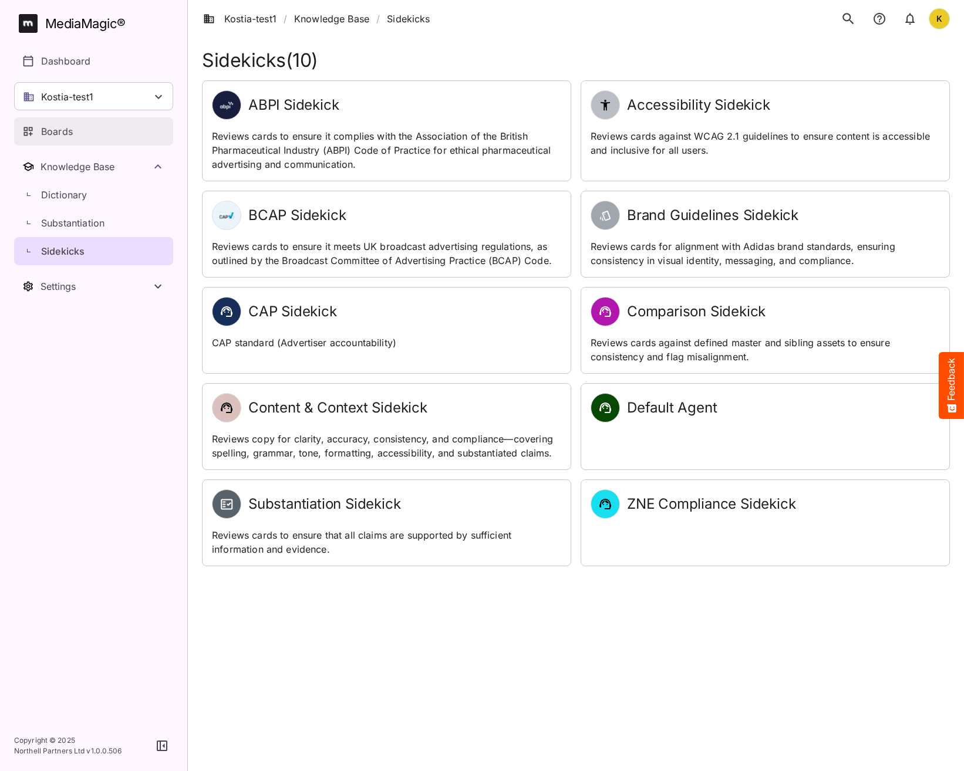
click at [79, 129] on div "Boards" at bounding box center [94, 131] width 144 height 14
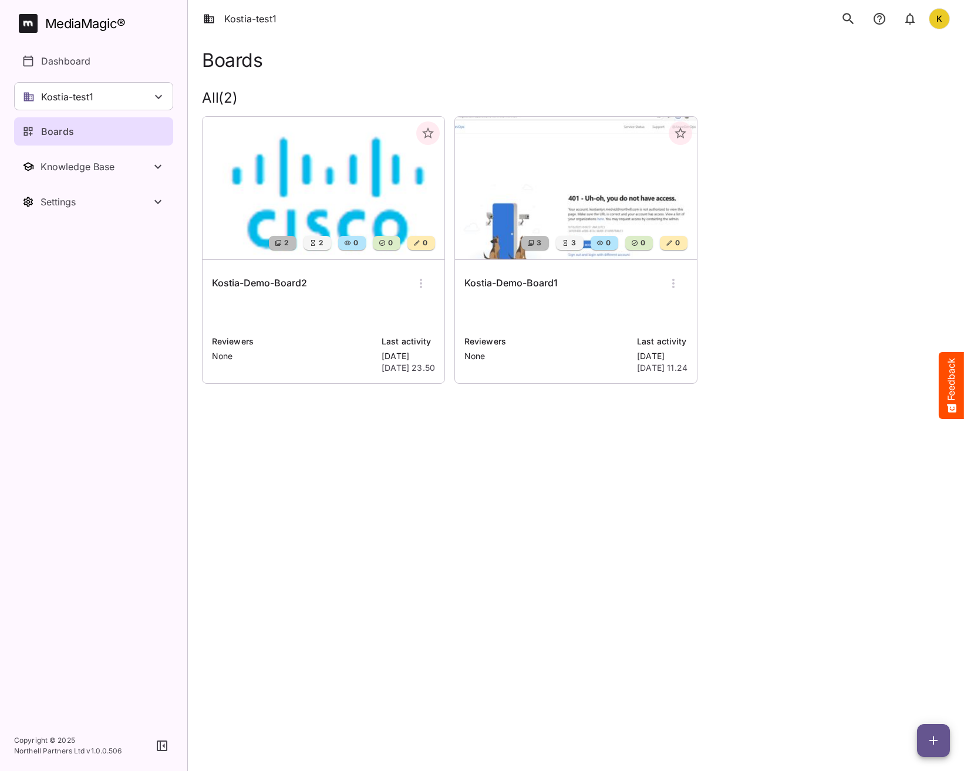
click at [847, 19] on icon "search" at bounding box center [848, 18] width 15 height 15
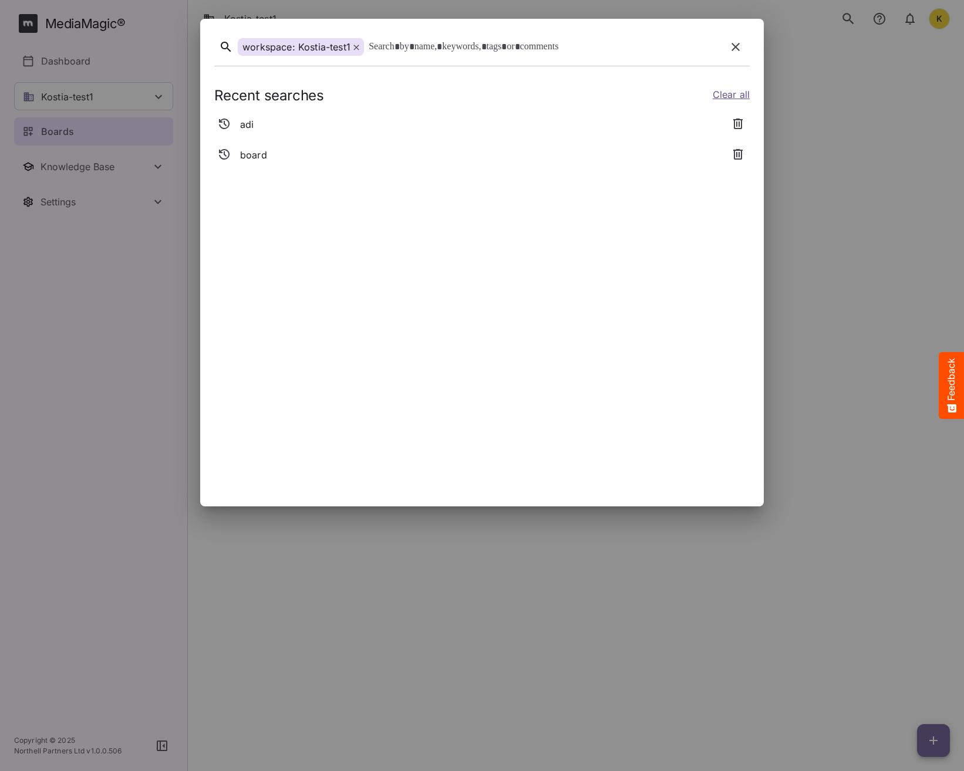
click at [476, 47] on div at bounding box center [545, 47] width 353 height 18
click at [354, 48] on icon at bounding box center [356, 48] width 6 height 6
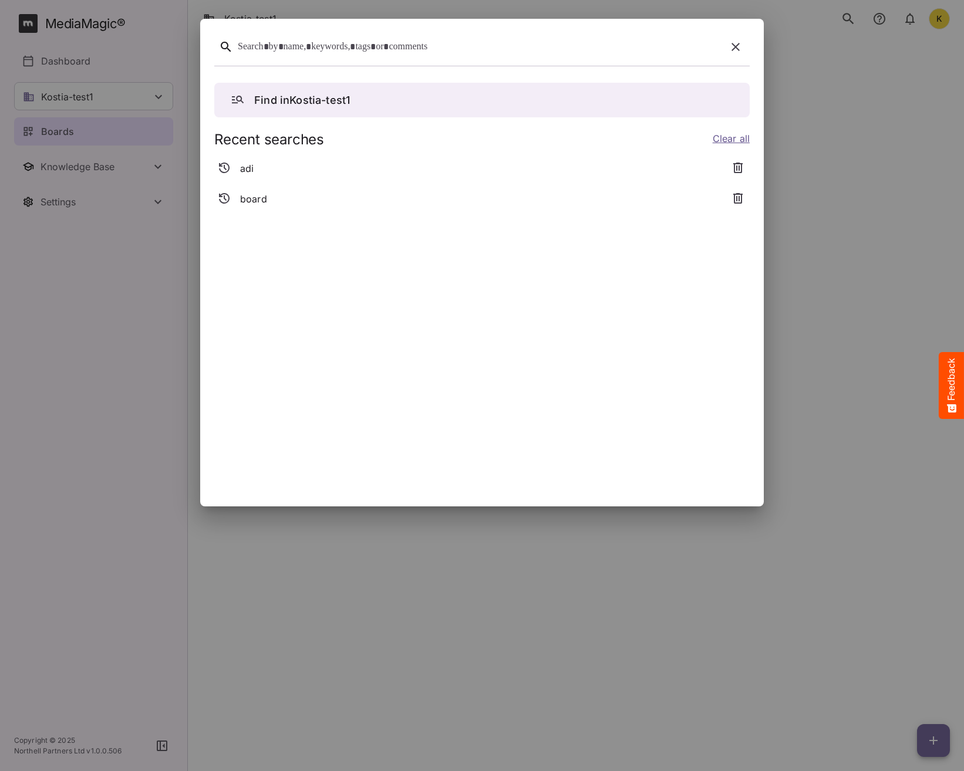
click at [362, 50] on div at bounding box center [480, 47] width 484 height 18
click at [346, 100] on p "Find in Kostia-test1" at bounding box center [302, 100] width 96 height 16
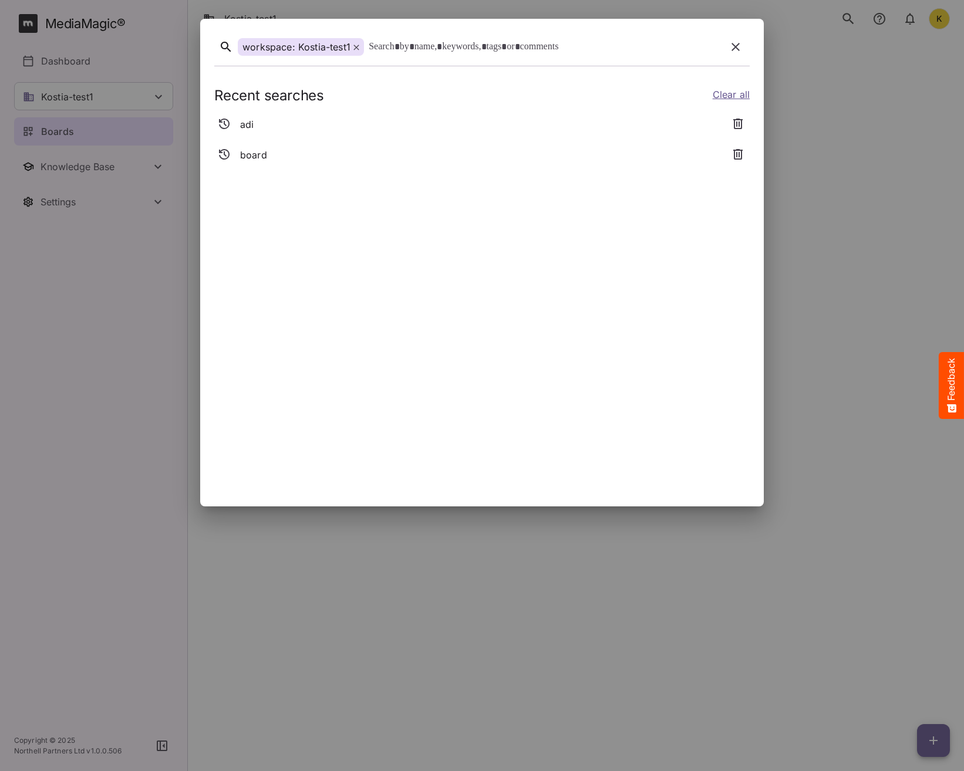
drag, startPoint x: 461, startPoint y: 41, endPoint x: 442, endPoint y: 43, distance: 20.1
click at [461, 41] on div at bounding box center [545, 47] width 353 height 18
click at [355, 47] on icon at bounding box center [356, 48] width 6 height 6
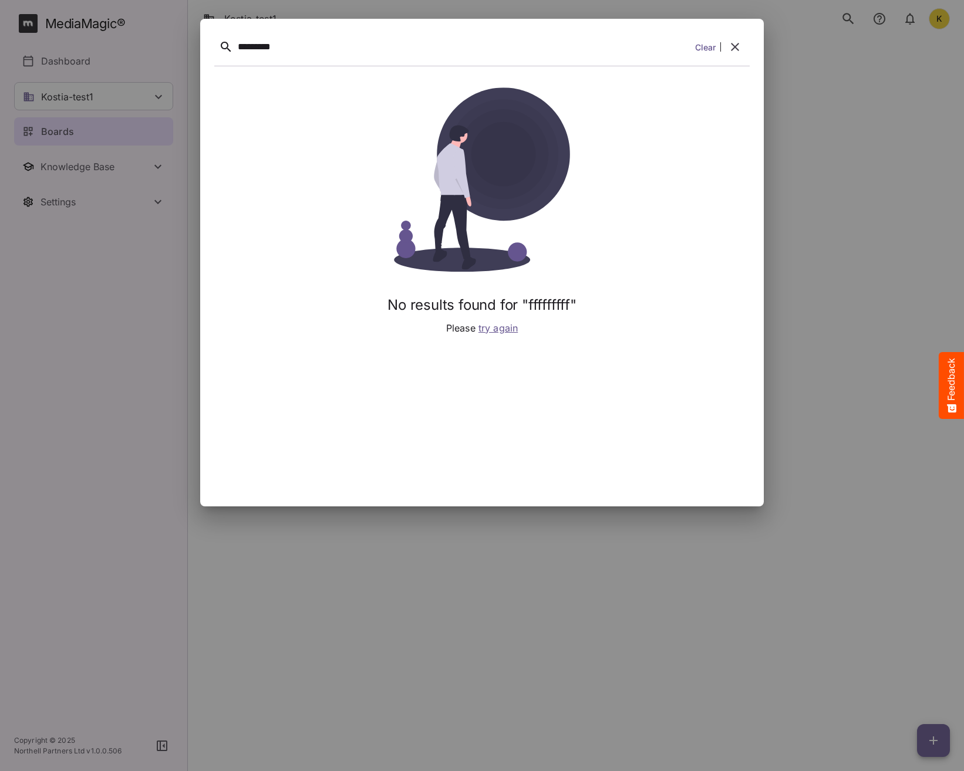
click at [736, 46] on icon "button" at bounding box center [735, 47] width 14 height 14
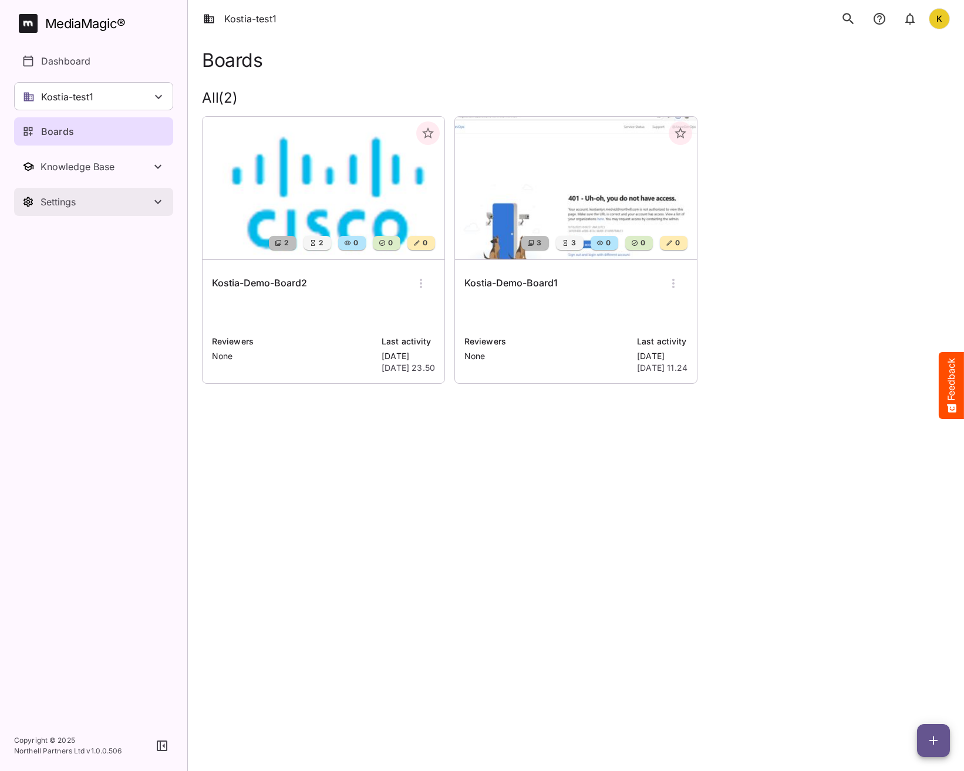
click at [47, 205] on div "Settings" at bounding box center [96, 202] width 110 height 12
click at [80, 240] on p "Workspace details" at bounding box center [82, 235] width 83 height 14
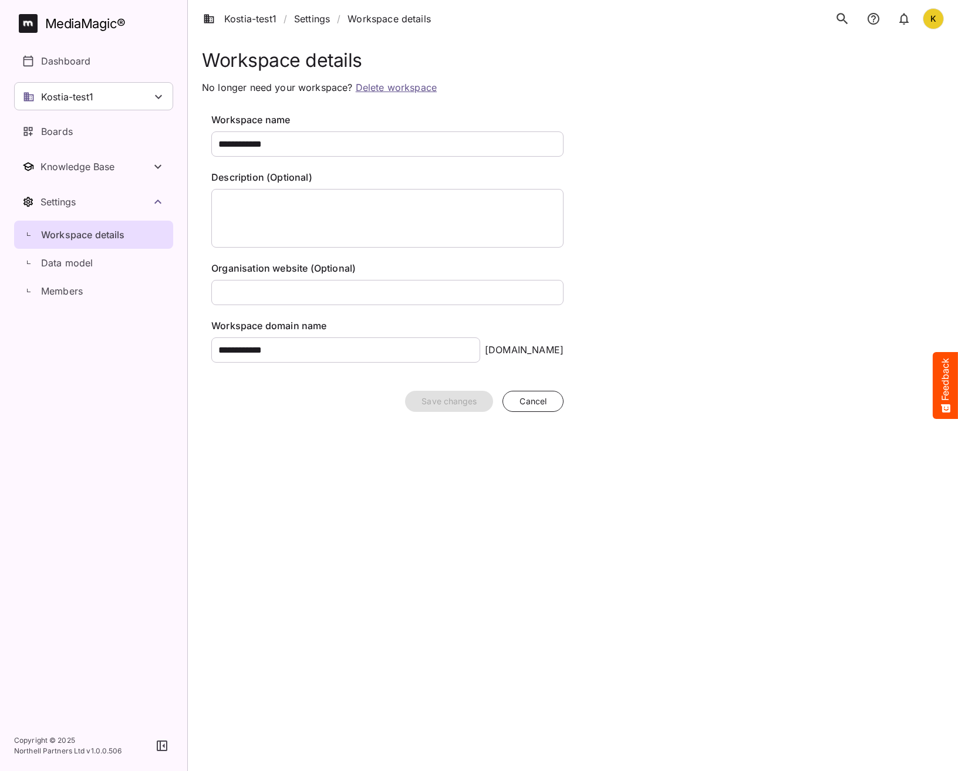
click at [840, 19] on icon "search" at bounding box center [842, 18] width 15 height 15
click at [69, 271] on link "Data model" at bounding box center [93, 263] width 159 height 28
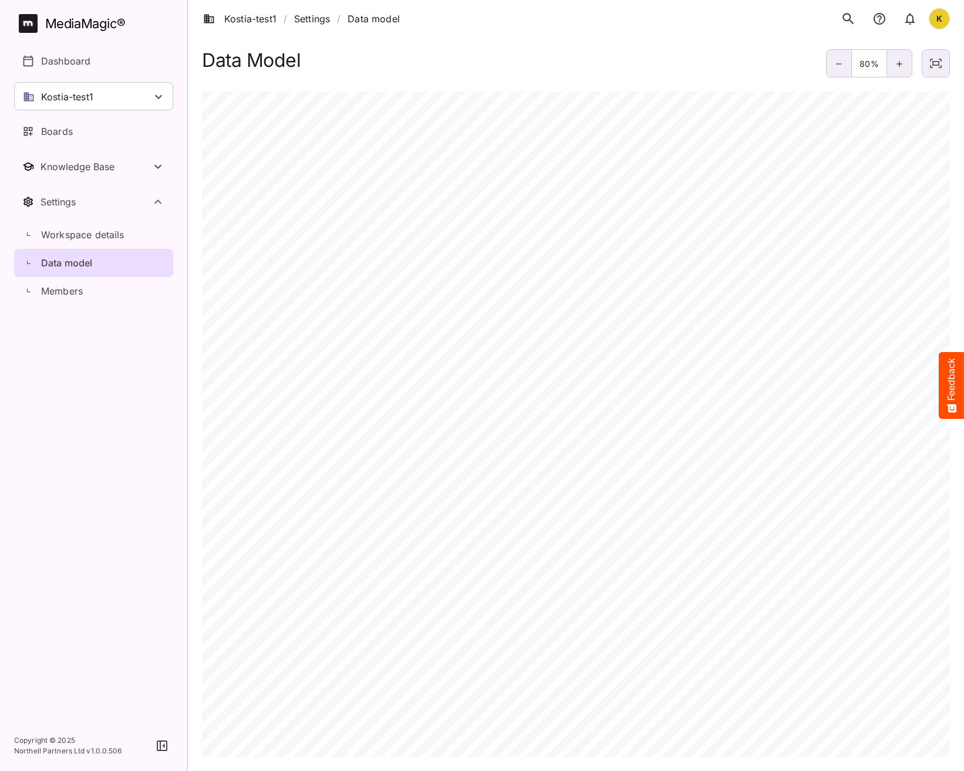
click at [845, 30] on button "search" at bounding box center [848, 18] width 25 height 25
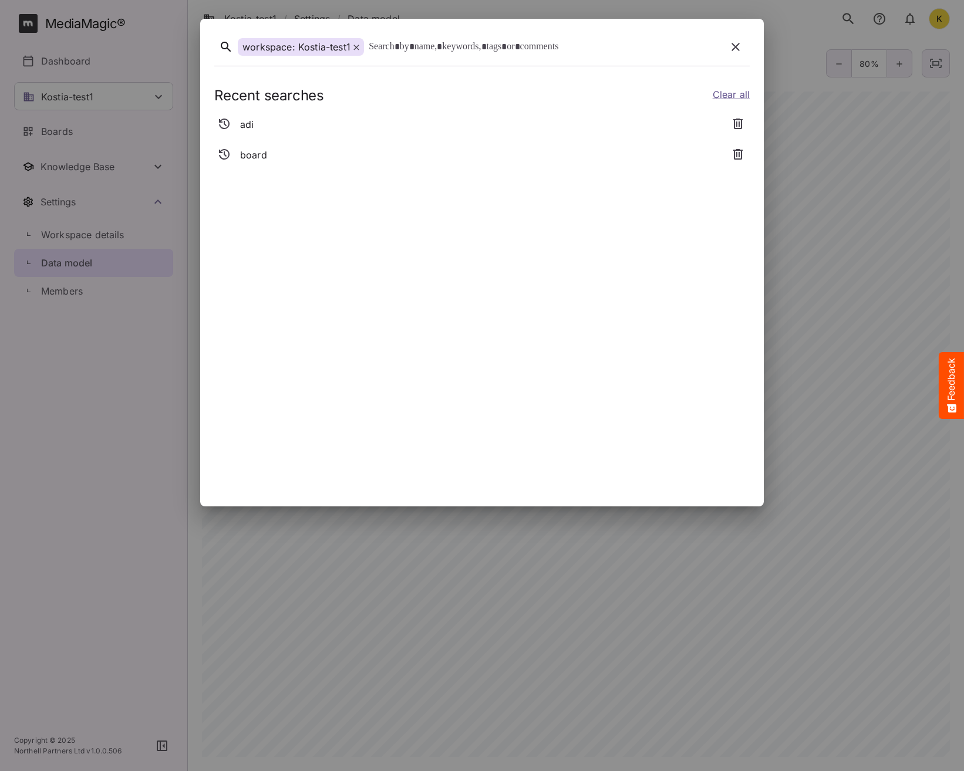
click at [490, 170] on div "Recent searches Clear all adi board" at bounding box center [481, 282] width 535 height 419
click at [356, 47] on icon at bounding box center [355, 47] width 5 height 5
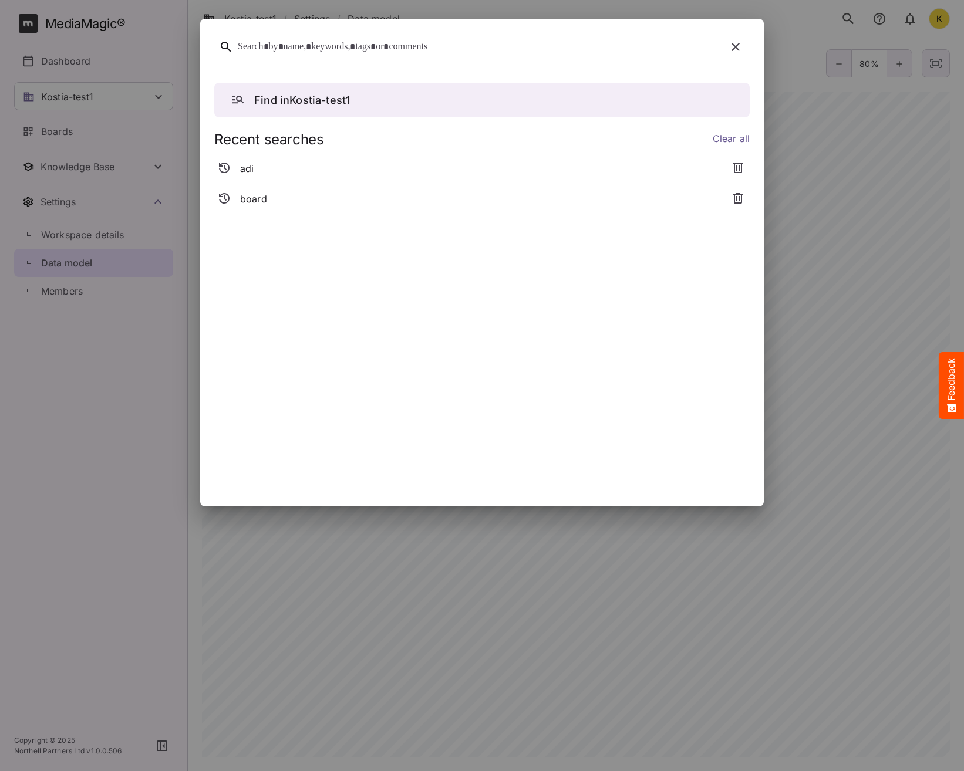
click at [353, 47] on div at bounding box center [480, 47] width 484 height 18
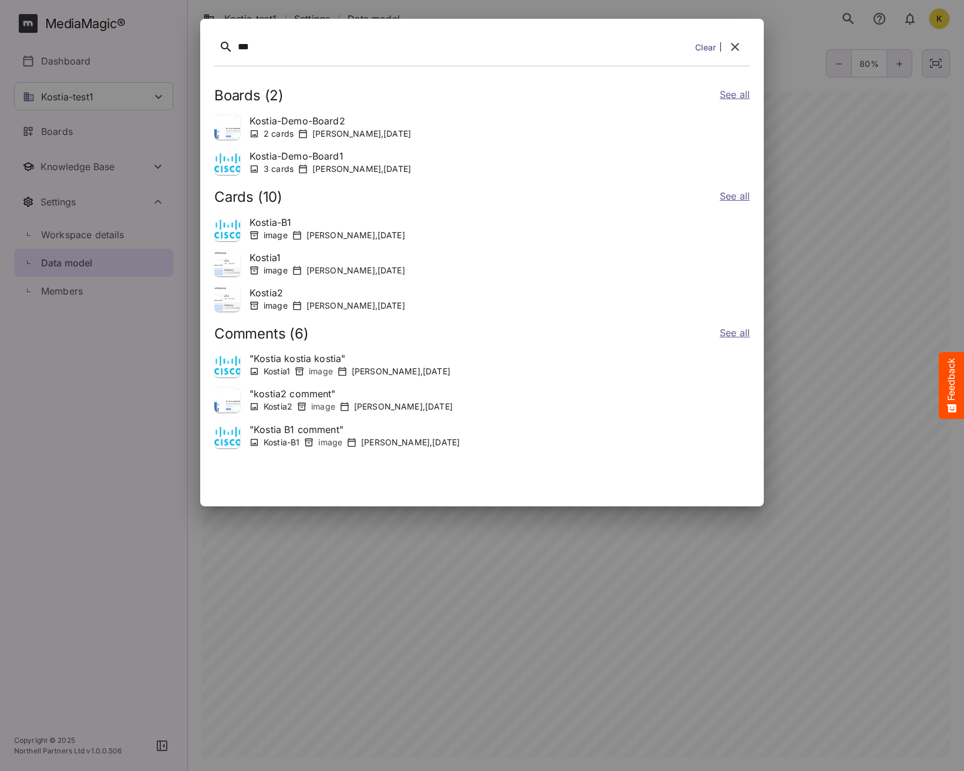
click at [741, 47] on icon "button" at bounding box center [735, 47] width 14 height 14
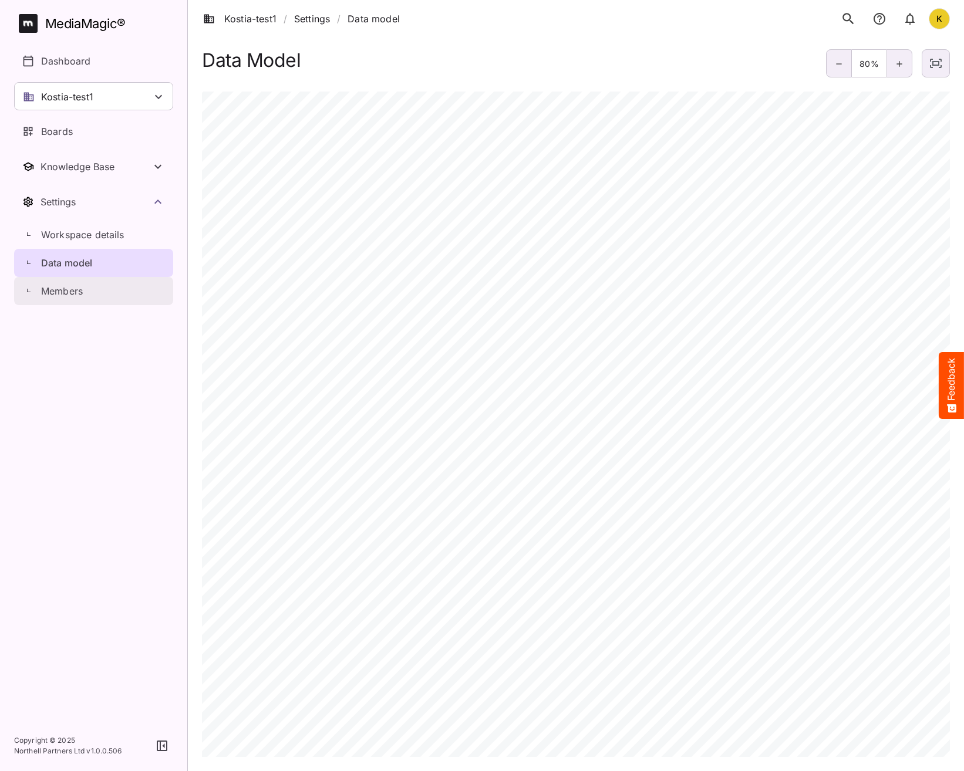
click at [90, 285] on div "Members" at bounding box center [100, 291] width 146 height 14
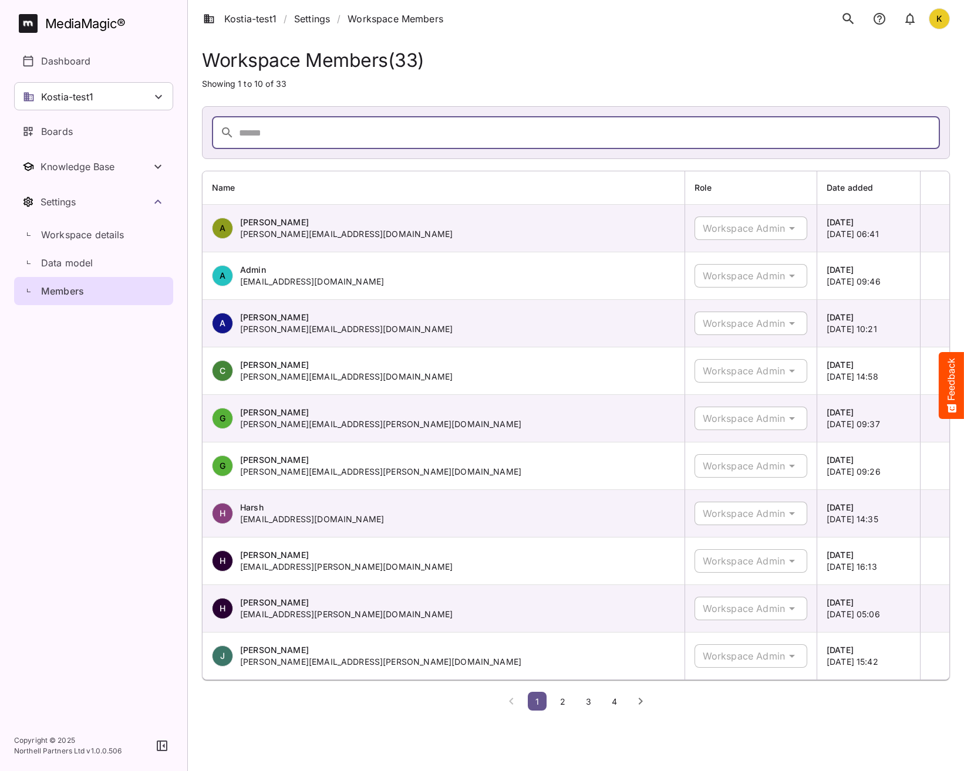
click at [503, 127] on input "text" at bounding box center [589, 132] width 701 height 33
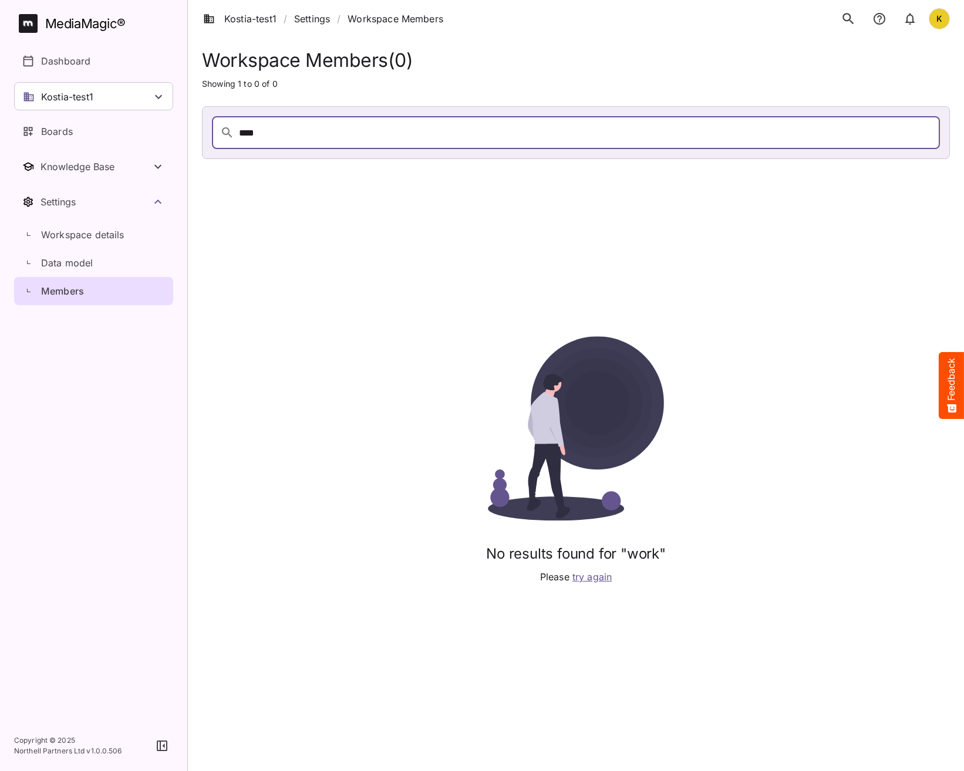
type input "***"
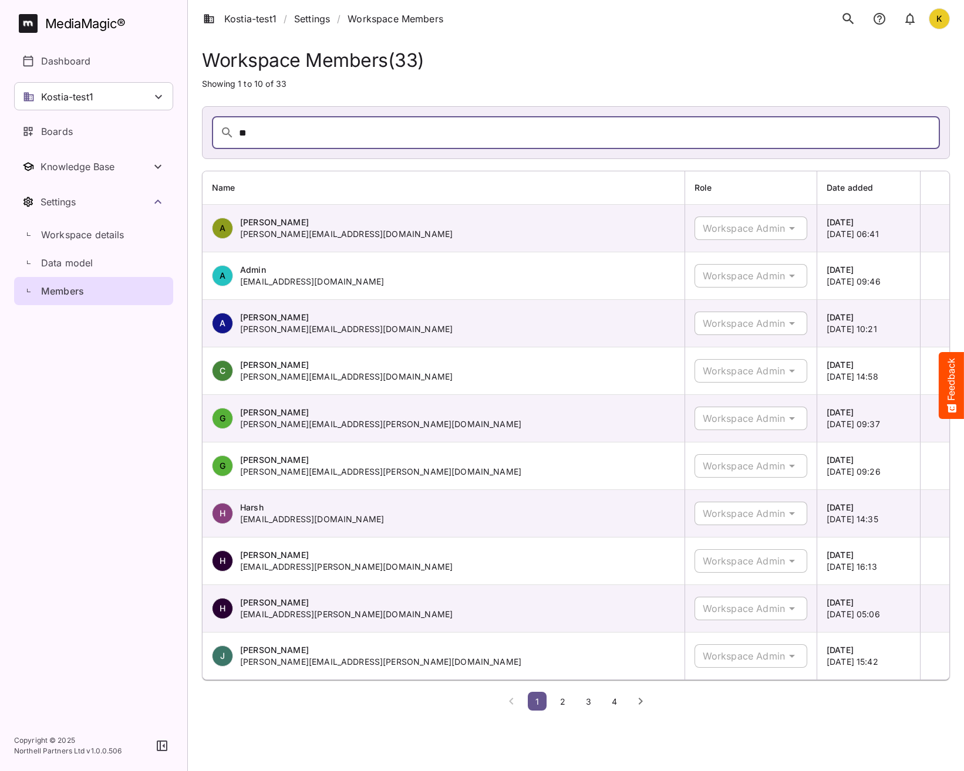
type input "***"
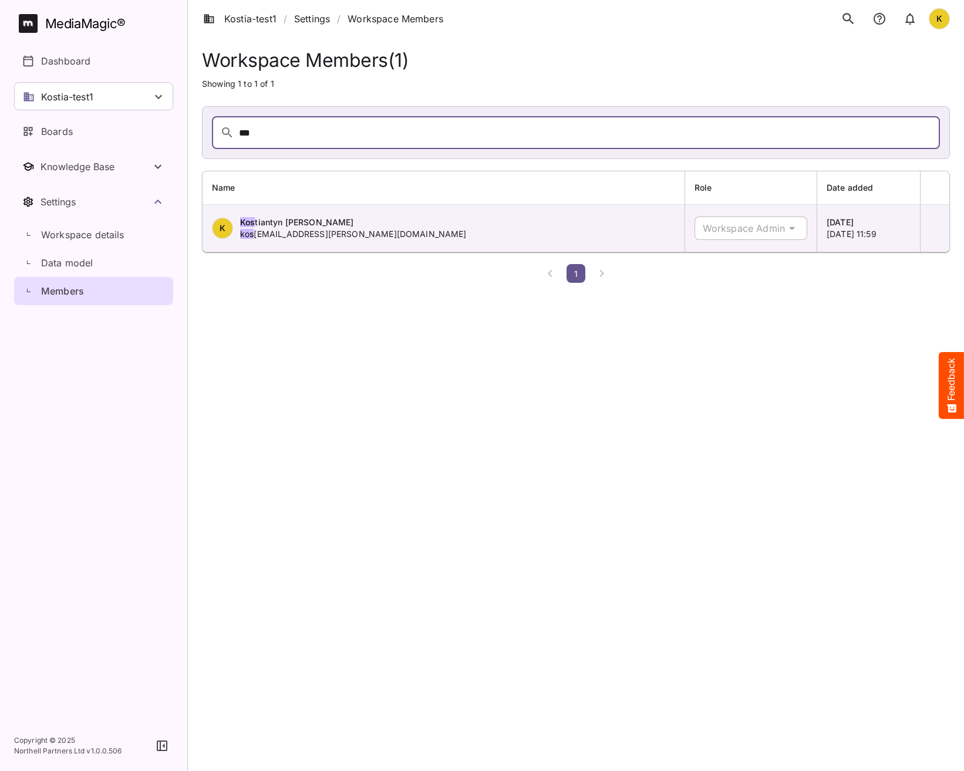
drag, startPoint x: 171, startPoint y: 132, endPoint x: 97, endPoint y: 130, distance: 74.0
click at [99, 130] on div "Kostia-test1 / Settings / Workspace Members K MediaMagic ® Dashboard Kostia-tes…" at bounding box center [482, 144] width 964 height 288
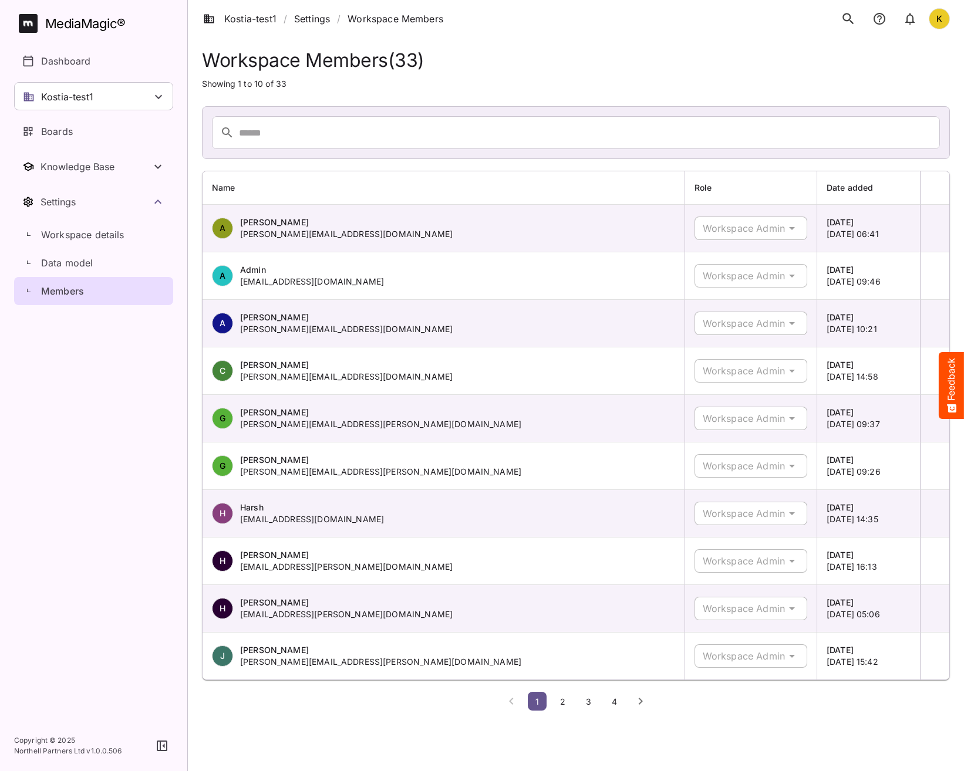
click at [739, 228] on div "Workspace Admin" at bounding box center [740, 228] width 90 height 23
click at [884, 21] on icon "notifications" at bounding box center [880, 19] width 12 height 12
click at [871, 17] on button "notifications" at bounding box center [879, 18] width 23 height 25
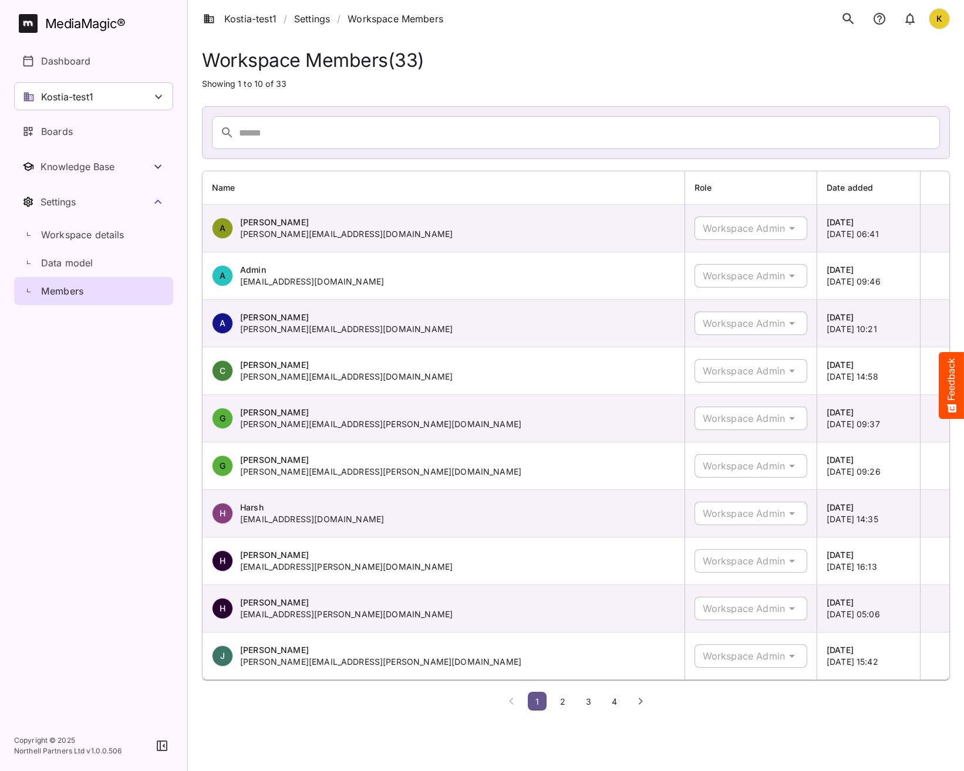
click at [871, 17] on button "notifications" at bounding box center [879, 18] width 23 height 25
click at [914, 23] on icon "notifications" at bounding box center [909, 20] width 9 height 12
click at [915, 17] on icon "notifications" at bounding box center [910, 19] width 14 height 14
drag, startPoint x: 880, startPoint y: 15, endPoint x: 909, endPoint y: 15, distance: 28.8
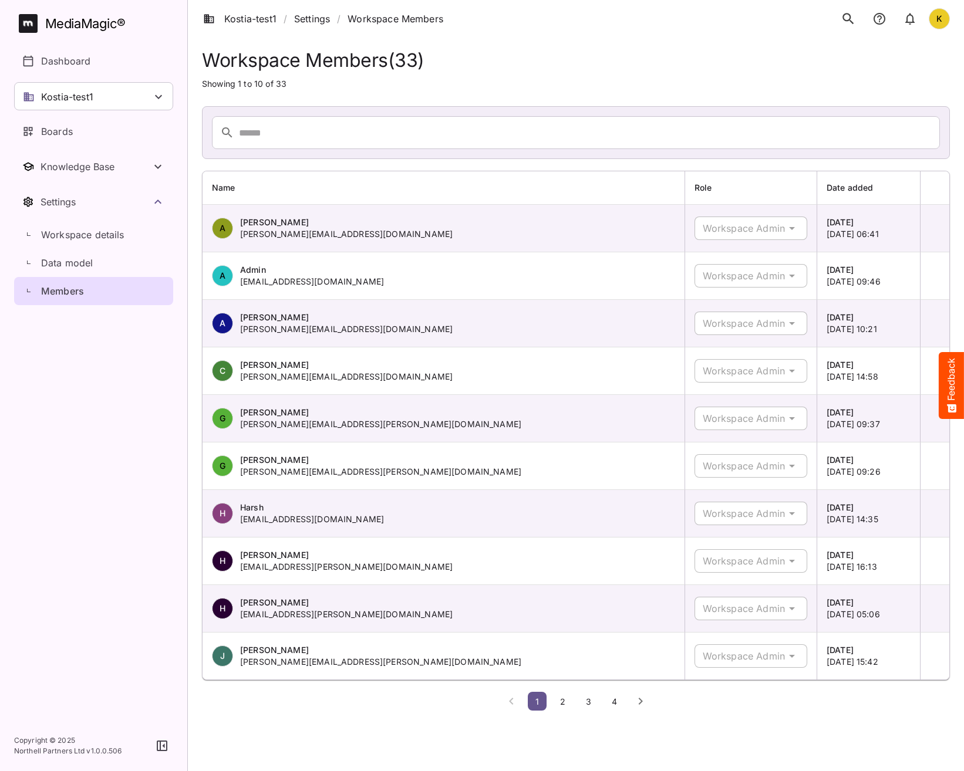
click at [880, 15] on icon "notifications" at bounding box center [879, 19] width 14 height 14
click at [916, 15] on button "notifications" at bounding box center [909, 18] width 23 height 25
click at [877, 19] on icon "notifications" at bounding box center [879, 19] width 14 height 14
drag, startPoint x: 916, startPoint y: 19, endPoint x: 931, endPoint y: 17, distance: 14.3
click at [916, 19] on icon "notifications" at bounding box center [910, 19] width 14 height 14
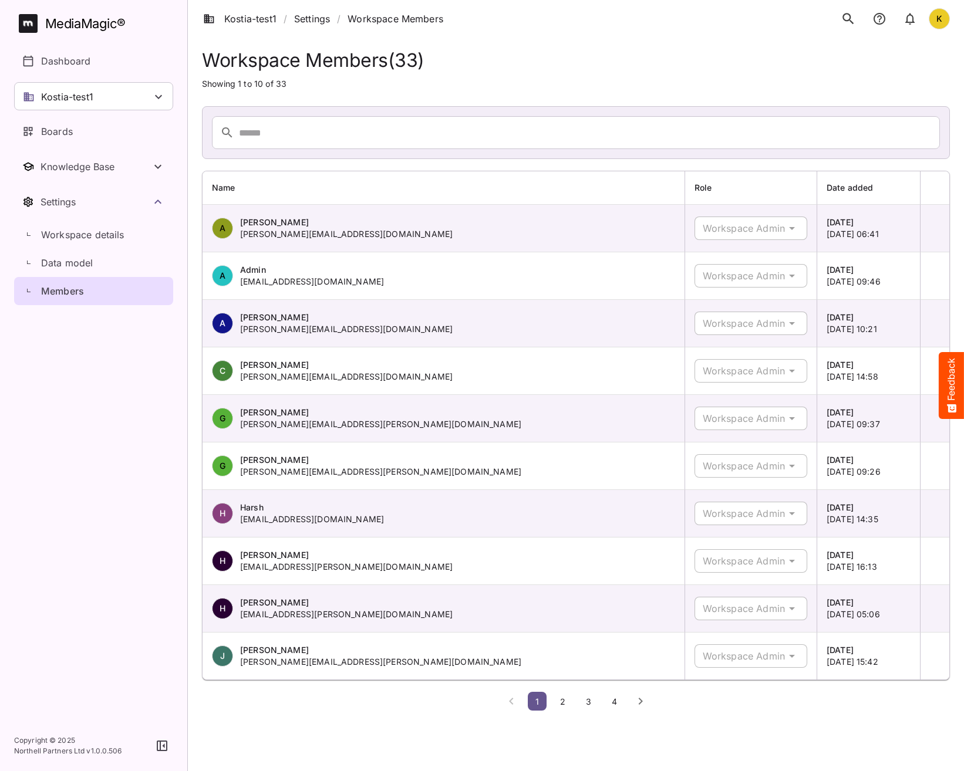
click at [945, 16] on div "K" at bounding box center [939, 18] width 21 height 21
click at [854, 55] on p "Profile" at bounding box center [881, 50] width 68 height 14
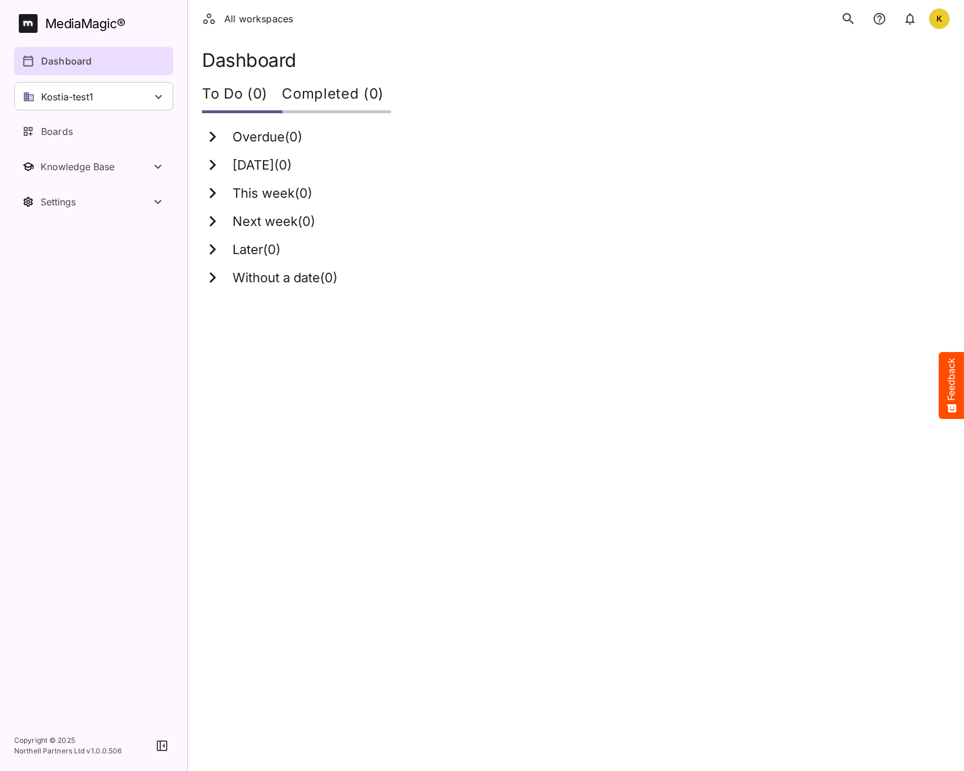
click at [845, 17] on icon "search" at bounding box center [848, 18] width 15 height 15
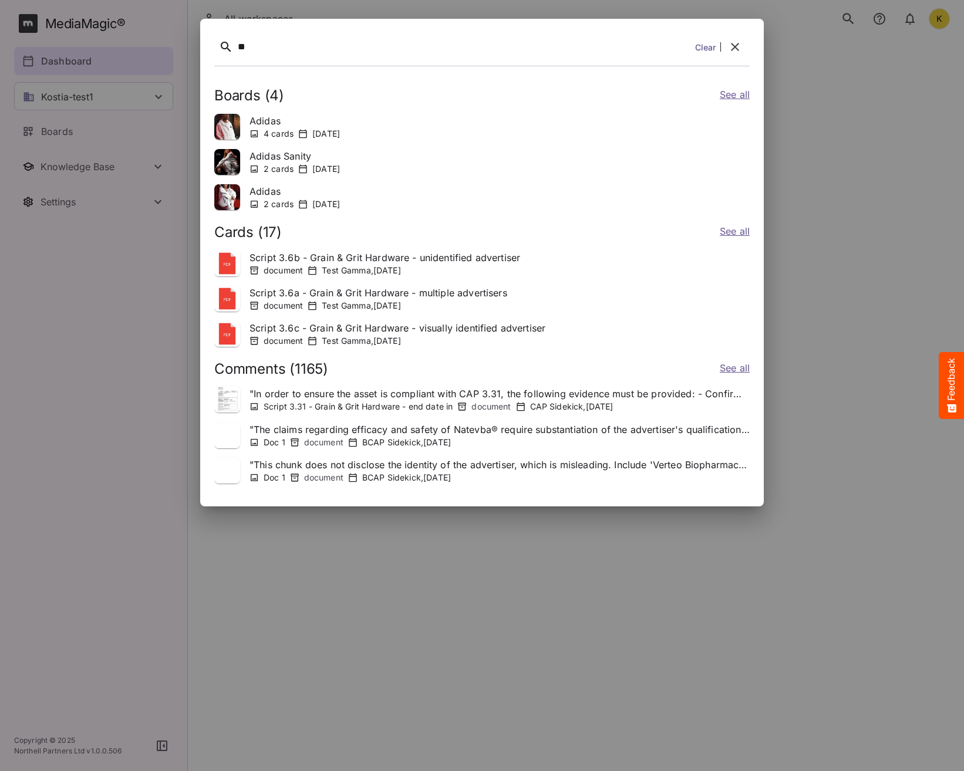
click at [747, 369] on link "See all" at bounding box center [735, 369] width 30 height 17
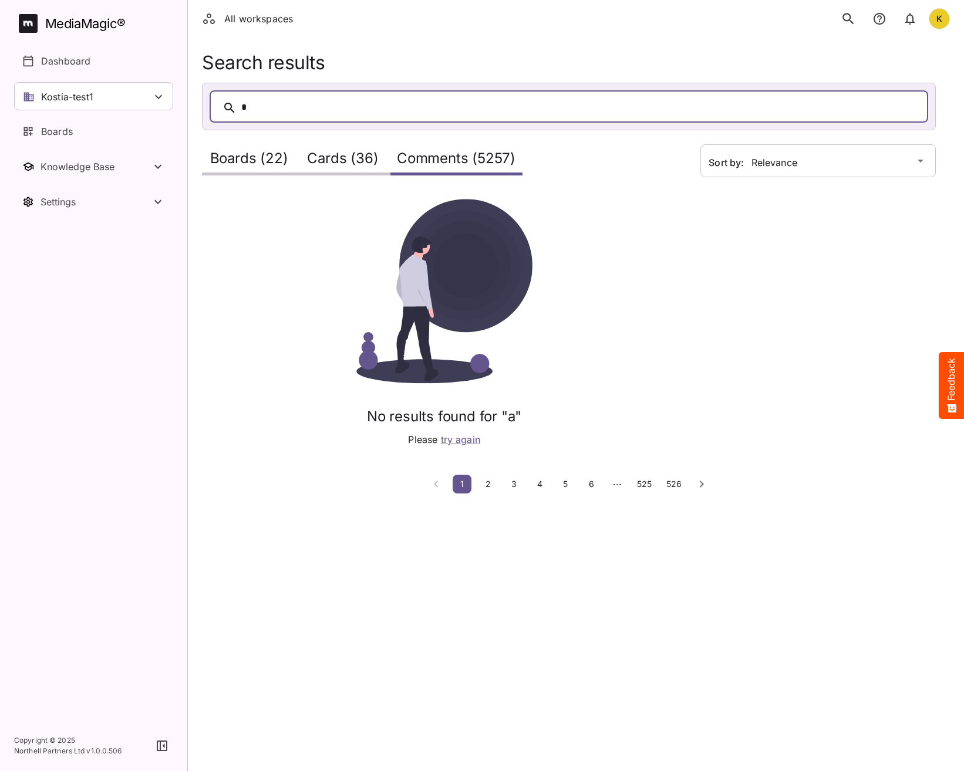
click at [678, 484] on span "526" at bounding box center [673, 484] width 15 height 10
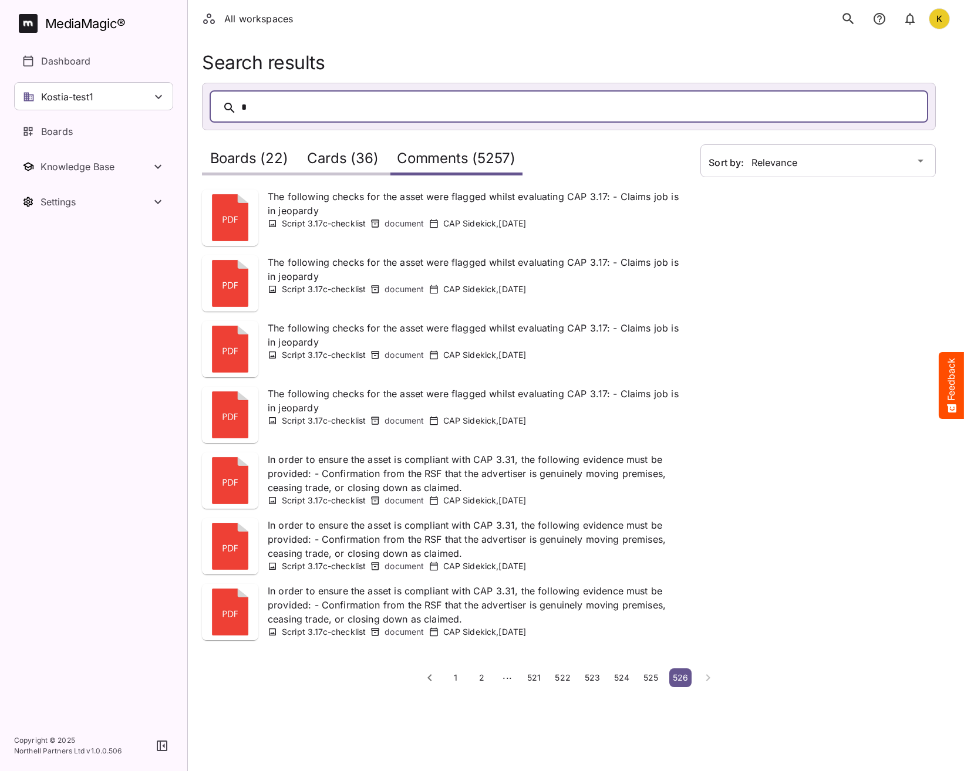
click at [538, 678] on span "521" at bounding box center [534, 678] width 14 height 10
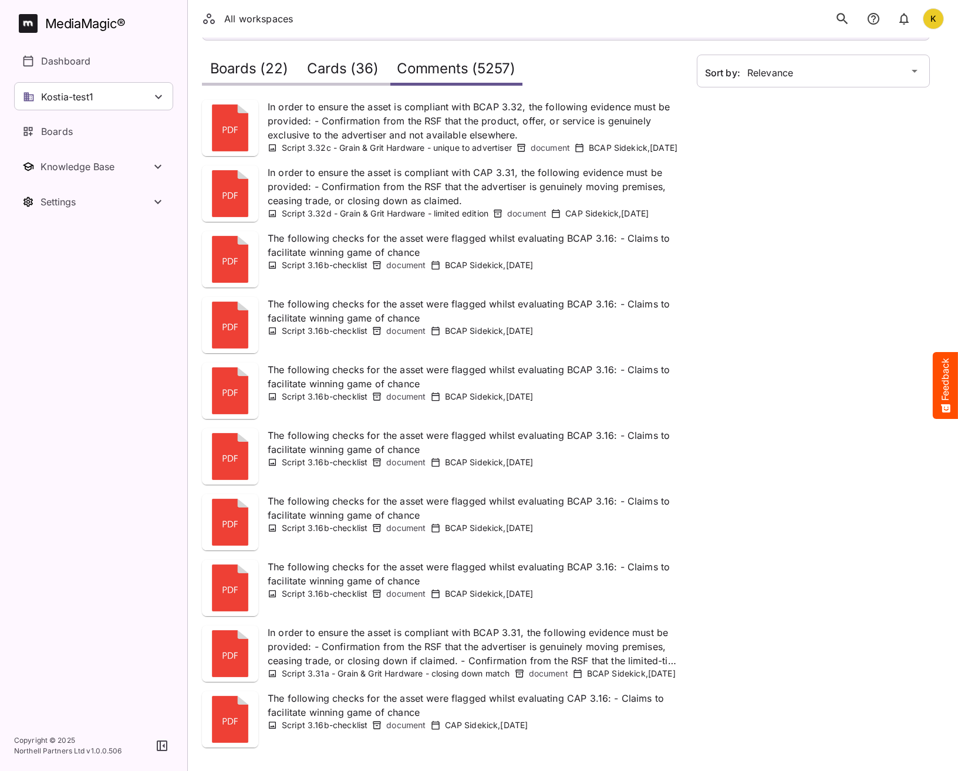
scroll to position [146, 0]
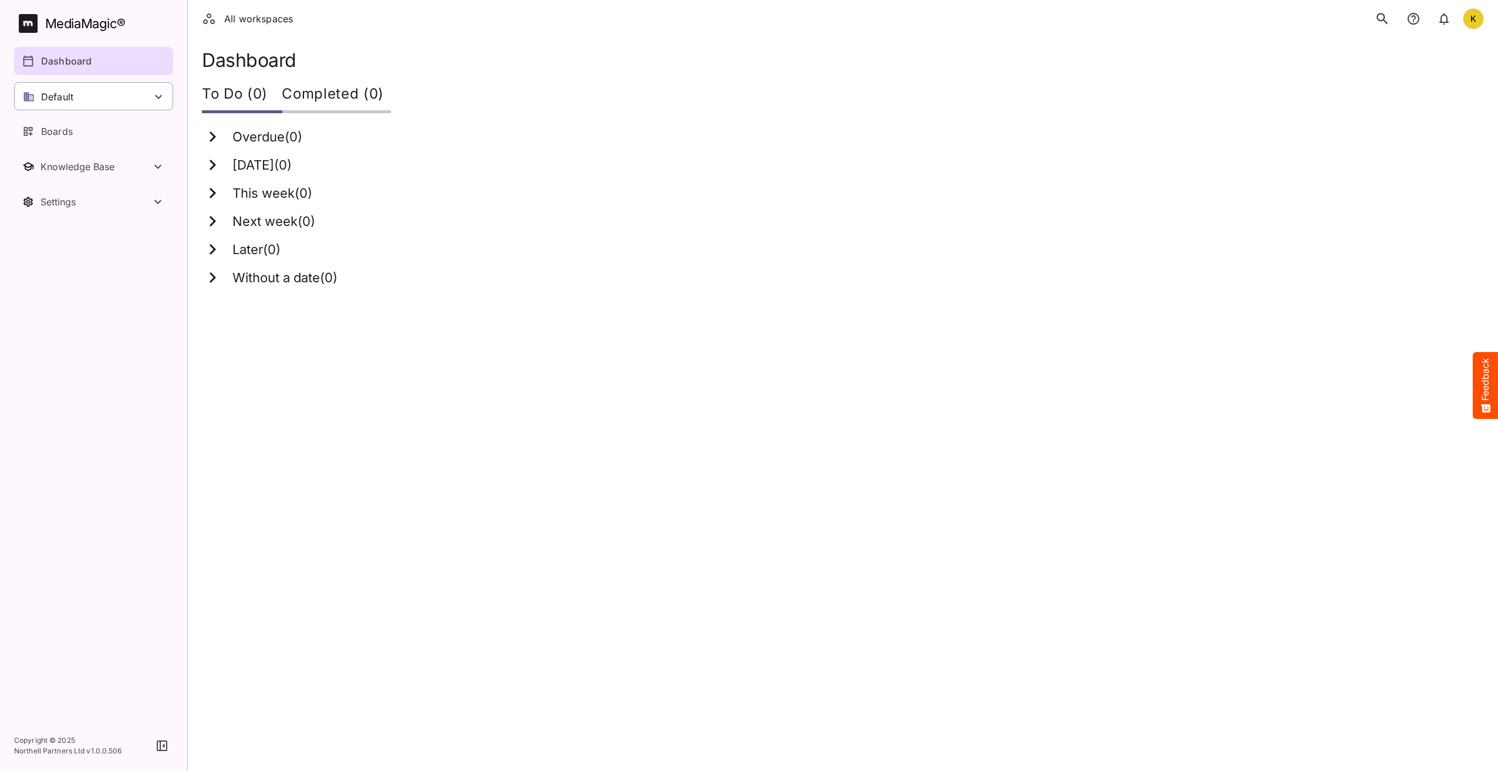
click at [53, 102] on p "Default" at bounding box center [57, 97] width 32 height 14
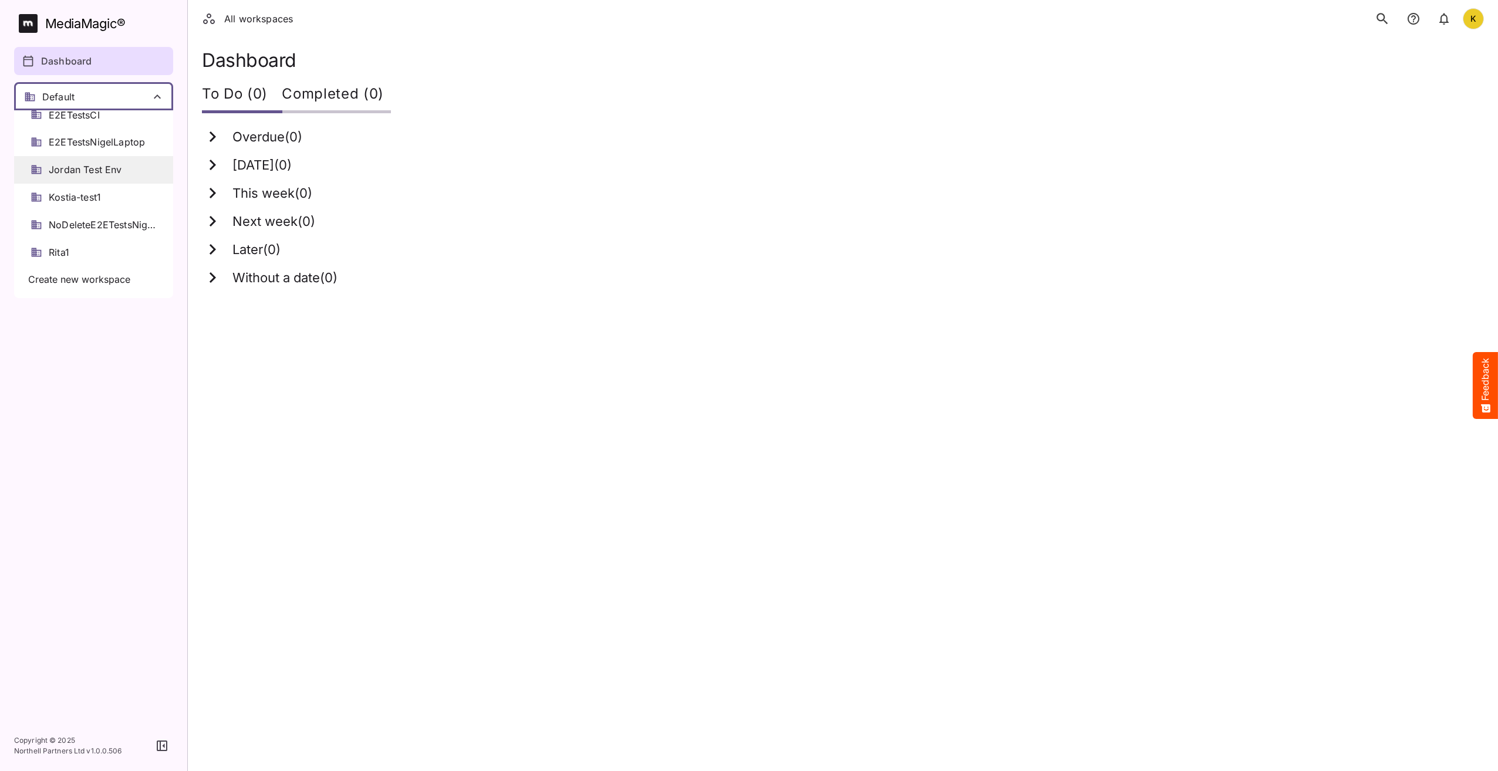
scroll to position [119, 0]
click at [88, 197] on span "Kostia-test1" at bounding box center [75, 198] width 52 height 14
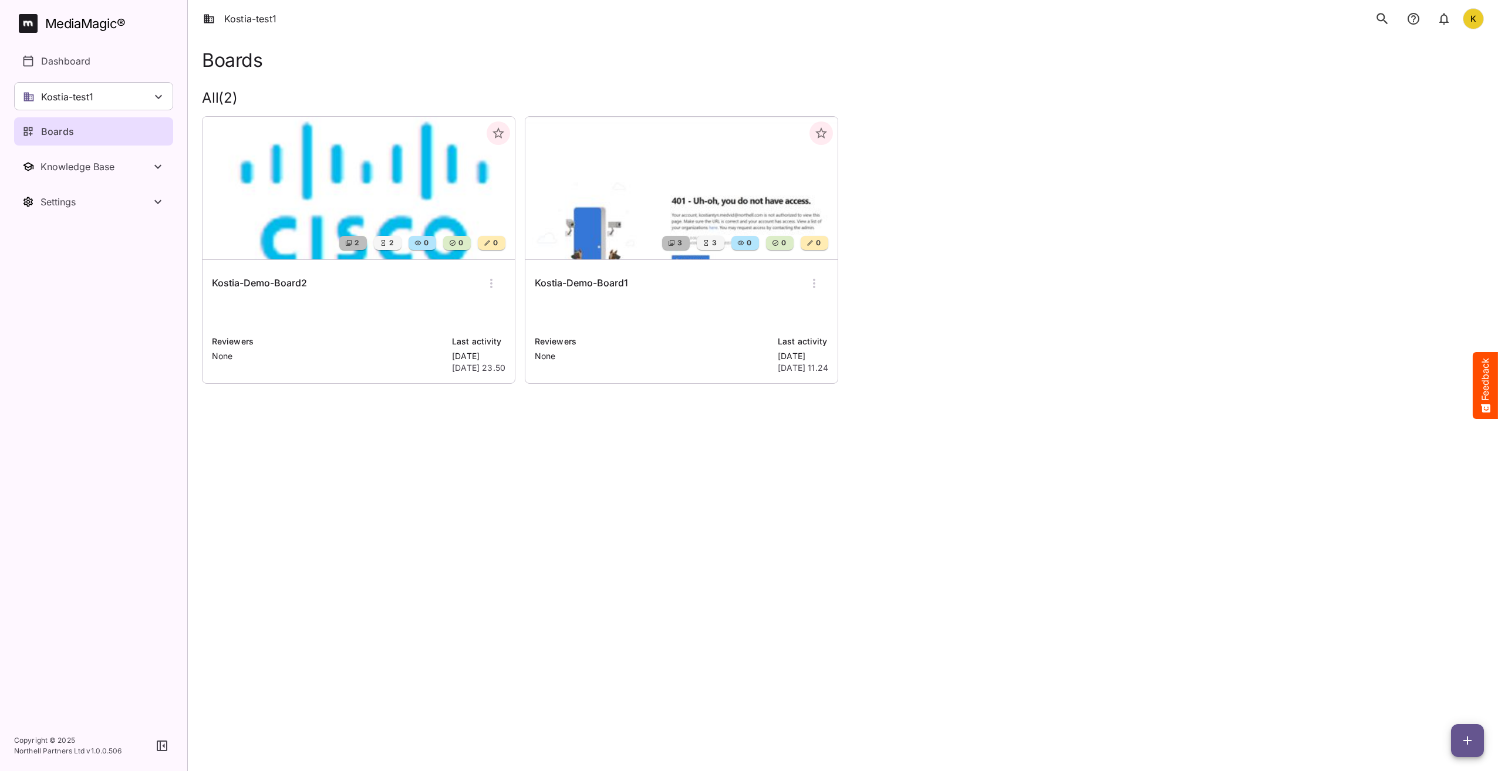
click at [264, 280] on h6 "Kostia-Demo-Board2" at bounding box center [259, 283] width 95 height 15
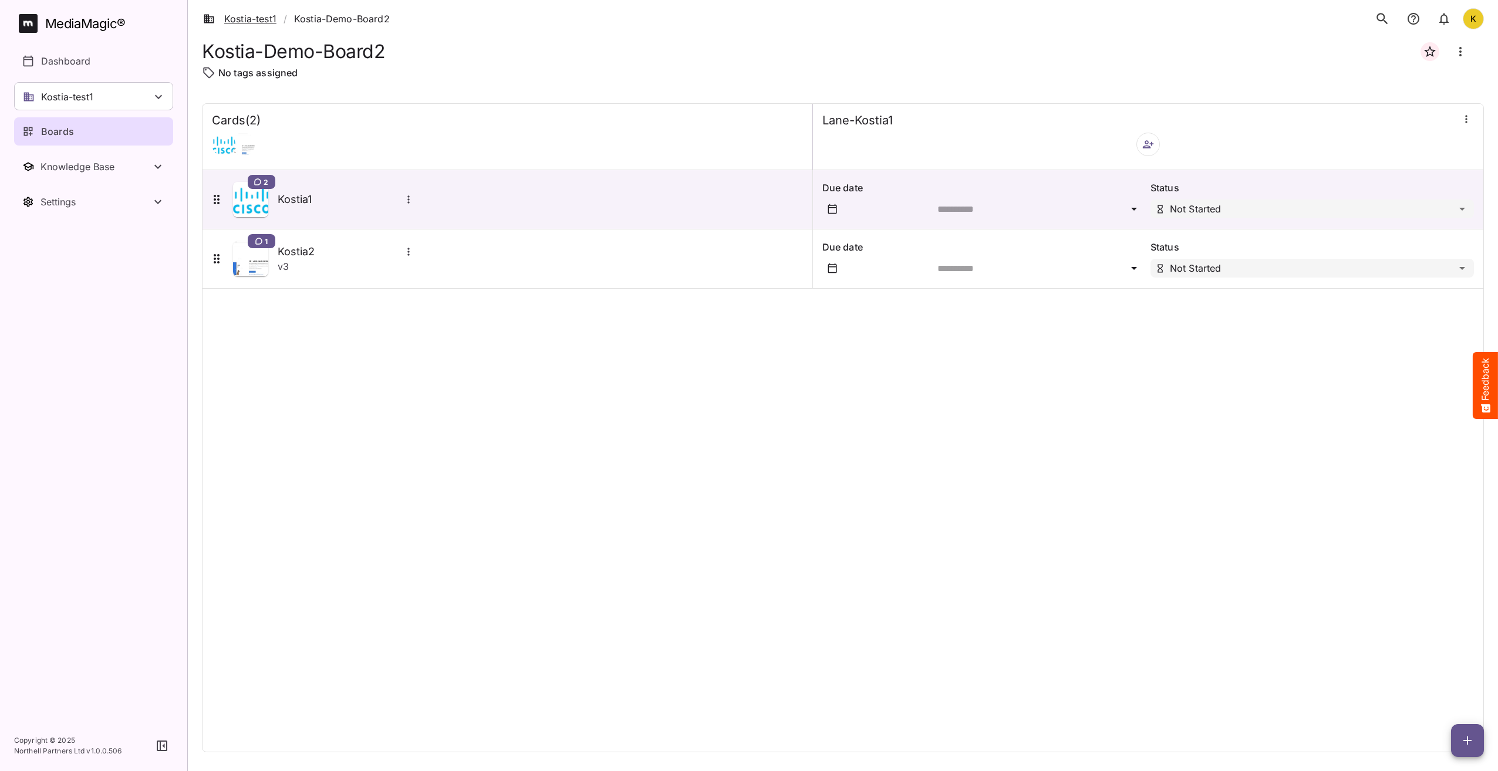
click at [241, 14] on link "Kostia-test1" at bounding box center [239, 19] width 73 height 14
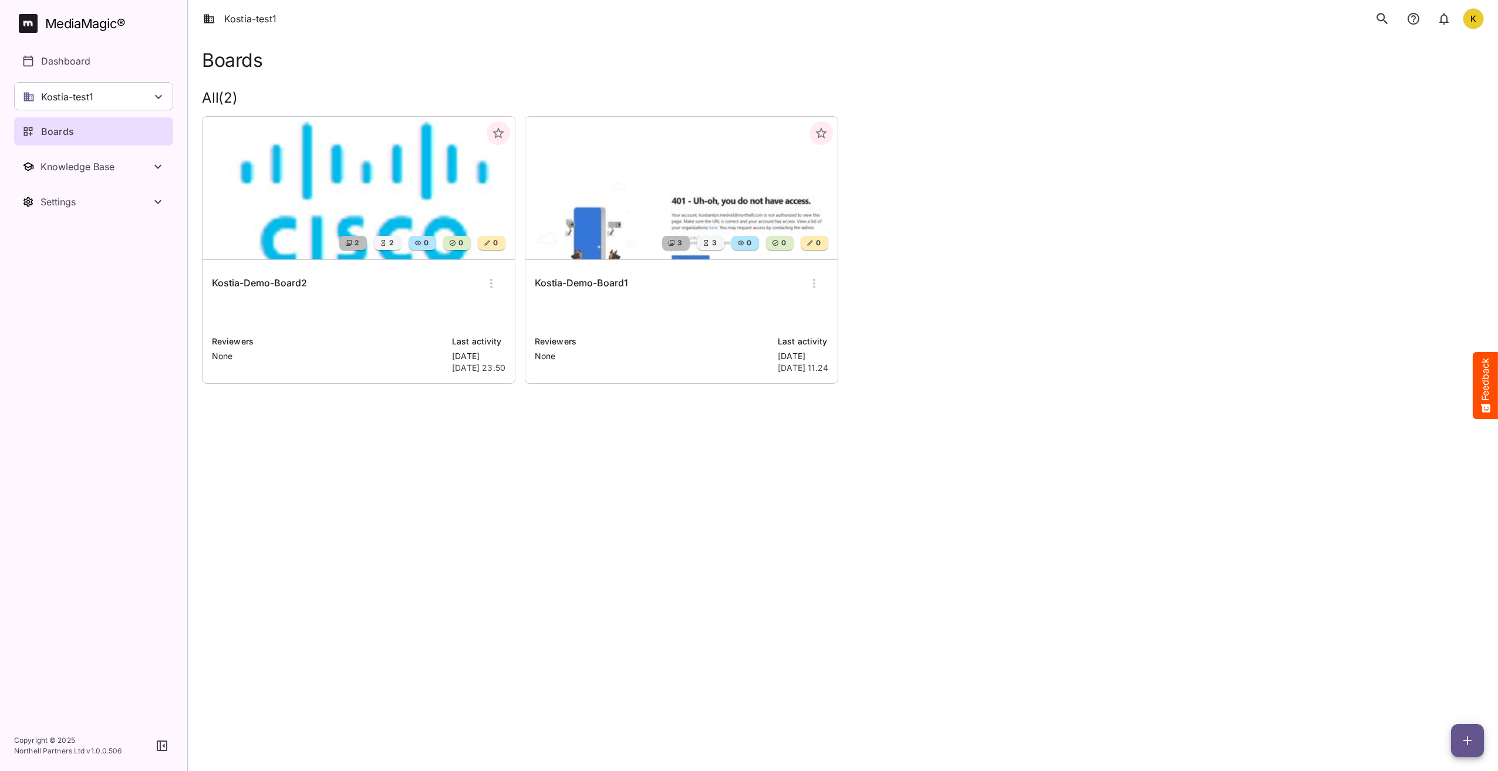
click at [605, 285] on h6 "Kostia-Demo-Board1" at bounding box center [581, 283] width 93 height 15
